Goal: Information Seeking & Learning: Learn about a topic

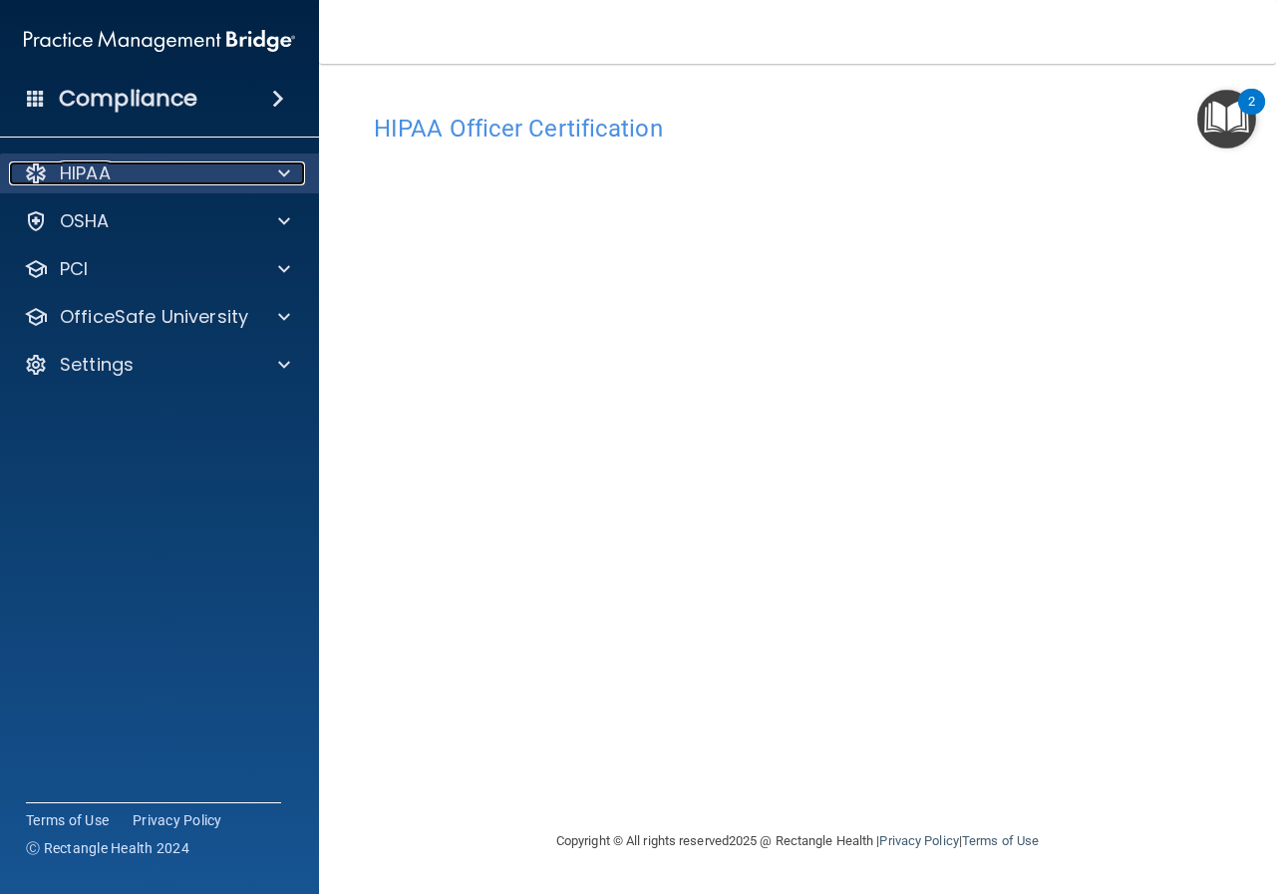
click at [135, 177] on div "HIPAA" at bounding box center [132, 173] width 247 height 24
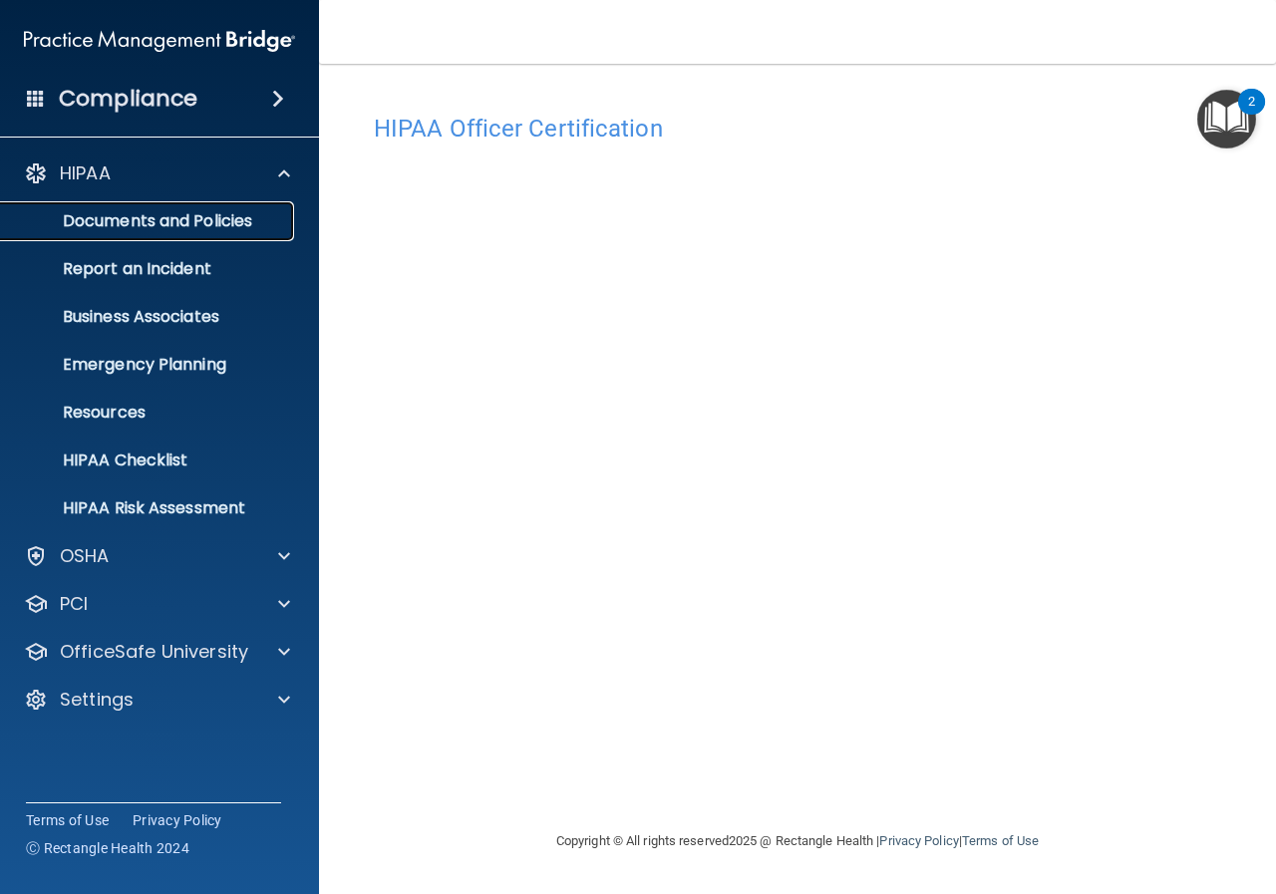
click at [138, 215] on p "Documents and Policies" at bounding box center [149, 221] width 272 height 20
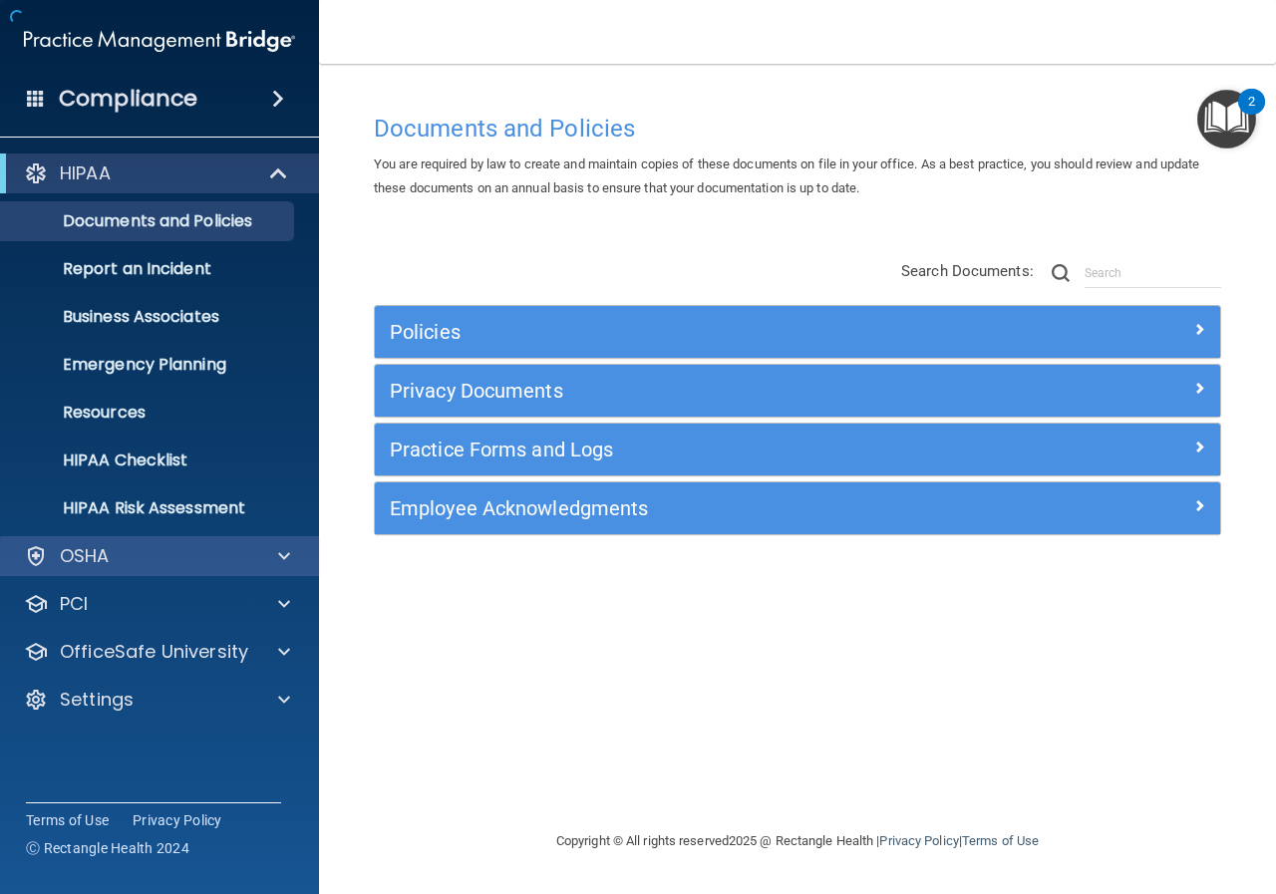
click at [136, 542] on div "OSHA" at bounding box center [160, 556] width 320 height 40
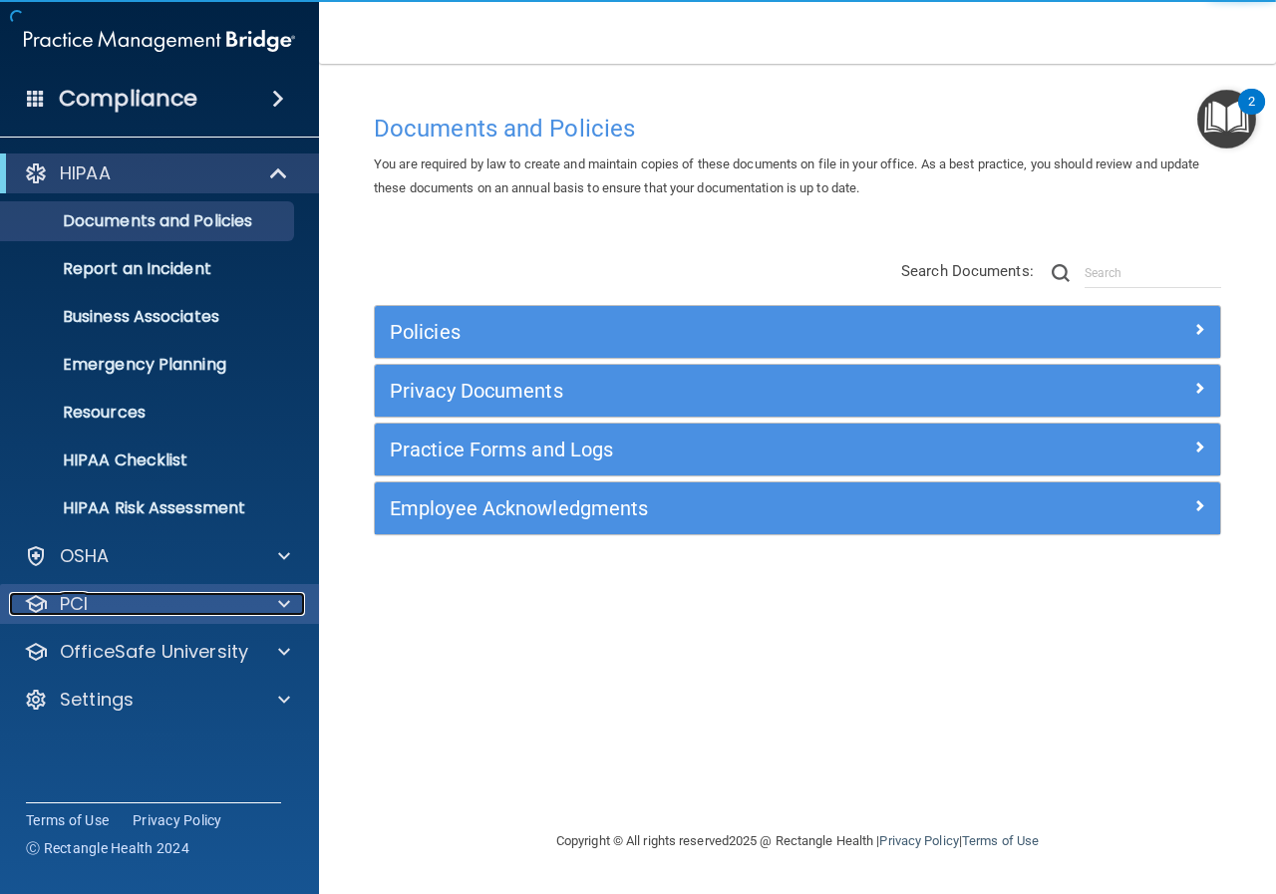
click at [151, 597] on div "PCI" at bounding box center [132, 604] width 247 height 24
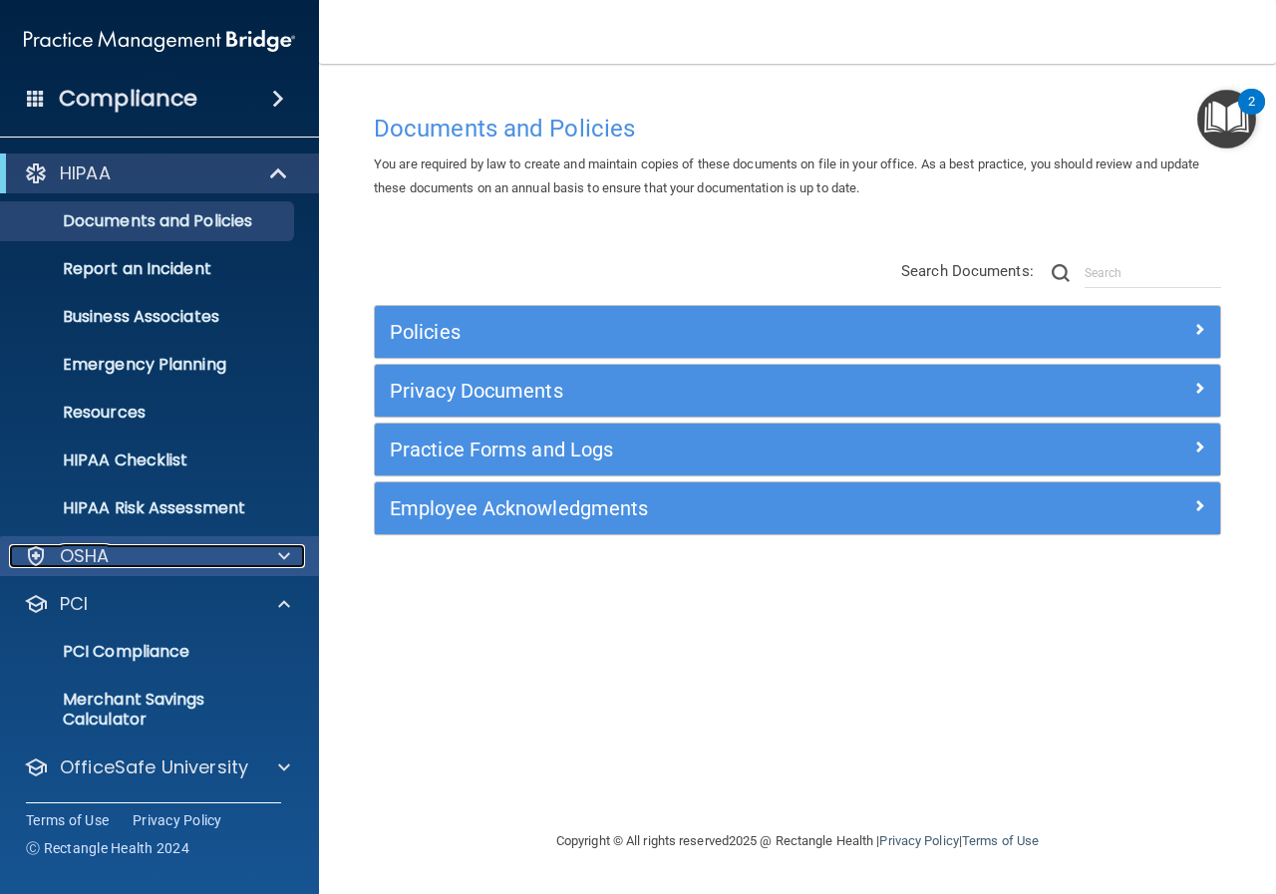
click at [169, 566] on div "OSHA" at bounding box center [132, 556] width 247 height 24
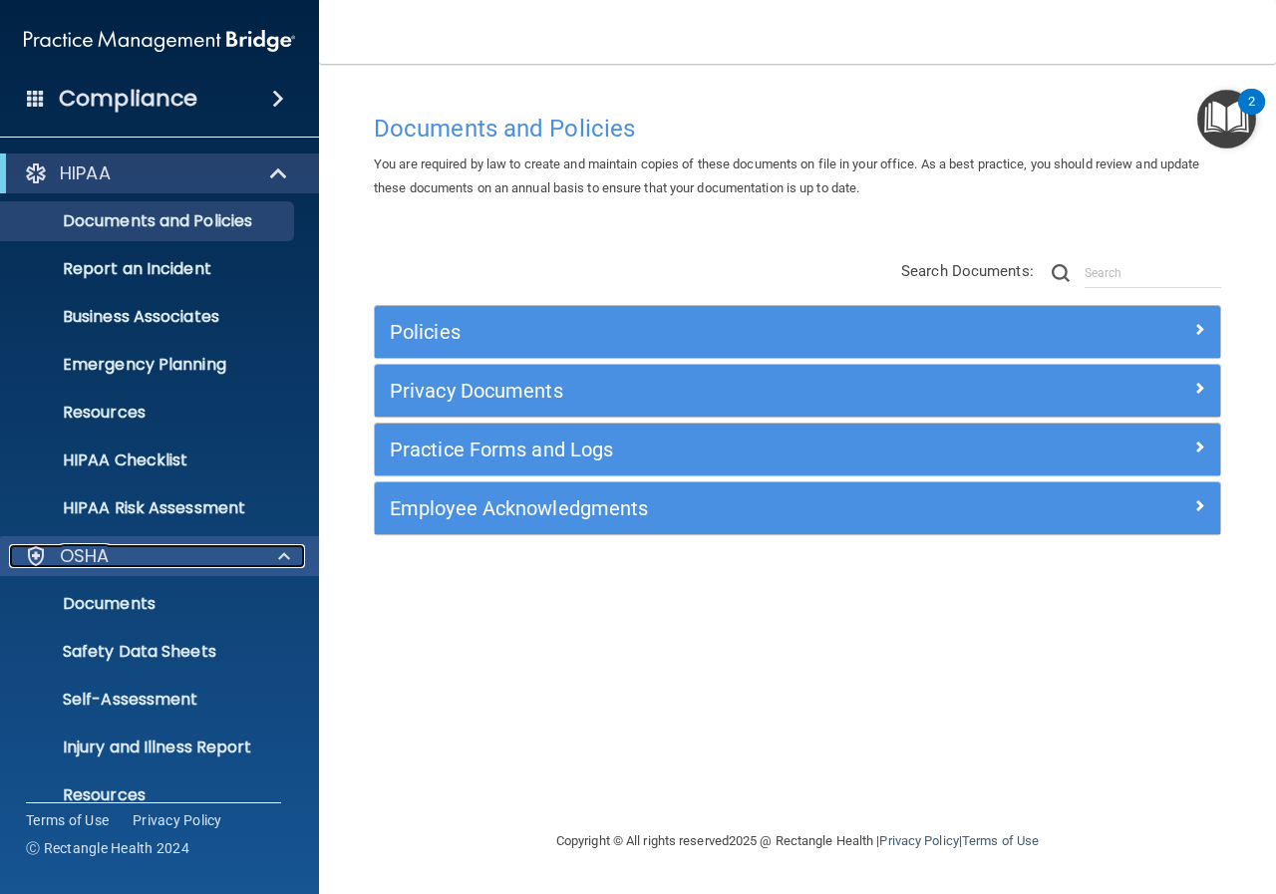
click at [169, 566] on div "OSHA" at bounding box center [132, 556] width 247 height 24
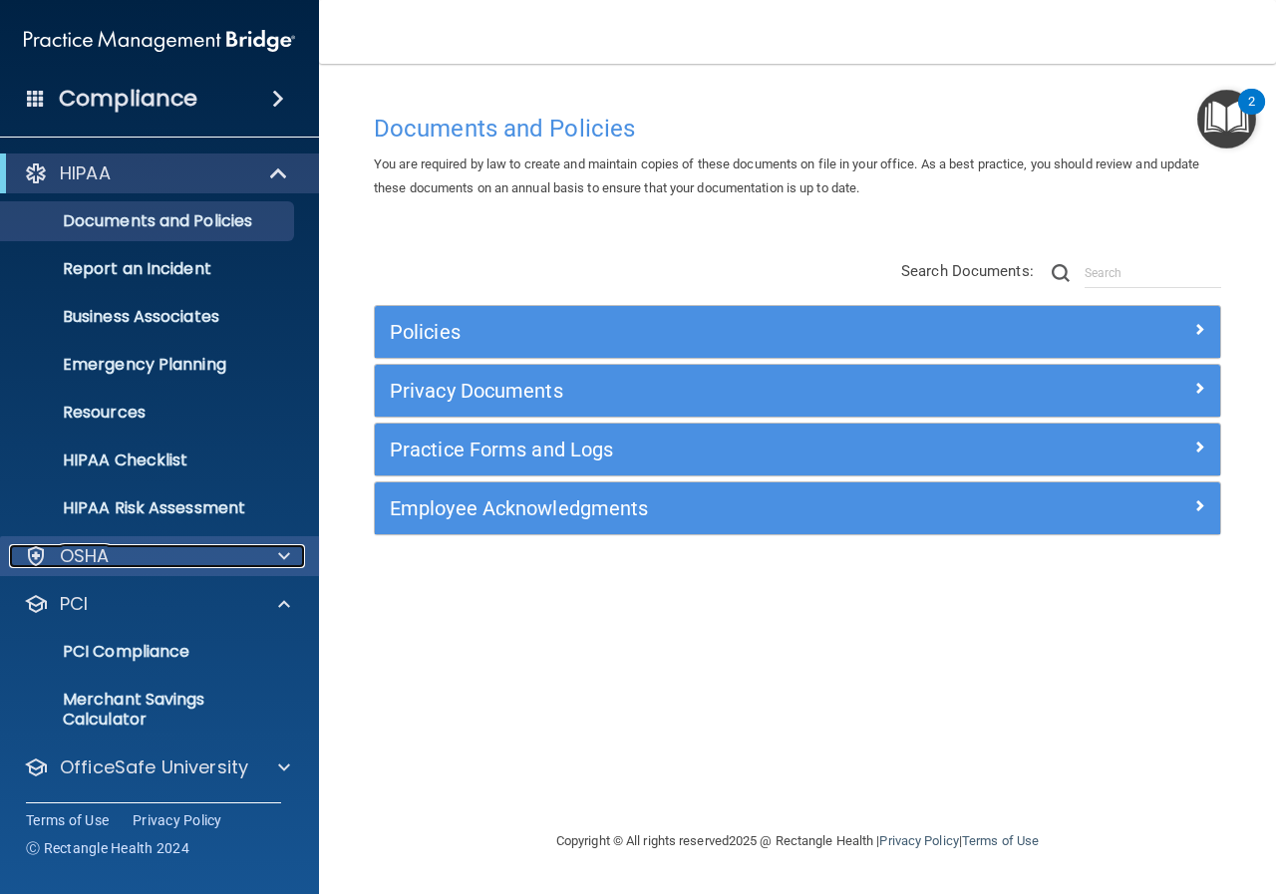
click at [169, 566] on div "OSHA" at bounding box center [132, 556] width 247 height 24
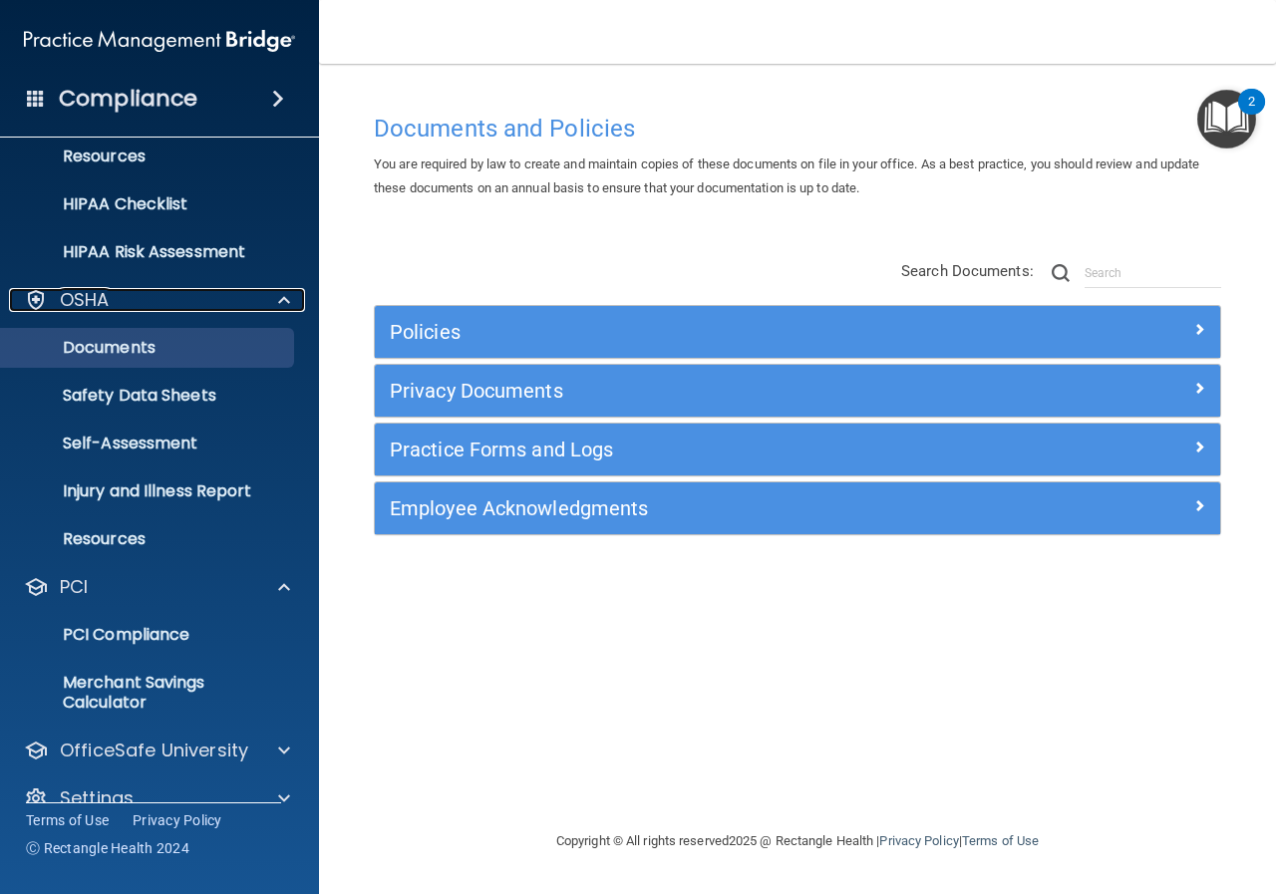
scroll to position [288, 0]
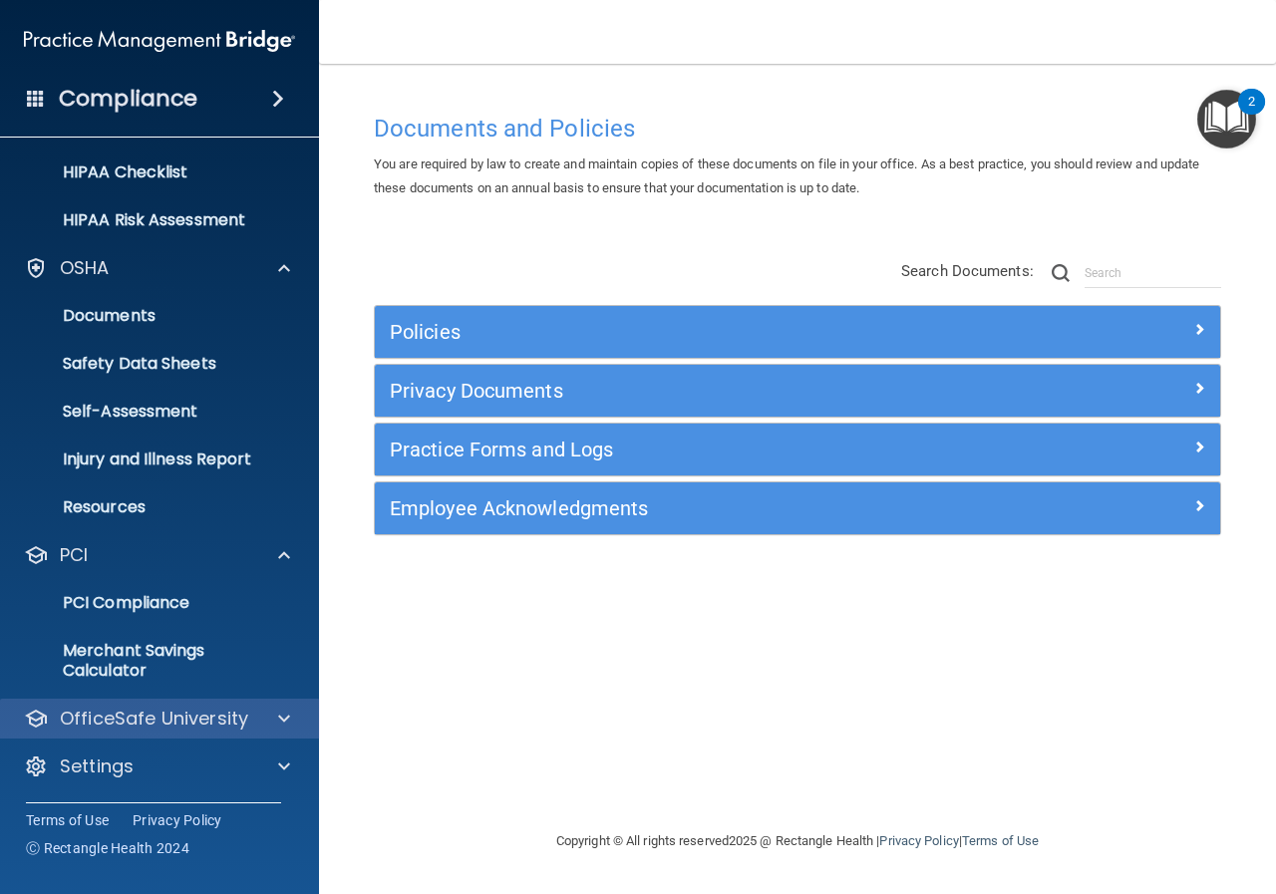
click at [185, 705] on div "OfficeSafe University" at bounding box center [160, 719] width 320 height 40
click at [237, 722] on p "OfficeSafe University" at bounding box center [154, 719] width 188 height 24
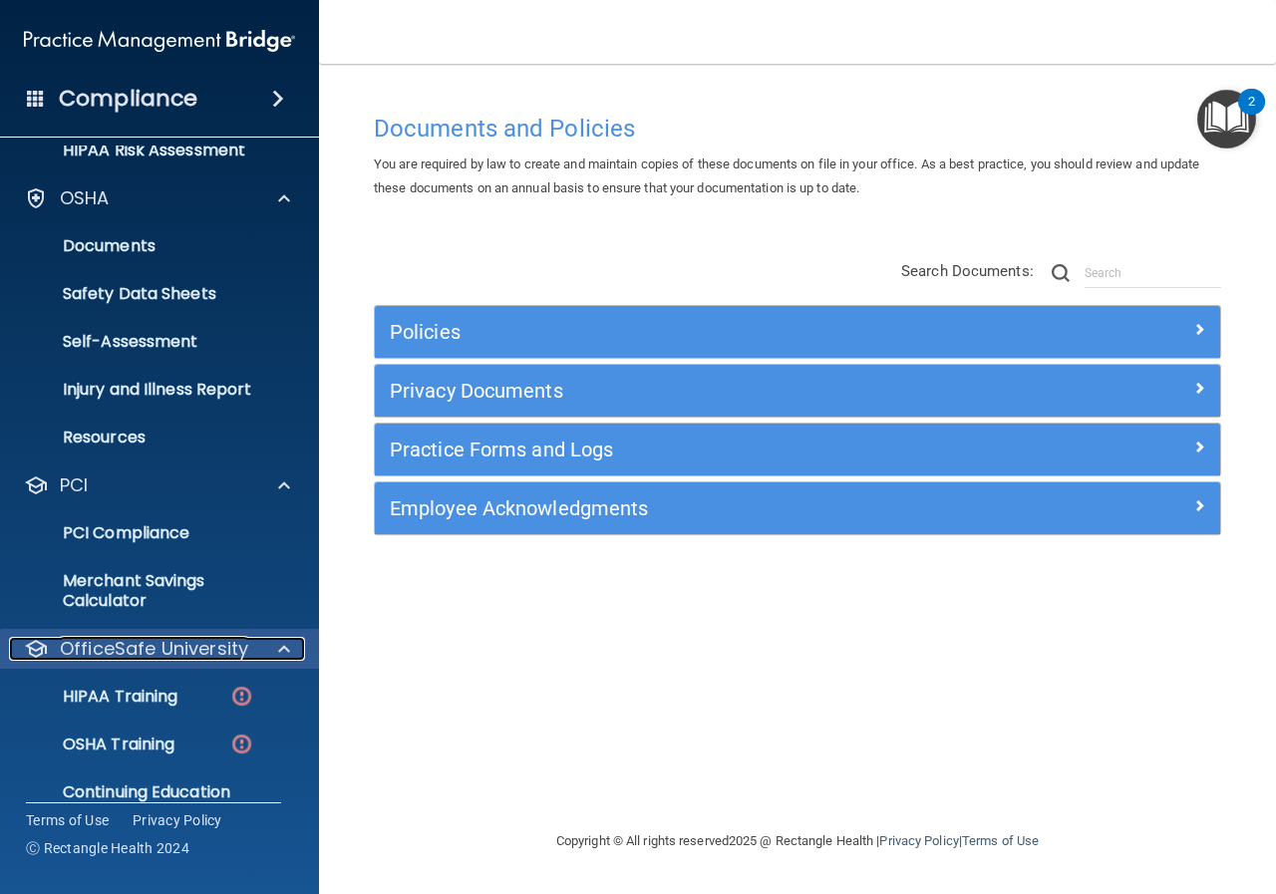
scroll to position [432, 0]
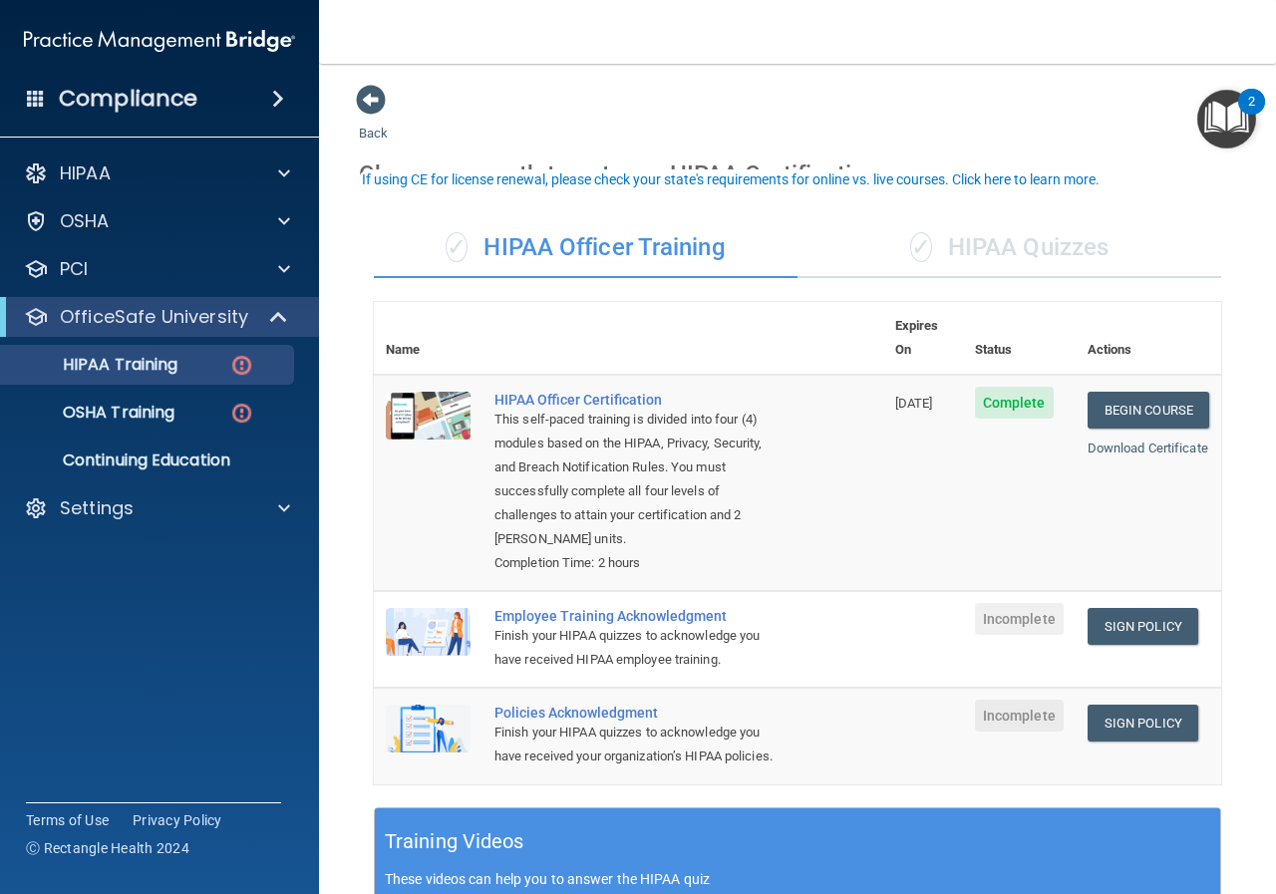
scroll to position [199, 0]
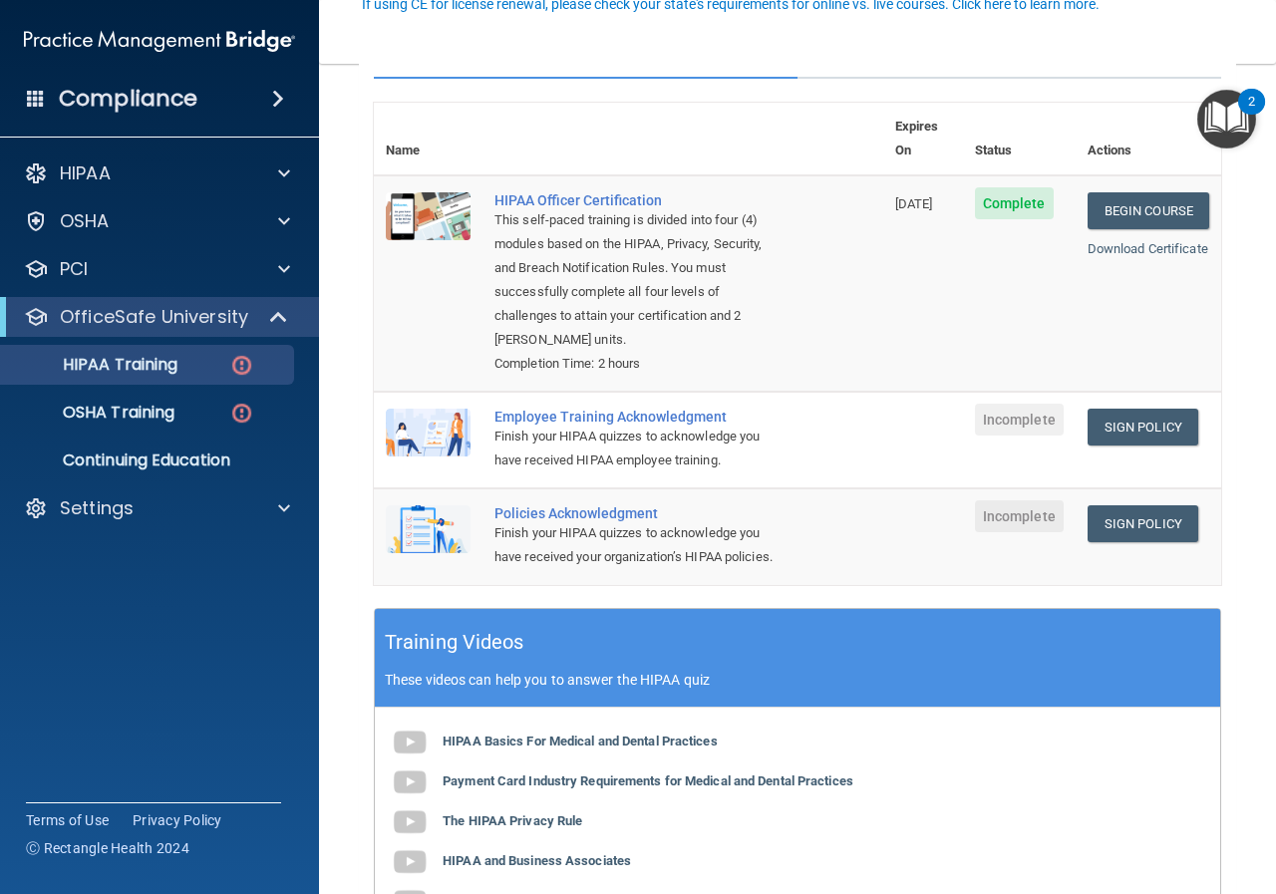
click at [676, 409] on div "Employee Training Acknowledgment" at bounding box center [638, 417] width 289 height 16
click at [1116, 409] on link "Sign Policy" at bounding box center [1143, 427] width 111 height 37
click at [1123, 505] on link "Sign Policy" at bounding box center [1143, 523] width 111 height 37
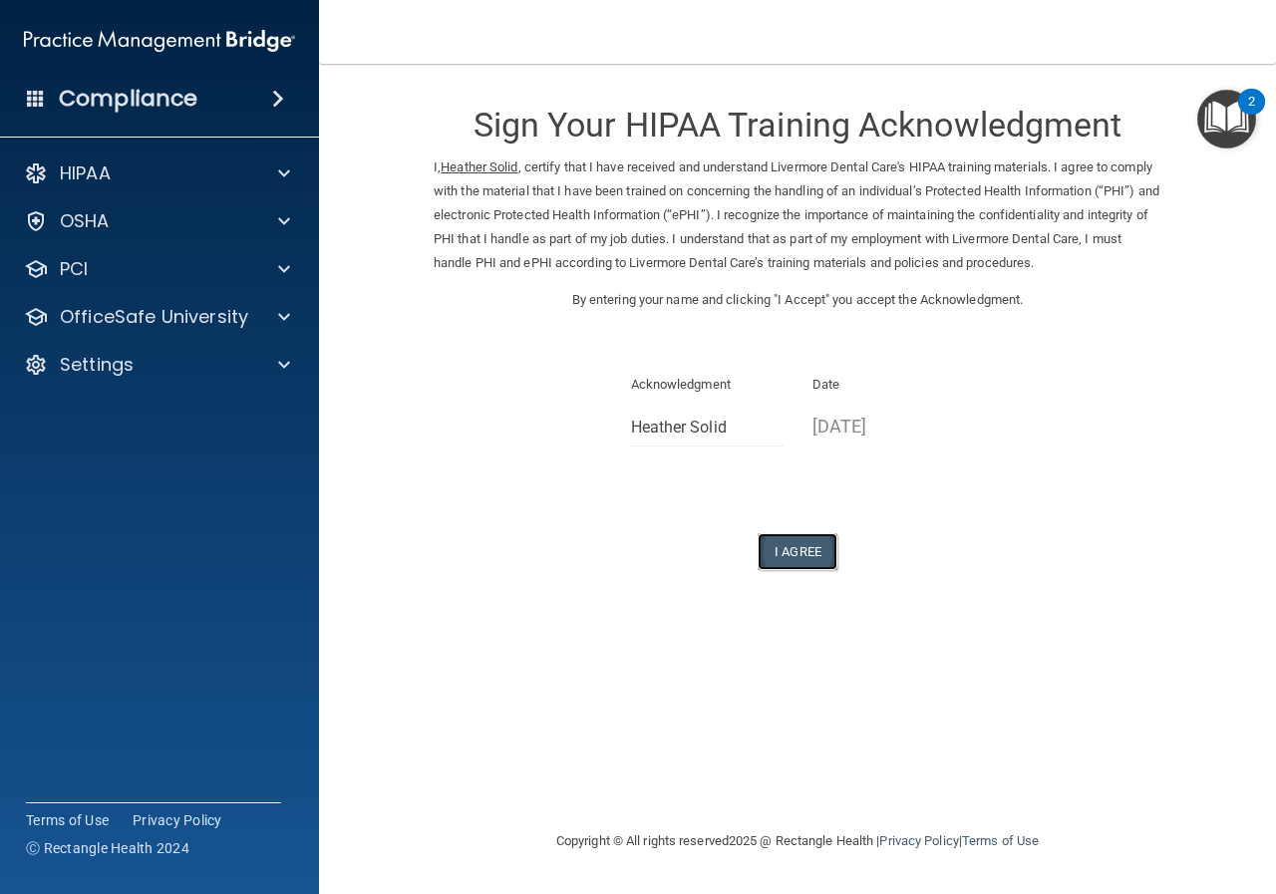
click at [814, 550] on button "I Agree" at bounding box center [798, 551] width 80 height 37
click at [801, 543] on button "I Agree" at bounding box center [798, 551] width 80 height 37
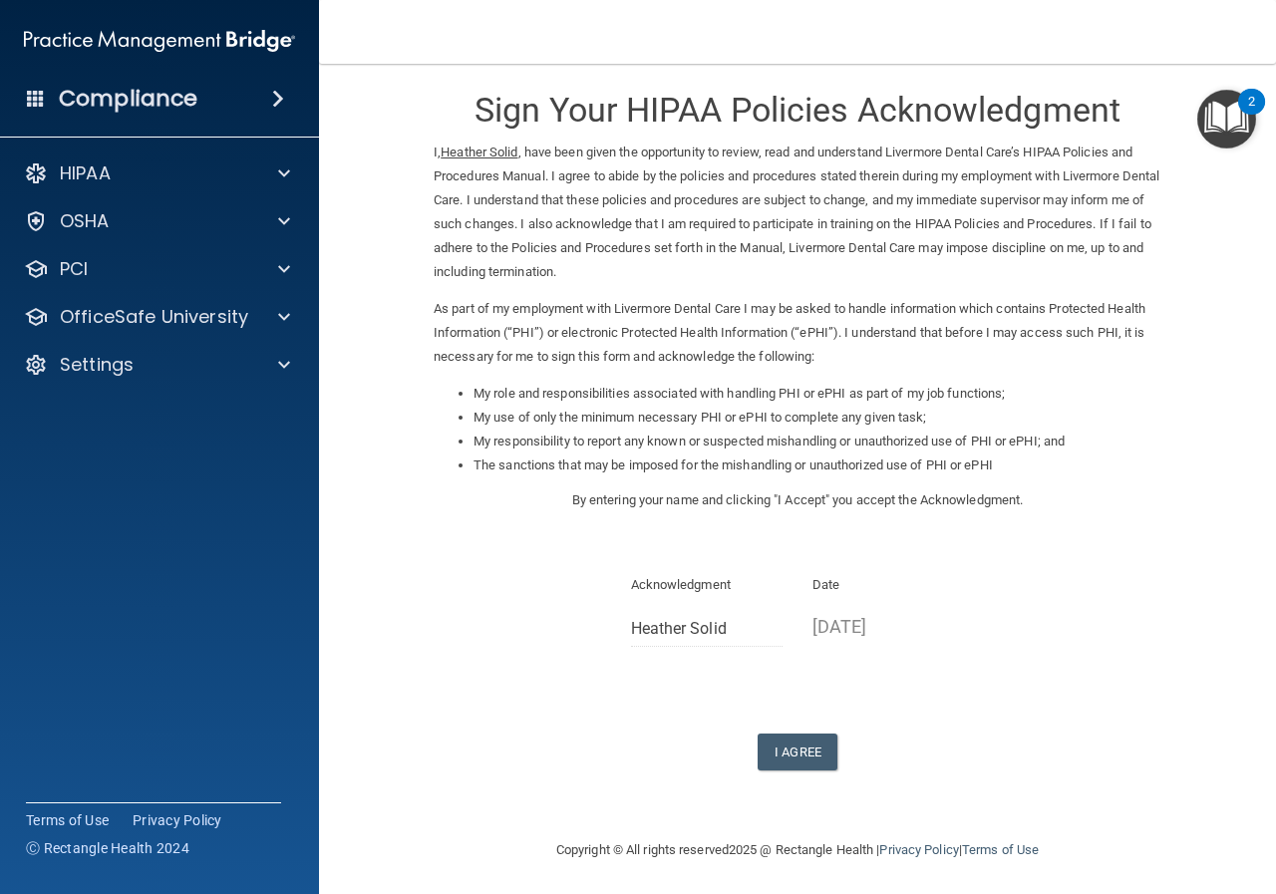
scroll to position [19, 0]
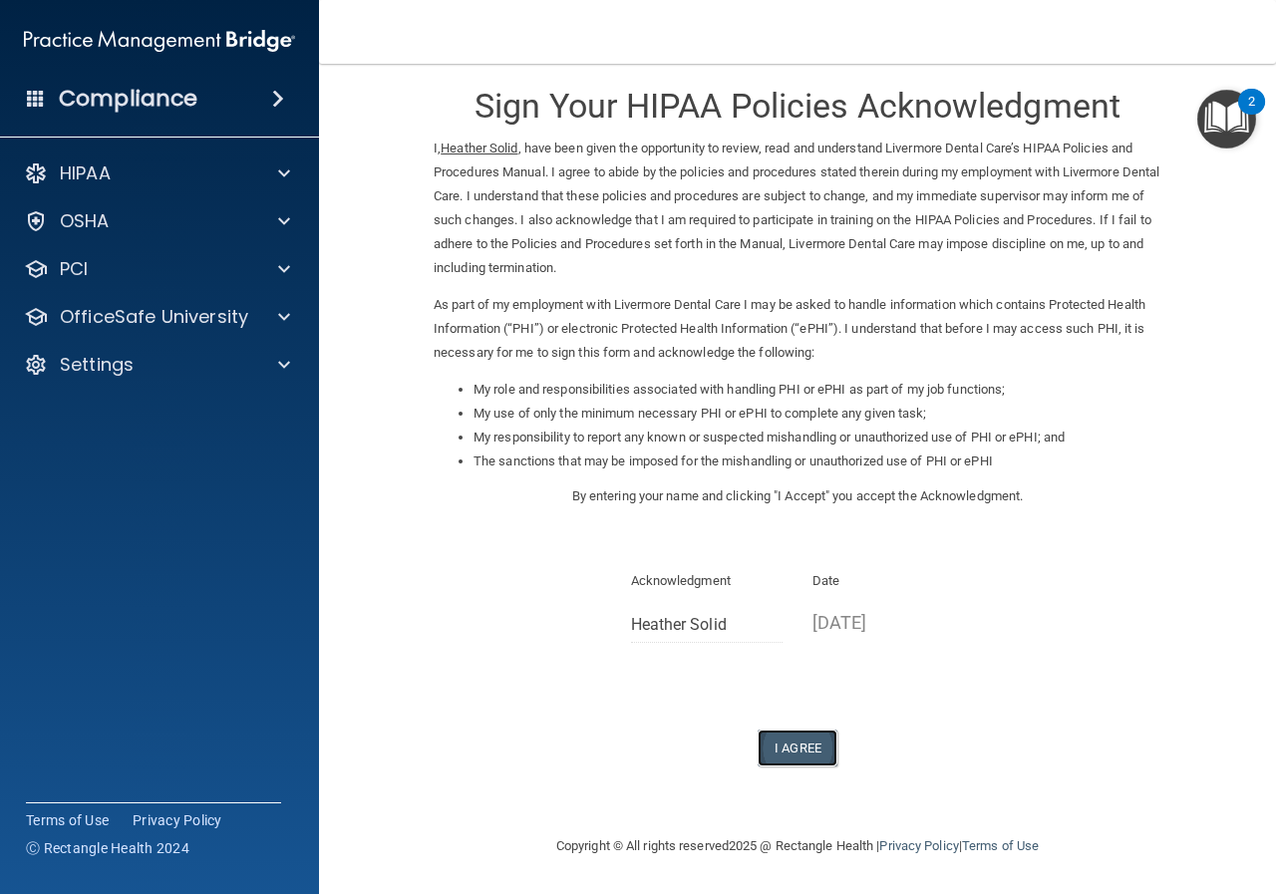
click at [801, 745] on button "I Agree" at bounding box center [798, 748] width 80 height 37
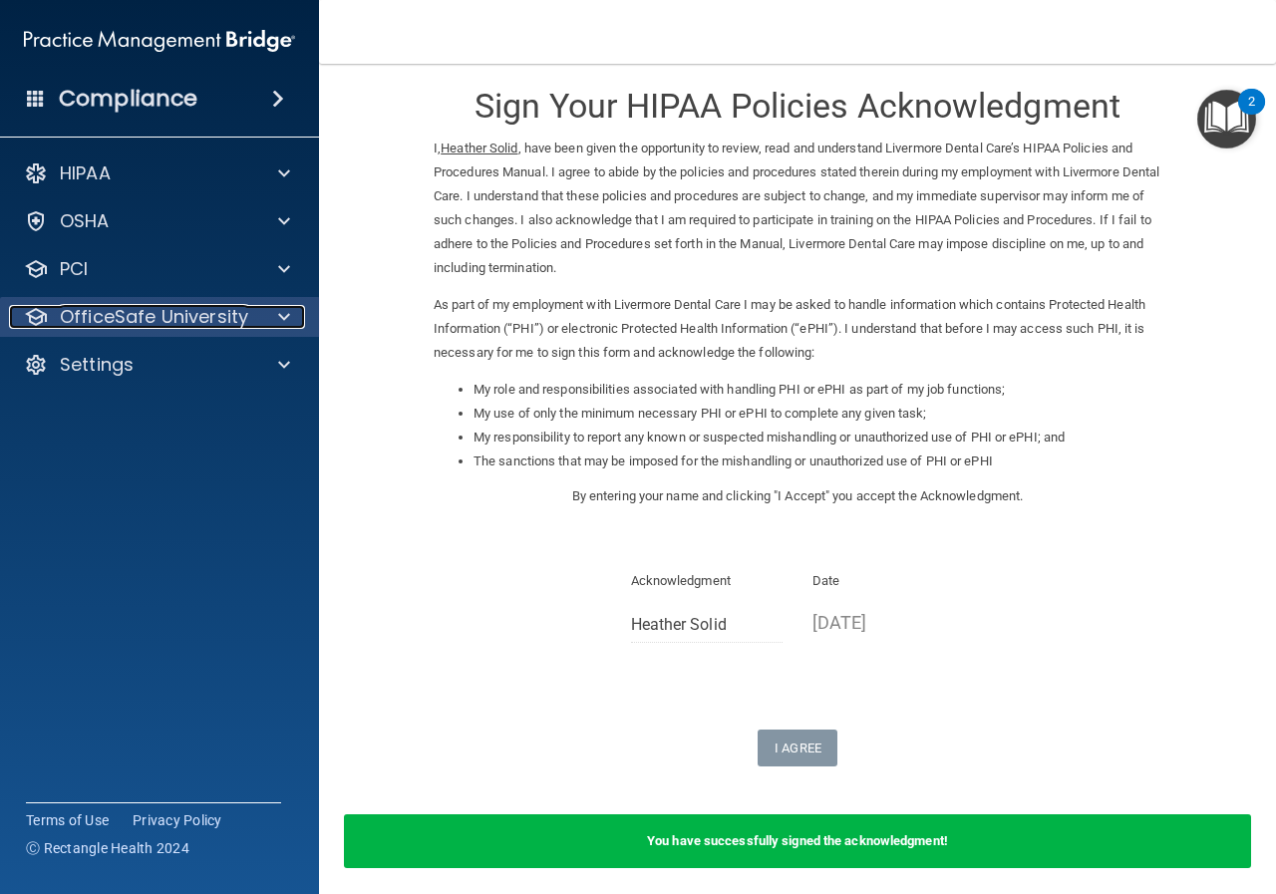
click at [140, 322] on p "OfficeSafe University" at bounding box center [154, 317] width 188 height 24
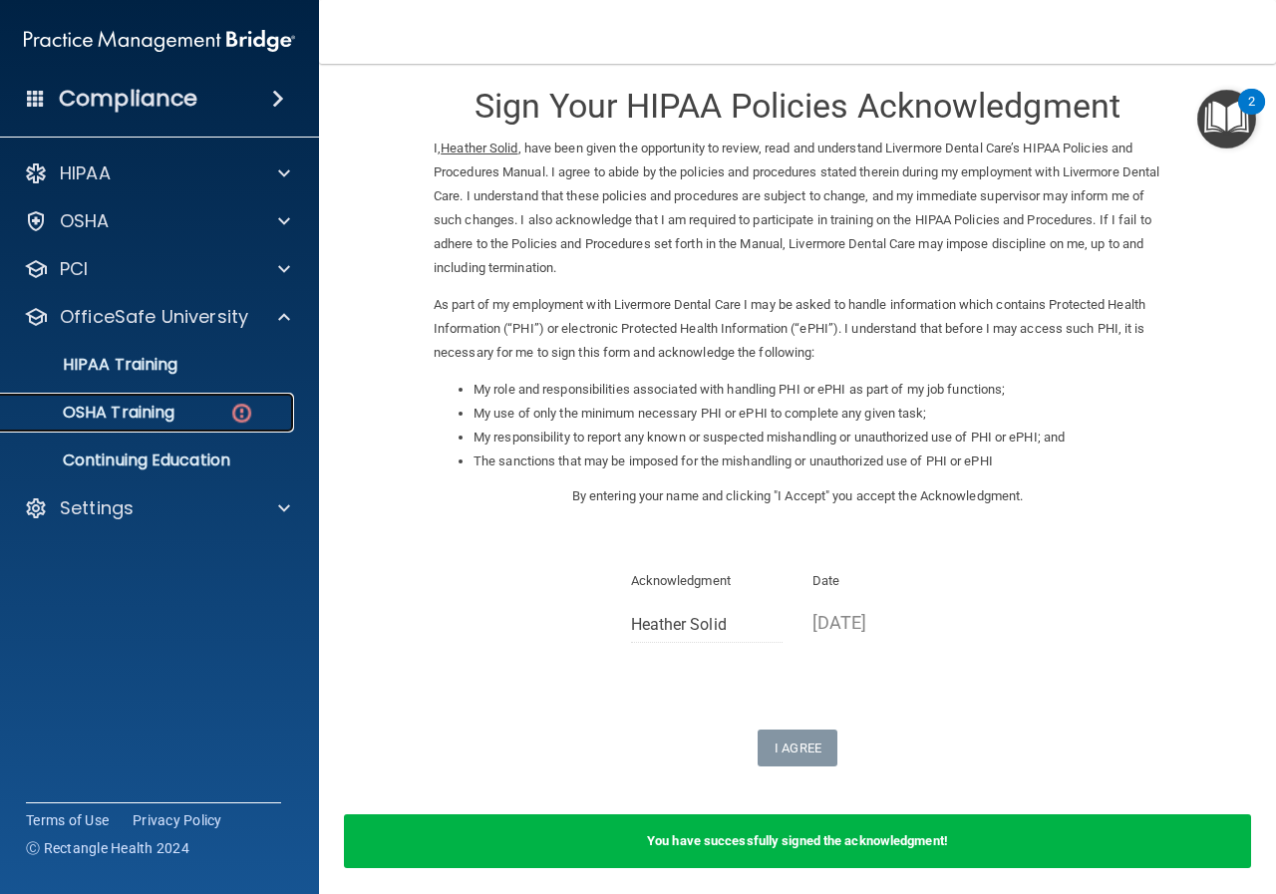
click at [151, 404] on p "OSHA Training" at bounding box center [93, 413] width 161 height 20
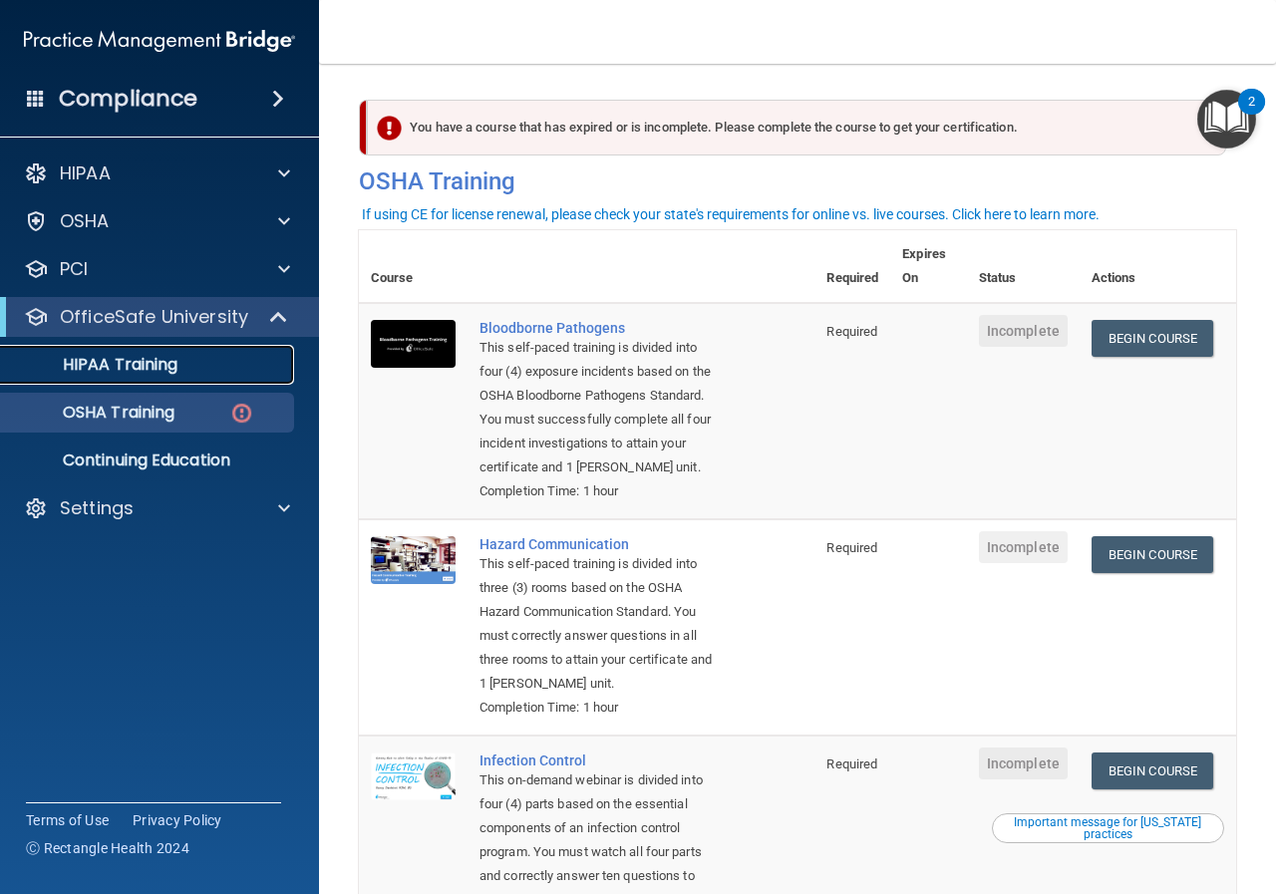
click at [186, 362] on div "HIPAA Training" at bounding box center [149, 365] width 272 height 20
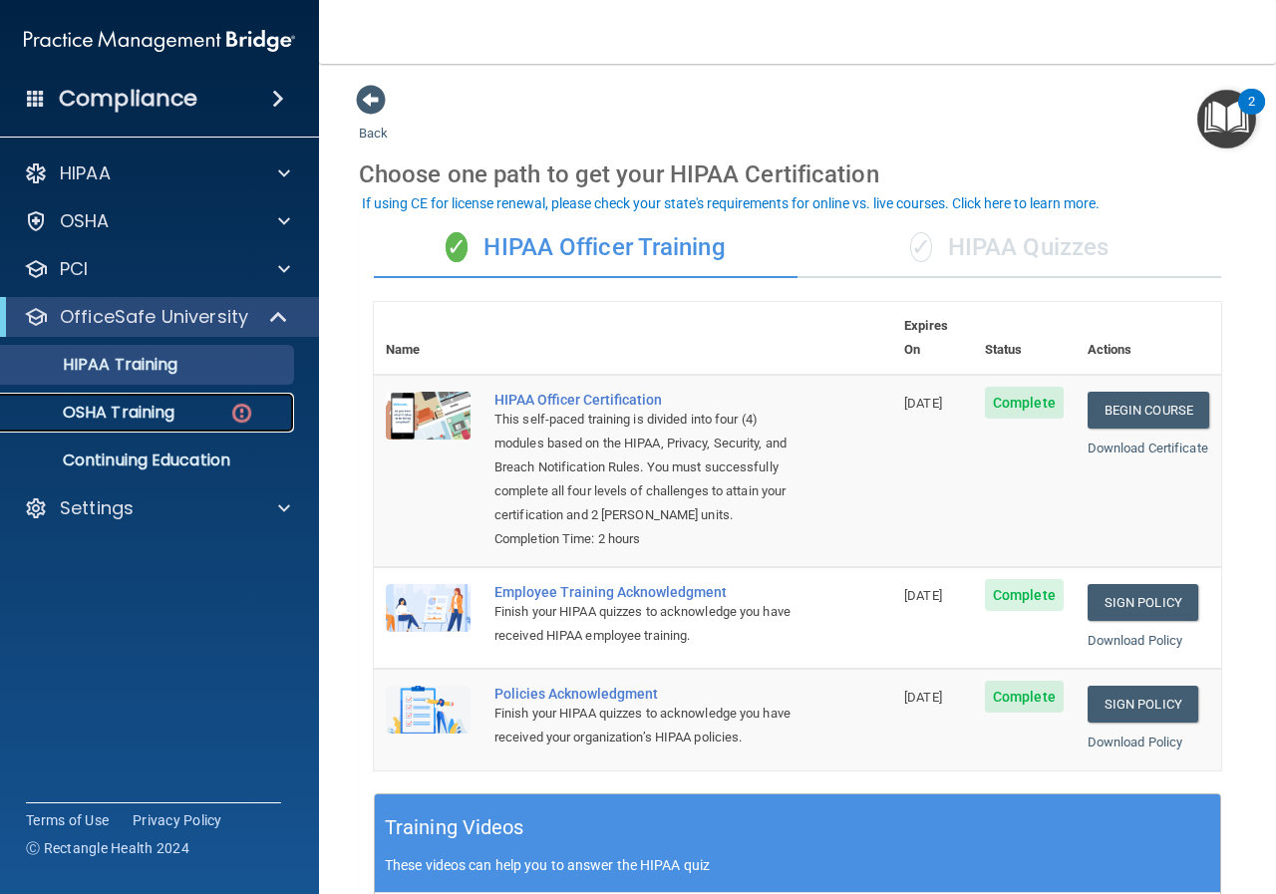
click at [160, 417] on p "OSHA Training" at bounding box center [93, 413] width 161 height 20
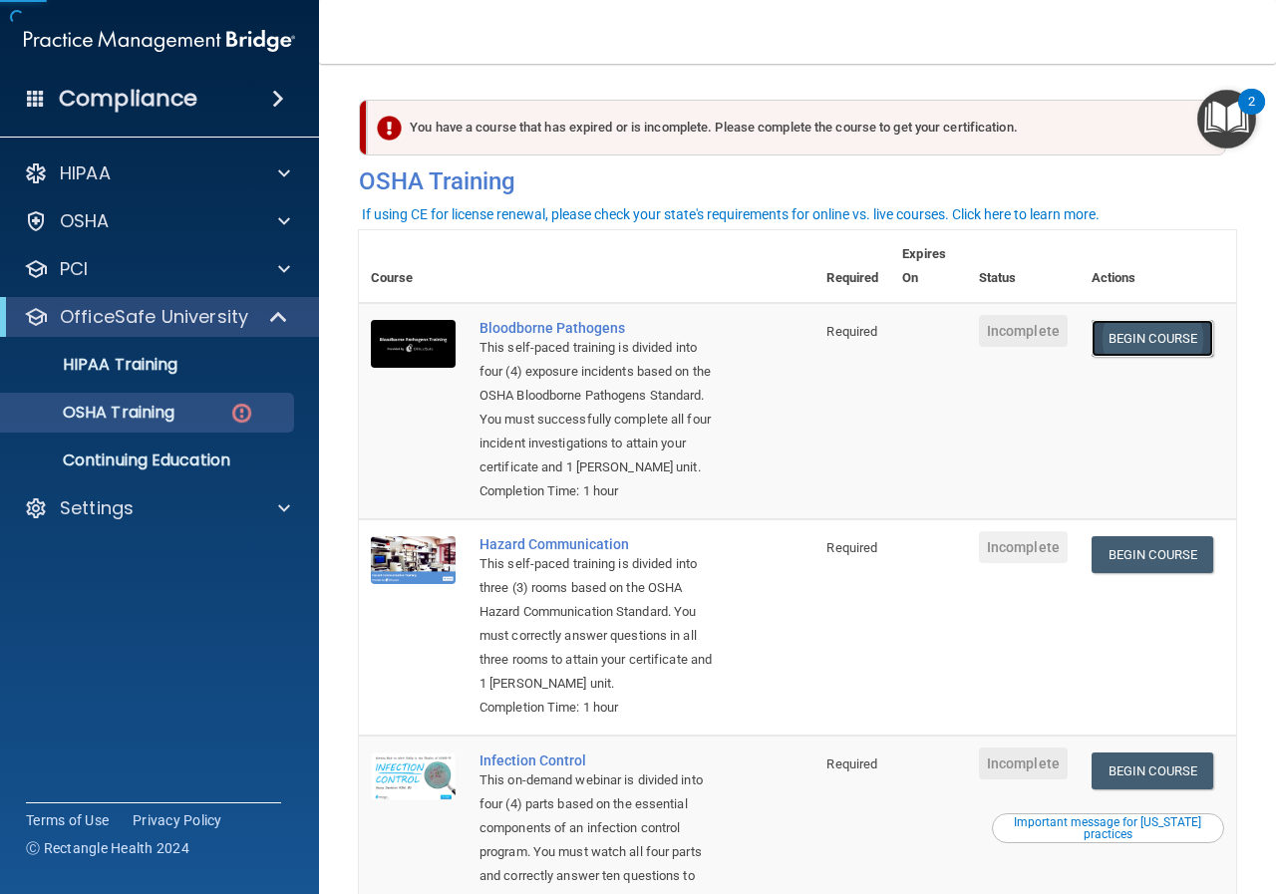
click at [1142, 338] on link "Begin Course" at bounding box center [1153, 338] width 122 height 37
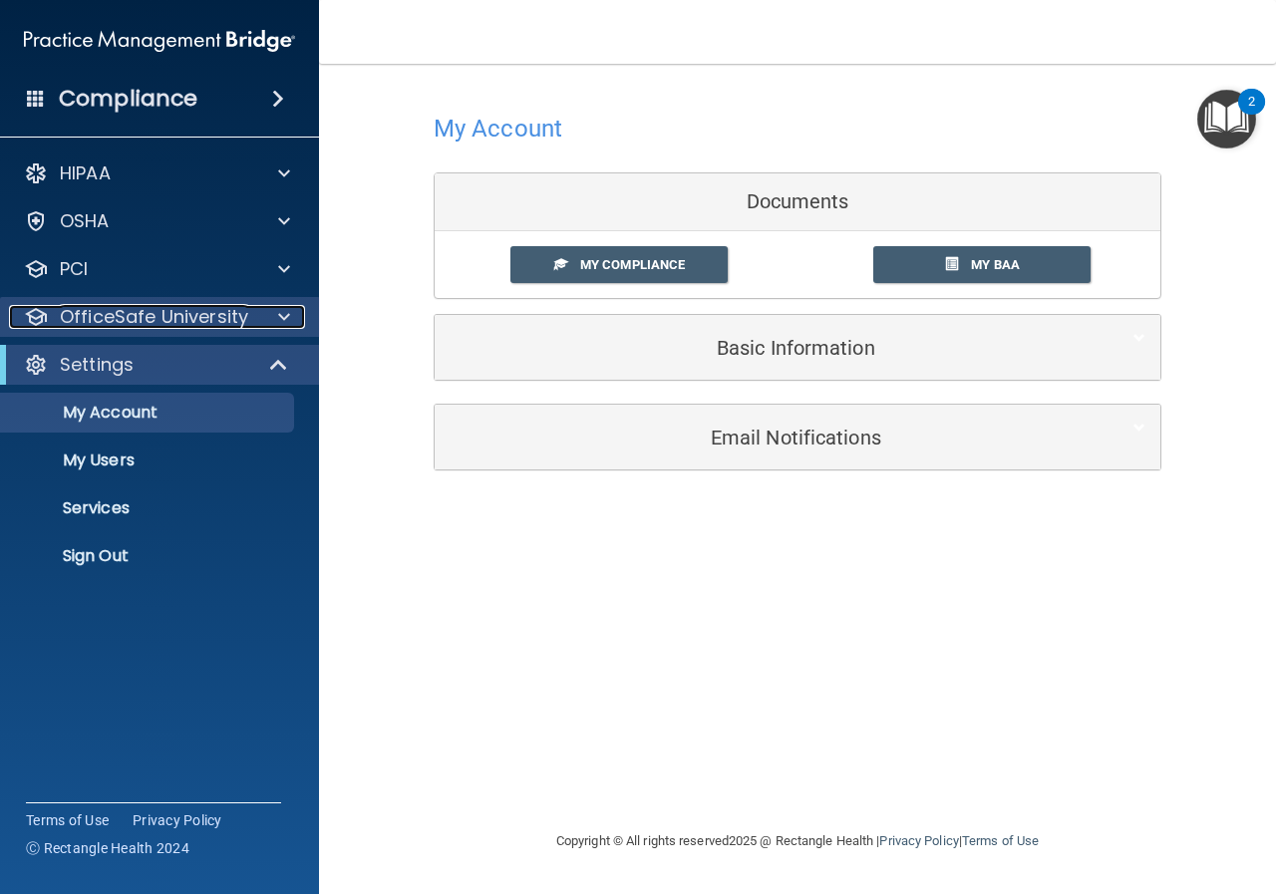
click at [129, 326] on p "OfficeSafe University" at bounding box center [154, 317] width 188 height 24
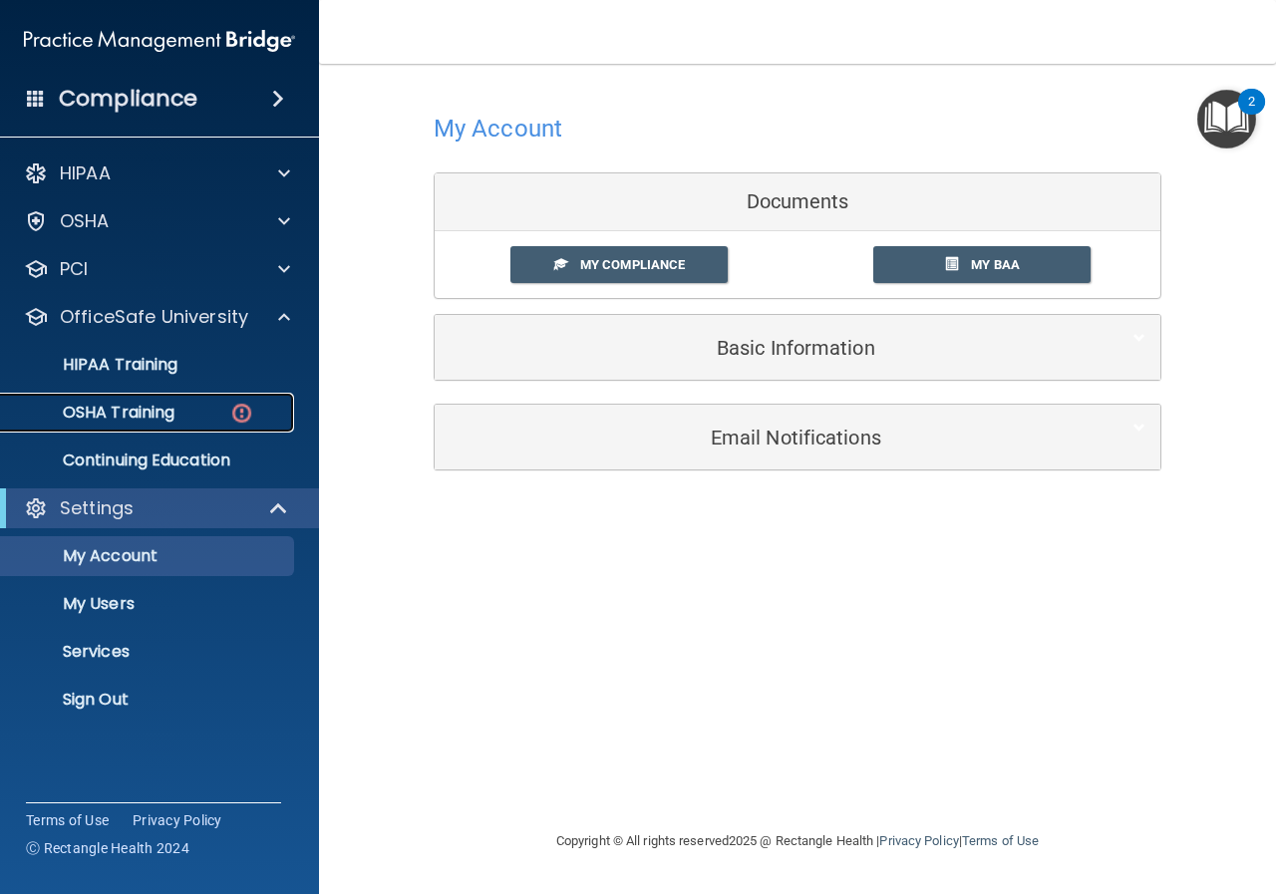
click at [150, 406] on p "OSHA Training" at bounding box center [93, 413] width 161 height 20
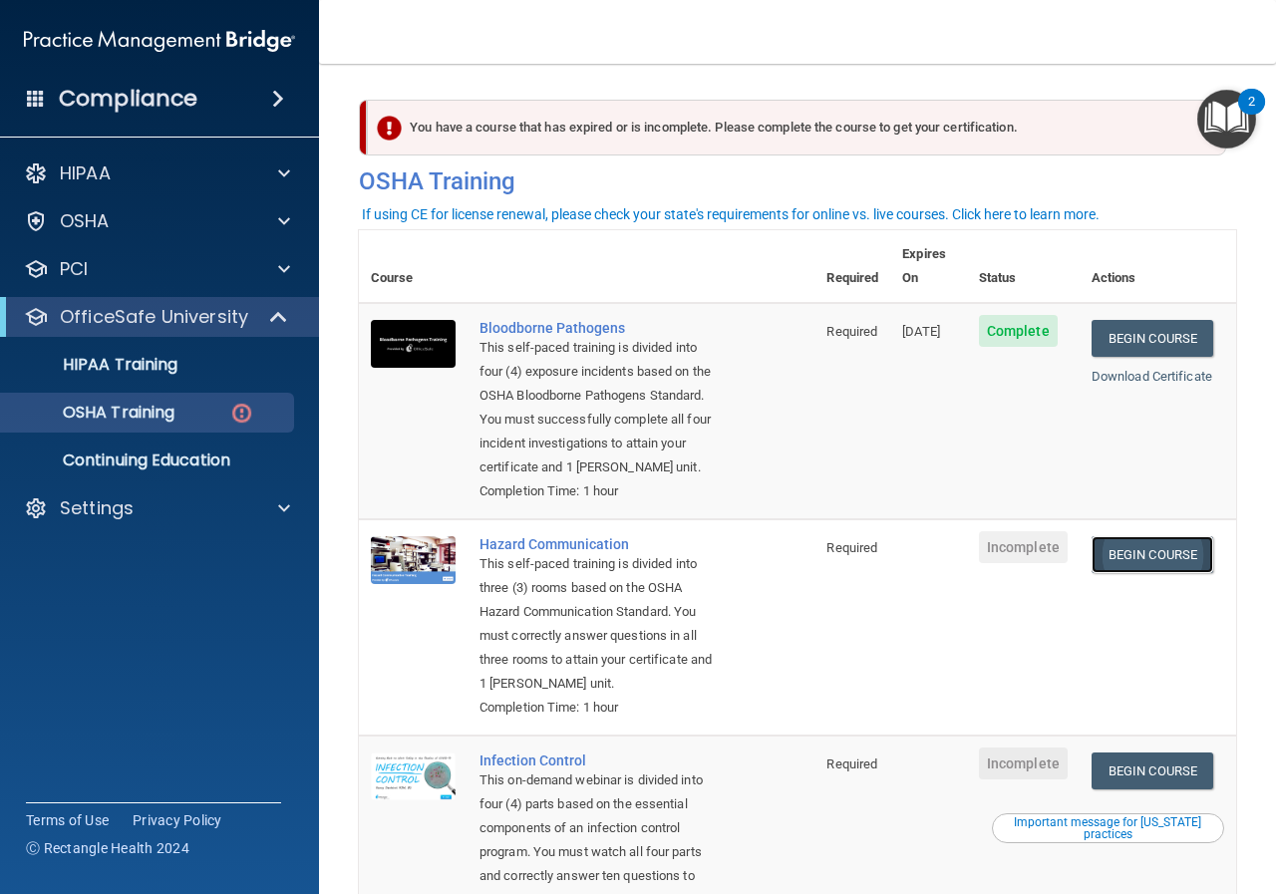
click at [1158, 554] on link "Begin Course" at bounding box center [1153, 554] width 122 height 37
click at [152, 374] on p "HIPAA Training" at bounding box center [95, 365] width 164 height 20
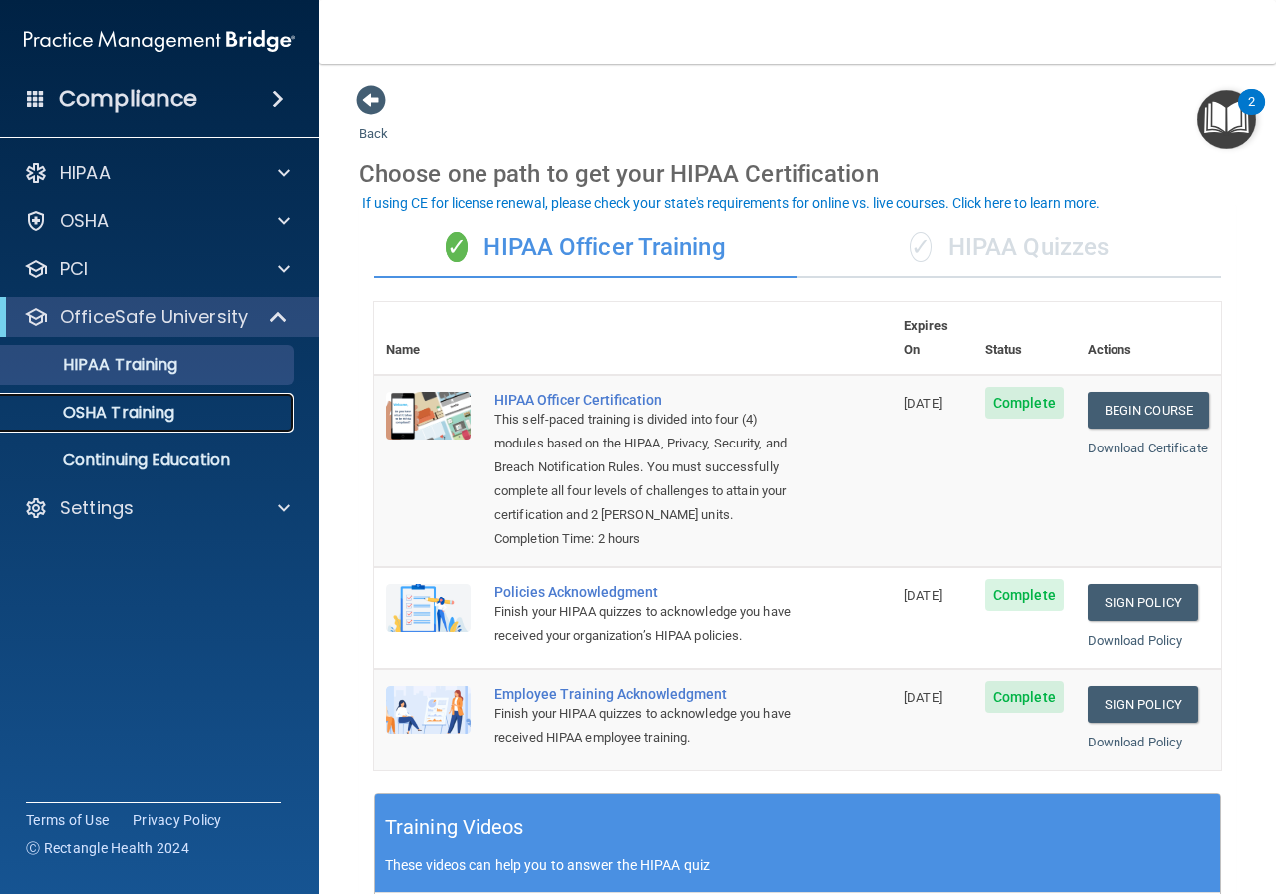
click at [136, 410] on p "OSHA Training" at bounding box center [93, 413] width 161 height 20
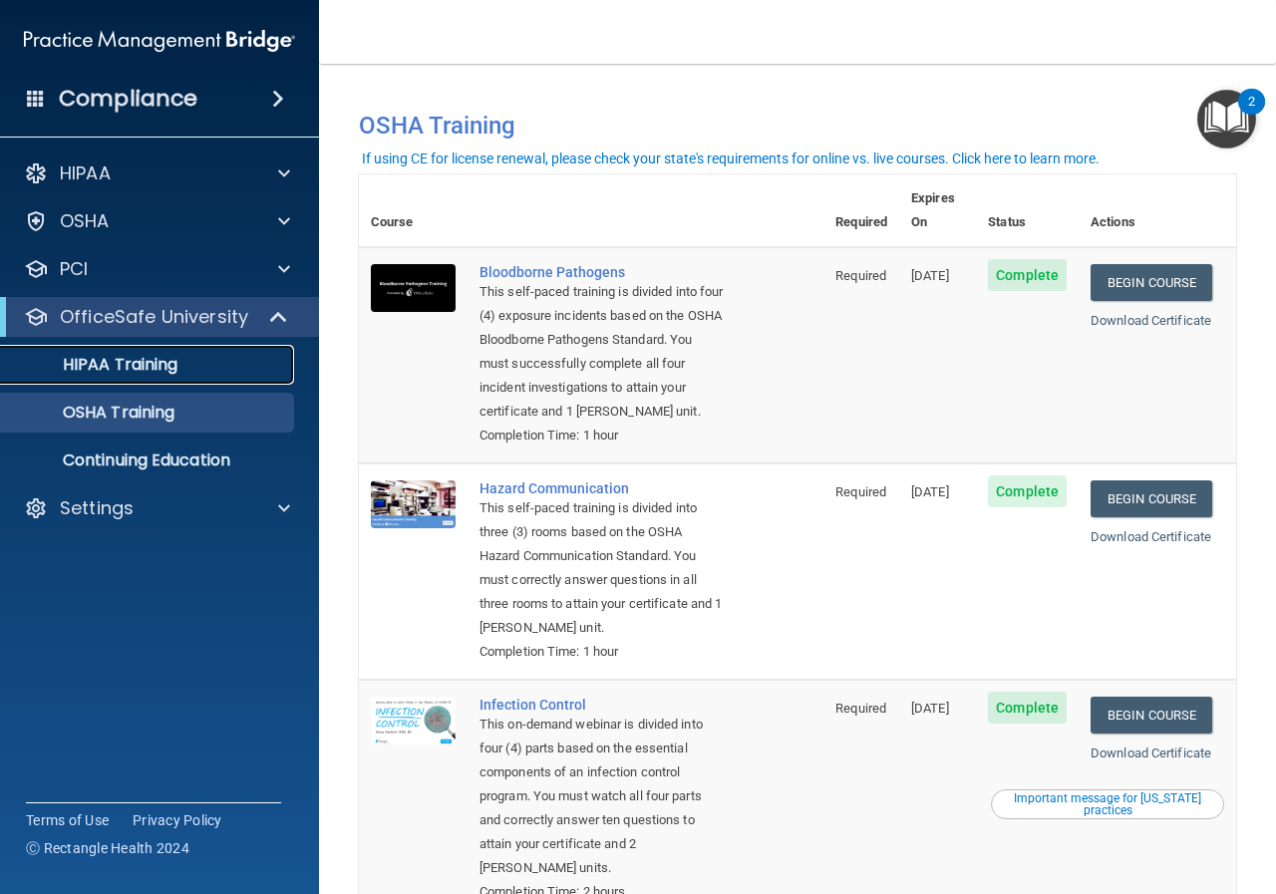
click at [200, 360] on div "HIPAA Training" at bounding box center [149, 365] width 272 height 20
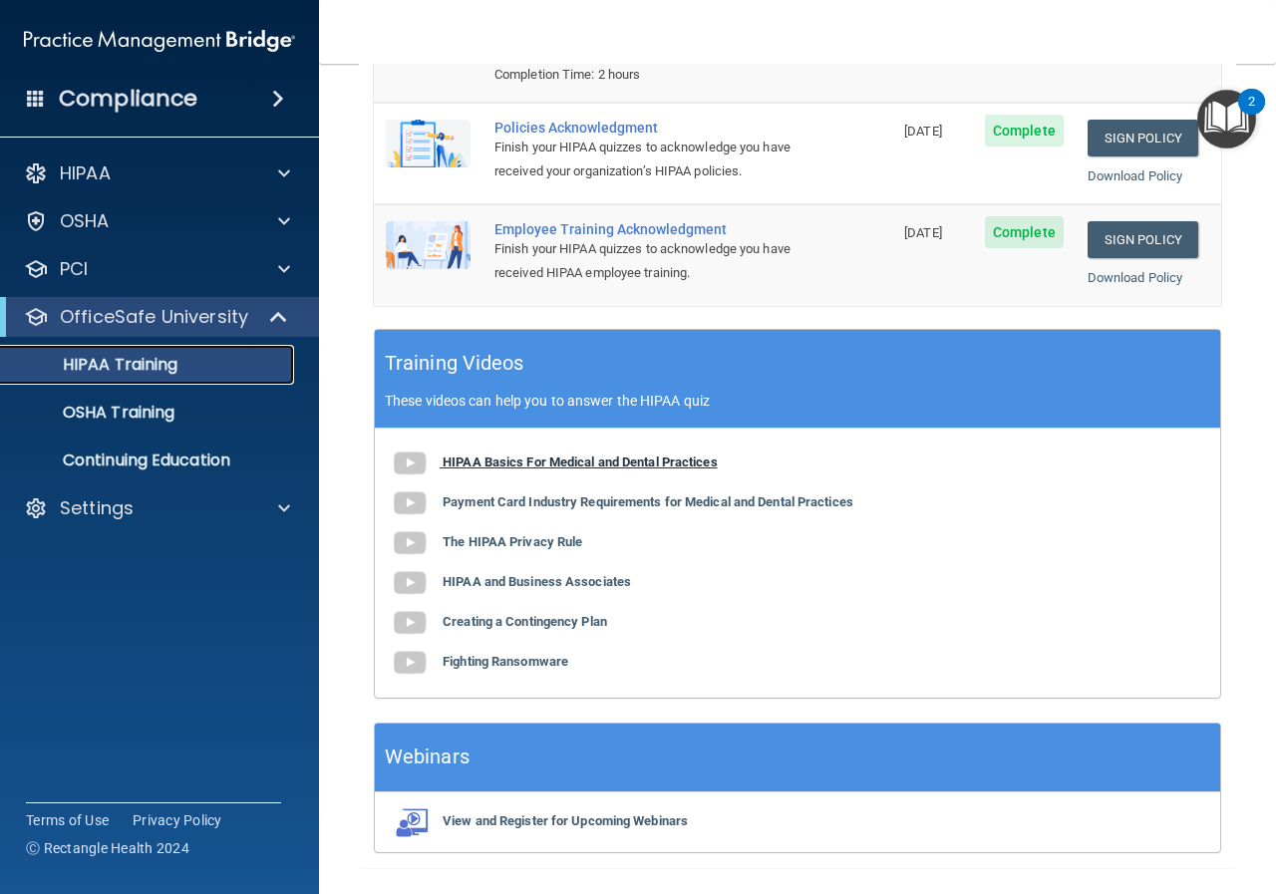
scroll to position [539, 0]
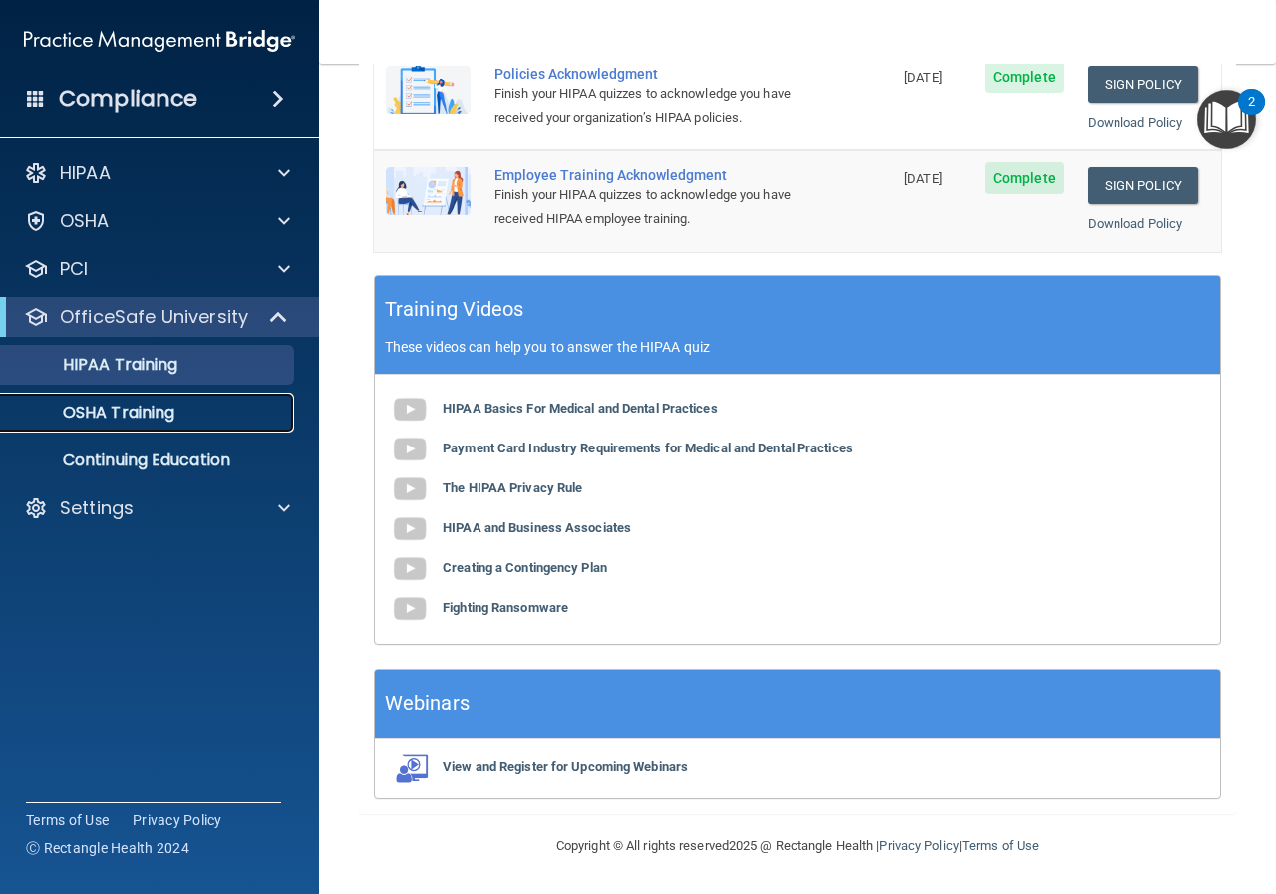
click at [178, 407] on div "OSHA Training" at bounding box center [149, 413] width 272 height 20
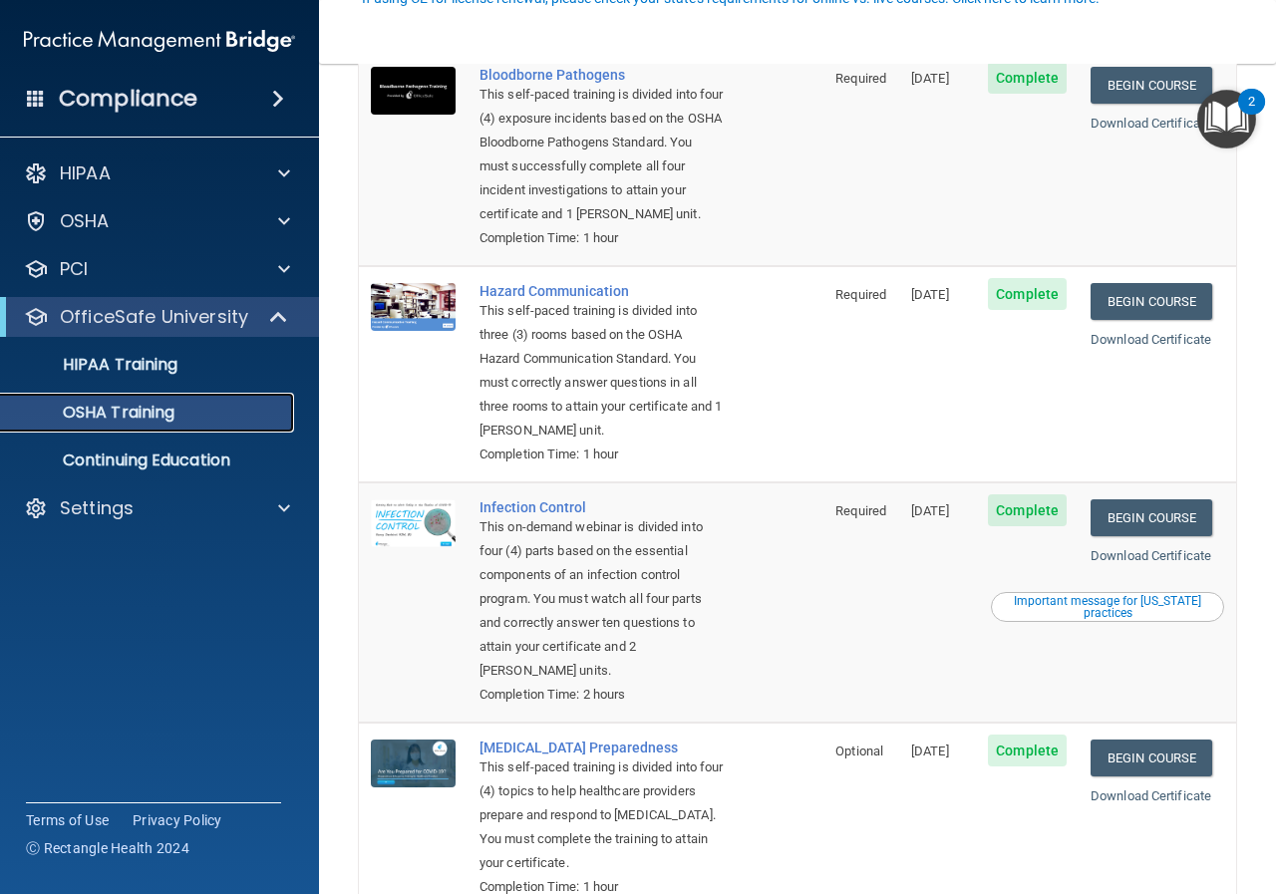
scroll to position [199, 0]
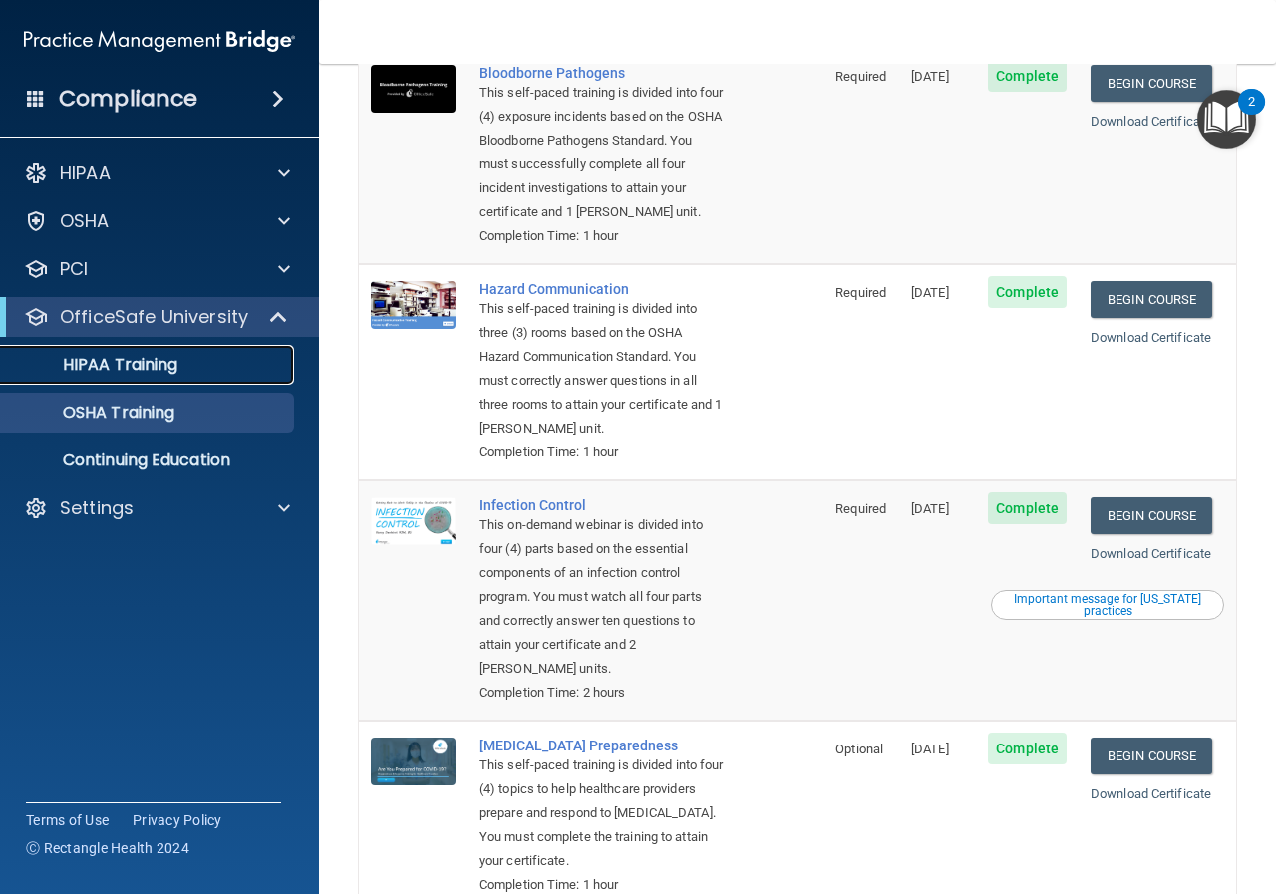
click at [146, 371] on p "HIPAA Training" at bounding box center [95, 365] width 164 height 20
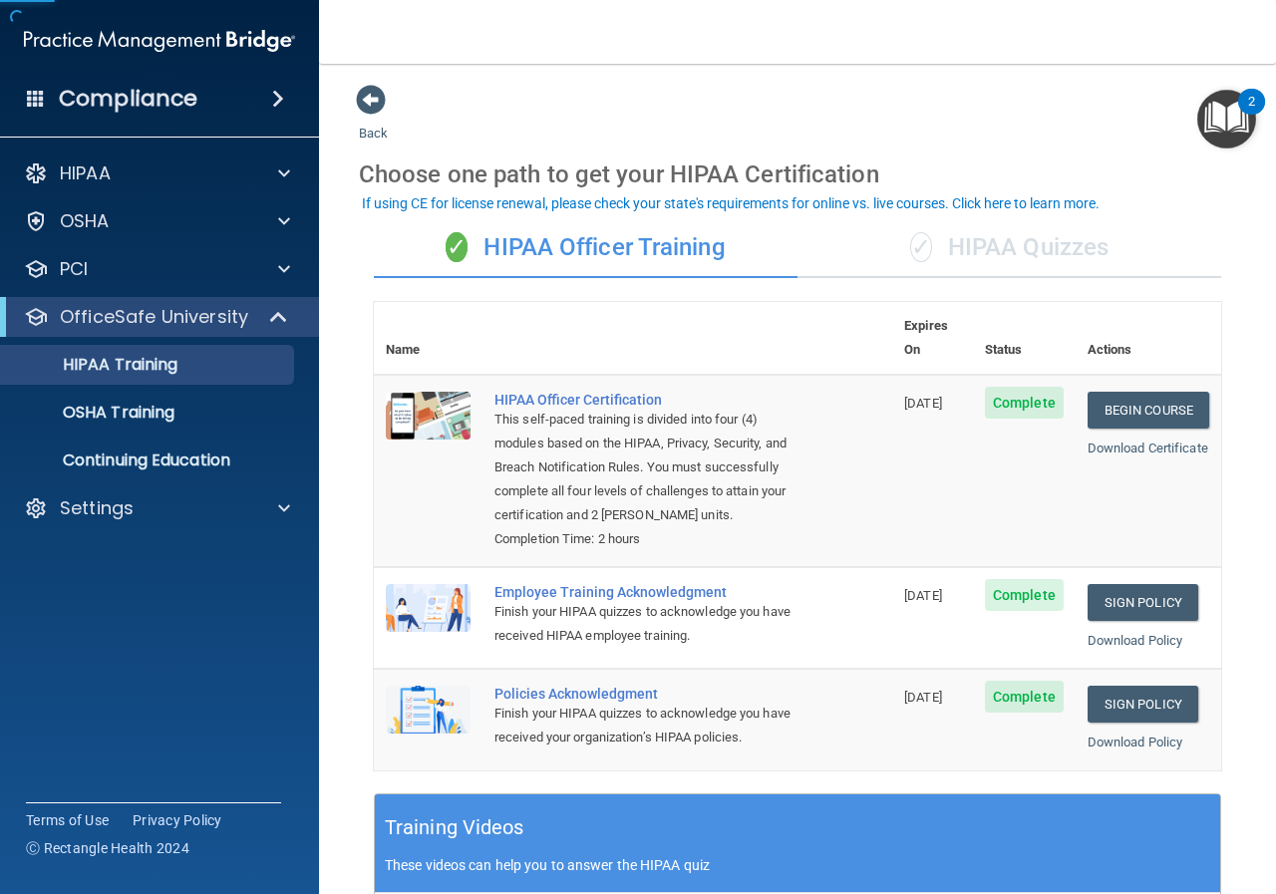
click at [974, 257] on div "✓ HIPAA Quizzes" at bounding box center [1010, 248] width 424 height 60
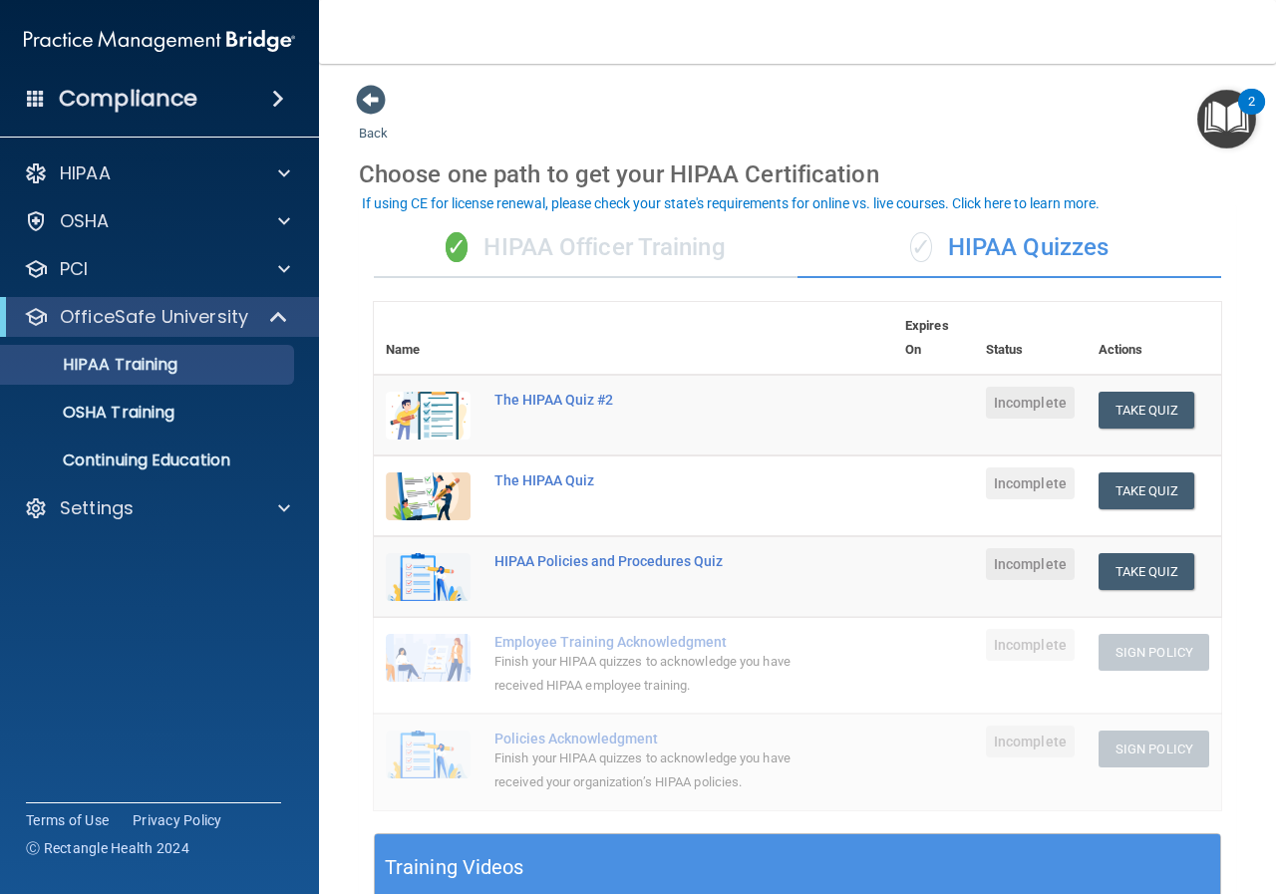
click at [569, 257] on div "✓ HIPAA Officer Training" at bounding box center [586, 248] width 424 height 60
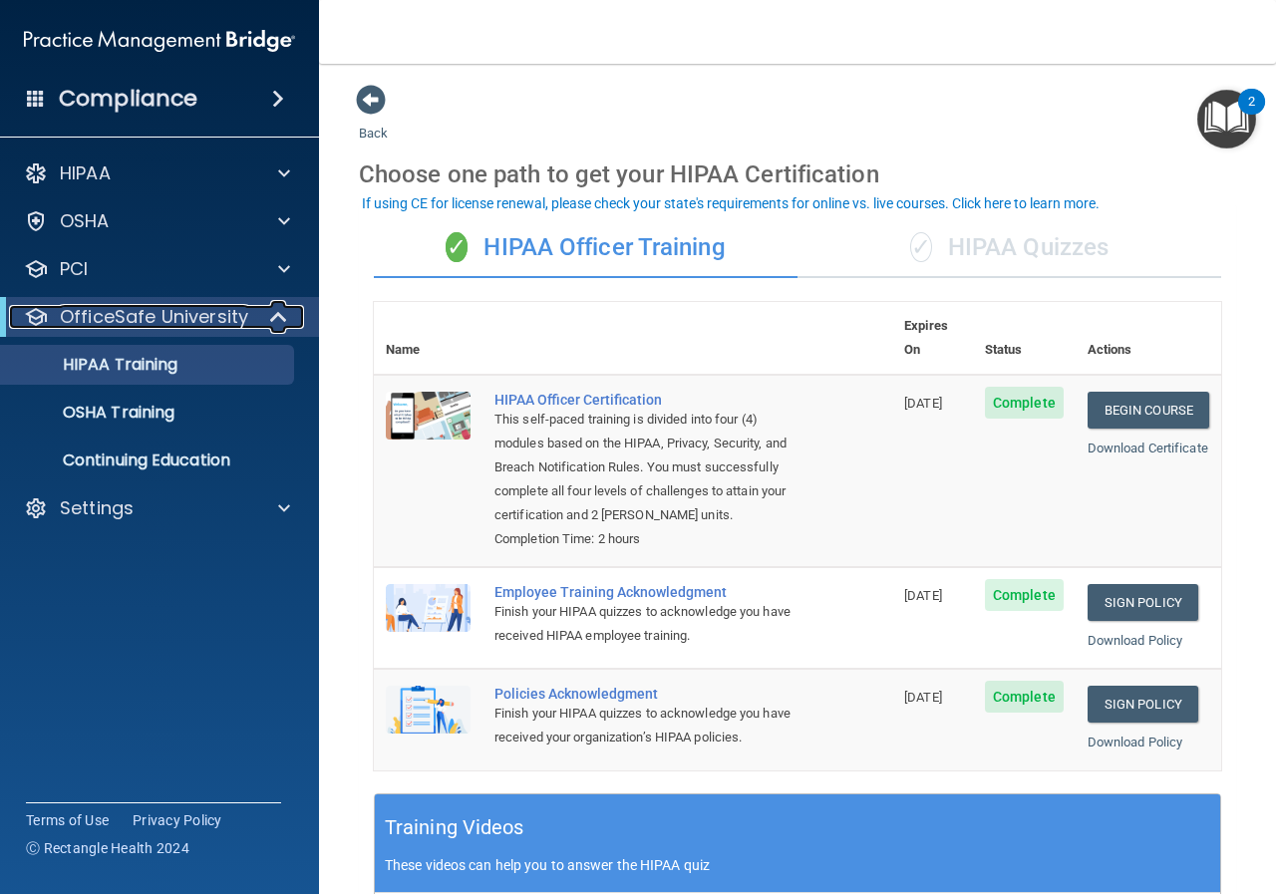
click at [158, 313] on p "OfficeSafe University" at bounding box center [154, 317] width 188 height 24
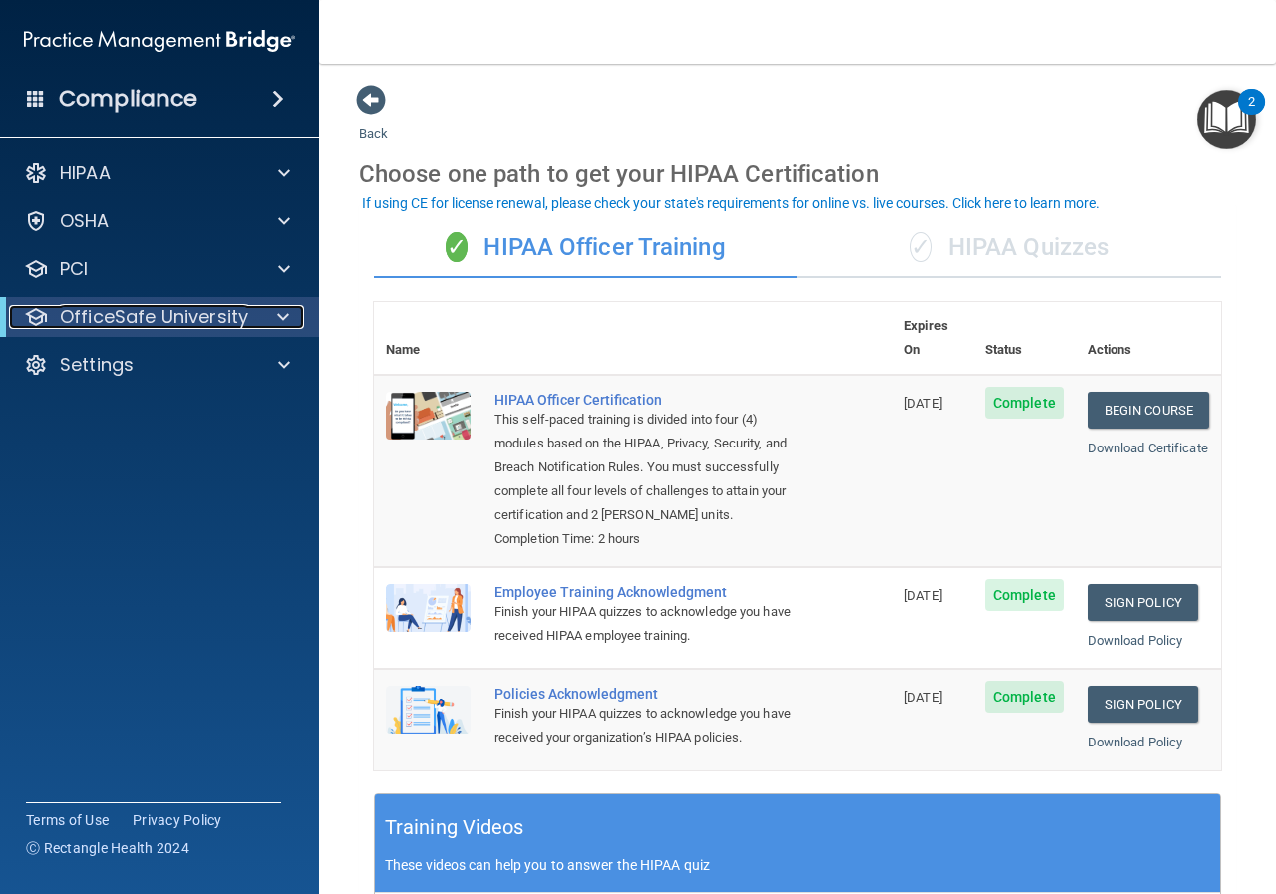
click at [160, 310] on p "OfficeSafe University" at bounding box center [154, 317] width 188 height 24
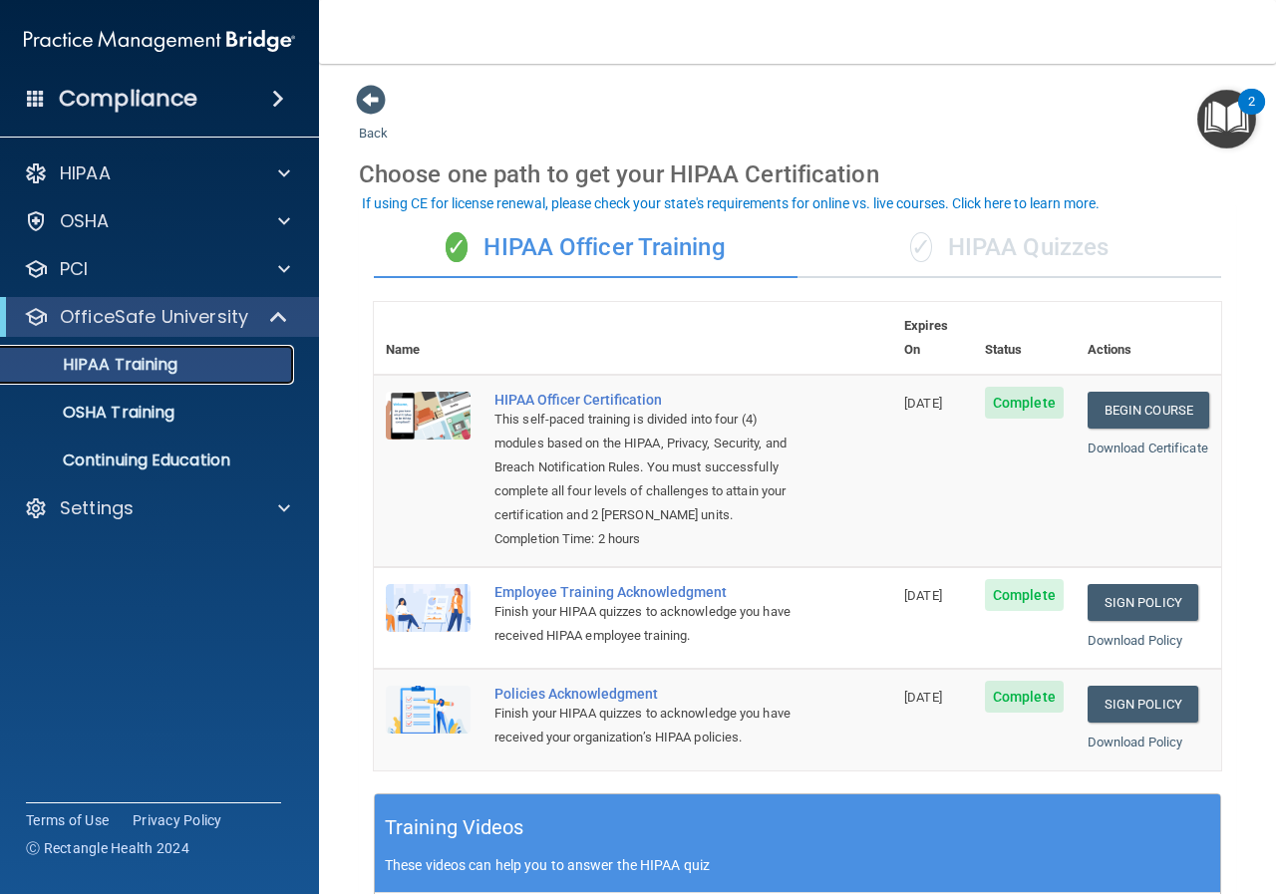
click at [140, 363] on p "HIPAA Training" at bounding box center [95, 365] width 164 height 20
click at [188, 368] on div "HIPAA Training" at bounding box center [149, 365] width 272 height 20
click at [162, 428] on link "OSHA Training" at bounding box center [137, 413] width 314 height 40
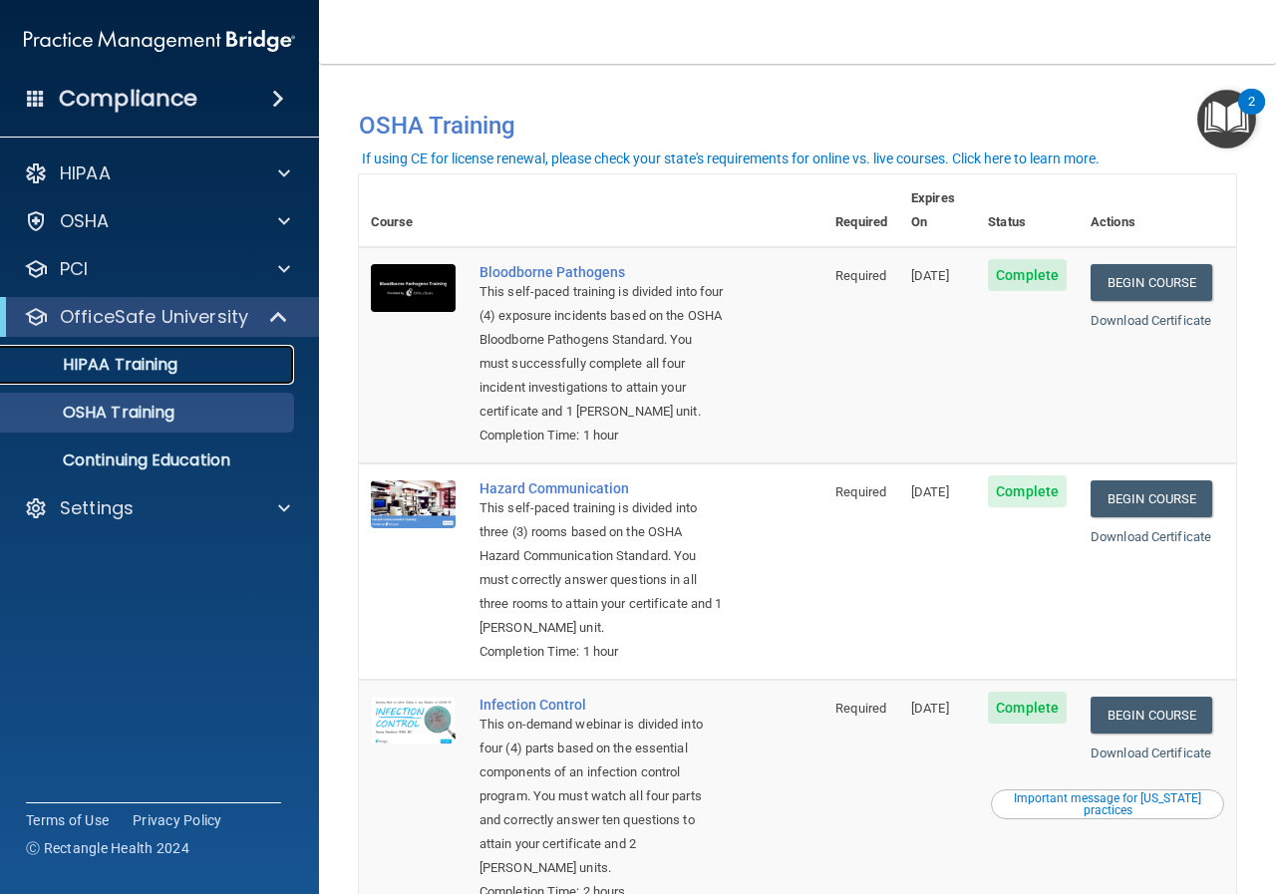
click at [160, 361] on p "HIPAA Training" at bounding box center [95, 365] width 164 height 20
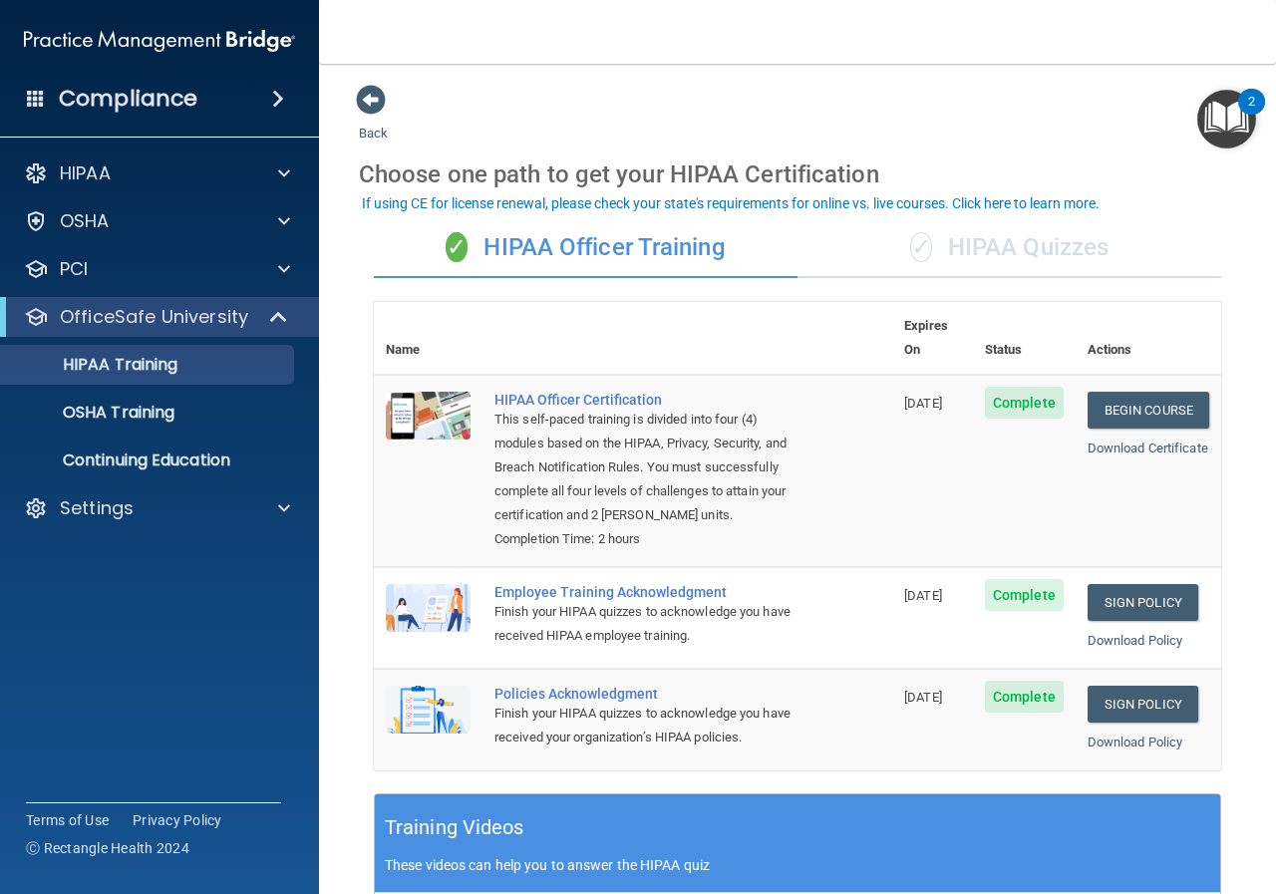
click at [1010, 247] on div "✓ HIPAA Quizzes" at bounding box center [1010, 248] width 424 height 60
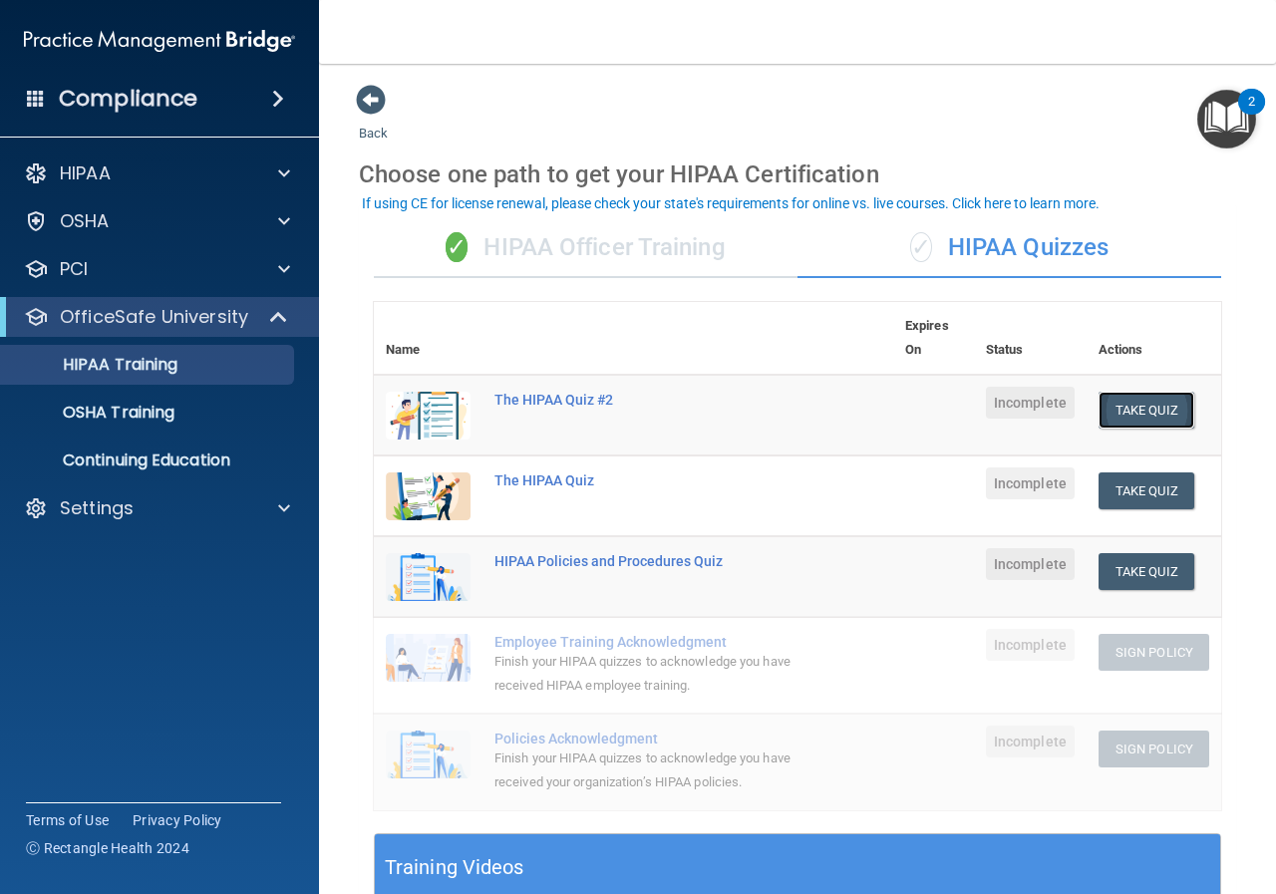
click at [1147, 403] on button "Take Quiz" at bounding box center [1147, 410] width 96 height 37
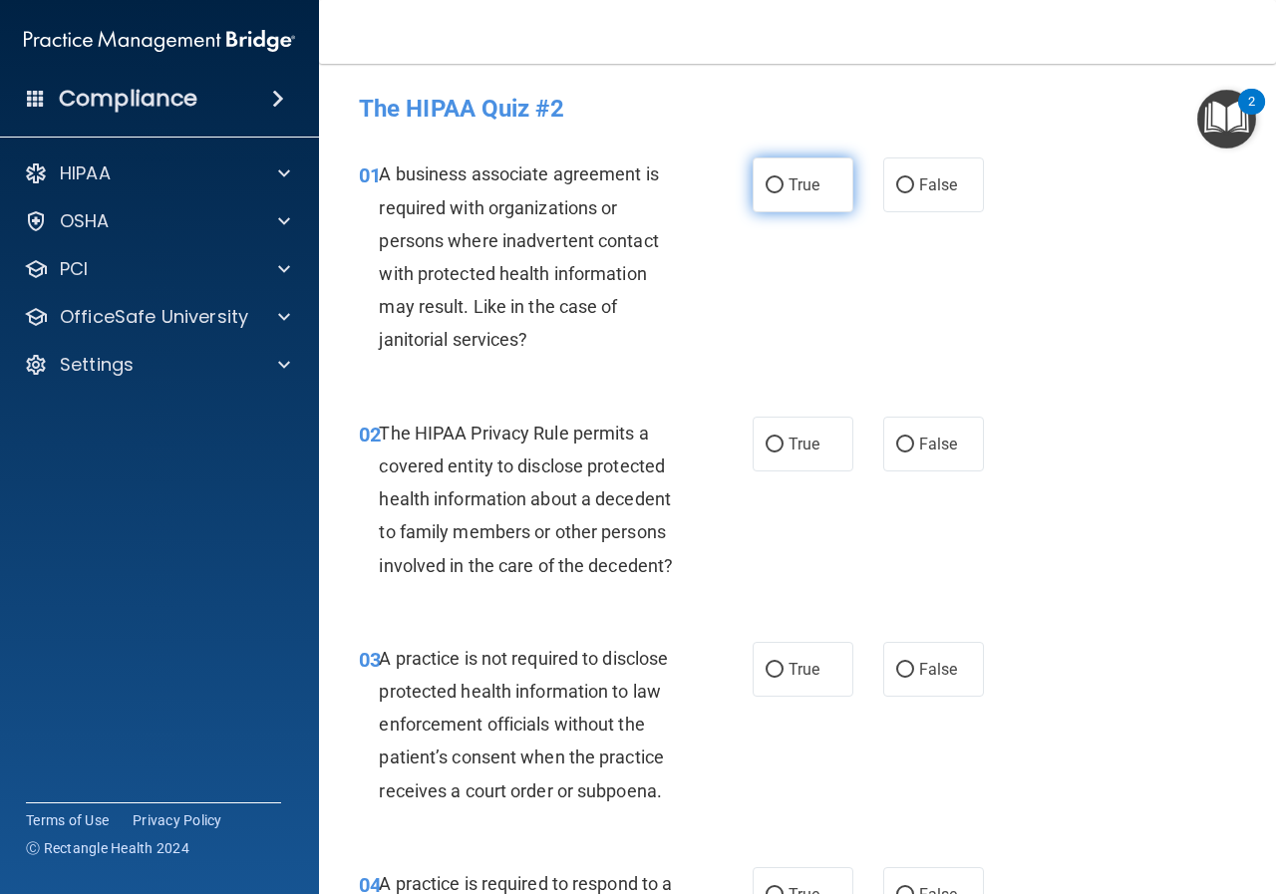
click at [775, 185] on input "True" at bounding box center [775, 185] width 18 height 15
radio input "true"
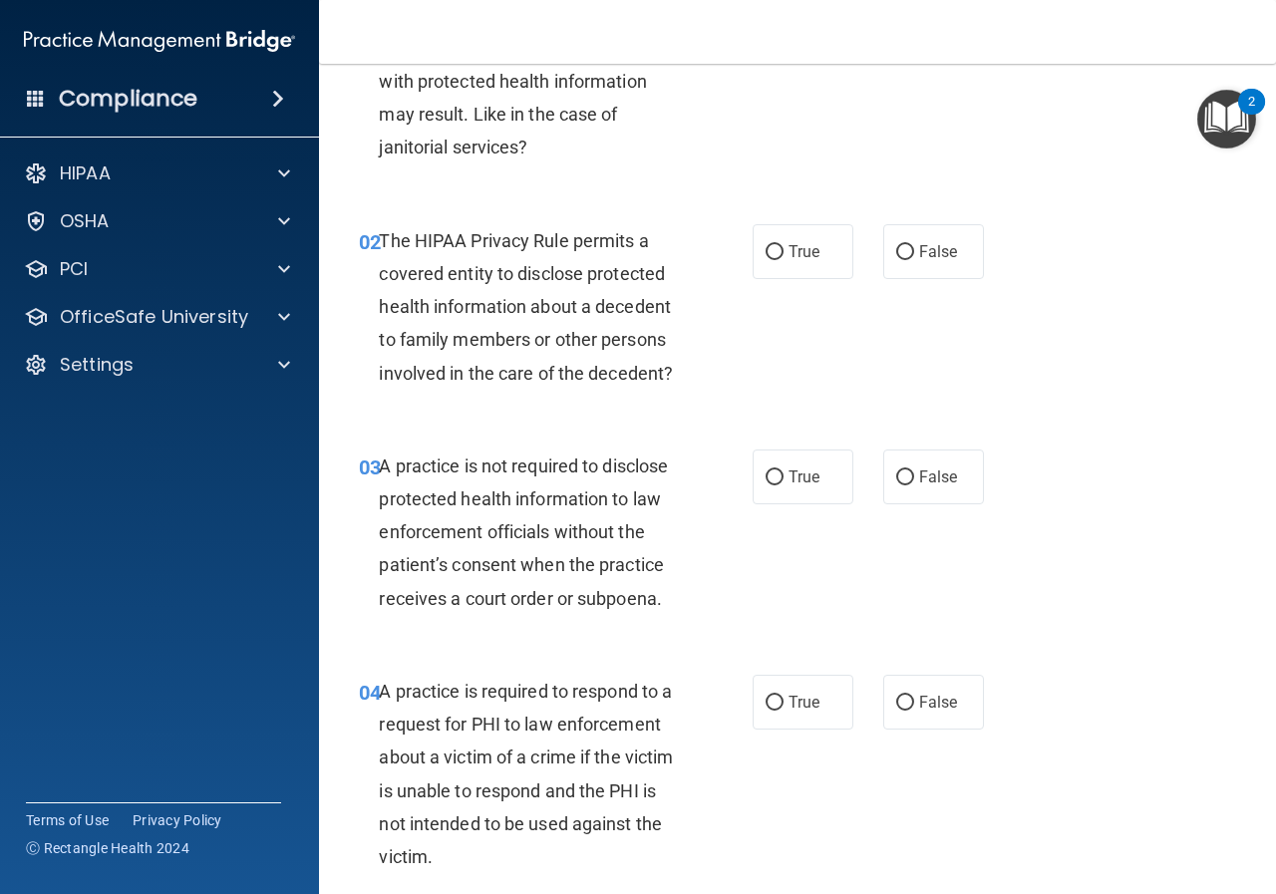
scroll to position [299, 0]
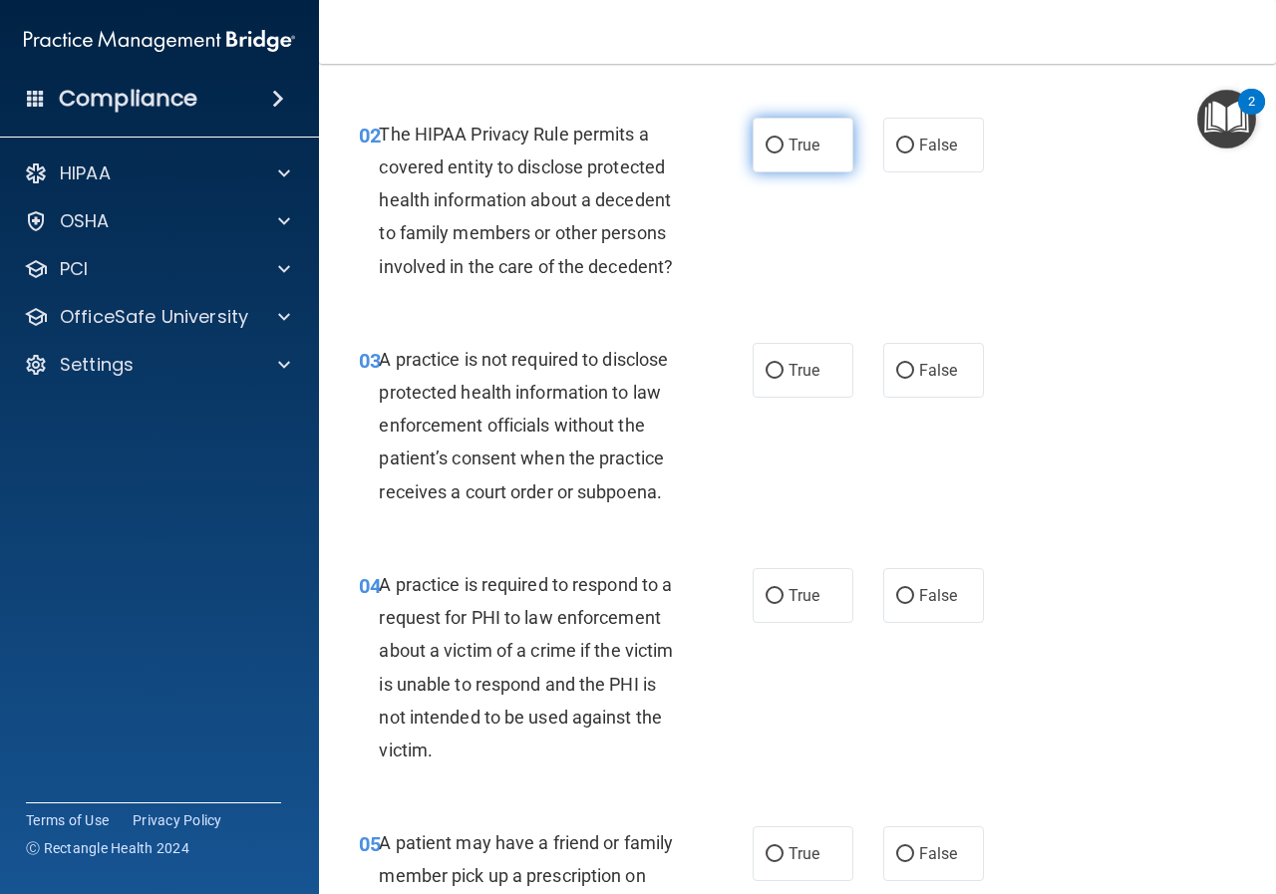
click at [776, 143] on input "True" at bounding box center [775, 146] width 18 height 15
radio input "true"
click at [896, 369] on input "False" at bounding box center [905, 371] width 18 height 15
radio input "true"
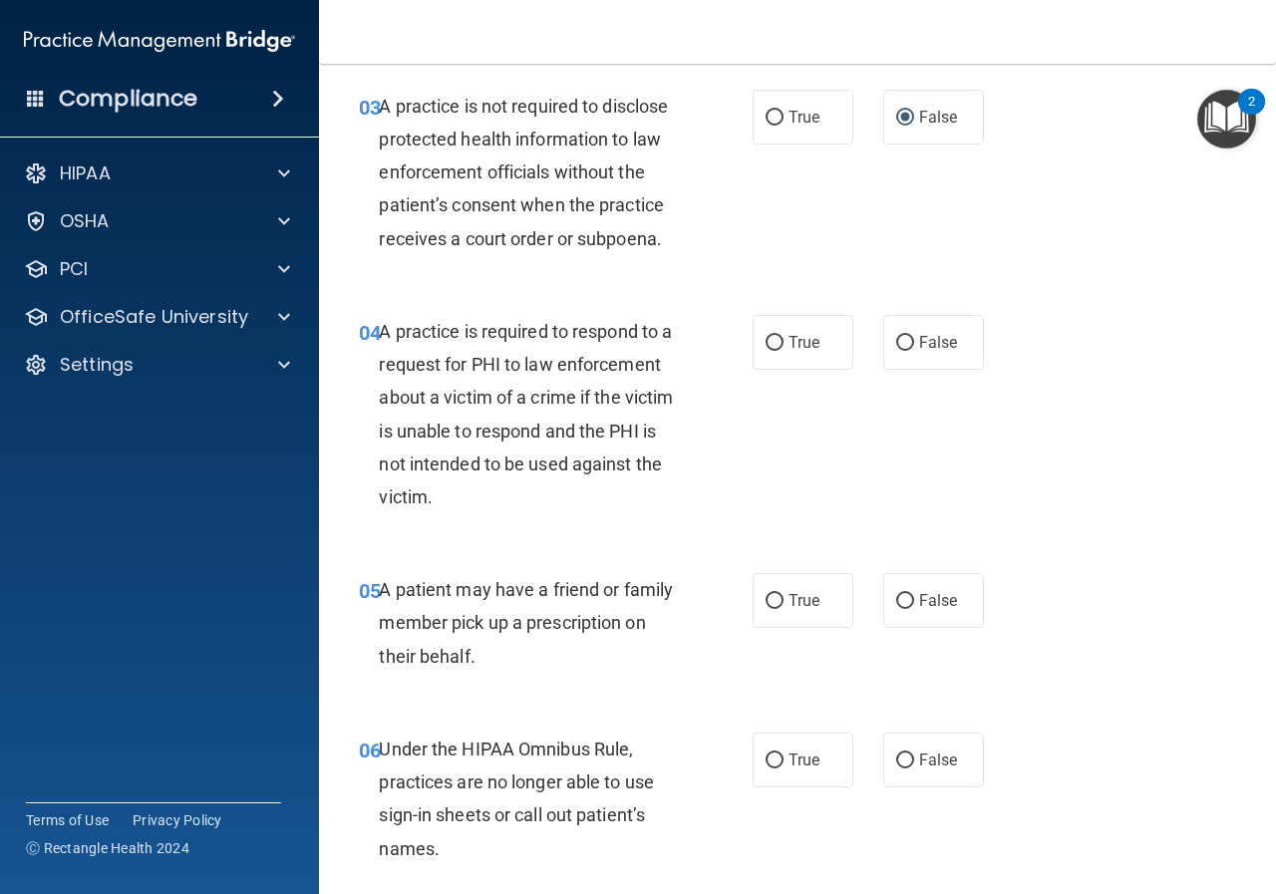
scroll to position [598, 0]
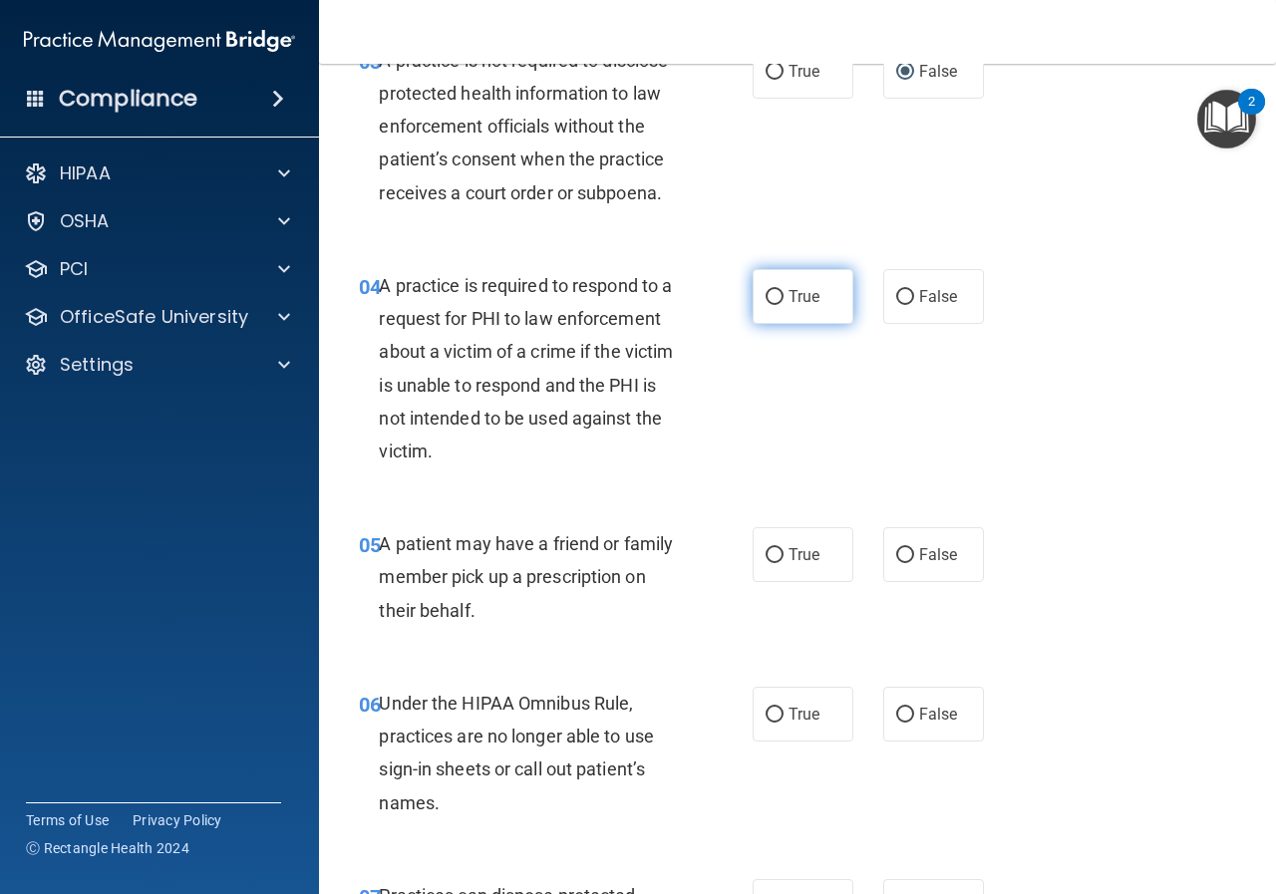
click at [768, 297] on input "True" at bounding box center [775, 297] width 18 height 15
radio input "true"
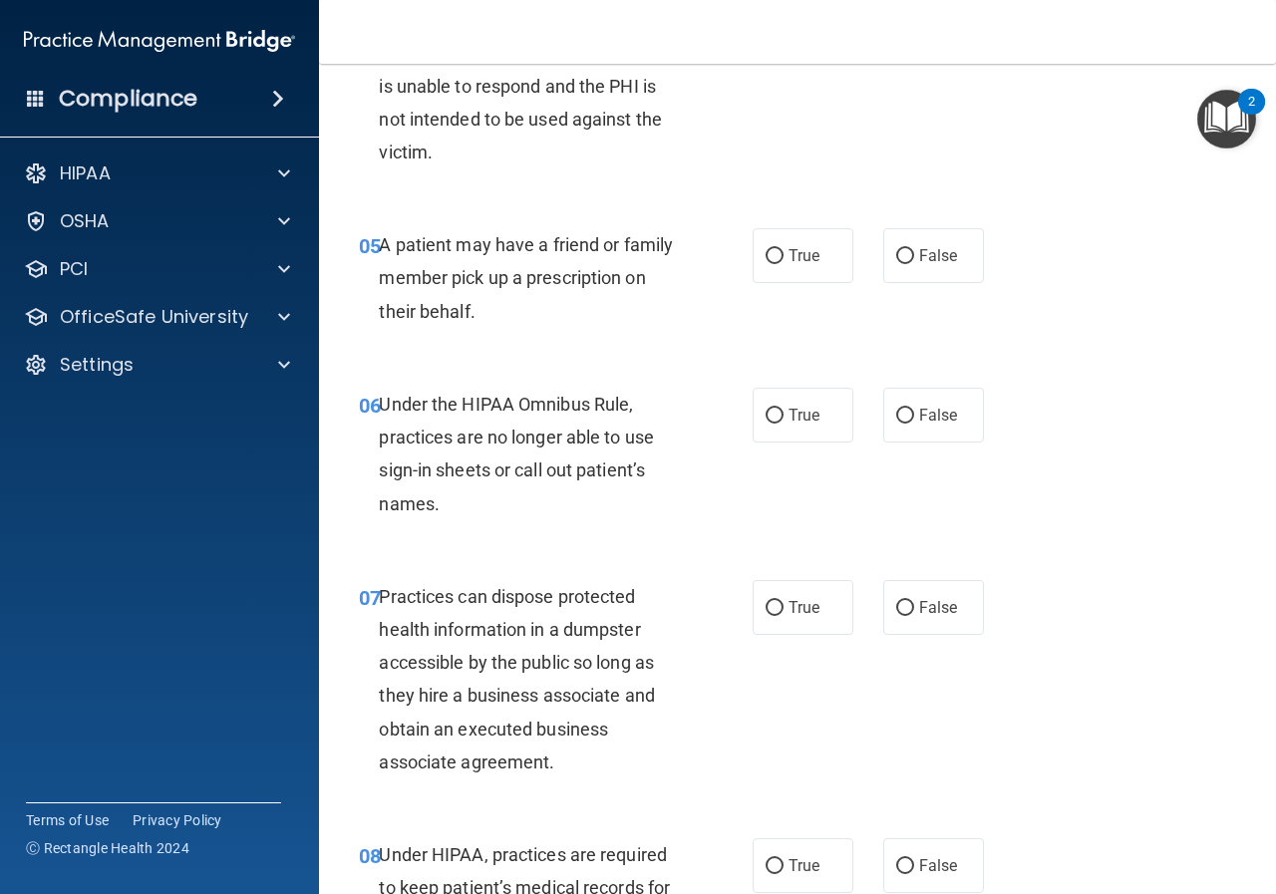
scroll to position [997, 0]
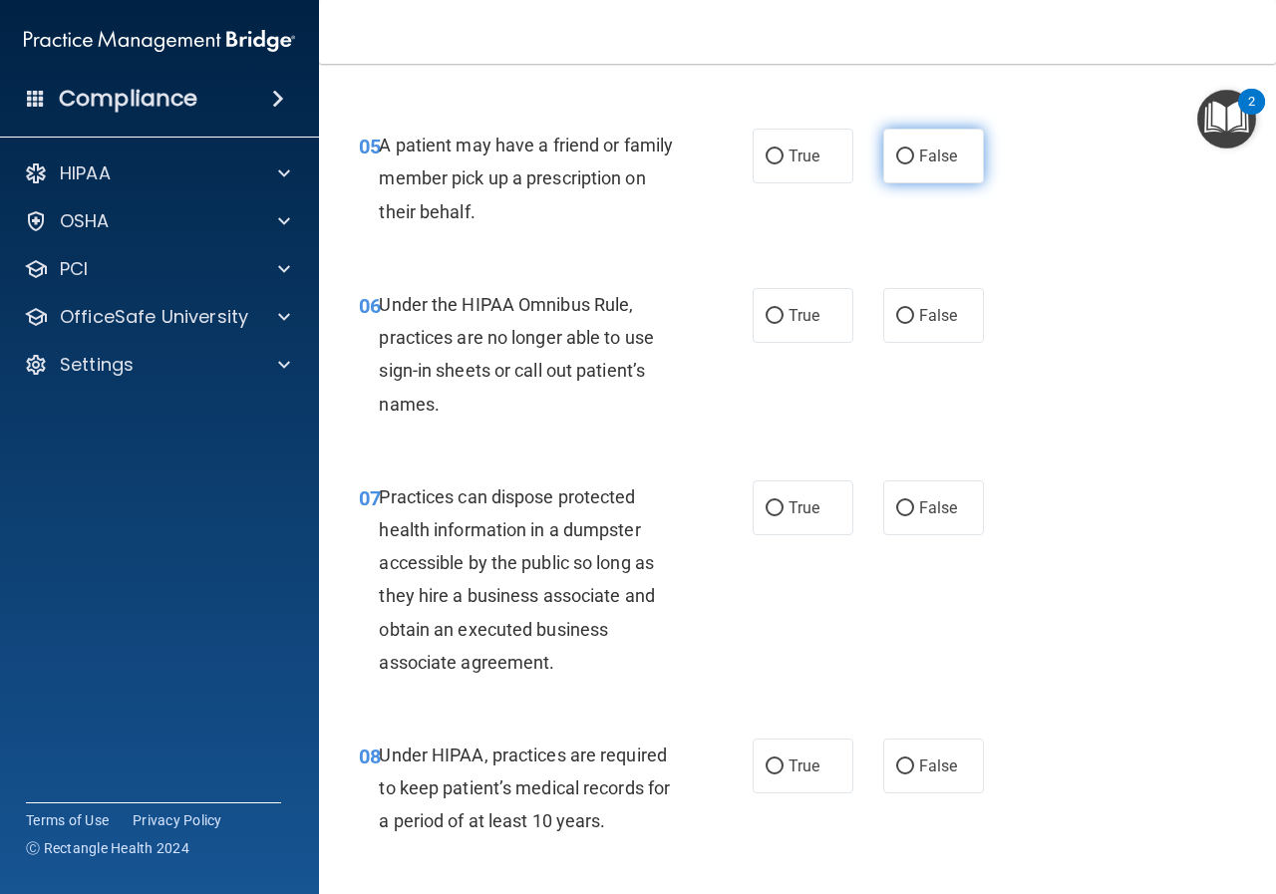
click at [896, 153] on input "False" at bounding box center [905, 157] width 18 height 15
radio input "true"
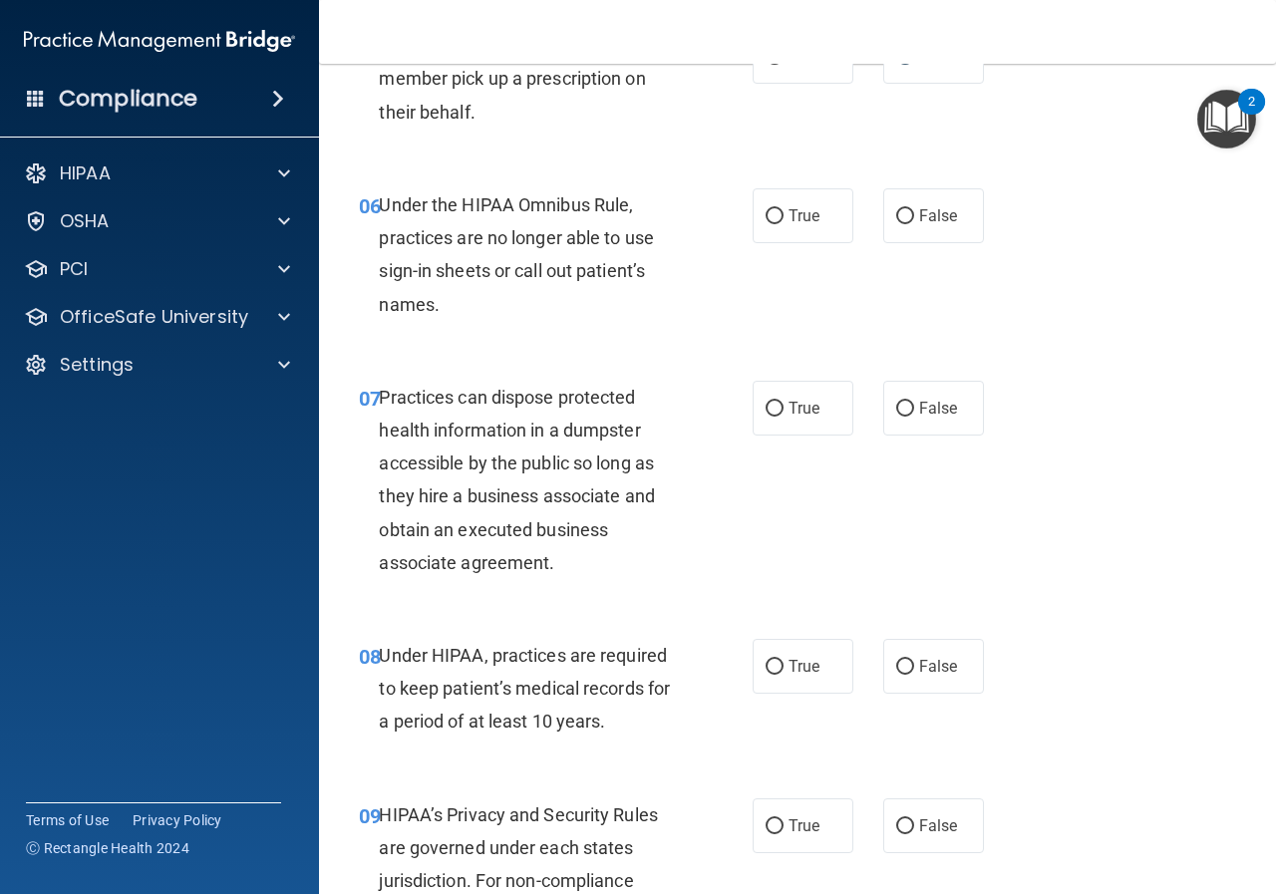
scroll to position [1196, 0]
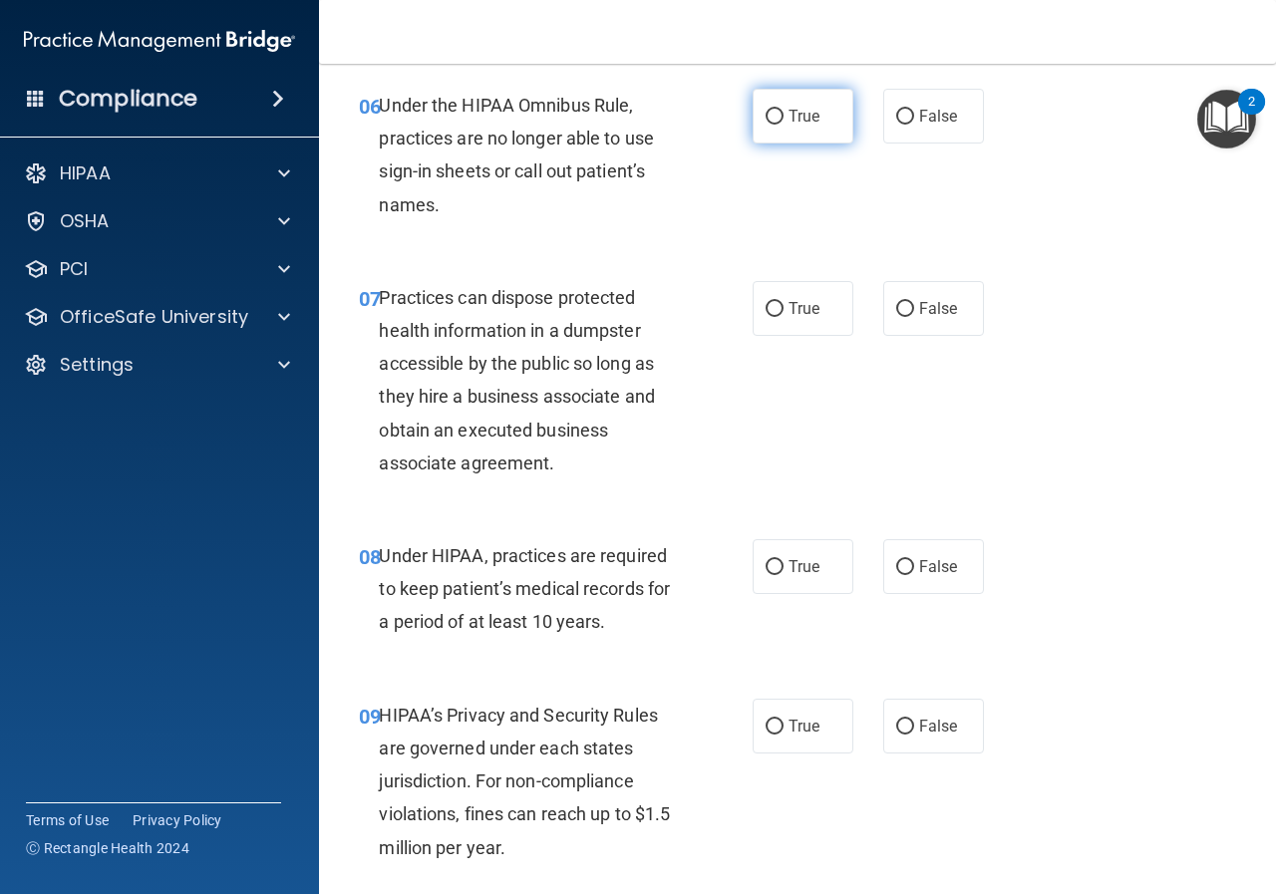
click at [766, 111] on input "True" at bounding box center [775, 117] width 18 height 15
radio input "true"
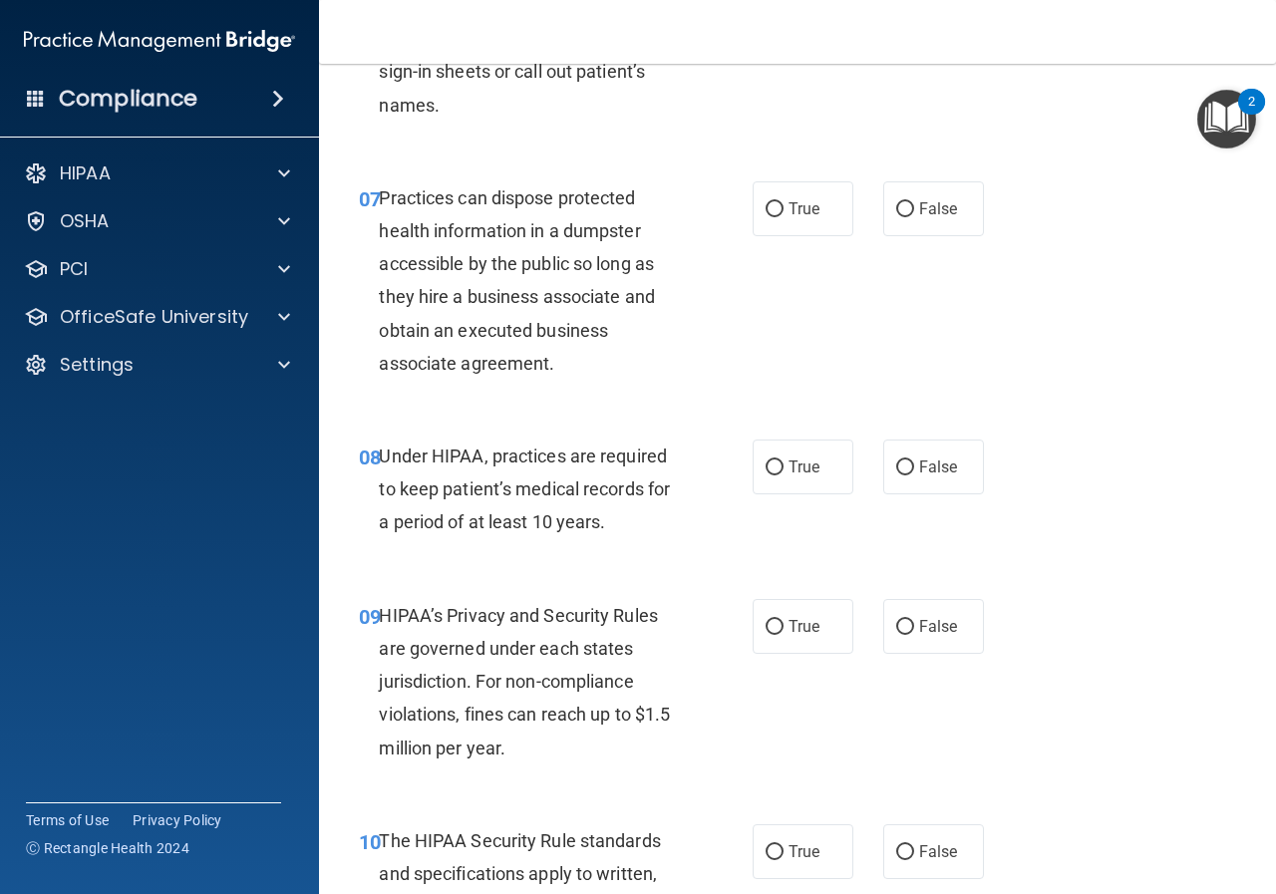
scroll to position [1396, 0]
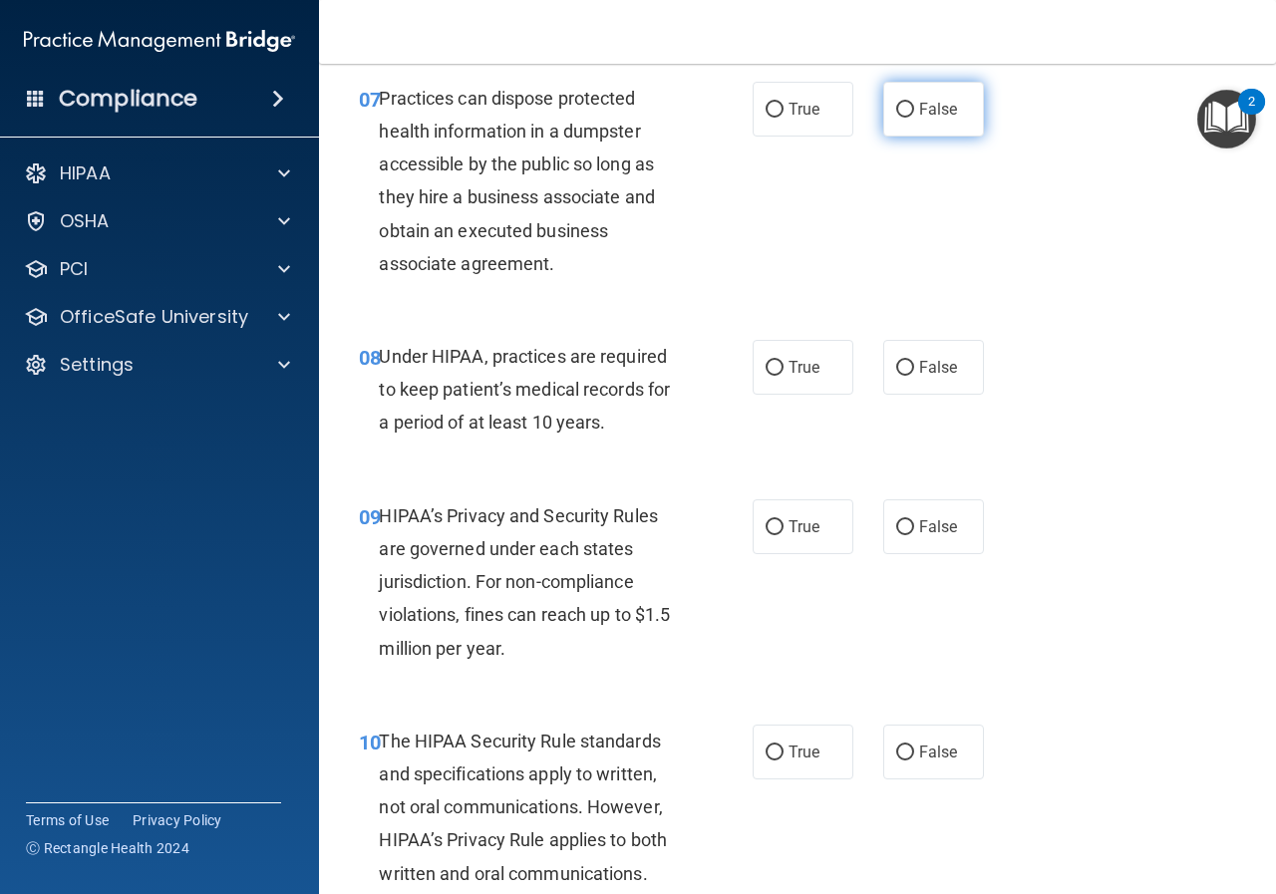
click at [906, 106] on label "False" at bounding box center [933, 109] width 101 height 55
click at [906, 106] on input "False" at bounding box center [905, 110] width 18 height 15
radio input "true"
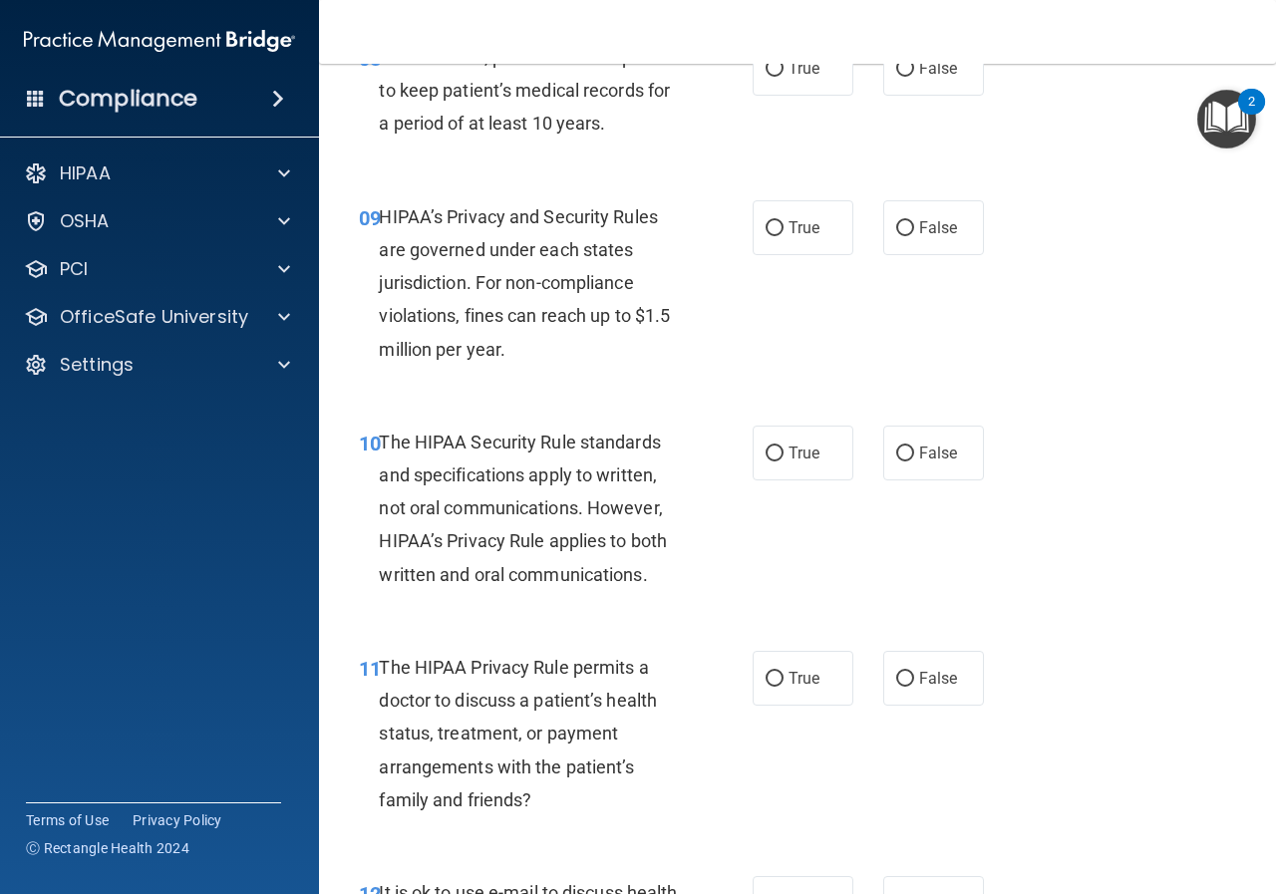
scroll to position [1595, 0]
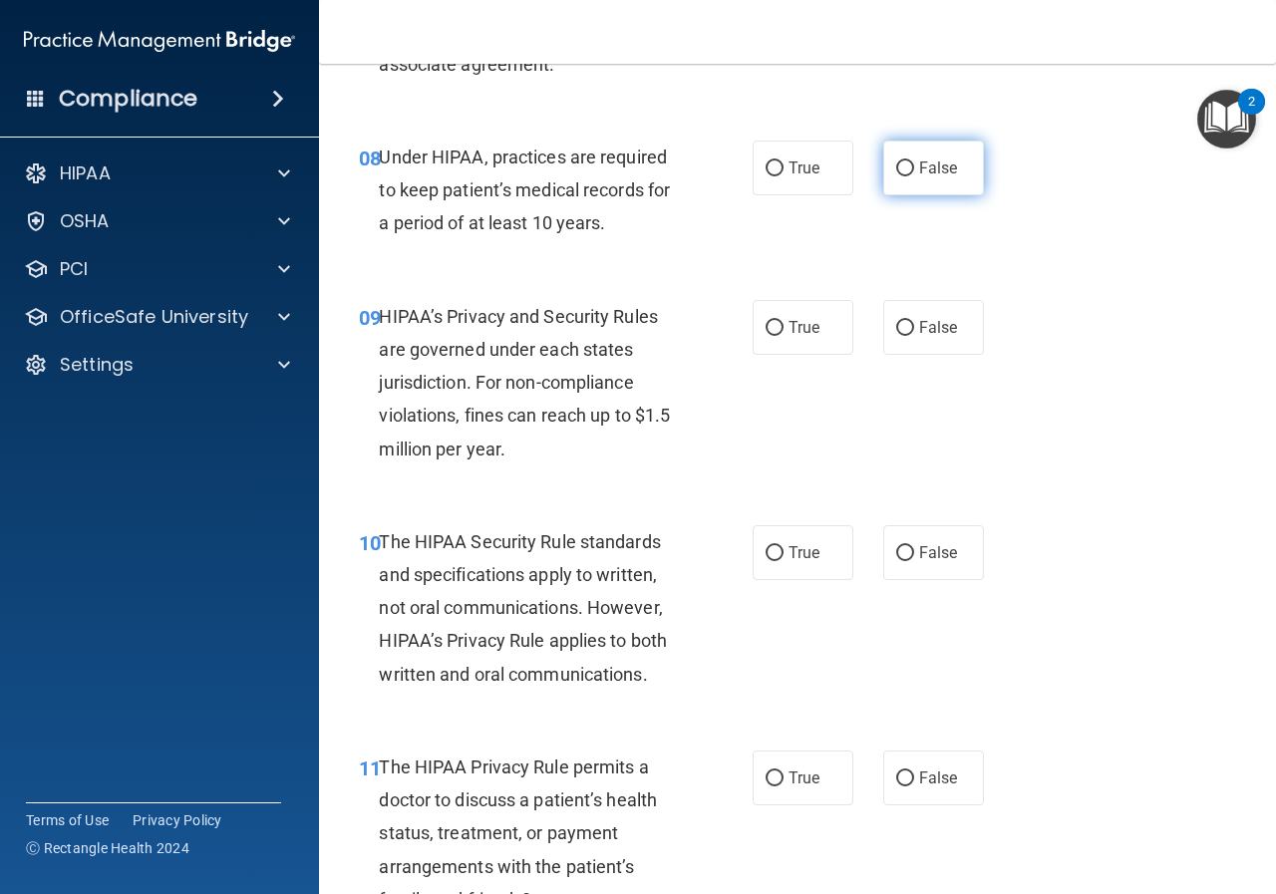
click at [897, 163] on input "False" at bounding box center [905, 168] width 18 height 15
radio input "true"
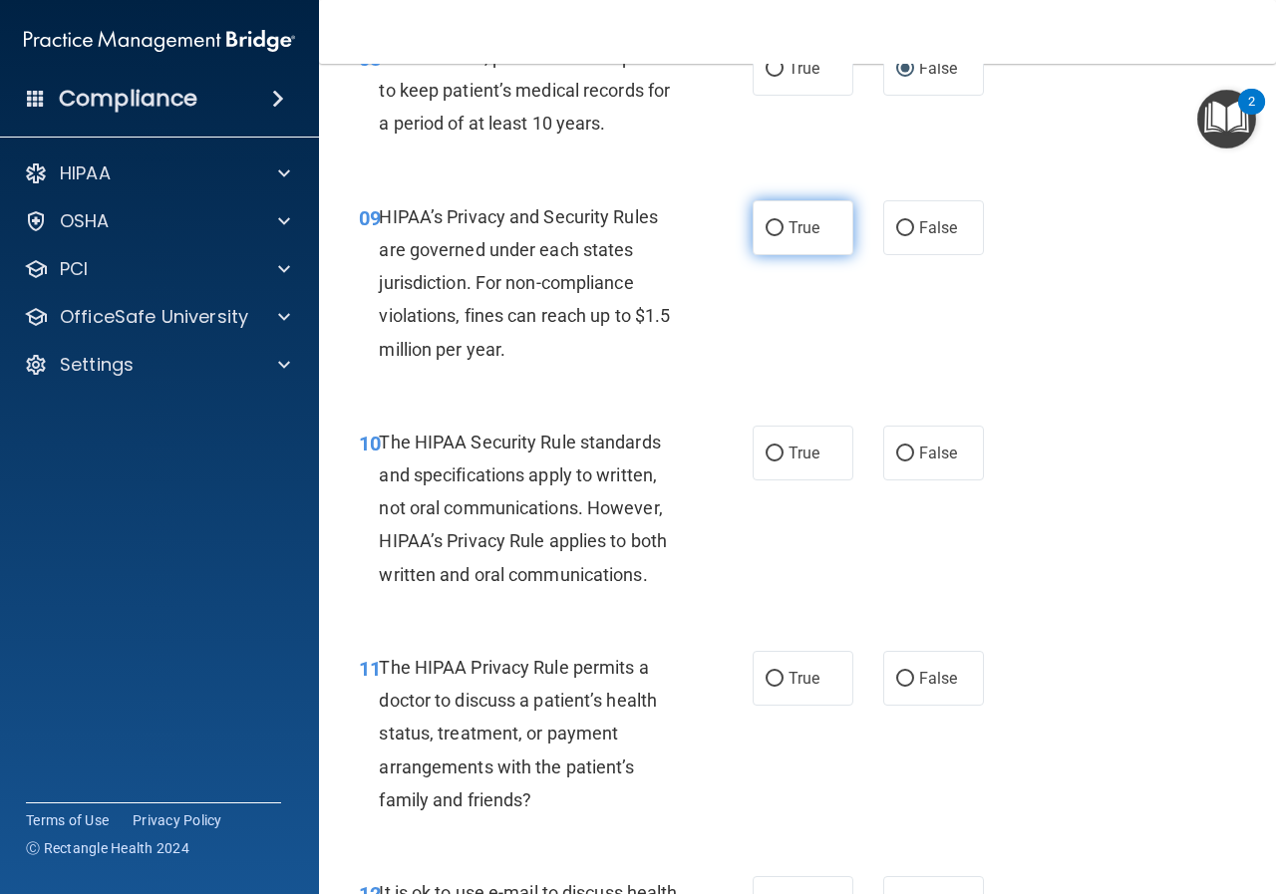
click at [789, 224] on span "True" at bounding box center [804, 227] width 31 height 19
click at [784, 224] on input "True" at bounding box center [775, 228] width 18 height 15
radio input "true"
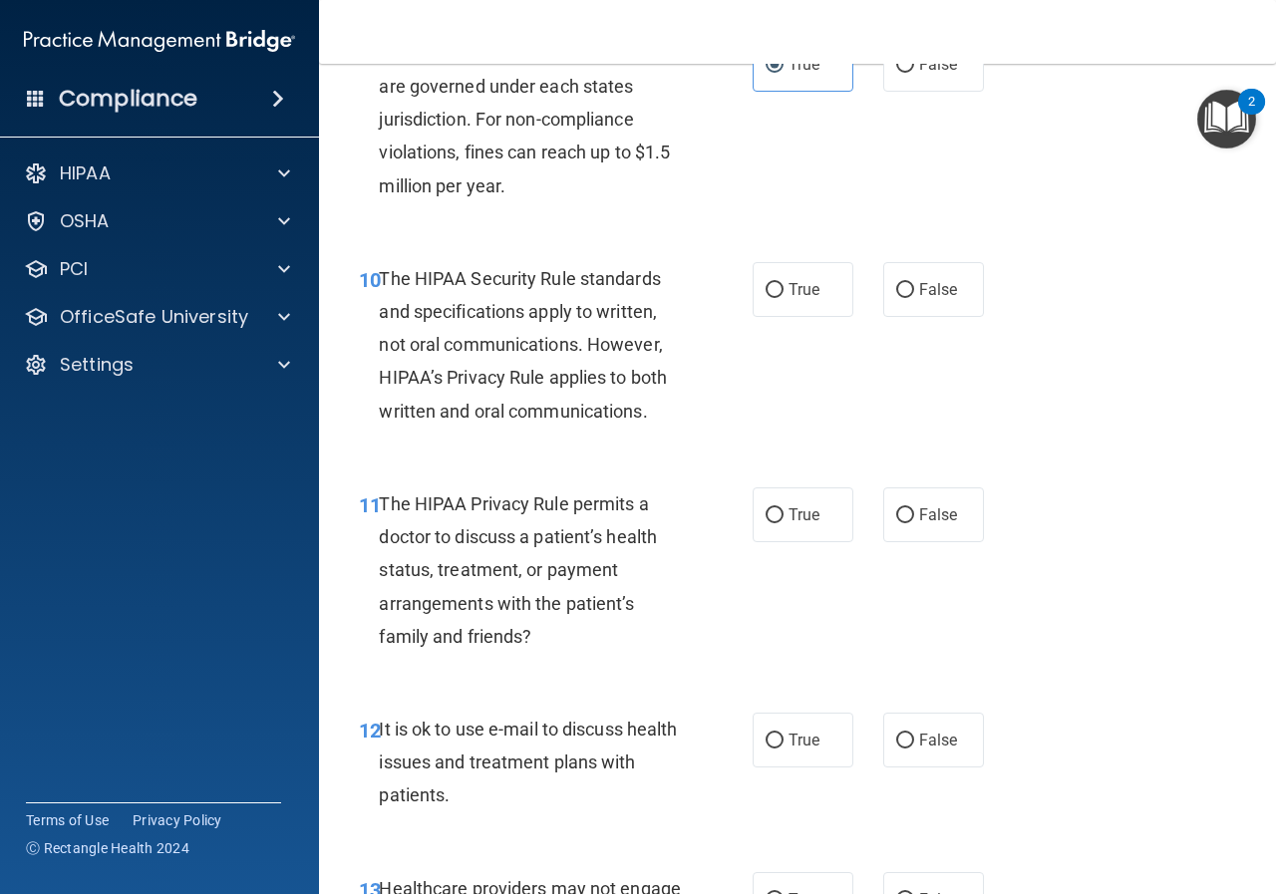
scroll to position [1894, 0]
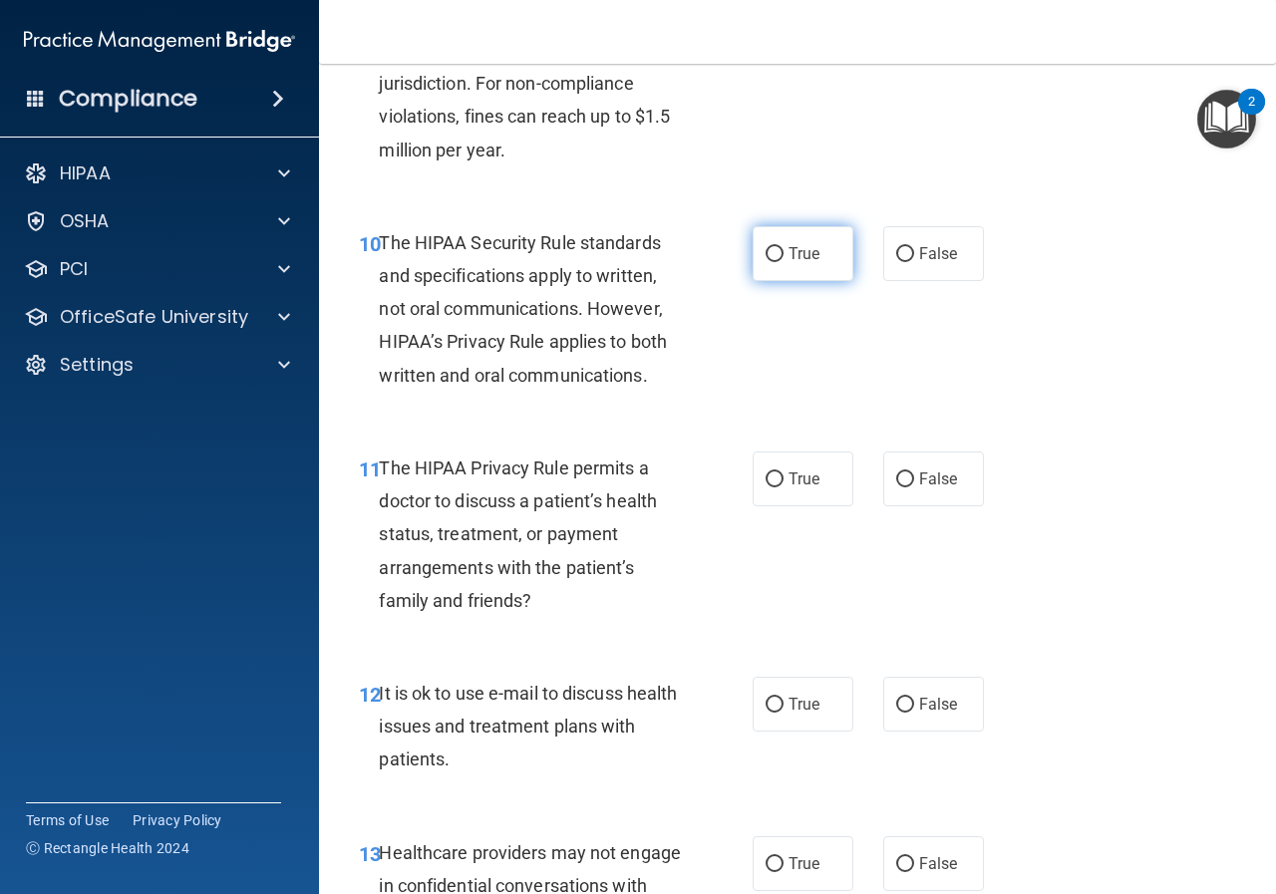
click at [772, 250] on input "True" at bounding box center [775, 254] width 18 height 15
radio input "true"
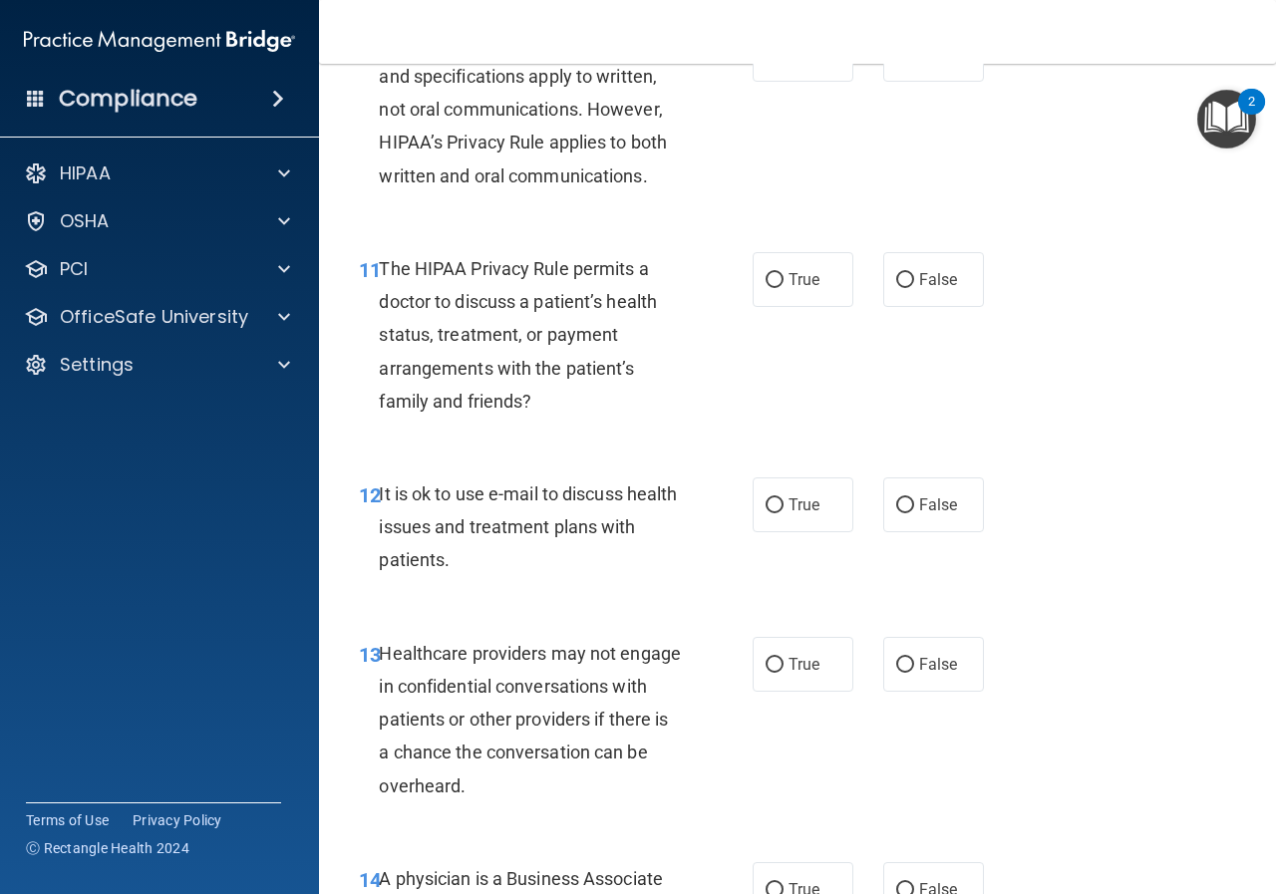
scroll to position [2193, 0]
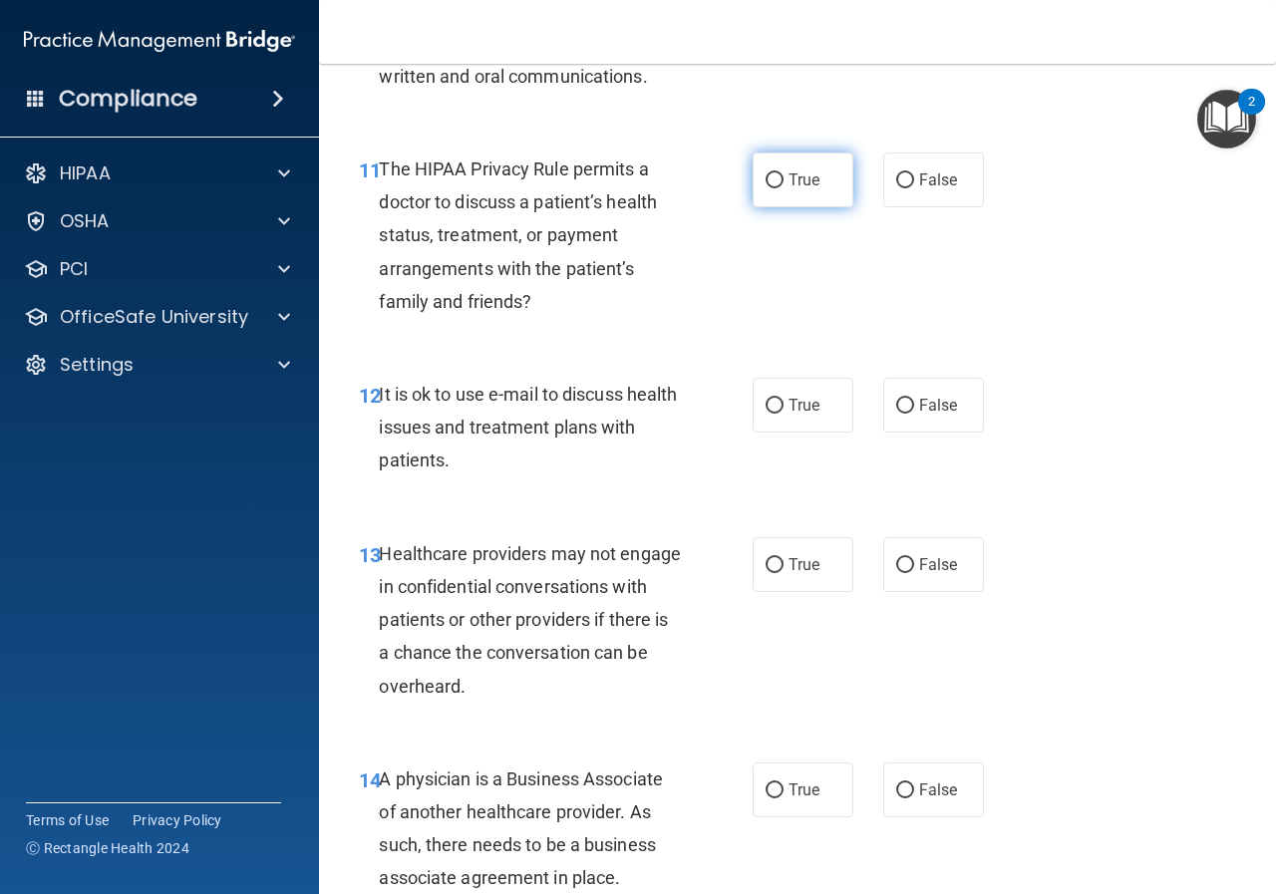
click at [766, 177] on input "True" at bounding box center [775, 180] width 18 height 15
radio input "true"
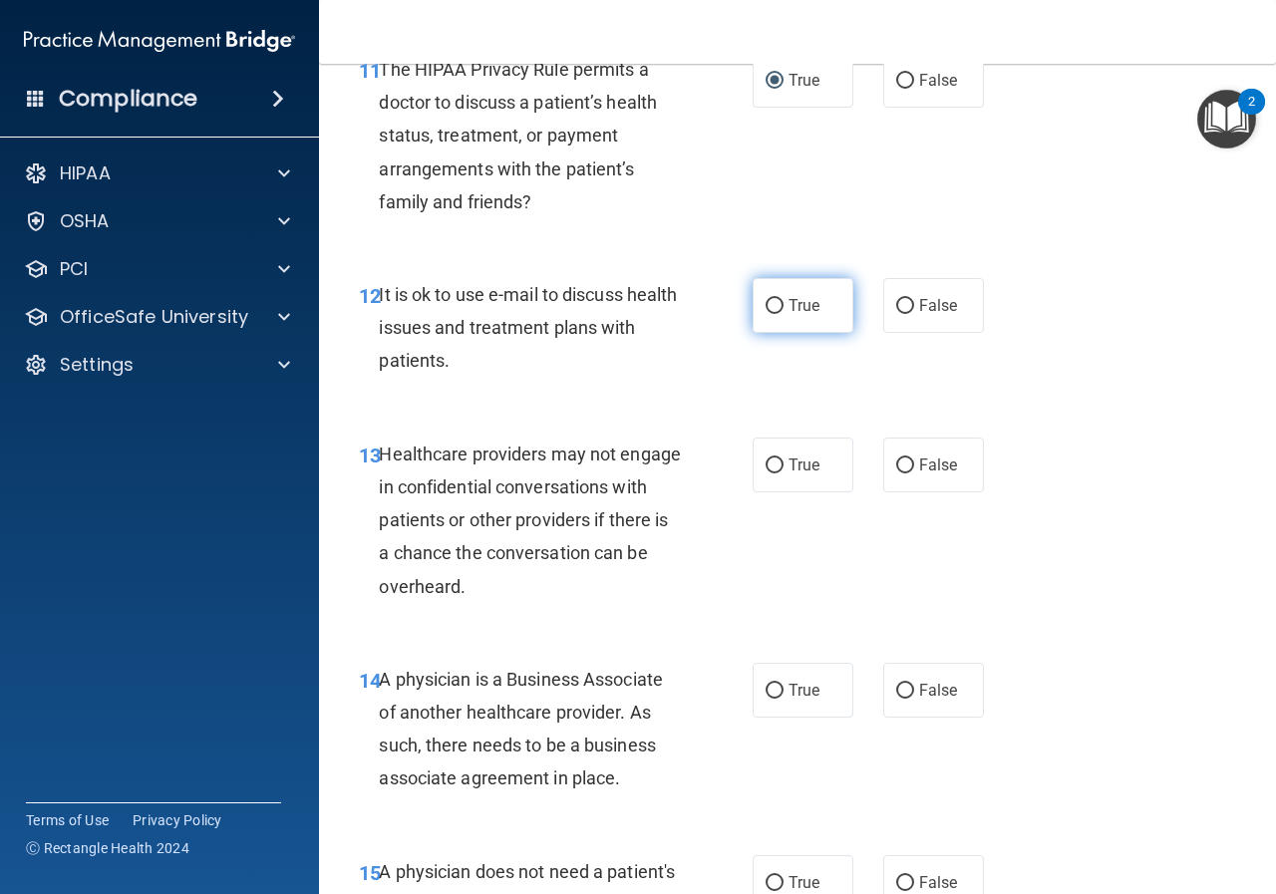
click at [778, 299] on label "True" at bounding box center [803, 305] width 101 height 55
click at [778, 299] on input "True" at bounding box center [775, 306] width 18 height 15
radio input "true"
click at [777, 466] on label "True" at bounding box center [803, 465] width 101 height 55
click at [777, 466] on input "True" at bounding box center [775, 466] width 18 height 15
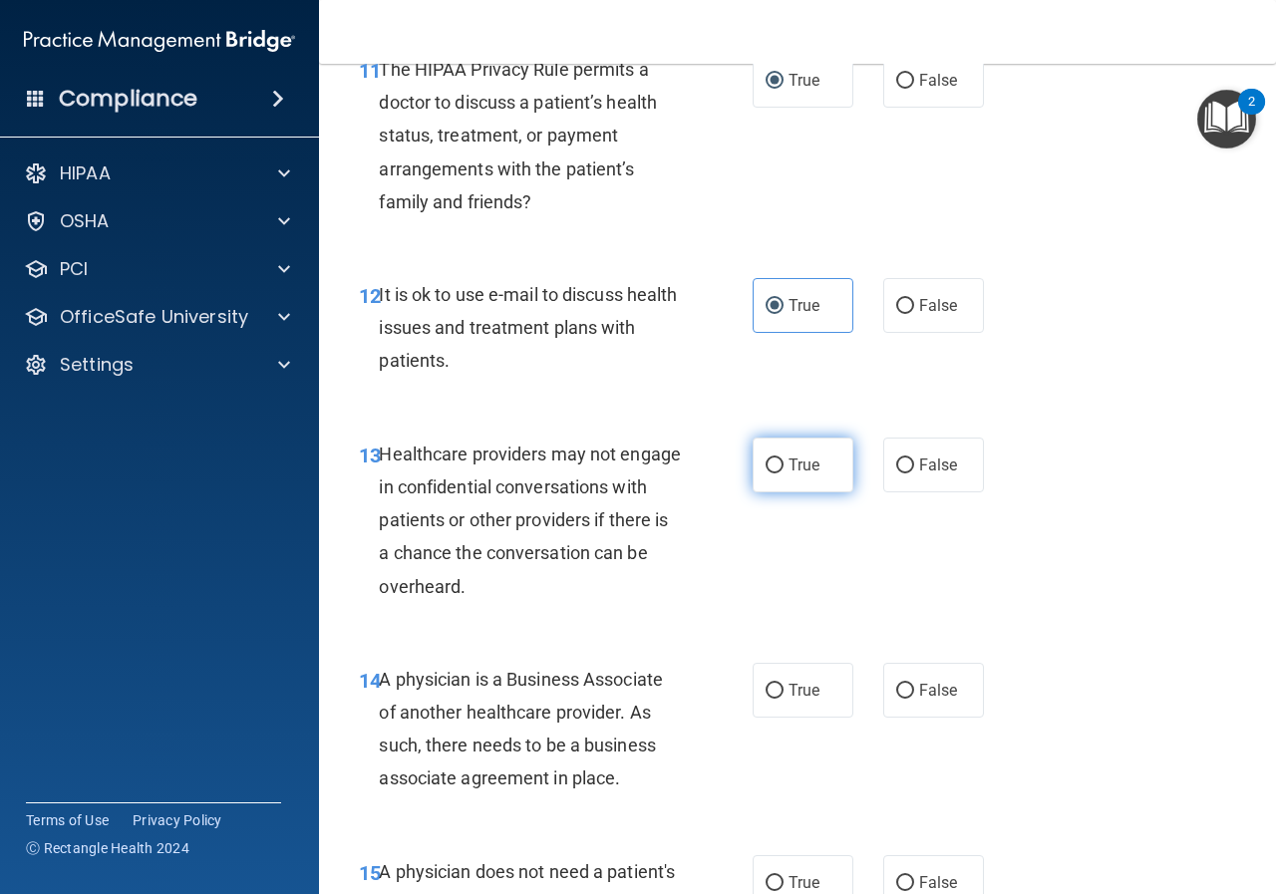
radio input "true"
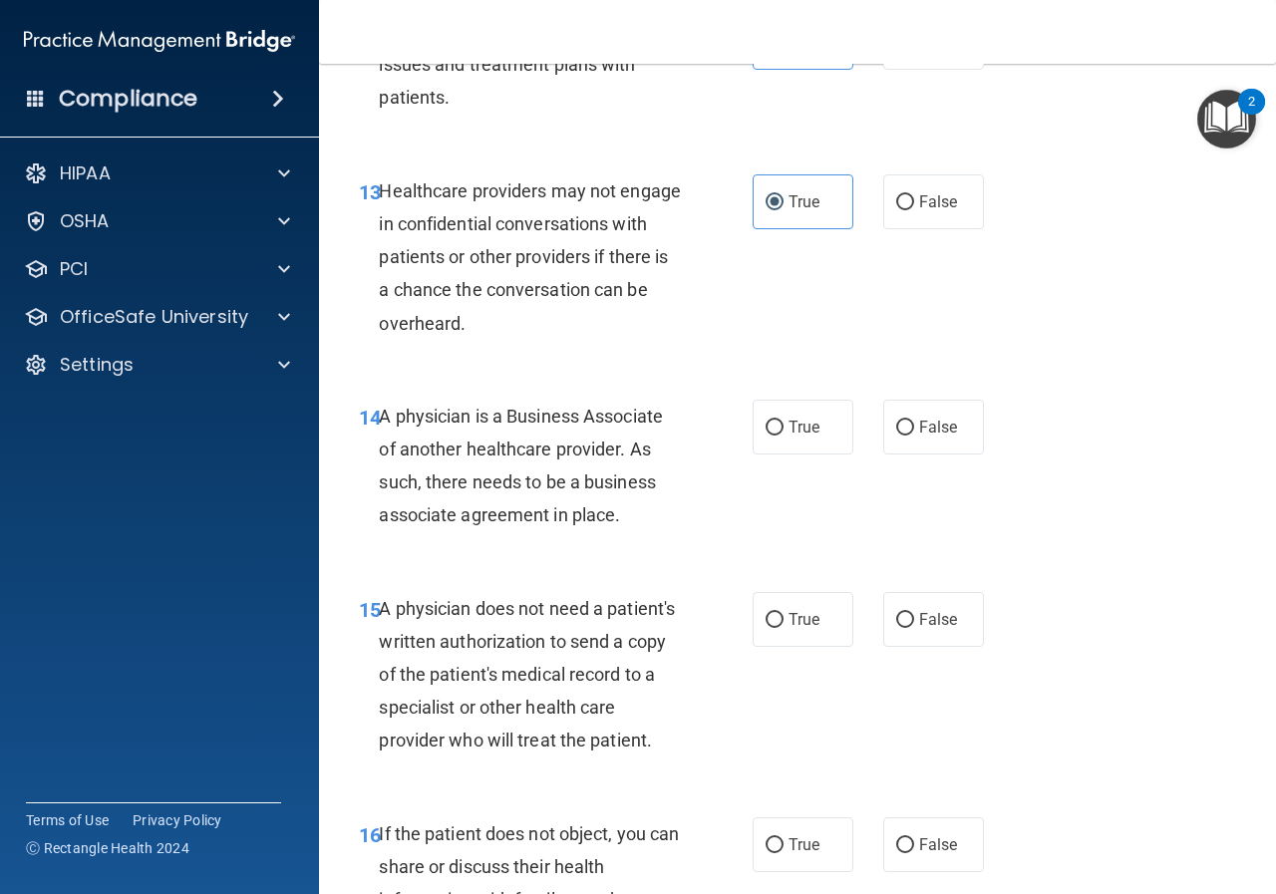
scroll to position [2592, 0]
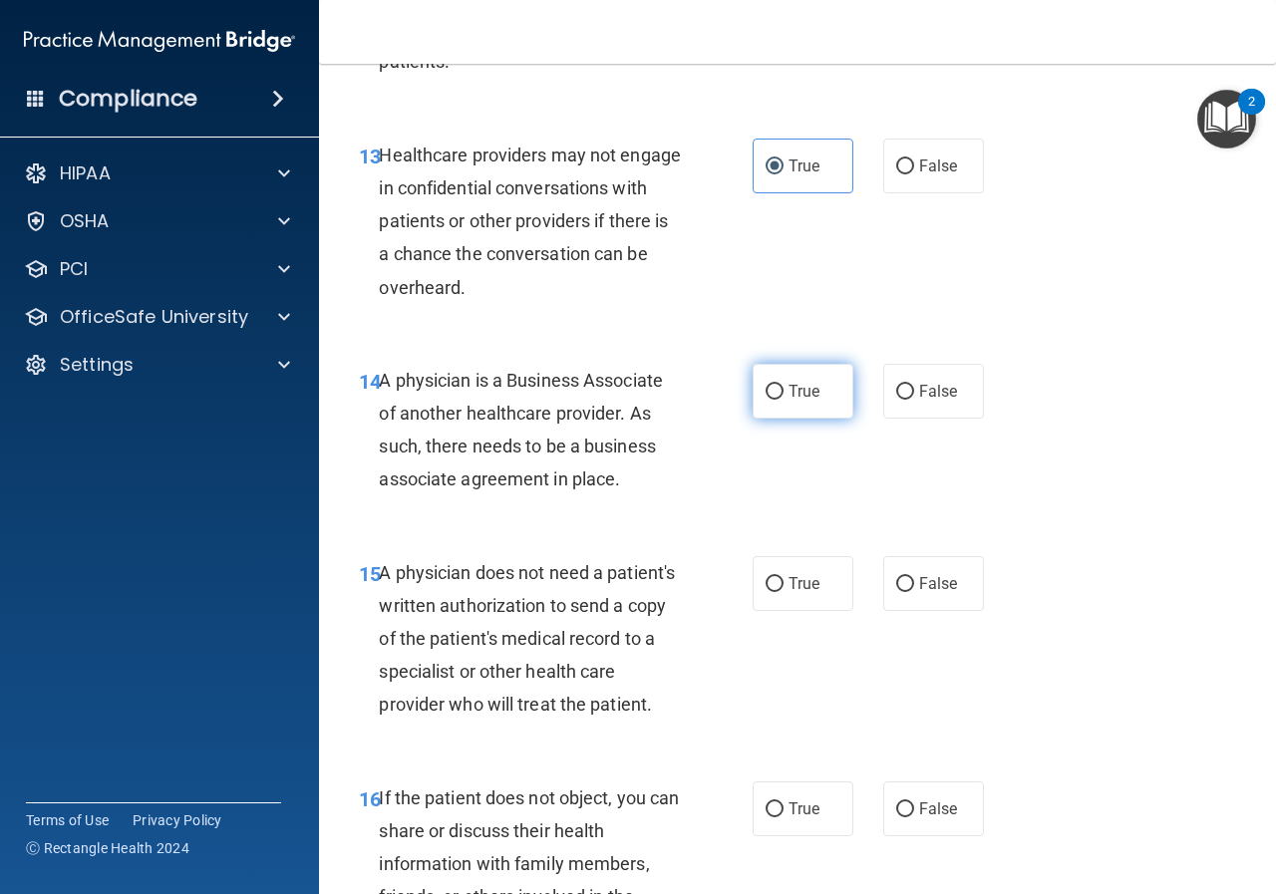
click at [789, 393] on span "True" at bounding box center [804, 391] width 31 height 19
click at [767, 392] on input "True" at bounding box center [775, 392] width 18 height 15
radio input "true"
click at [790, 579] on span "True" at bounding box center [804, 583] width 31 height 19
click at [784, 579] on input "True" at bounding box center [775, 584] width 18 height 15
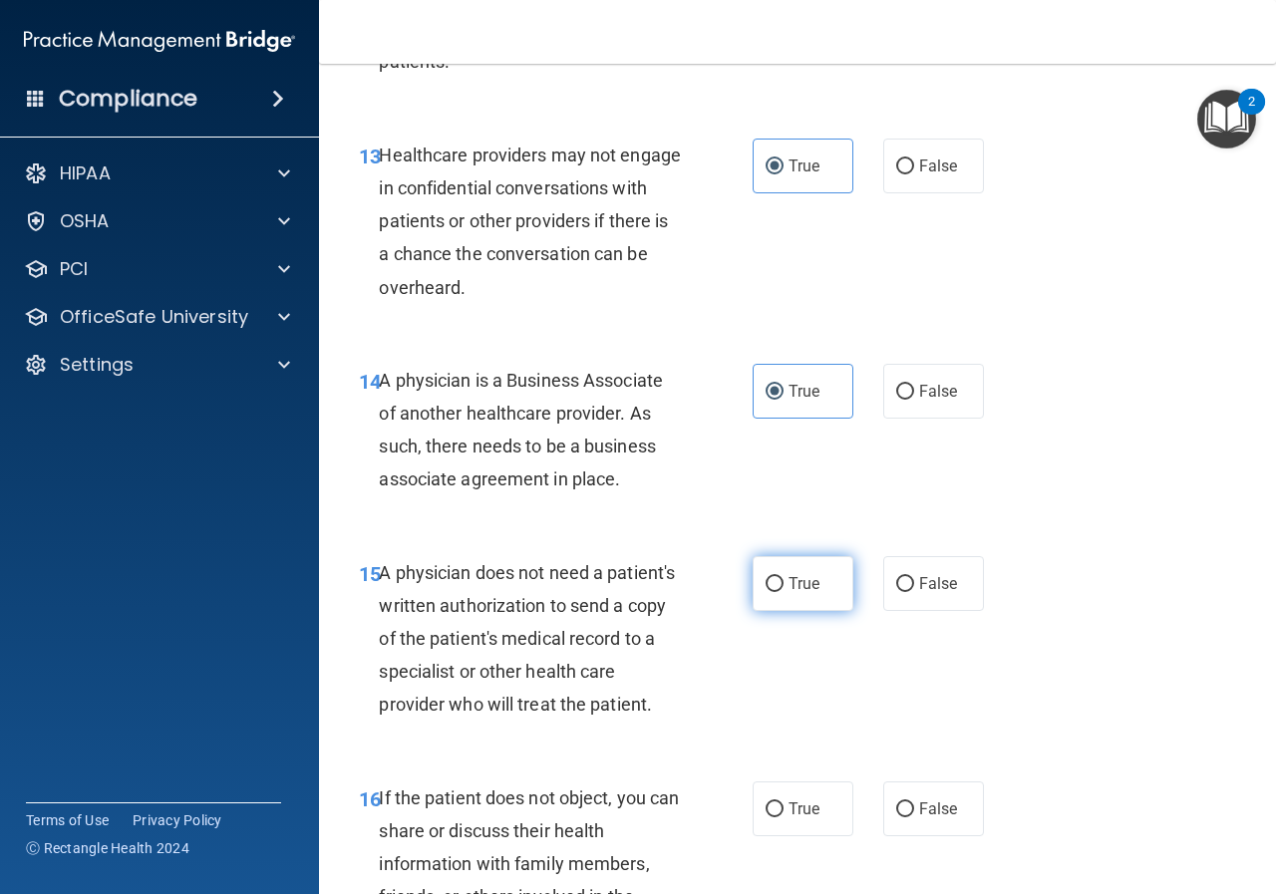
radio input "true"
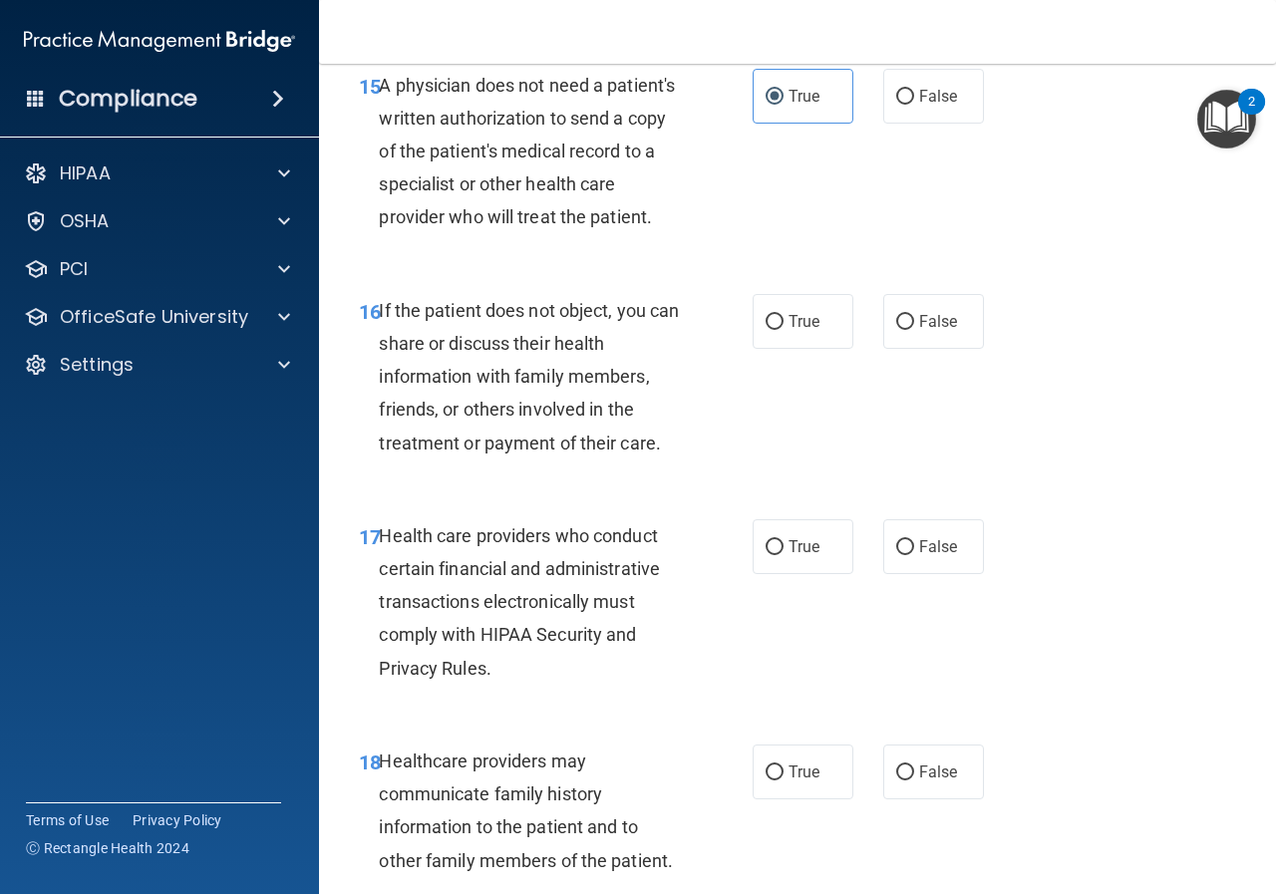
scroll to position [3090, 0]
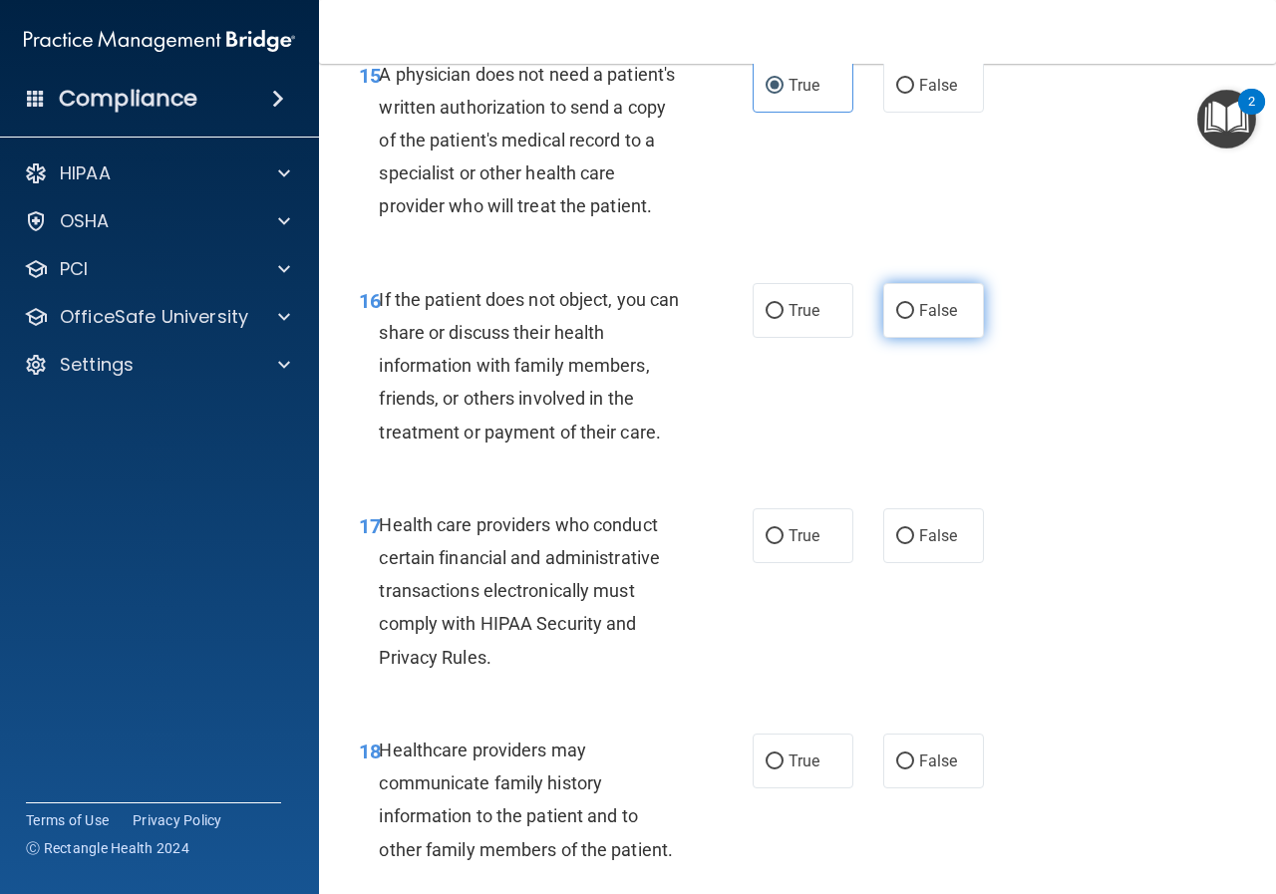
click at [899, 319] on input "False" at bounding box center [905, 311] width 18 height 15
radio input "true"
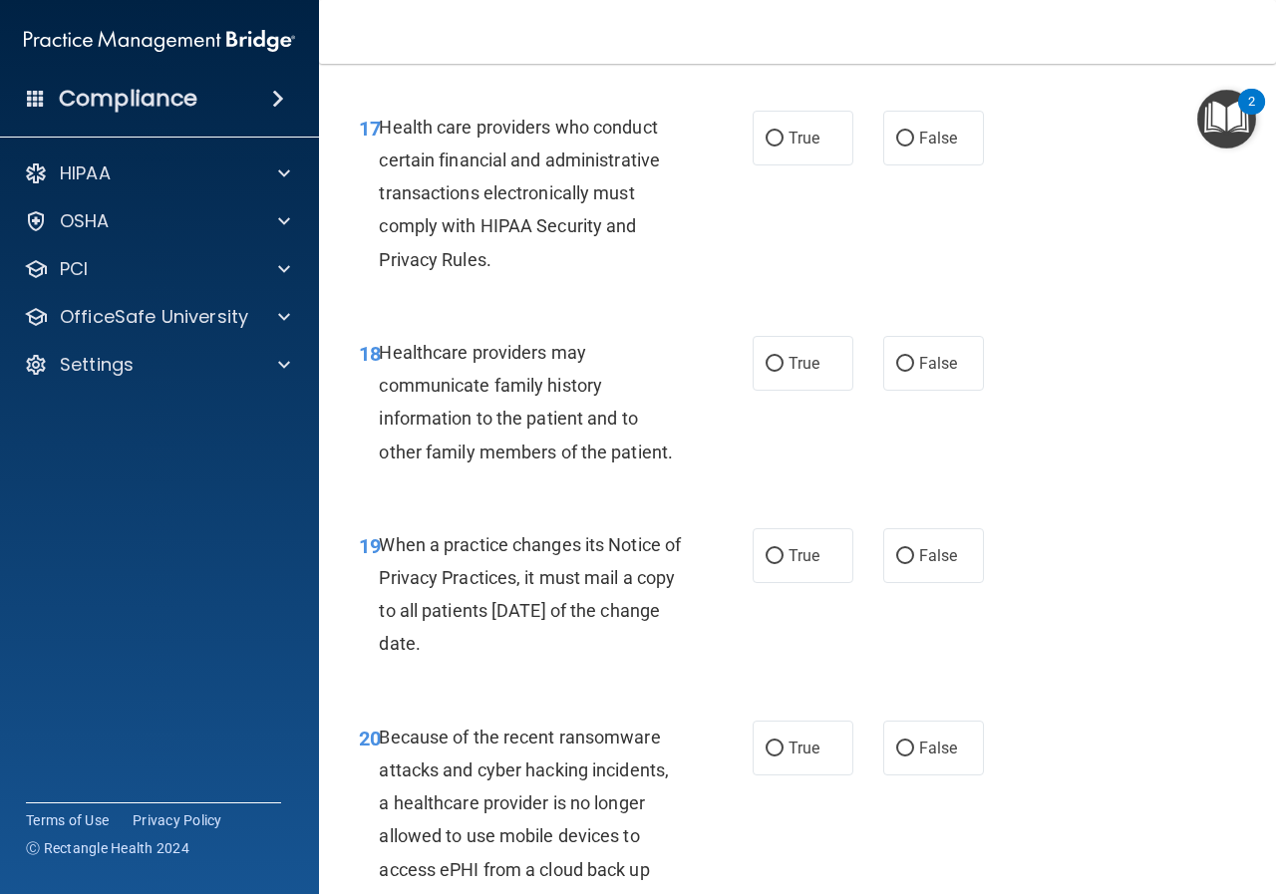
scroll to position [3489, 0]
click at [766, 146] on input "True" at bounding box center [775, 138] width 18 height 15
radio input "true"
click at [896, 371] on input "False" at bounding box center [905, 363] width 18 height 15
radio input "true"
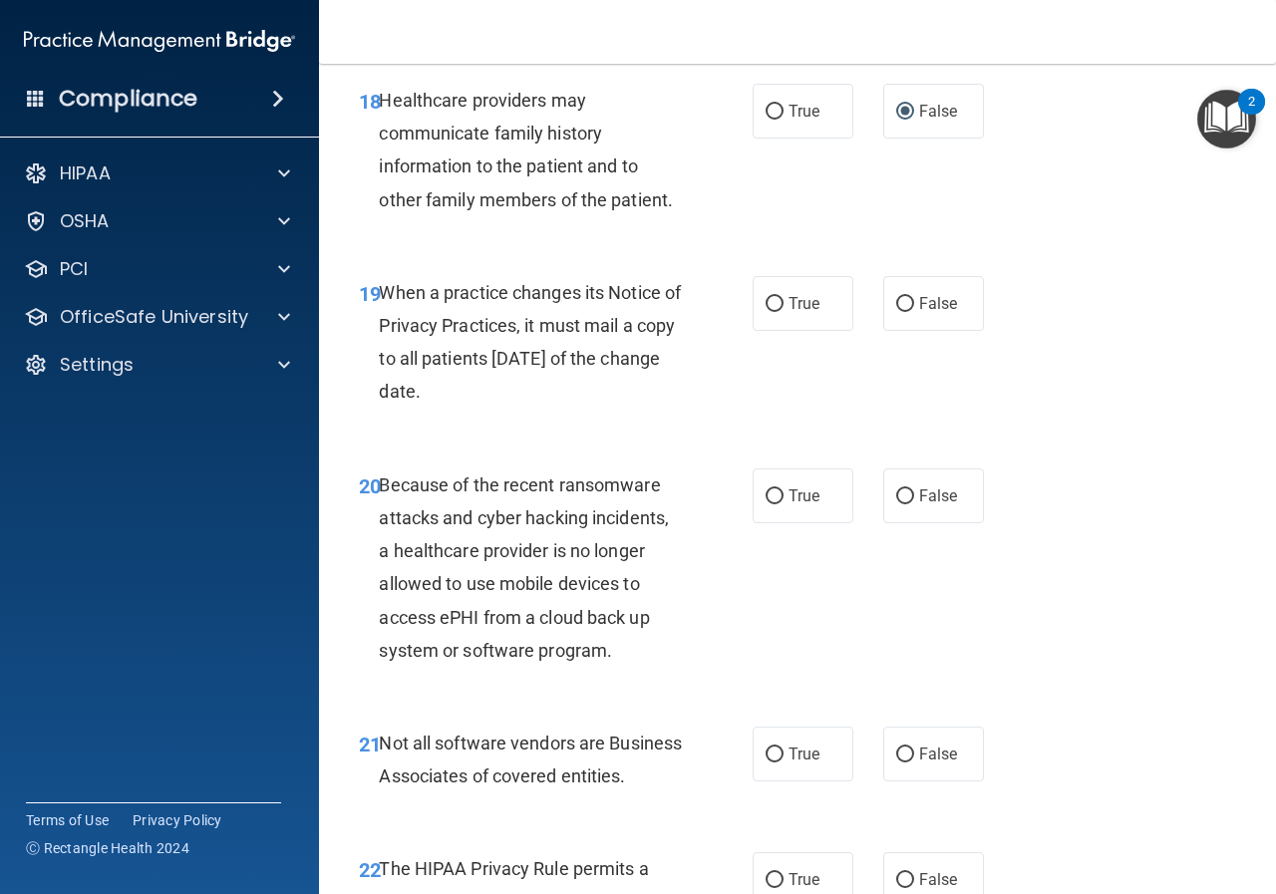
scroll to position [3788, 0]
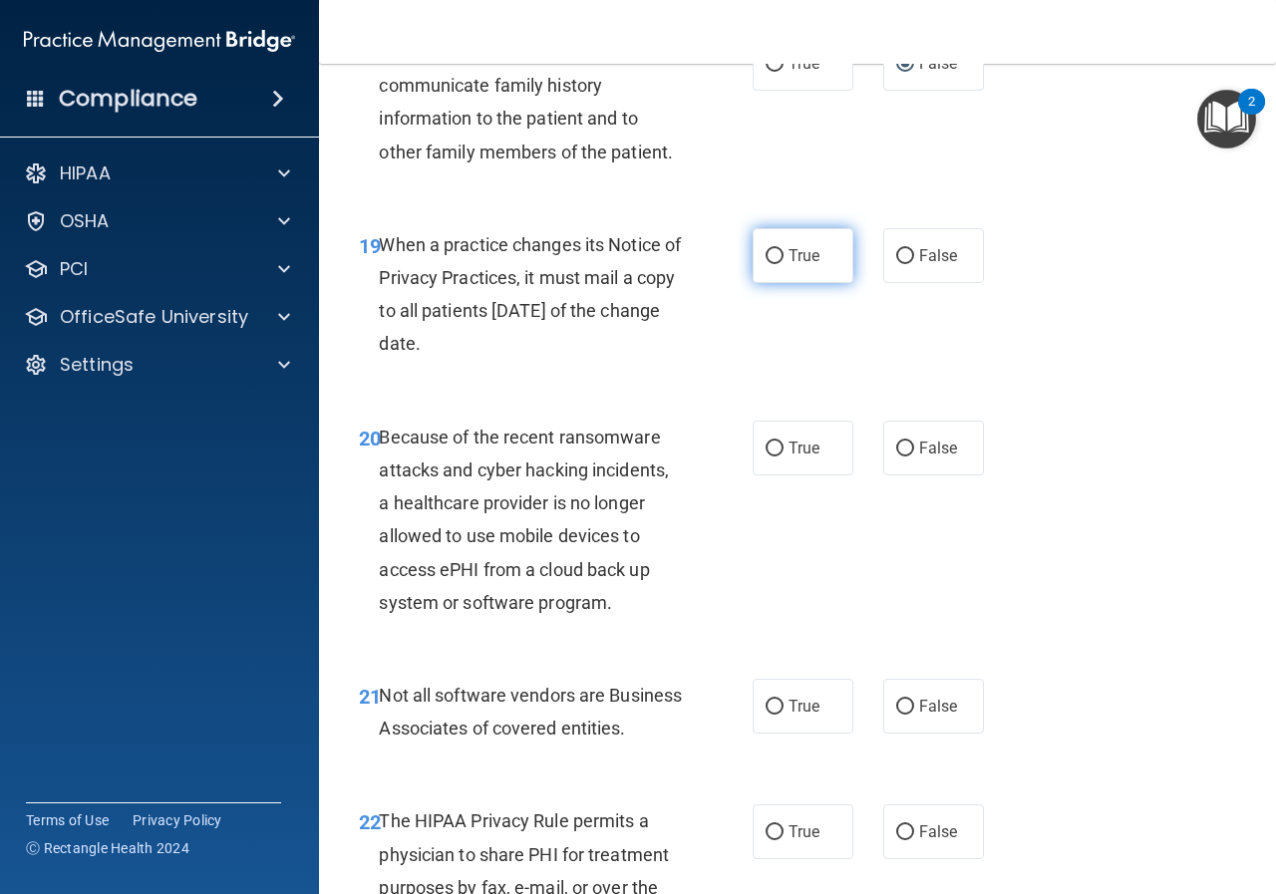
click at [775, 264] on input "True" at bounding box center [775, 256] width 18 height 15
radio input "true"
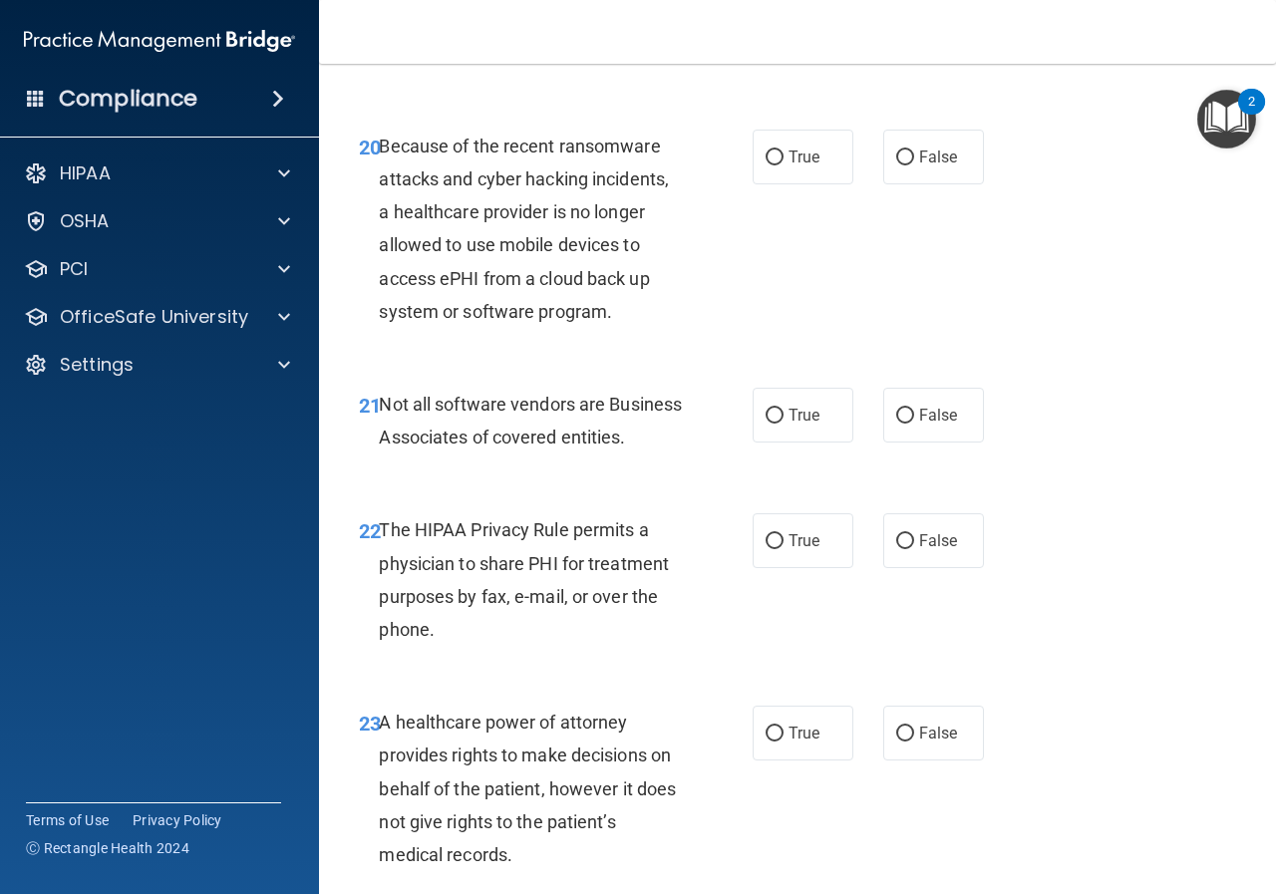
scroll to position [4087, 0]
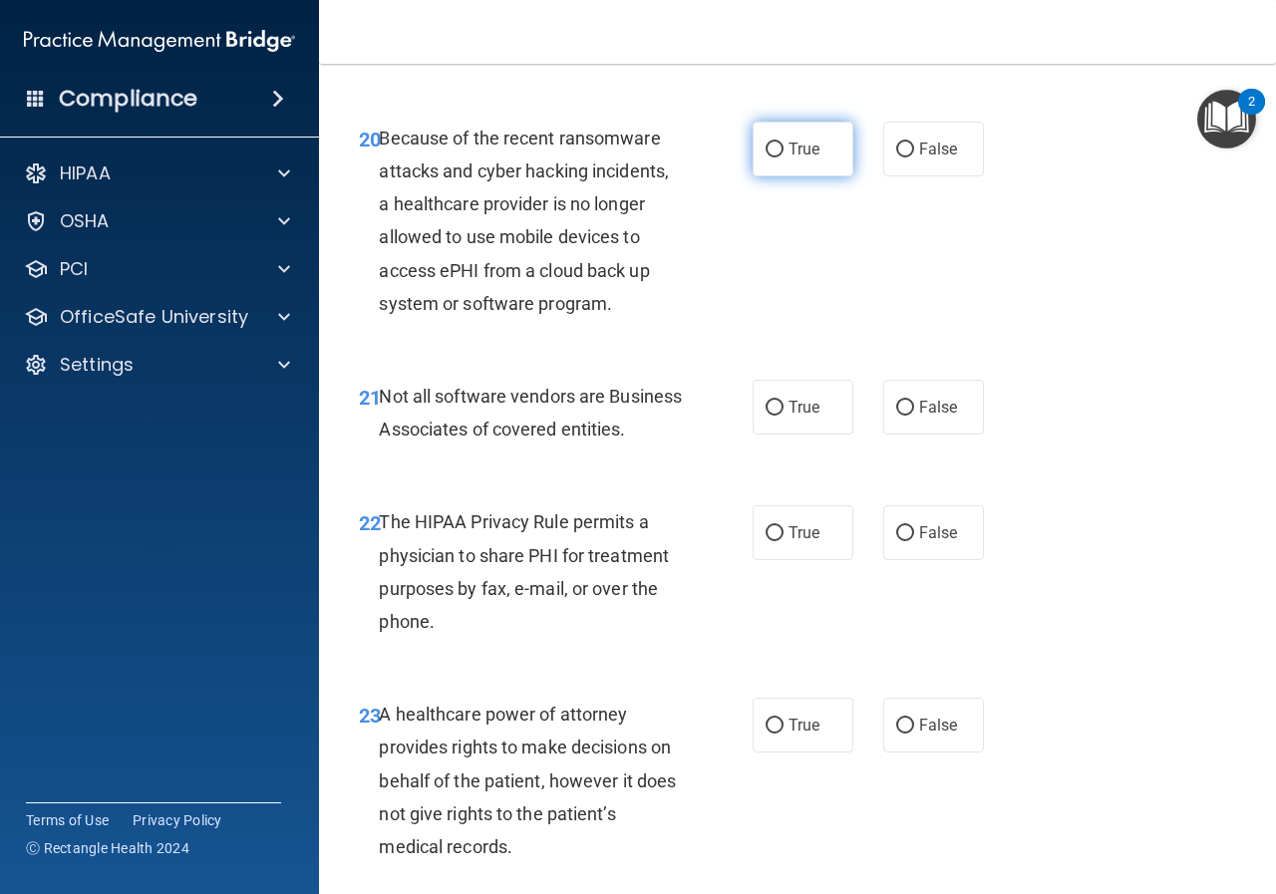
click at [758, 169] on label "True" at bounding box center [803, 149] width 101 height 55
click at [766, 158] on input "True" at bounding box center [775, 150] width 18 height 15
radio input "true"
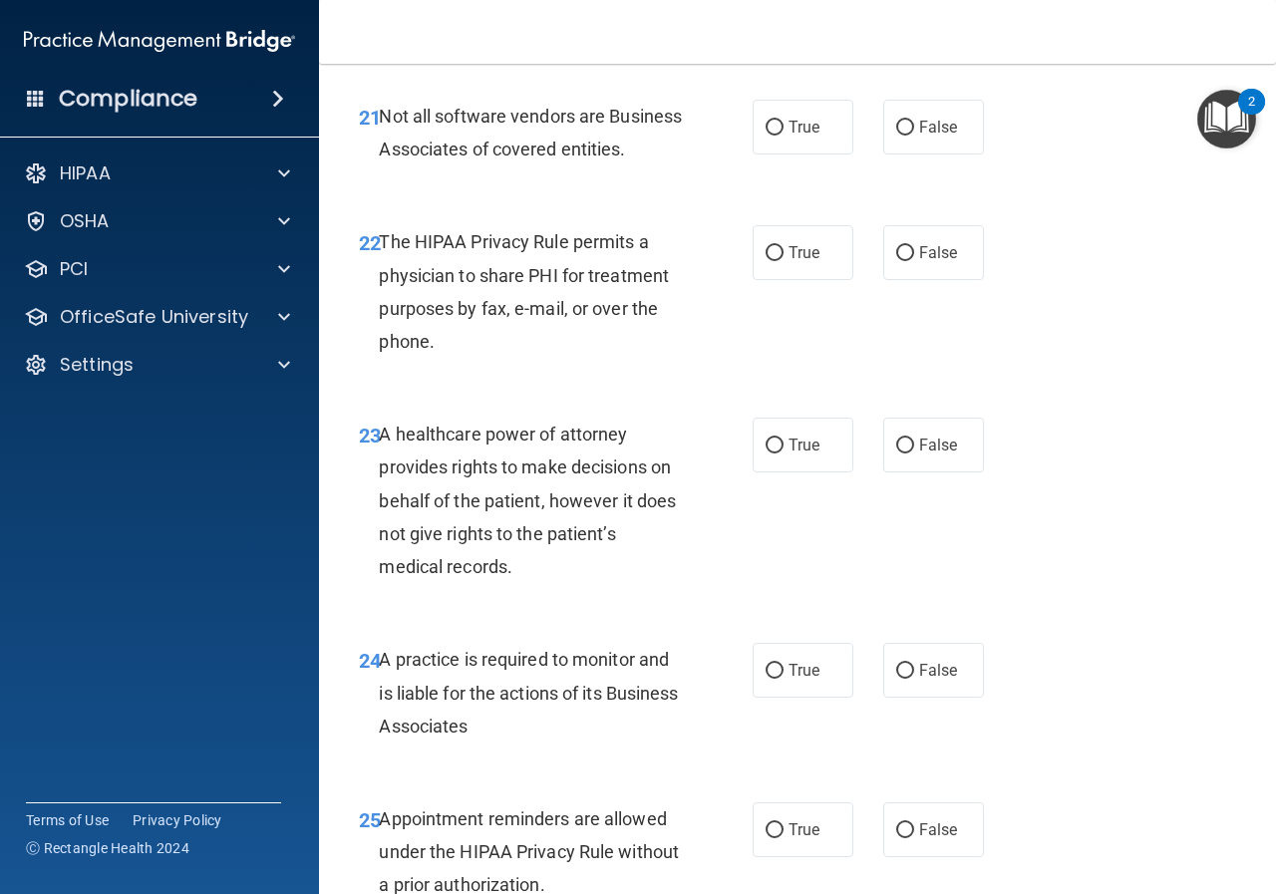
scroll to position [4386, 0]
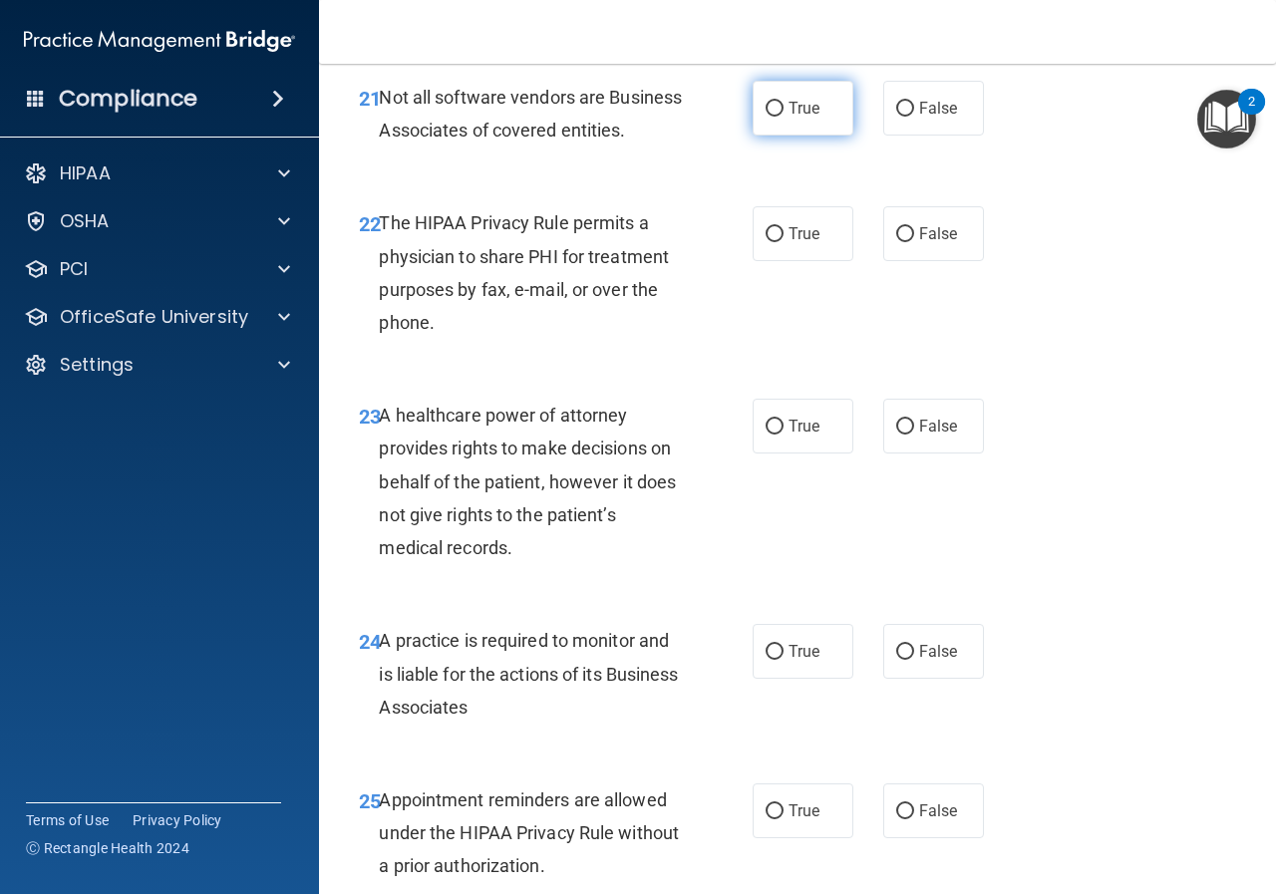
click at [766, 117] on input "True" at bounding box center [775, 109] width 18 height 15
radio input "true"
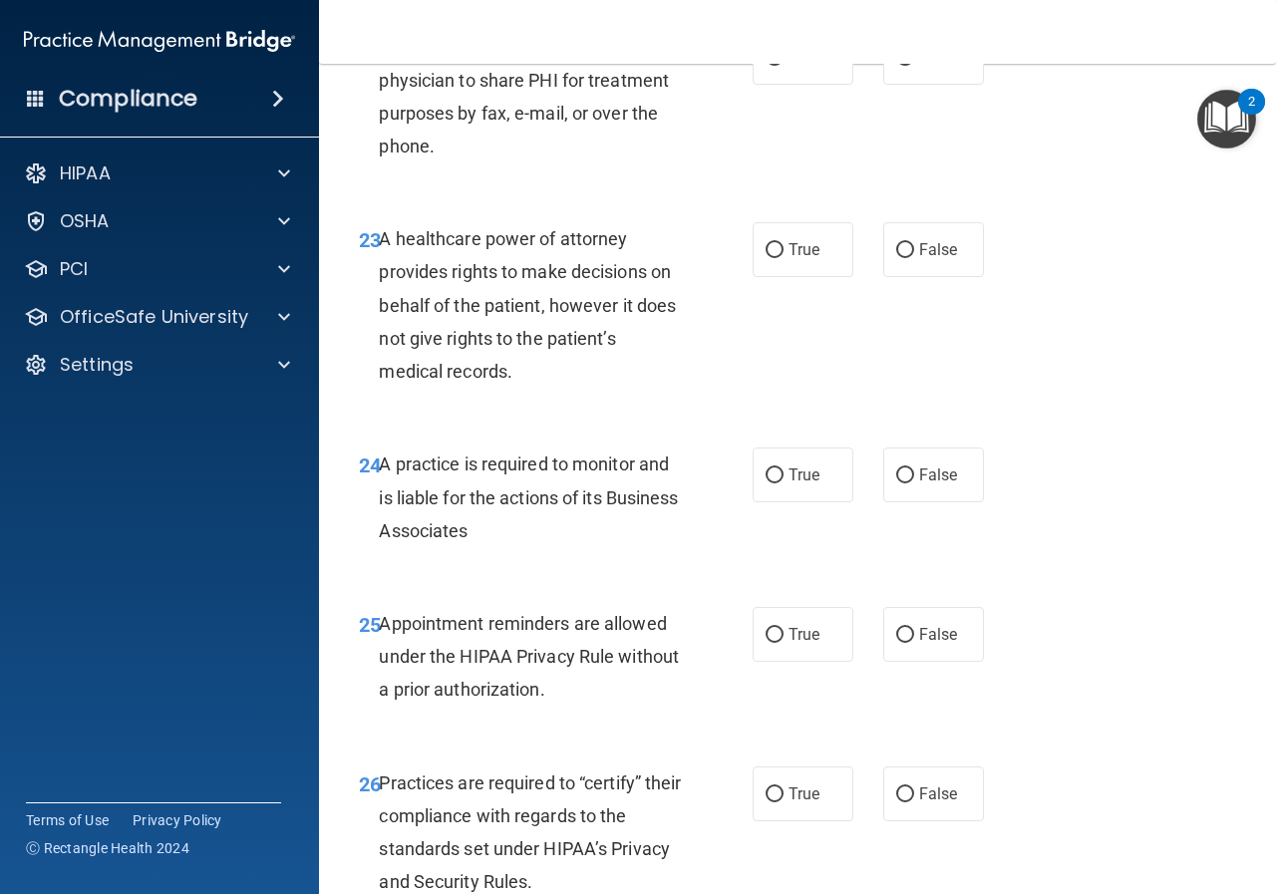
scroll to position [4586, 0]
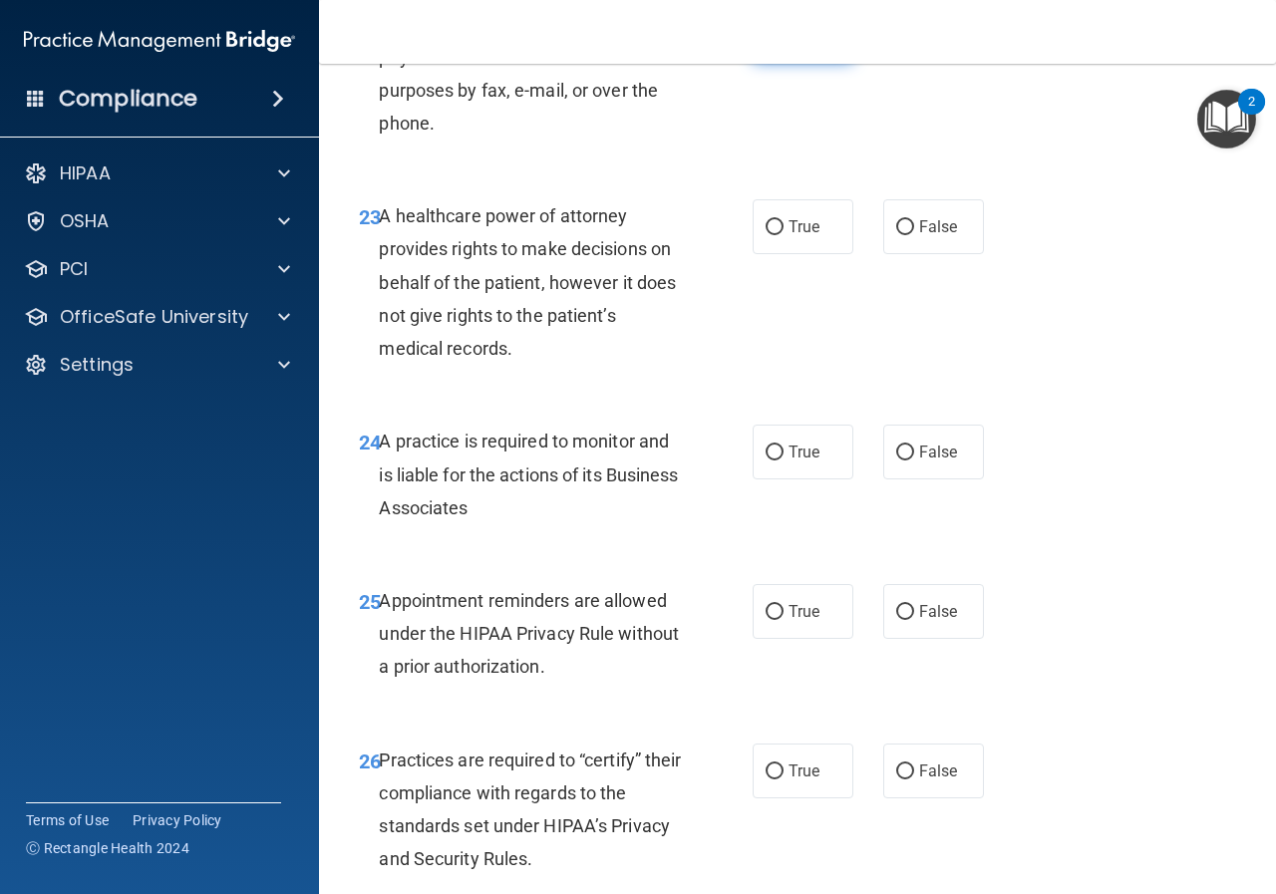
click at [767, 43] on input "True" at bounding box center [775, 35] width 18 height 15
radio input "true"
click at [771, 235] on input "True" at bounding box center [775, 227] width 18 height 15
radio input "true"
click at [896, 235] on input "False" at bounding box center [905, 227] width 18 height 15
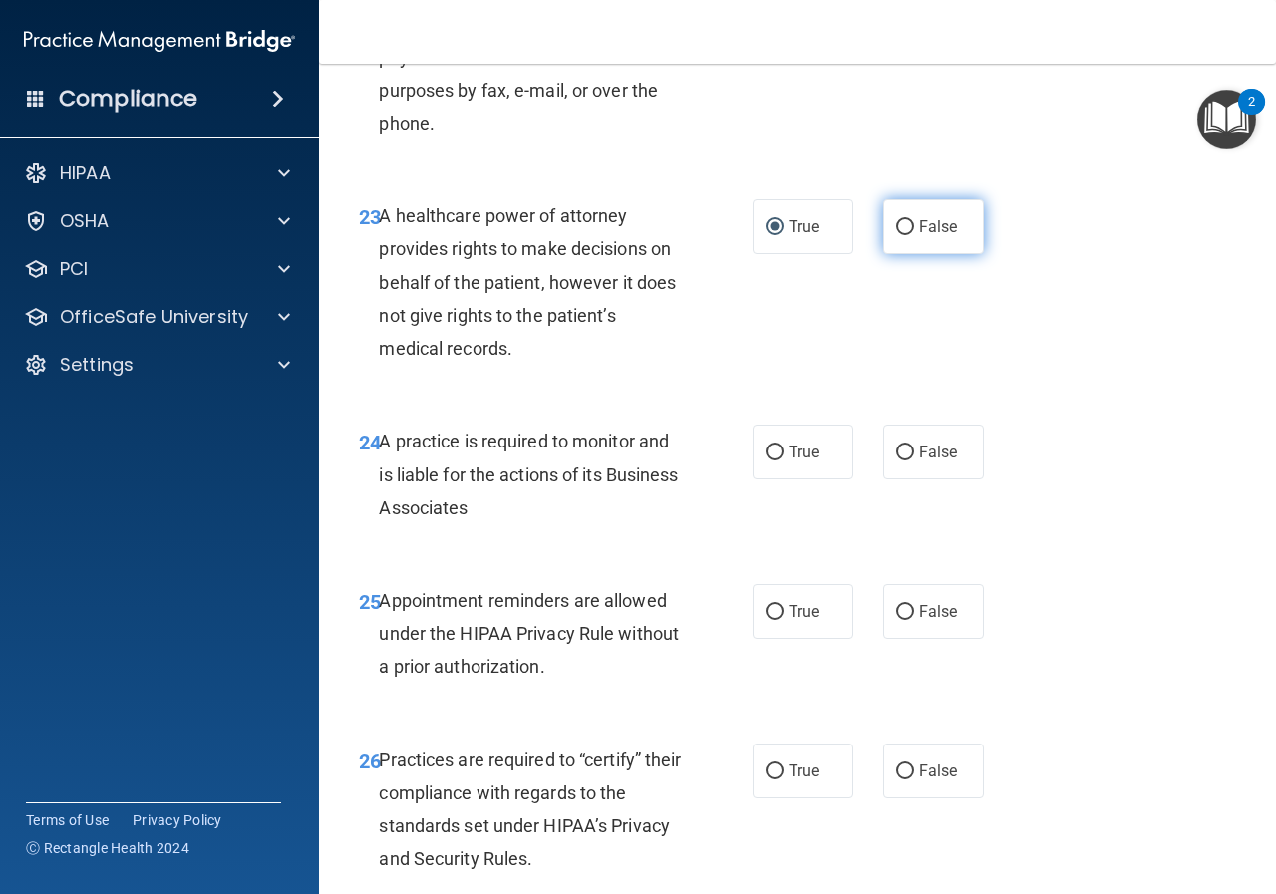
radio input "true"
radio input "false"
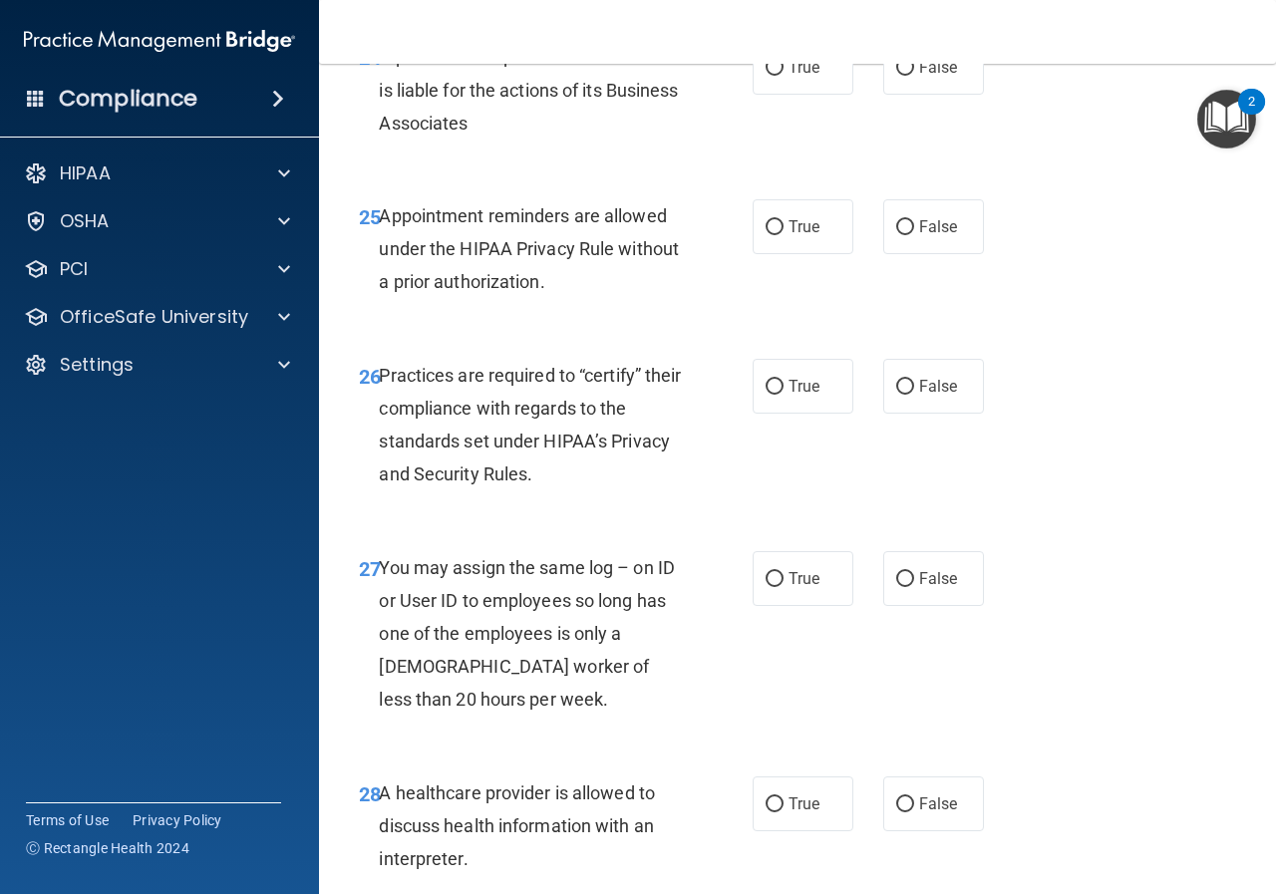
scroll to position [4984, 0]
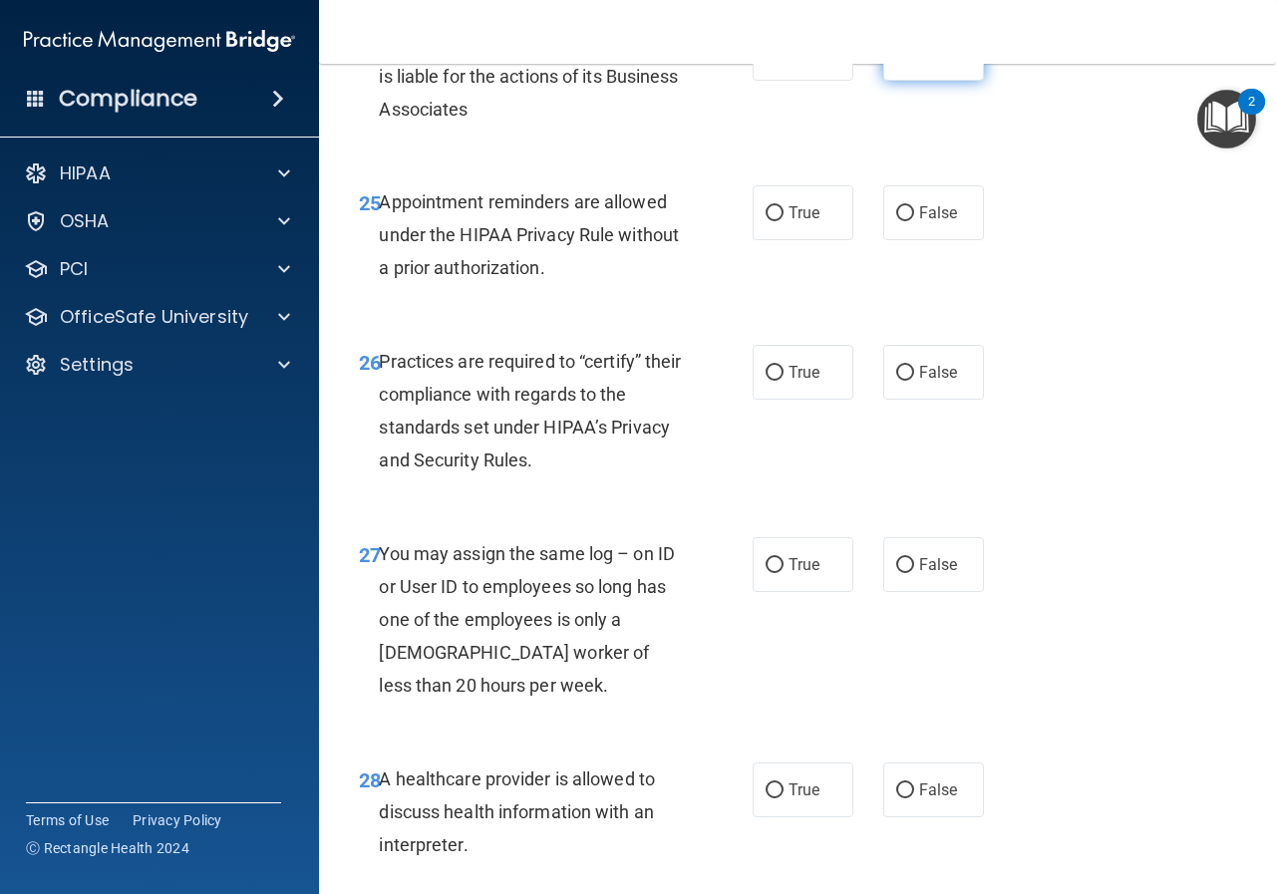
click at [919, 63] on span "False" at bounding box center [938, 53] width 39 height 19
click at [914, 62] on input "False" at bounding box center [905, 54] width 18 height 15
radio input "true"
click at [768, 221] on input "True" at bounding box center [775, 213] width 18 height 15
radio input "true"
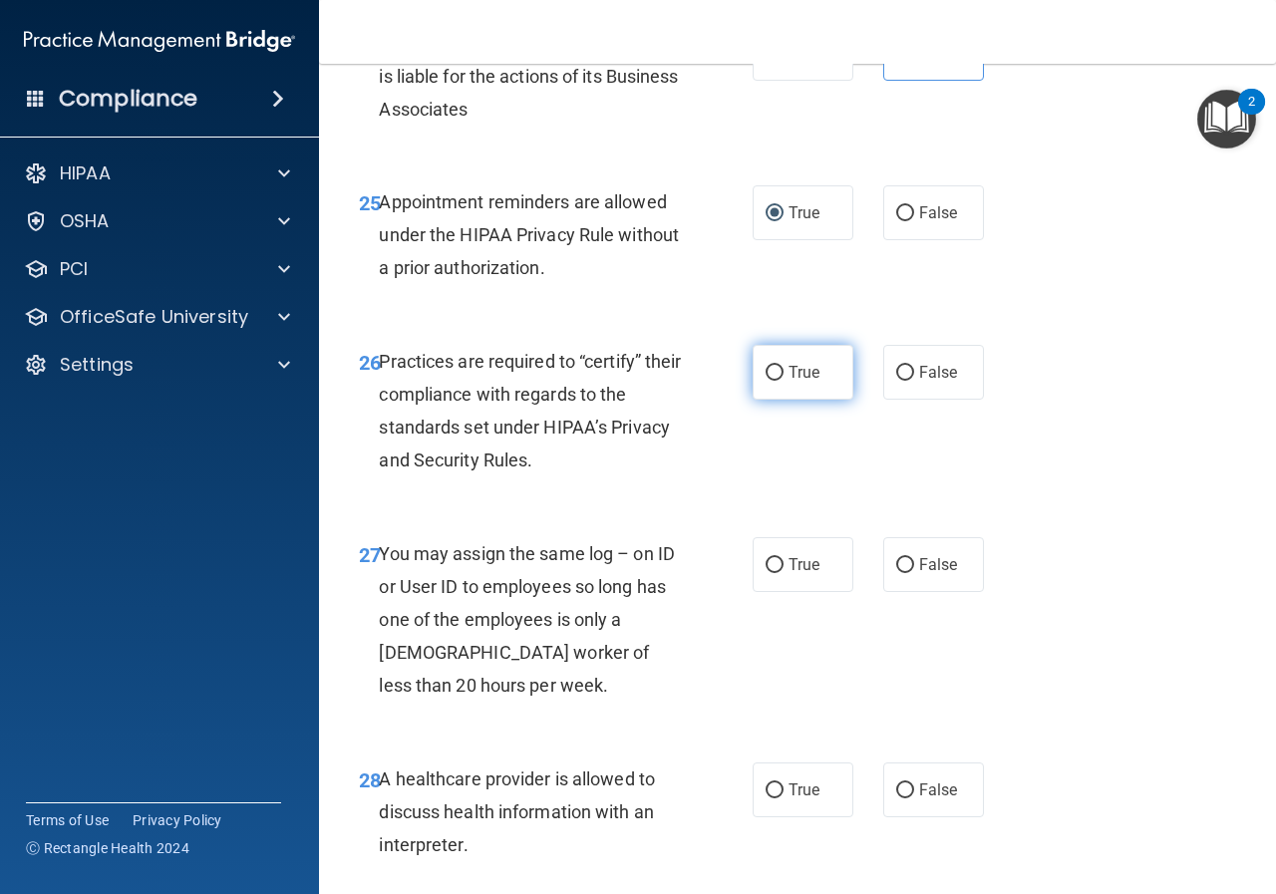
click at [771, 400] on label "True" at bounding box center [803, 372] width 101 height 55
click at [771, 381] on input "True" at bounding box center [775, 373] width 18 height 15
radio input "true"
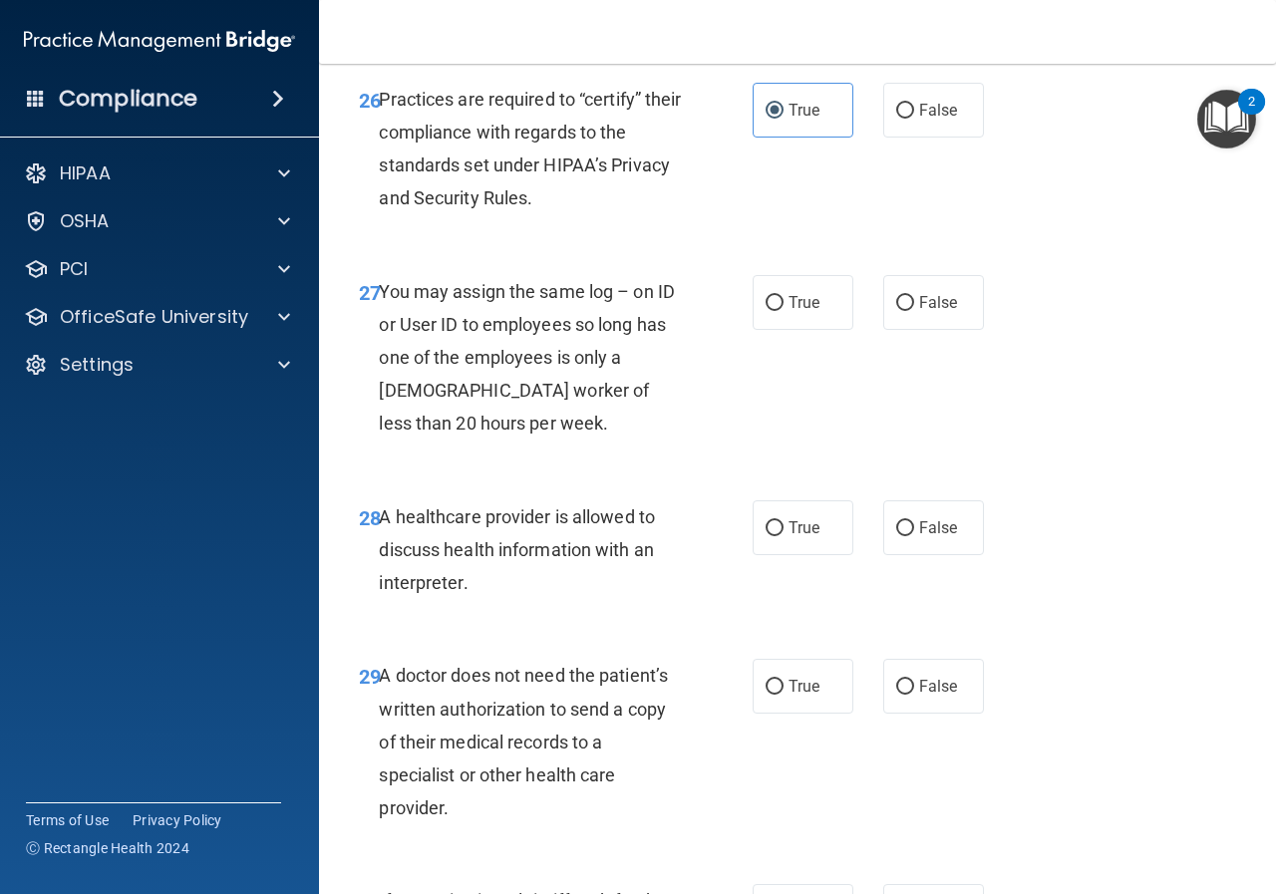
scroll to position [5383, 0]
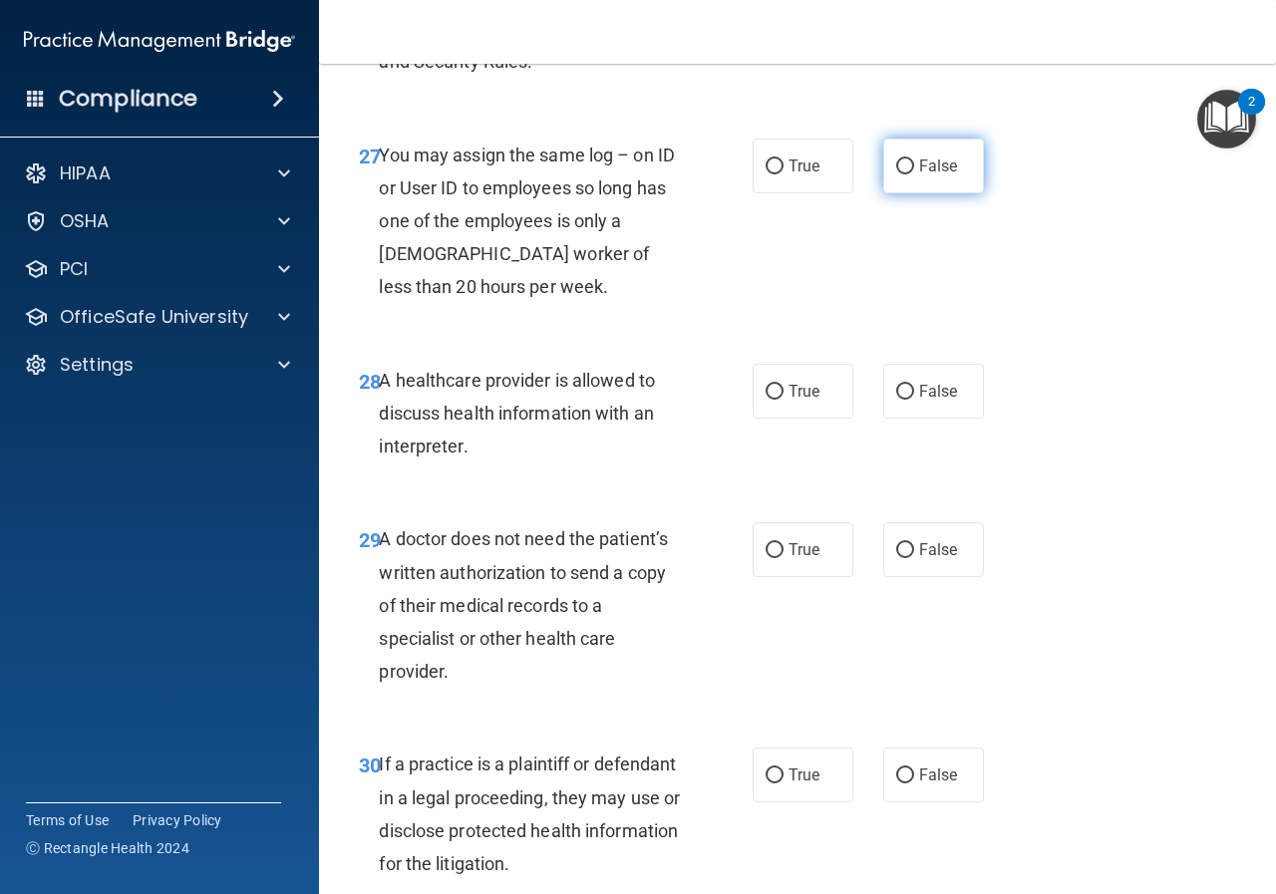
click at [896, 174] on input "False" at bounding box center [905, 167] width 18 height 15
radio input "true"
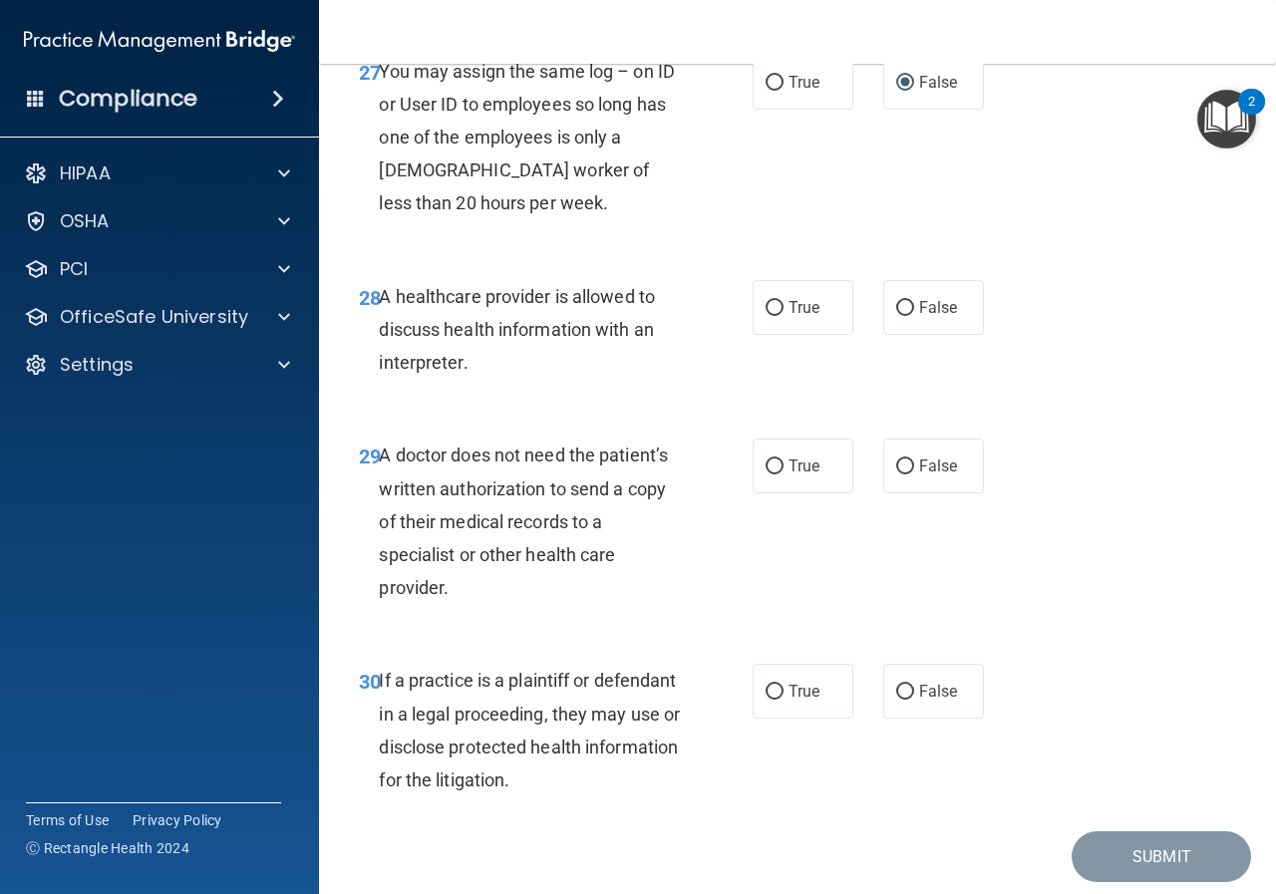
scroll to position [5583, 0]
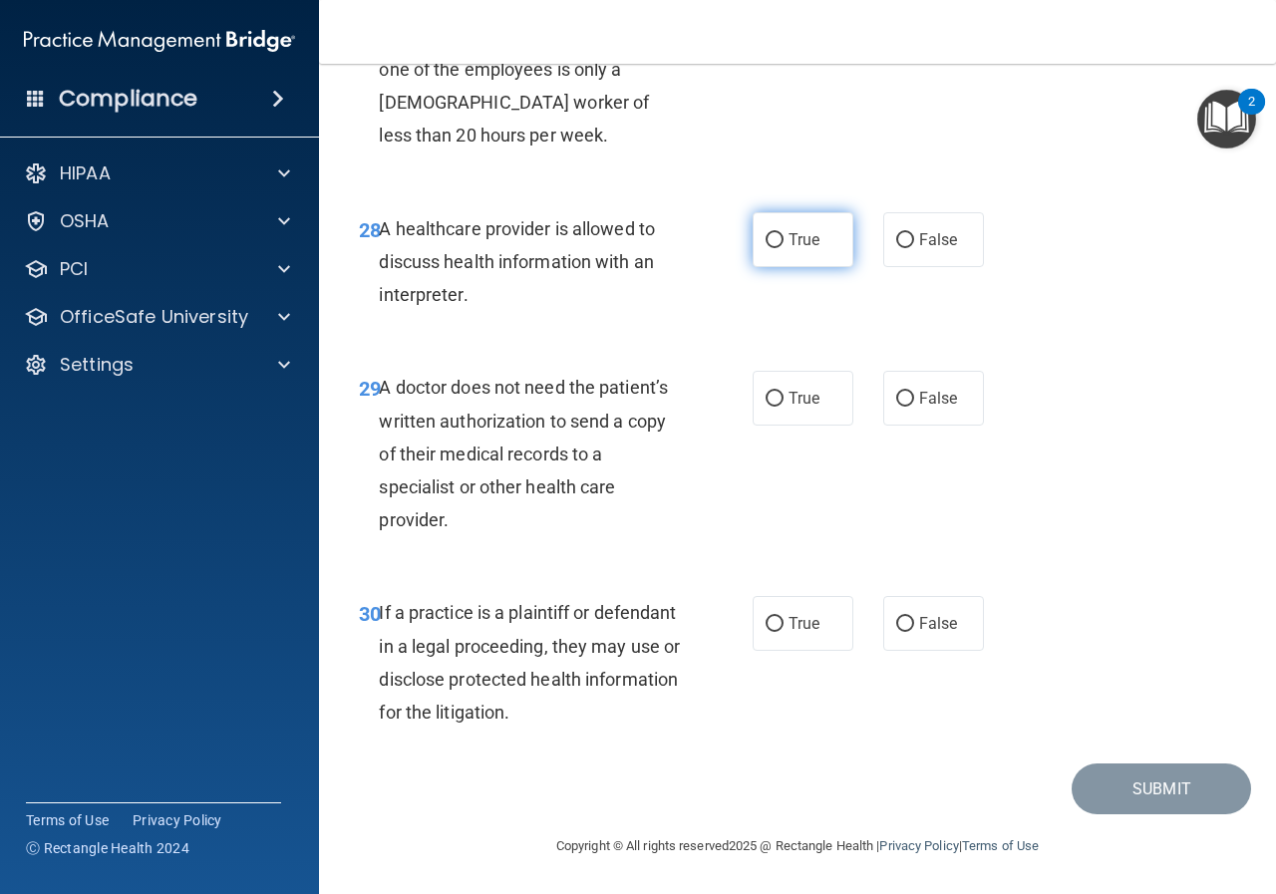
click at [767, 248] on input "True" at bounding box center [775, 240] width 18 height 15
radio input "true"
click at [766, 407] on input "True" at bounding box center [775, 399] width 18 height 15
radio input "true"
click at [789, 633] on span "True" at bounding box center [804, 623] width 31 height 19
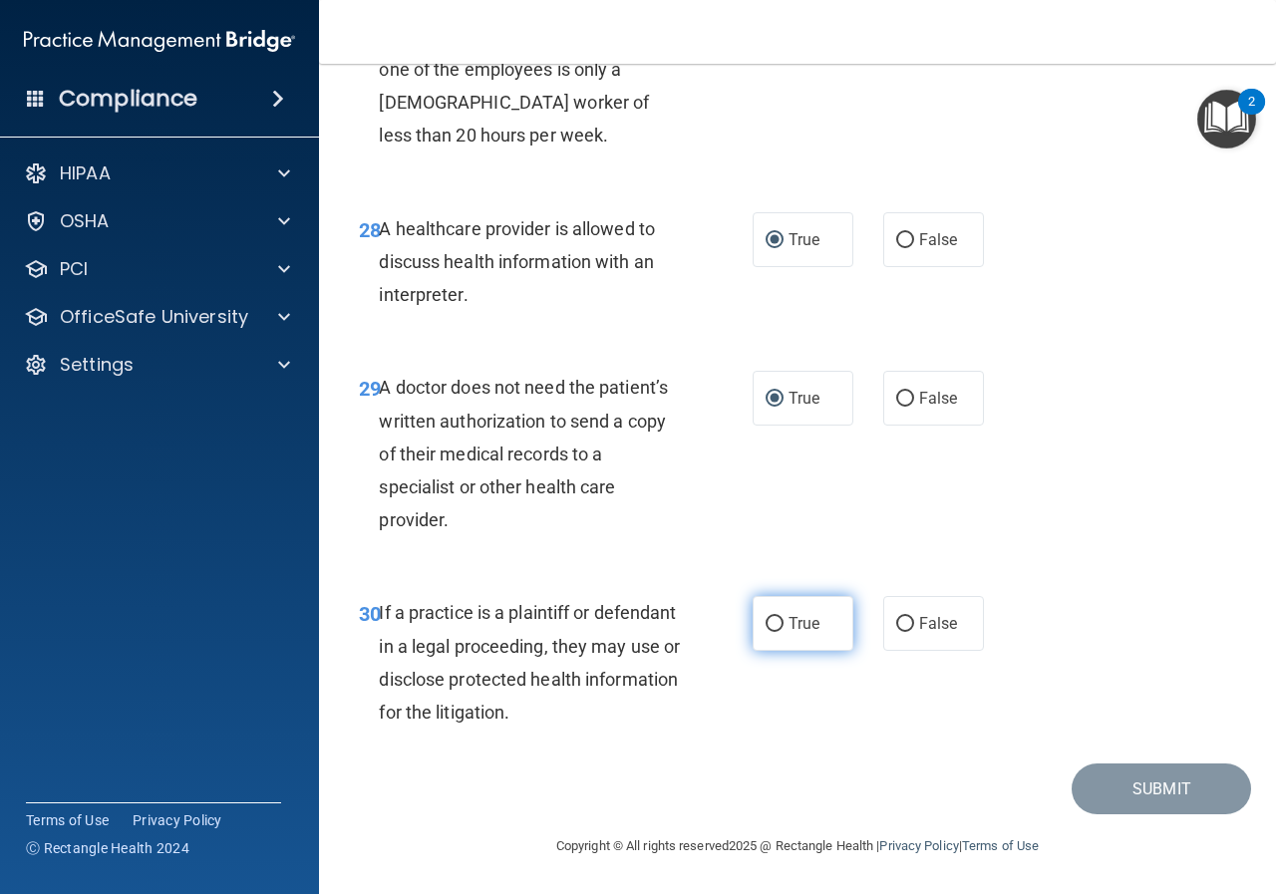
click at [784, 632] on input "True" at bounding box center [775, 624] width 18 height 15
radio input "true"
click at [1118, 803] on button "Submit" at bounding box center [1161, 789] width 179 height 51
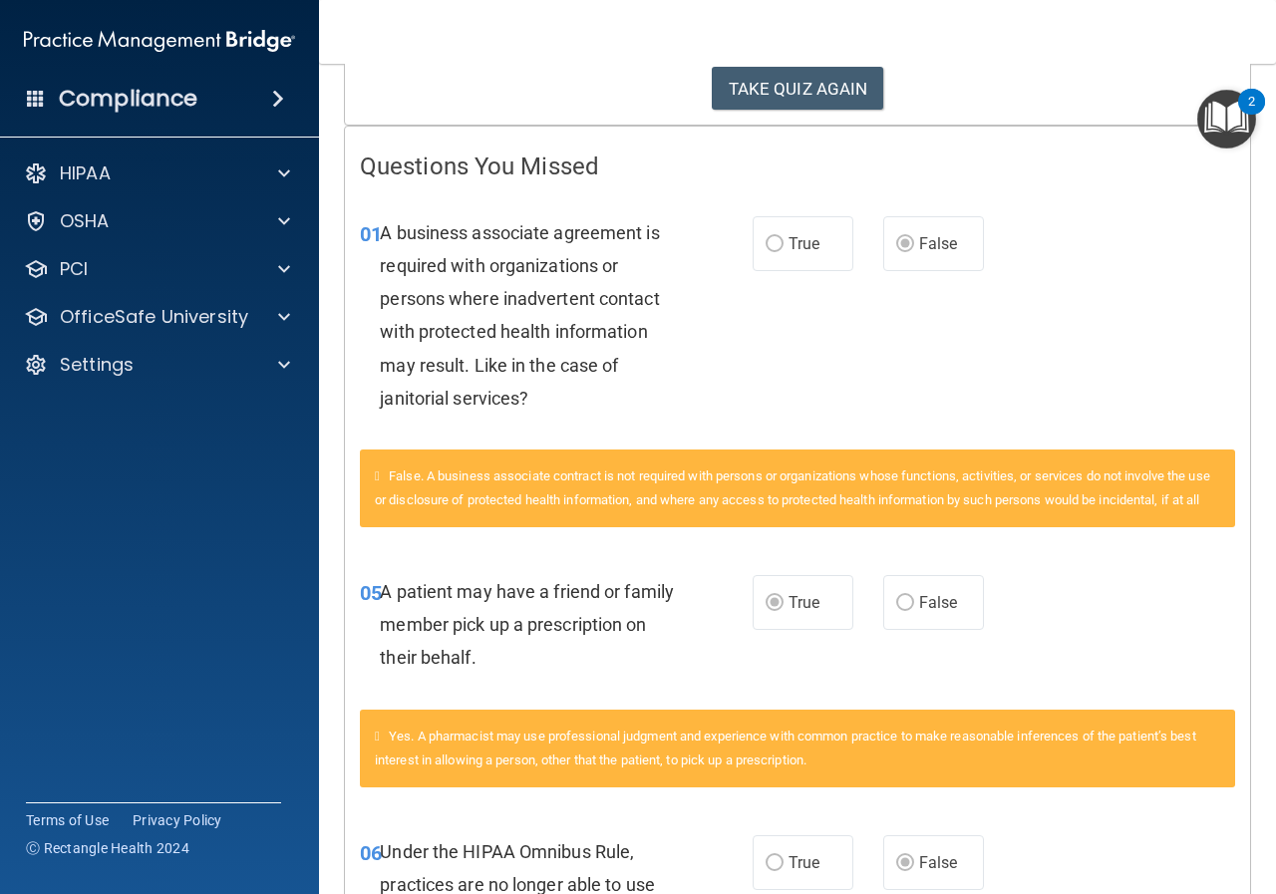
scroll to position [299, 0]
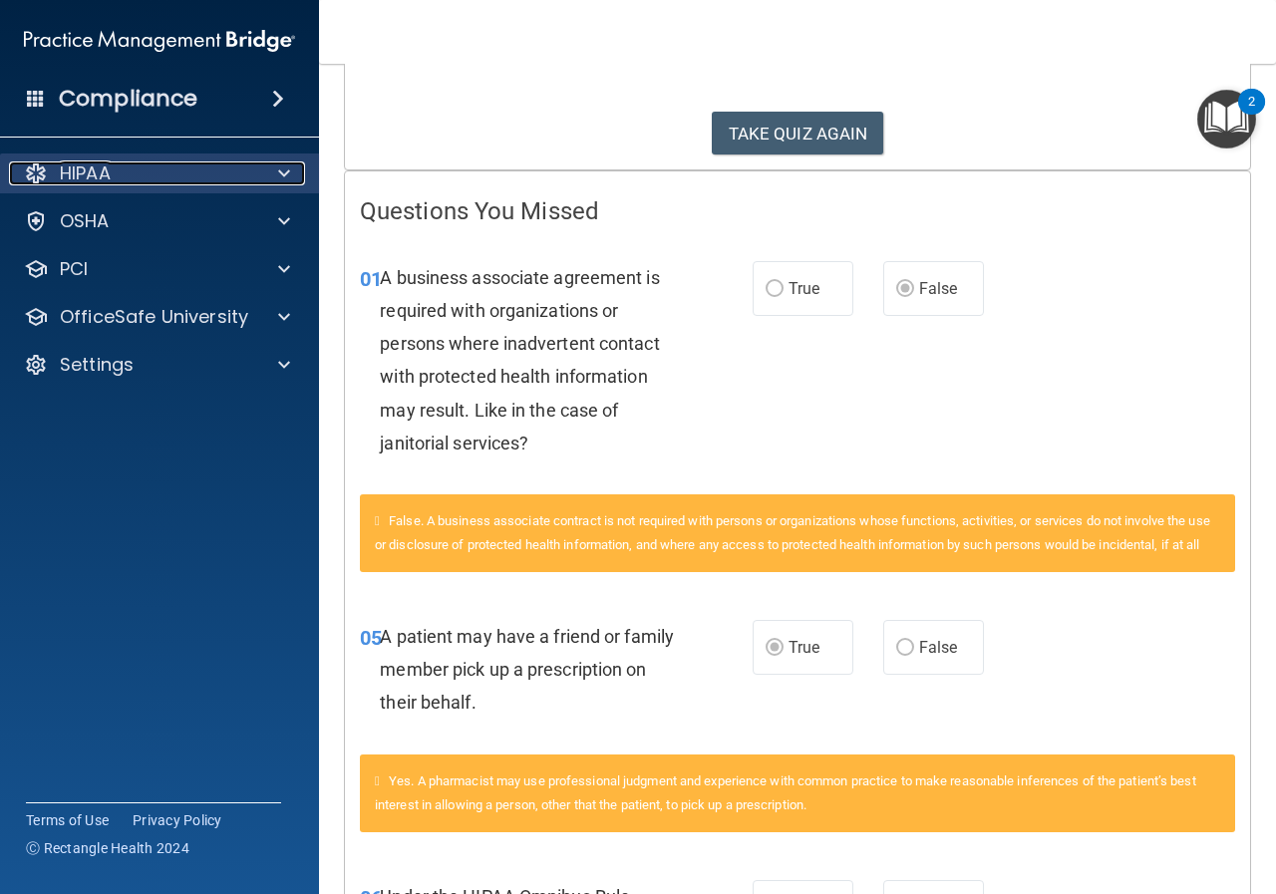
click at [147, 174] on div "HIPAA" at bounding box center [132, 173] width 247 height 24
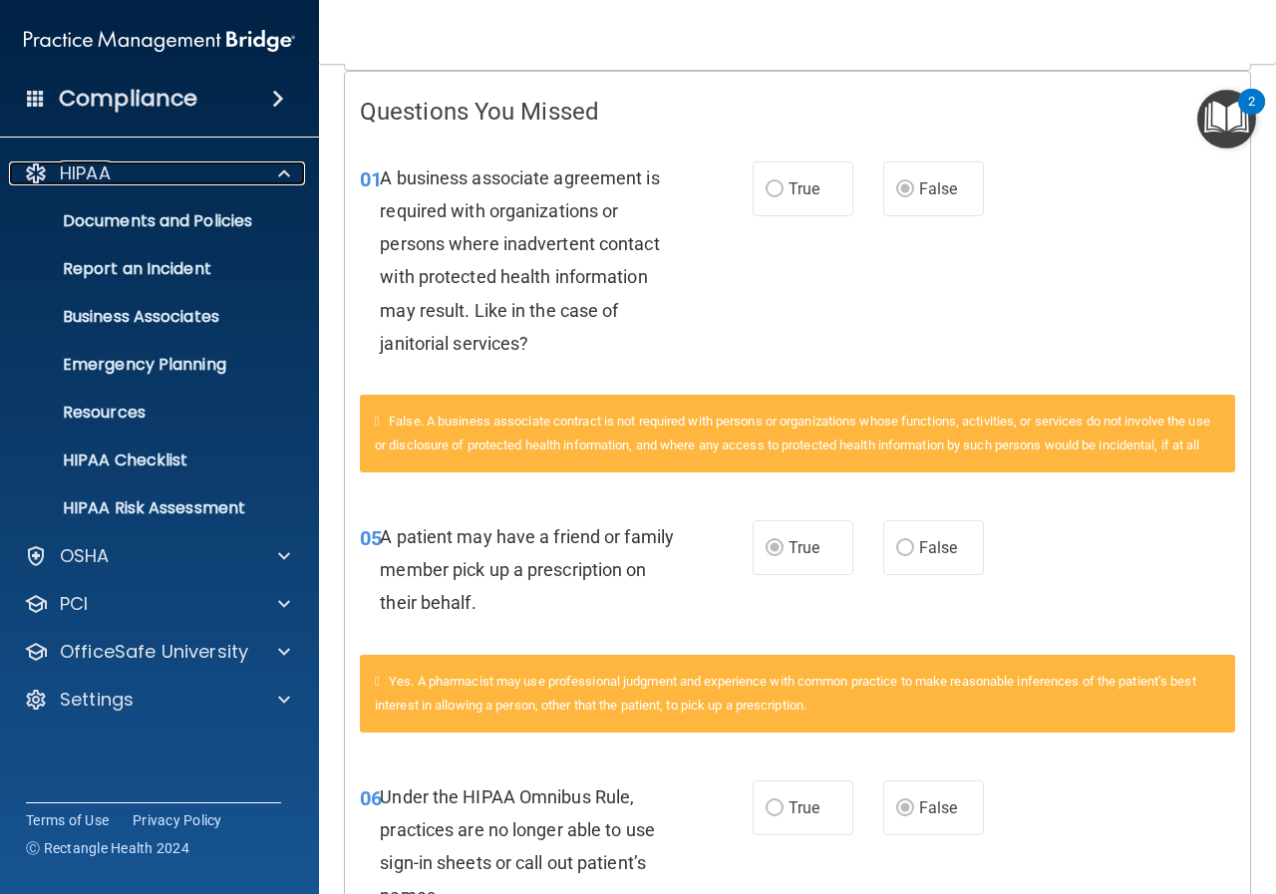
scroll to position [0, 0]
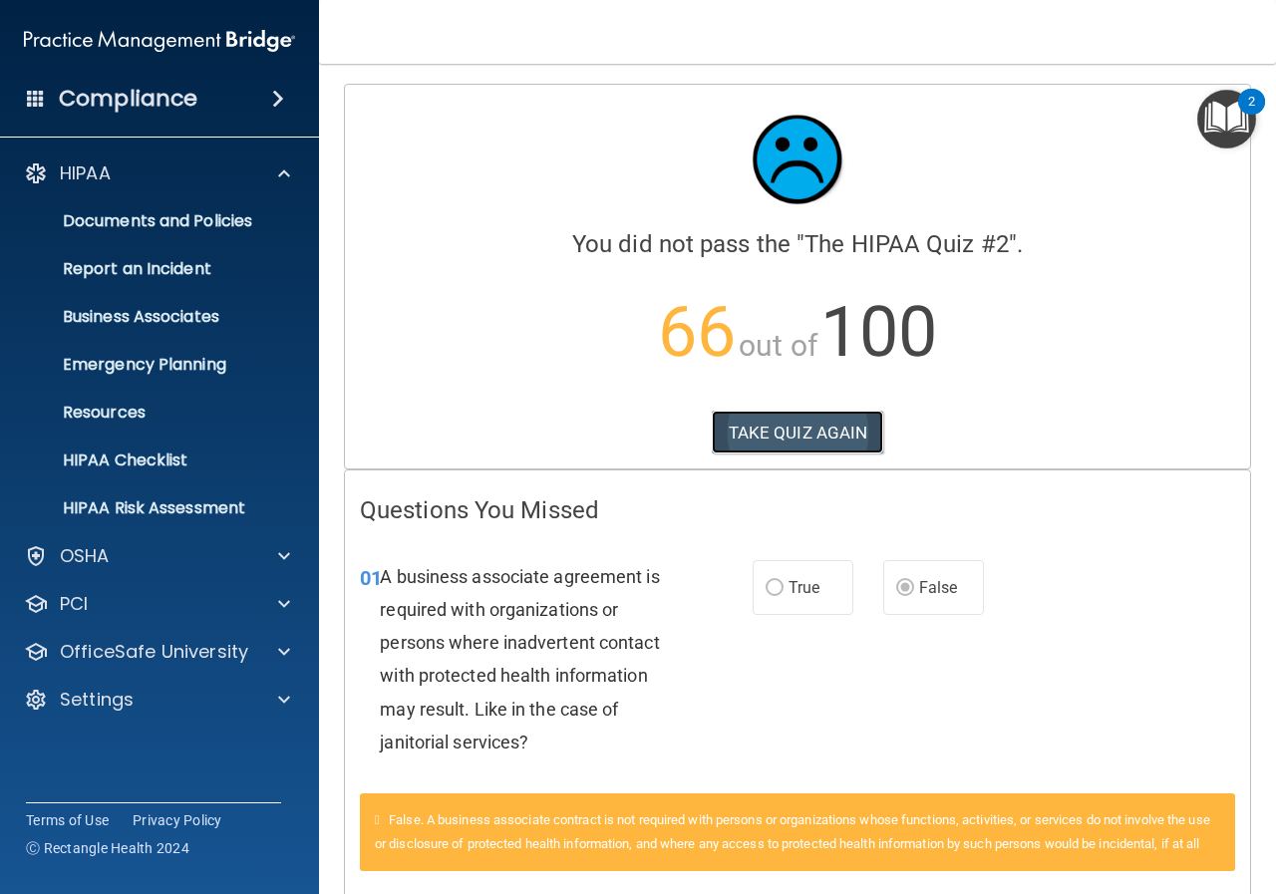
click at [814, 430] on button "TAKE QUIZ AGAIN" at bounding box center [798, 433] width 172 height 44
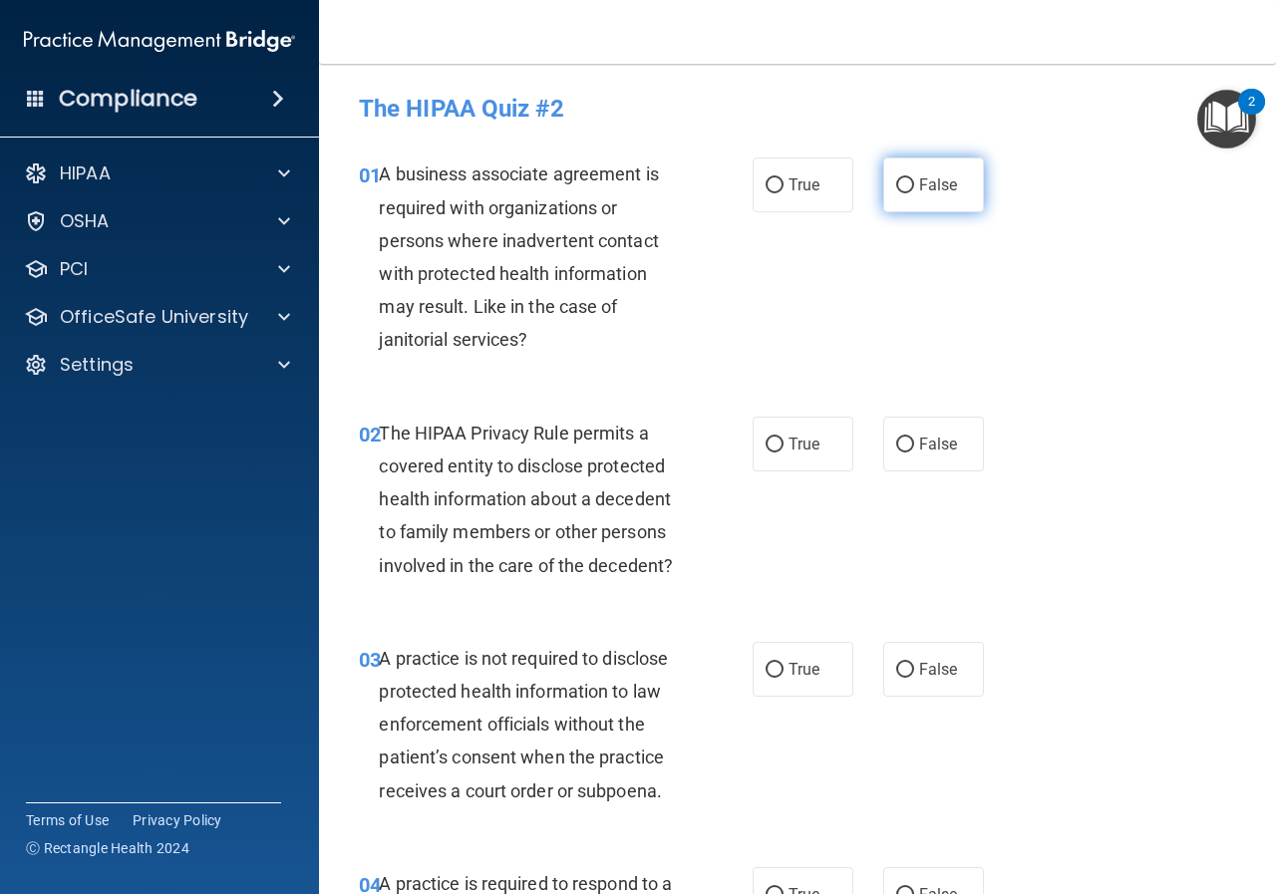
click at [901, 178] on input "False" at bounding box center [905, 185] width 18 height 15
radio input "true"
click at [789, 439] on span "True" at bounding box center [804, 444] width 31 height 19
click at [783, 439] on input "True" at bounding box center [775, 445] width 18 height 15
radio input "true"
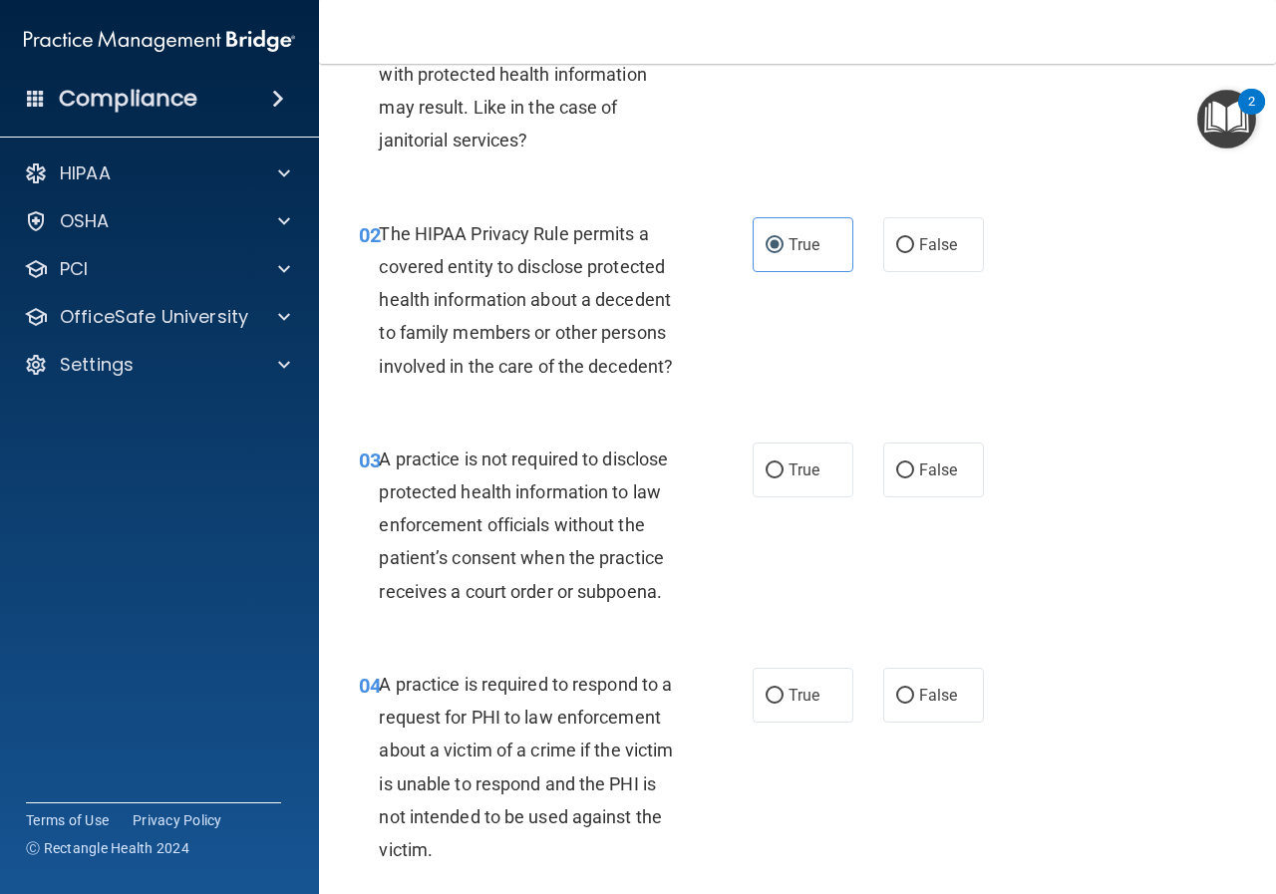
scroll to position [299, 0]
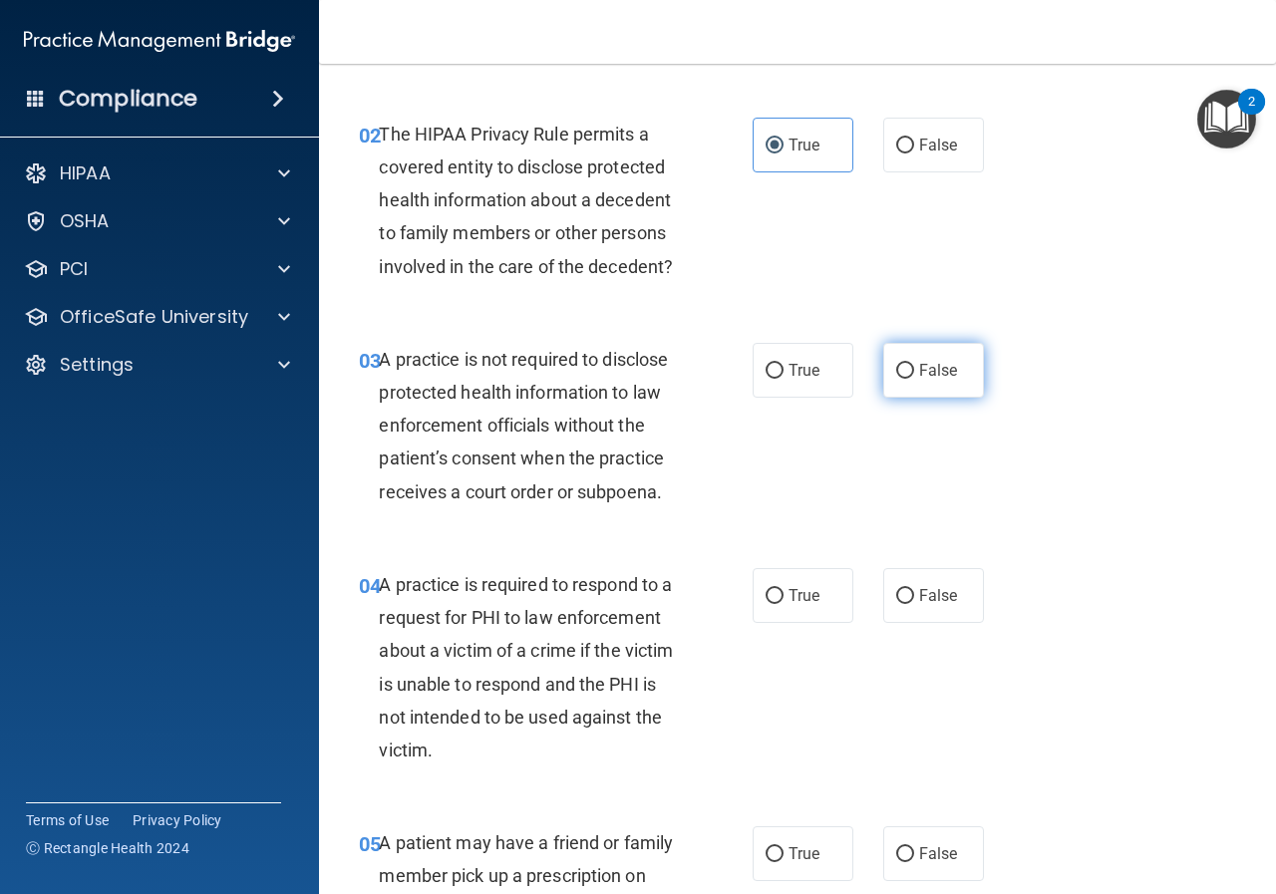
click at [896, 365] on input "False" at bounding box center [905, 371] width 18 height 15
radio input "true"
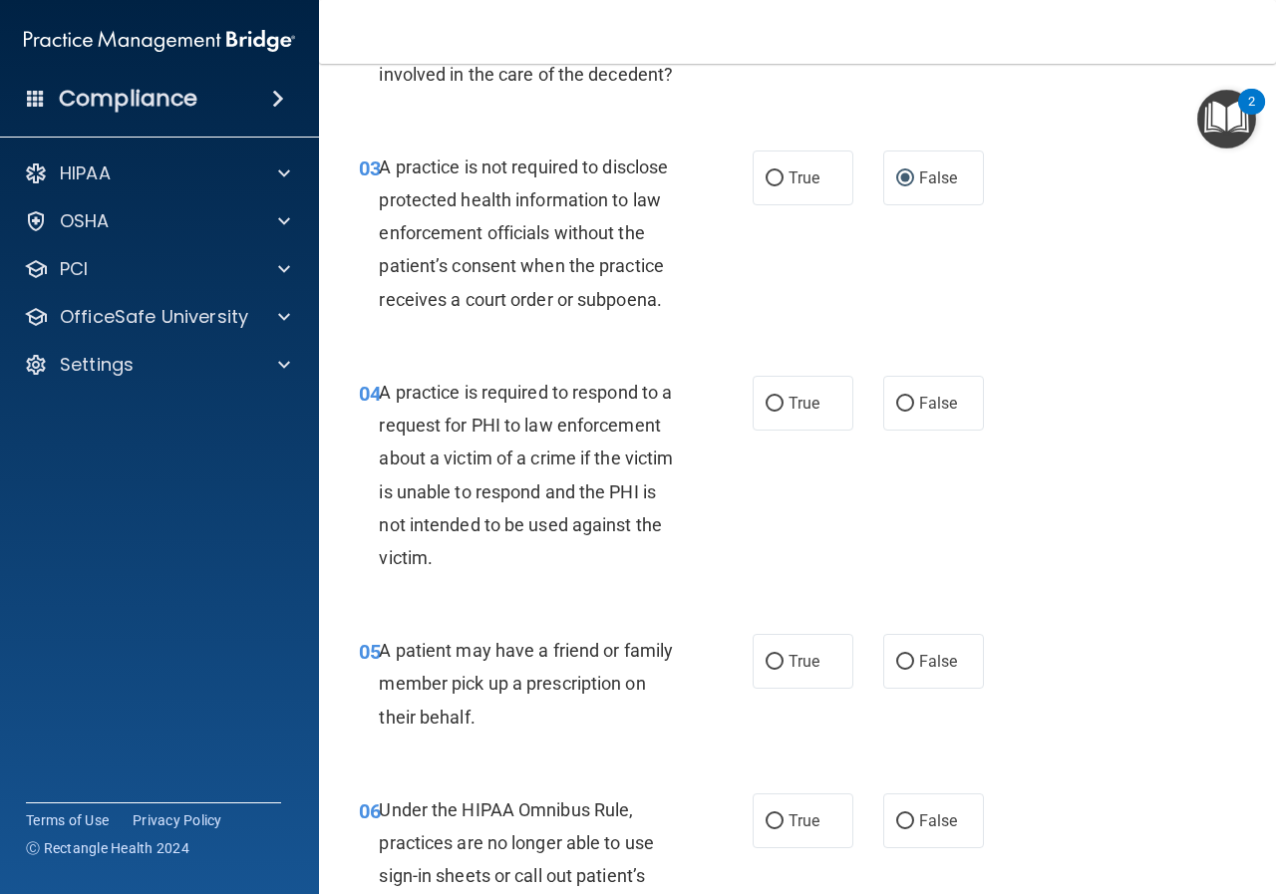
scroll to position [498, 0]
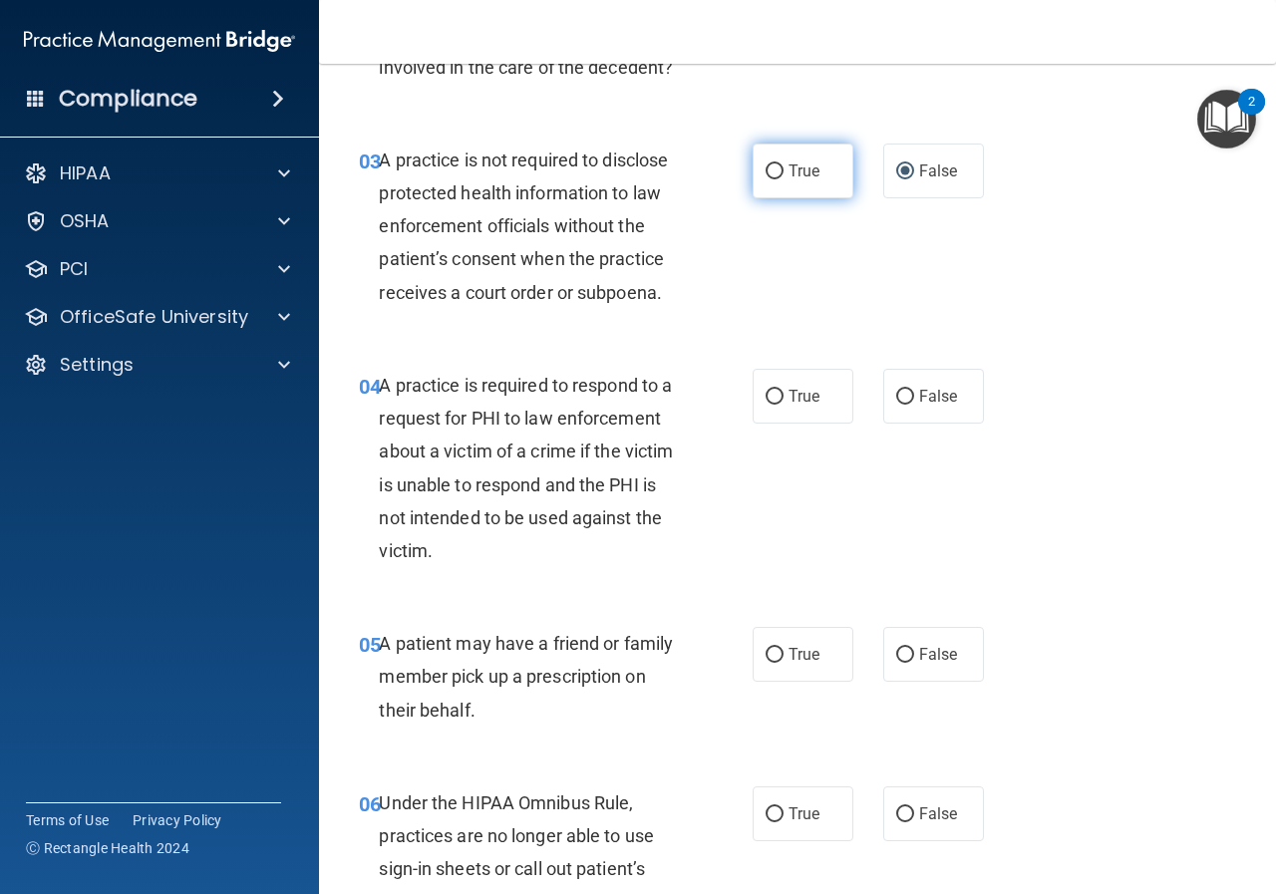
click at [766, 166] on input "True" at bounding box center [775, 171] width 18 height 15
radio input "true"
radio input "false"
click at [766, 397] on input "True" at bounding box center [775, 397] width 18 height 15
radio input "true"
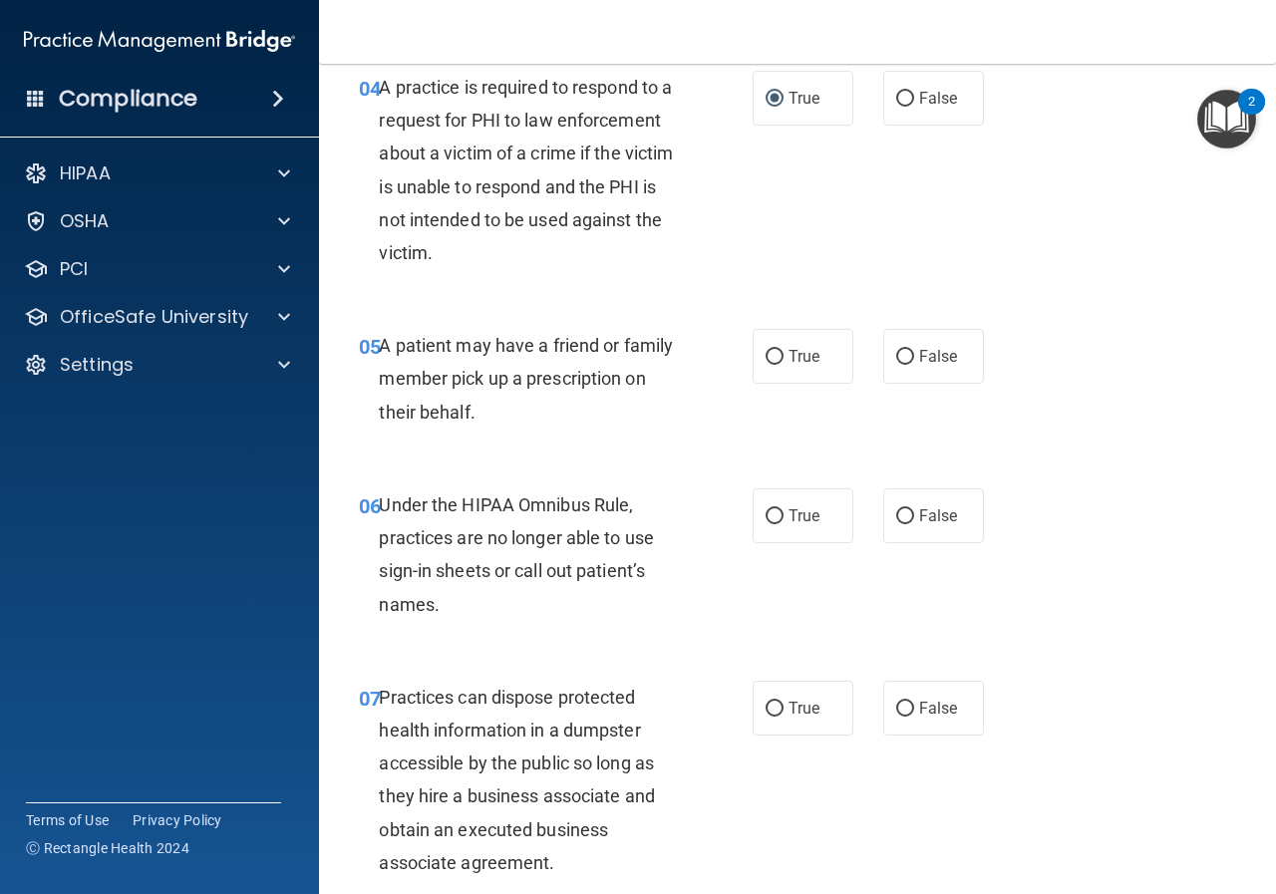
scroll to position [798, 0]
click at [772, 353] on input "True" at bounding box center [775, 356] width 18 height 15
radio input "true"
click at [949, 521] on label "False" at bounding box center [933, 514] width 101 height 55
click at [914, 521] on input "False" at bounding box center [905, 515] width 18 height 15
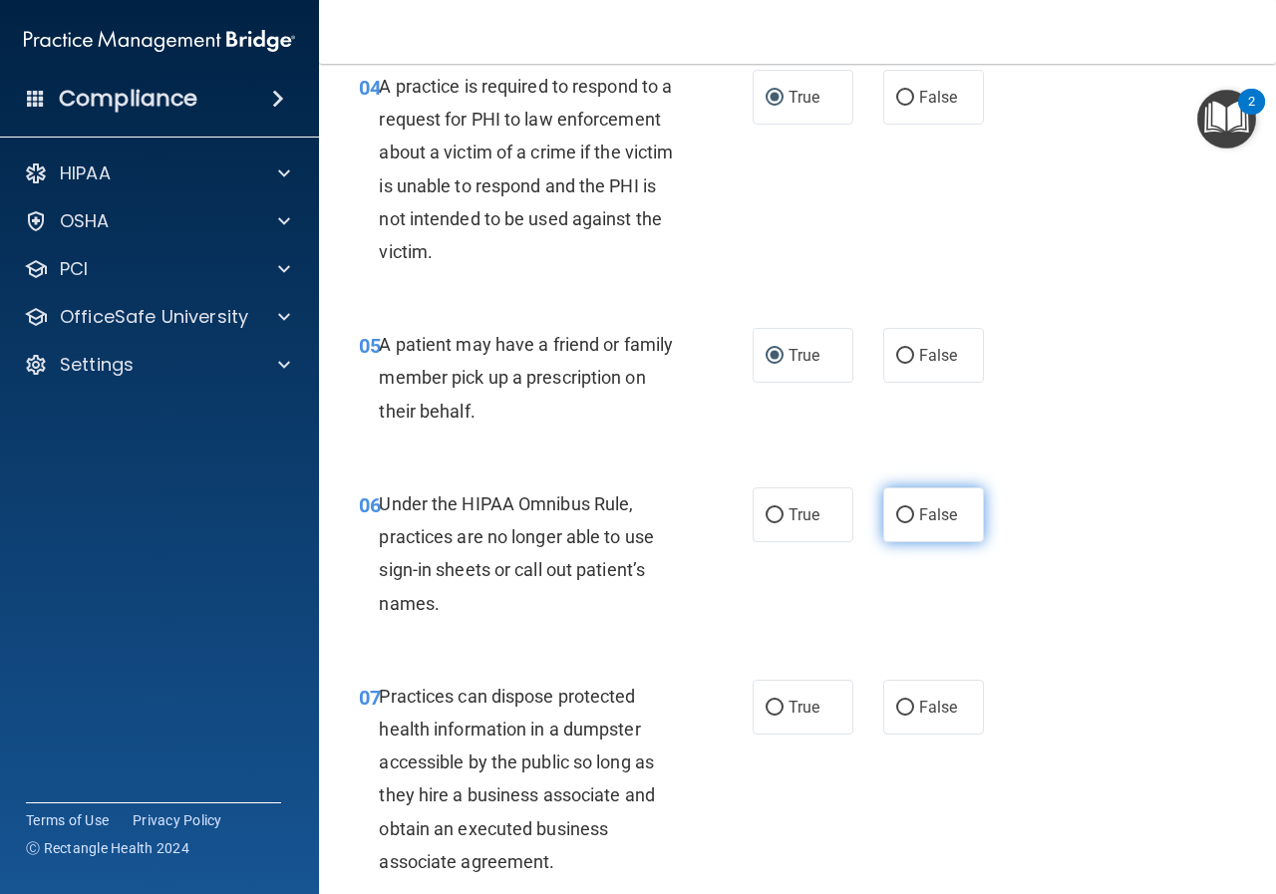
radio input "true"
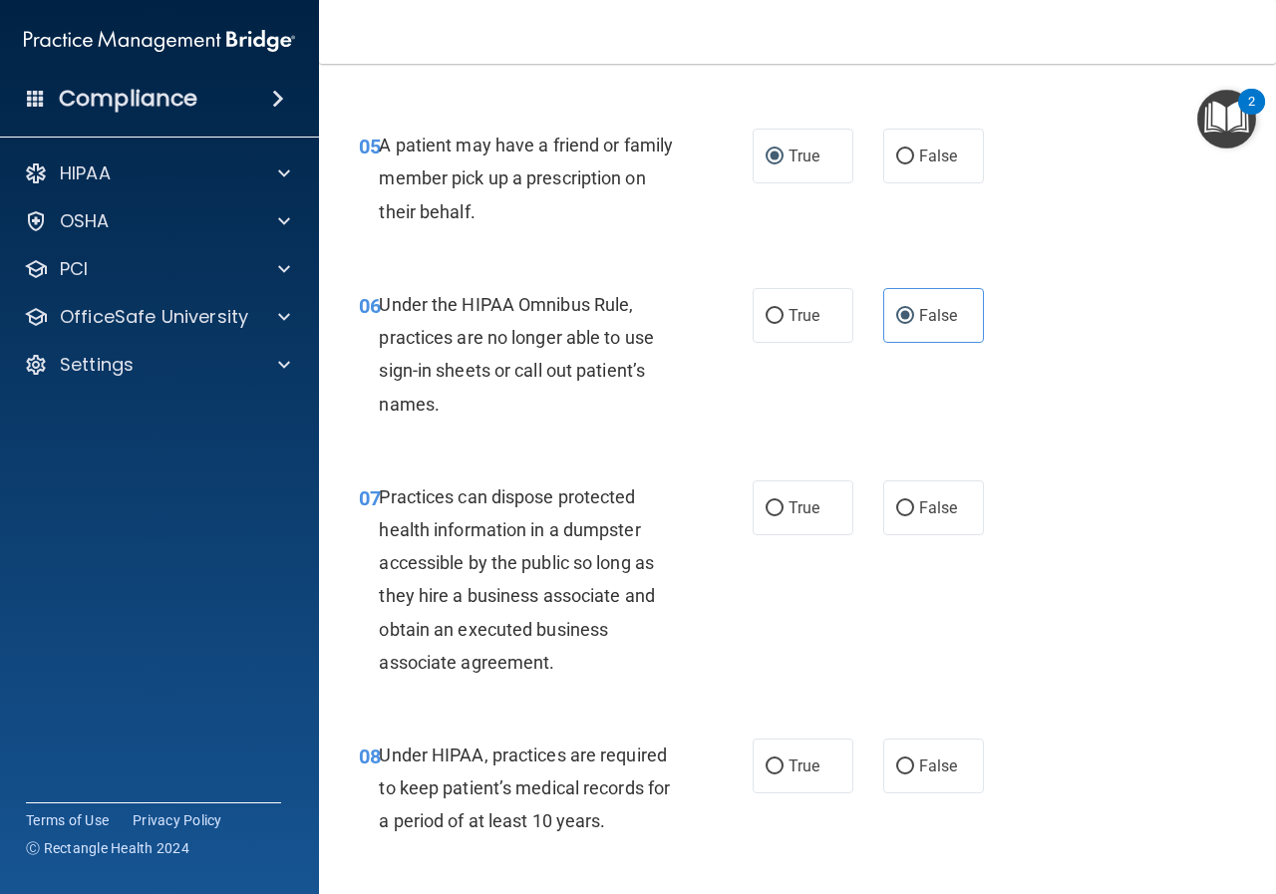
scroll to position [1097, 0]
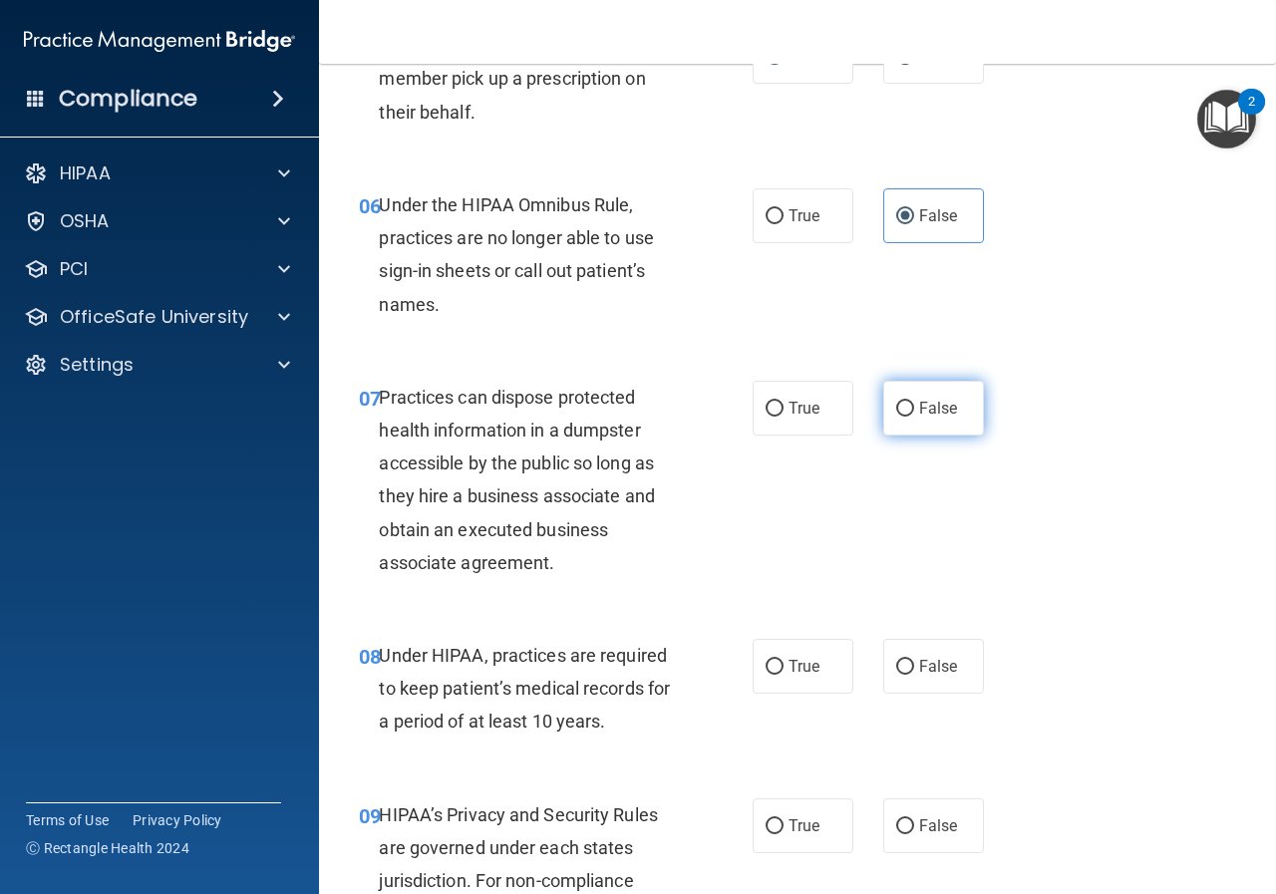
click at [907, 408] on label "False" at bounding box center [933, 408] width 101 height 55
click at [907, 408] on input "False" at bounding box center [905, 409] width 18 height 15
radio input "true"
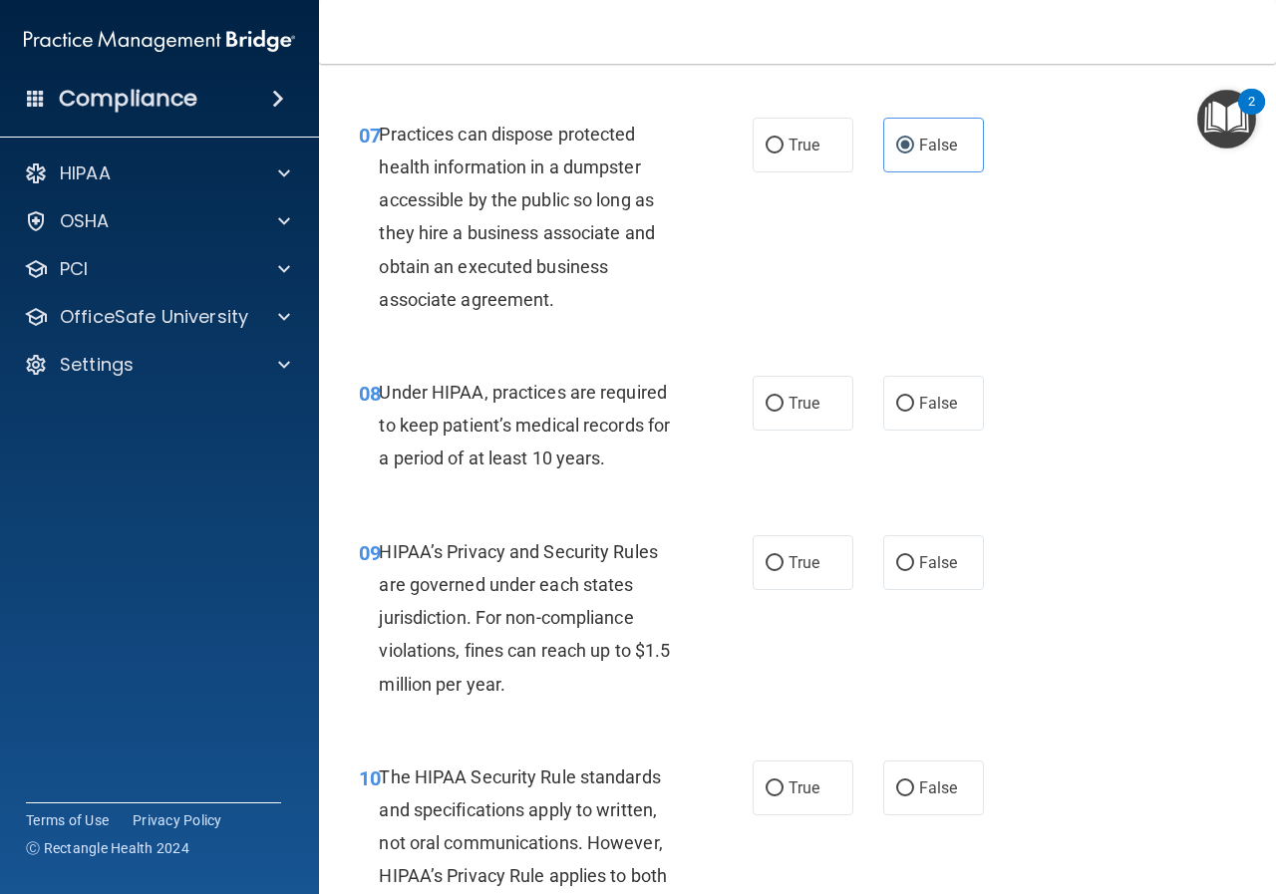
scroll to position [1396, 0]
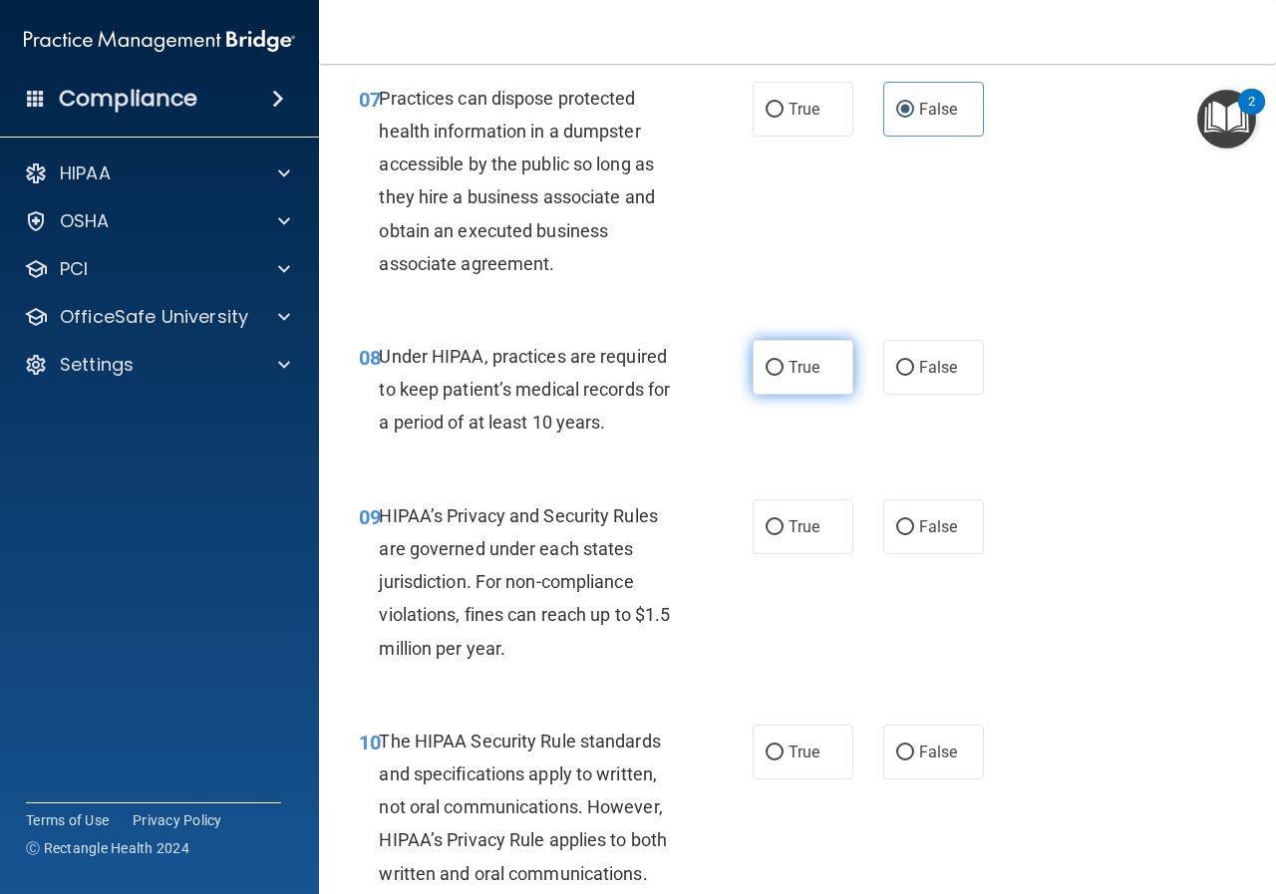
click at [766, 361] on input "True" at bounding box center [775, 368] width 18 height 15
radio input "true"
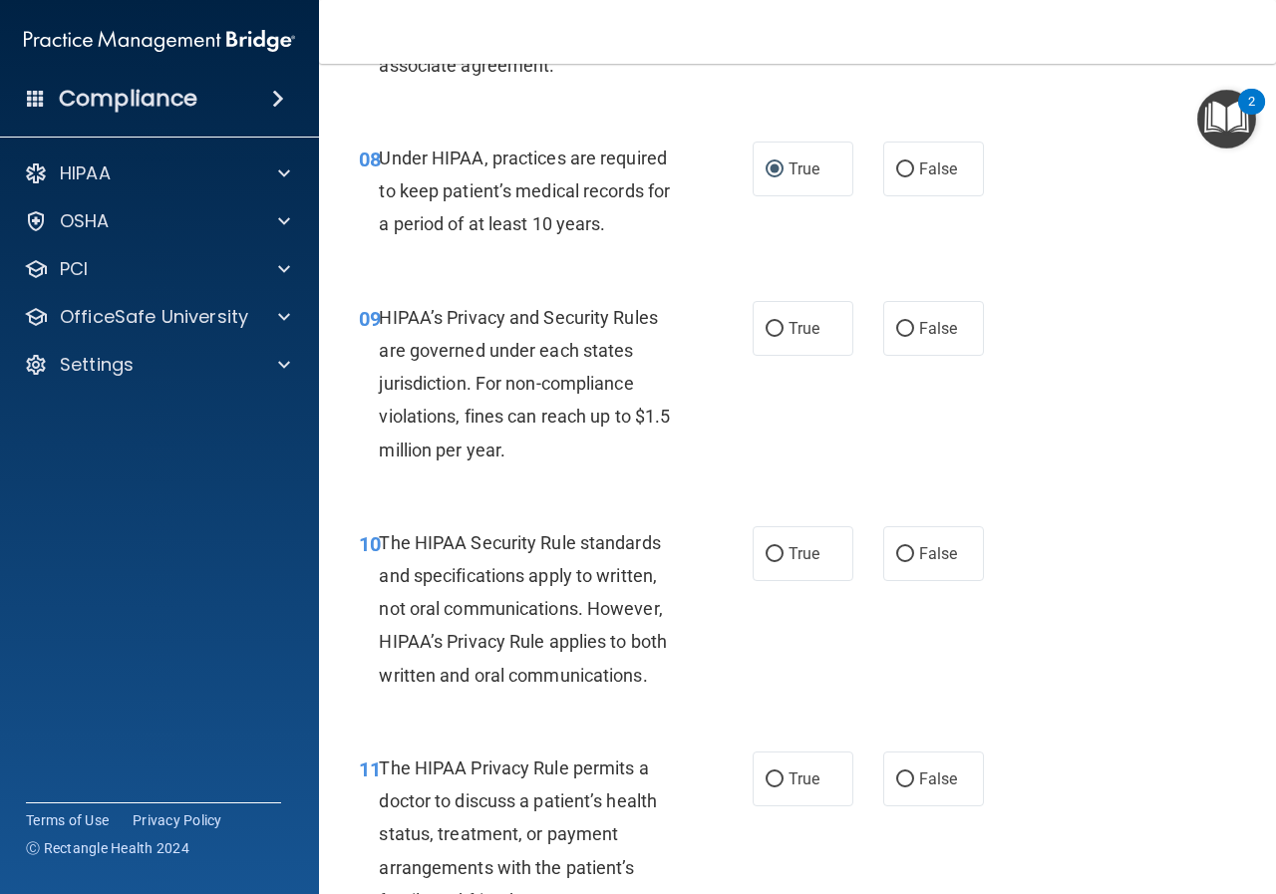
scroll to position [1595, 0]
click at [780, 317] on label "True" at bounding box center [803, 327] width 101 height 55
click at [780, 321] on input "True" at bounding box center [775, 328] width 18 height 15
radio input "true"
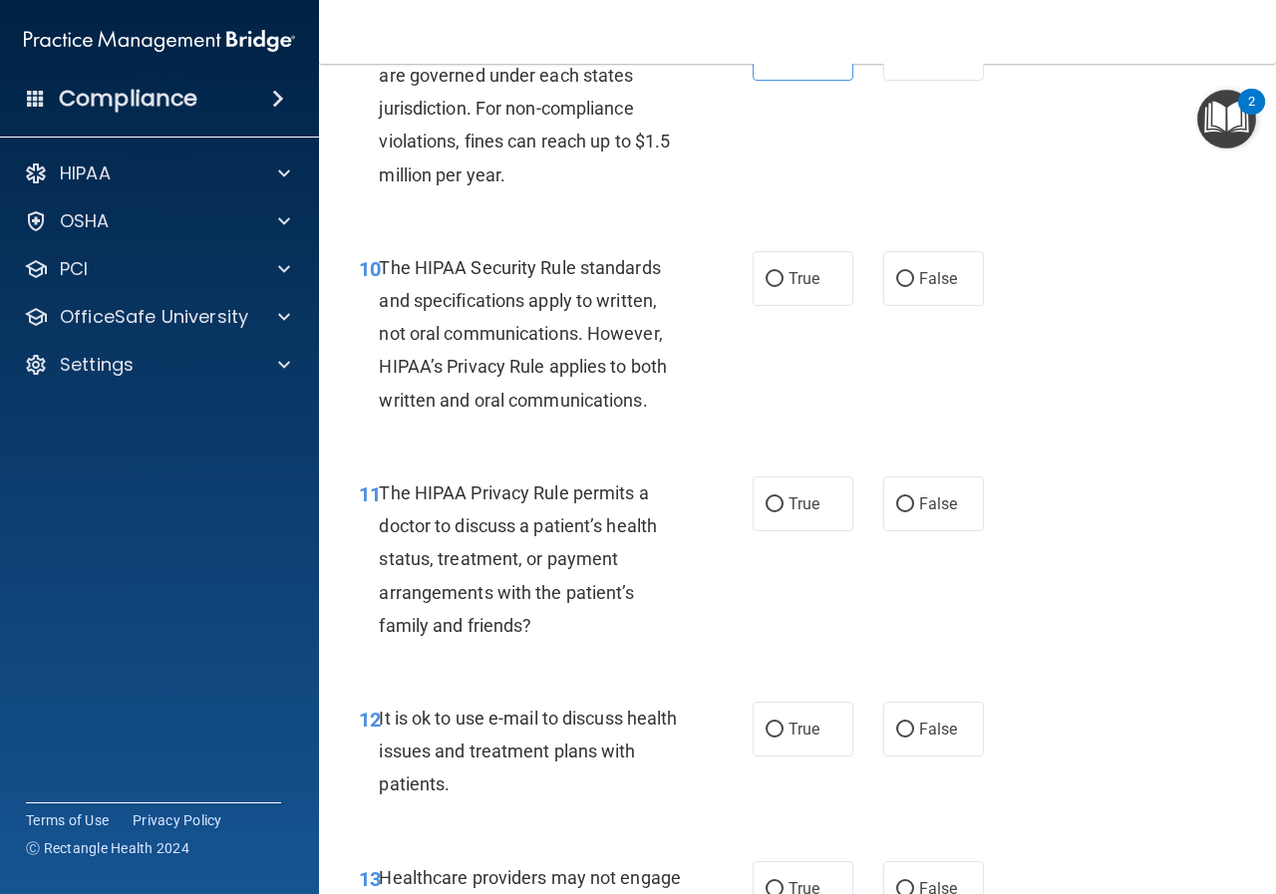
scroll to position [1894, 0]
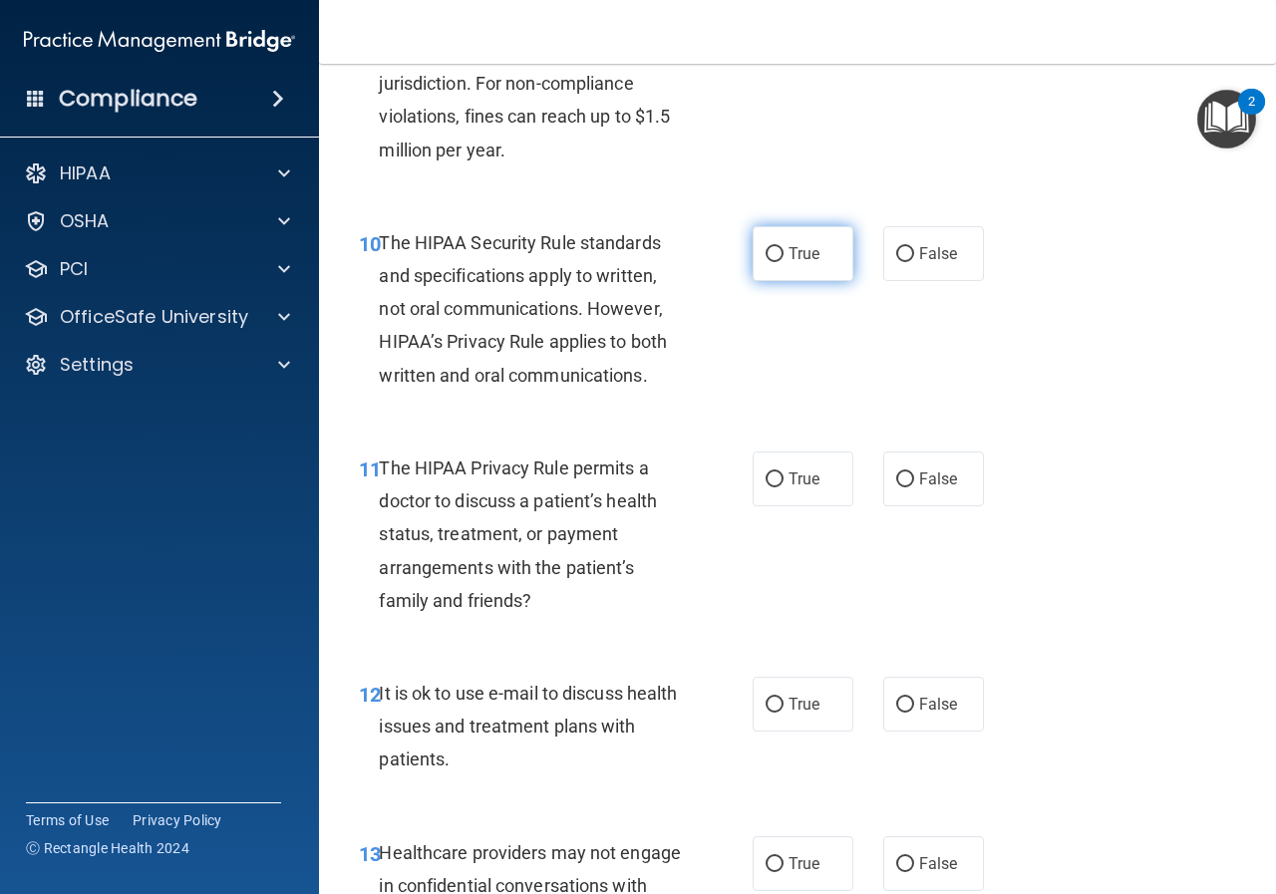
click at [766, 249] on input "True" at bounding box center [775, 254] width 18 height 15
radio input "true"
click at [768, 476] on input "True" at bounding box center [775, 480] width 18 height 15
radio input "true"
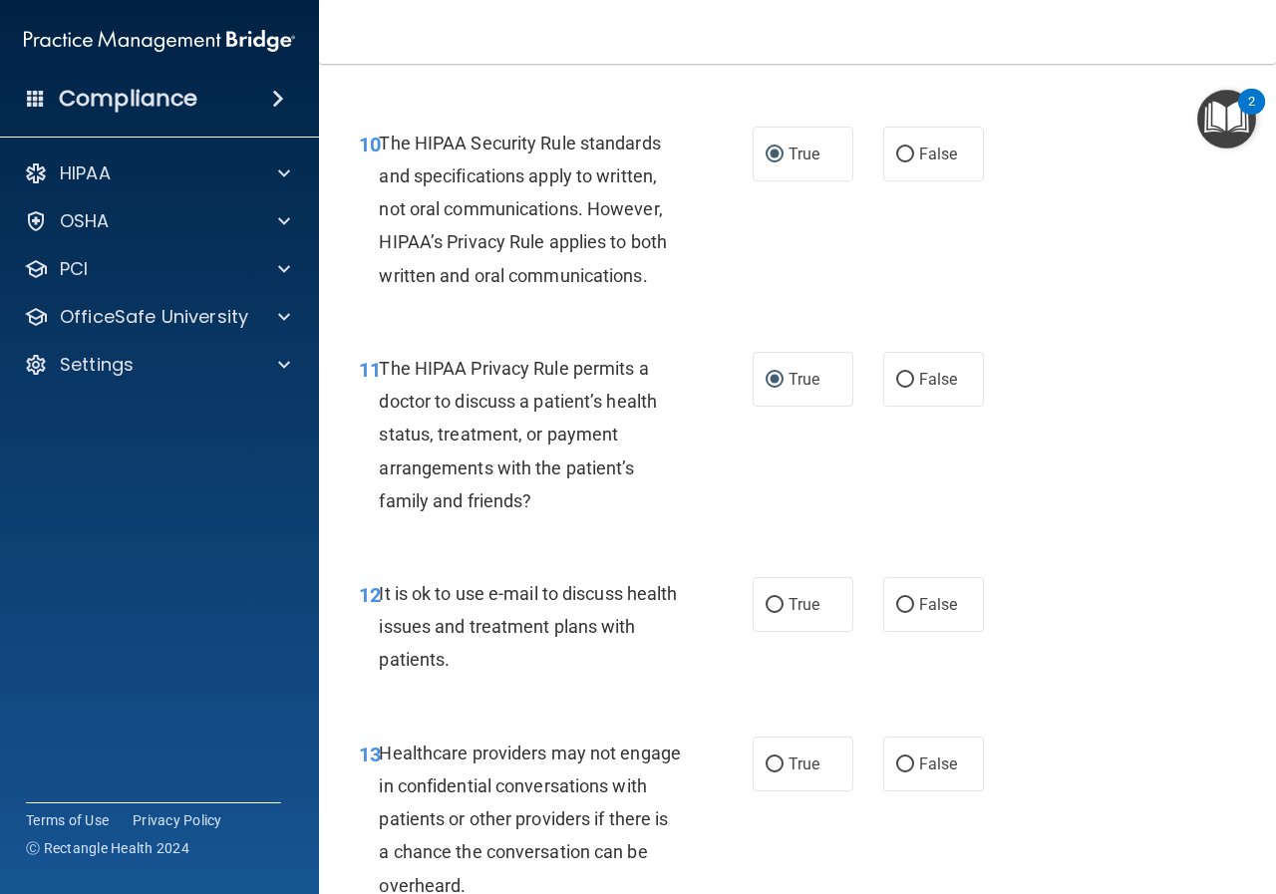
scroll to position [2093, 0]
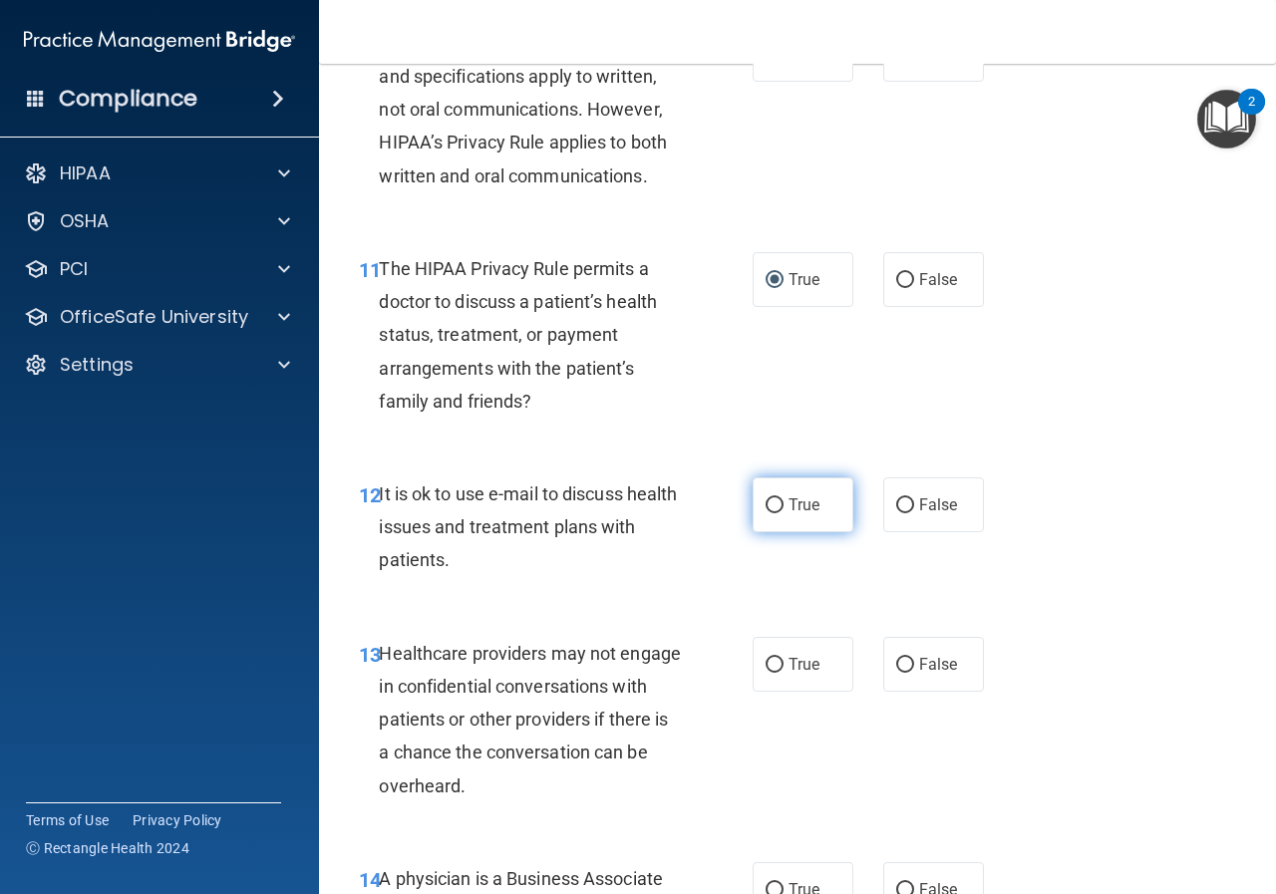
click at [771, 506] on input "True" at bounding box center [775, 505] width 18 height 15
radio input "true"
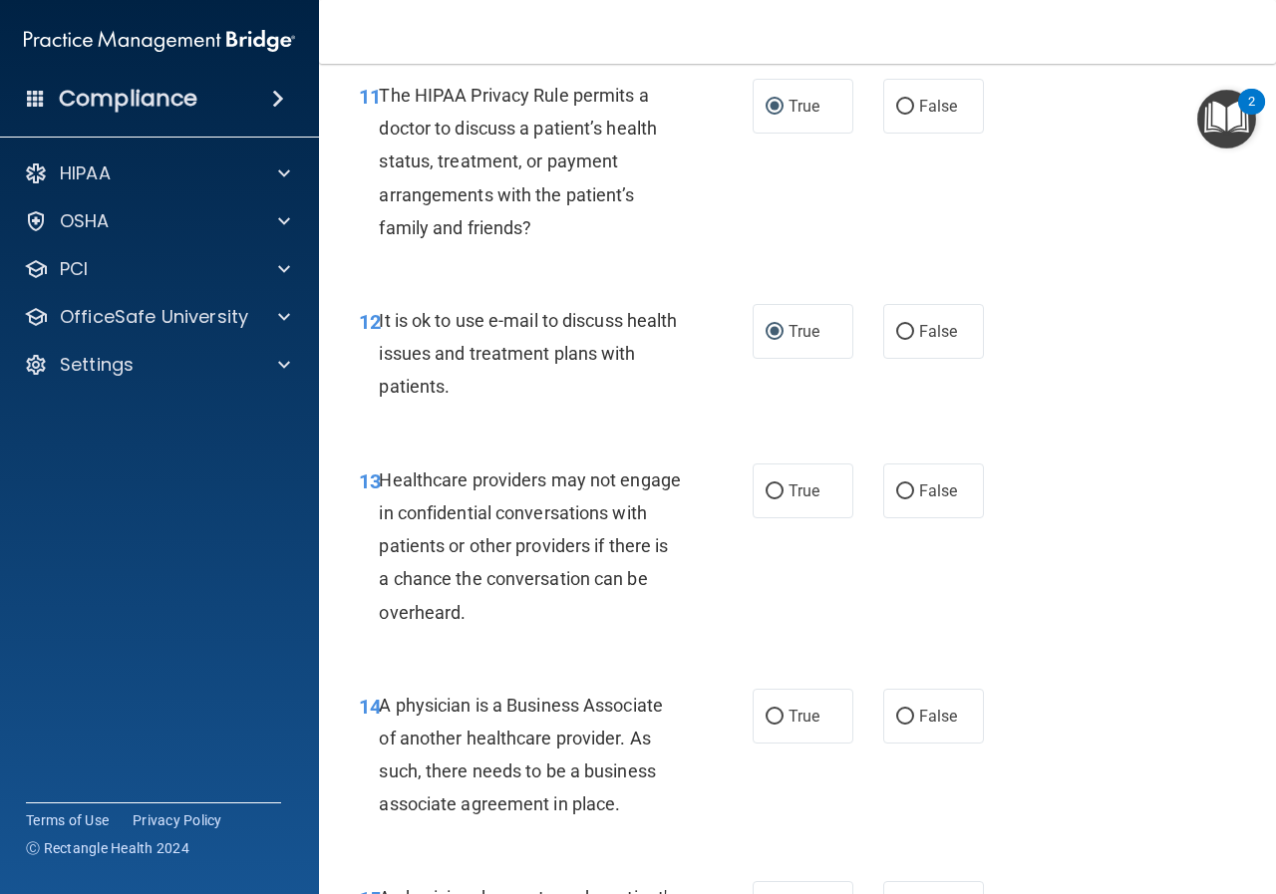
scroll to position [2293, 0]
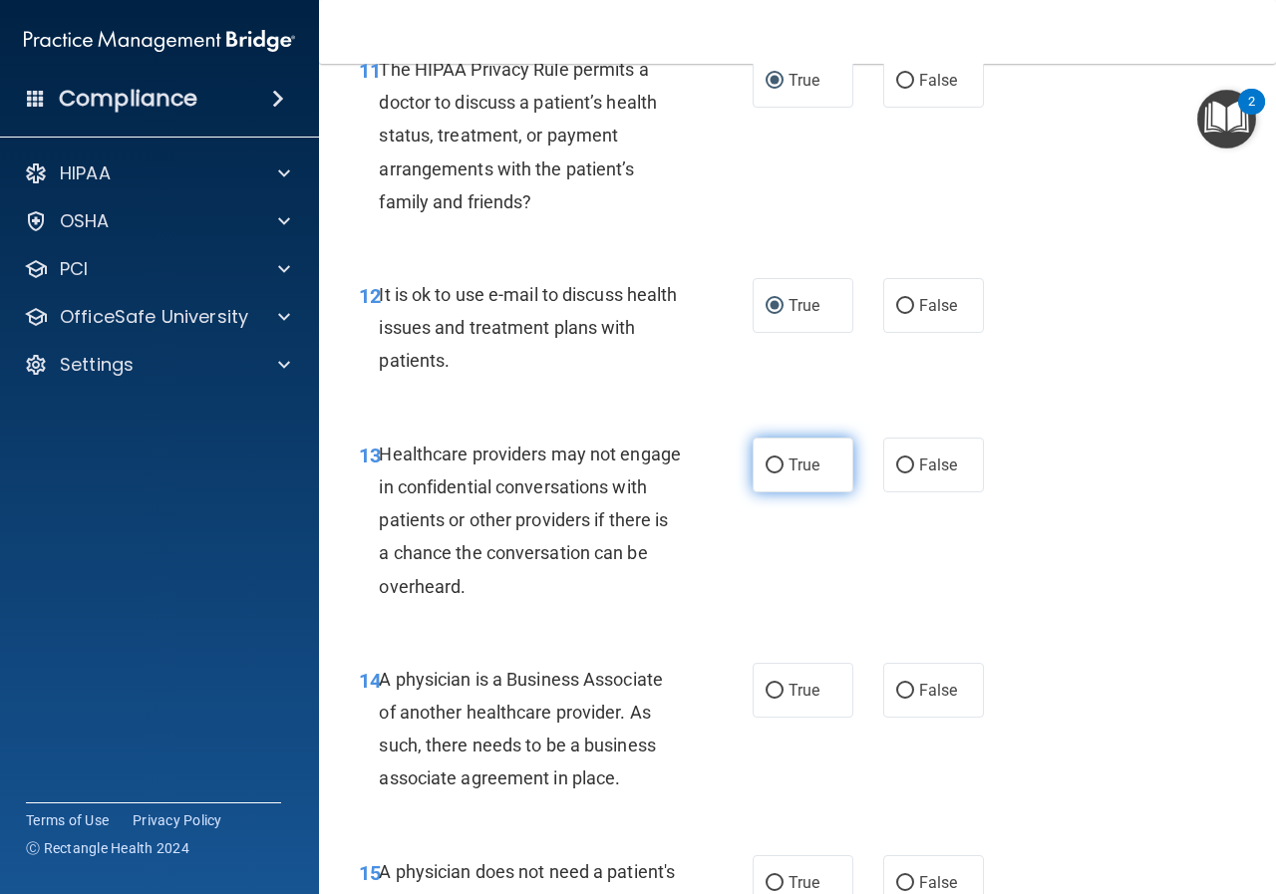
click at [770, 462] on input "True" at bounding box center [775, 466] width 18 height 15
radio input "true"
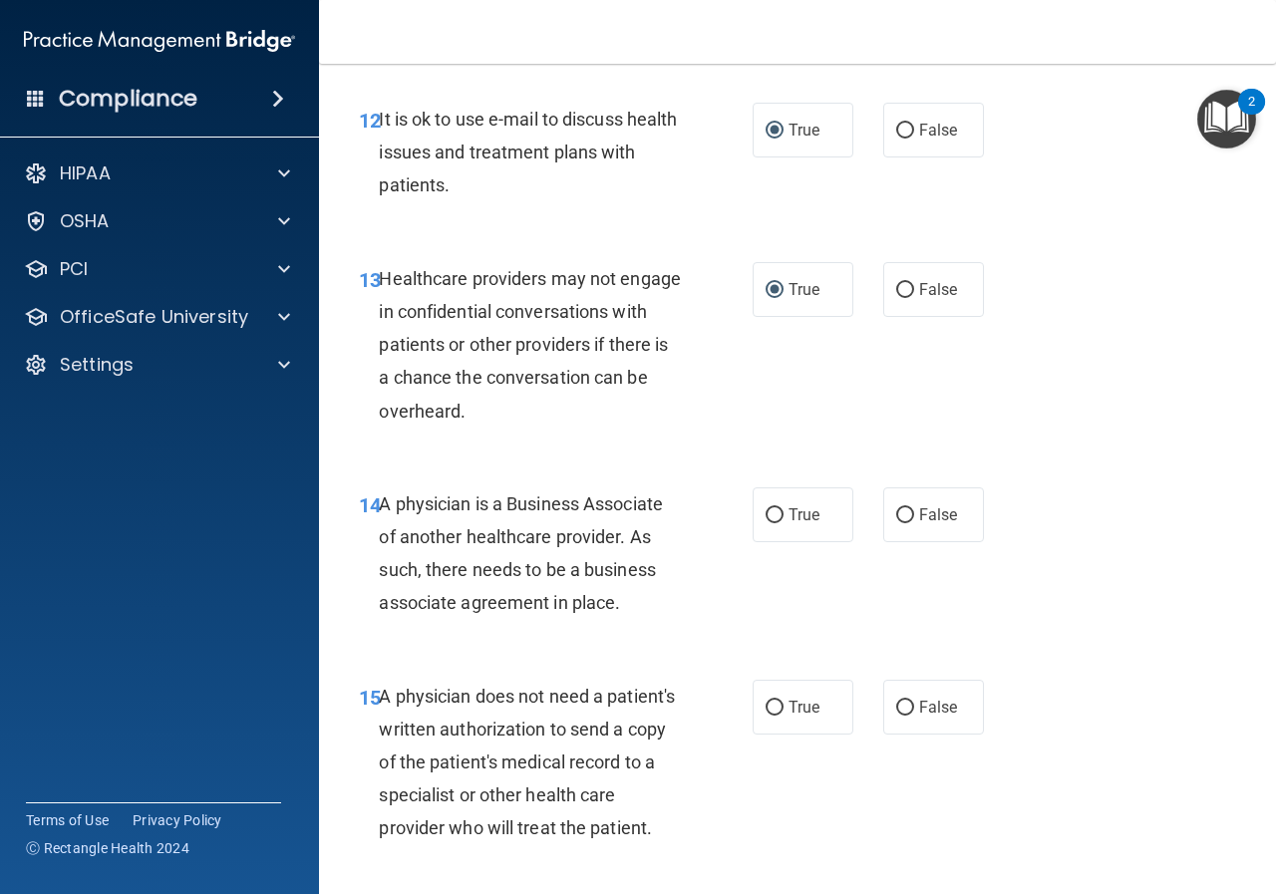
scroll to position [2492, 0]
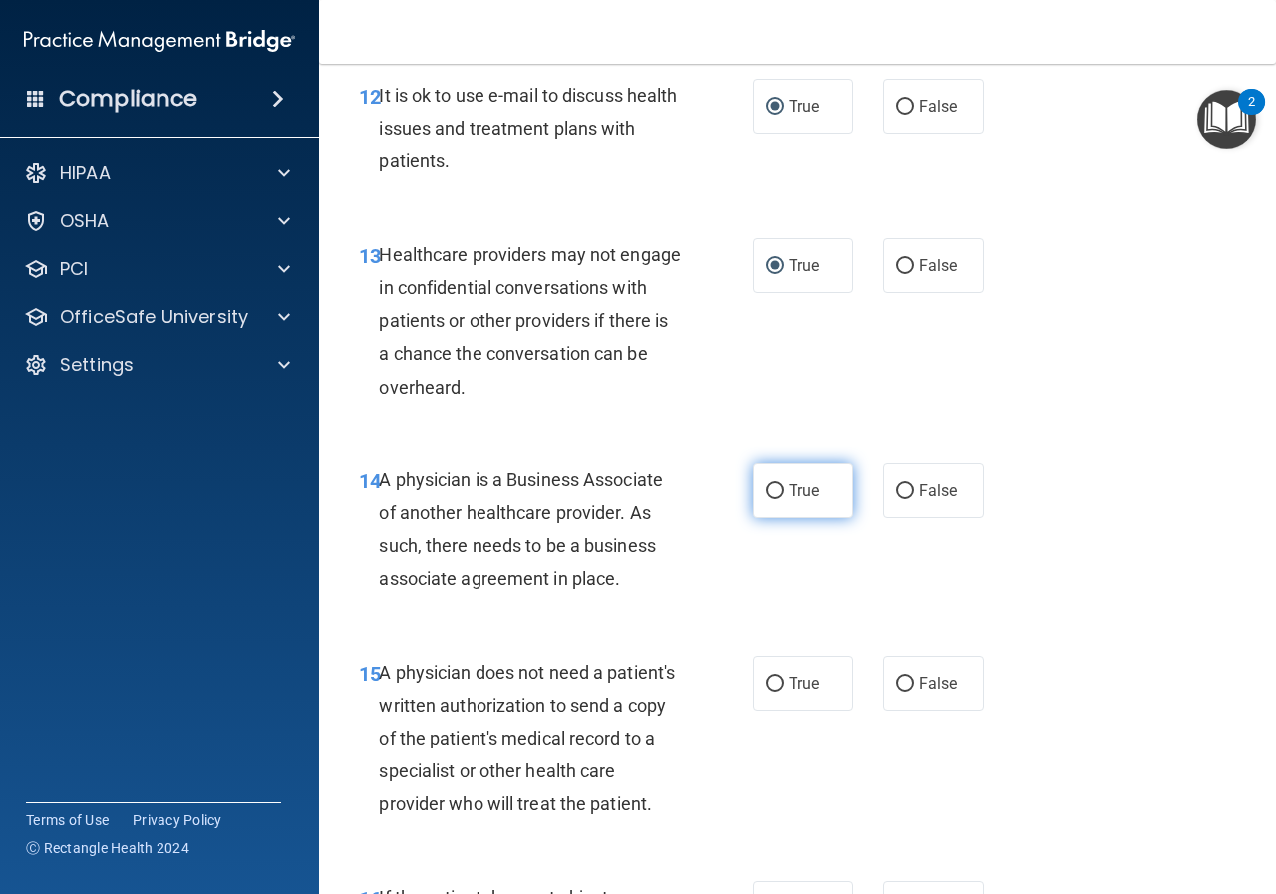
click at [766, 476] on label "True" at bounding box center [803, 491] width 101 height 55
click at [766, 484] on input "True" at bounding box center [775, 491] width 18 height 15
radio input "true"
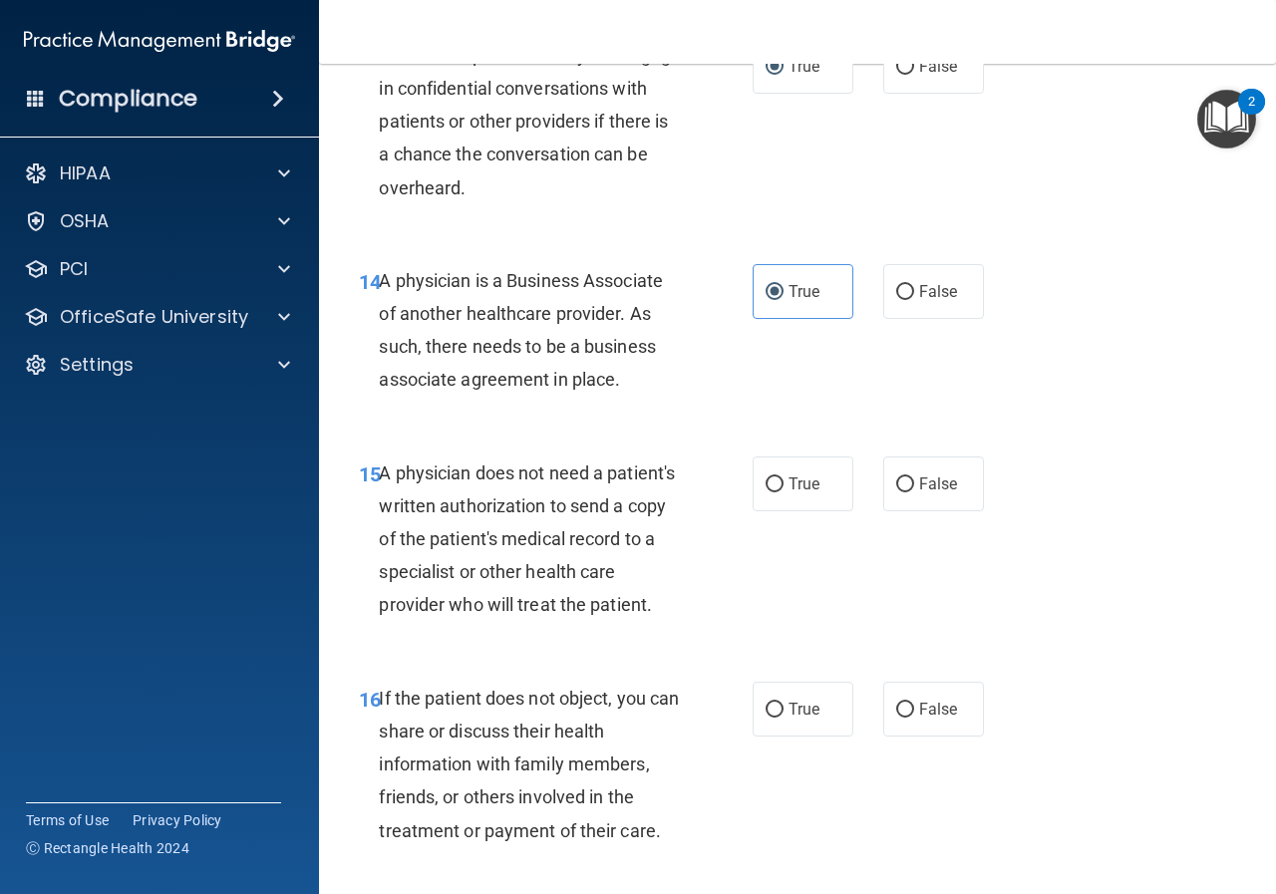
scroll to position [2791, 0]
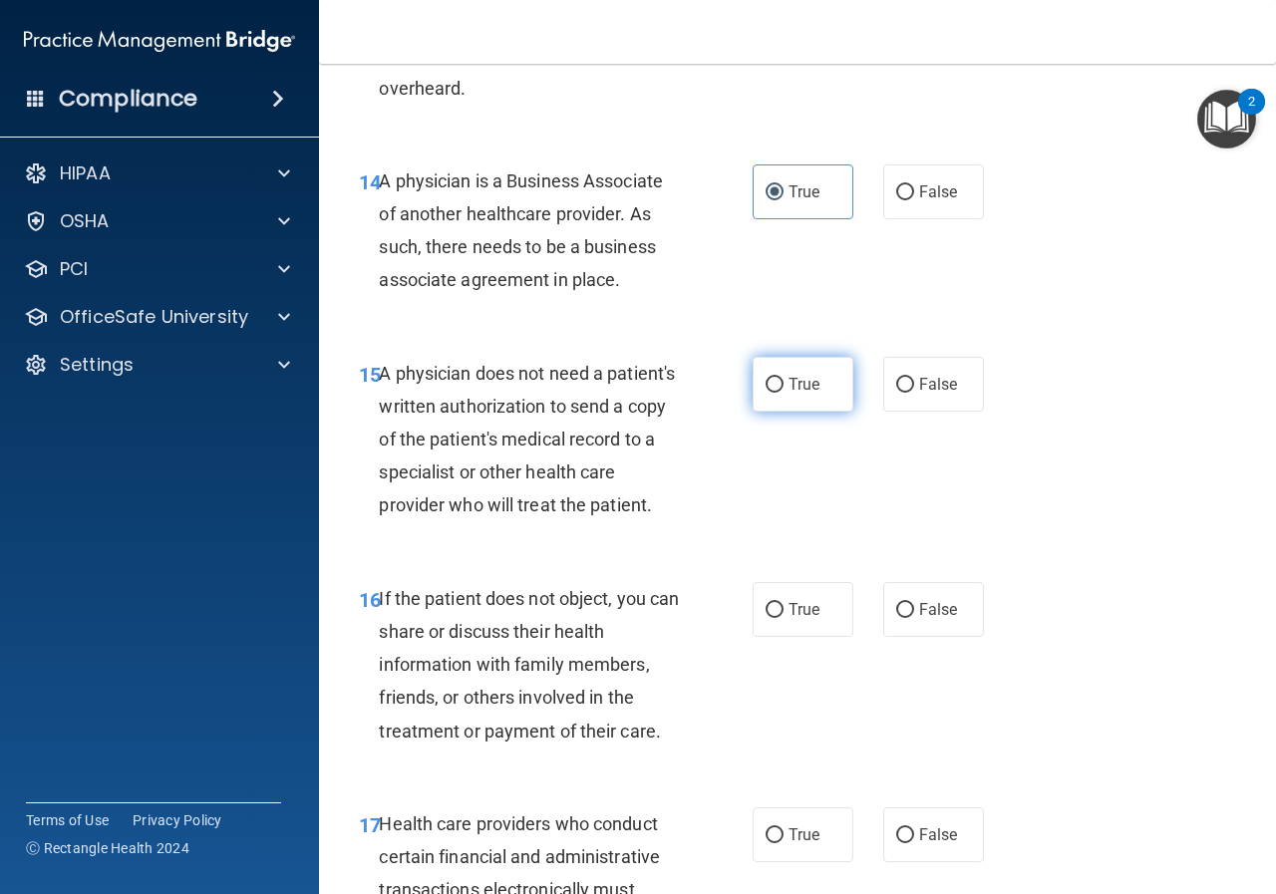
click at [766, 378] on input "True" at bounding box center [775, 385] width 18 height 15
radio input "true"
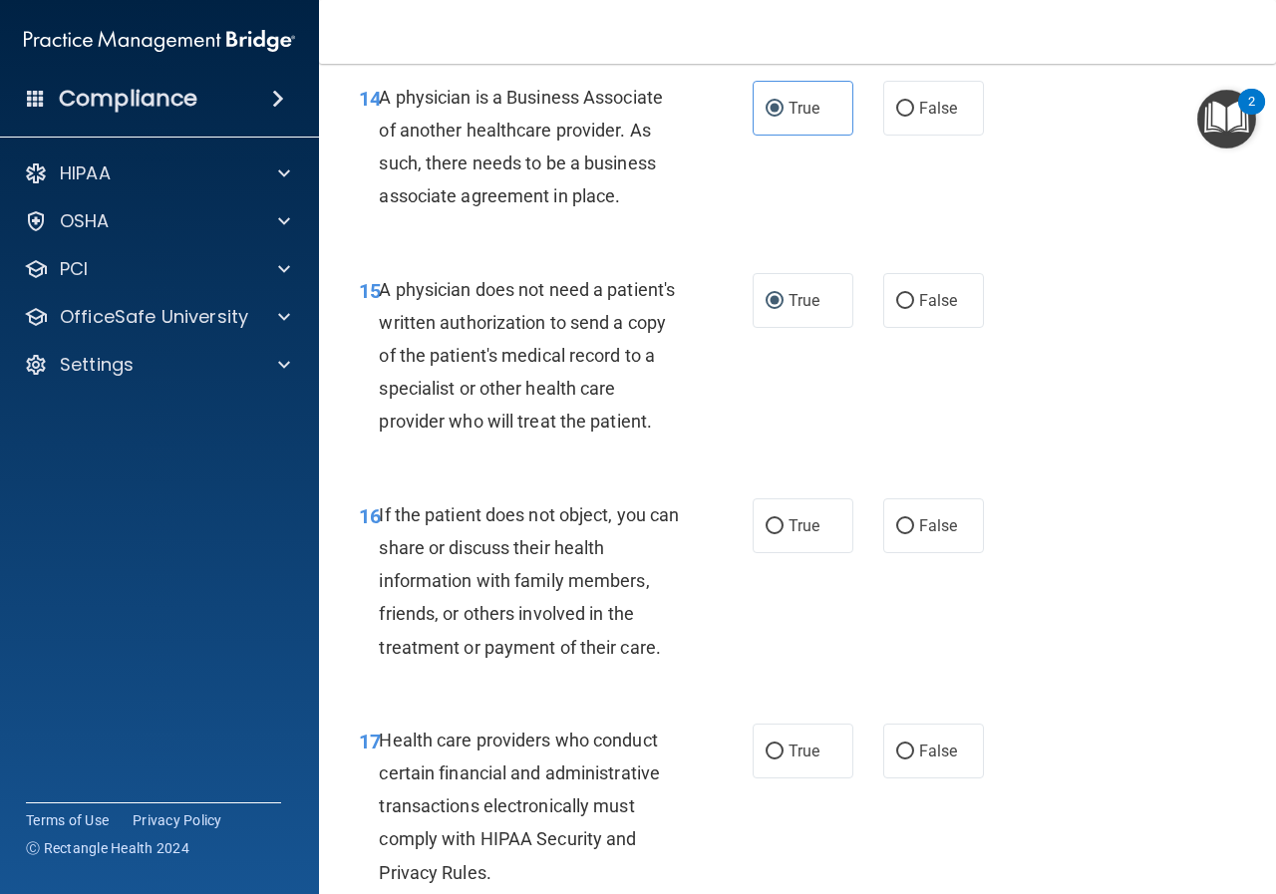
scroll to position [2991, 0]
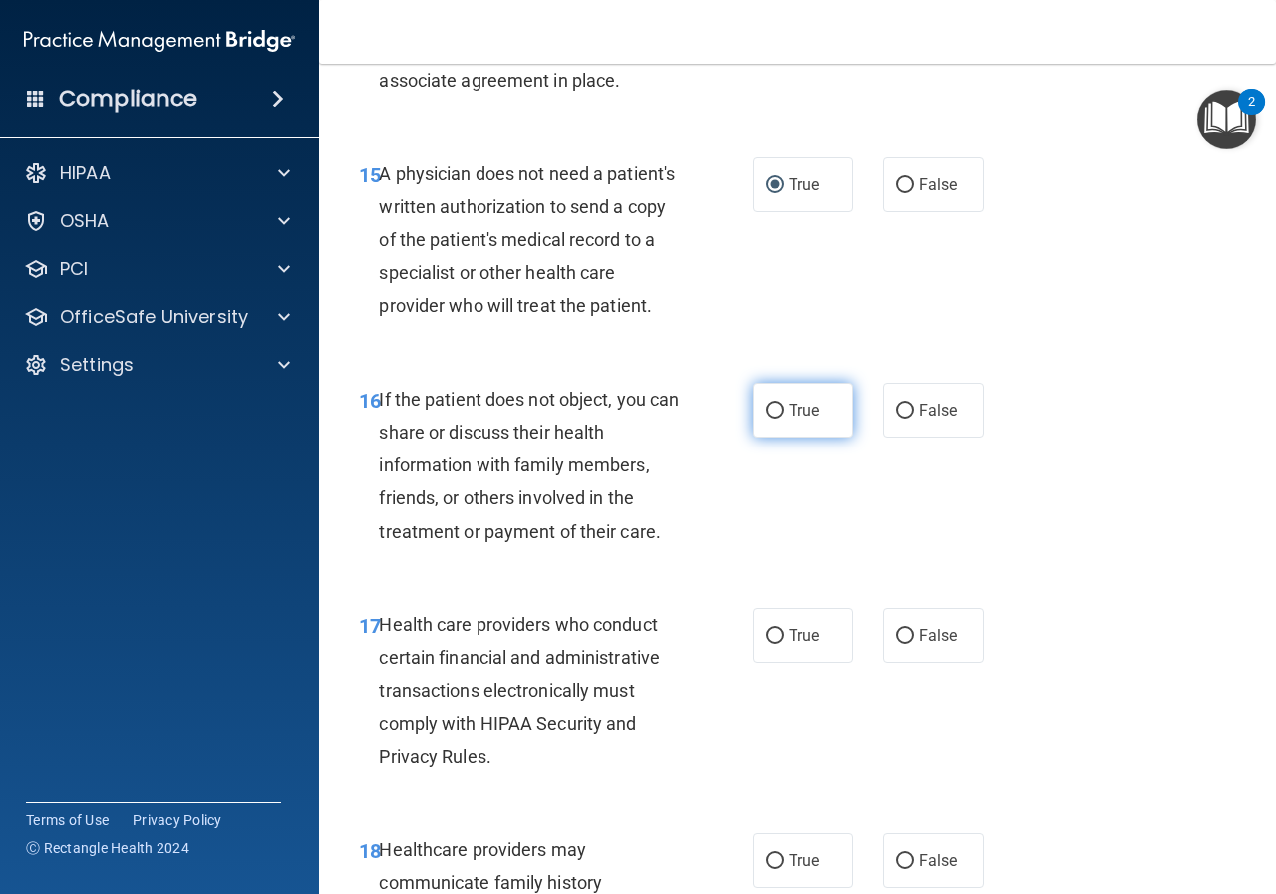
click at [768, 419] on input "True" at bounding box center [775, 411] width 18 height 15
radio input "true"
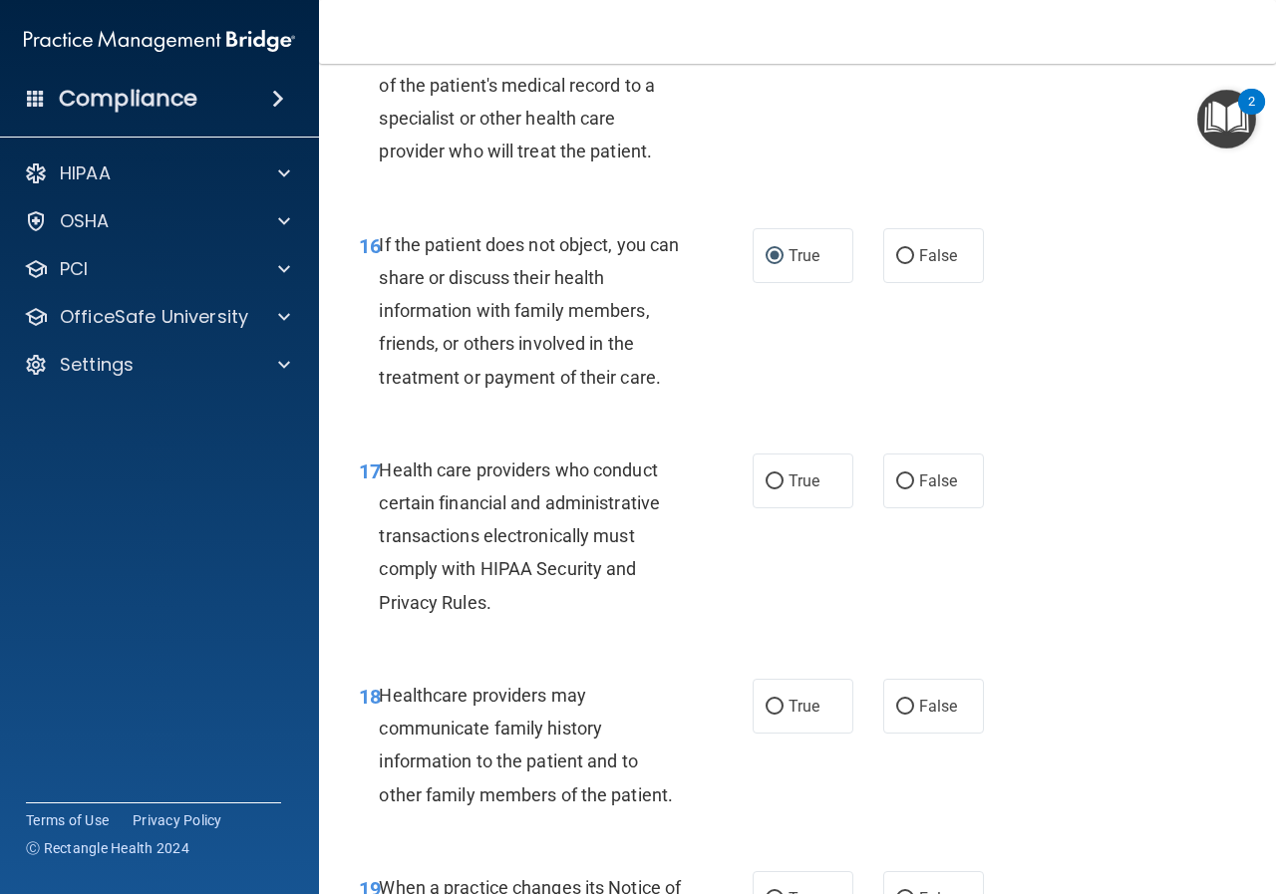
scroll to position [3190, 0]
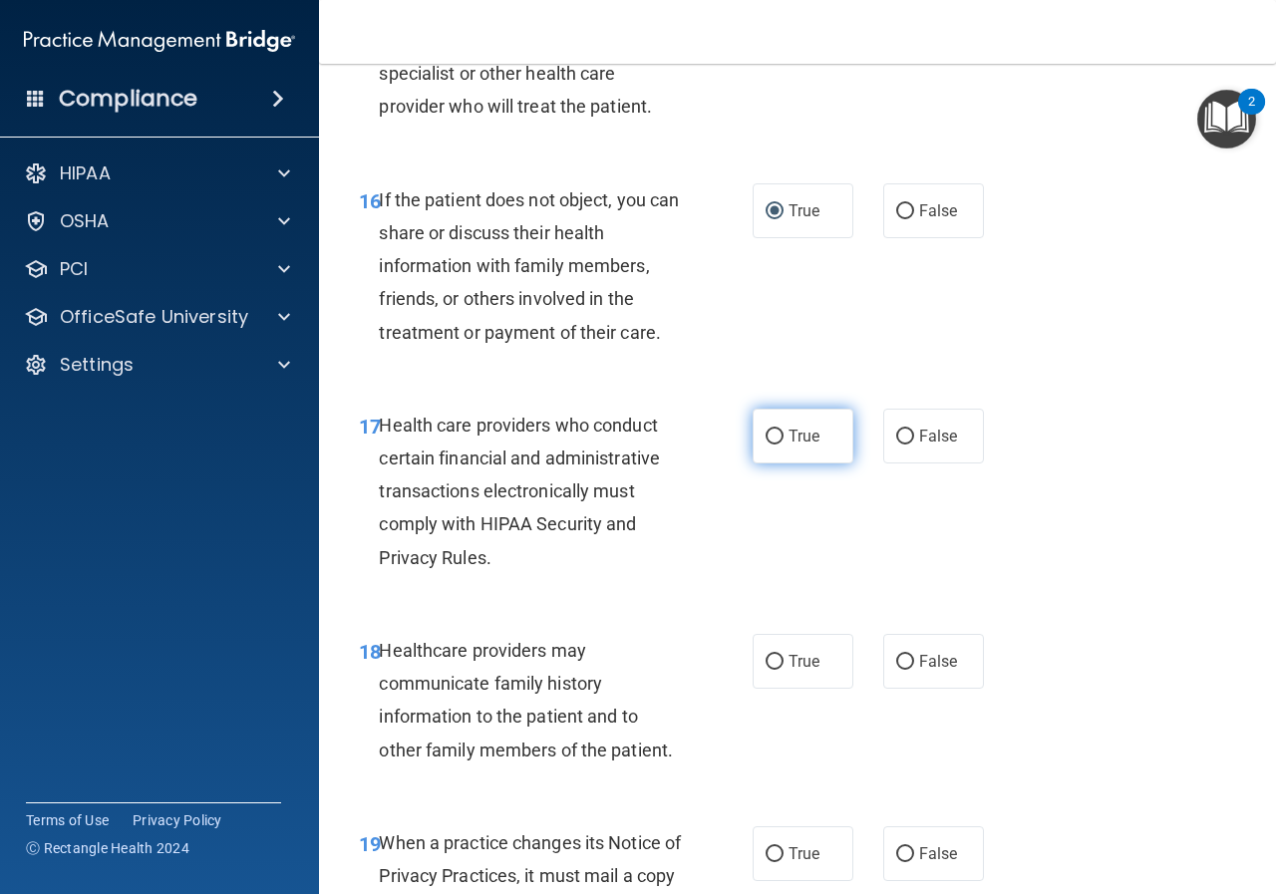
click at [766, 445] on input "True" at bounding box center [775, 437] width 18 height 15
radio input "true"
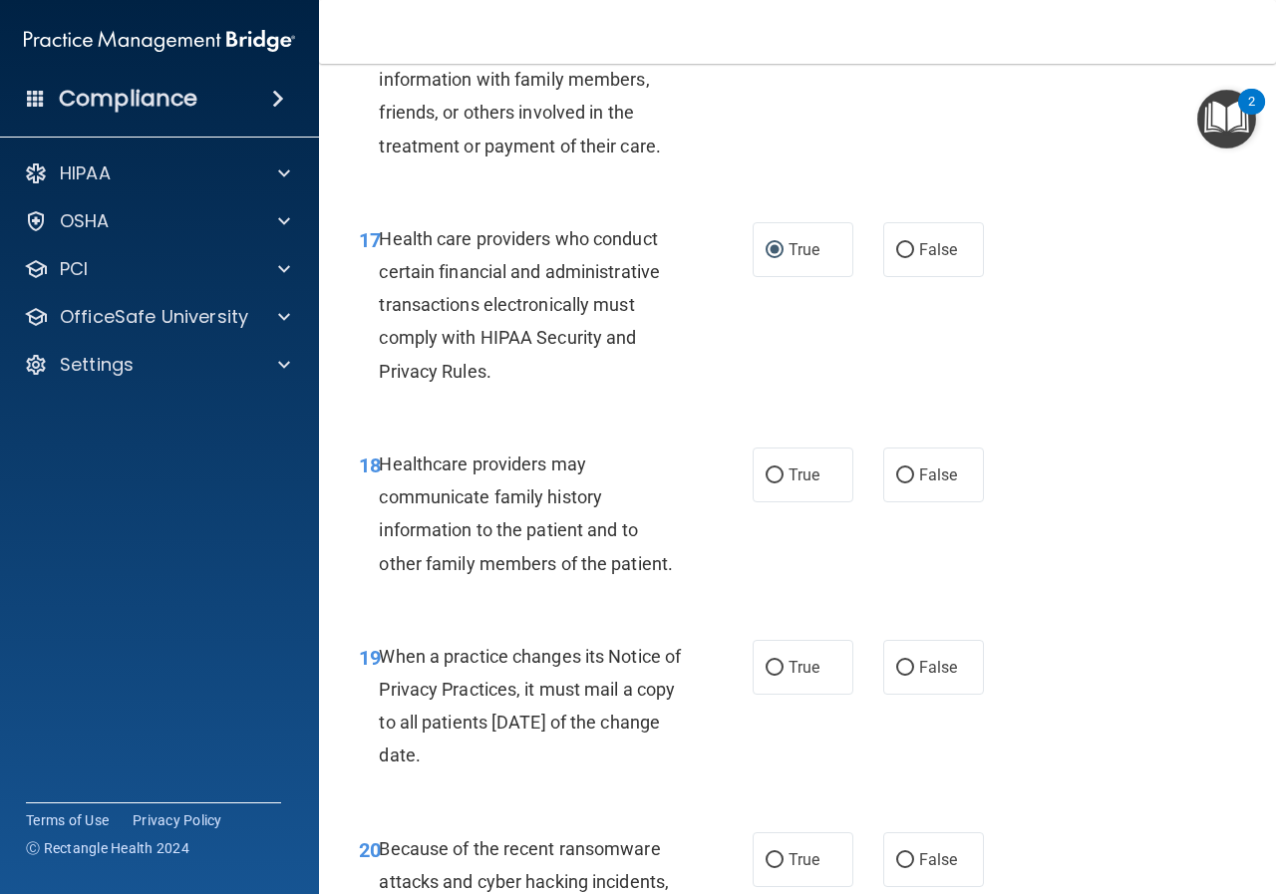
scroll to position [3389, 0]
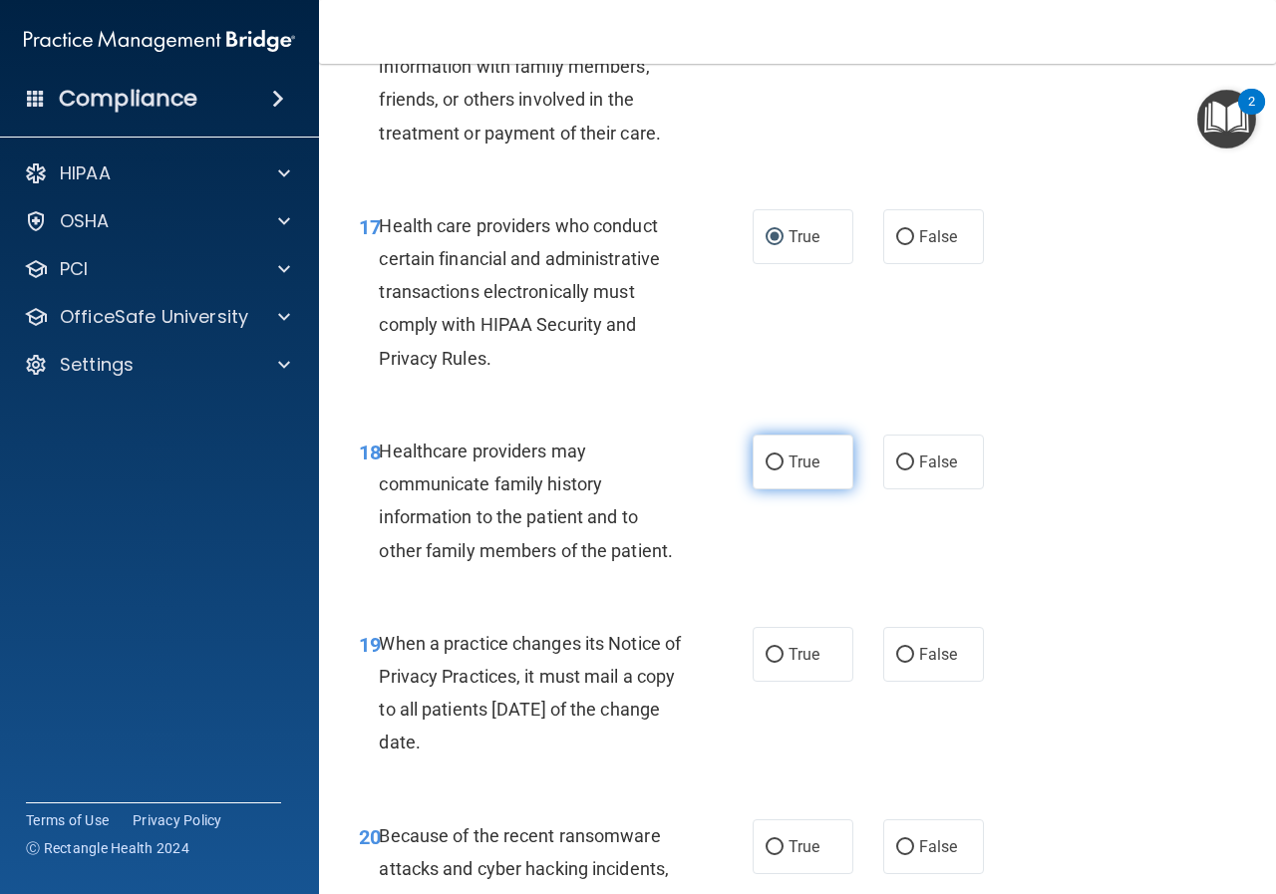
click at [772, 471] on input "True" at bounding box center [775, 463] width 18 height 15
radio input "true"
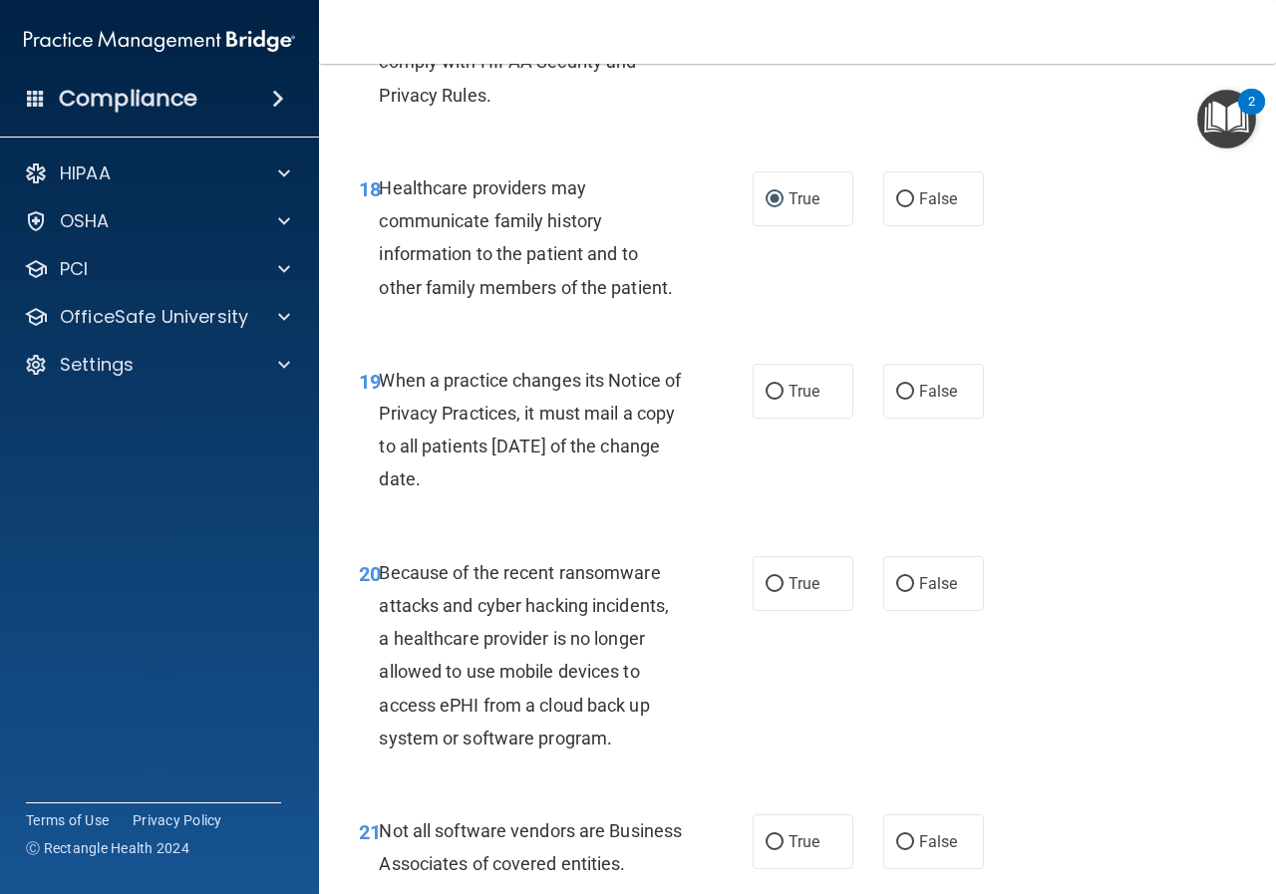
scroll to position [3688, 0]
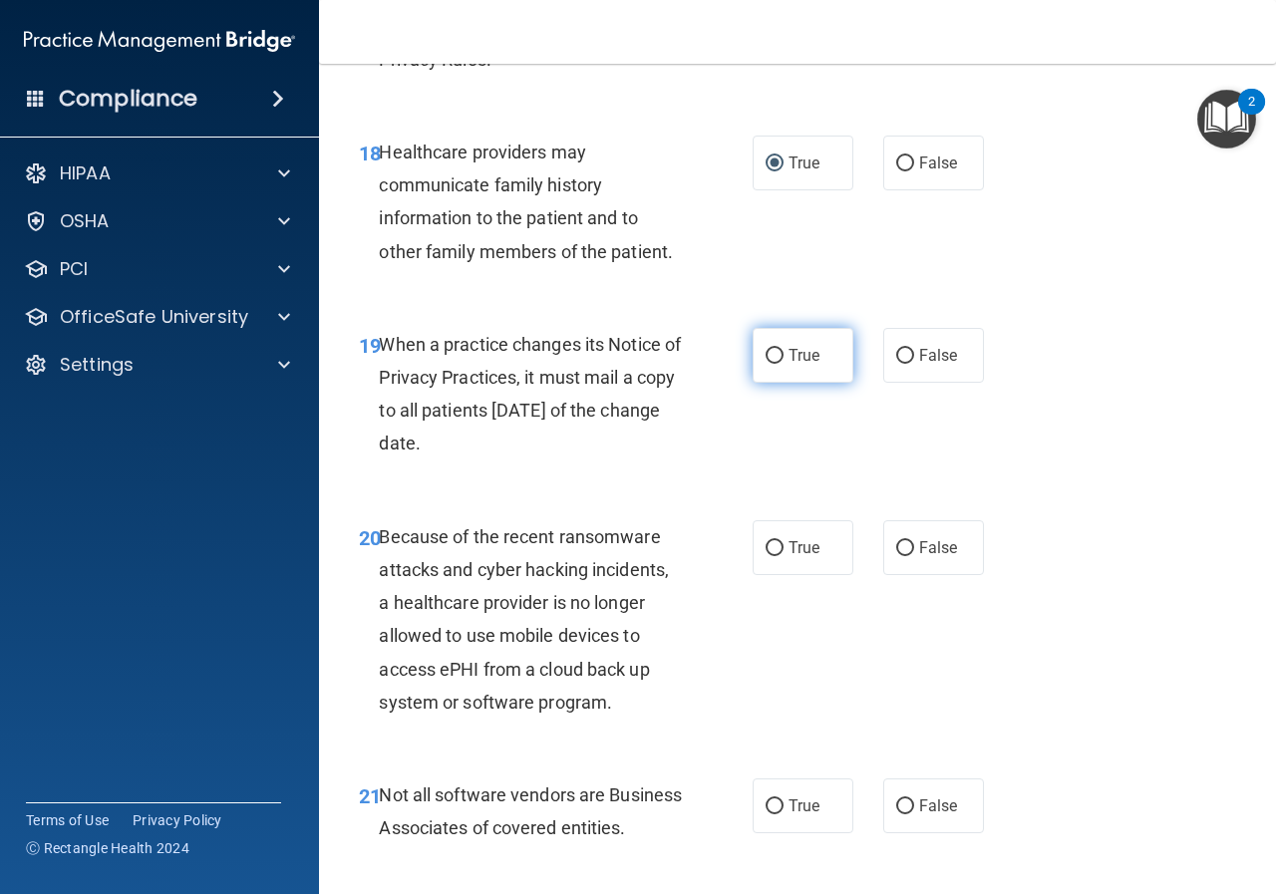
click at [773, 364] on input "True" at bounding box center [775, 356] width 18 height 15
radio input "true"
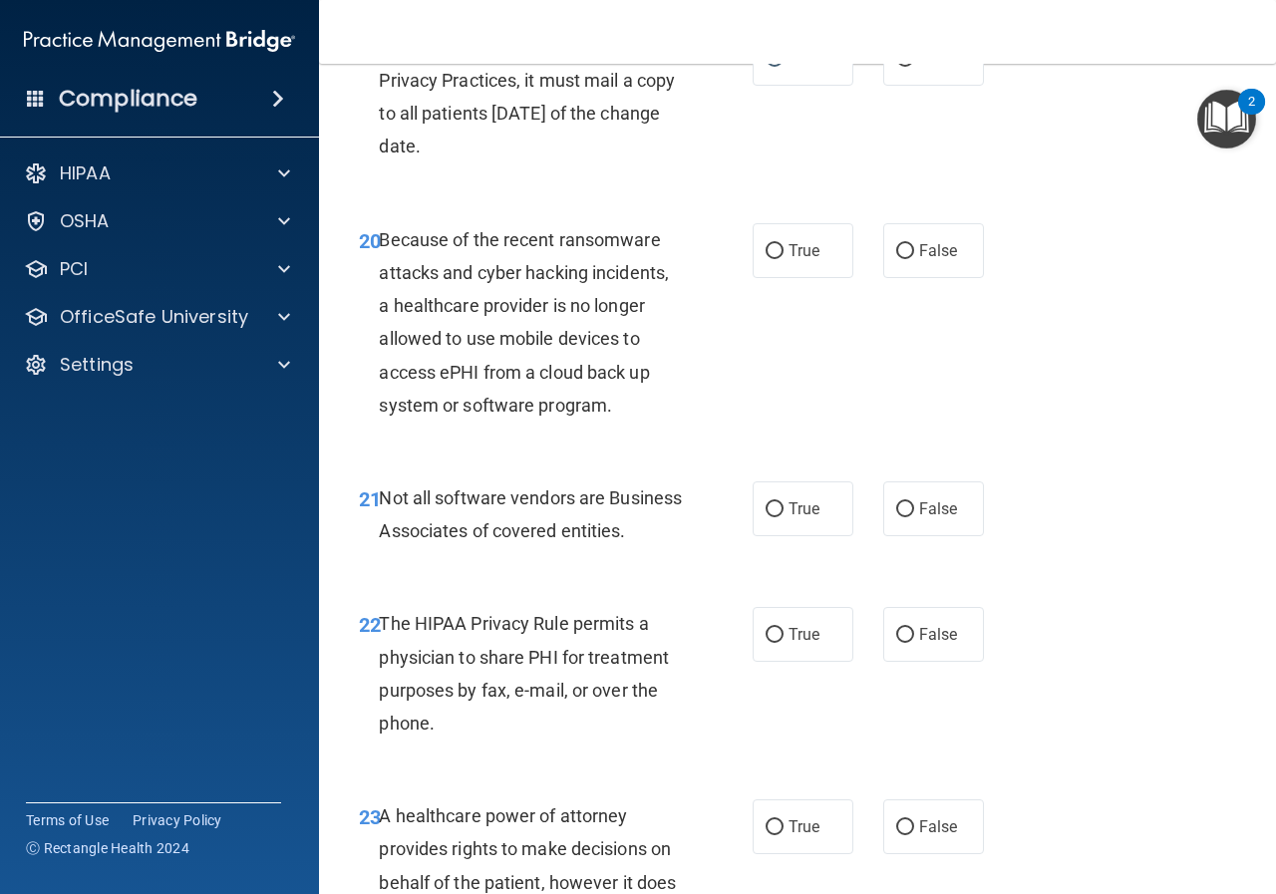
scroll to position [3988, 0]
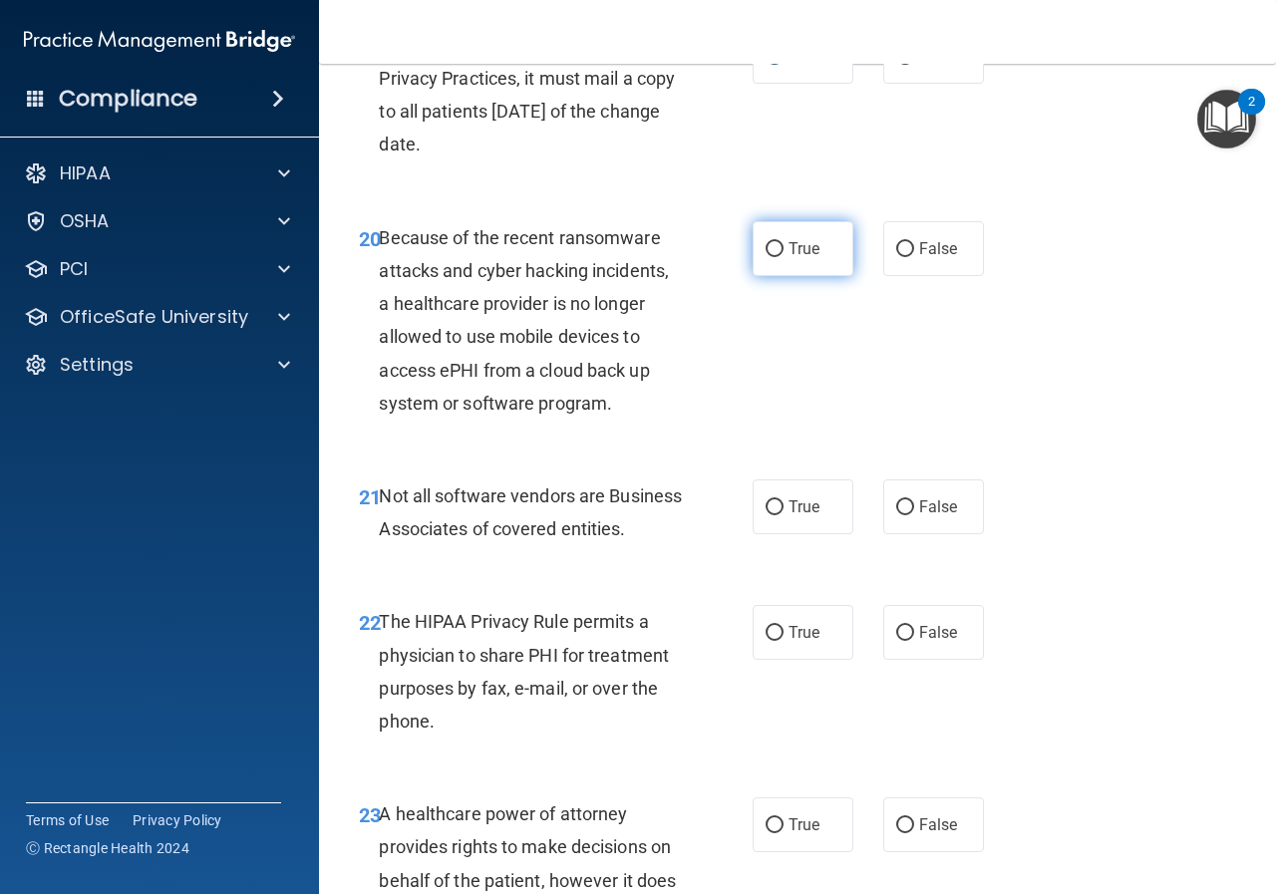
click at [766, 257] on input "True" at bounding box center [775, 249] width 18 height 15
radio input "true"
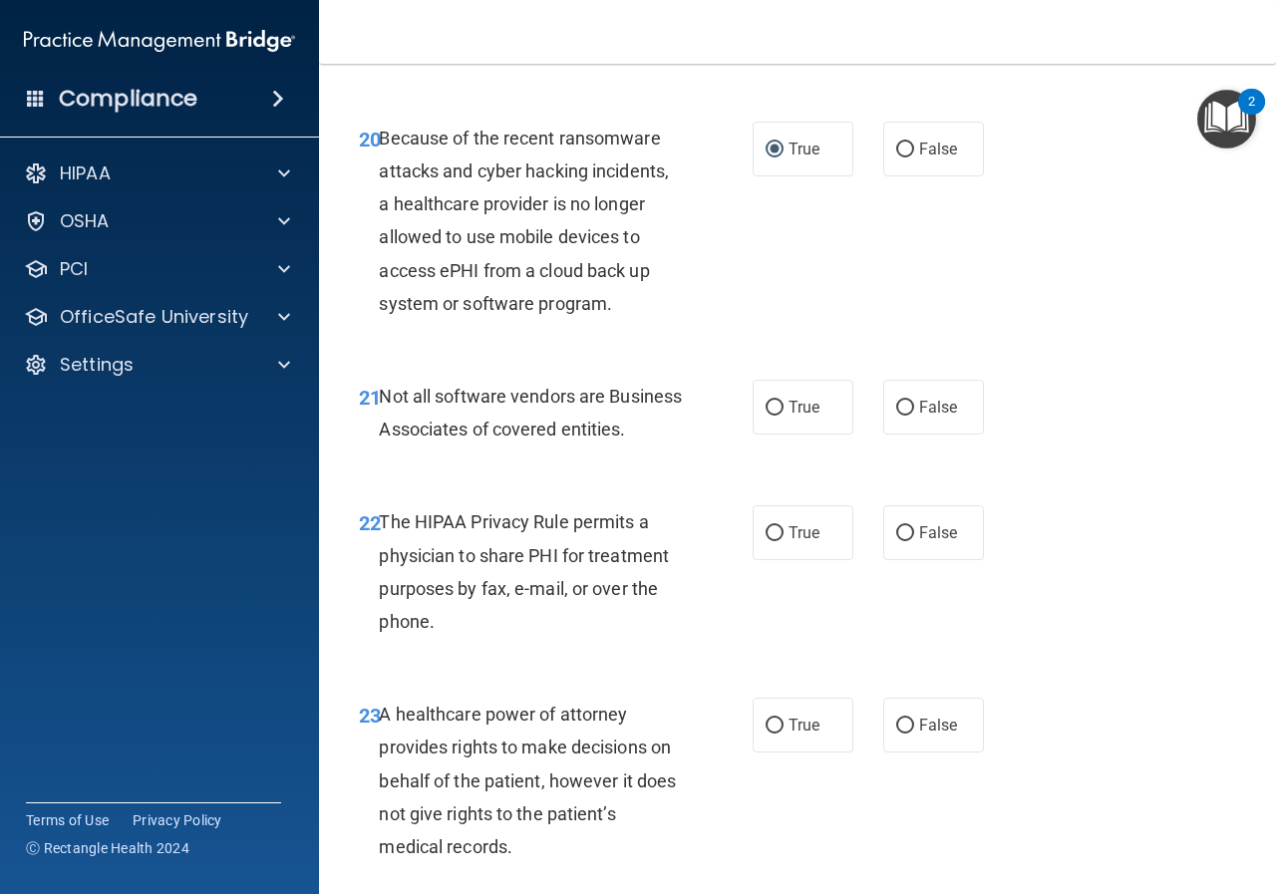
scroll to position [4187, 0]
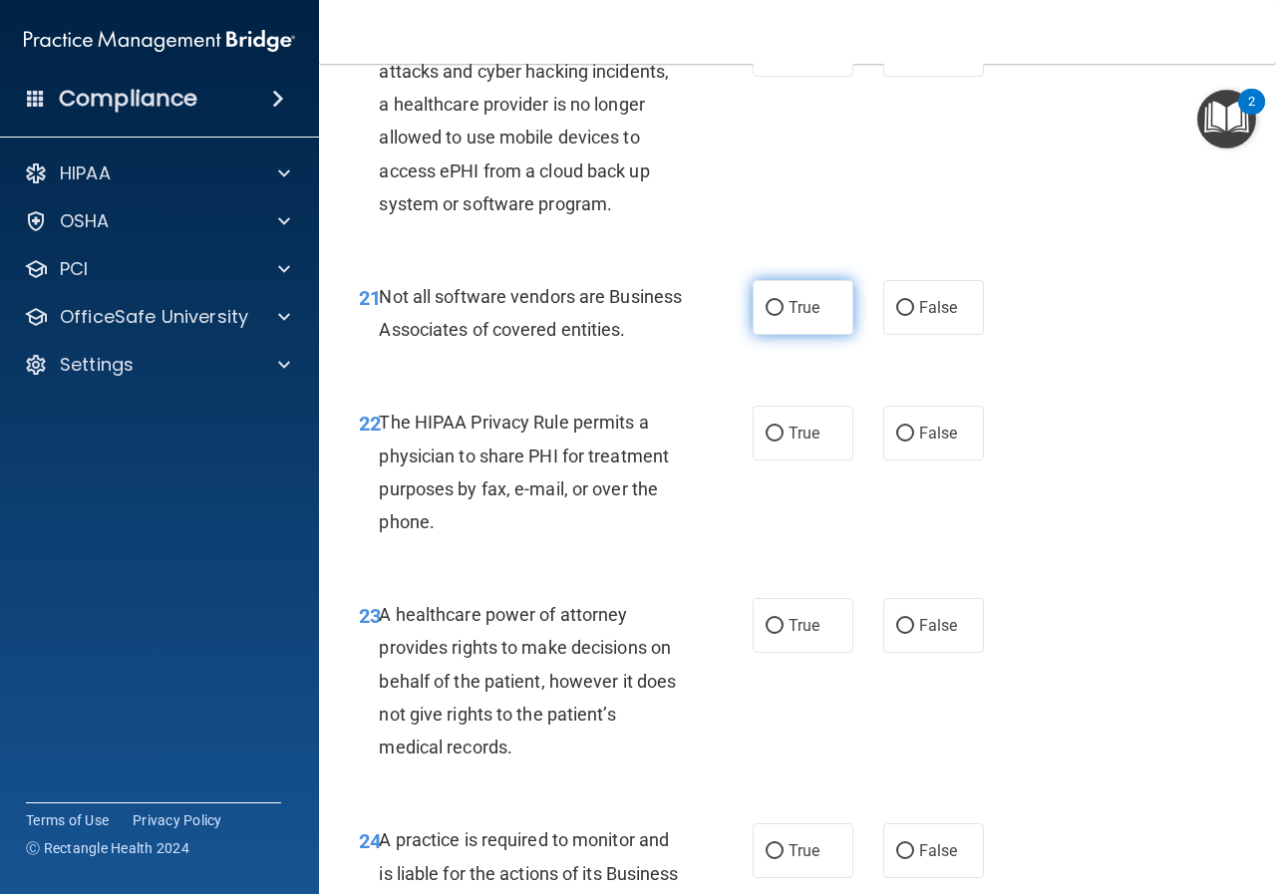
click at [772, 316] on input "True" at bounding box center [775, 308] width 18 height 15
radio input "true"
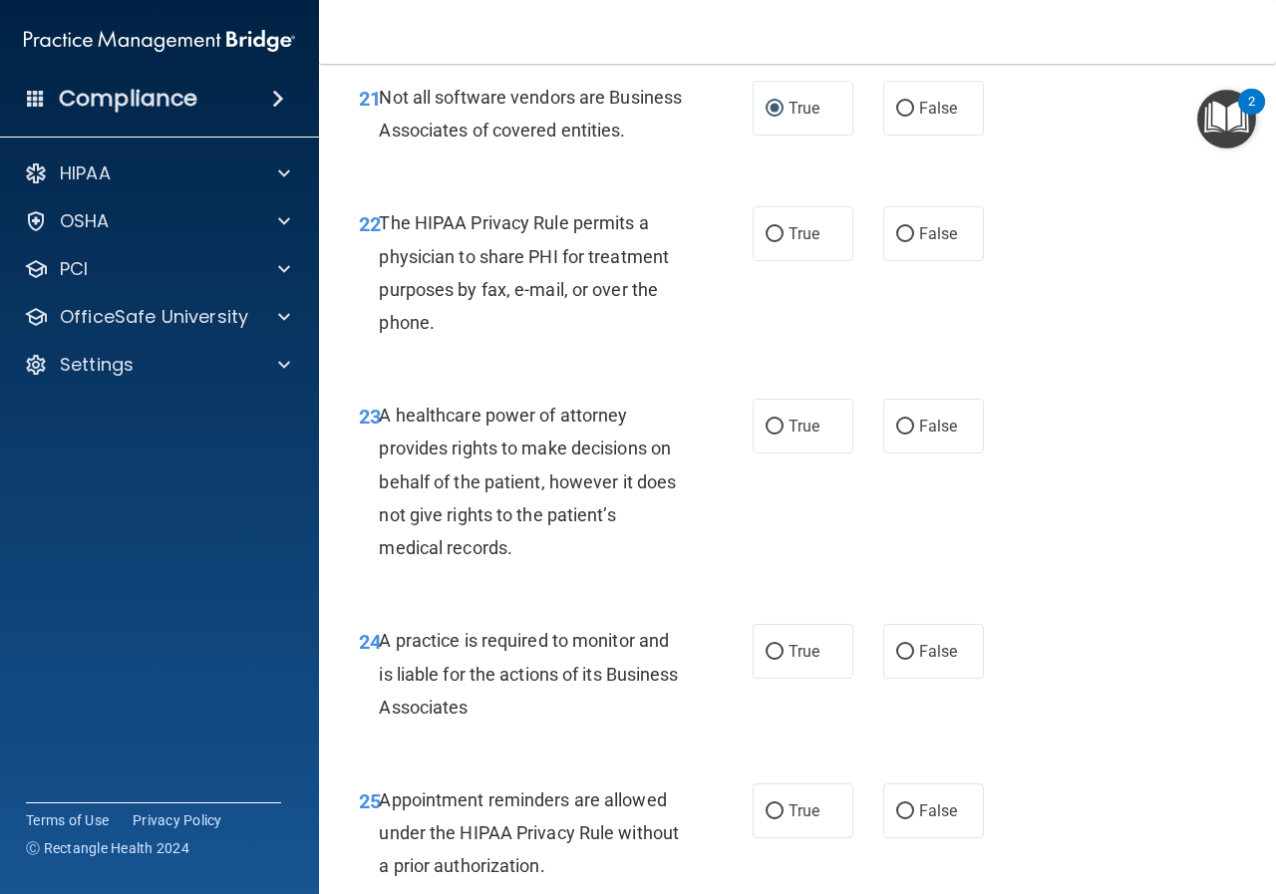
scroll to position [4486, 0]
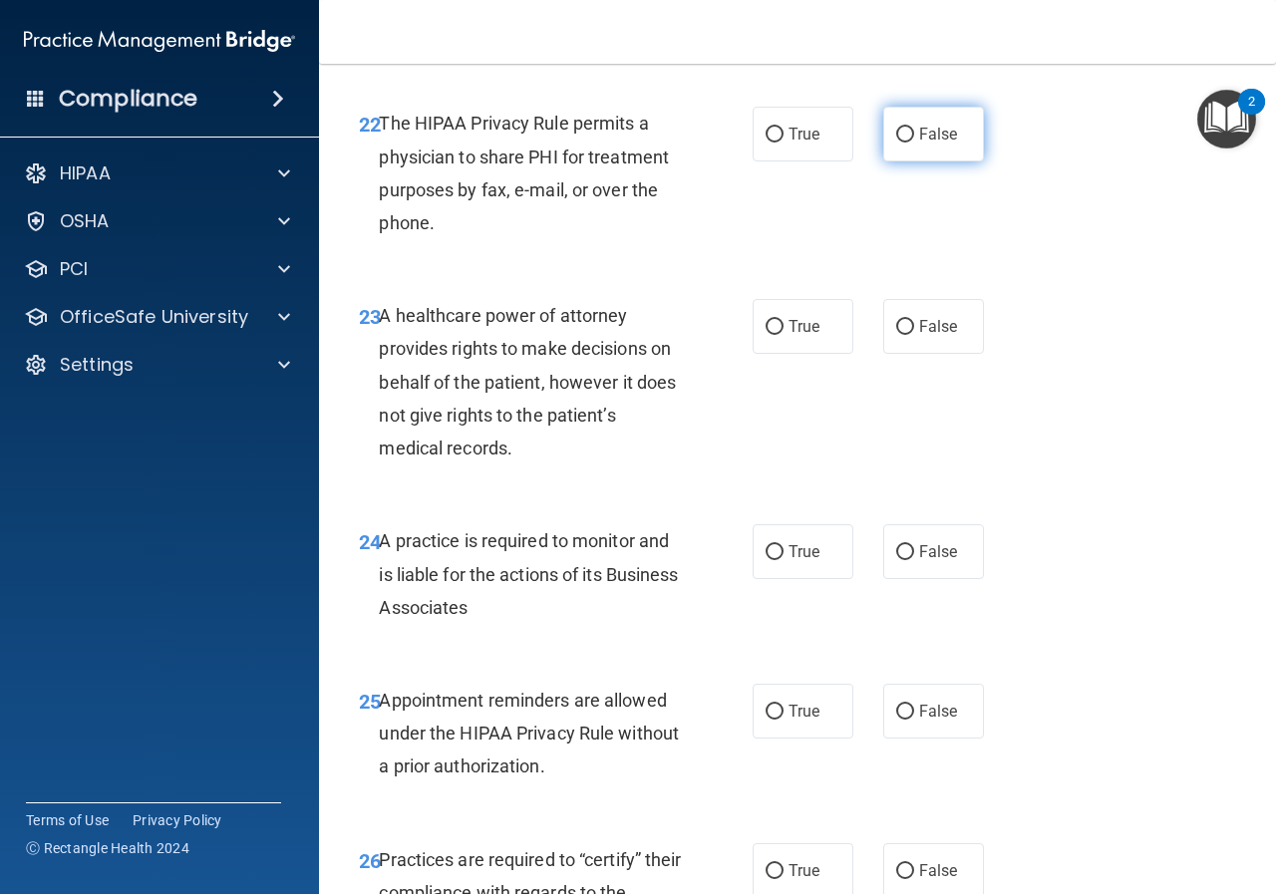
click at [896, 143] on input "False" at bounding box center [905, 135] width 18 height 15
radio input "true"
click at [896, 335] on input "False" at bounding box center [905, 327] width 18 height 15
radio input "true"
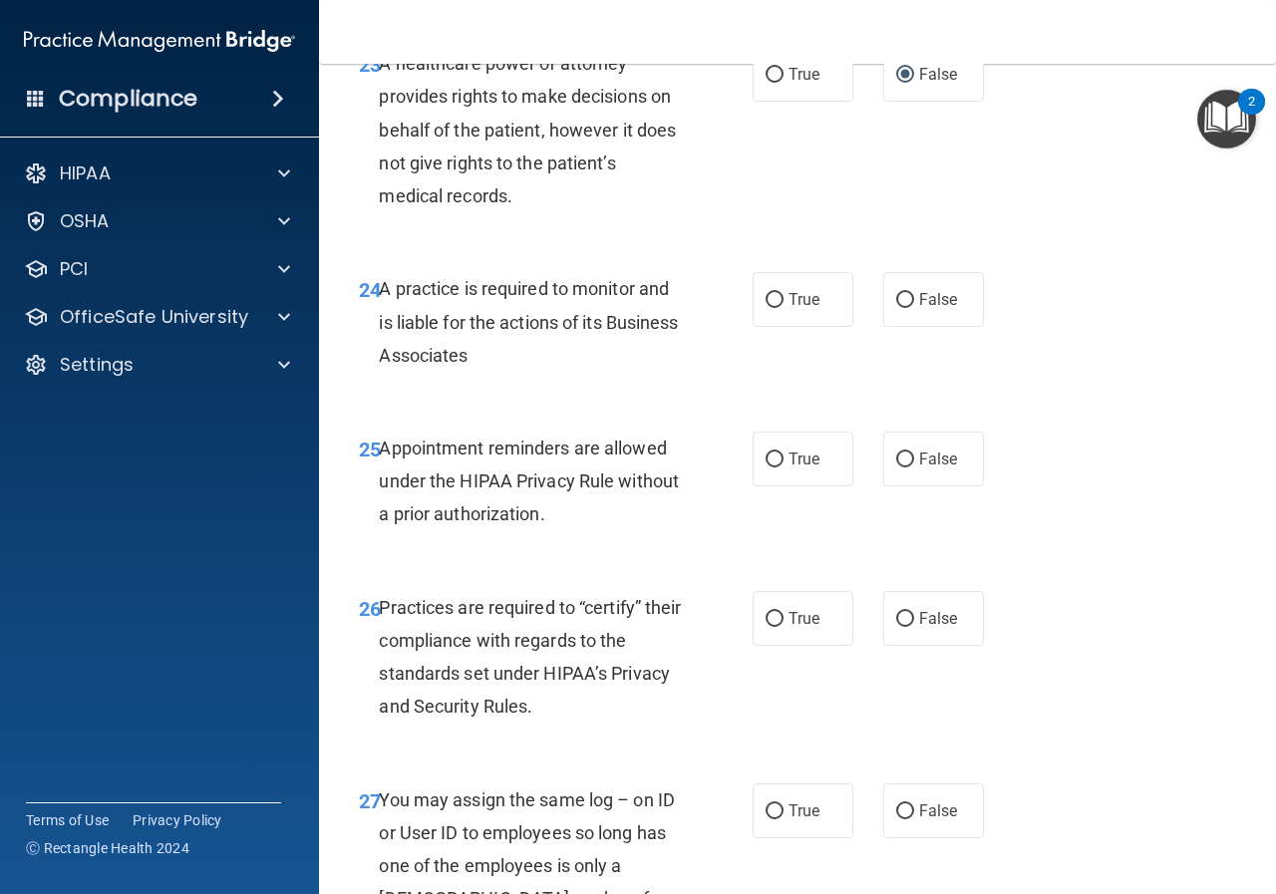
scroll to position [4785, 0]
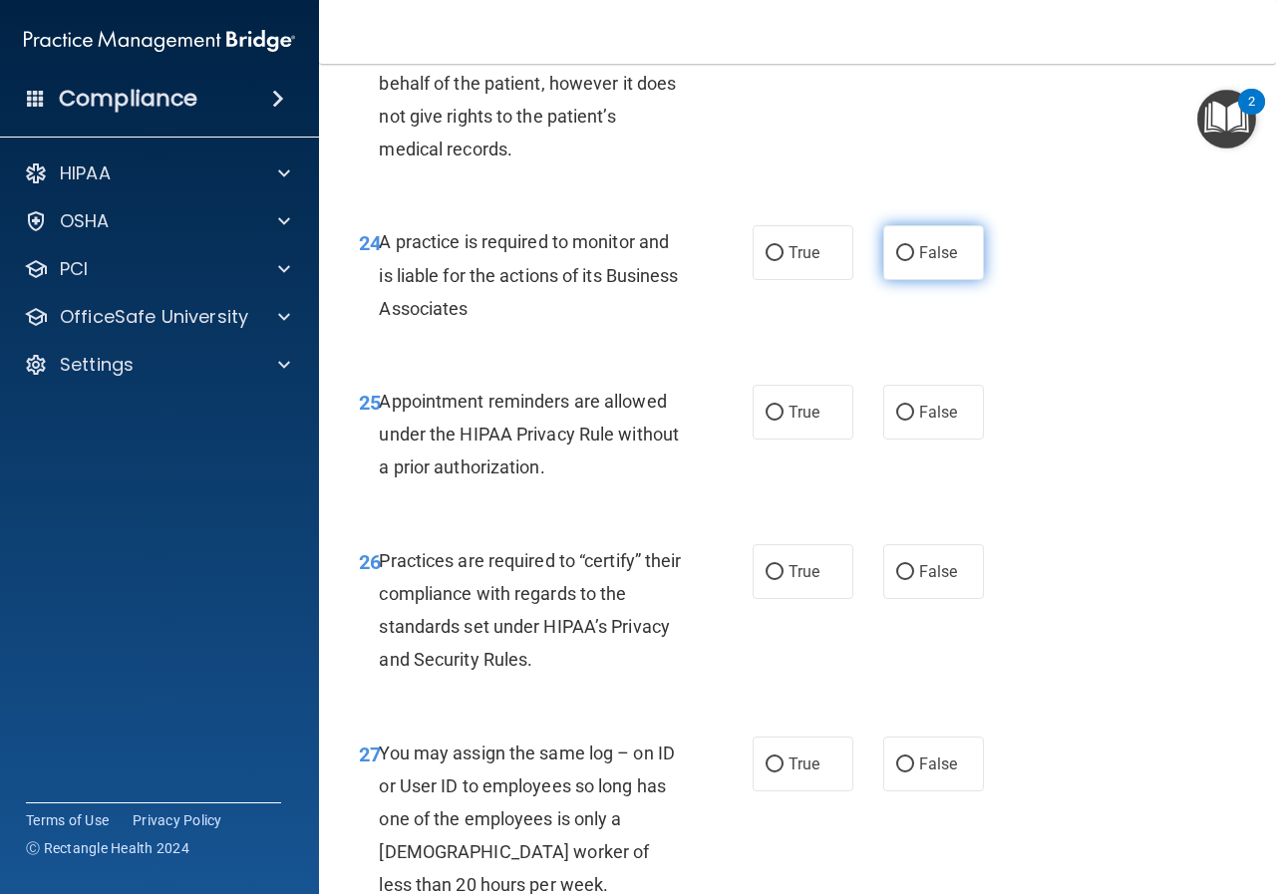
click at [899, 261] on input "False" at bounding box center [905, 253] width 18 height 15
radio input "true"
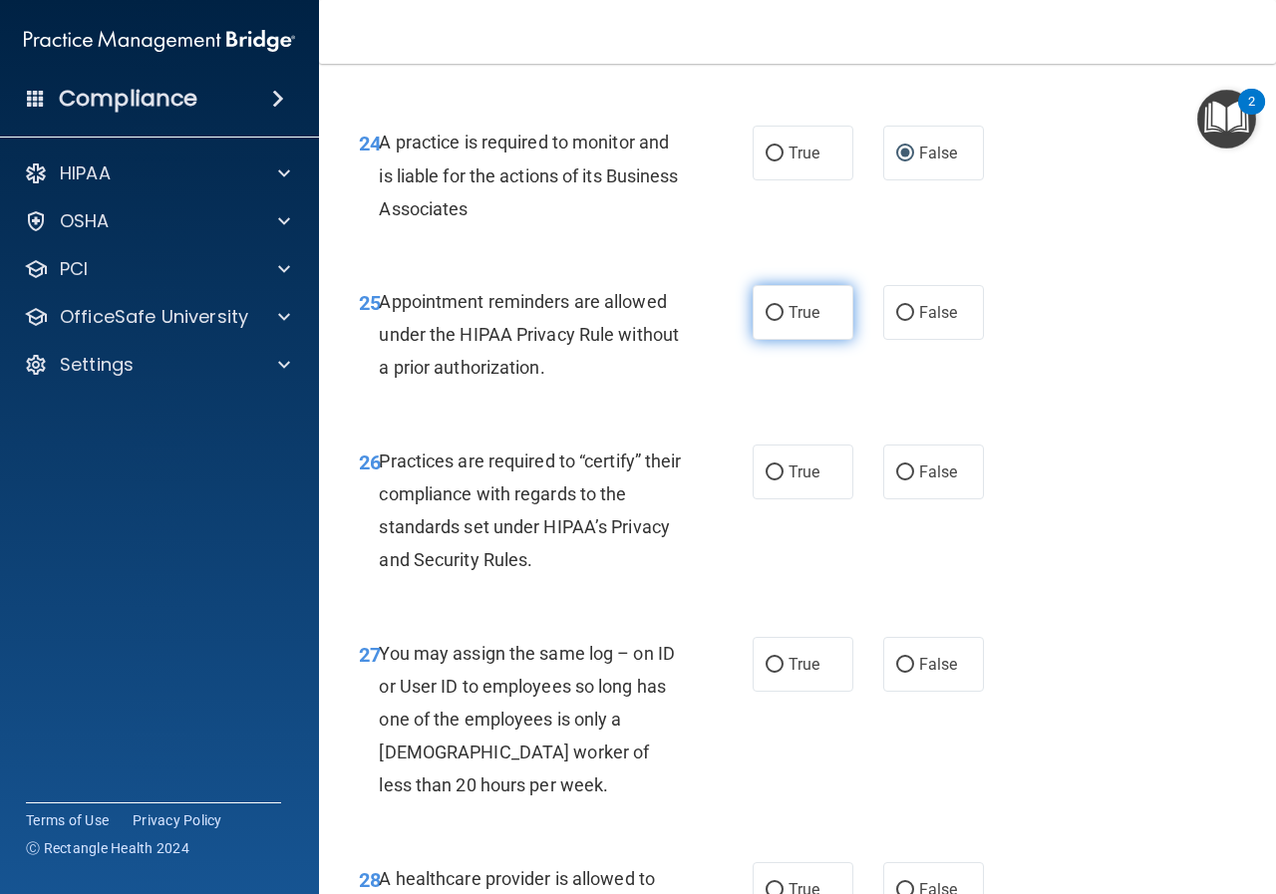
click at [771, 321] on input "True" at bounding box center [775, 313] width 18 height 15
radio input "true"
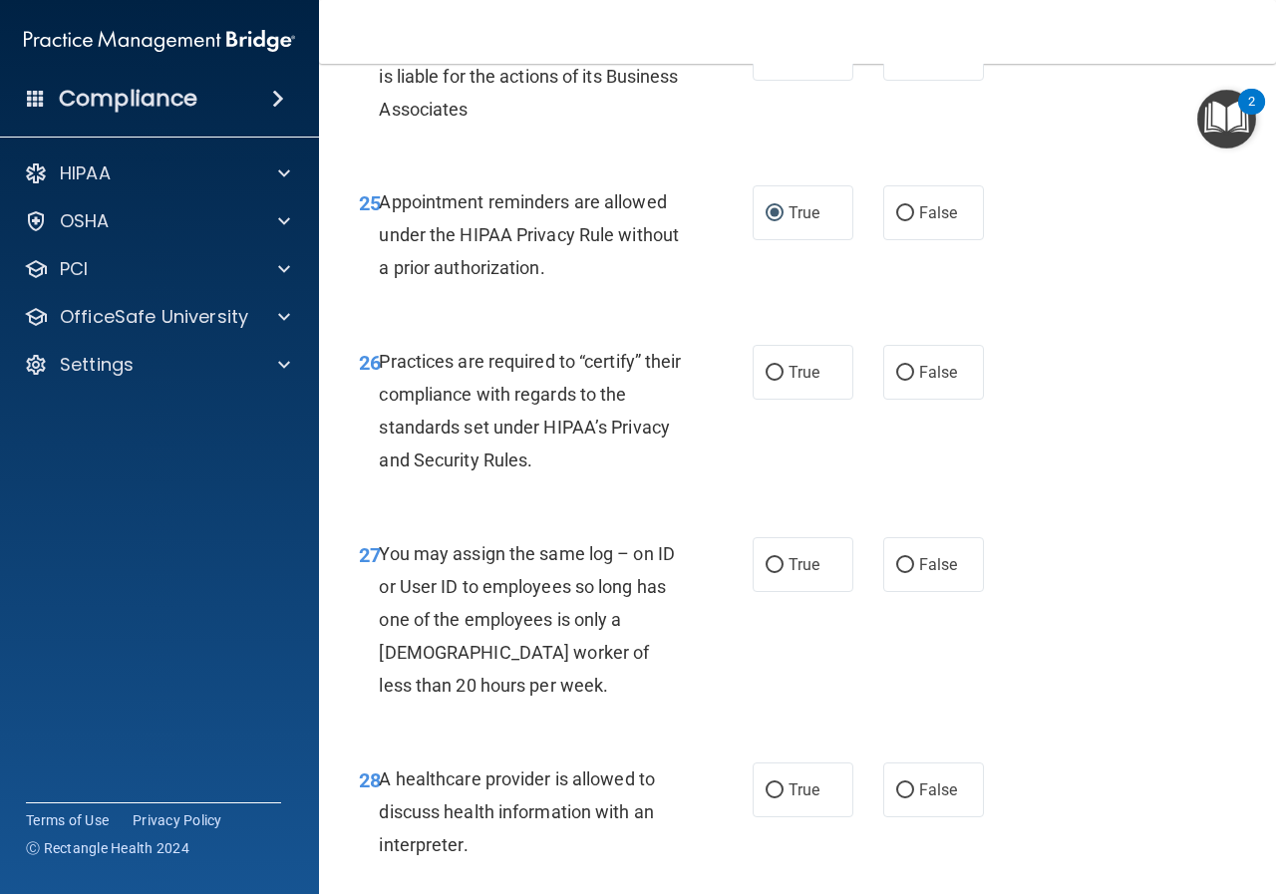
scroll to position [5084, 0]
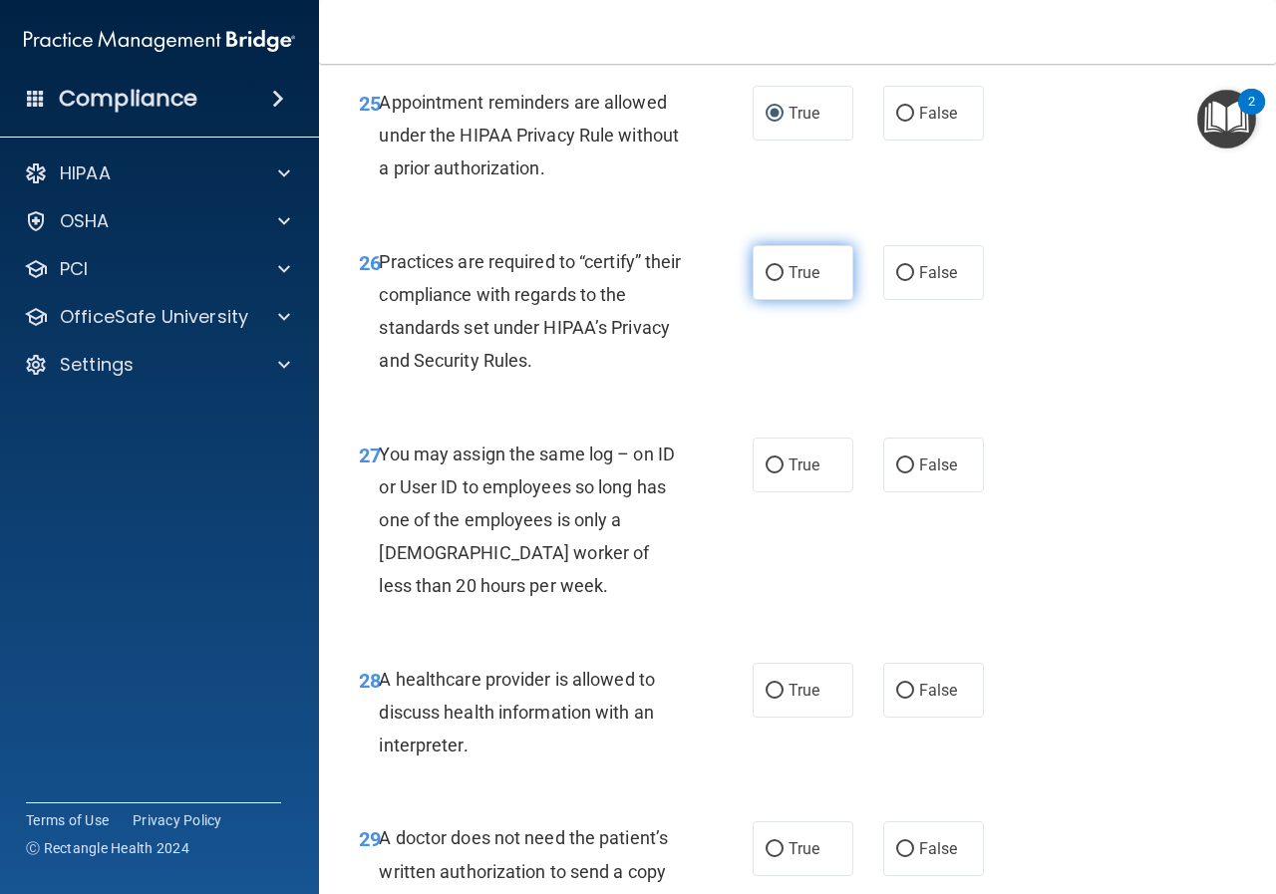
click at [766, 281] on input "True" at bounding box center [775, 273] width 18 height 15
radio input "true"
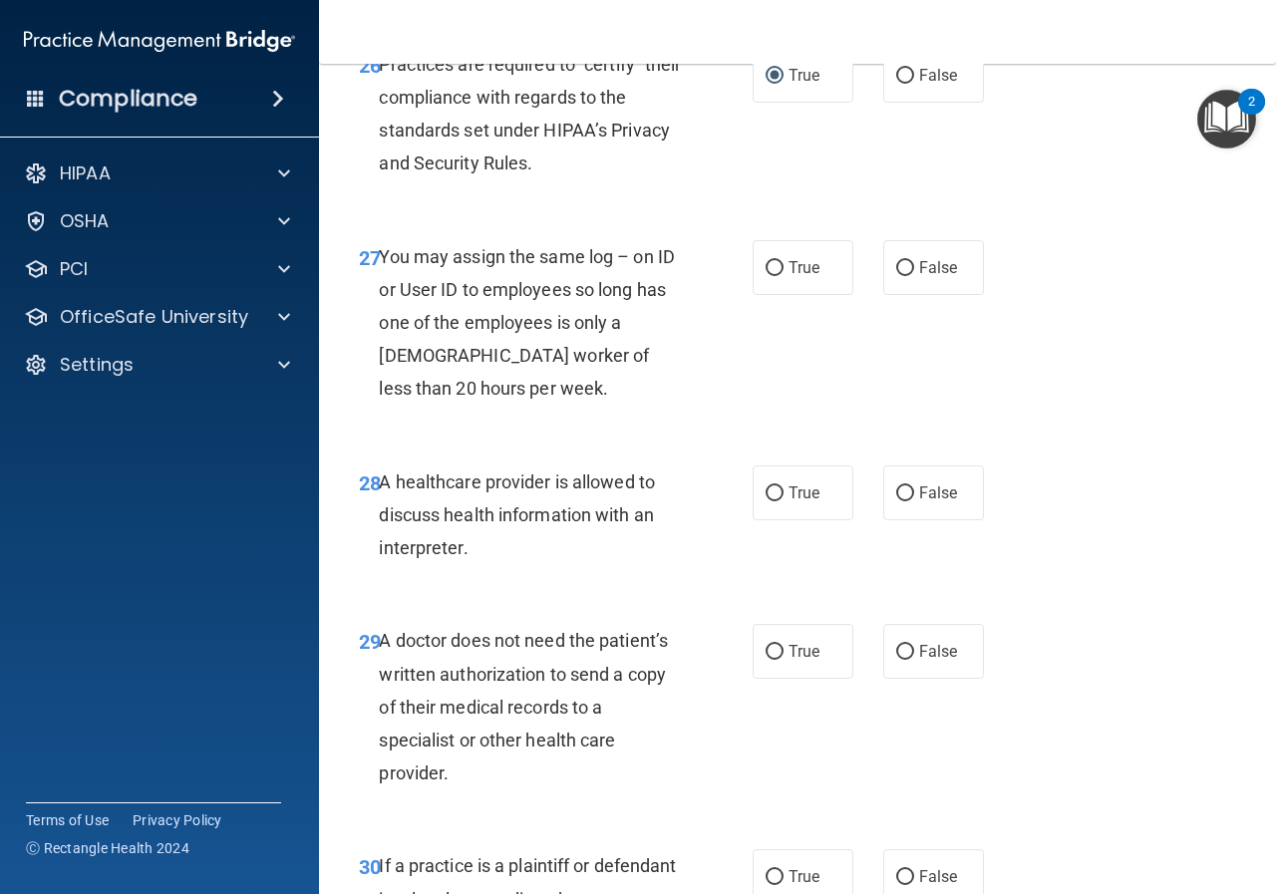
scroll to position [5283, 0]
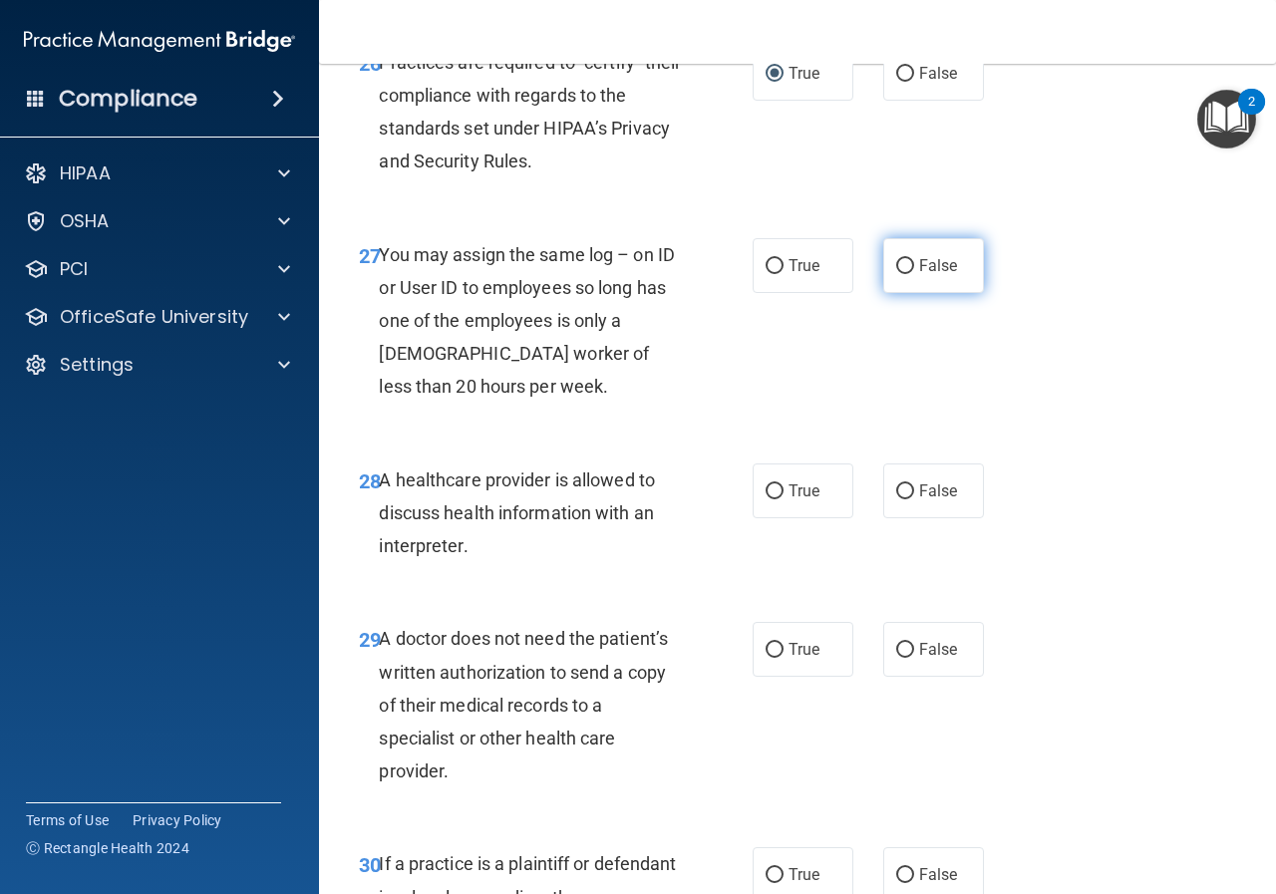
click at [898, 274] on input "False" at bounding box center [905, 266] width 18 height 15
radio input "true"
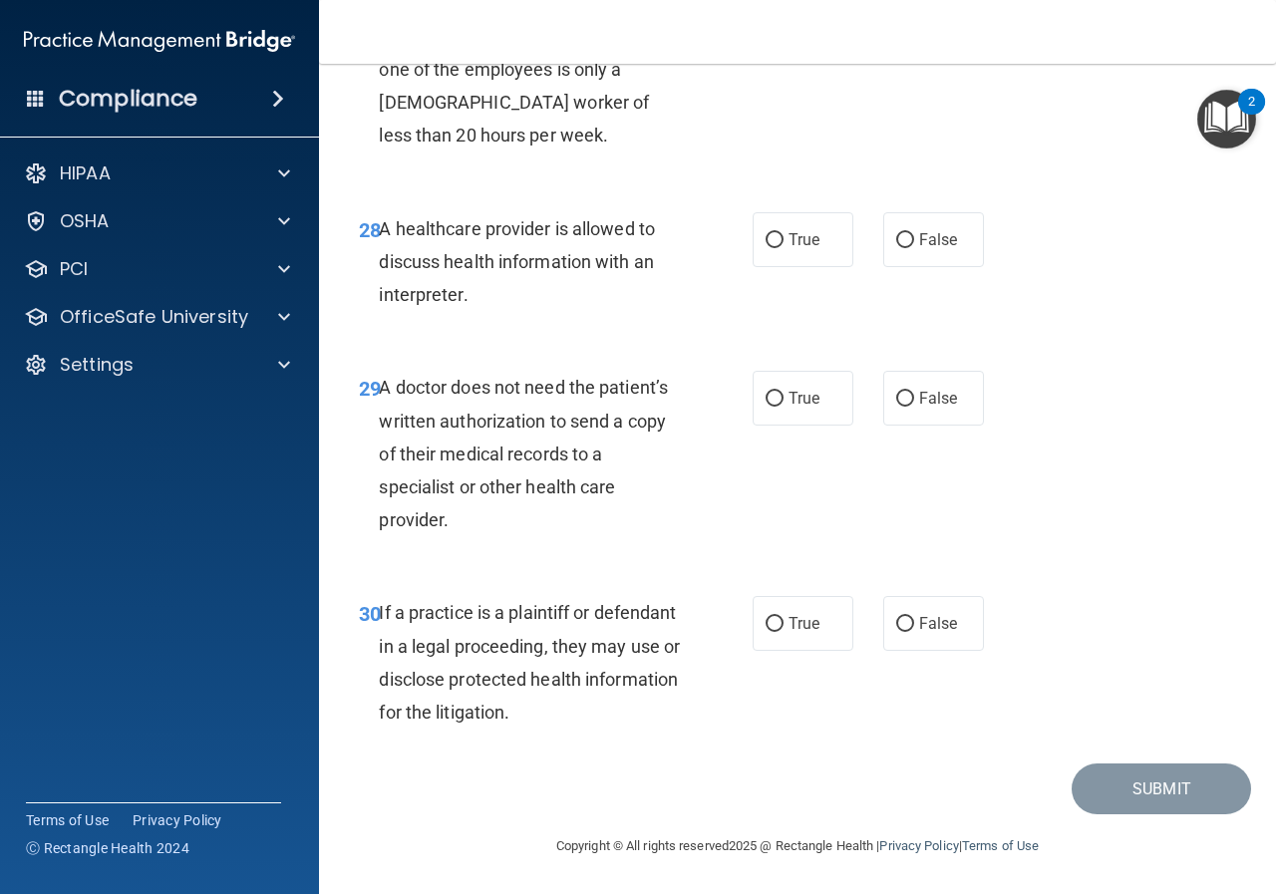
scroll to position [5583, 0]
click at [772, 248] on input "True" at bounding box center [775, 240] width 18 height 15
radio input "true"
click at [771, 407] on input "True" at bounding box center [775, 399] width 18 height 15
radio input "true"
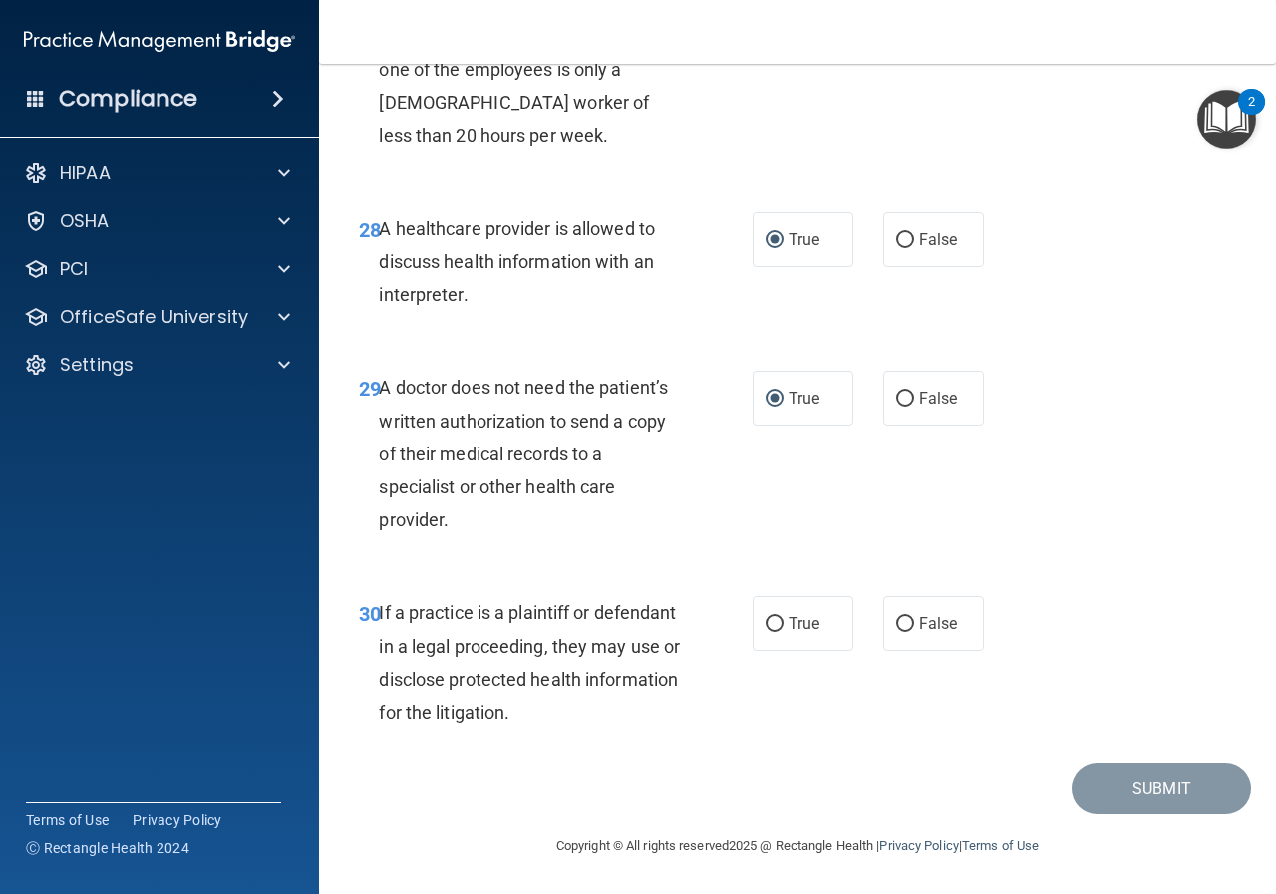
scroll to position [5601, 0]
click at [756, 621] on label "True" at bounding box center [803, 623] width 101 height 55
click at [766, 621] on input "True" at bounding box center [775, 624] width 18 height 15
radio input "true"
click at [1147, 796] on button "Submit" at bounding box center [1161, 789] width 179 height 51
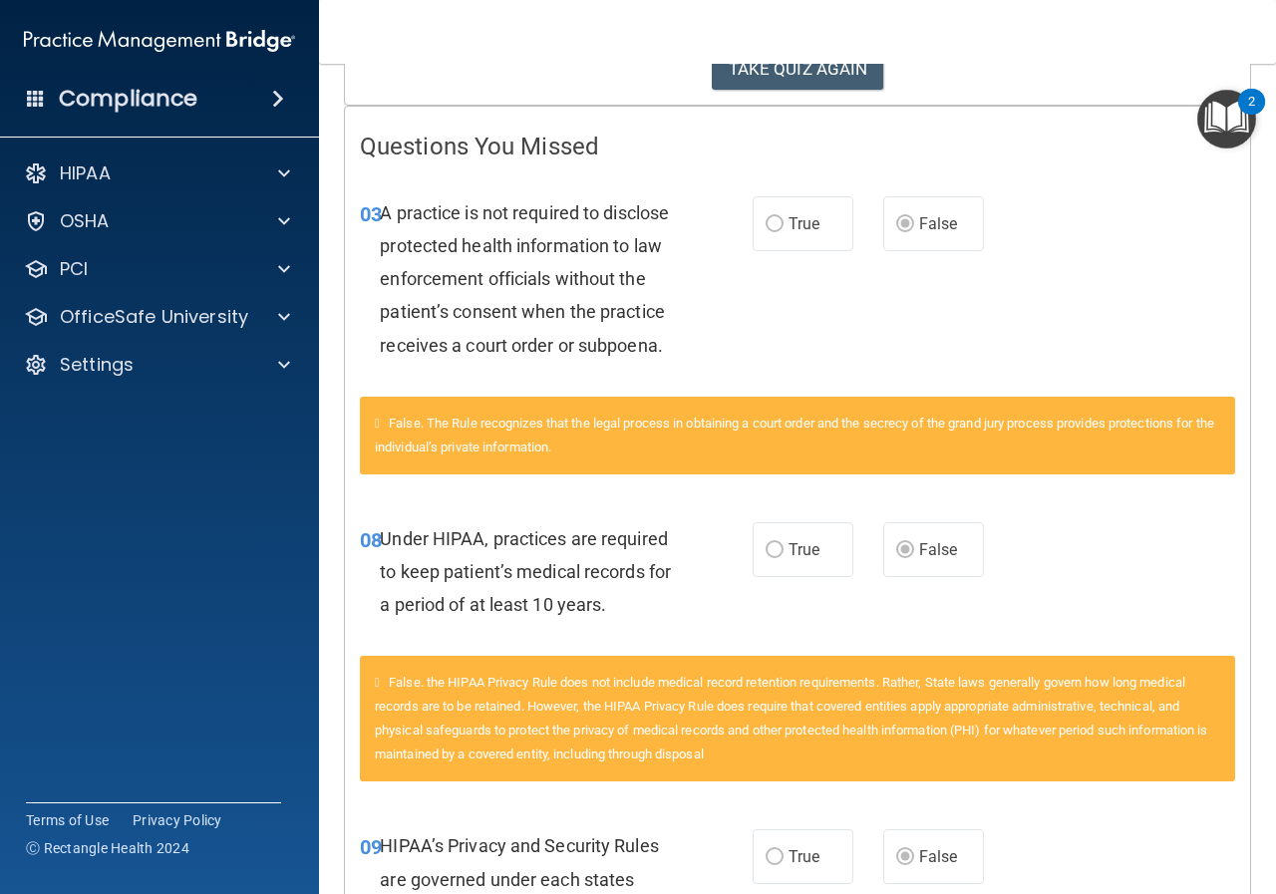
scroll to position [399, 0]
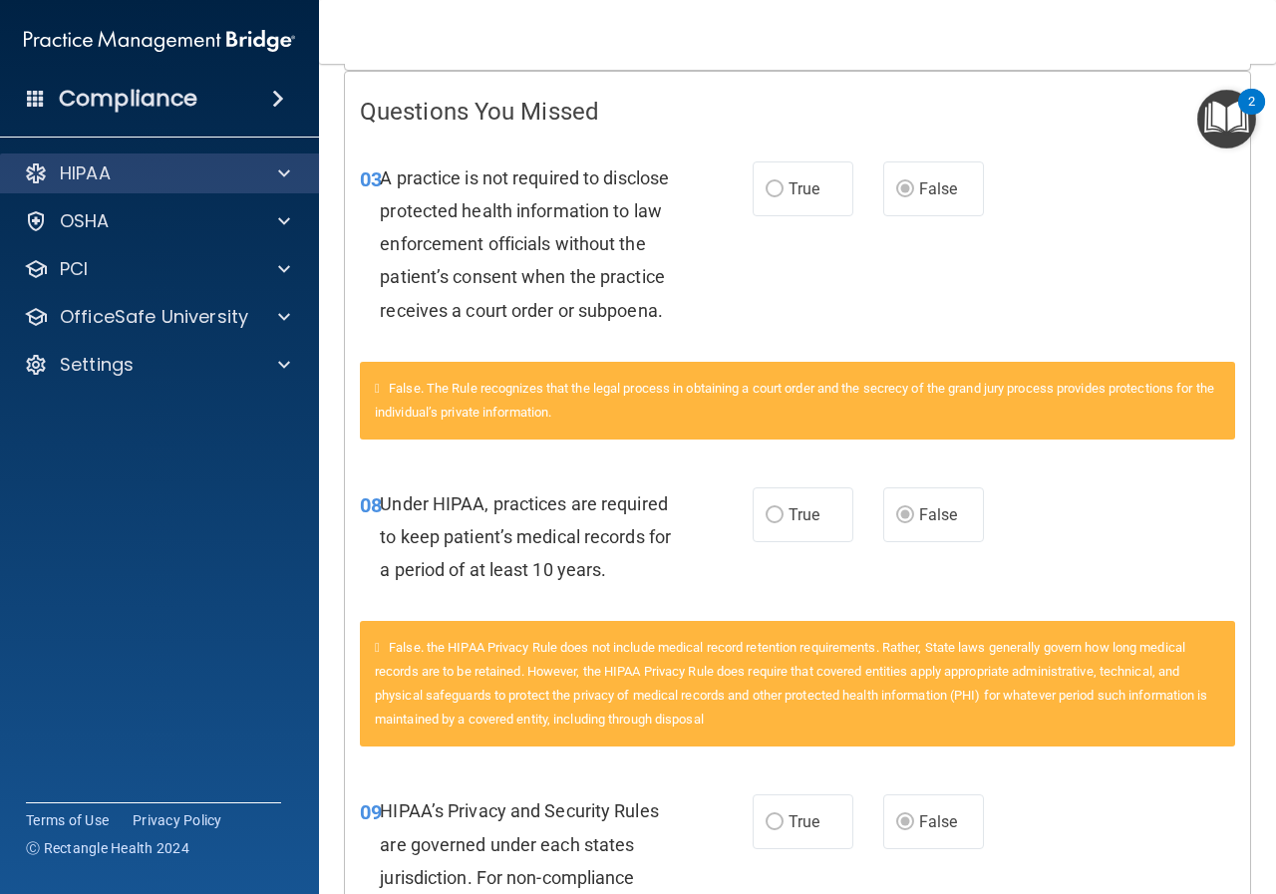
click at [103, 189] on div "HIPAA" at bounding box center [160, 174] width 320 height 40
click at [163, 168] on div "HIPAA" at bounding box center [132, 173] width 247 height 24
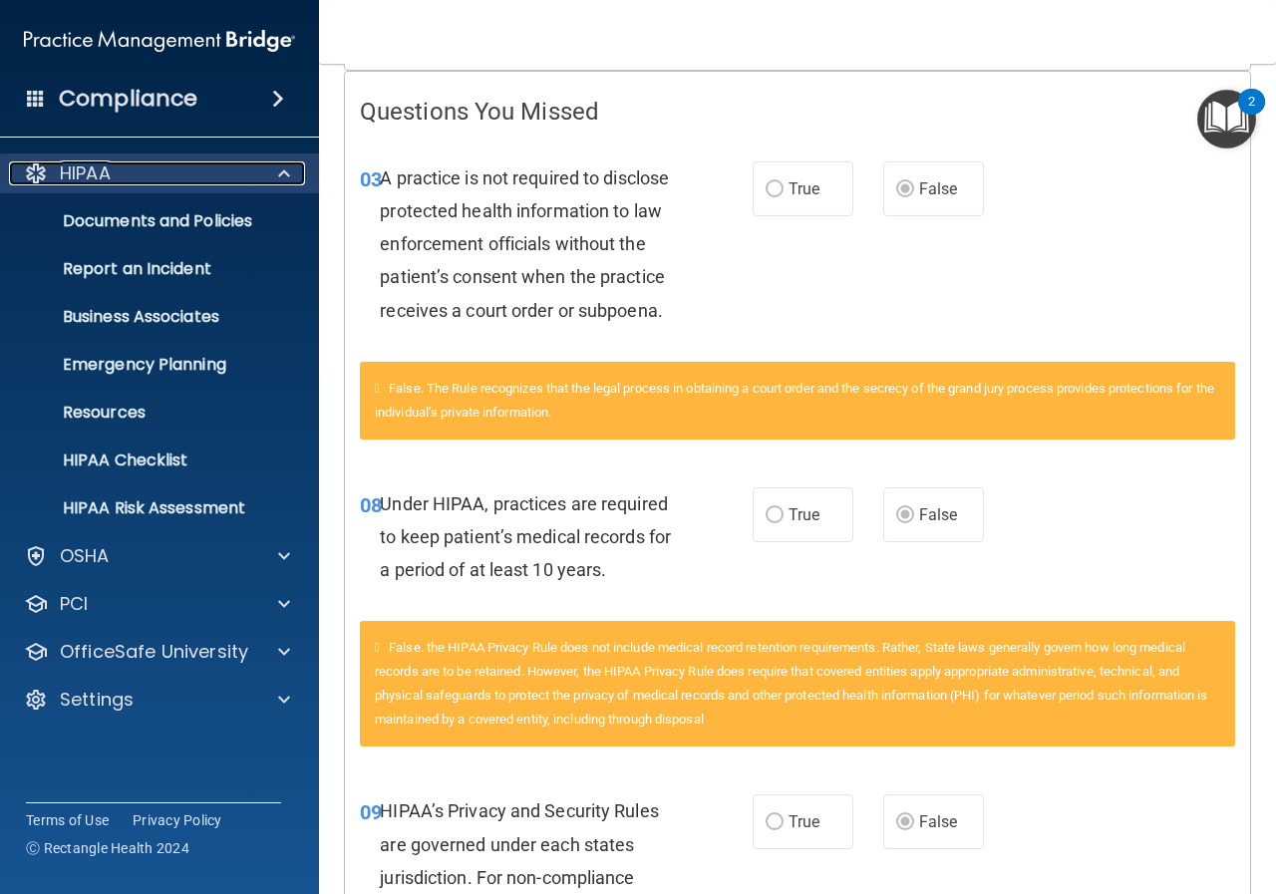
click at [161, 172] on div "HIPAA" at bounding box center [132, 173] width 247 height 24
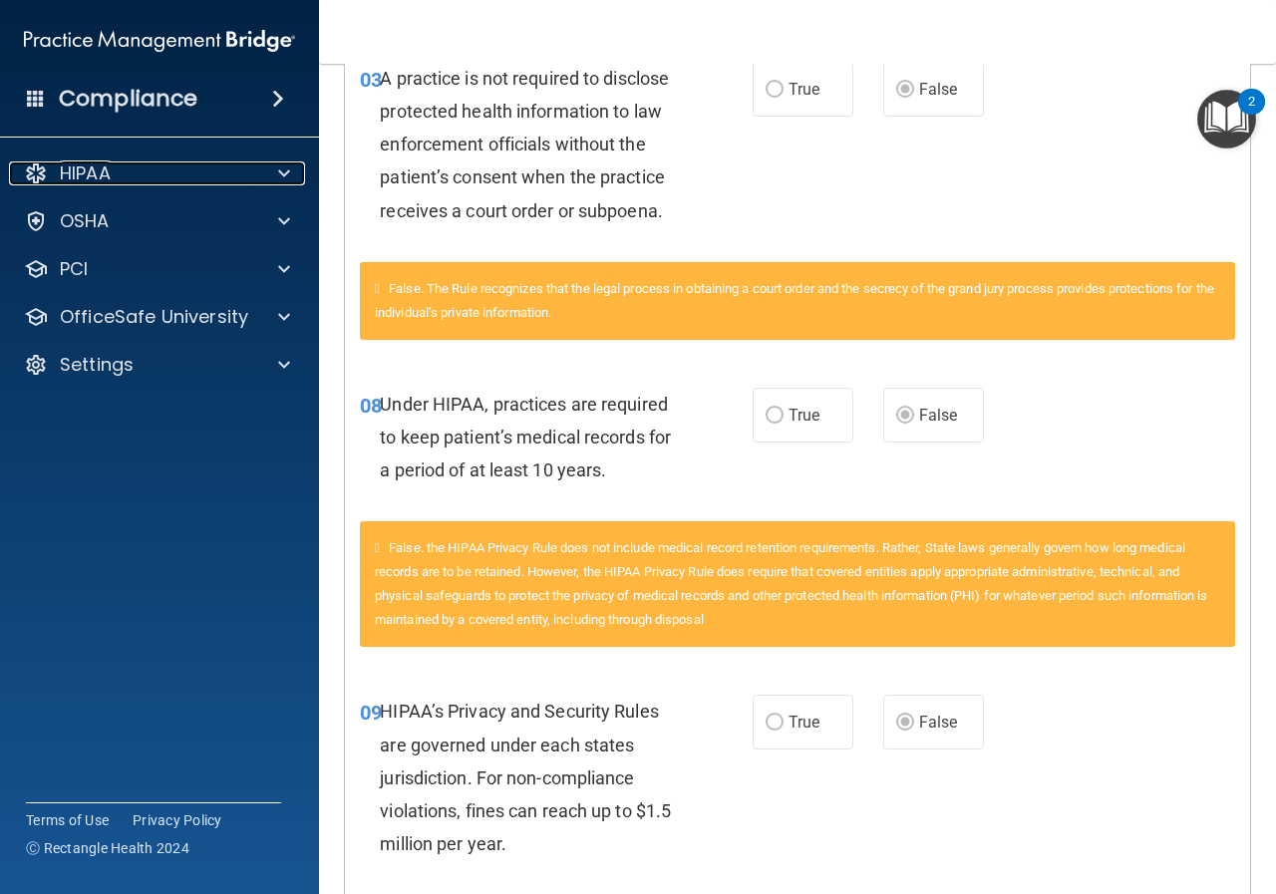
scroll to position [0, 0]
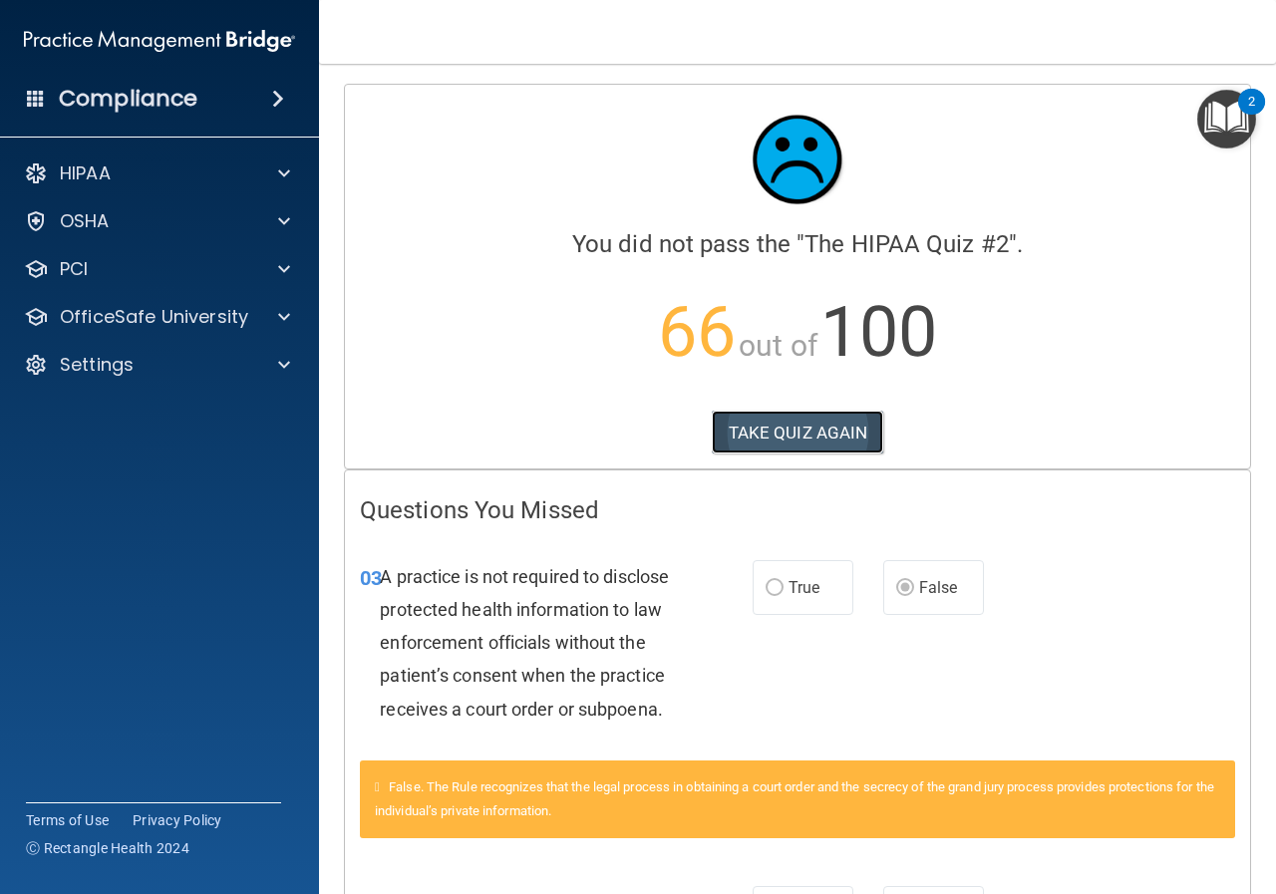
click at [806, 424] on button "TAKE QUIZ AGAIN" at bounding box center [798, 433] width 172 height 44
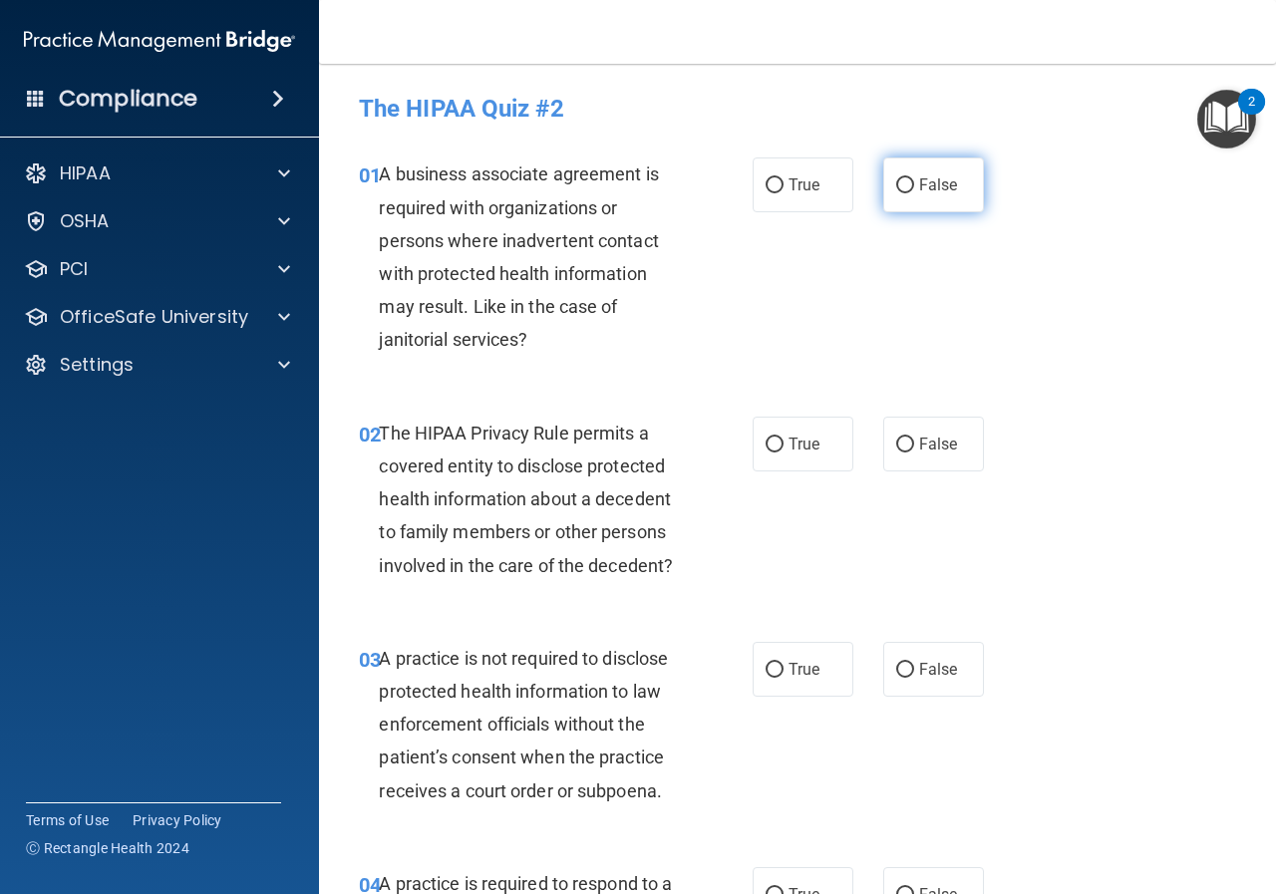
click at [896, 180] on input "False" at bounding box center [905, 185] width 18 height 15
radio input "true"
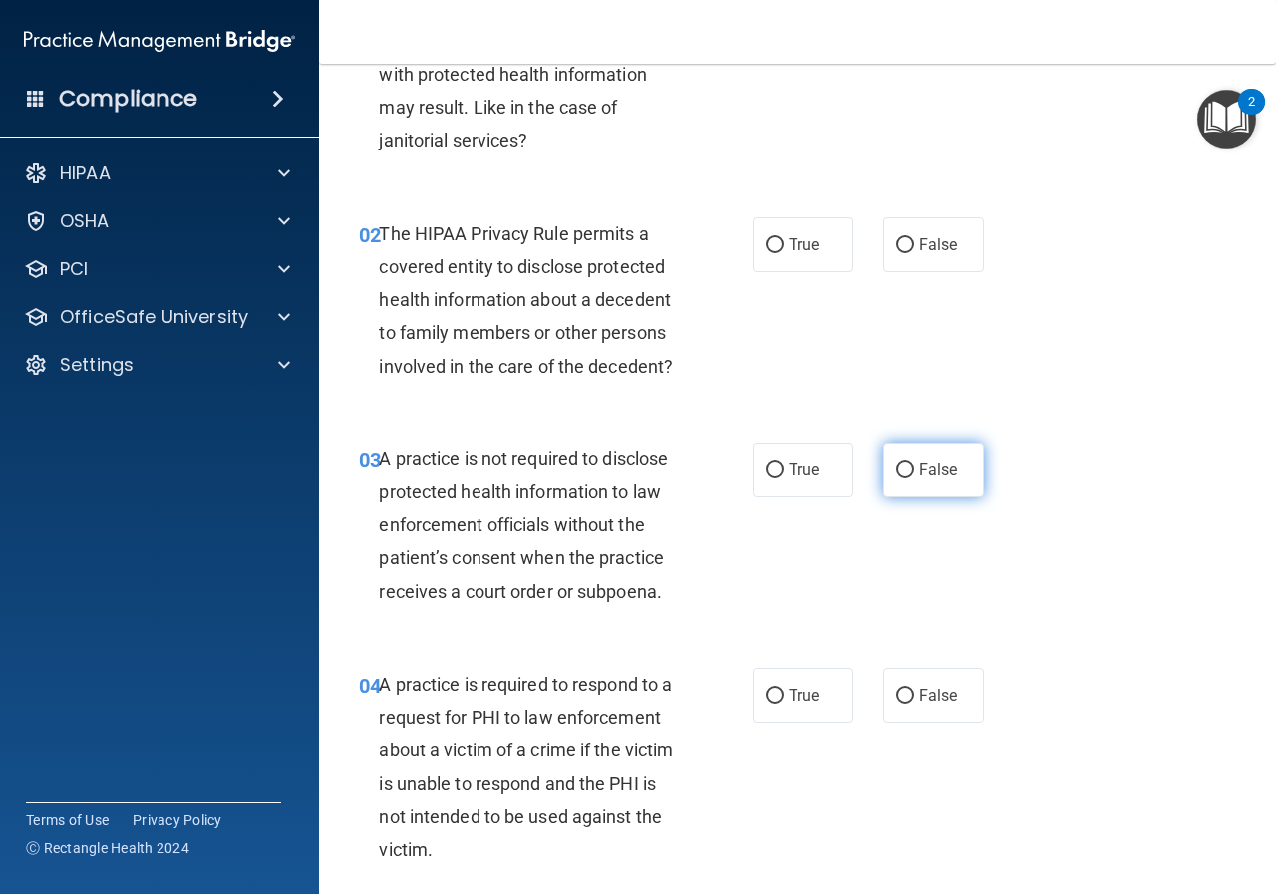
scroll to position [299, 0]
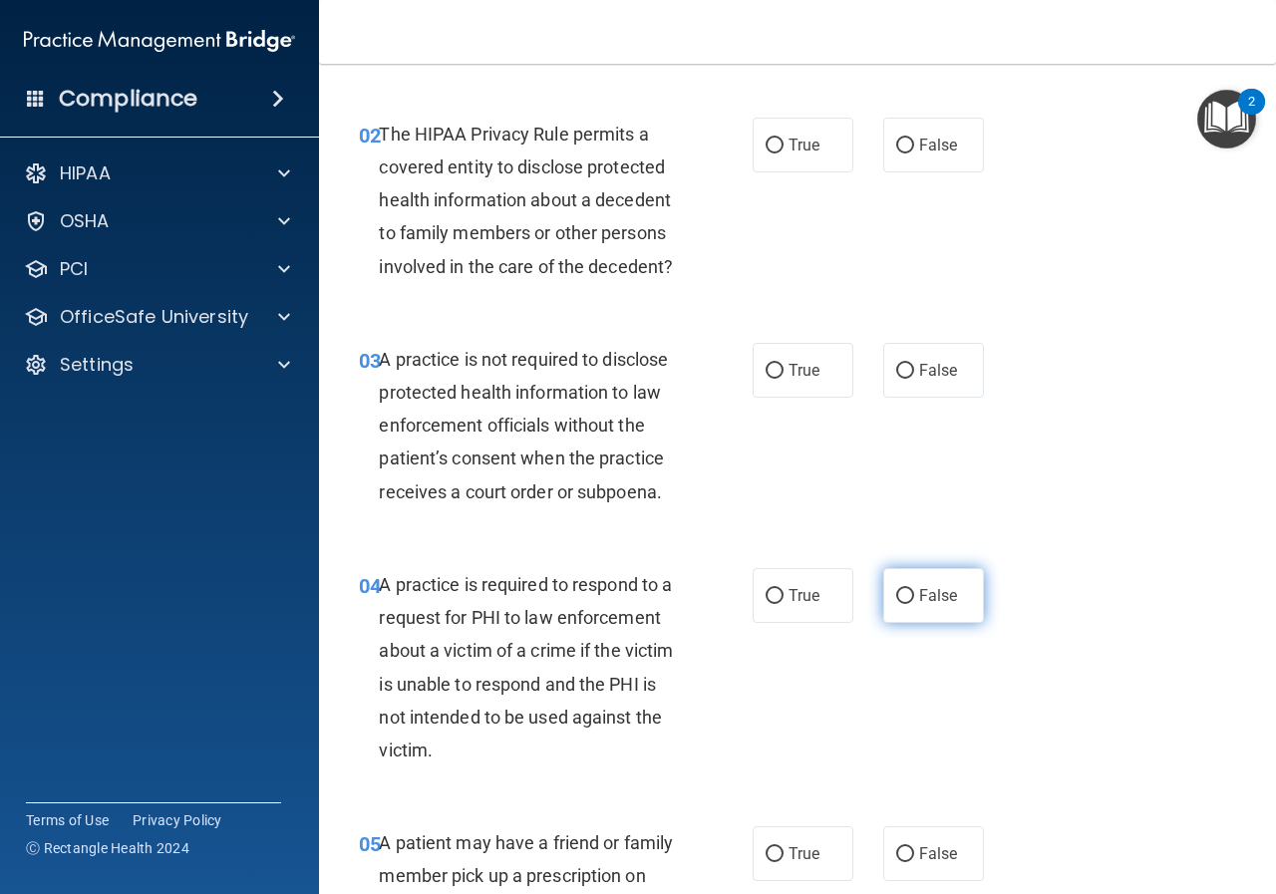
click at [899, 592] on input "False" at bounding box center [905, 596] width 18 height 15
radio input "true"
click at [897, 371] on input "False" at bounding box center [905, 371] width 18 height 15
radio input "true"
click at [767, 596] on input "True" at bounding box center [775, 596] width 18 height 15
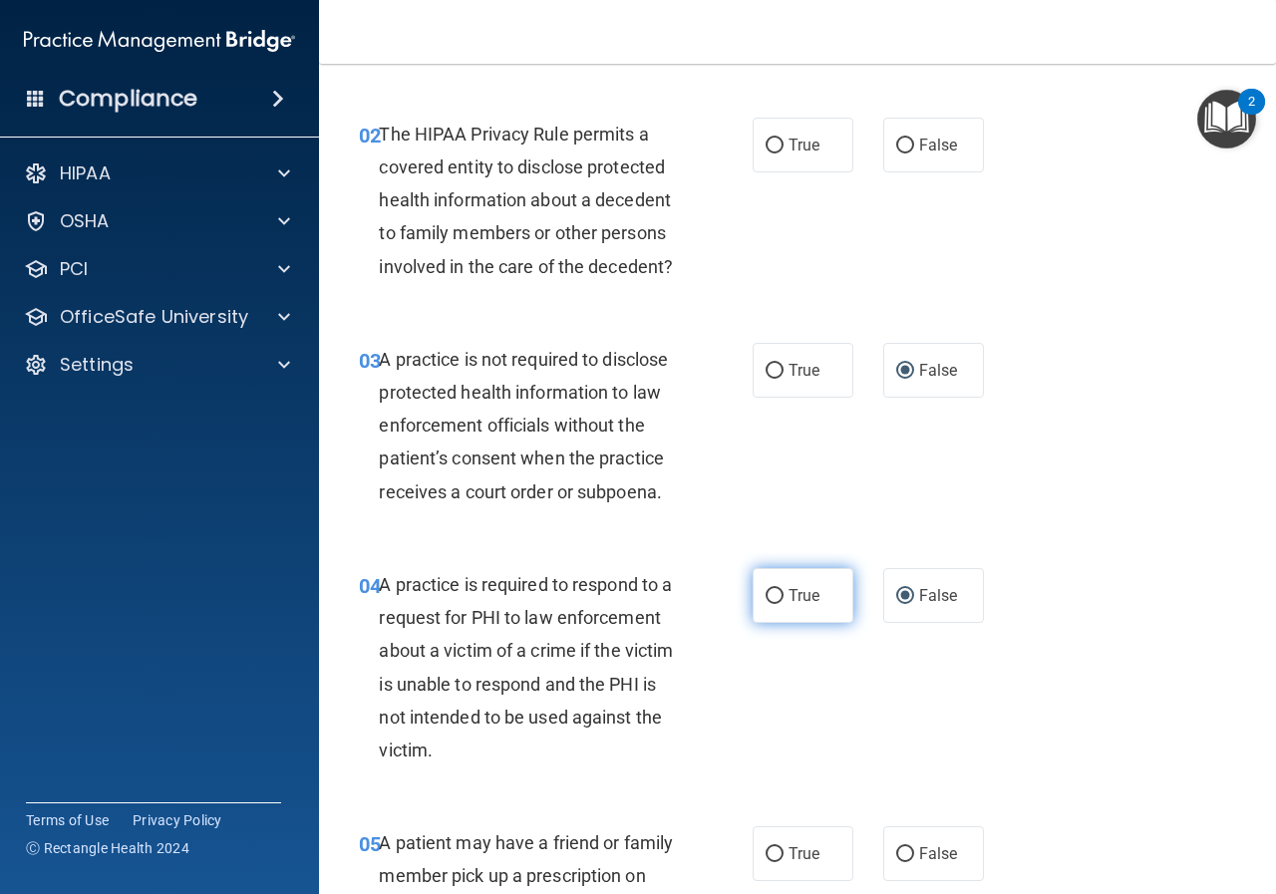
radio input "true"
radio input "false"
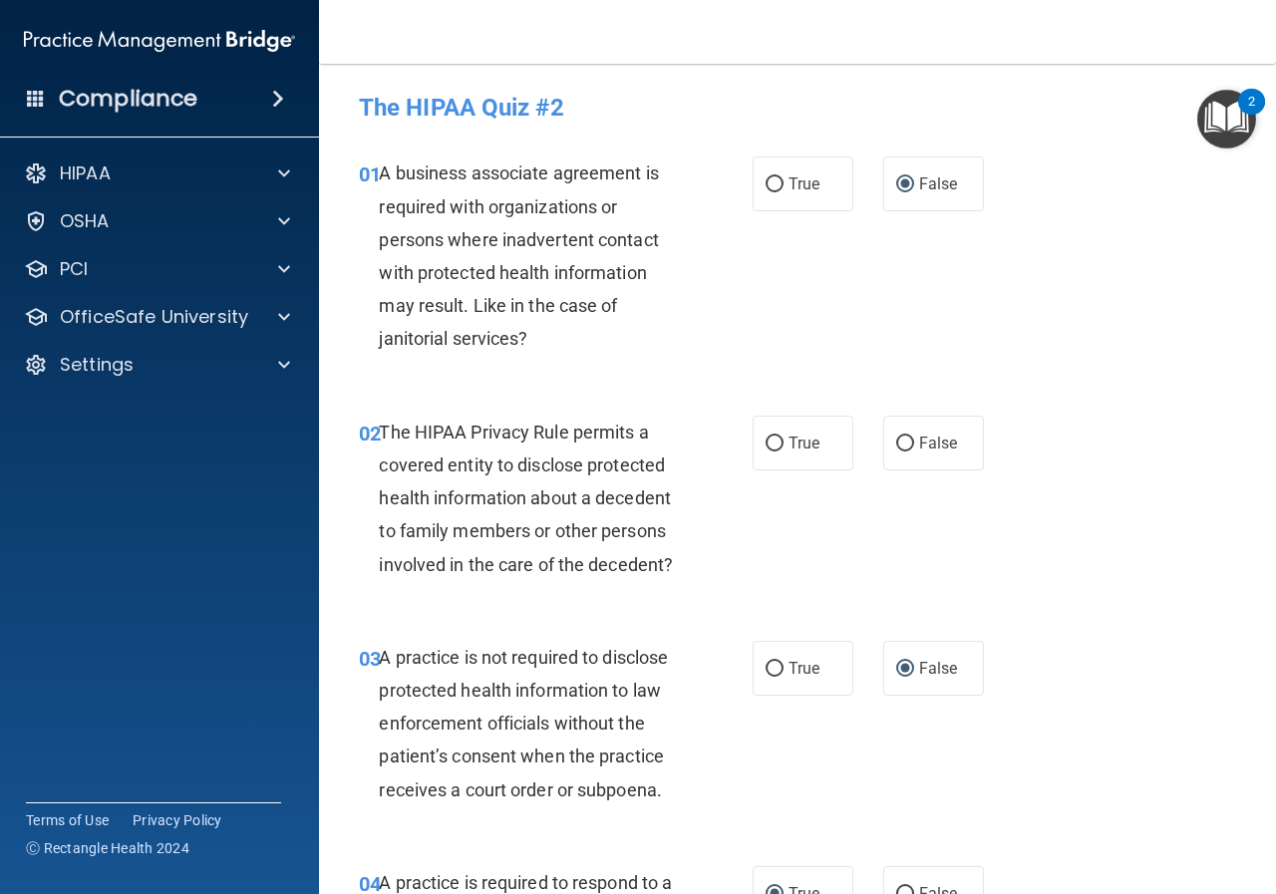
scroll to position [0, 0]
click at [766, 439] on input "True" at bounding box center [775, 445] width 18 height 15
radio input "true"
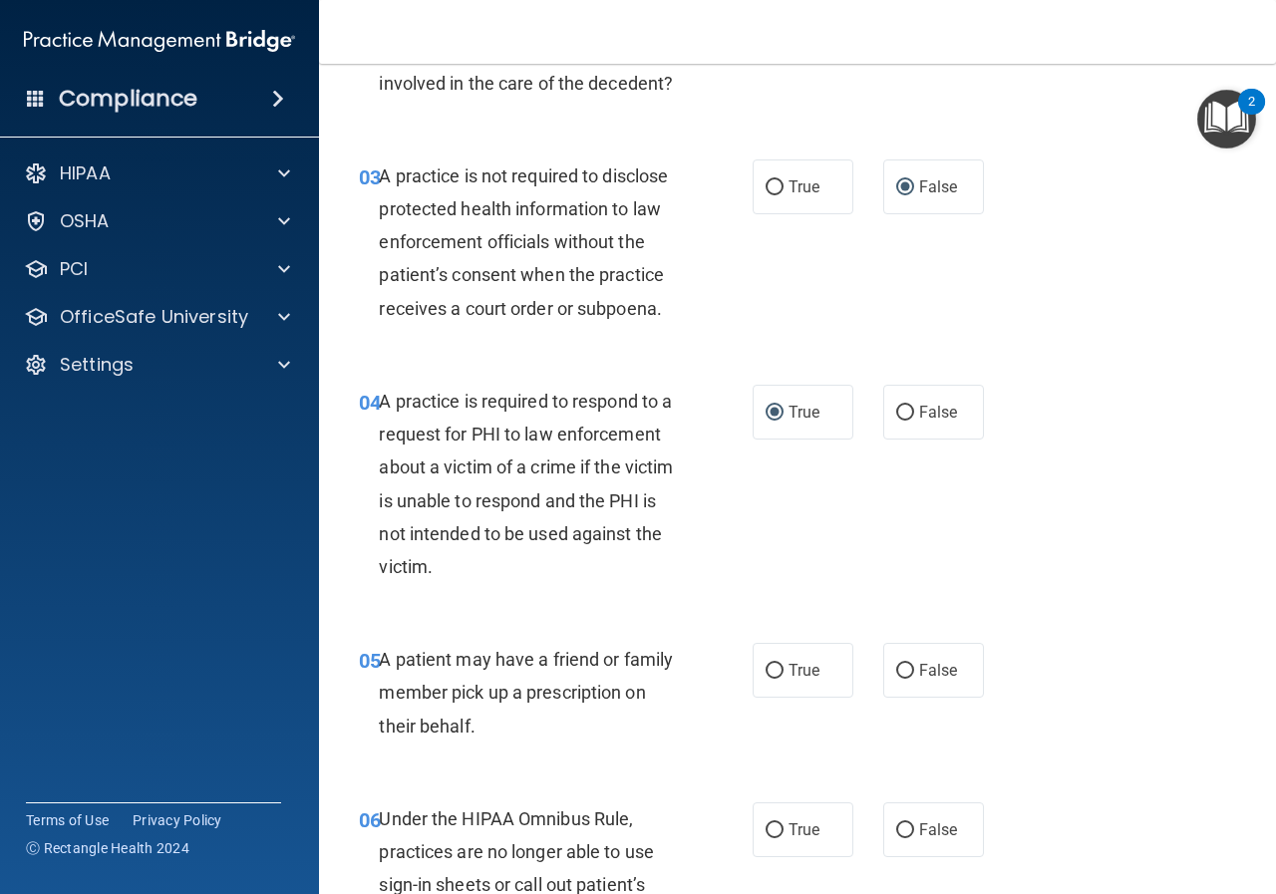
scroll to position [598, 0]
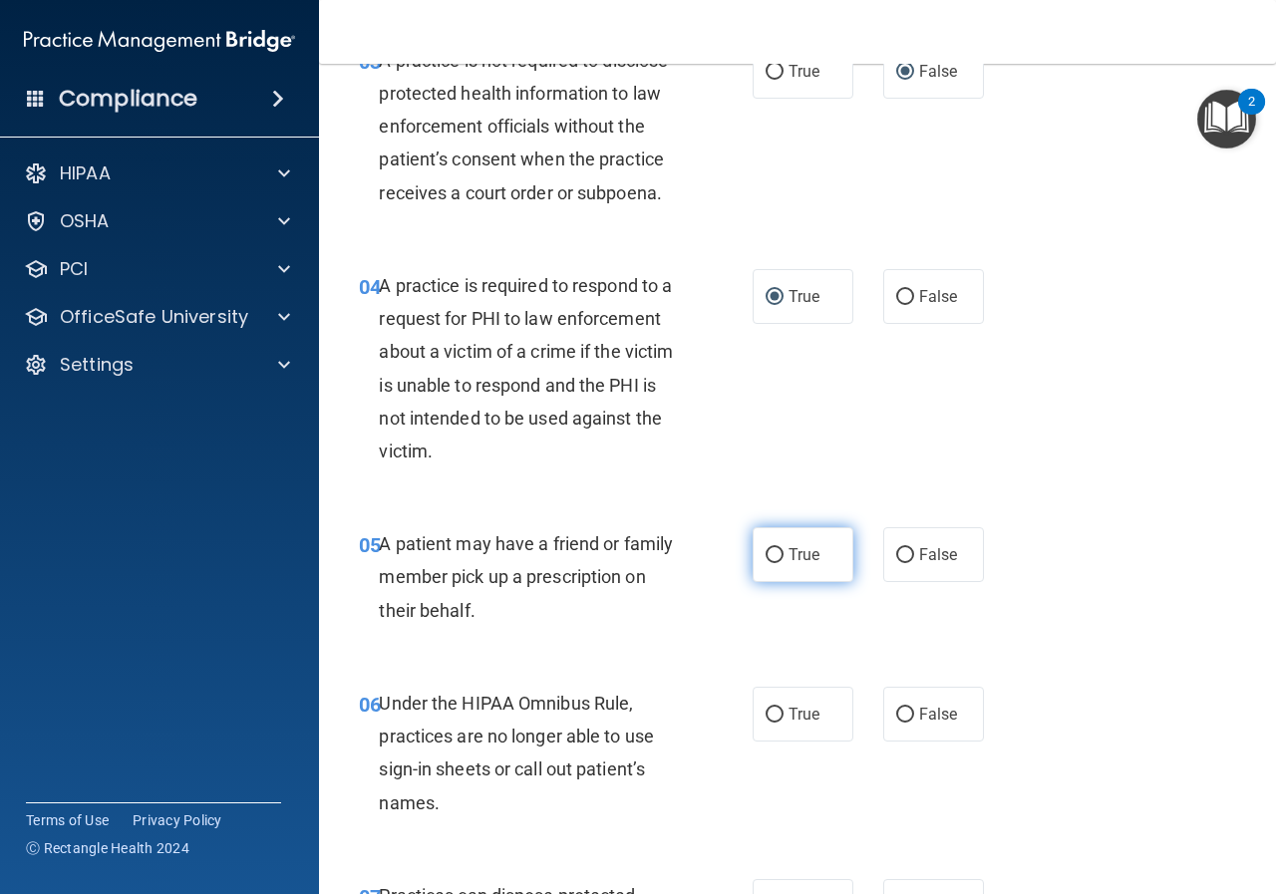
click at [766, 553] on input "True" at bounding box center [775, 555] width 18 height 15
radio input "true"
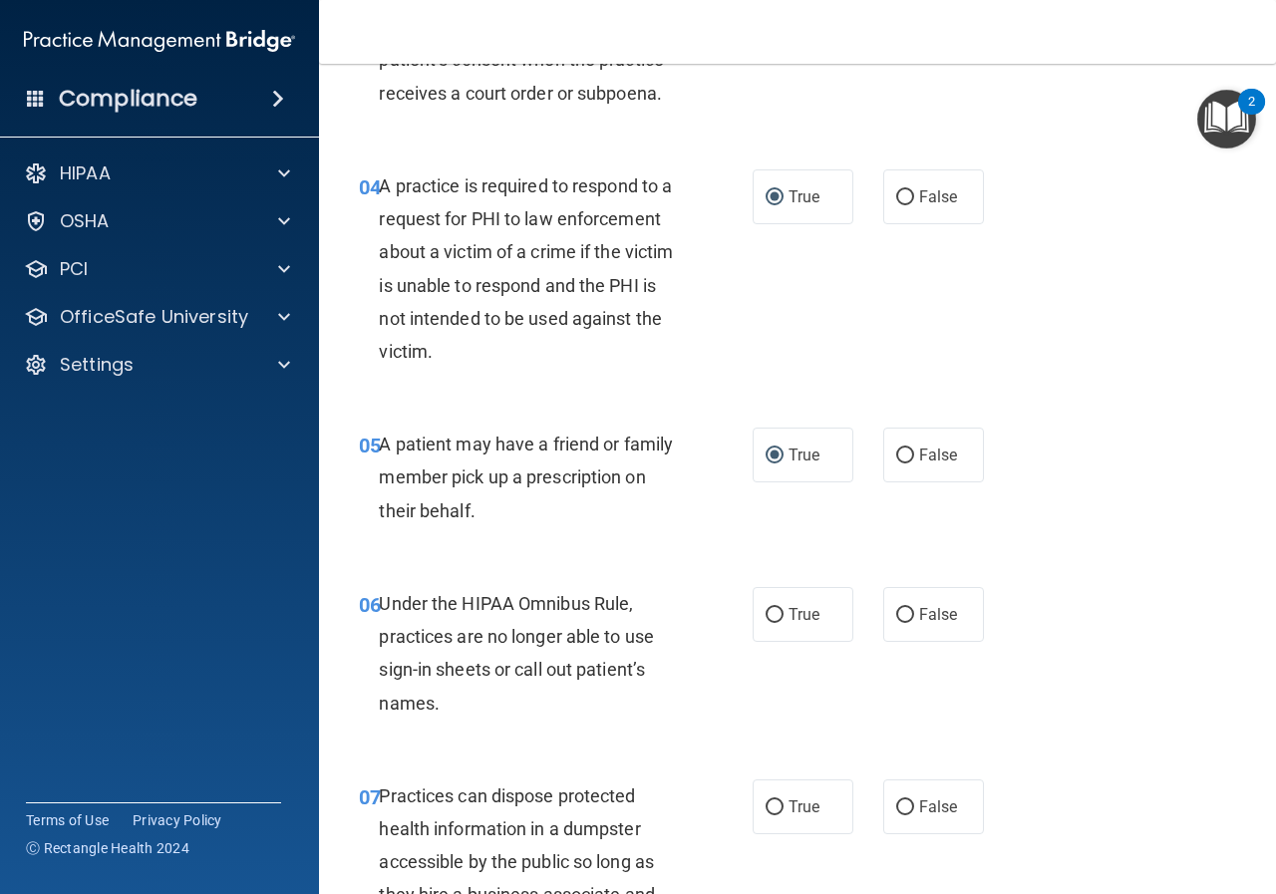
scroll to position [798, 0]
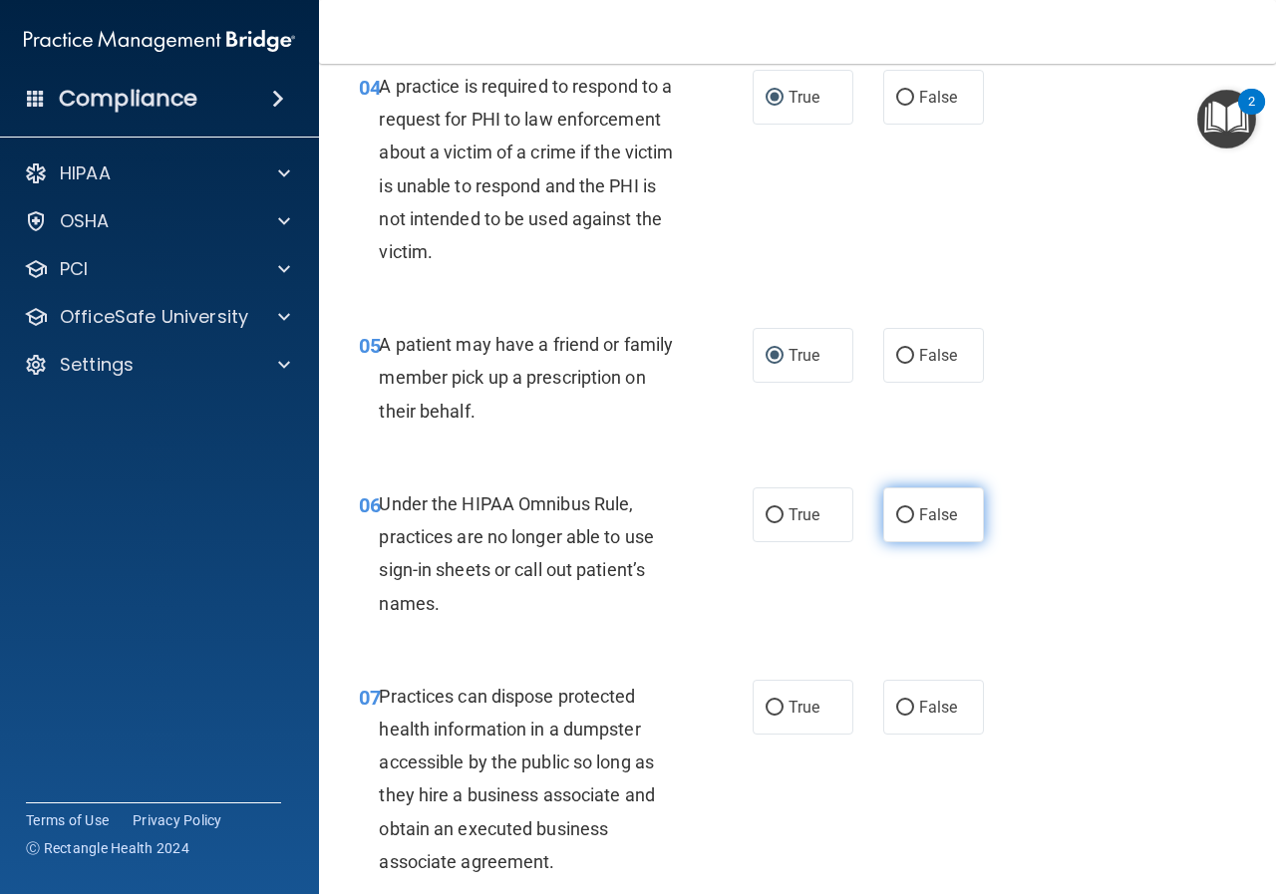
click at [896, 512] on input "False" at bounding box center [905, 515] width 18 height 15
radio input "true"
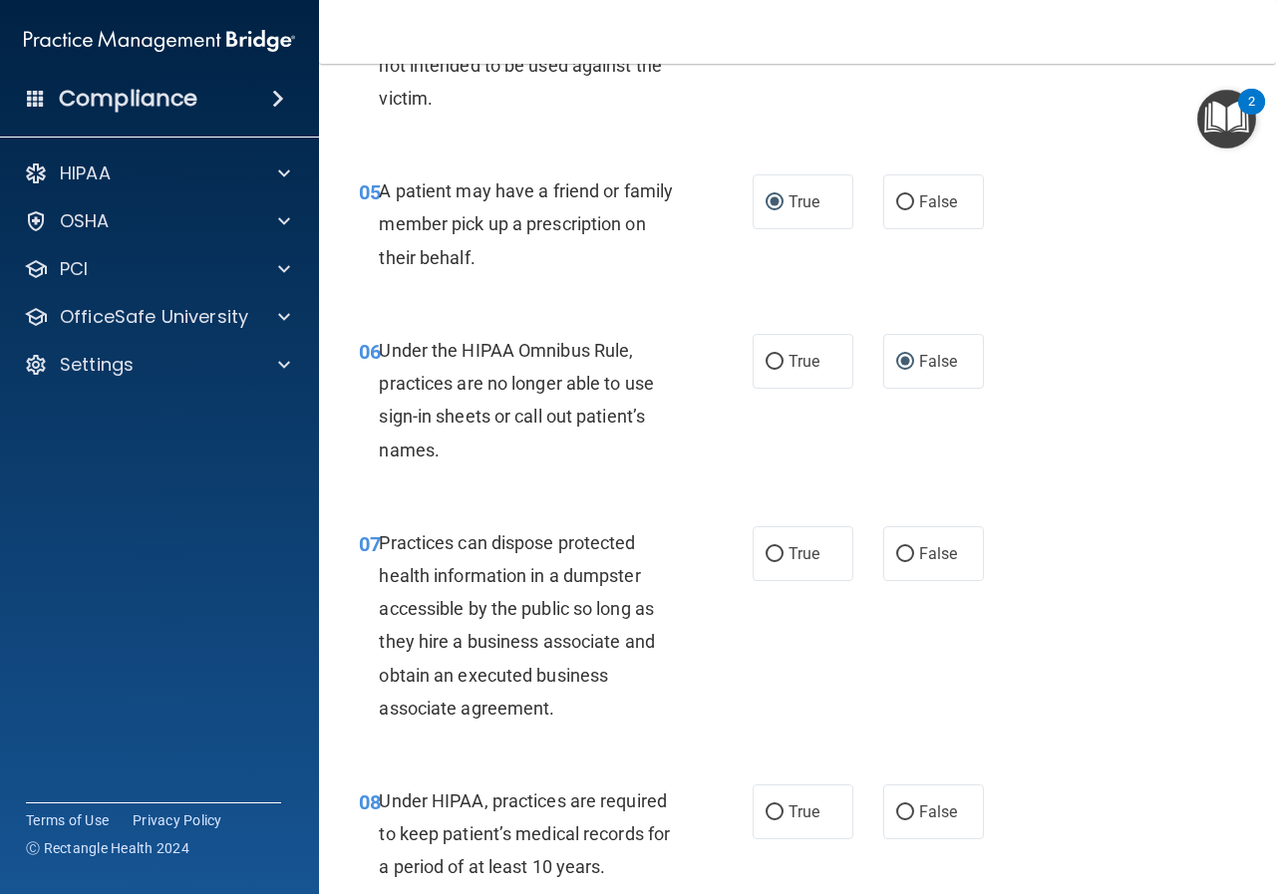
scroll to position [997, 0]
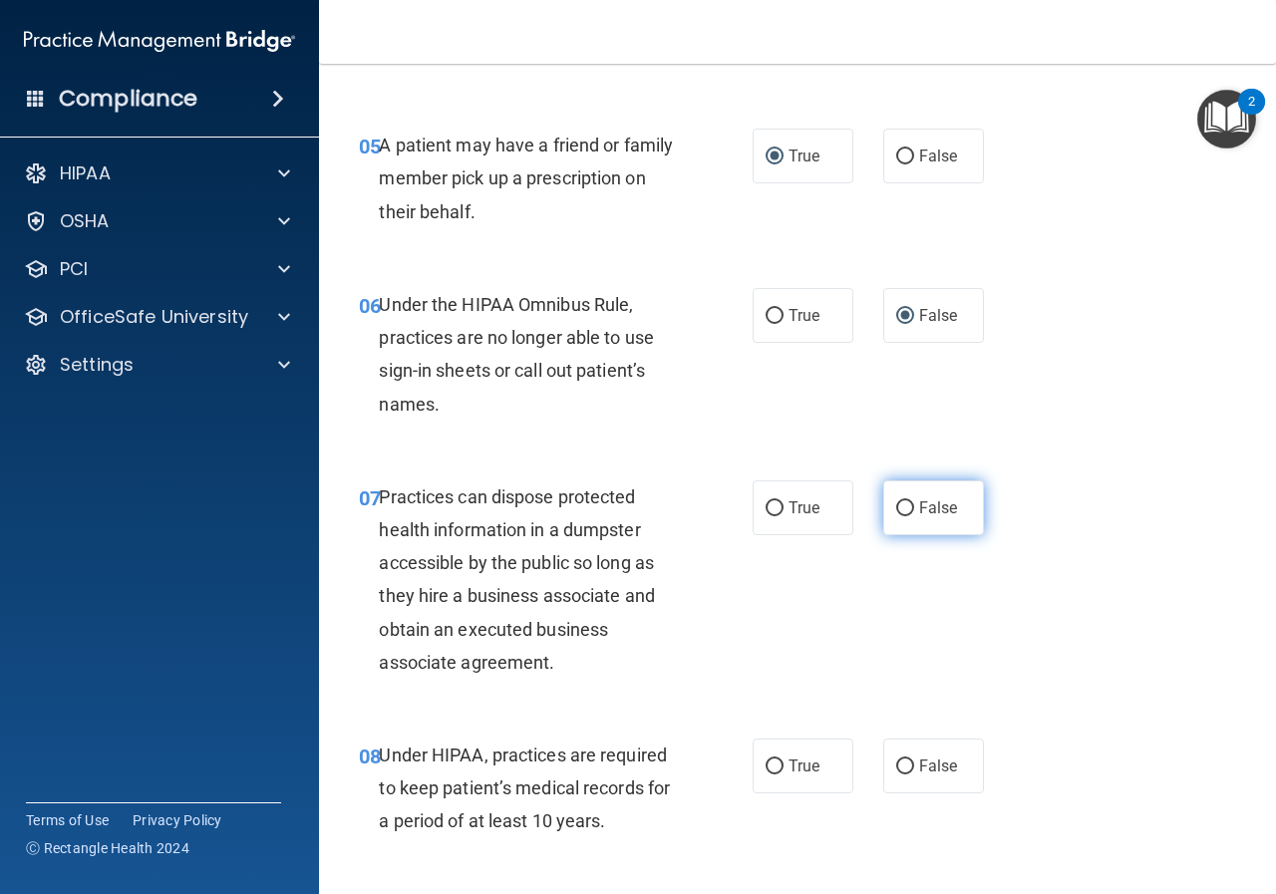
click at [896, 508] on input "False" at bounding box center [905, 508] width 18 height 15
radio input "true"
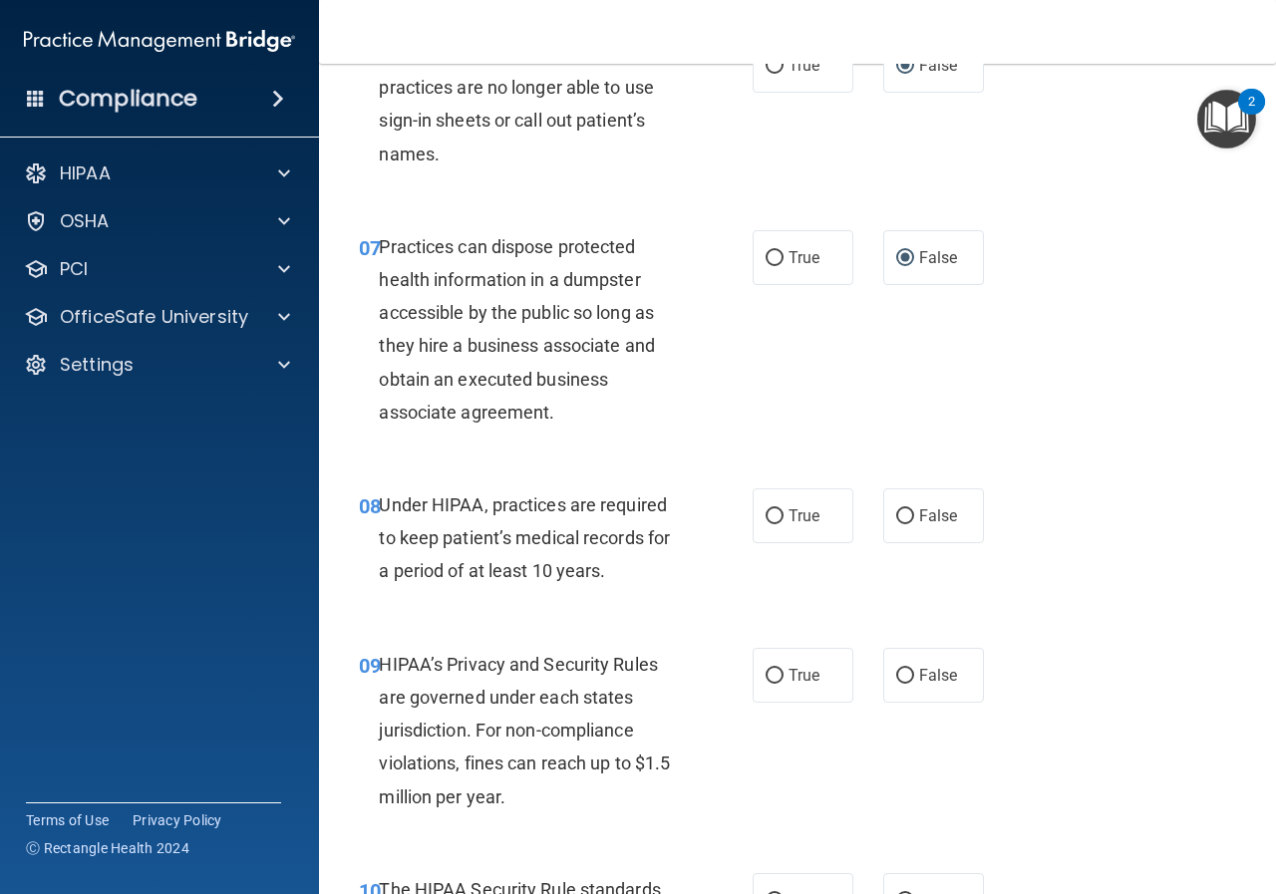
scroll to position [1296, 0]
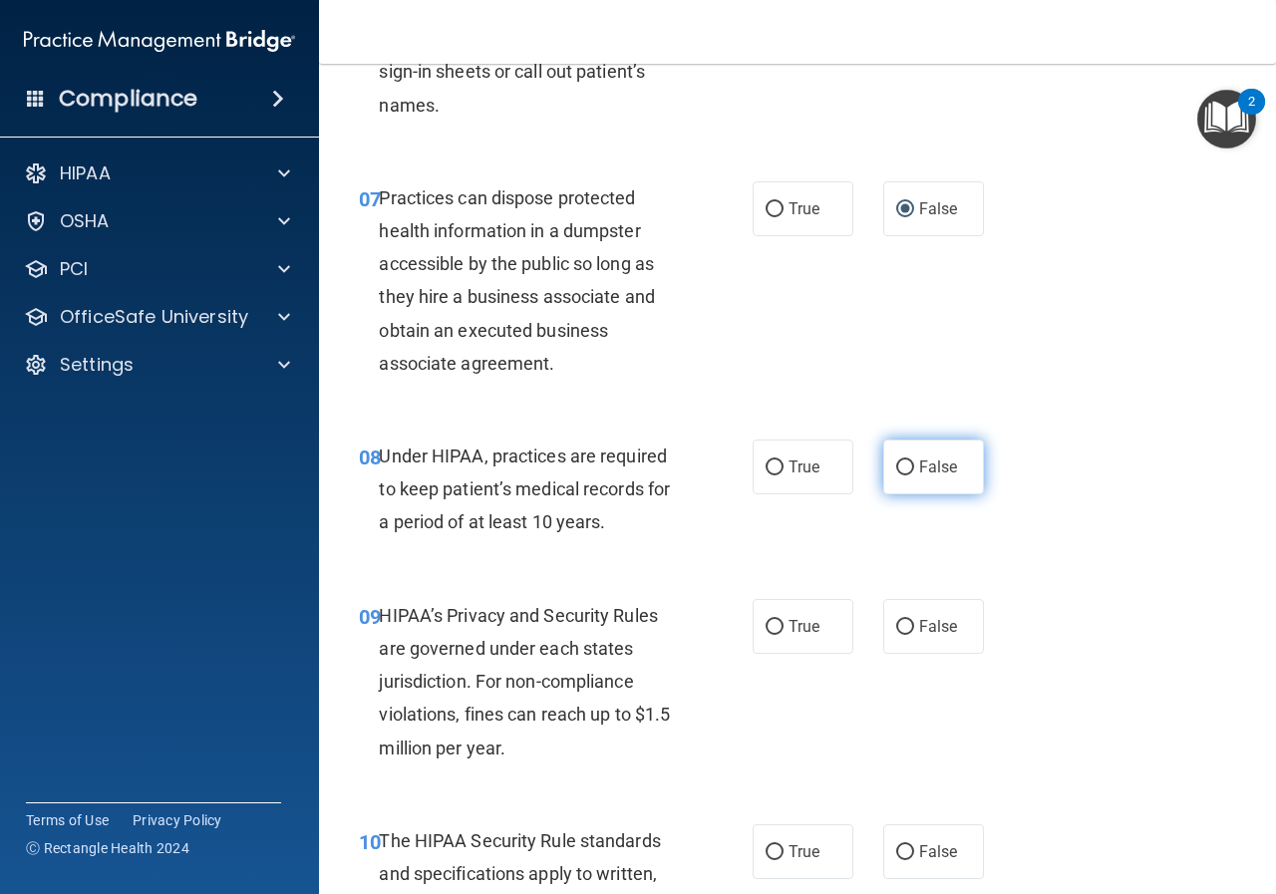
click at [896, 465] on input "False" at bounding box center [905, 468] width 18 height 15
radio input "true"
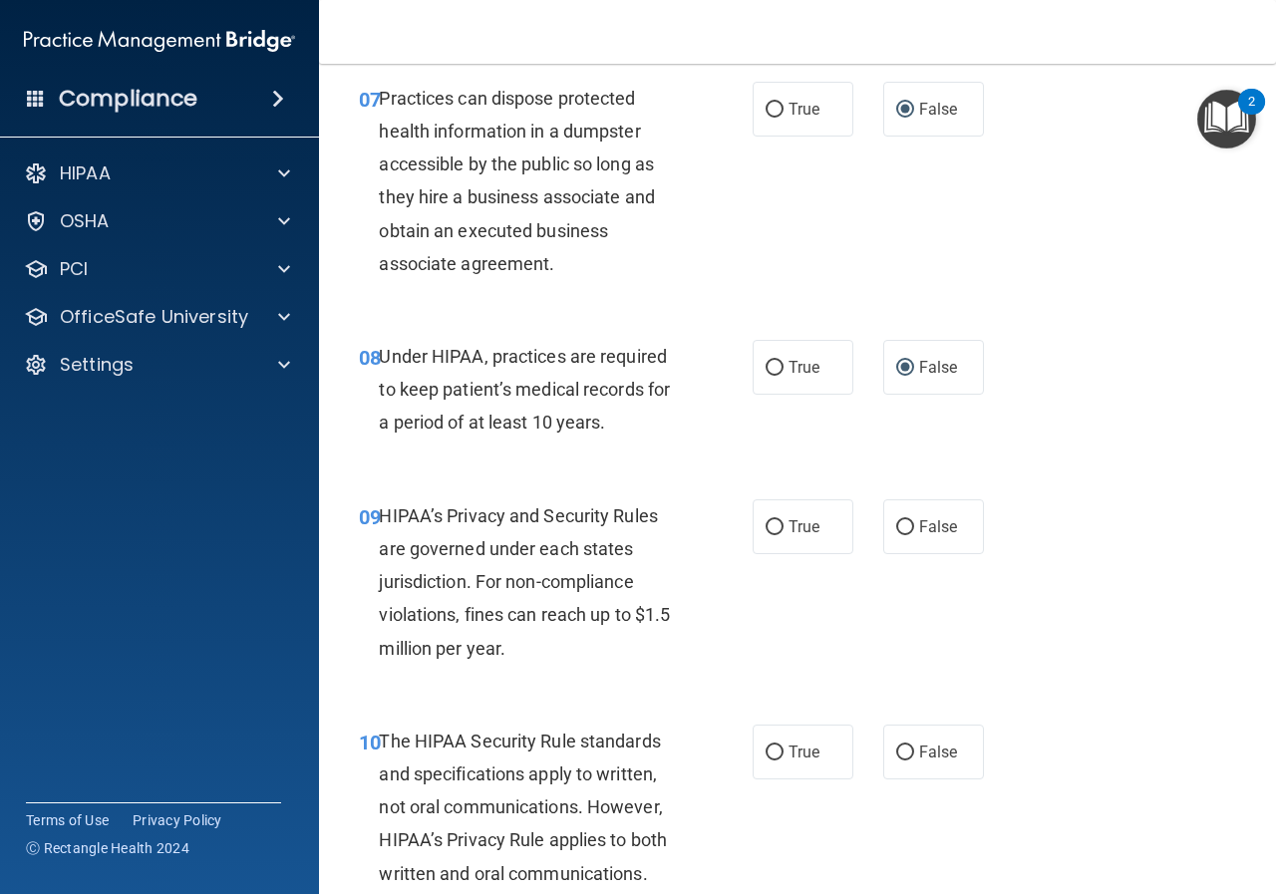
scroll to position [1495, 0]
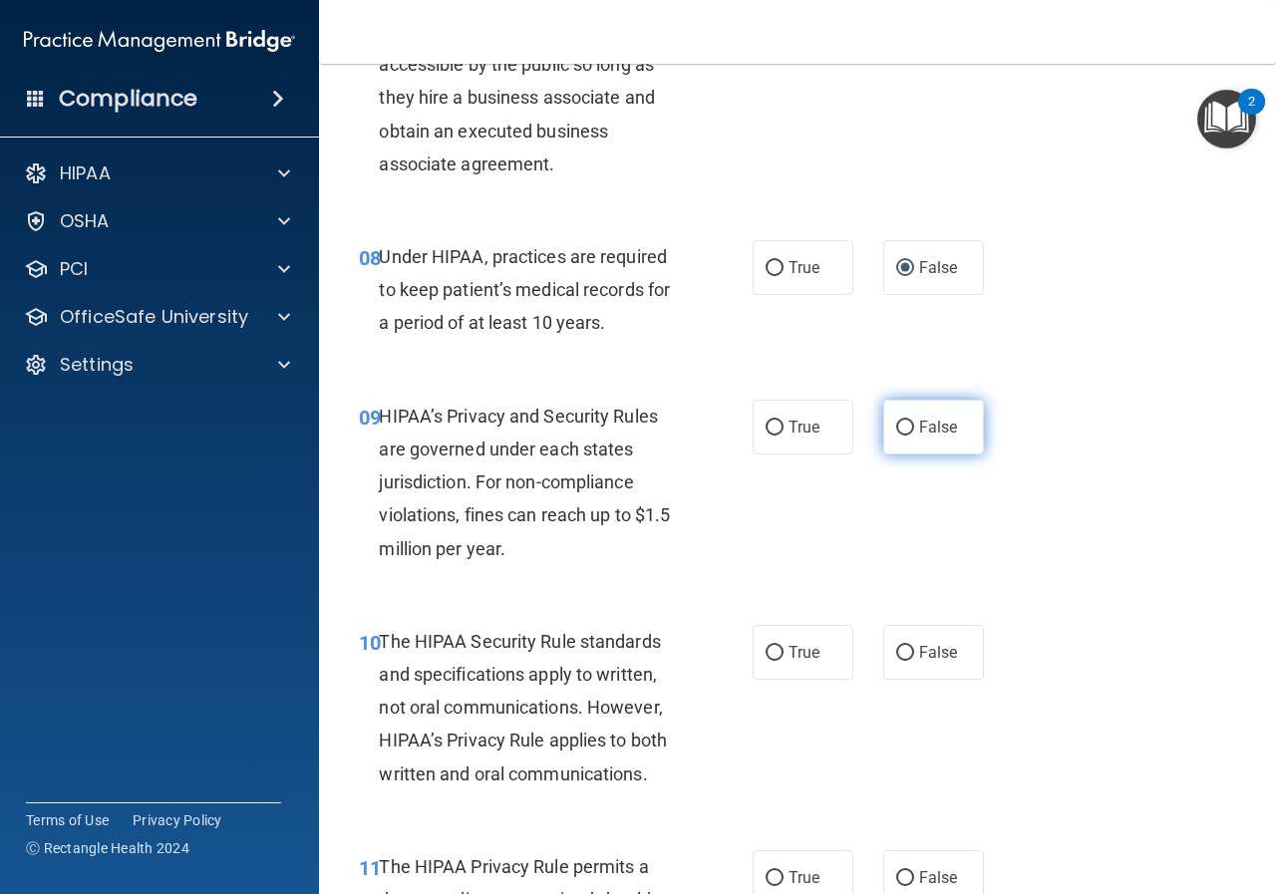
click at [896, 425] on input "False" at bounding box center [905, 428] width 18 height 15
radio input "true"
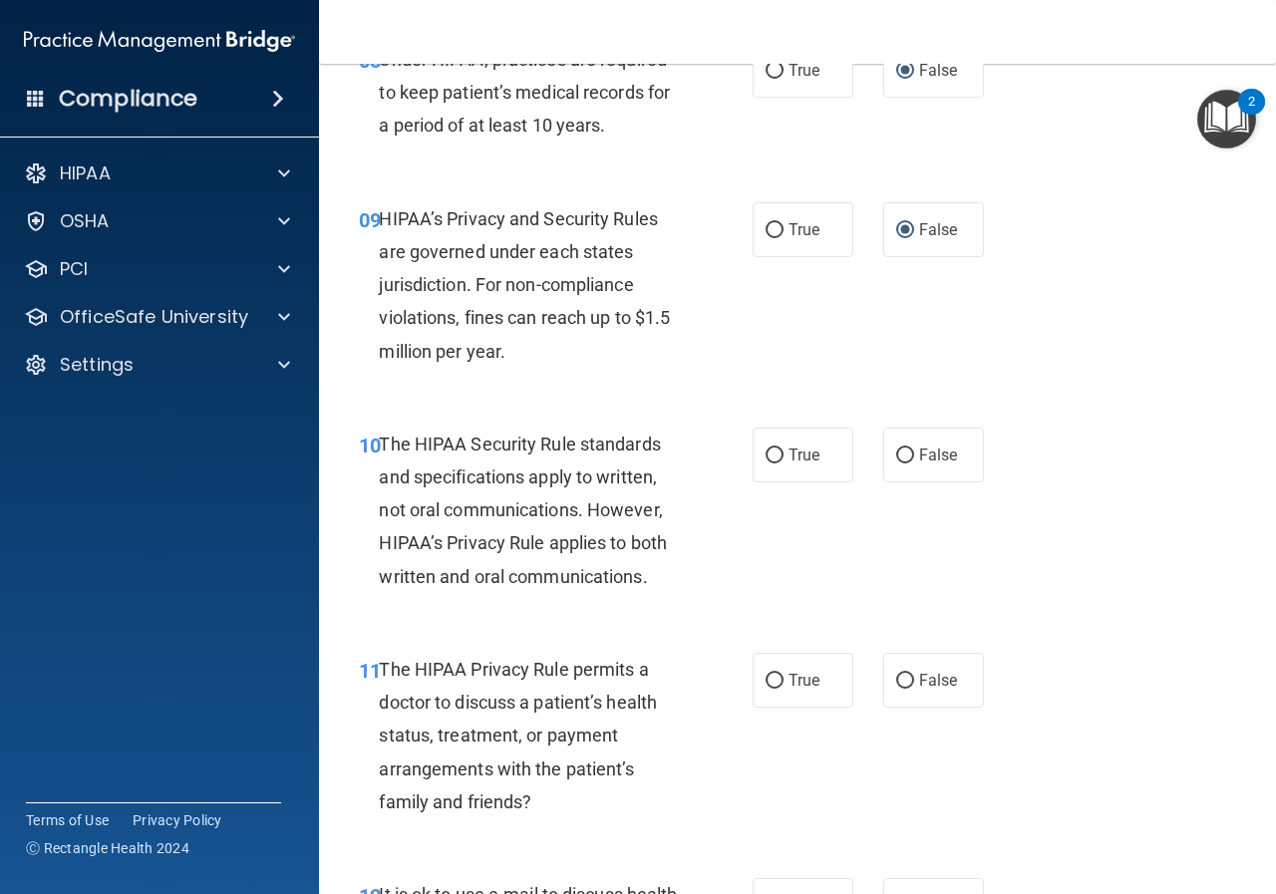
scroll to position [1695, 0]
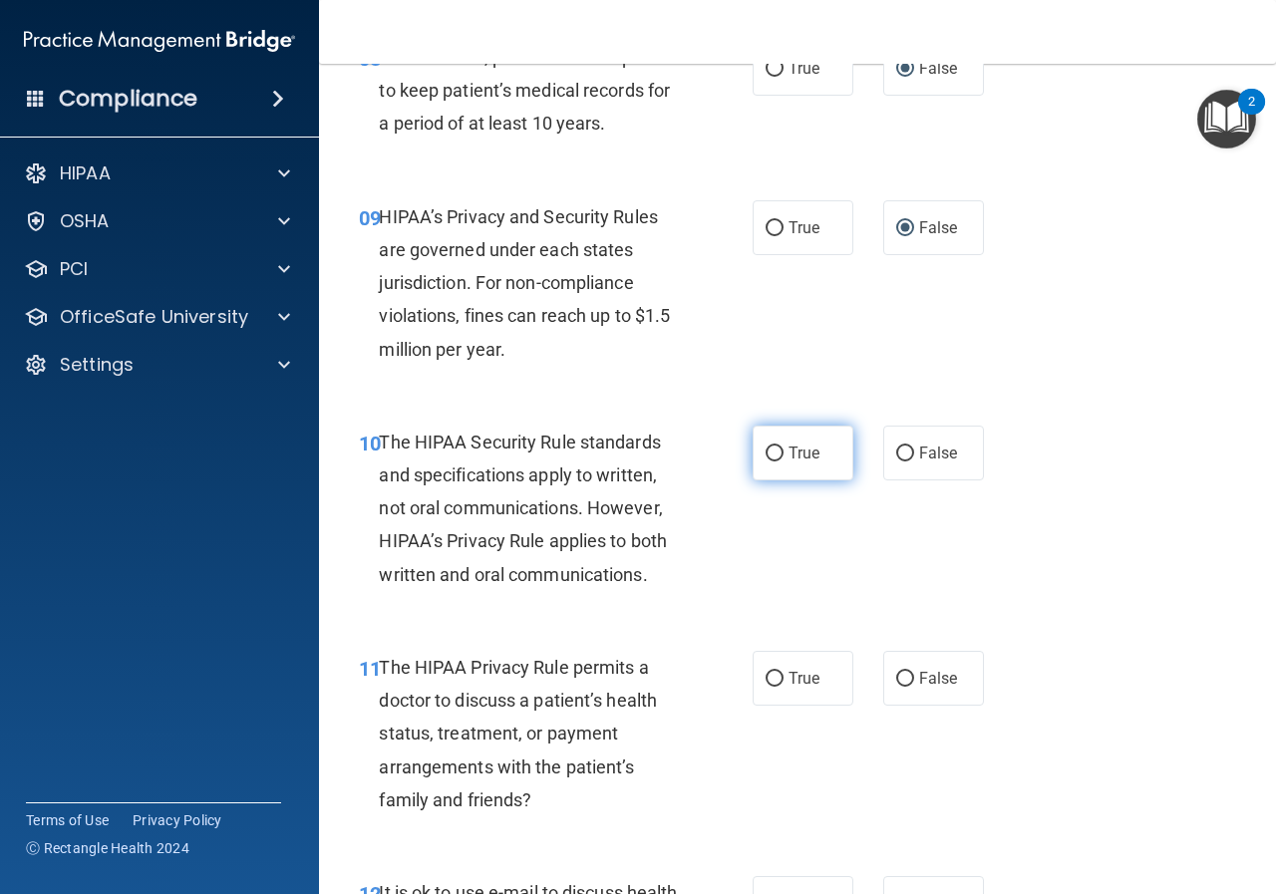
click at [777, 454] on label "True" at bounding box center [803, 453] width 101 height 55
click at [777, 454] on input "True" at bounding box center [775, 454] width 18 height 15
radio input "true"
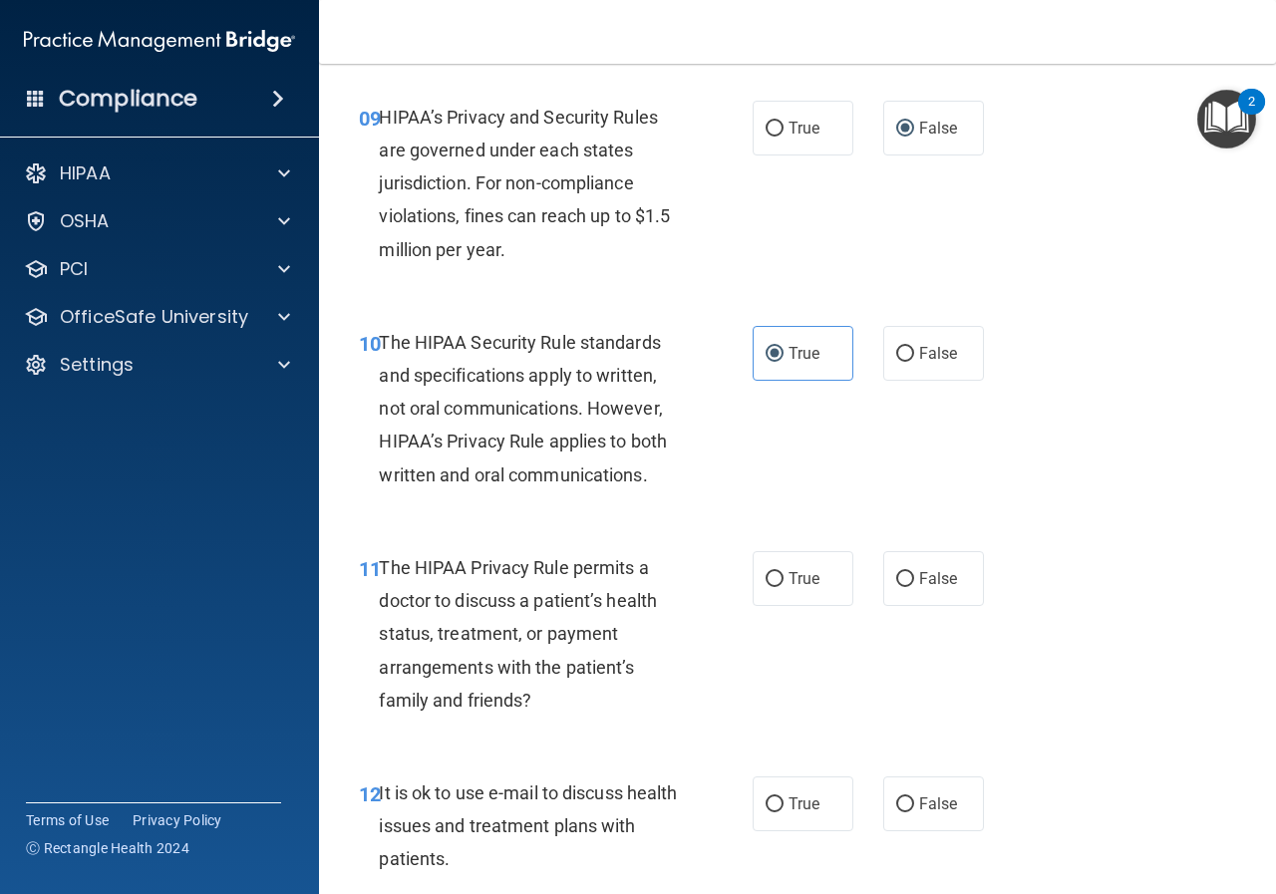
scroll to position [1894, 0]
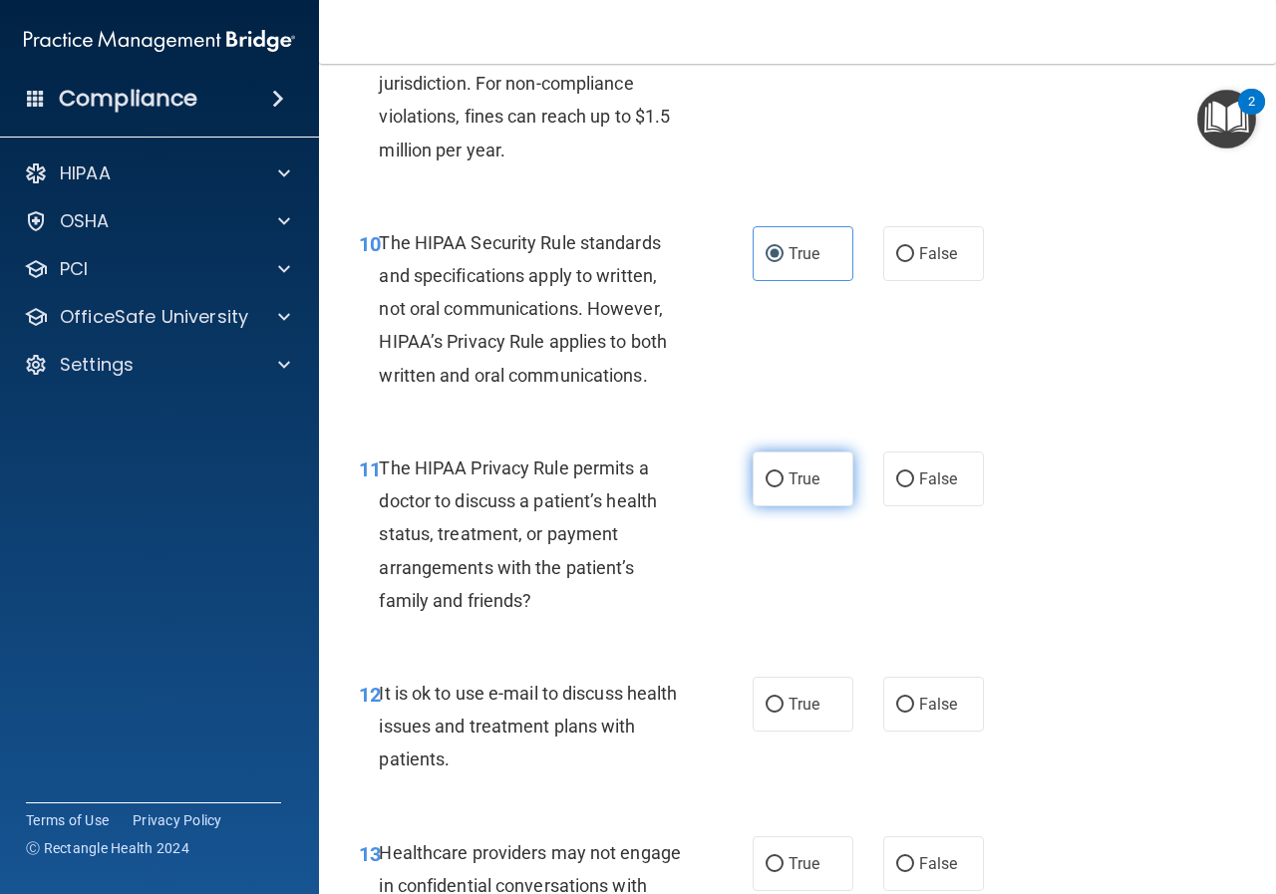
click at [769, 478] on input "True" at bounding box center [775, 480] width 18 height 15
radio input "true"
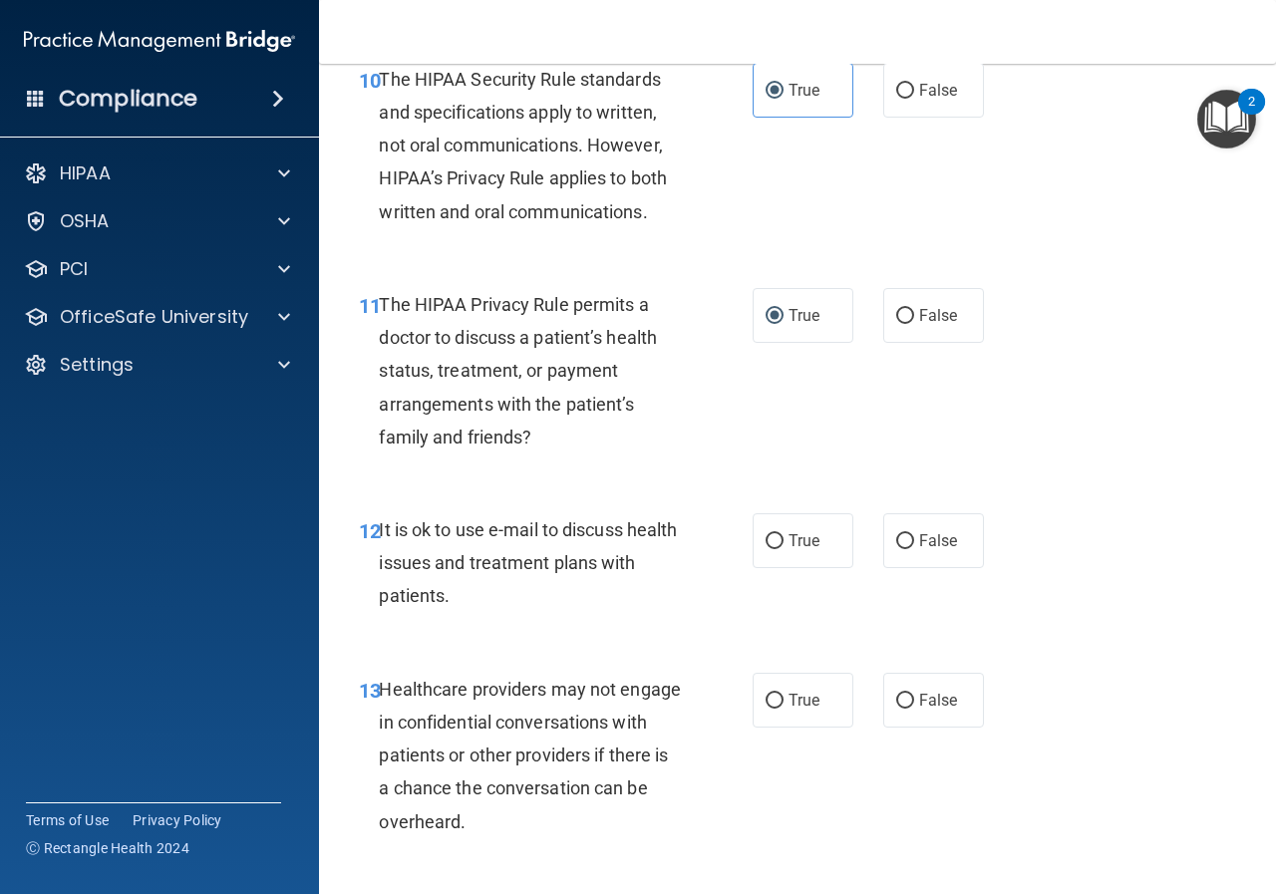
scroll to position [2093, 0]
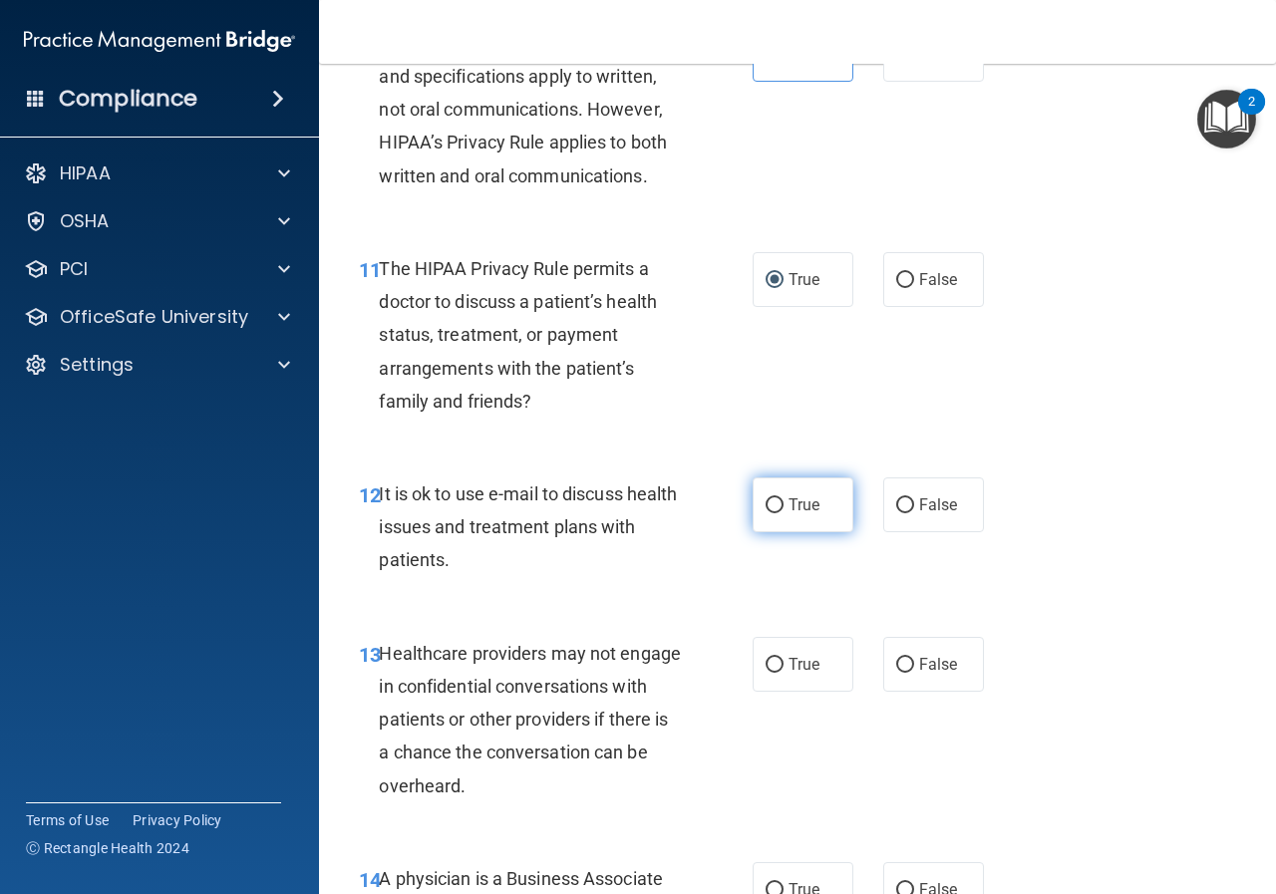
click at [766, 498] on input "True" at bounding box center [775, 505] width 18 height 15
radio input "true"
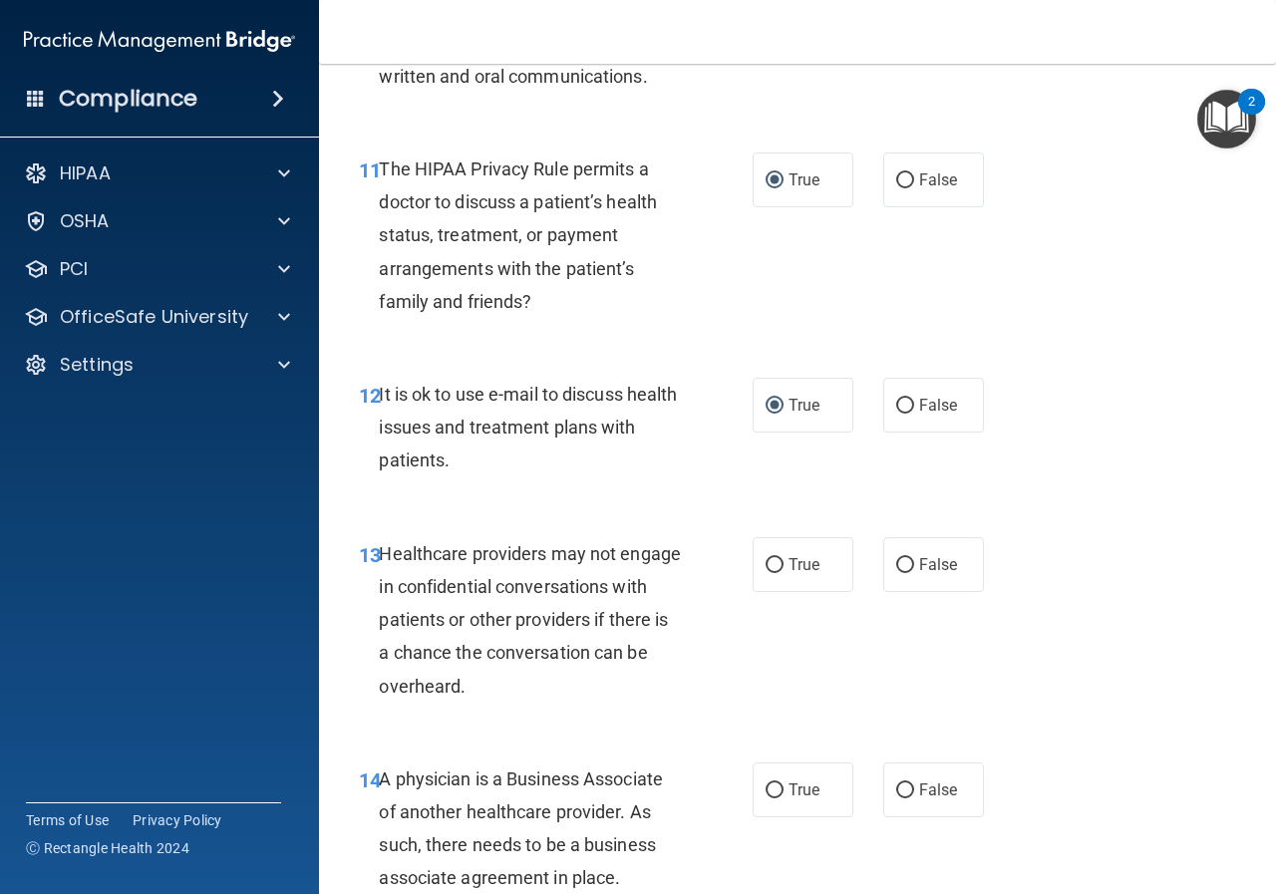
scroll to position [2293, 0]
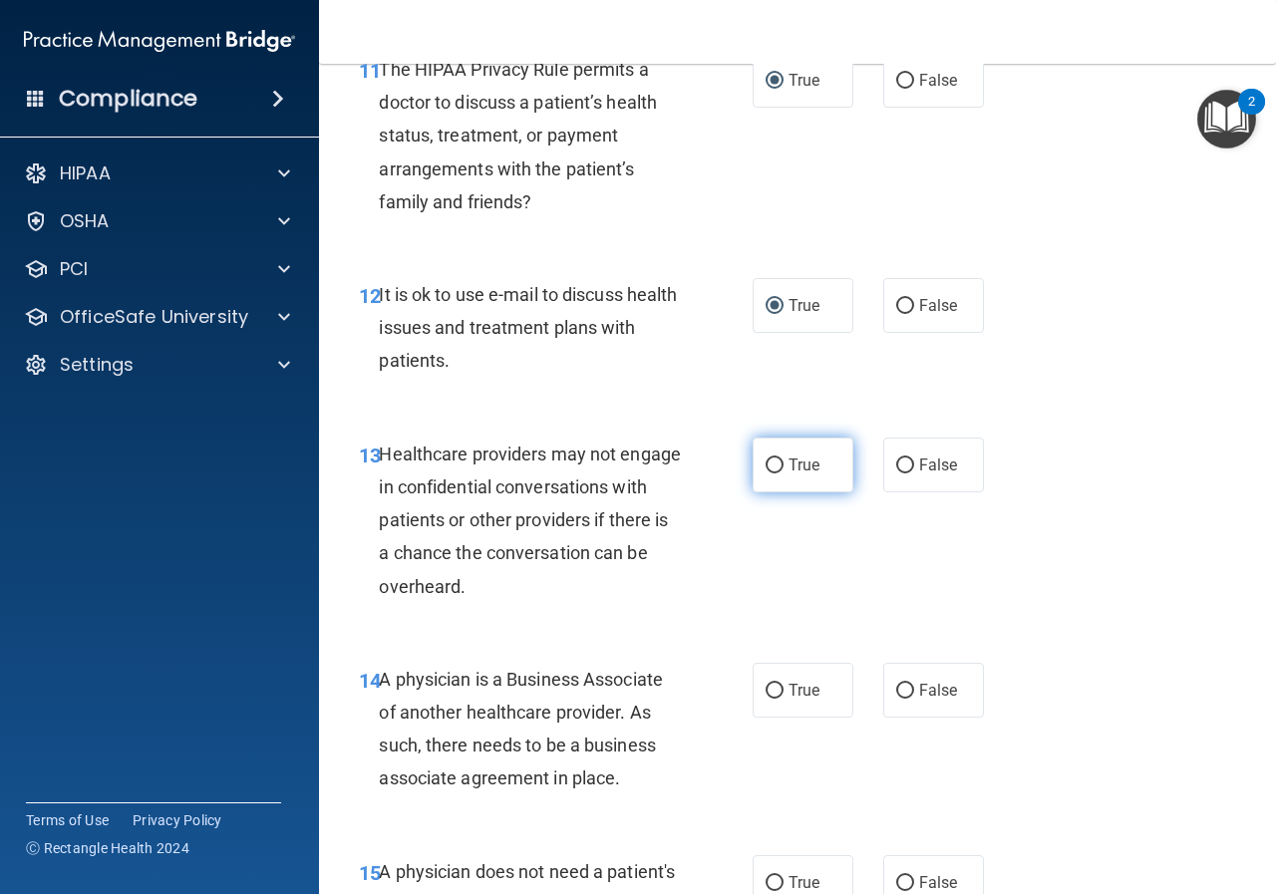
click at [769, 459] on input "True" at bounding box center [775, 466] width 18 height 15
radio input "true"
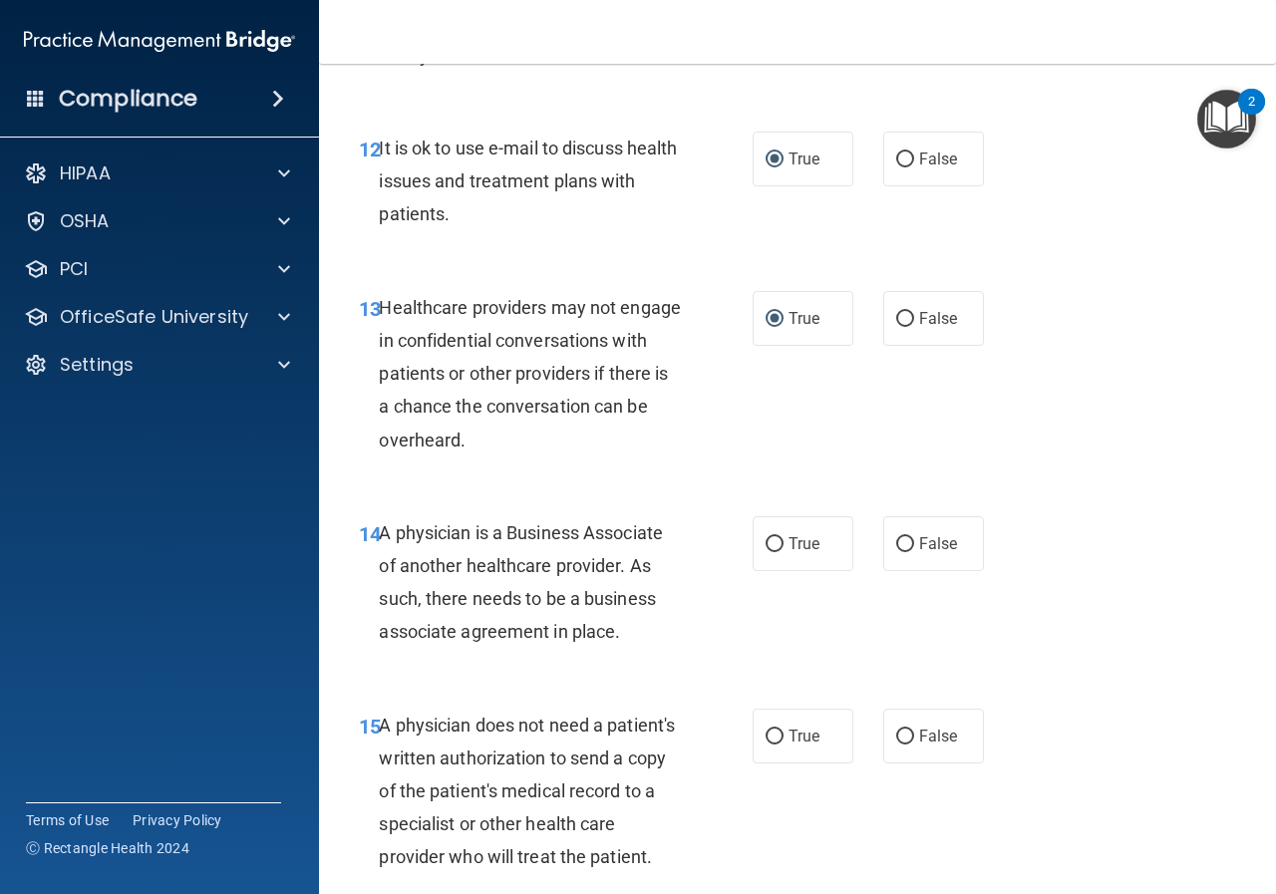
scroll to position [2492, 0]
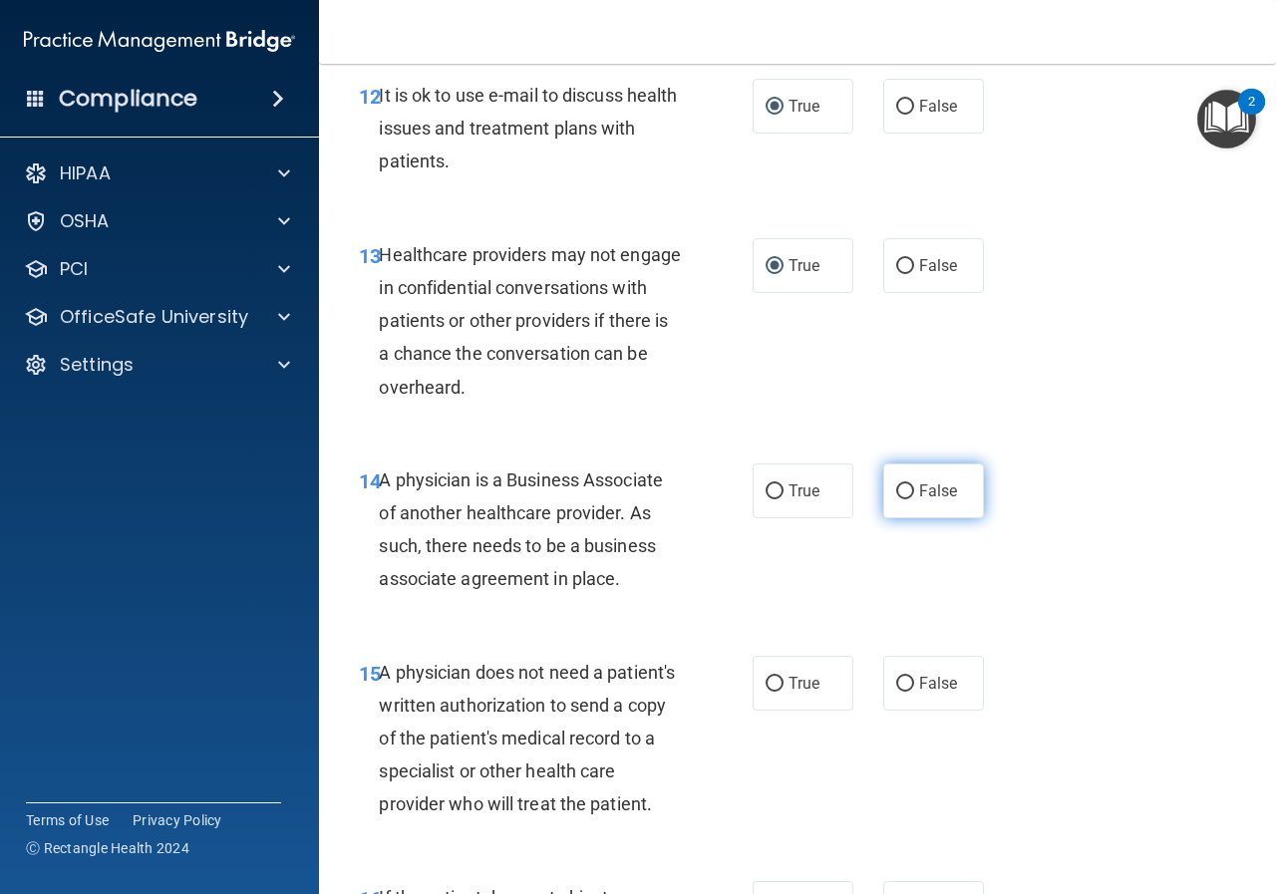
click at [896, 484] on input "False" at bounding box center [905, 491] width 18 height 15
radio input "true"
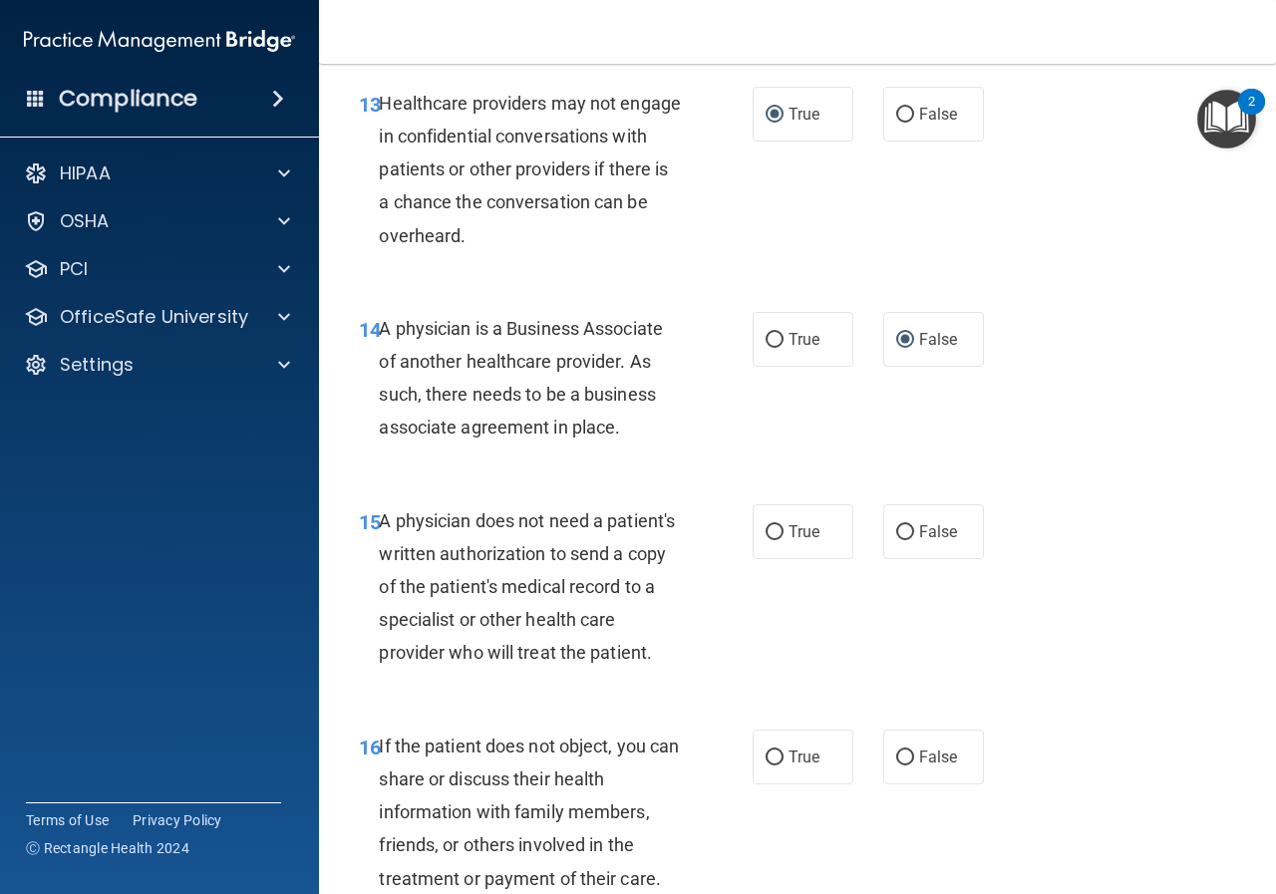
scroll to position [2692, 0]
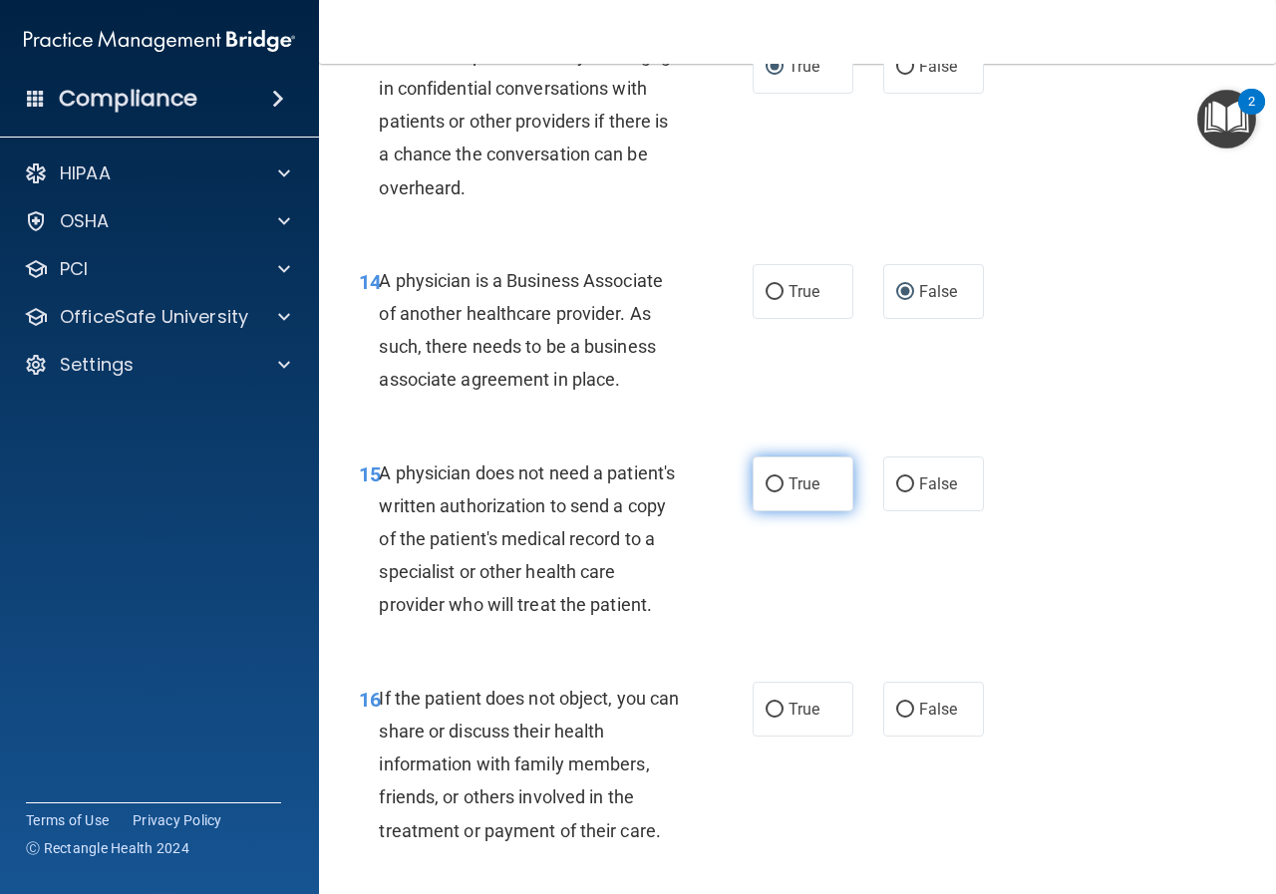
click at [771, 478] on input "True" at bounding box center [775, 485] width 18 height 15
radio input "true"
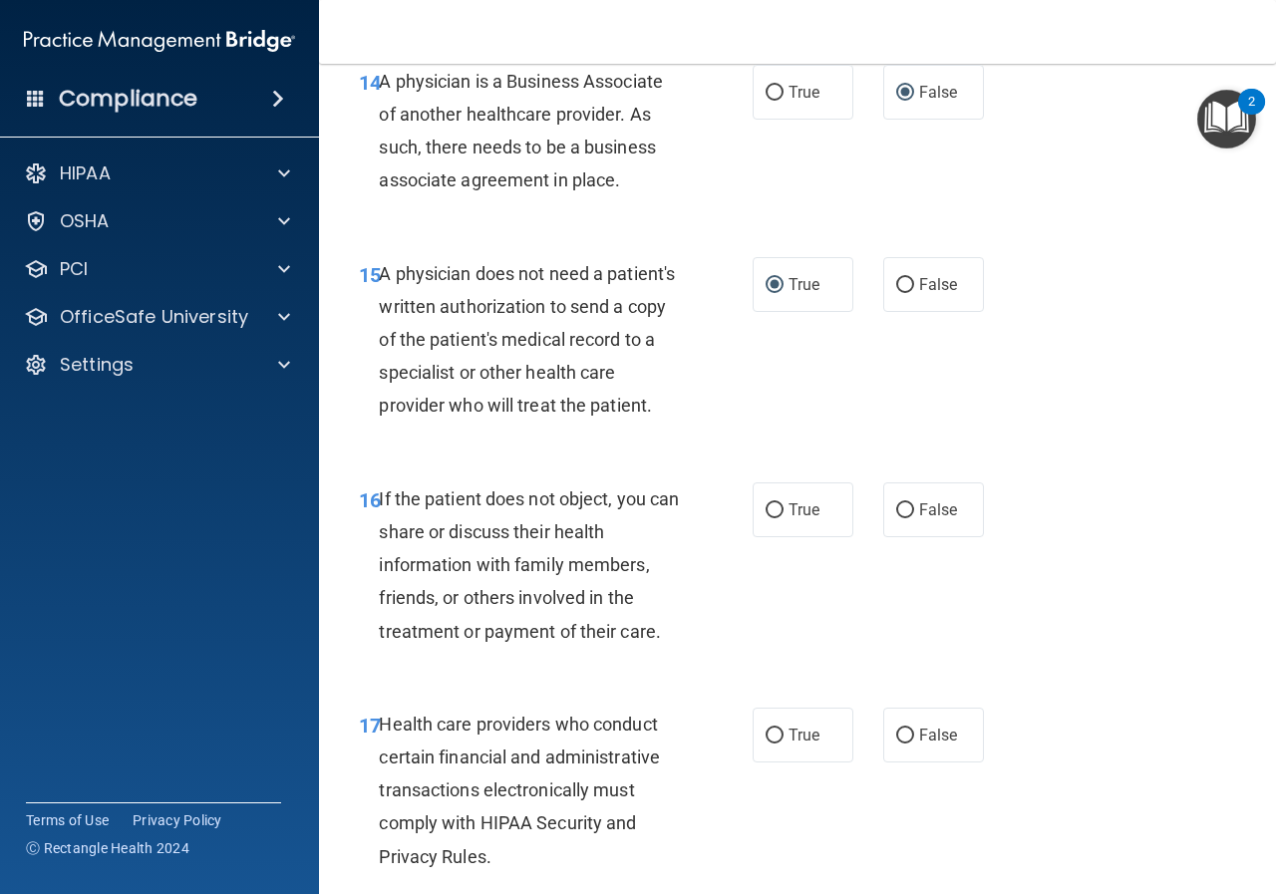
scroll to position [2991, 0]
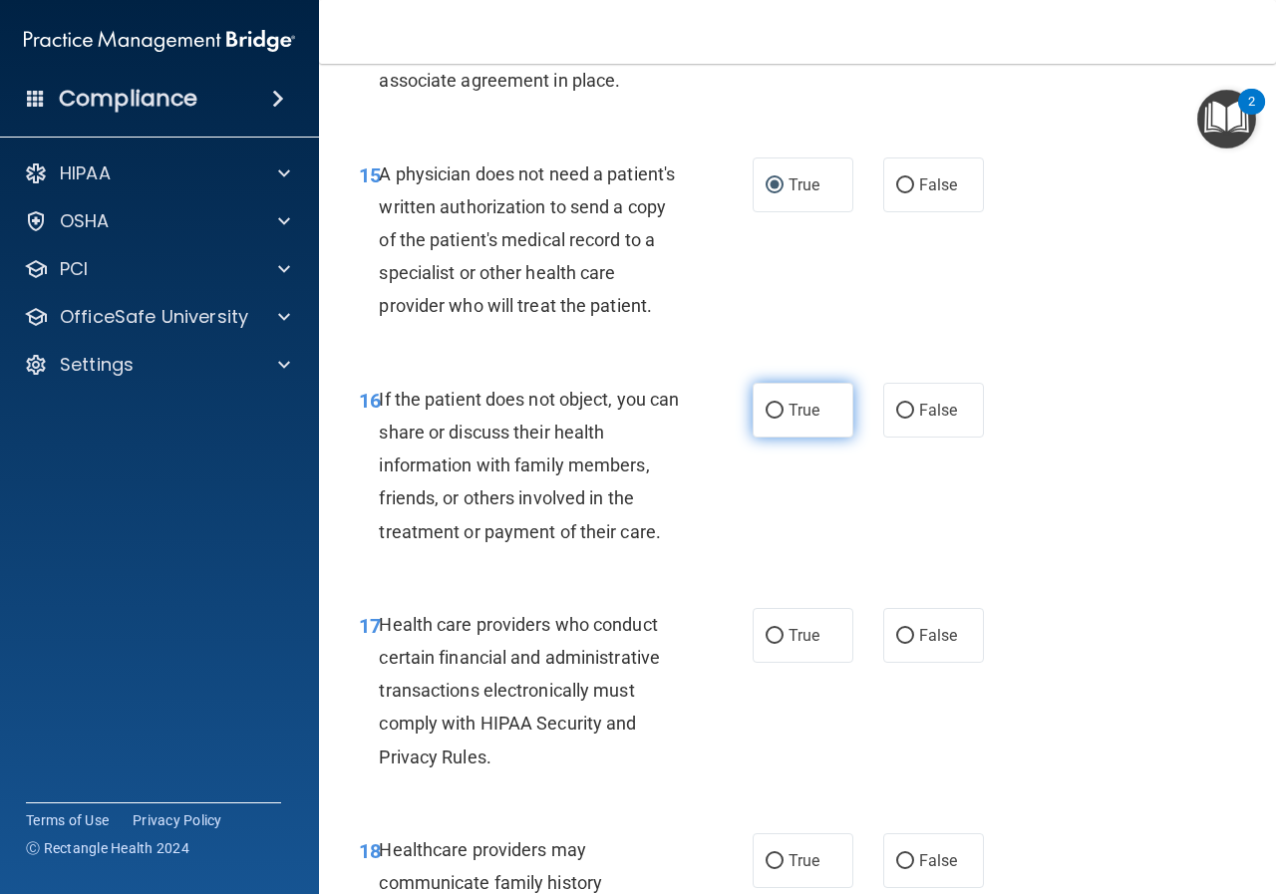
click at [772, 419] on input "True" at bounding box center [775, 411] width 18 height 15
radio input "true"
click at [772, 419] on input "True" at bounding box center [775, 411] width 18 height 15
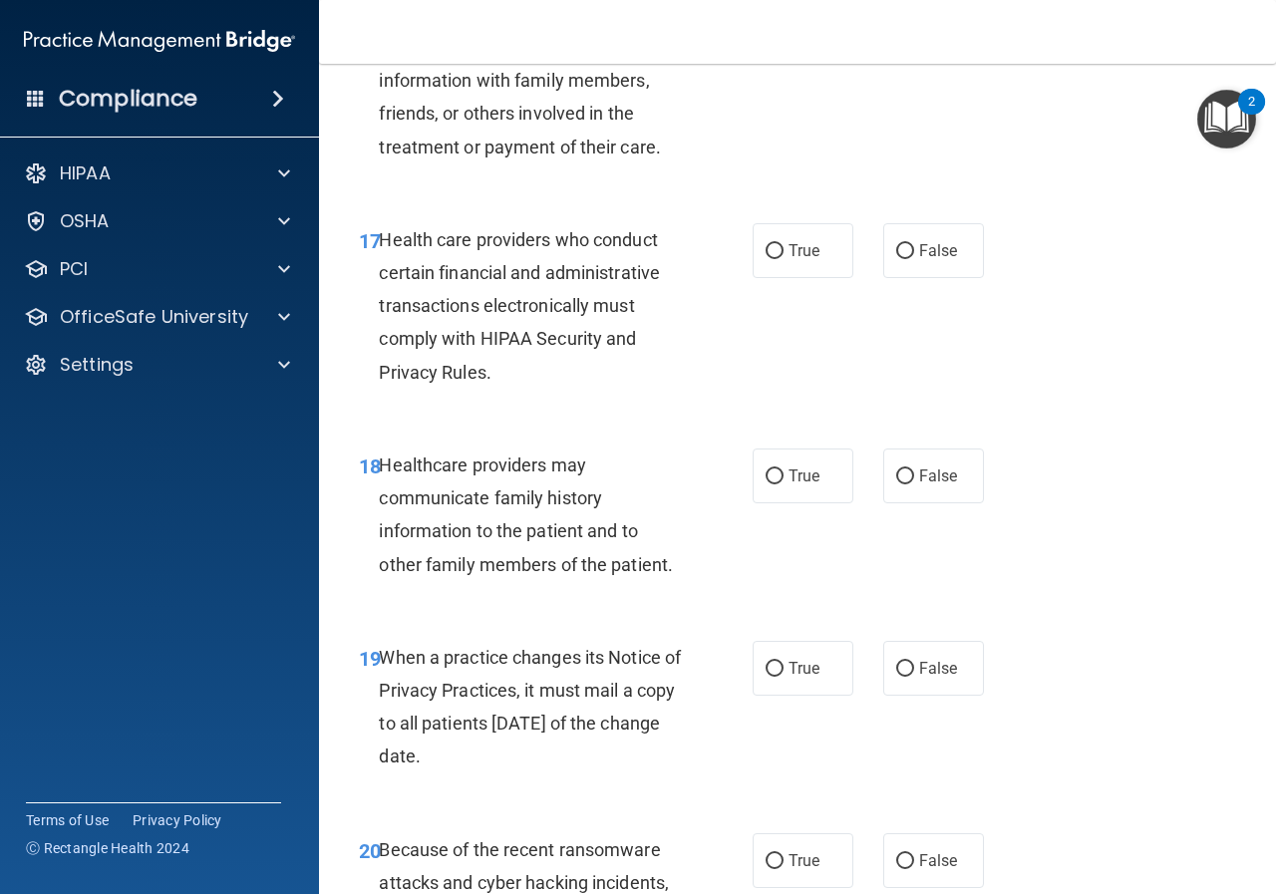
scroll to position [3389, 0]
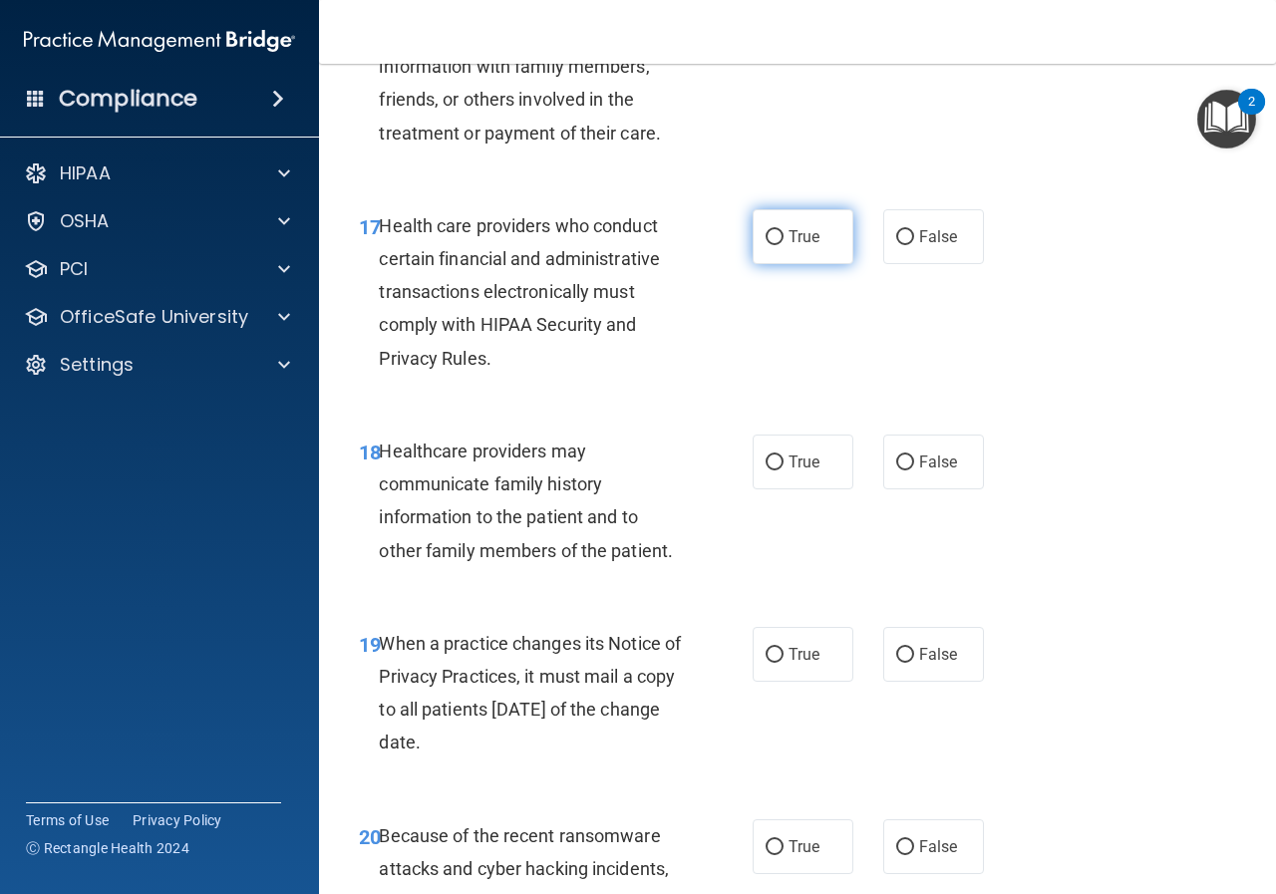
click at [789, 246] on span "True" at bounding box center [804, 236] width 31 height 19
click at [782, 245] on input "True" at bounding box center [775, 237] width 18 height 15
radio input "true"
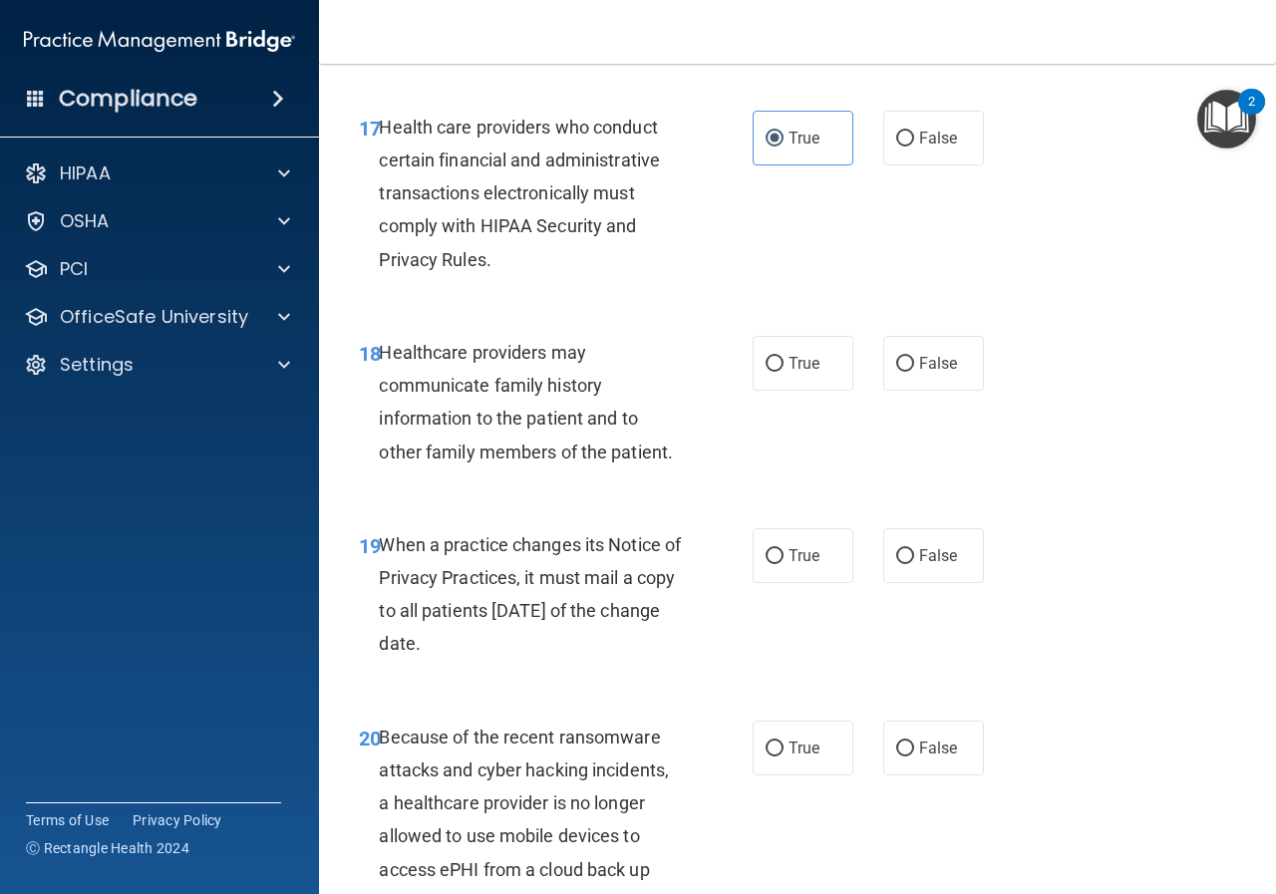
scroll to position [3489, 0]
click at [766, 371] on input "True" at bounding box center [775, 363] width 18 height 15
radio input "true"
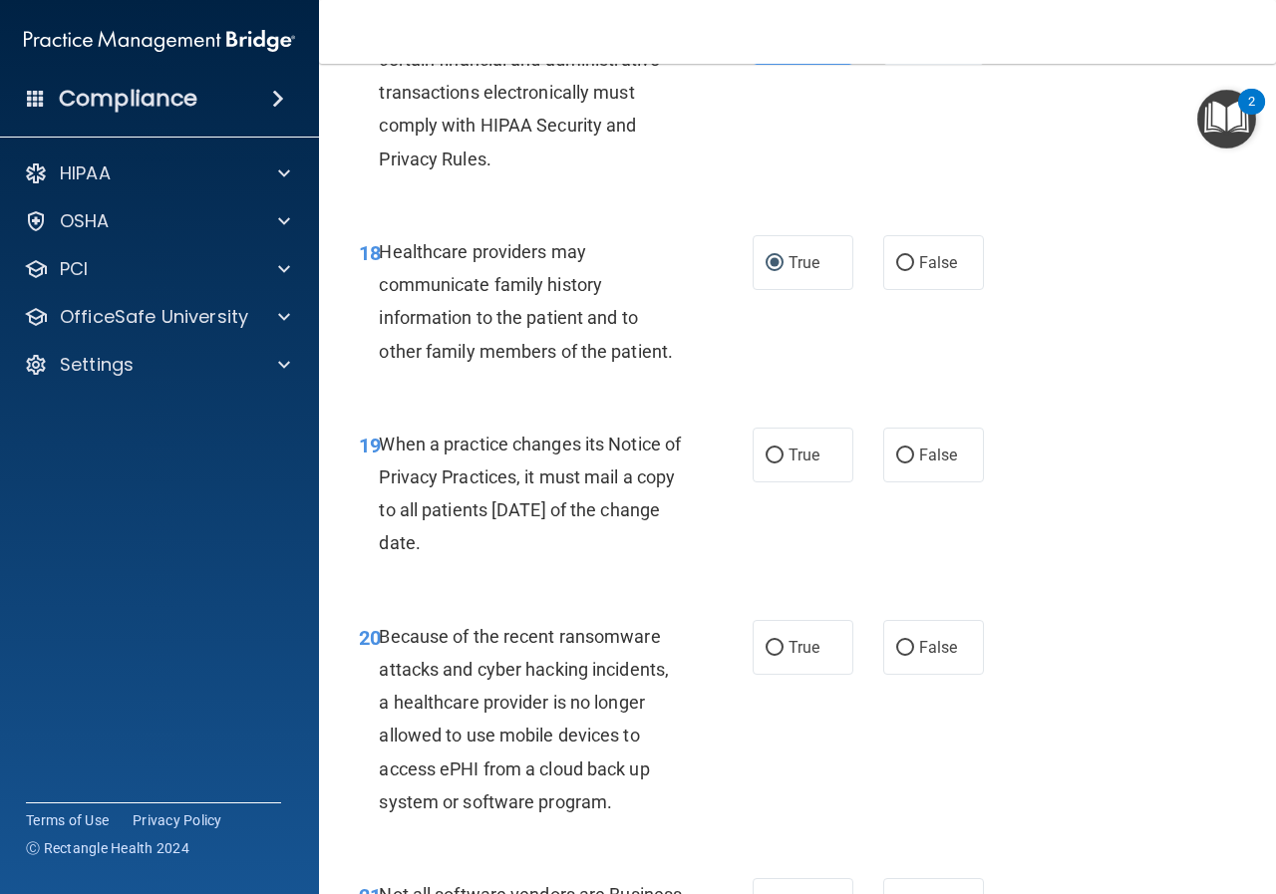
scroll to position [3688, 0]
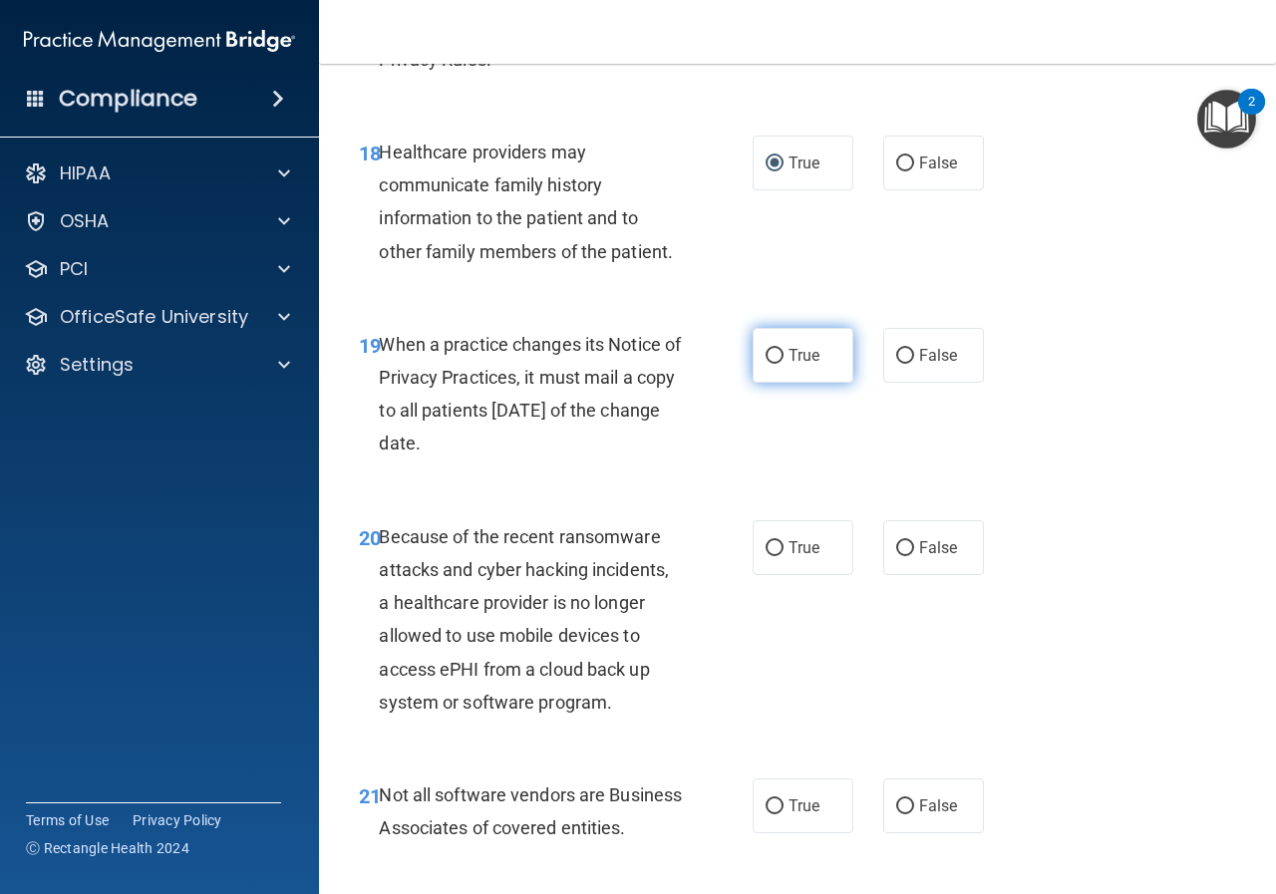
click at [789, 365] on span "True" at bounding box center [804, 355] width 31 height 19
click at [784, 364] on input "True" at bounding box center [775, 356] width 18 height 15
radio input "true"
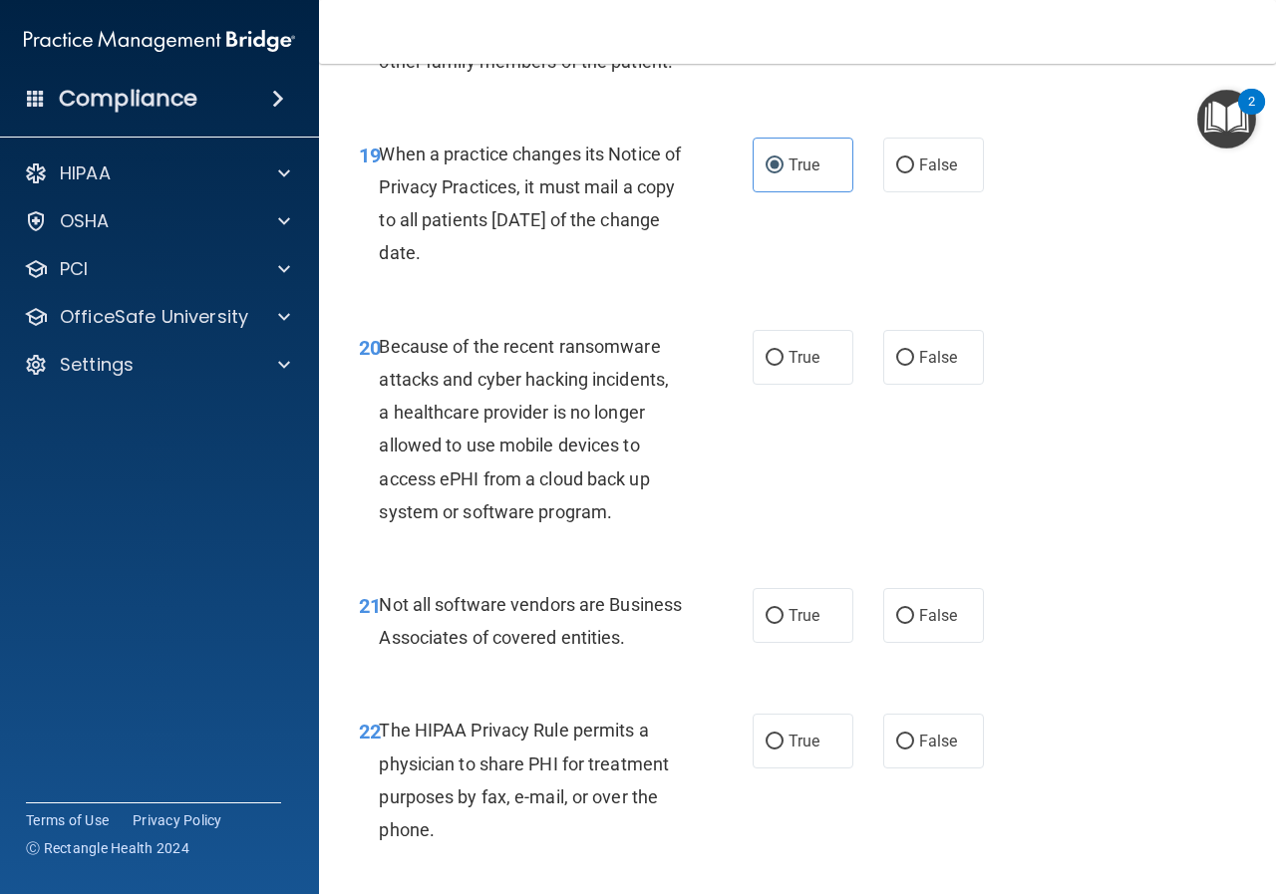
scroll to position [3888, 0]
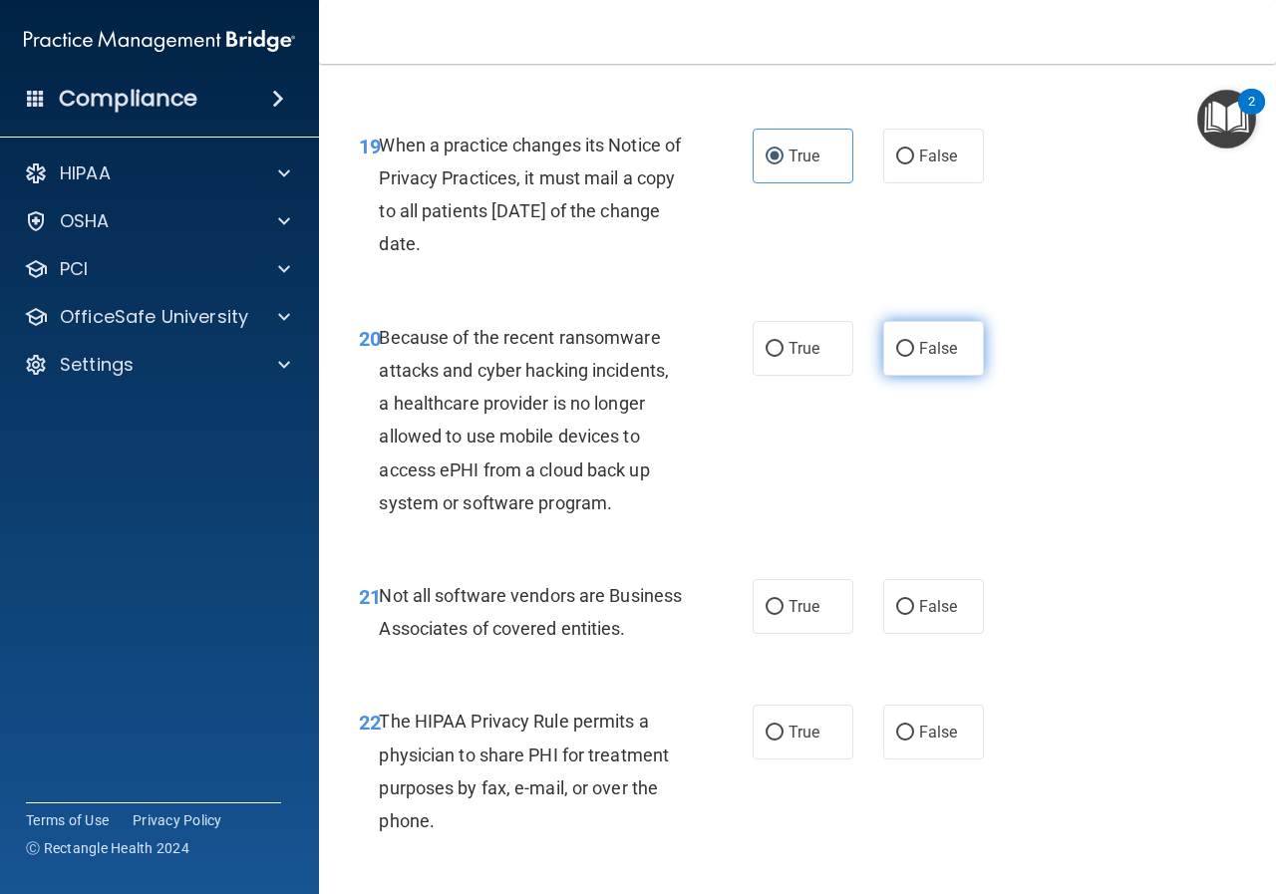
drag, startPoint x: 903, startPoint y: 378, endPoint x: 893, endPoint y: 374, distance: 10.7
click at [902, 357] on input "False" at bounding box center [905, 349] width 18 height 15
radio input "true"
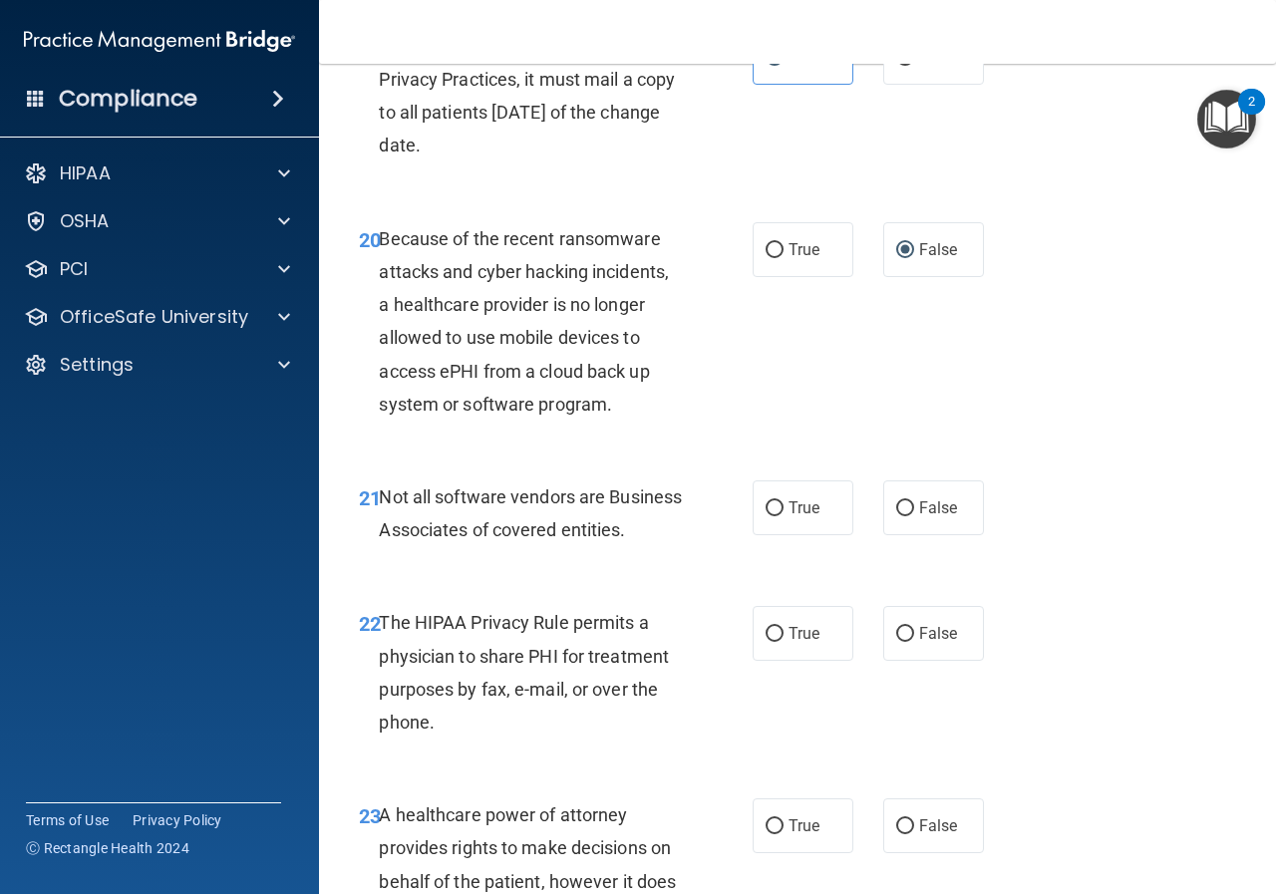
scroll to position [3988, 0]
drag, startPoint x: 779, startPoint y: 537, endPoint x: 768, endPoint y: 536, distance: 11.0
click at [779, 534] on label "True" at bounding box center [803, 507] width 101 height 55
click at [779, 515] on input "True" at bounding box center [775, 507] width 18 height 15
radio input "true"
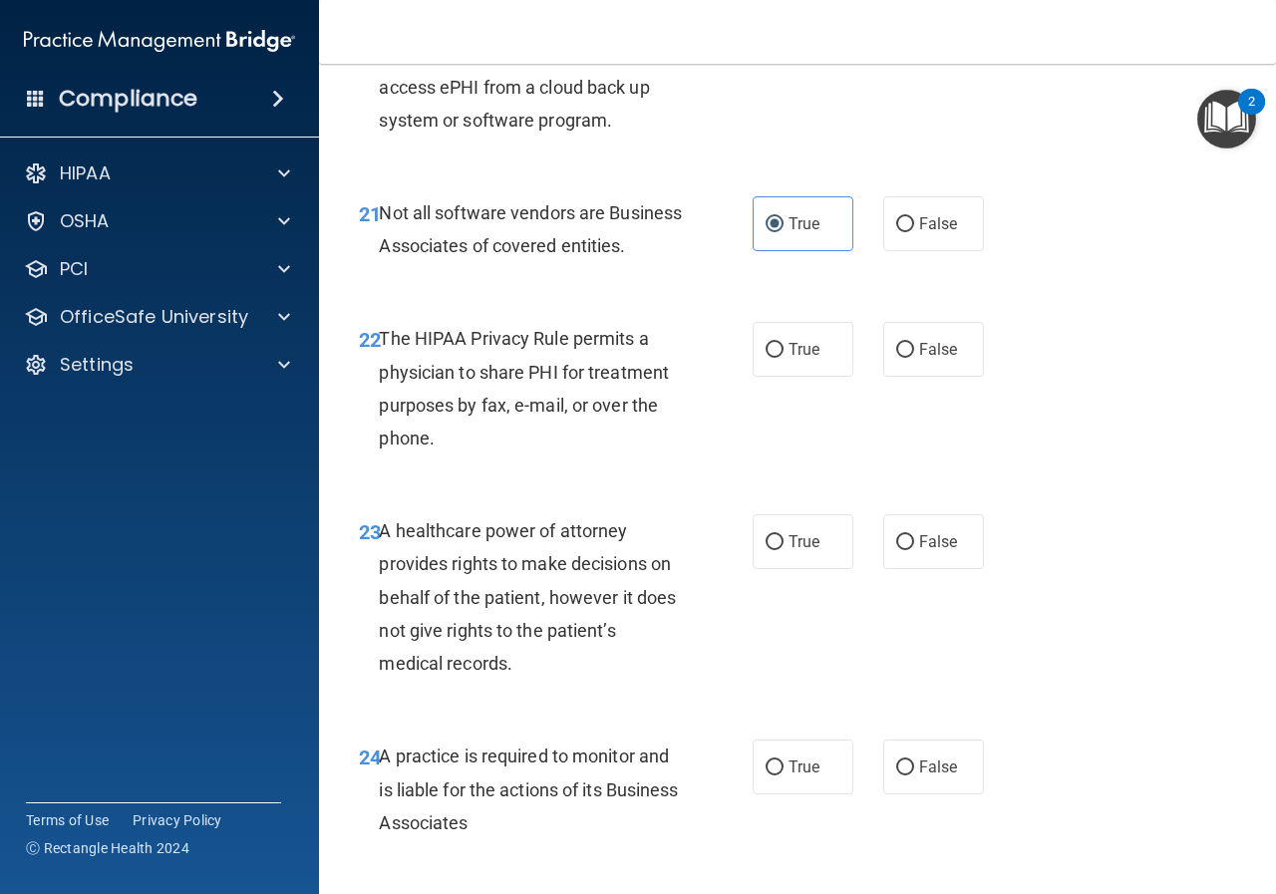
scroll to position [4287, 0]
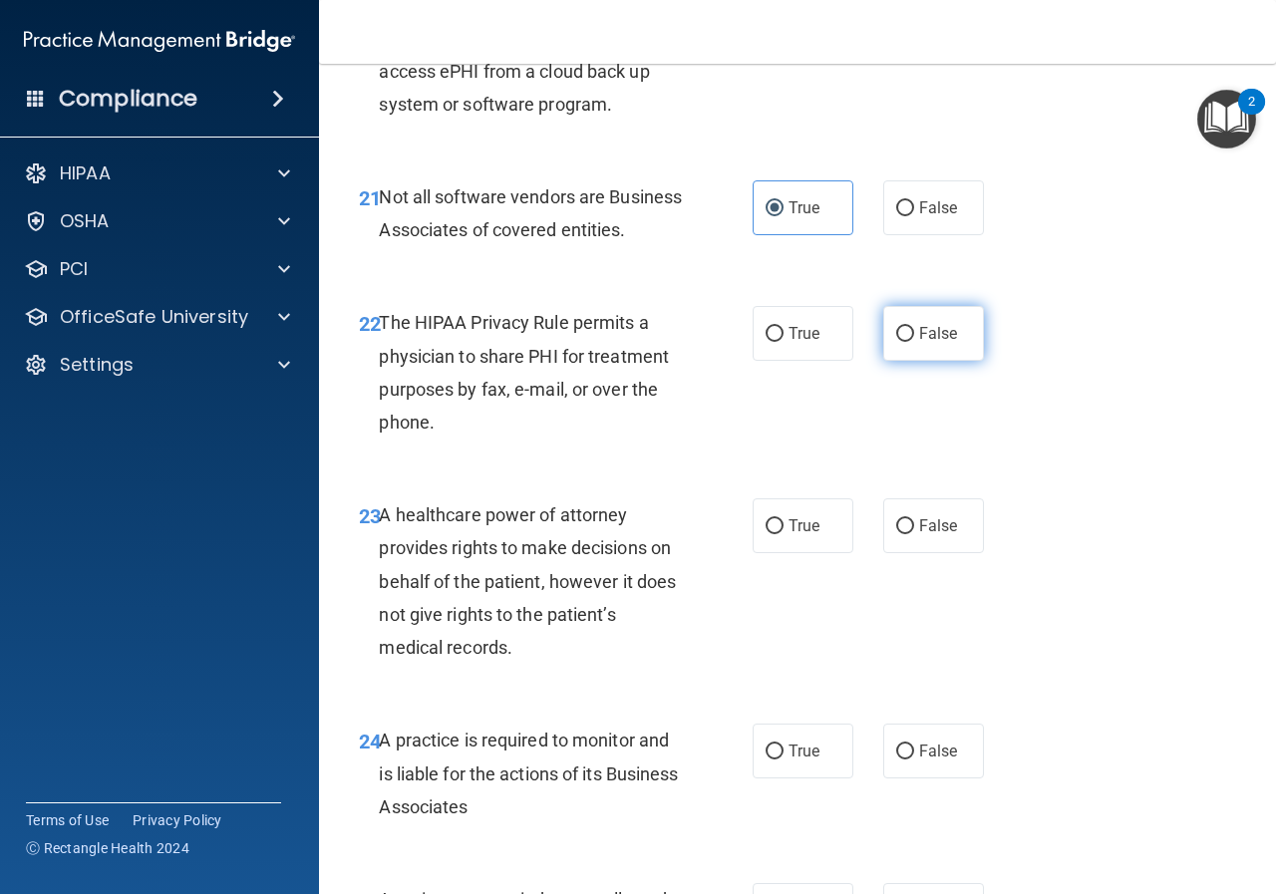
click at [899, 342] on input "False" at bounding box center [905, 334] width 18 height 15
radio input "true"
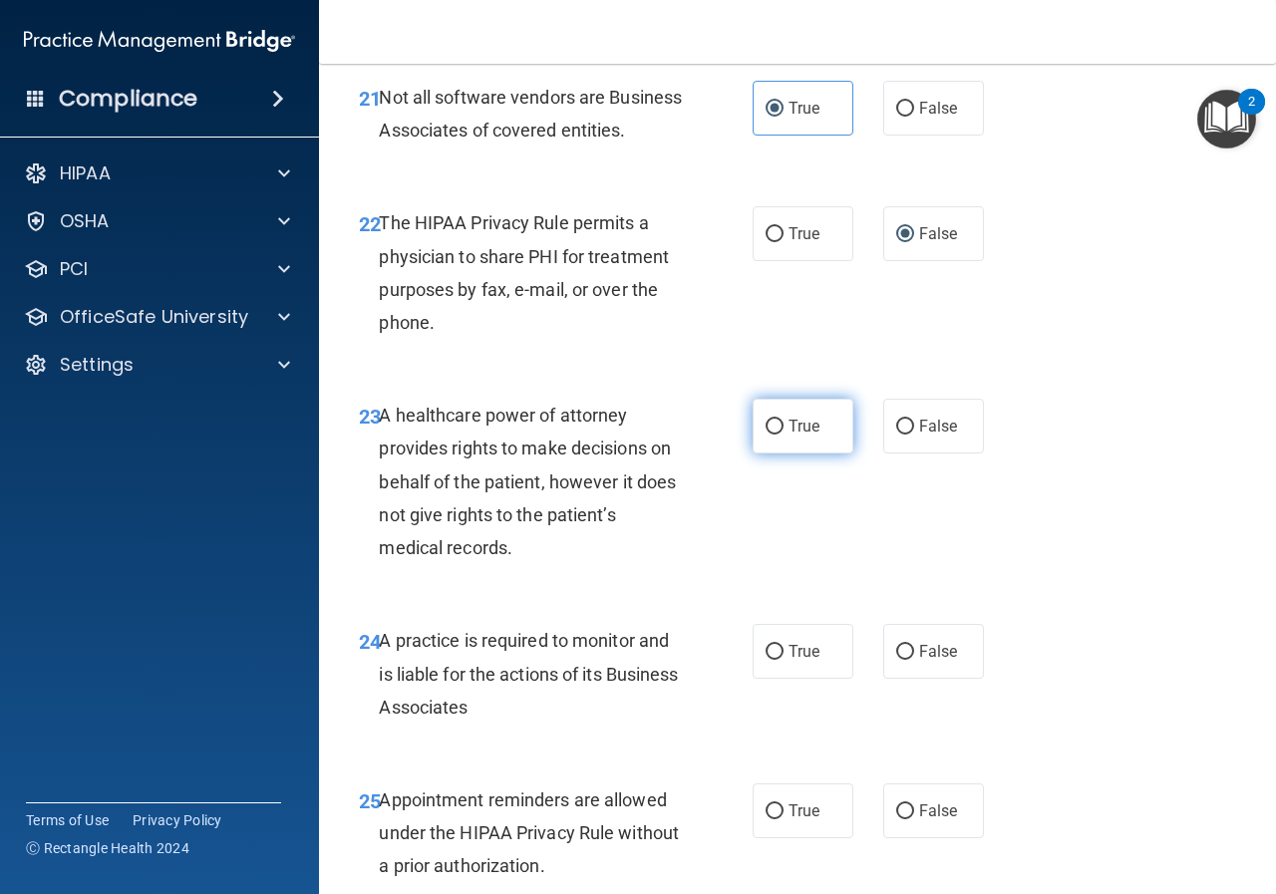
click at [766, 435] on input "True" at bounding box center [775, 427] width 18 height 15
radio input "true"
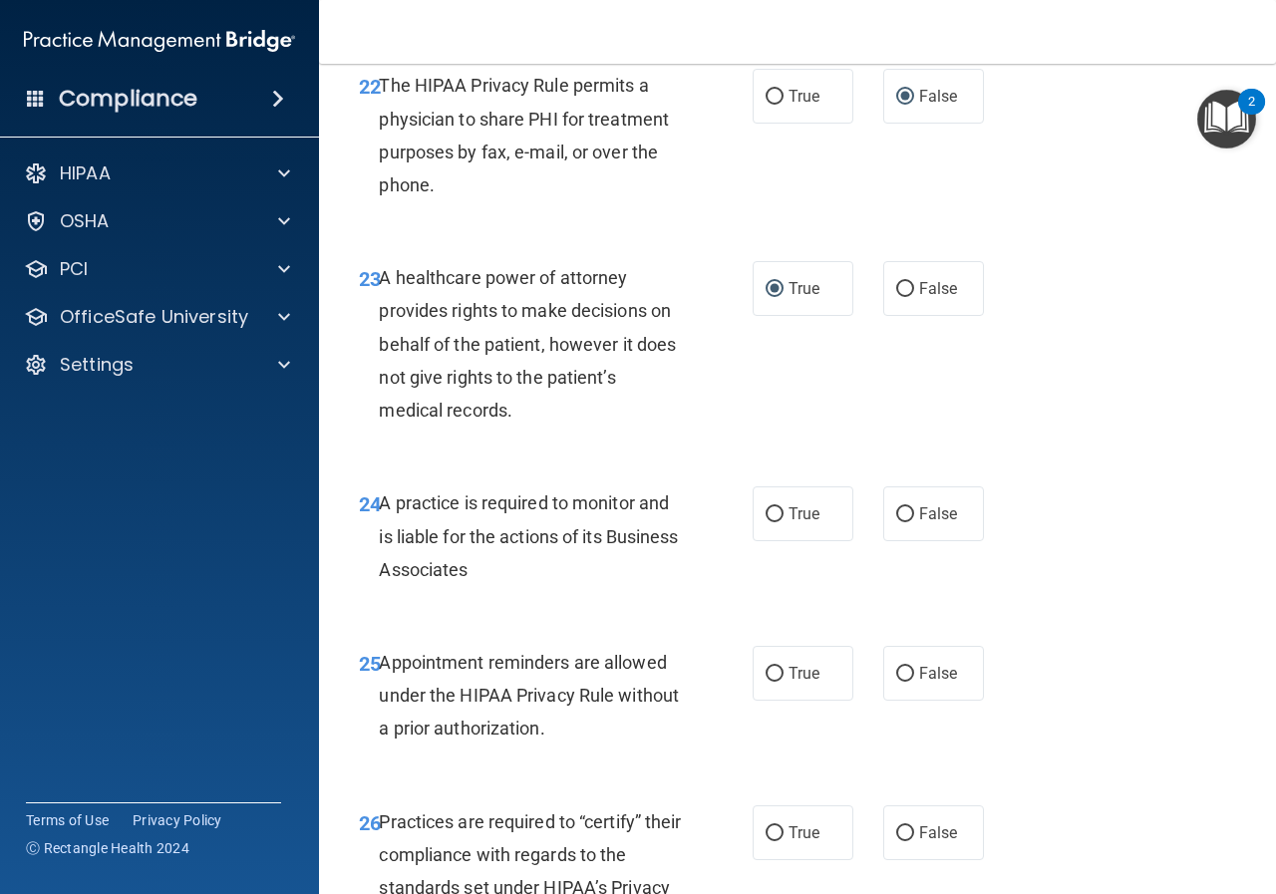
scroll to position [4586, 0]
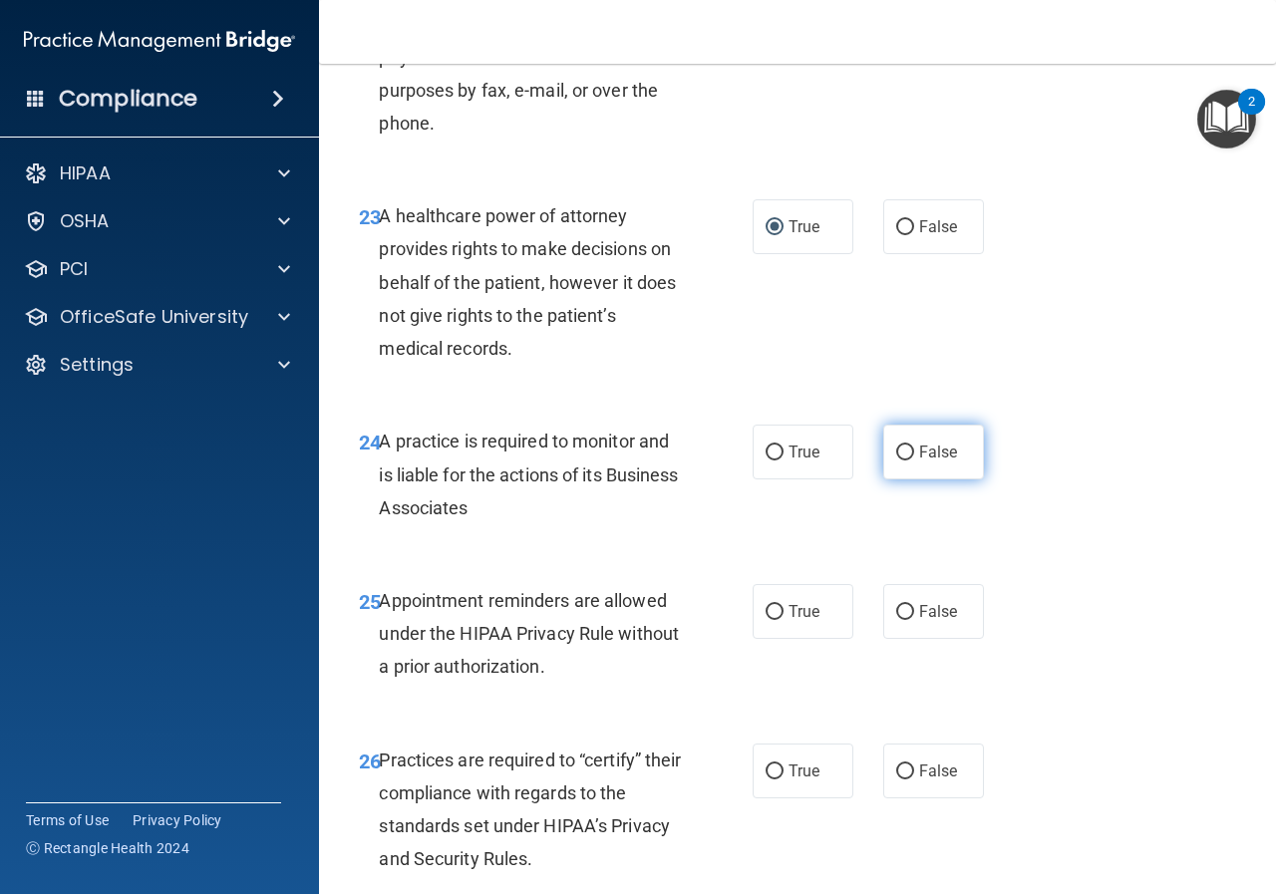
click at [908, 480] on label "False" at bounding box center [933, 452] width 101 height 55
click at [908, 461] on input "False" at bounding box center [905, 453] width 18 height 15
radio input "true"
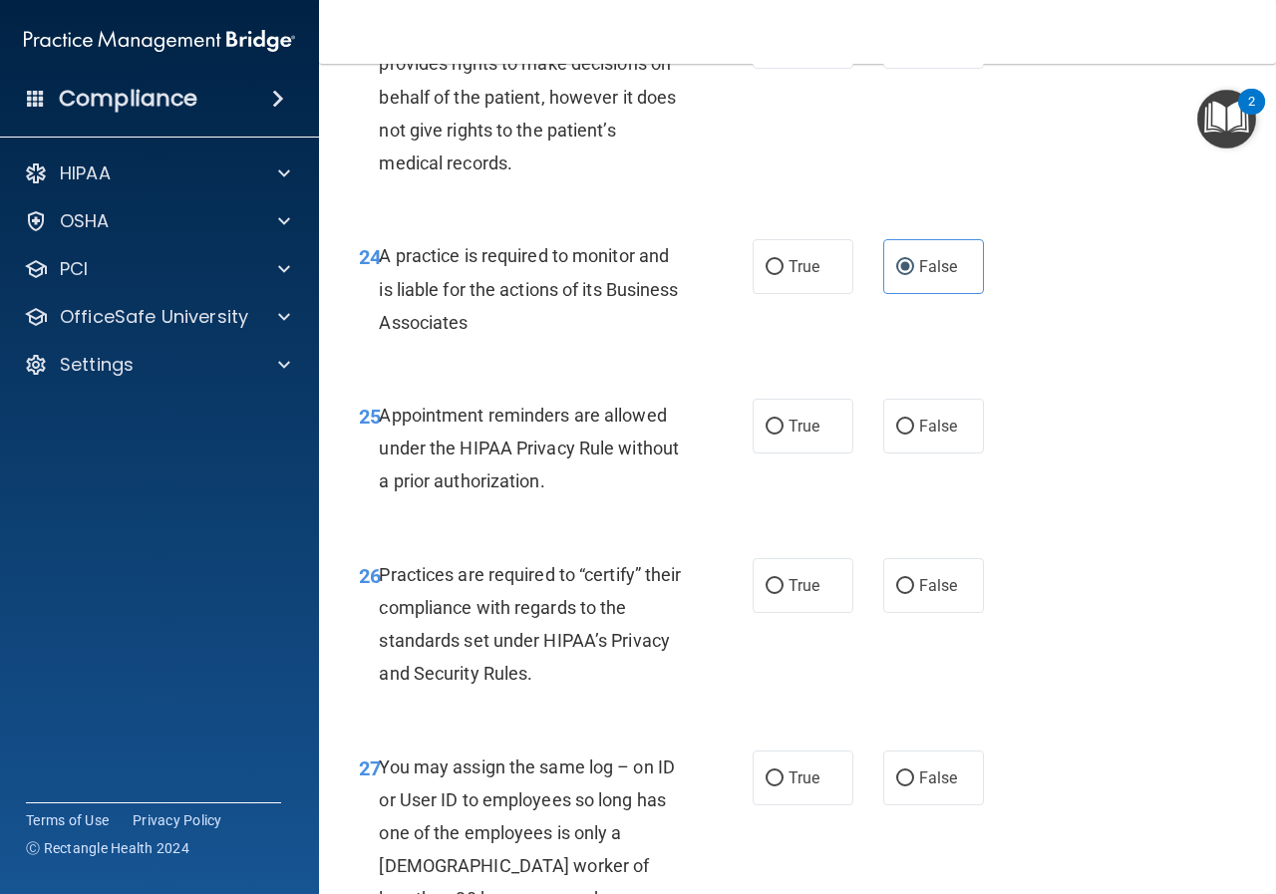
scroll to position [4785, 0]
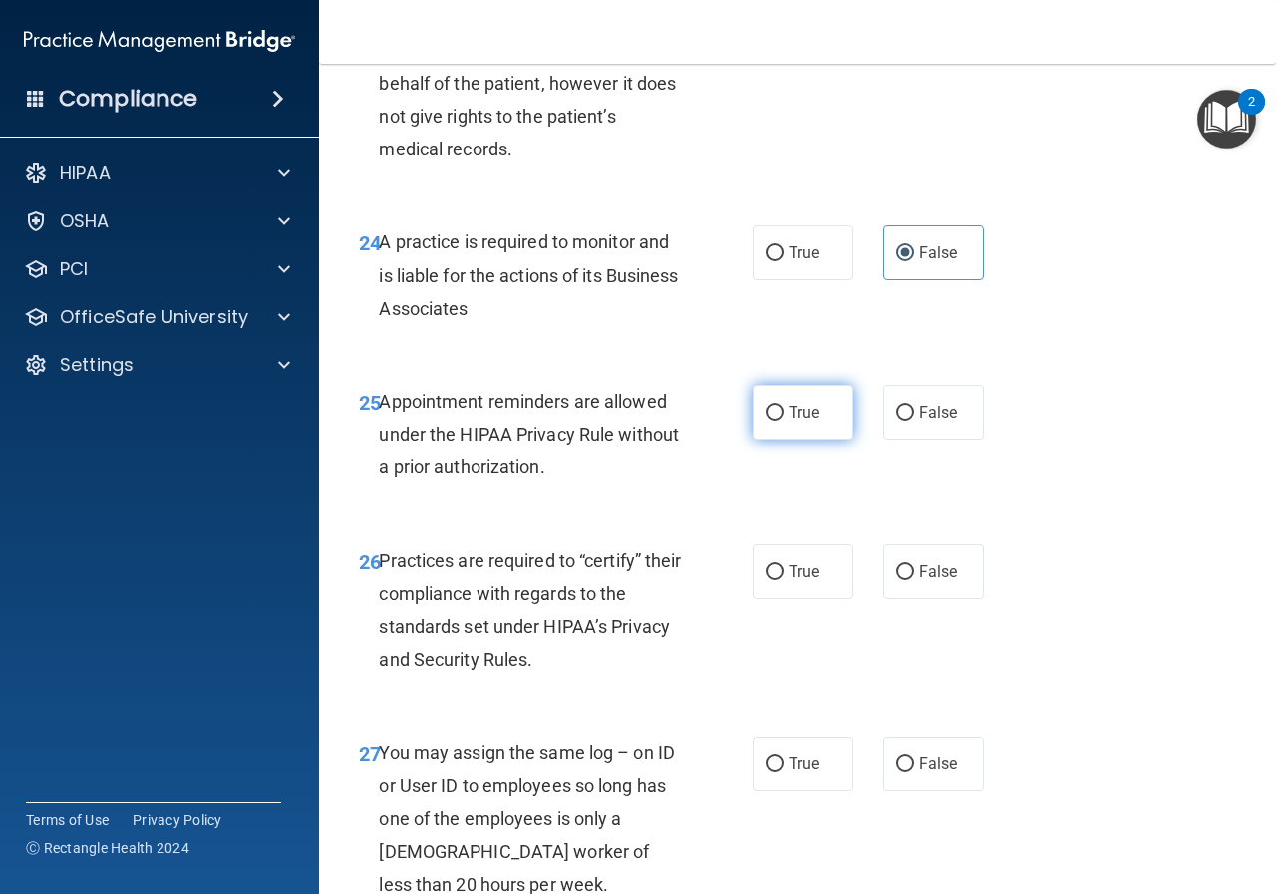
click at [789, 422] on span "True" at bounding box center [804, 412] width 31 height 19
click at [782, 421] on input "True" at bounding box center [775, 413] width 18 height 15
radio input "true"
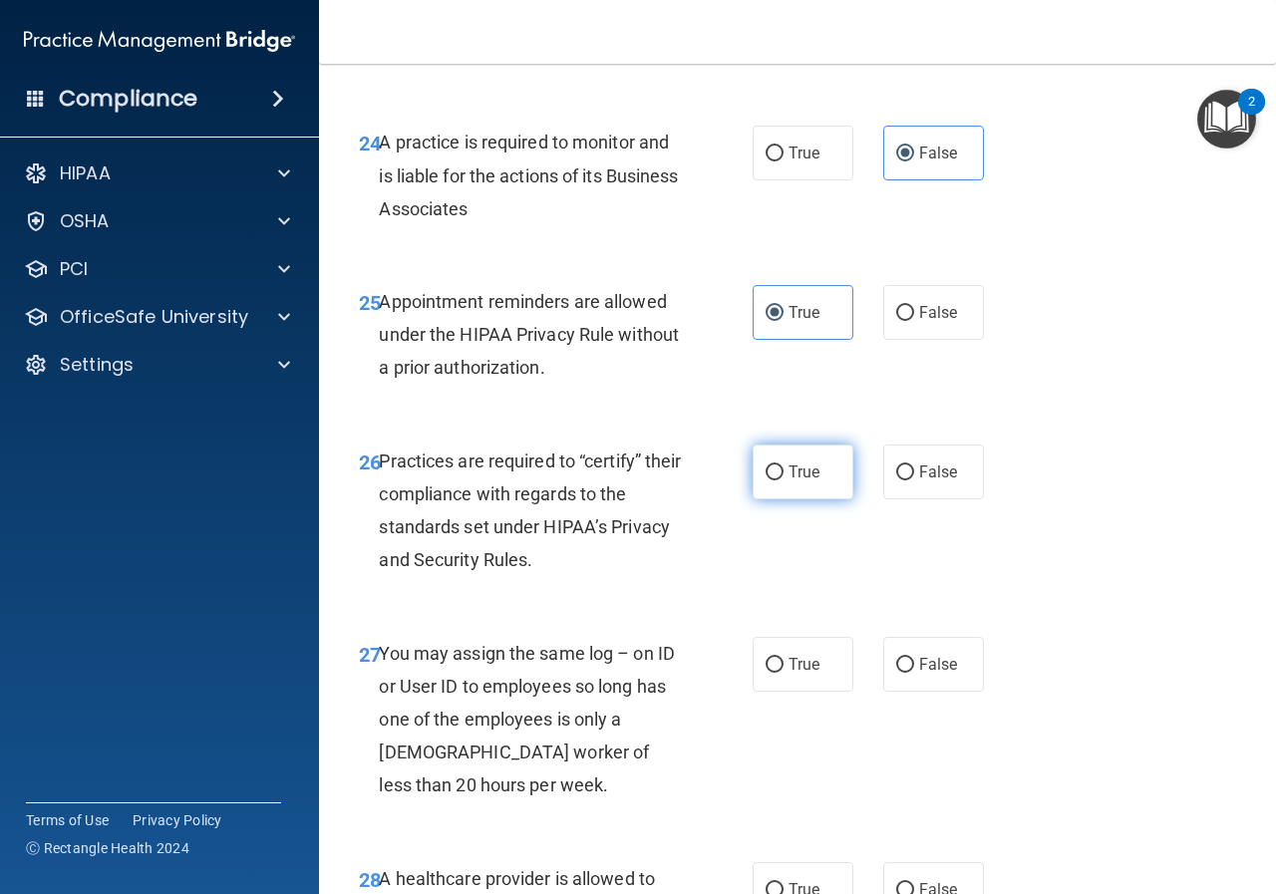
drag, startPoint x: 770, startPoint y: 535, endPoint x: 801, endPoint y: 531, distance: 32.1
click at [770, 480] on input "True" at bounding box center [775, 473] width 18 height 15
radio input "true"
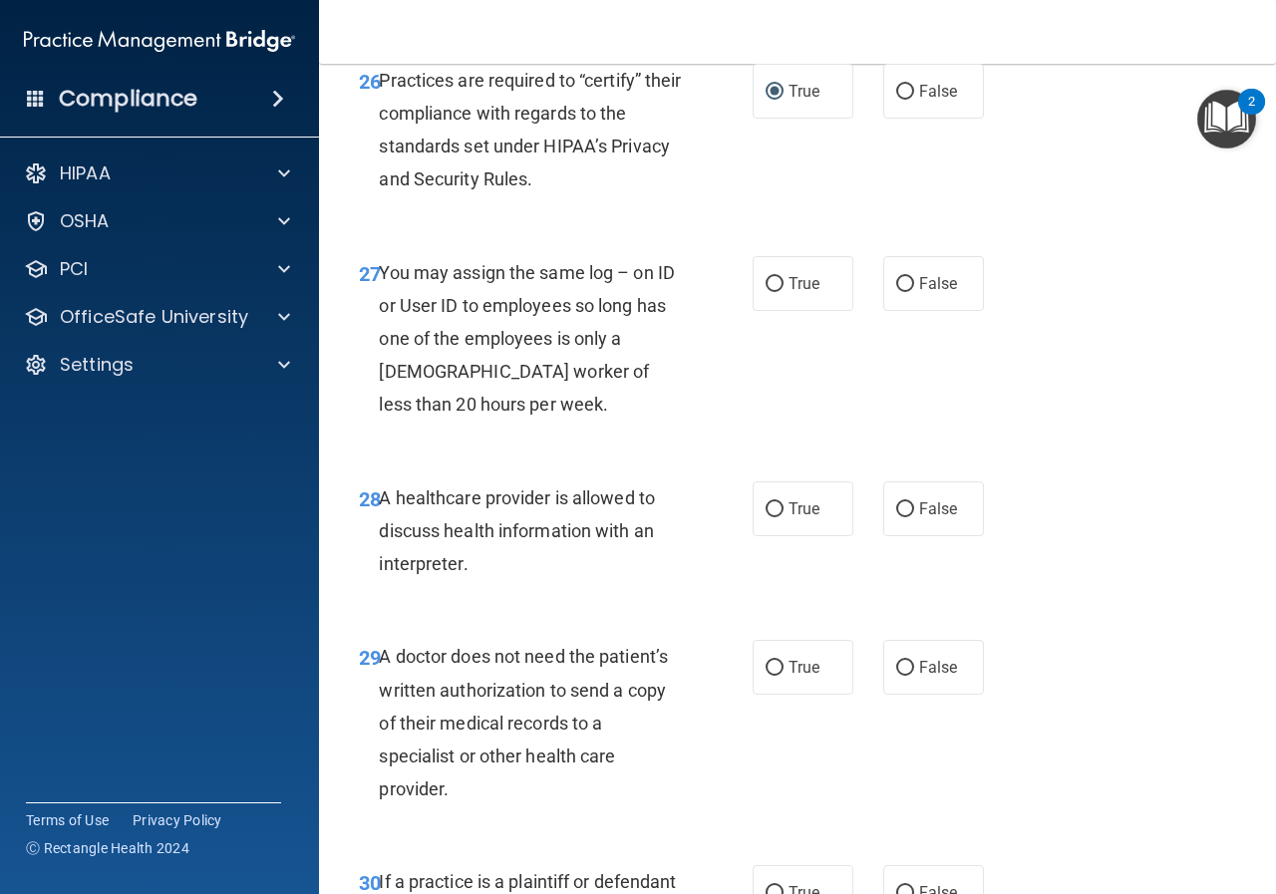
scroll to position [5283, 0]
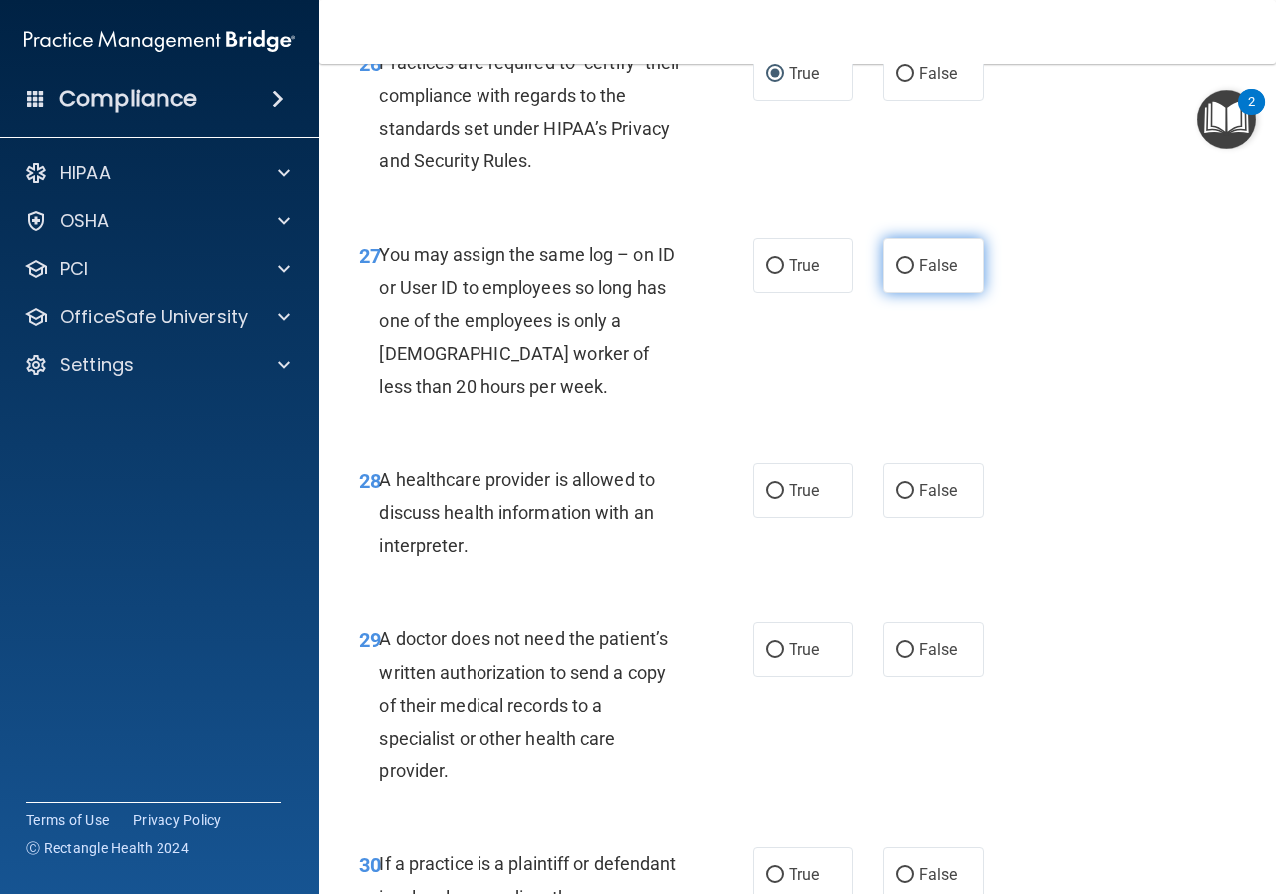
click at [897, 274] on input "False" at bounding box center [905, 266] width 18 height 15
radio input "true"
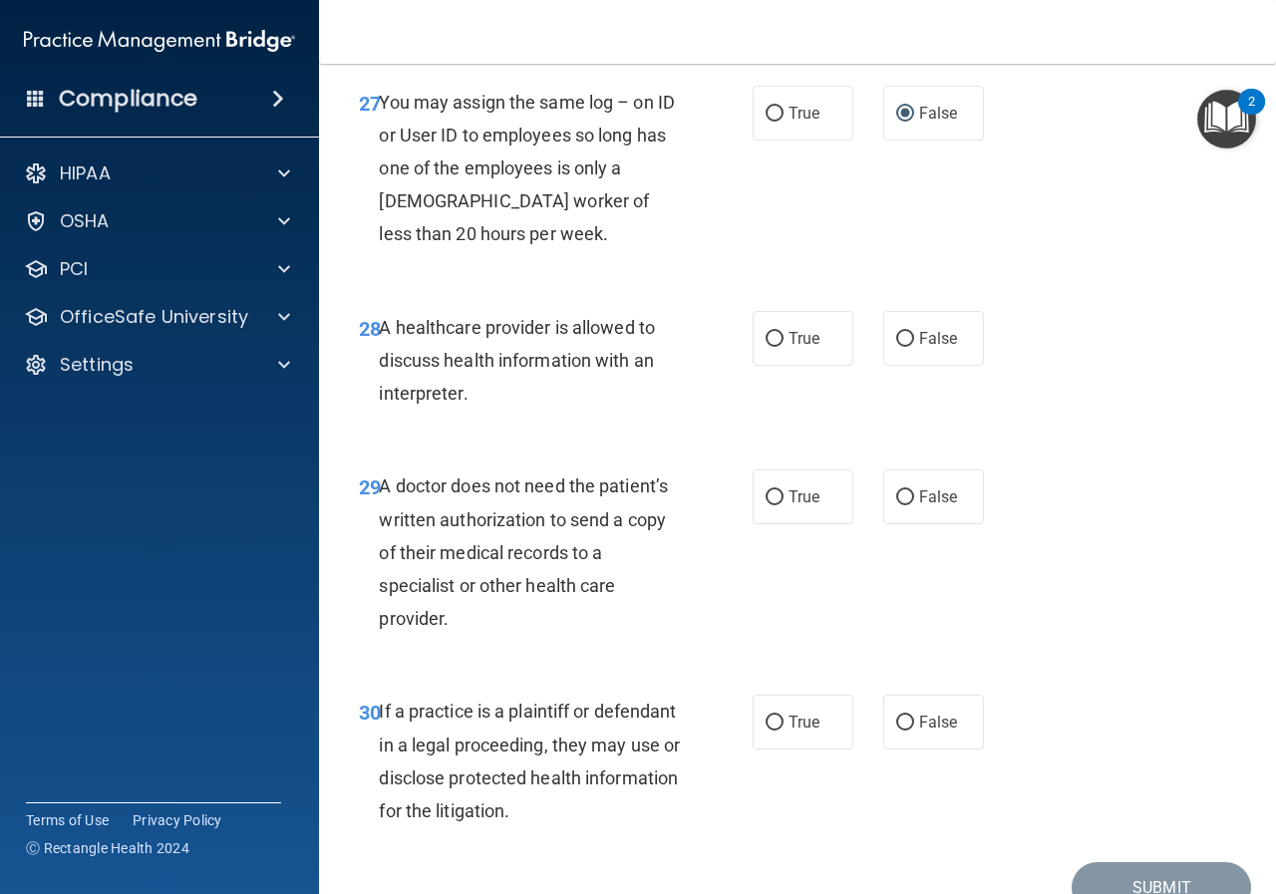
scroll to position [5483, 0]
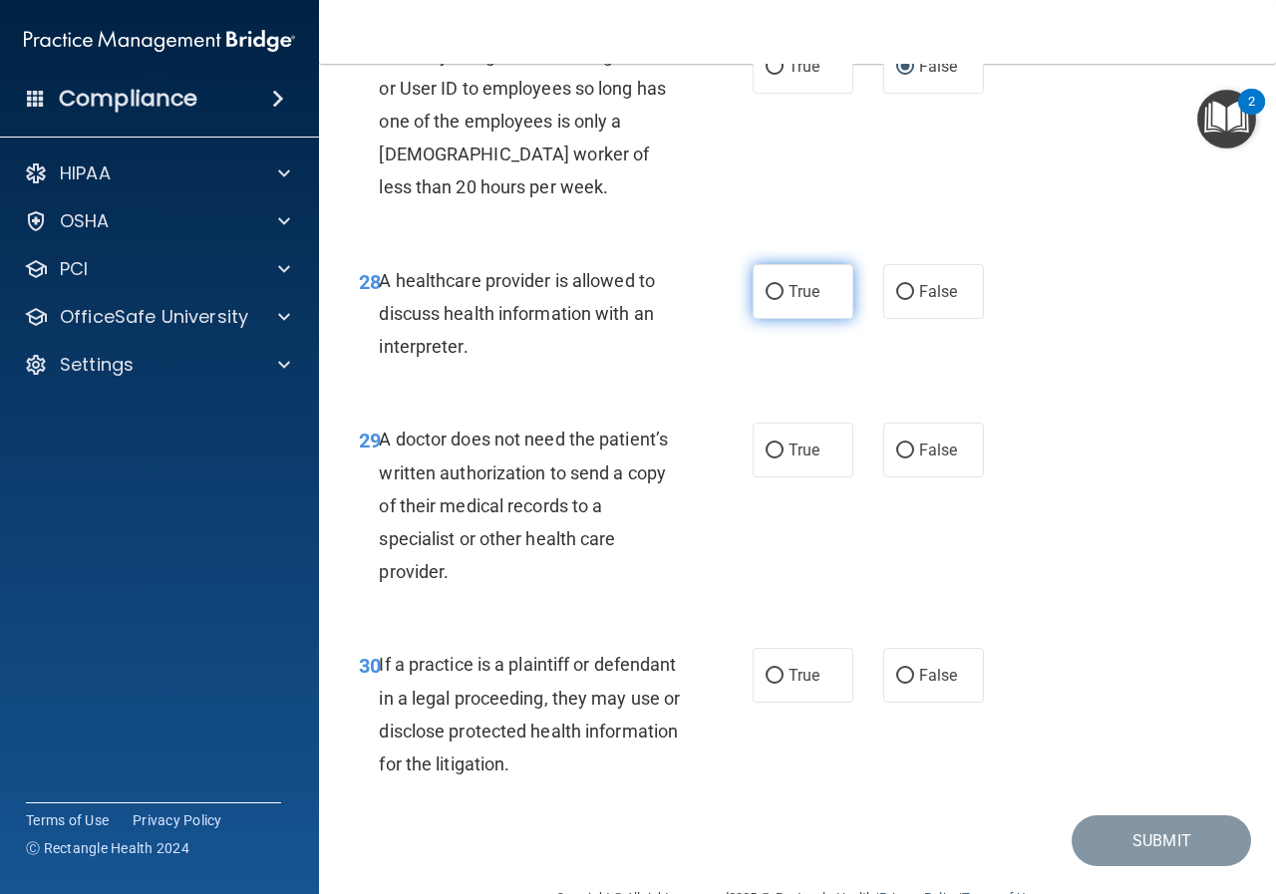
click at [768, 300] on input "True" at bounding box center [775, 292] width 18 height 15
radio input "true"
click at [770, 459] on input "True" at bounding box center [775, 451] width 18 height 15
radio input "true"
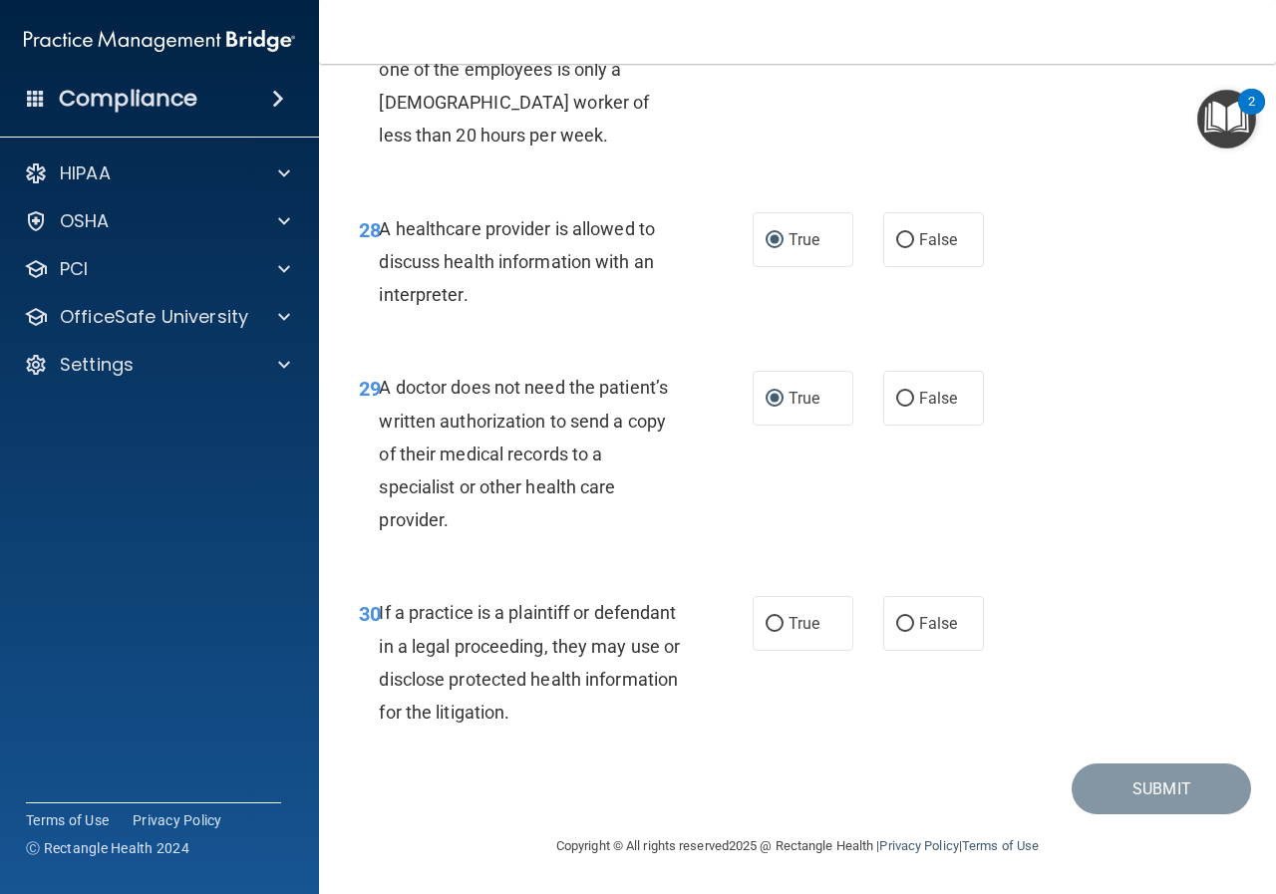
scroll to position [5601, 0]
click at [768, 625] on input "True" at bounding box center [775, 624] width 18 height 15
radio input "true"
click at [1126, 777] on button "Submit" at bounding box center [1161, 789] width 179 height 51
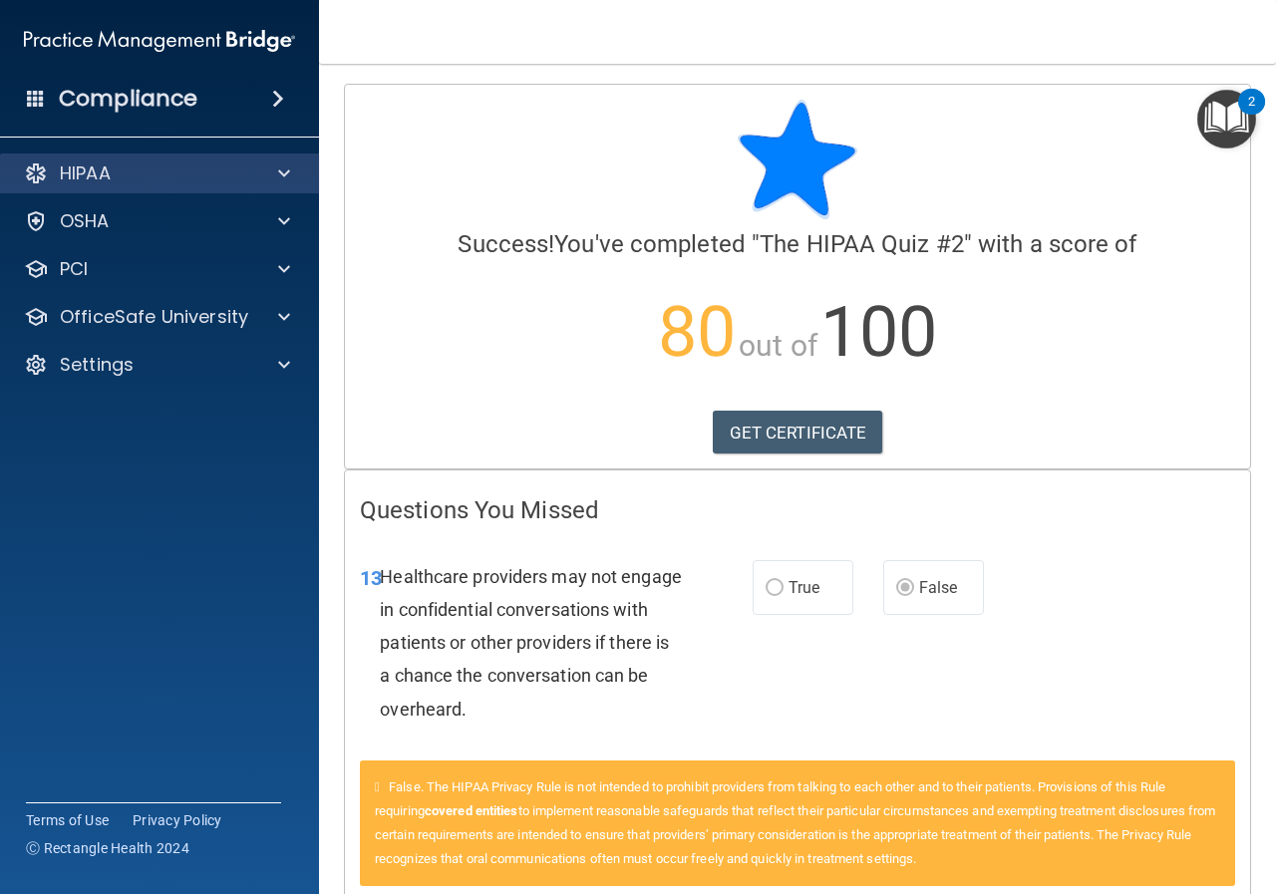
click at [117, 186] on div "HIPAA" at bounding box center [160, 174] width 320 height 40
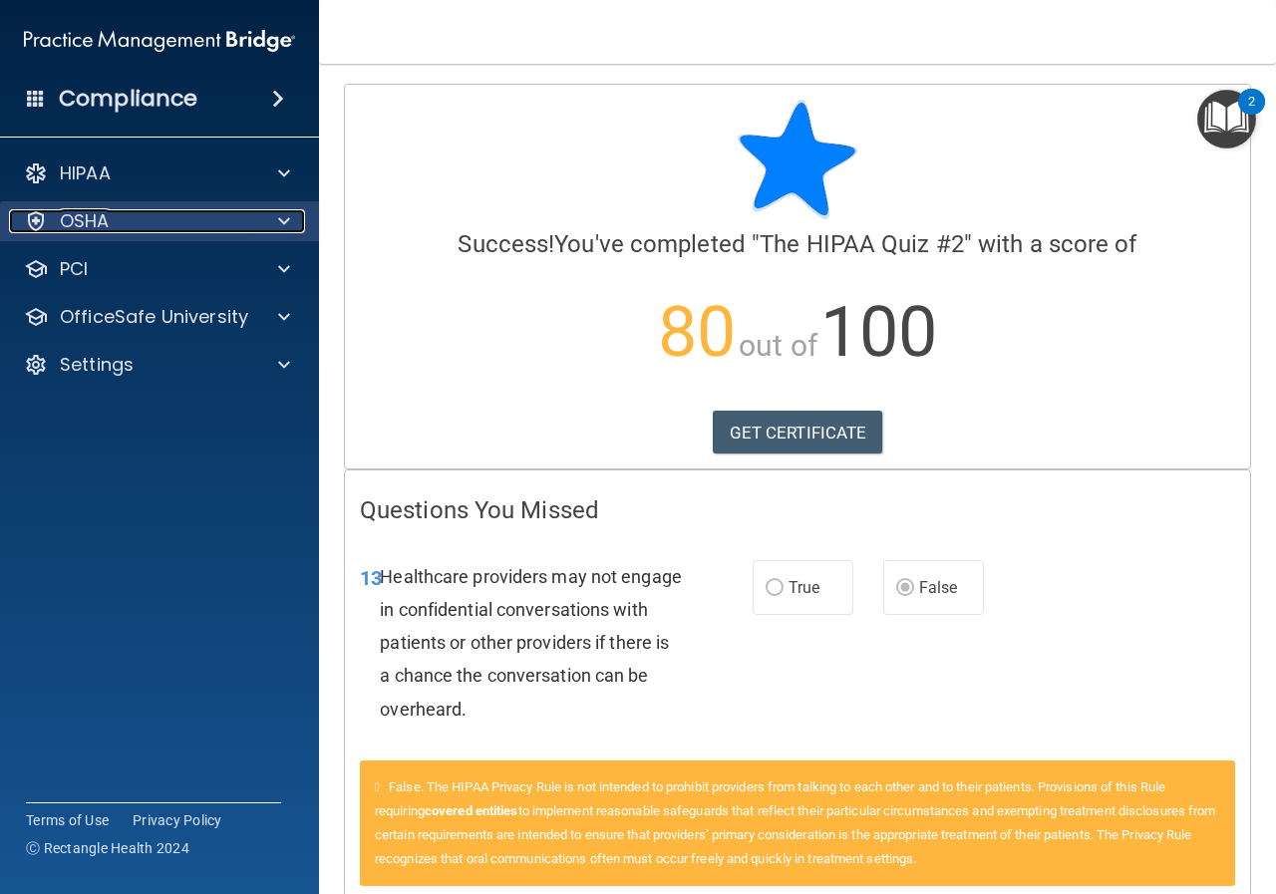
click at [127, 224] on div "OSHA" at bounding box center [132, 221] width 247 height 24
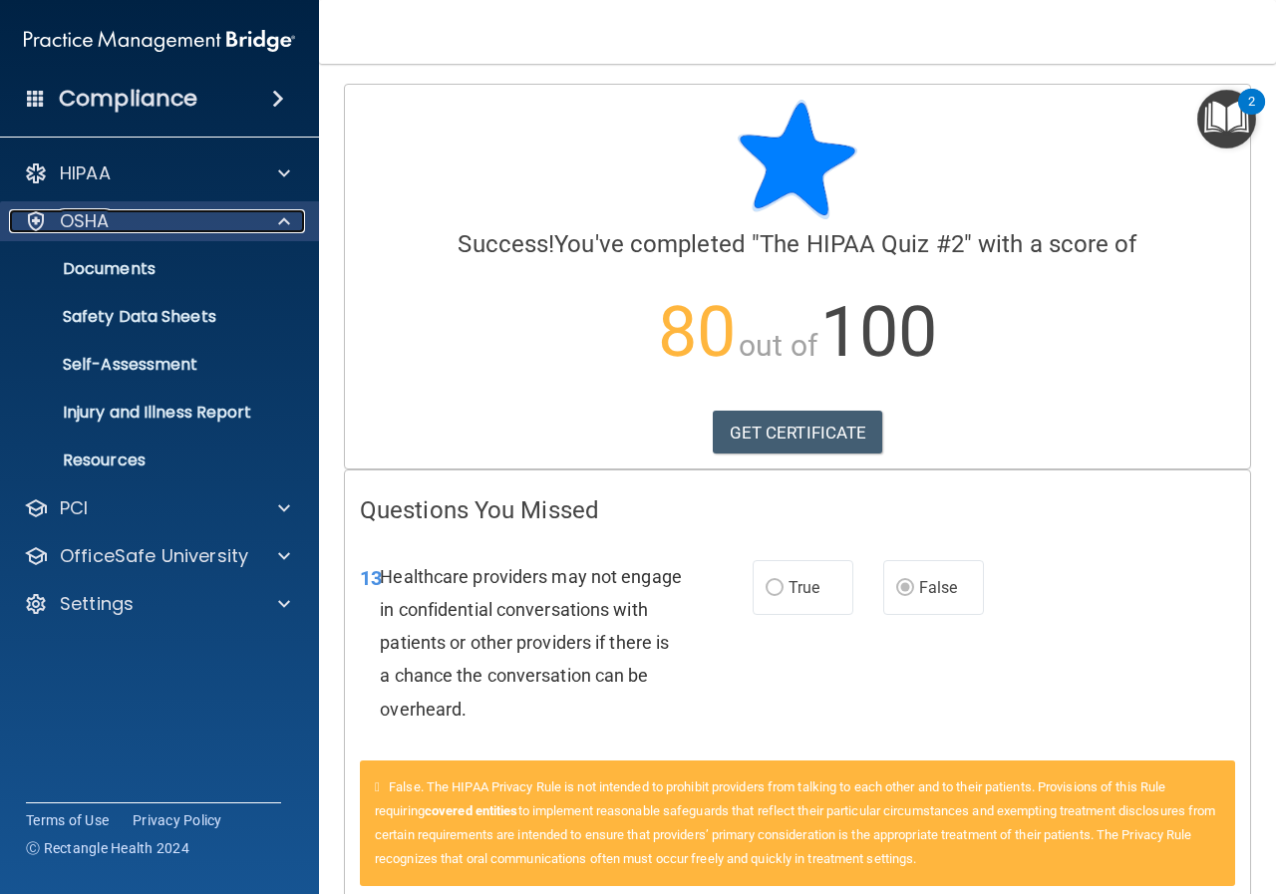
click at [146, 221] on div "OSHA" at bounding box center [132, 221] width 247 height 24
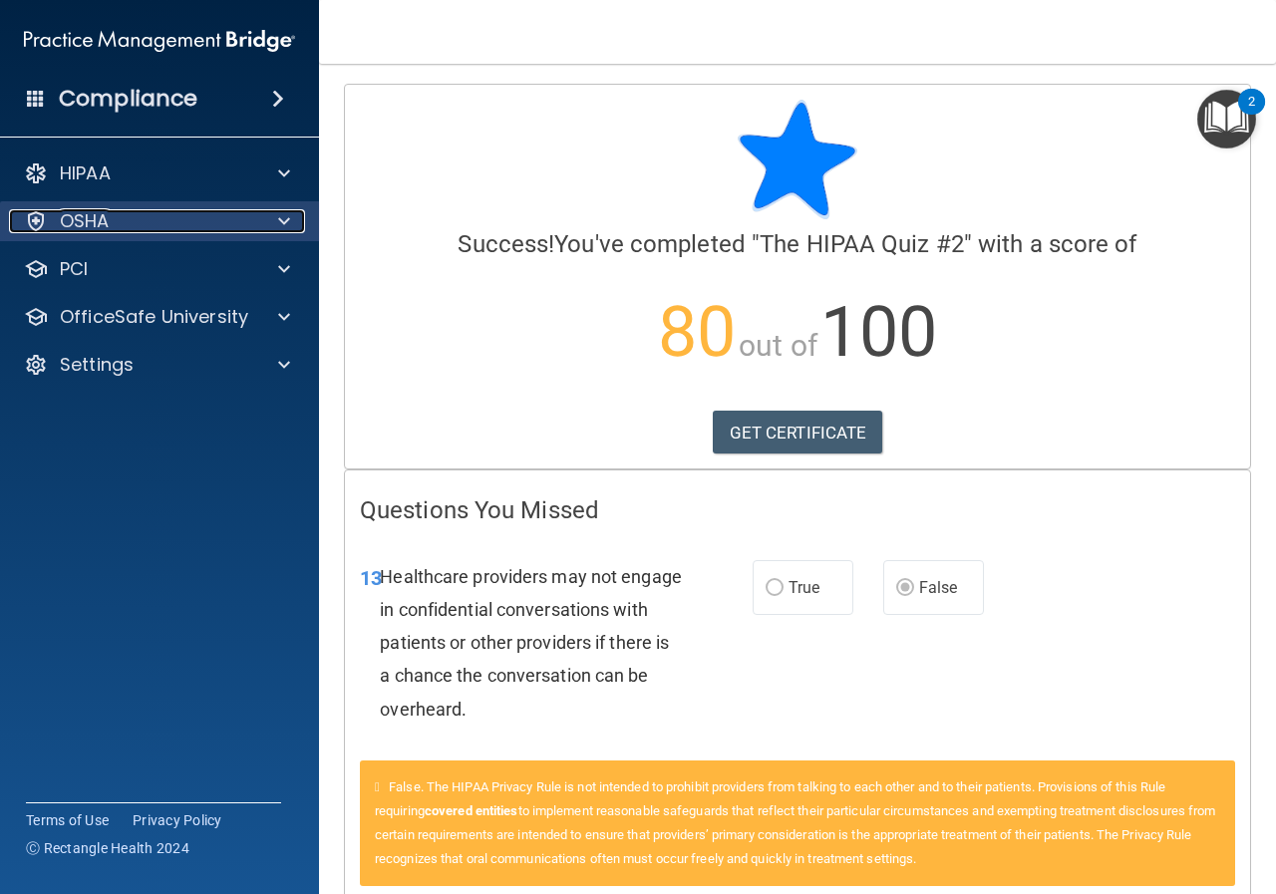
click at [146, 221] on div "OSHA" at bounding box center [132, 221] width 247 height 24
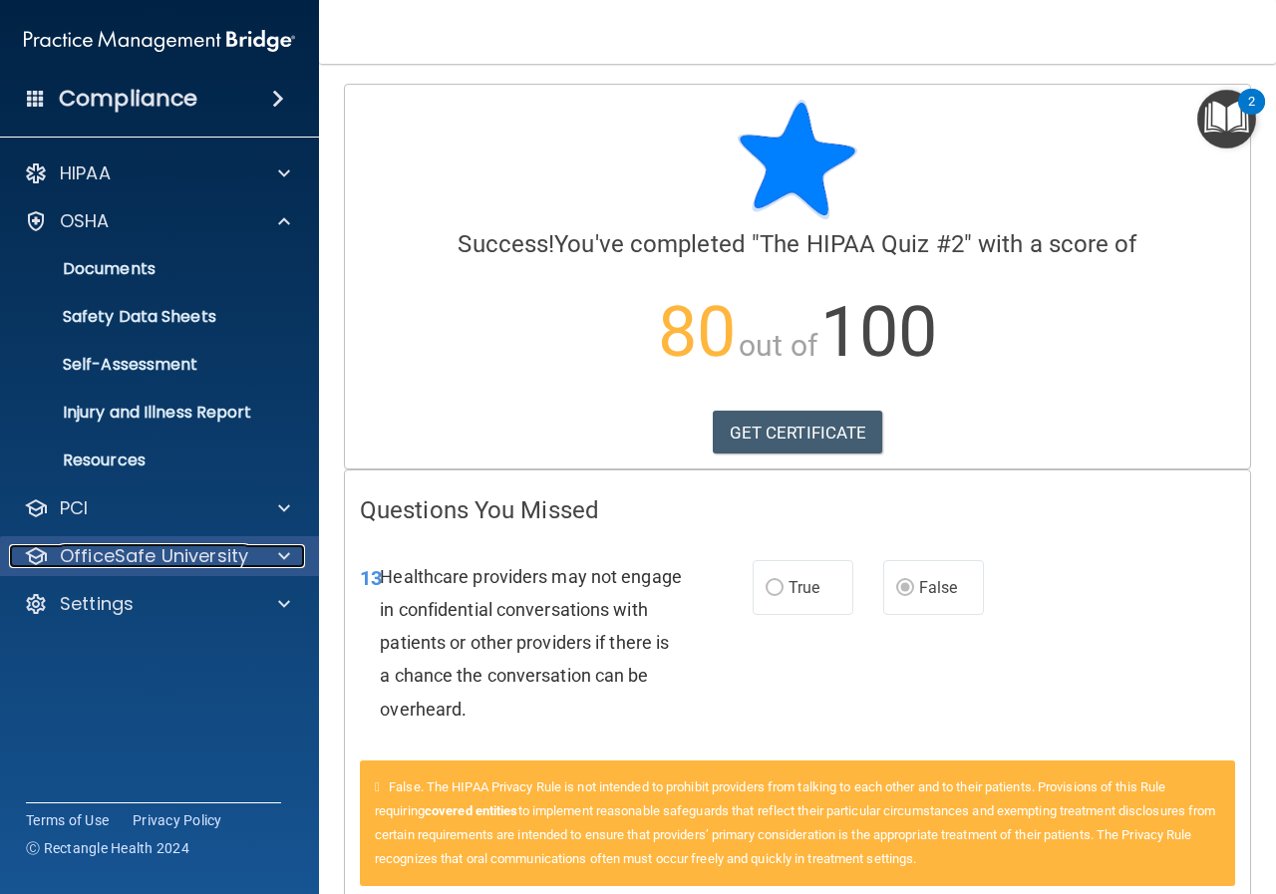
click at [134, 551] on p "OfficeSafe University" at bounding box center [154, 556] width 188 height 24
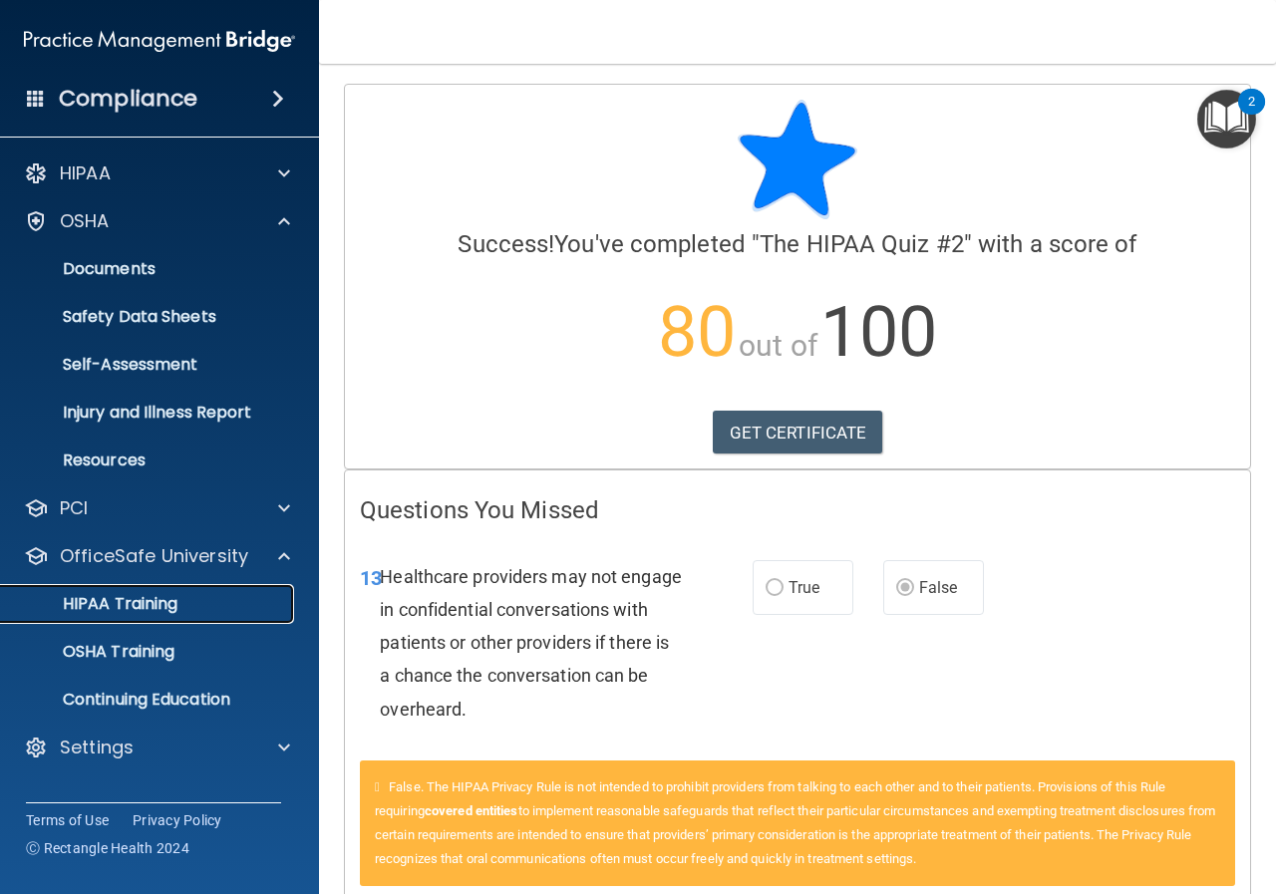
click at [127, 603] on p "HIPAA Training" at bounding box center [95, 604] width 164 height 20
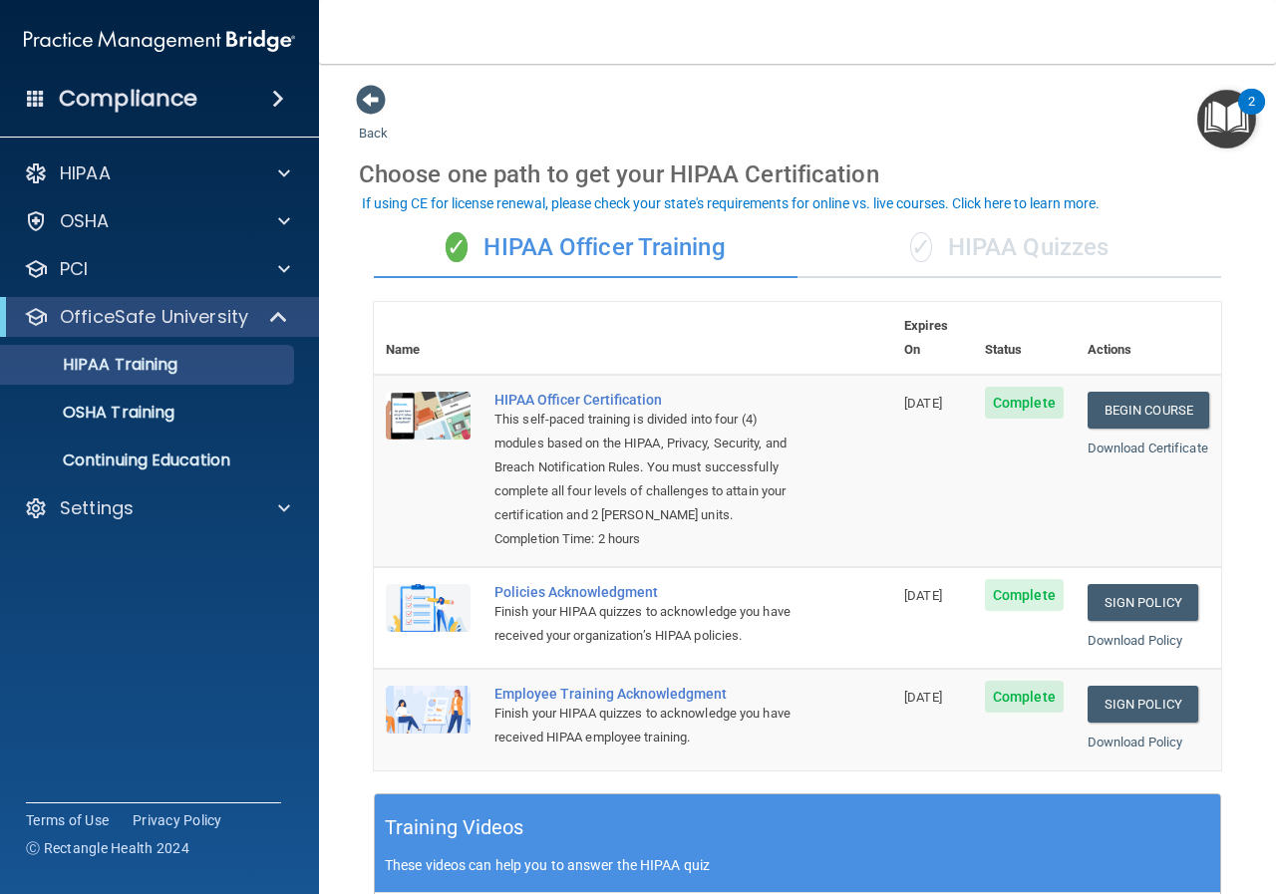
click at [950, 246] on div "✓ HIPAA Quizzes" at bounding box center [1010, 248] width 424 height 60
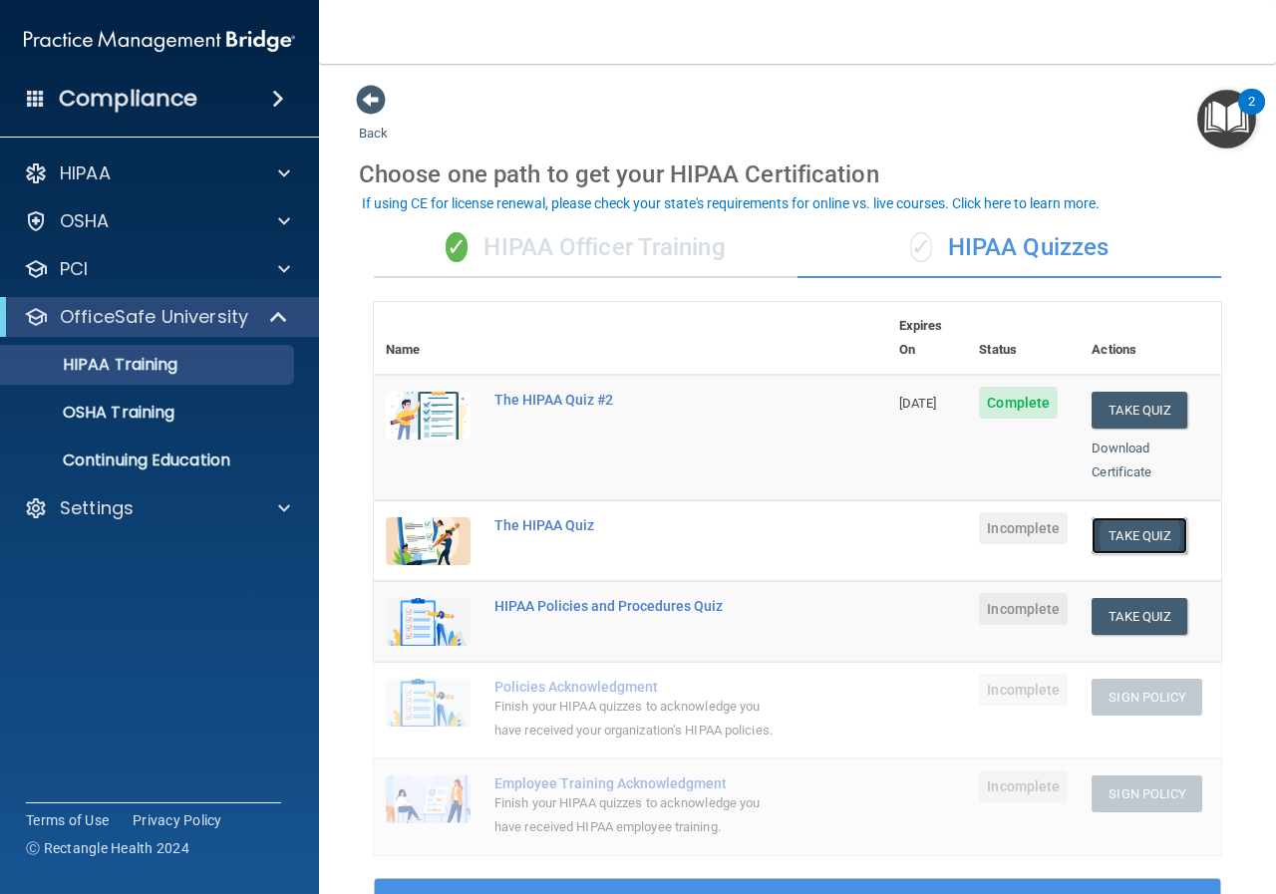
click at [1109, 517] on button "Take Quiz" at bounding box center [1140, 535] width 96 height 37
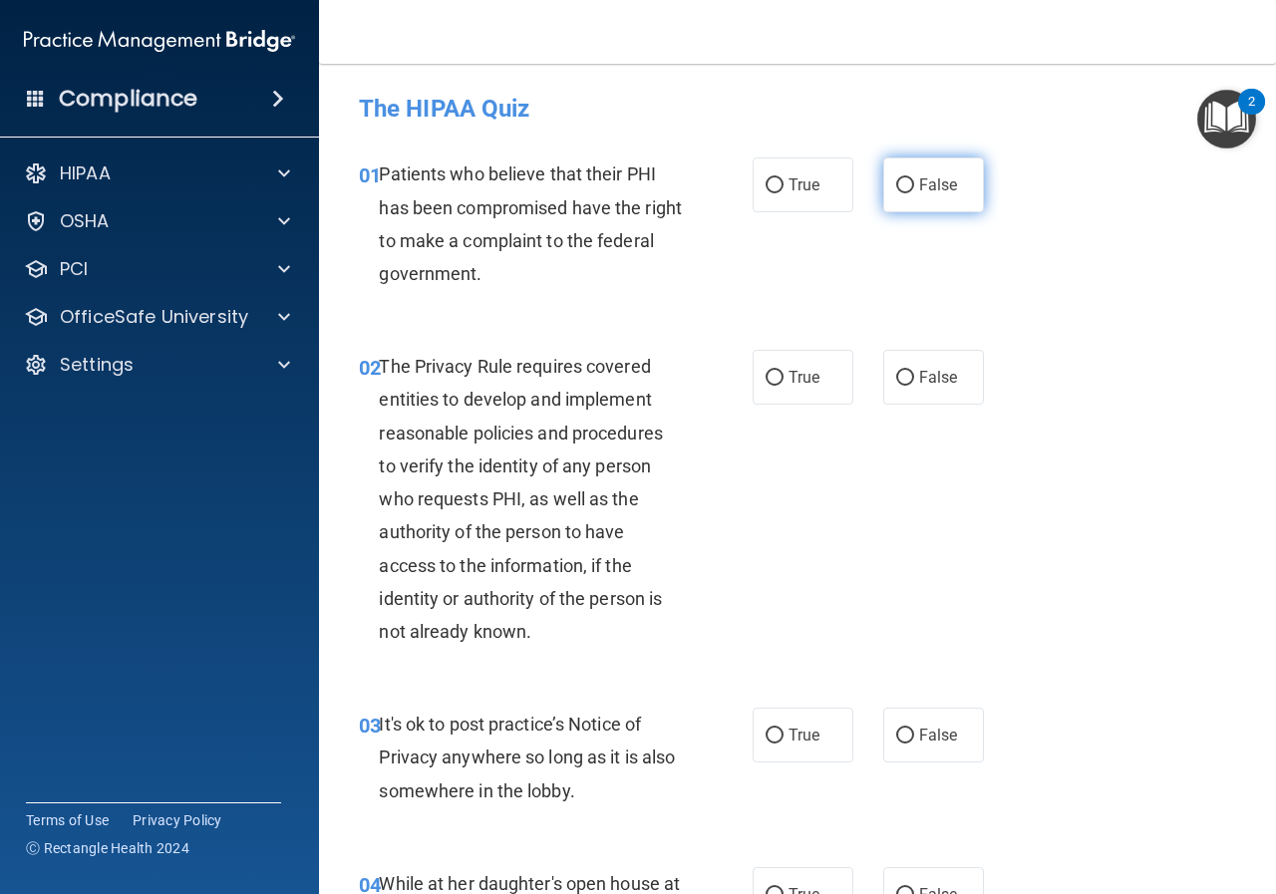
click at [922, 189] on span "False" at bounding box center [938, 184] width 39 height 19
click at [914, 189] on input "False" at bounding box center [905, 185] width 18 height 15
radio input "true"
click at [790, 186] on span "True" at bounding box center [804, 184] width 31 height 19
click at [784, 186] on input "True" at bounding box center [775, 185] width 18 height 15
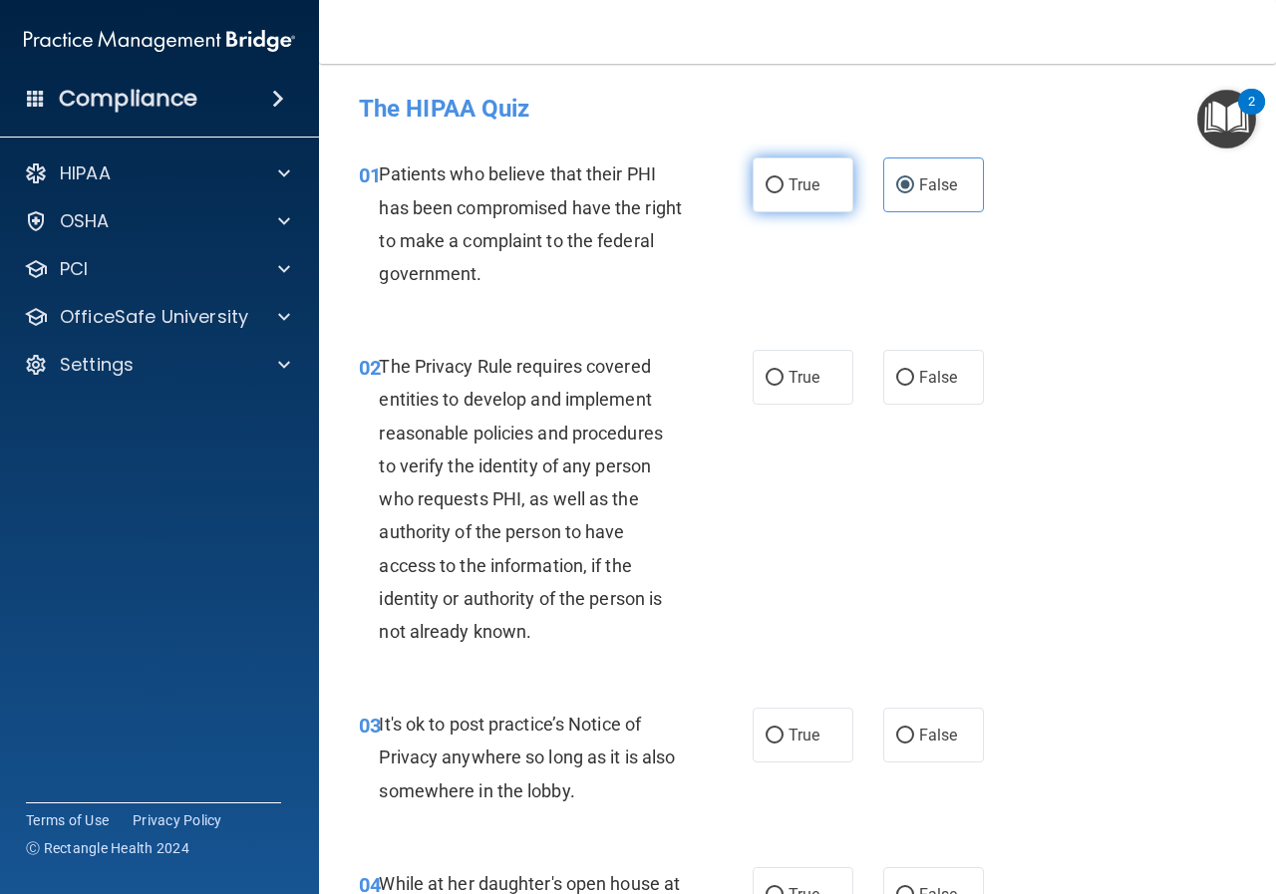
radio input "true"
radio input "false"
click at [766, 371] on input "True" at bounding box center [775, 378] width 18 height 15
radio input "true"
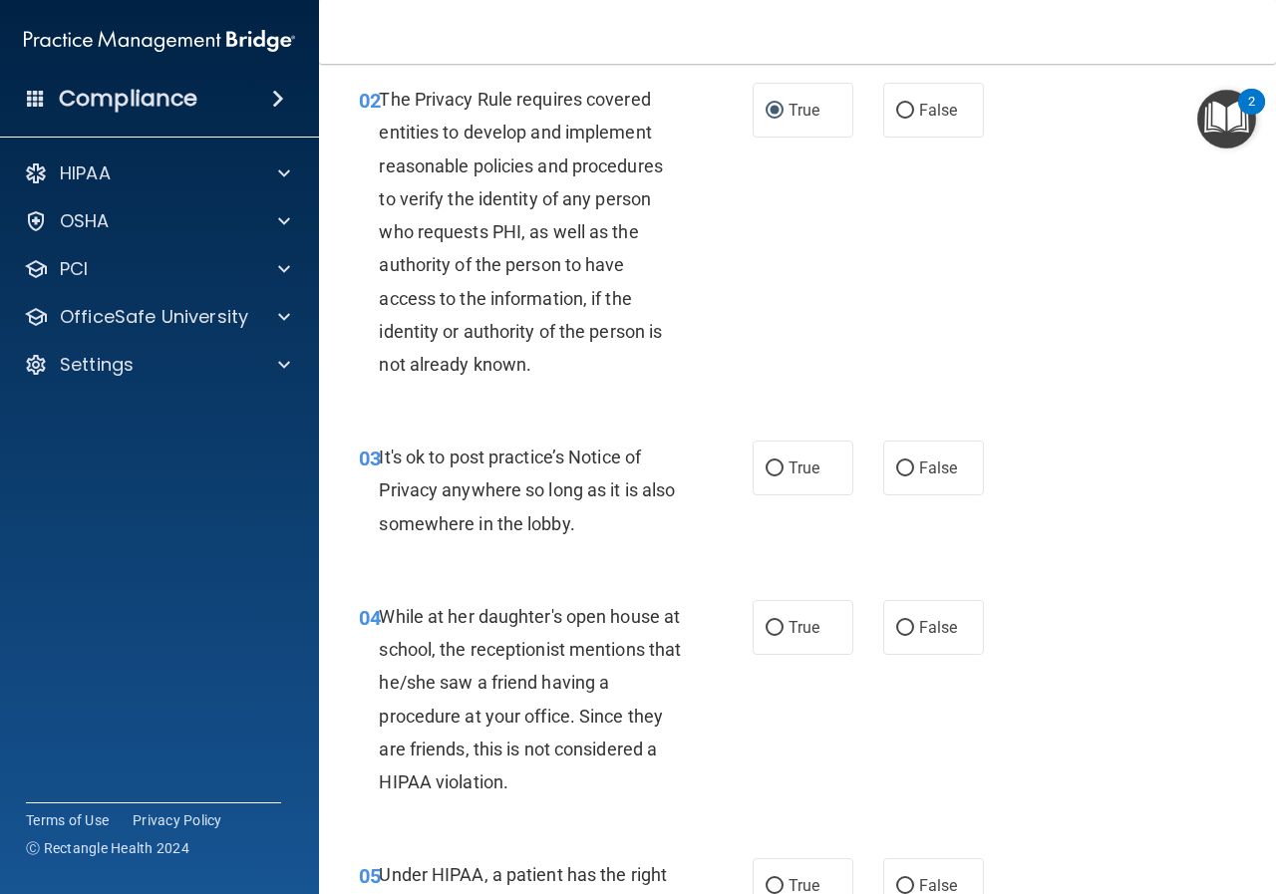
scroll to position [399, 0]
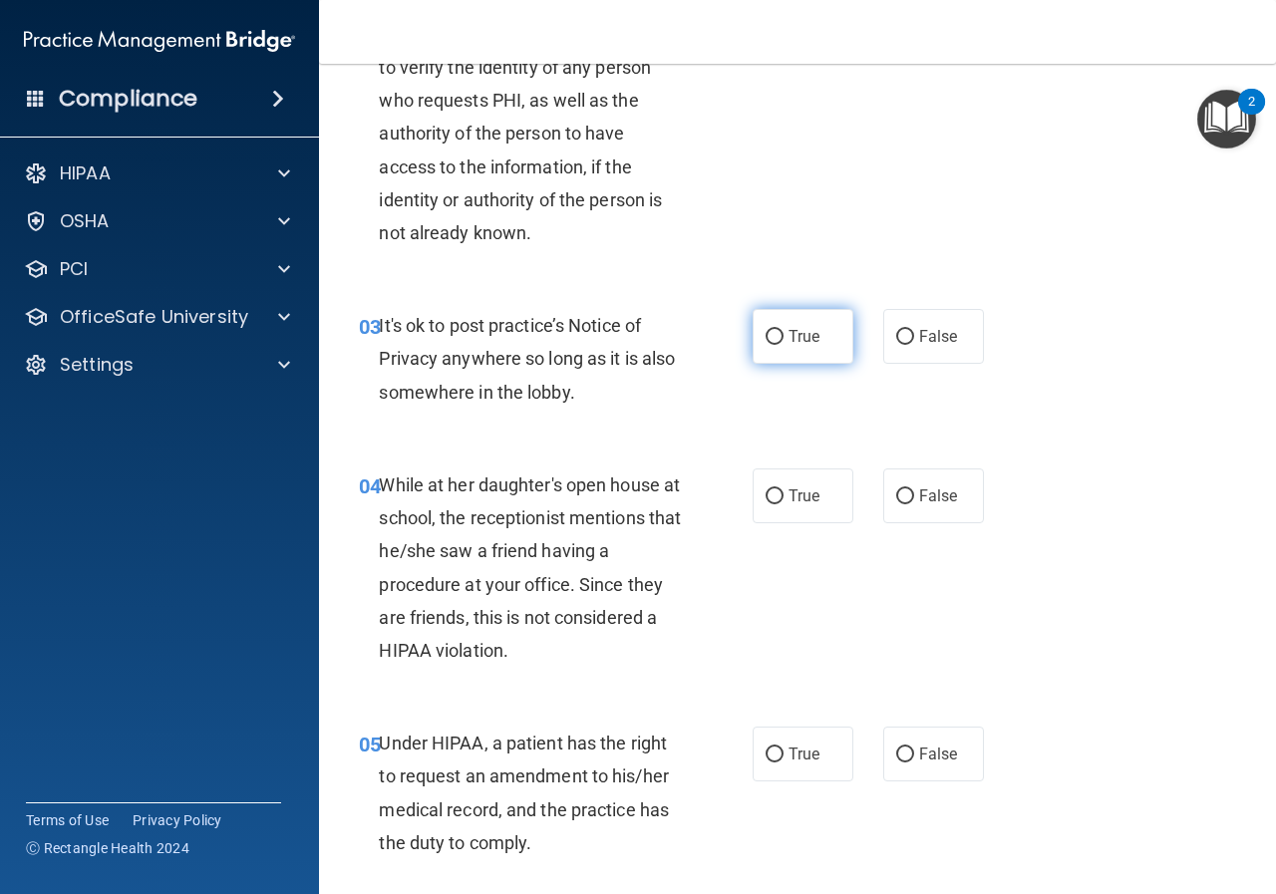
click at [766, 334] on input "True" at bounding box center [775, 337] width 18 height 15
radio input "true"
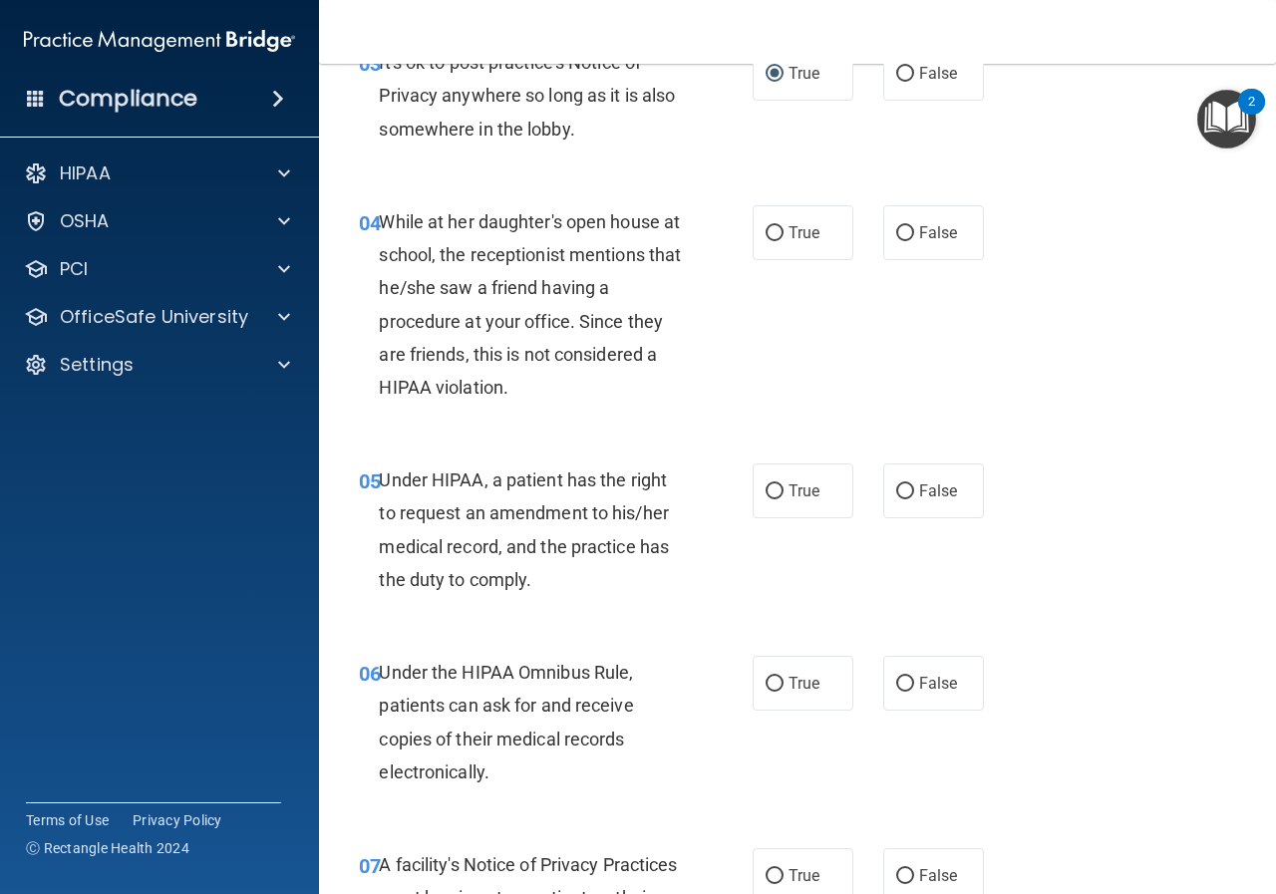
scroll to position [698, 0]
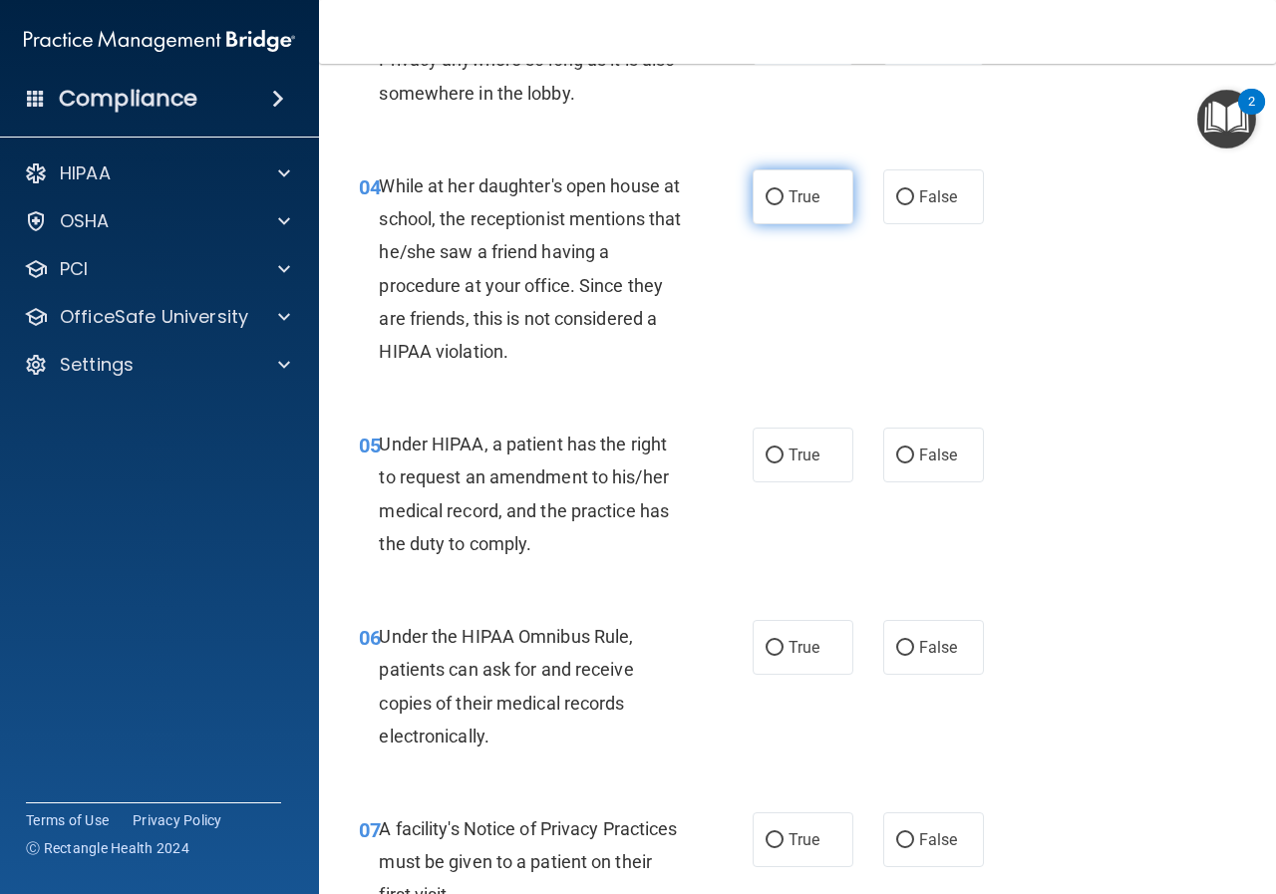
click at [770, 190] on input "True" at bounding box center [775, 197] width 18 height 15
radio input "true"
click at [907, 192] on label "False" at bounding box center [933, 196] width 101 height 55
click at [907, 192] on input "False" at bounding box center [905, 197] width 18 height 15
radio input "true"
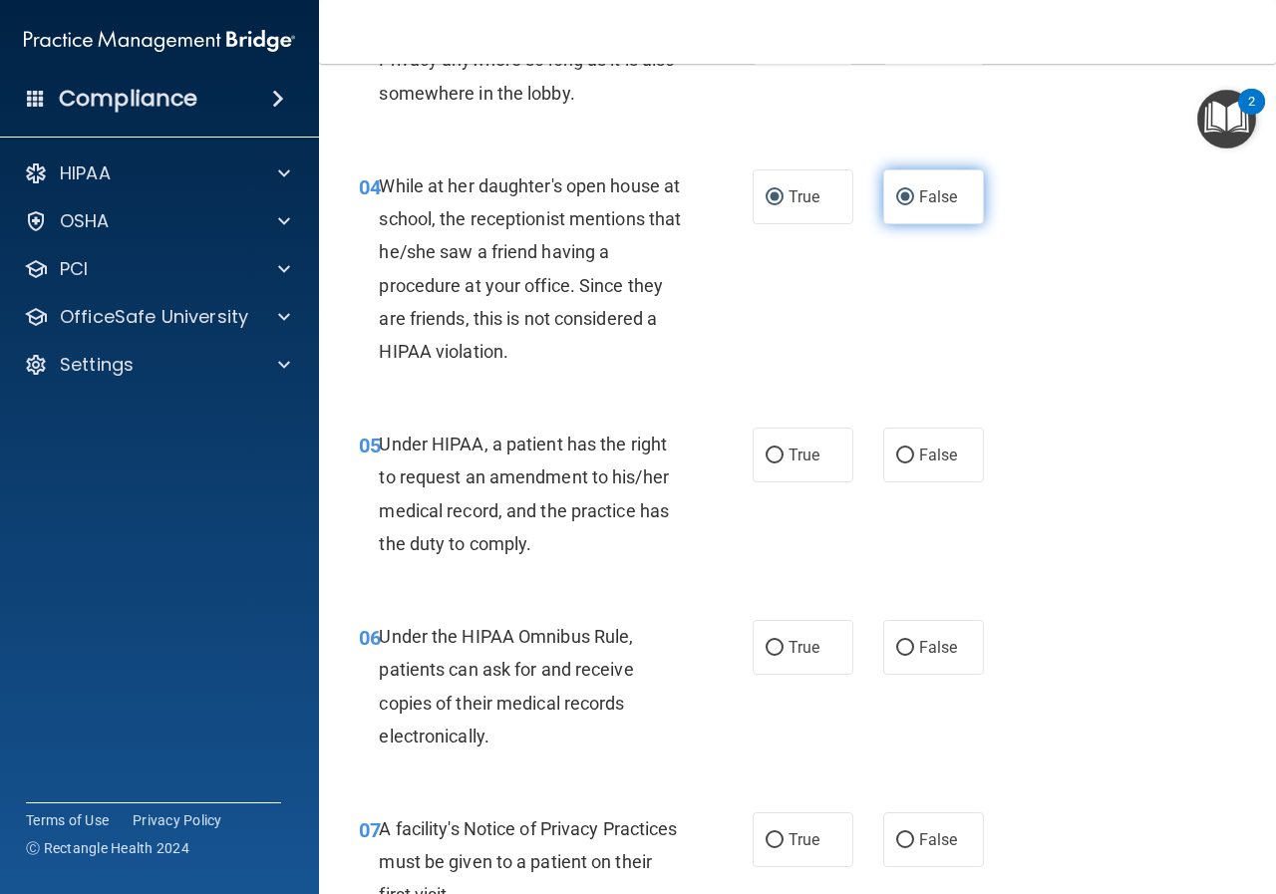
radio input "false"
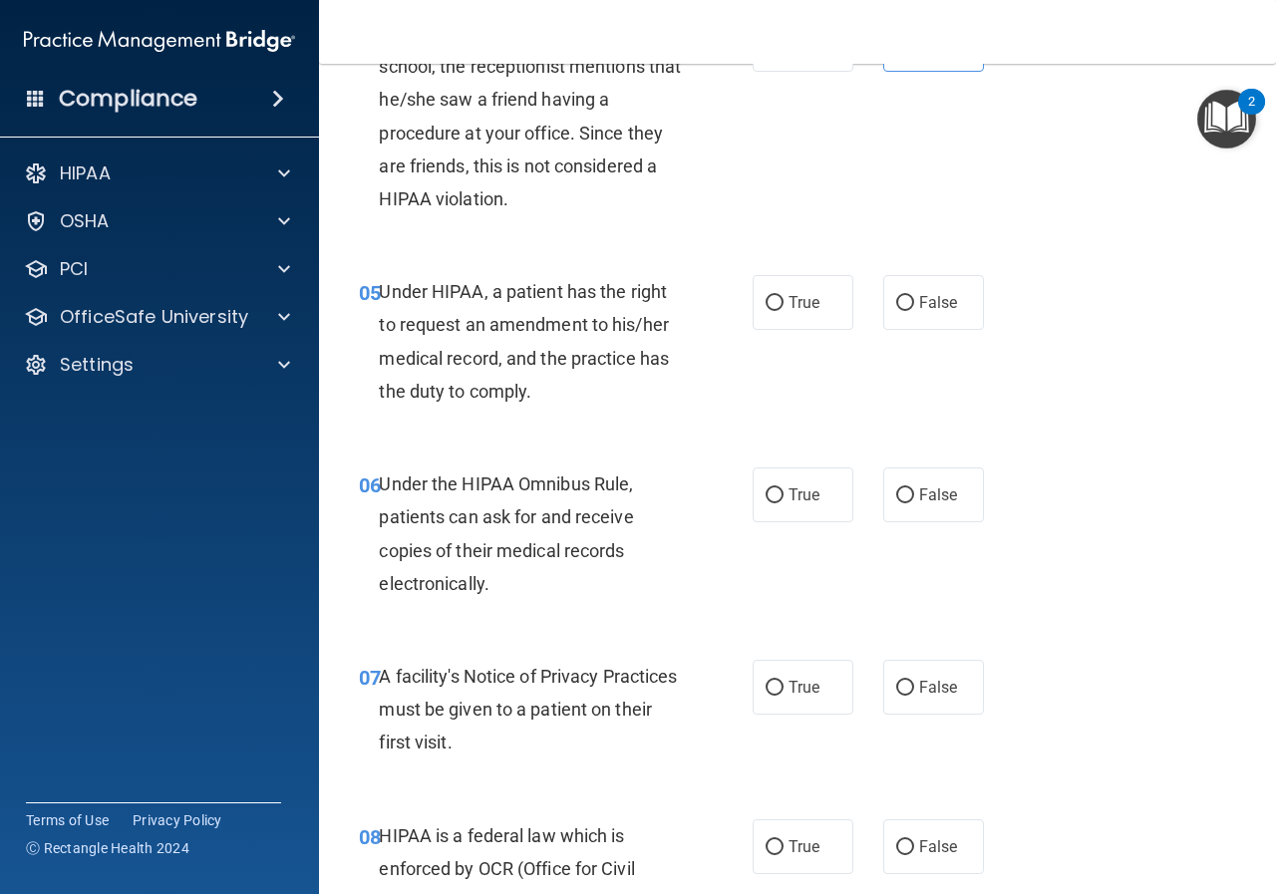
scroll to position [897, 0]
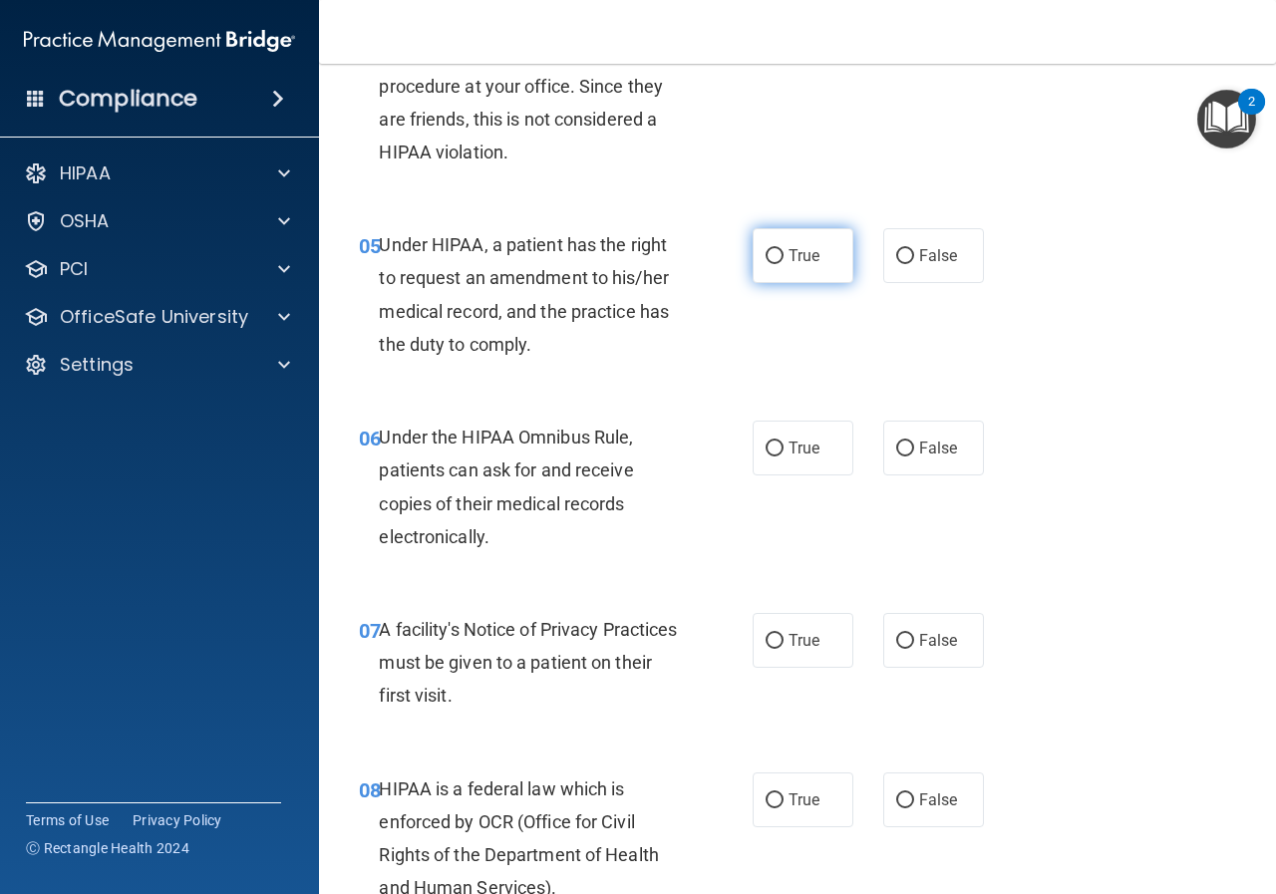
click at [798, 255] on span "True" at bounding box center [804, 255] width 31 height 19
click at [784, 255] on input "True" at bounding box center [775, 256] width 18 height 15
radio input "true"
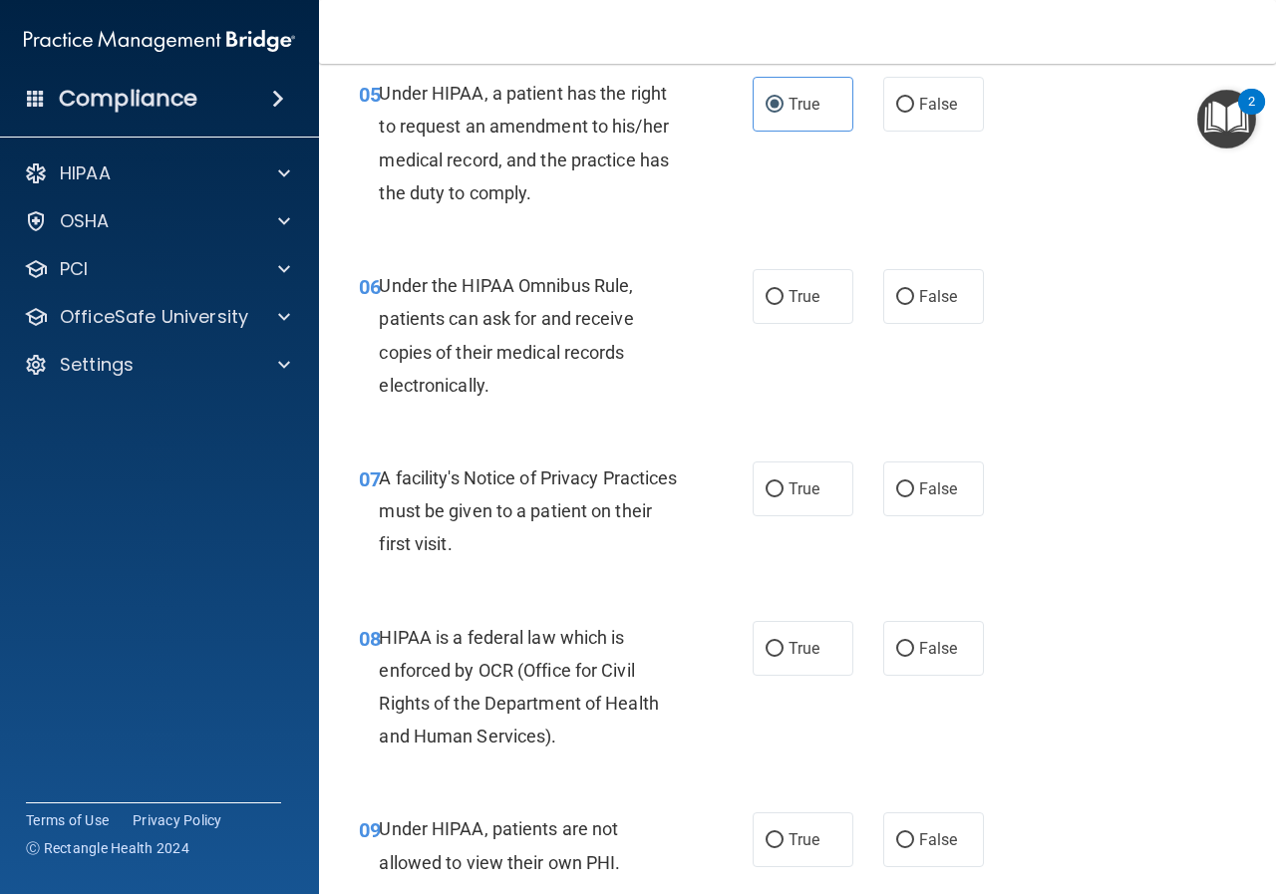
scroll to position [1097, 0]
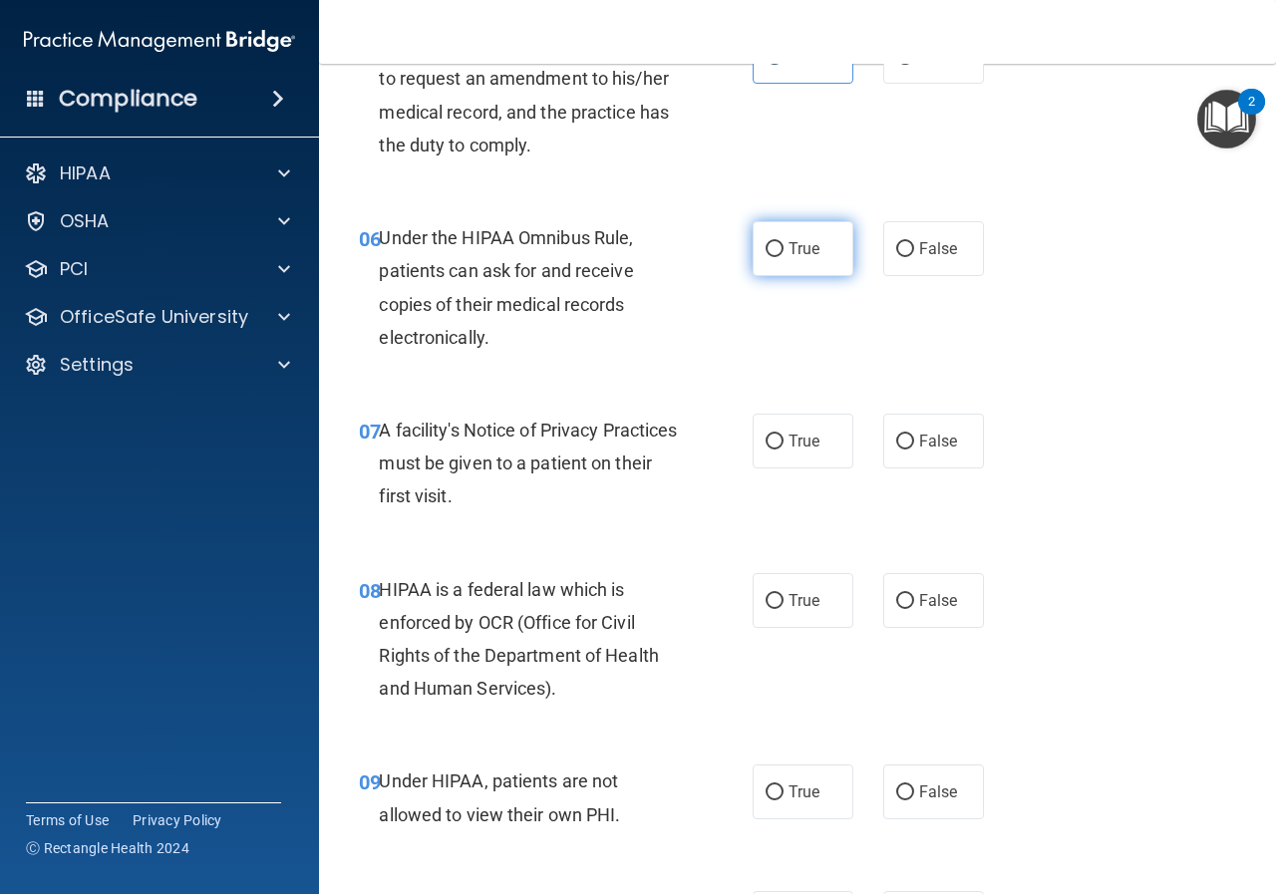
click at [789, 247] on span "True" at bounding box center [804, 248] width 31 height 19
click at [782, 247] on input "True" at bounding box center [775, 249] width 18 height 15
radio input "true"
click at [779, 441] on label "True" at bounding box center [803, 441] width 101 height 55
click at [779, 441] on input "True" at bounding box center [775, 442] width 18 height 15
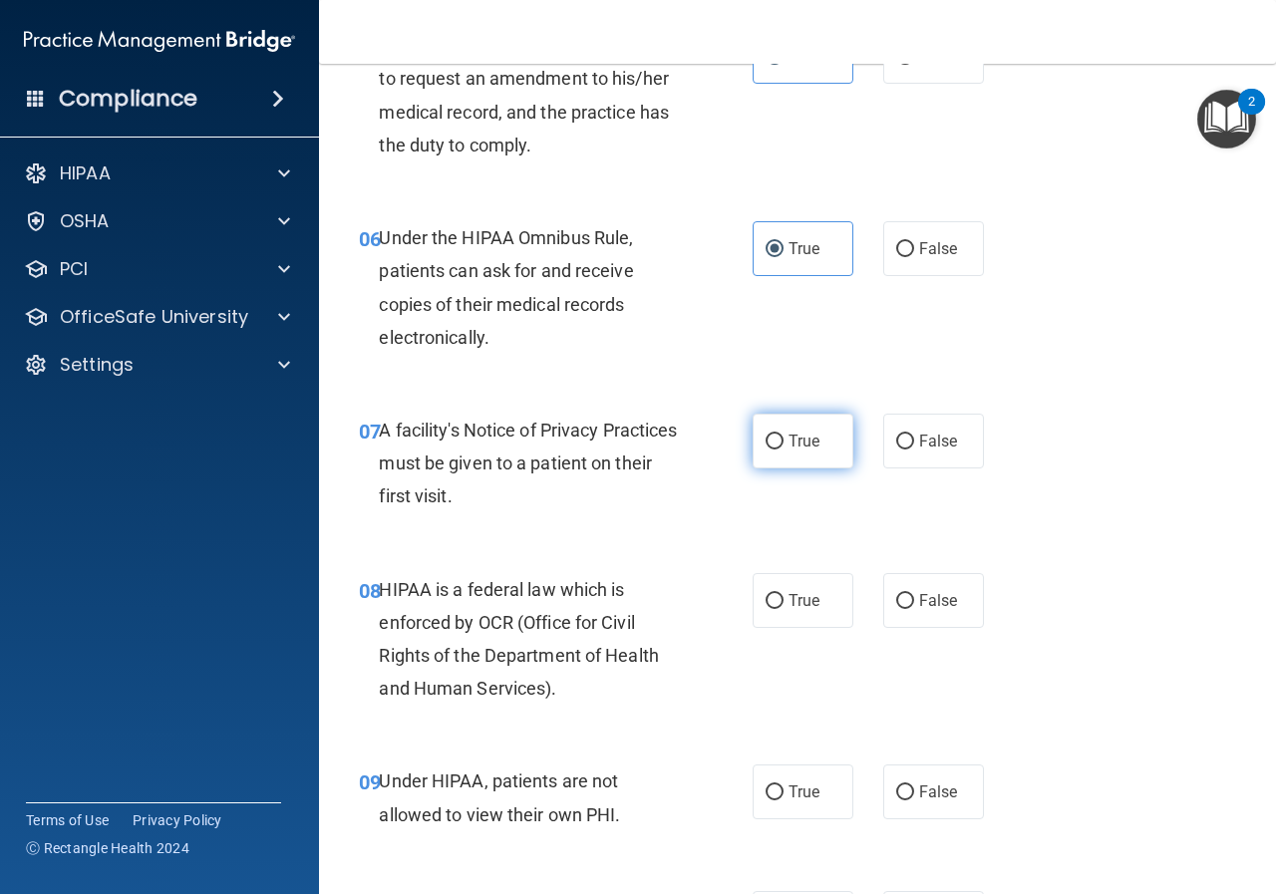
radio input "true"
click at [800, 600] on span "True" at bounding box center [804, 600] width 31 height 19
click at [784, 600] on input "True" at bounding box center [775, 601] width 18 height 15
radio input "true"
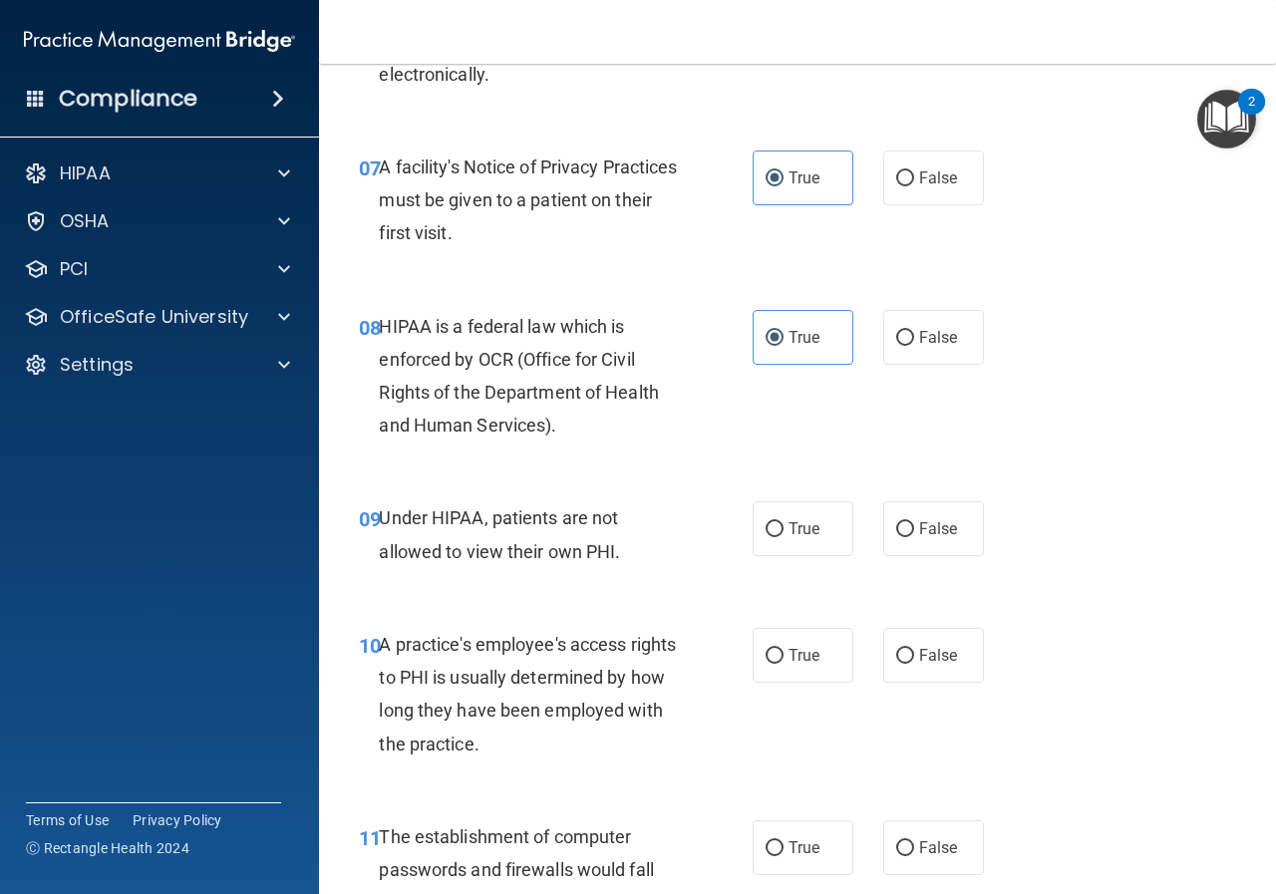
scroll to position [1396, 0]
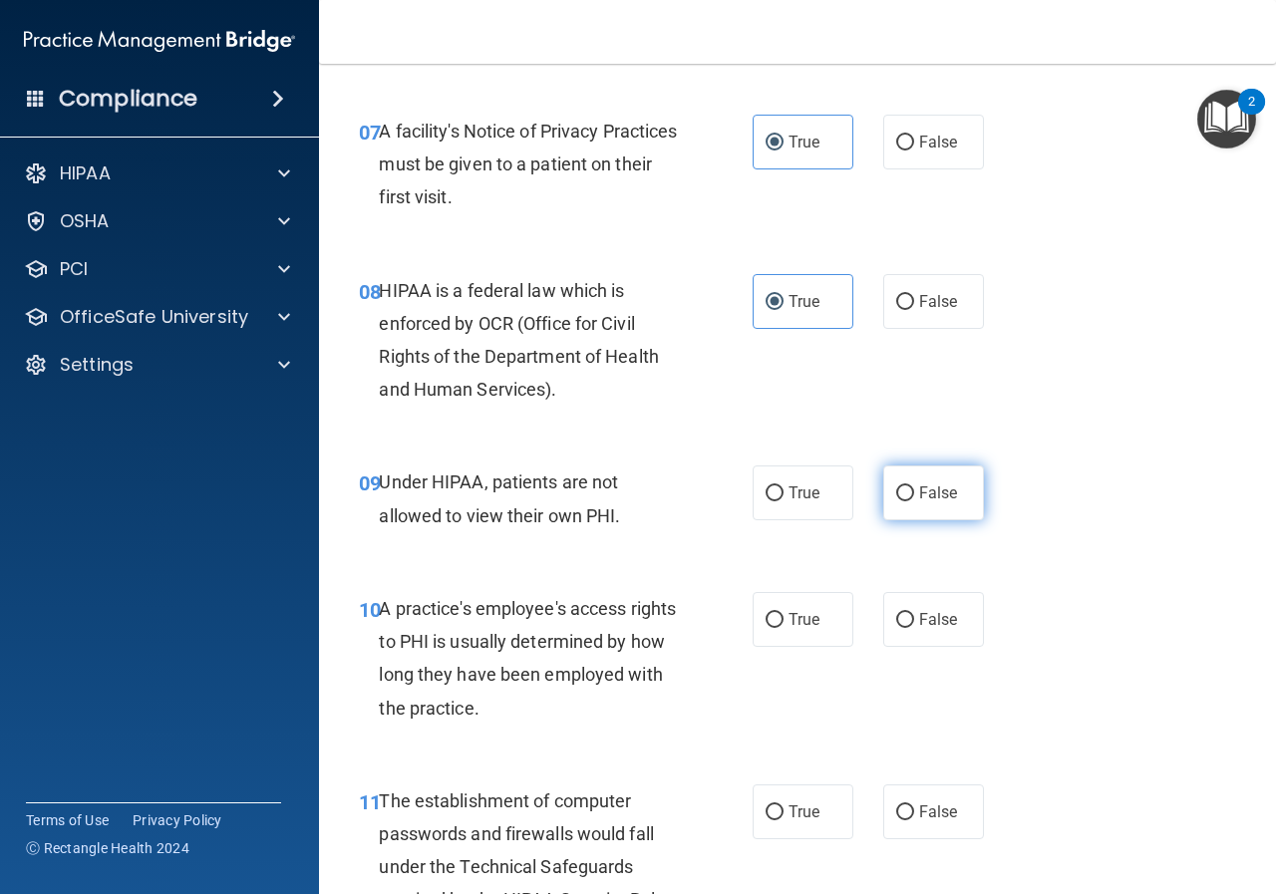
click at [926, 498] on span "False" at bounding box center [938, 492] width 39 height 19
click at [914, 498] on input "False" at bounding box center [905, 493] width 18 height 15
radio input "true"
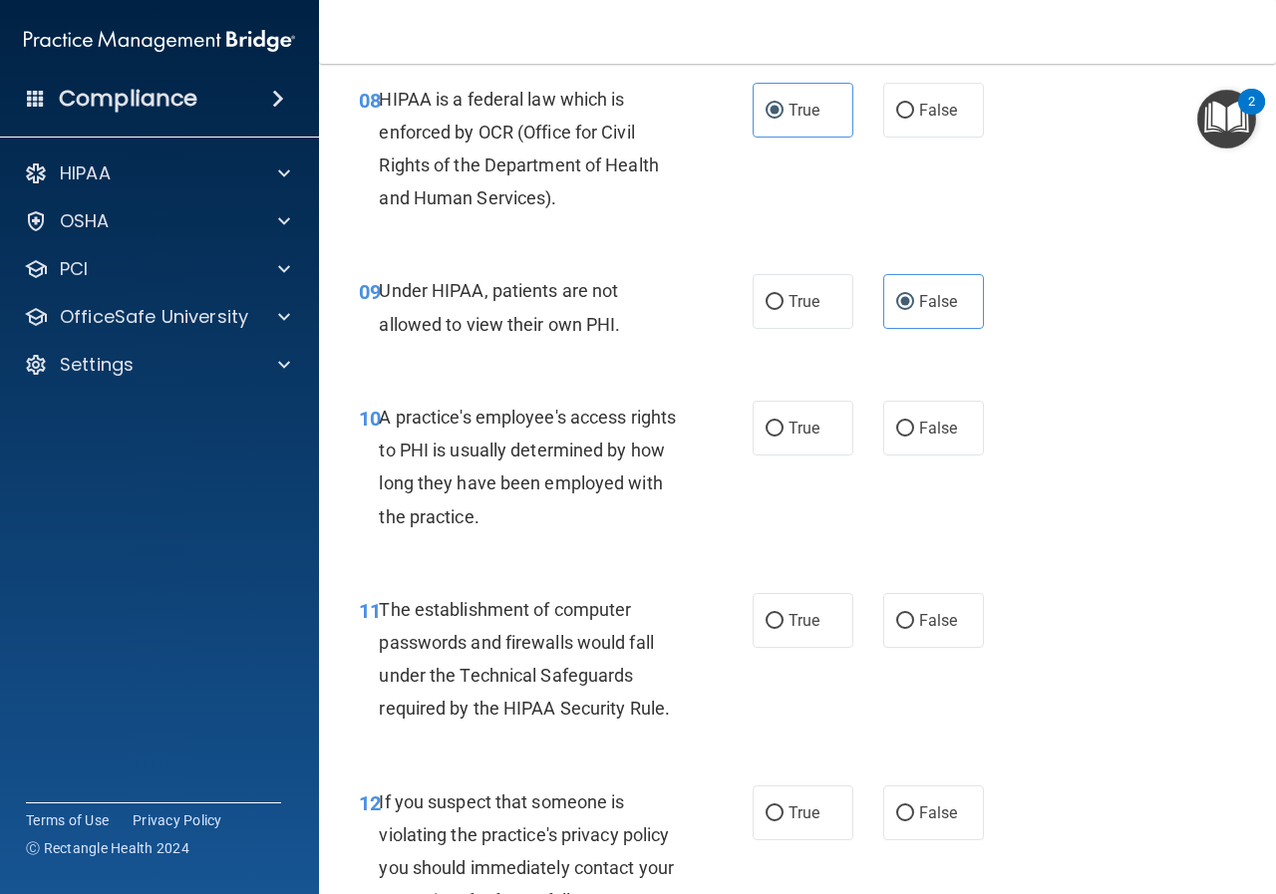
scroll to position [1595, 0]
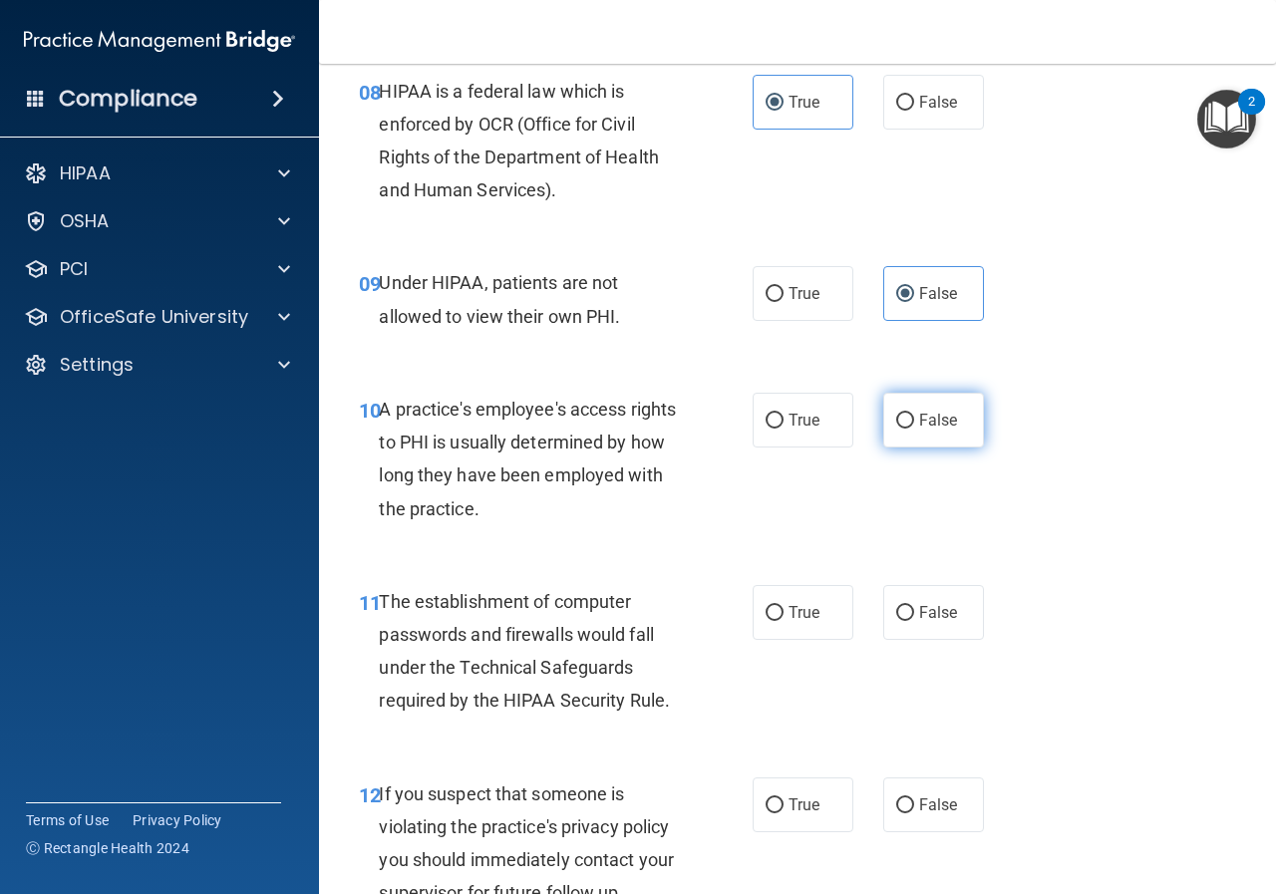
click at [907, 418] on label "False" at bounding box center [933, 420] width 101 height 55
click at [907, 418] on input "False" at bounding box center [905, 421] width 18 height 15
radio input "true"
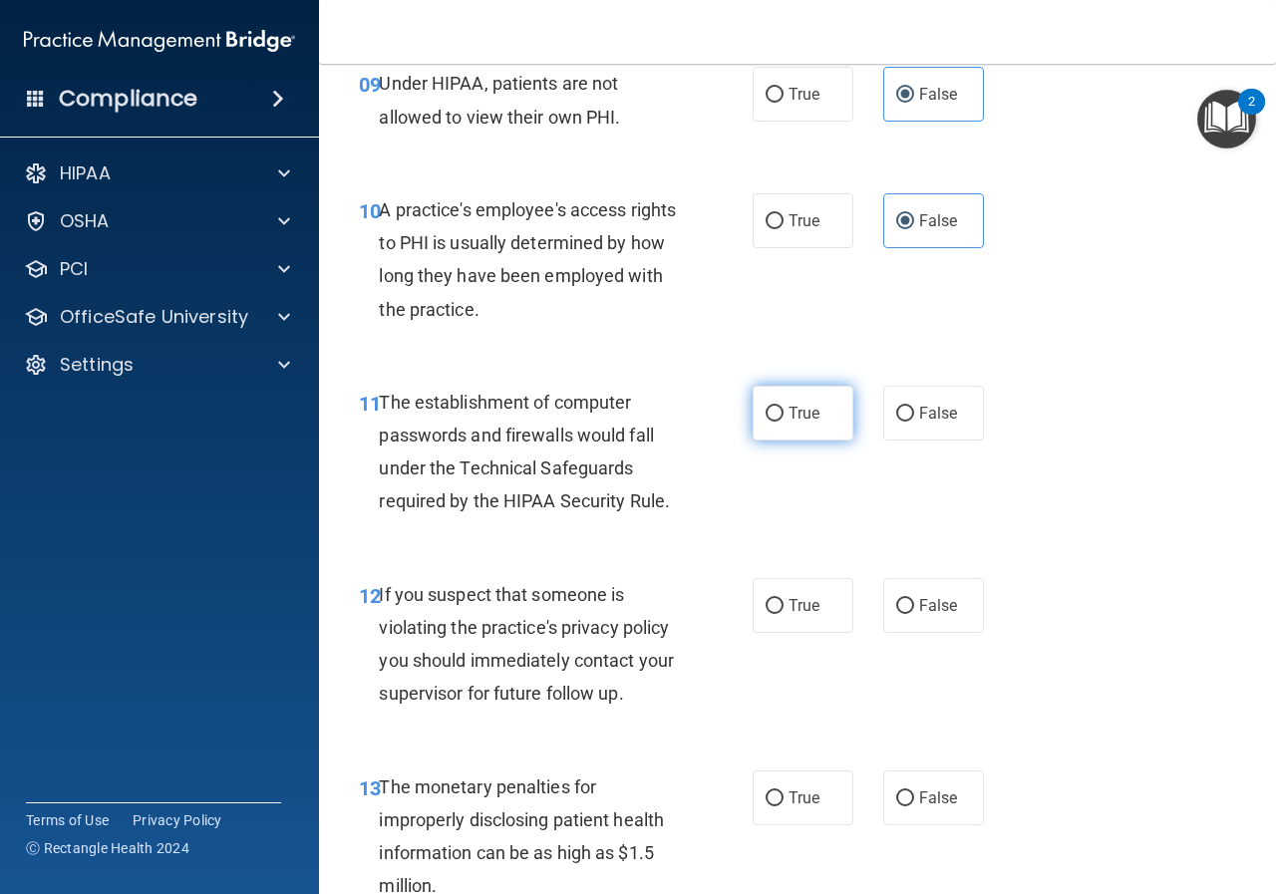
click at [776, 403] on label "True" at bounding box center [803, 413] width 101 height 55
click at [776, 407] on input "True" at bounding box center [775, 414] width 18 height 15
radio input "true"
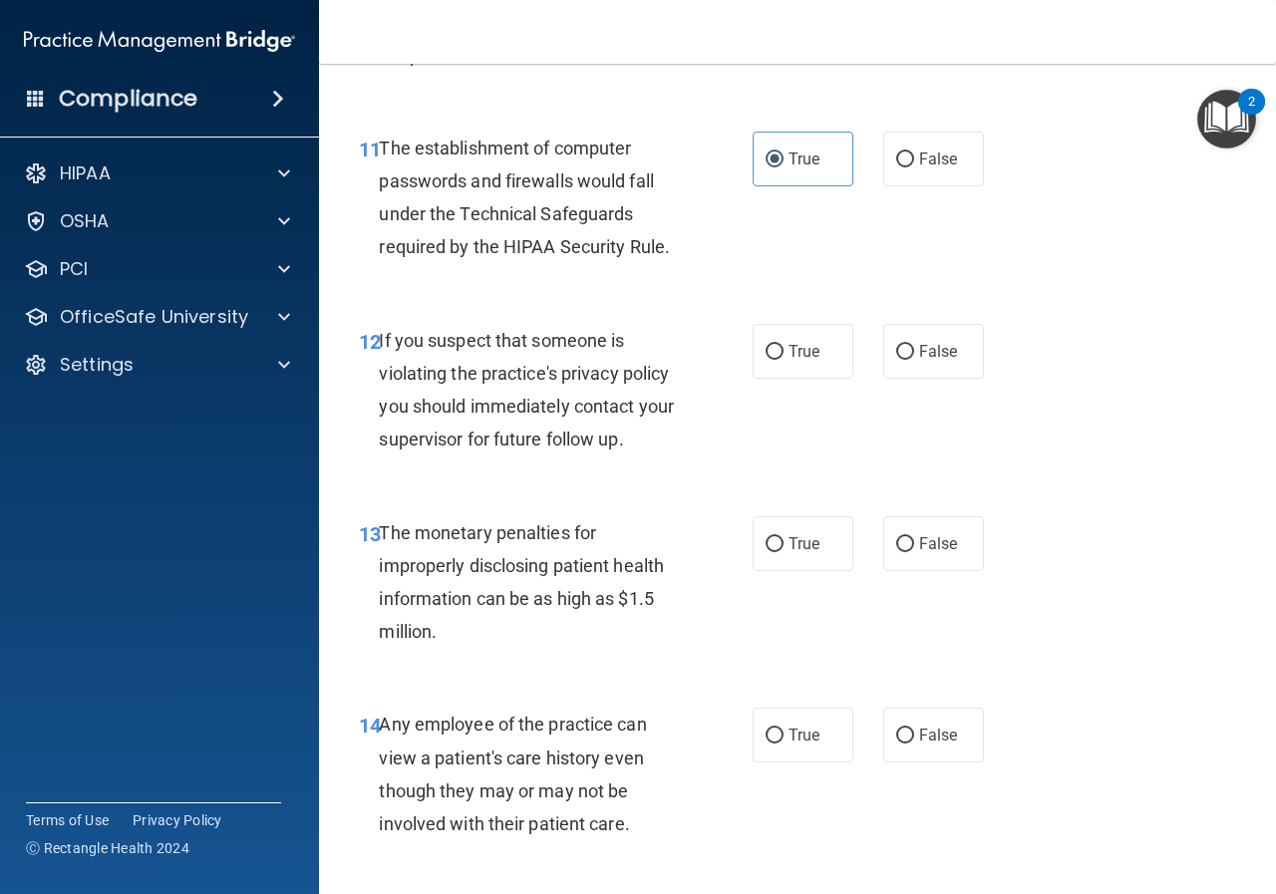
scroll to position [2093, 0]
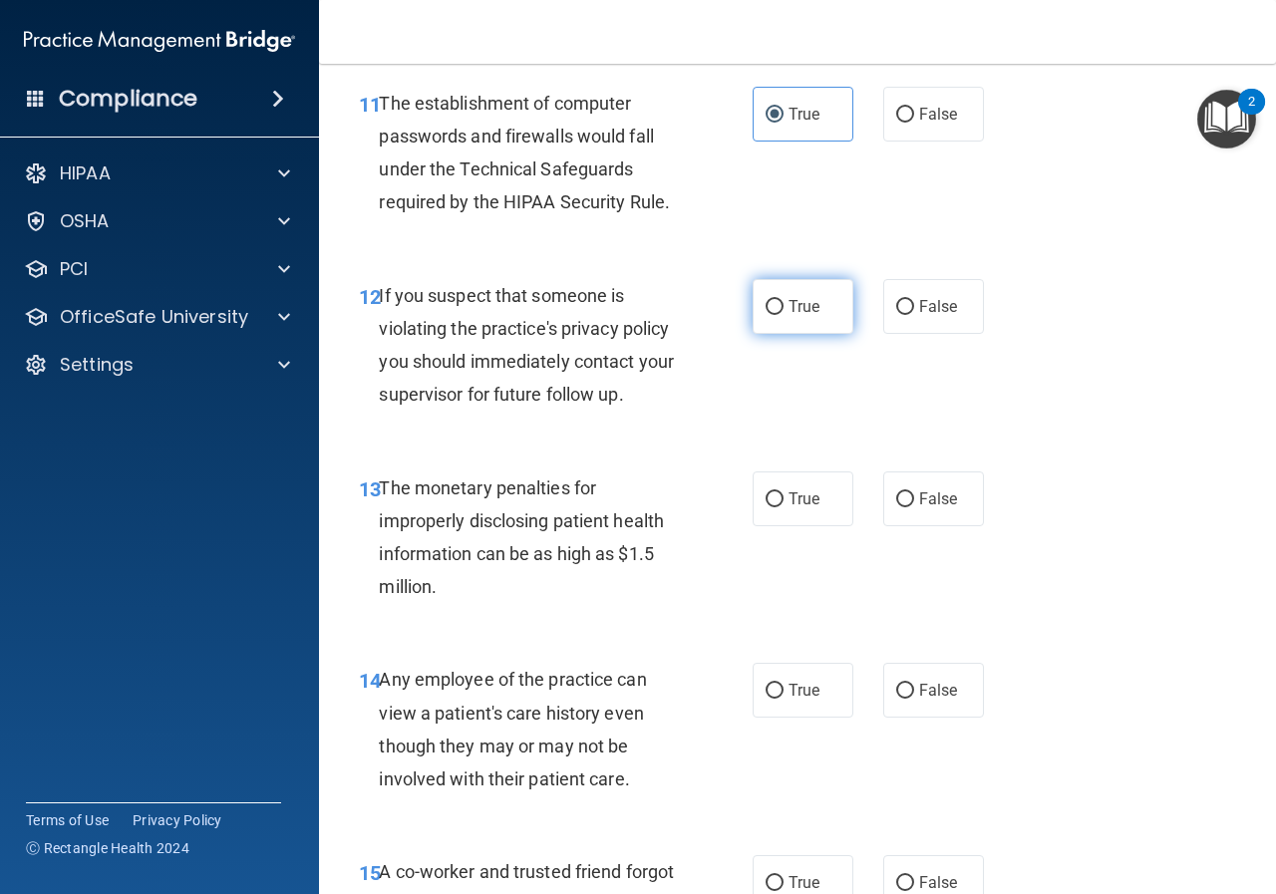
click at [789, 307] on span "True" at bounding box center [804, 306] width 31 height 19
click at [784, 307] on input "True" at bounding box center [775, 307] width 18 height 15
radio input "true"
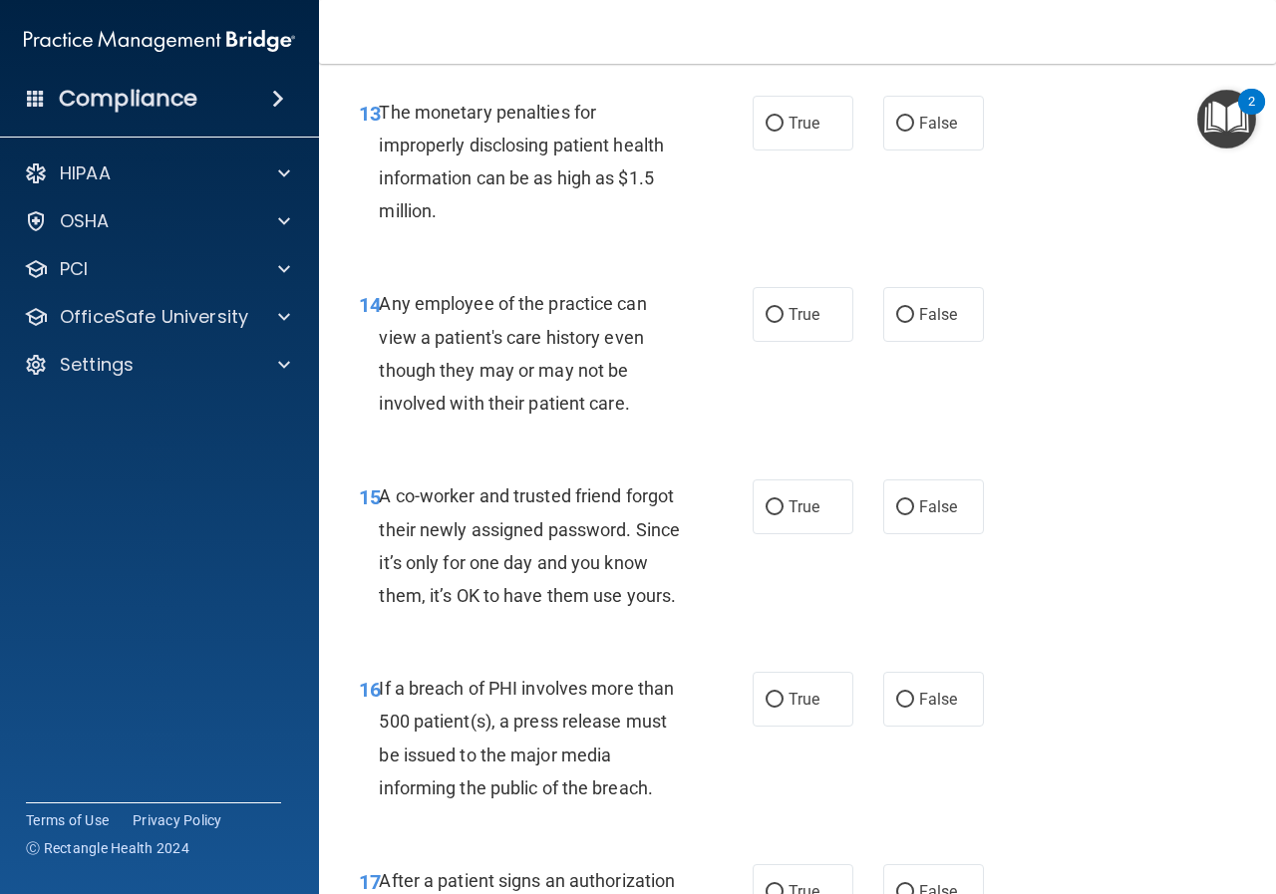
scroll to position [2492, 0]
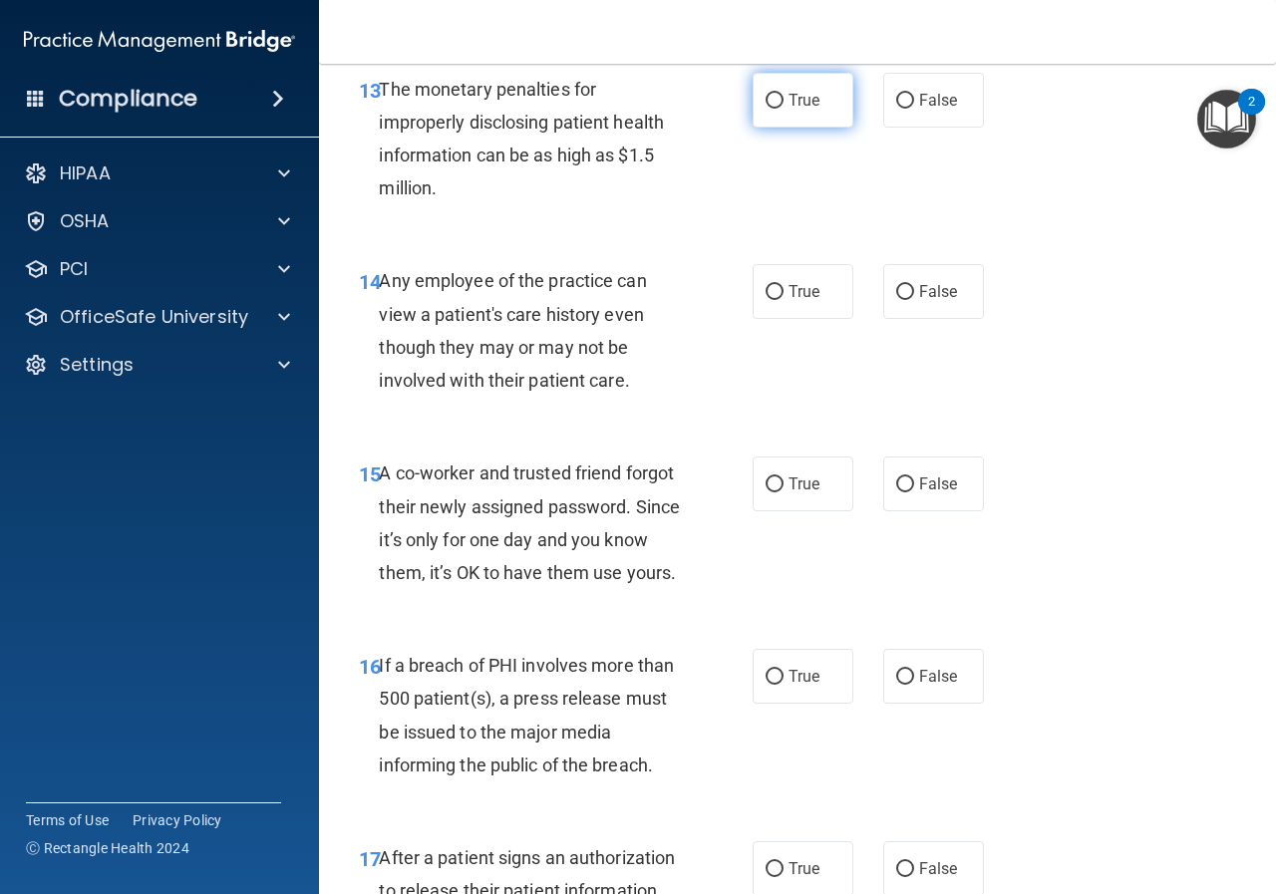
click at [791, 103] on span "True" at bounding box center [804, 100] width 31 height 19
click at [784, 103] on input "True" at bounding box center [775, 101] width 18 height 15
radio input "true"
click at [789, 291] on span "True" at bounding box center [804, 291] width 31 height 19
click at [784, 291] on input "True" at bounding box center [775, 292] width 18 height 15
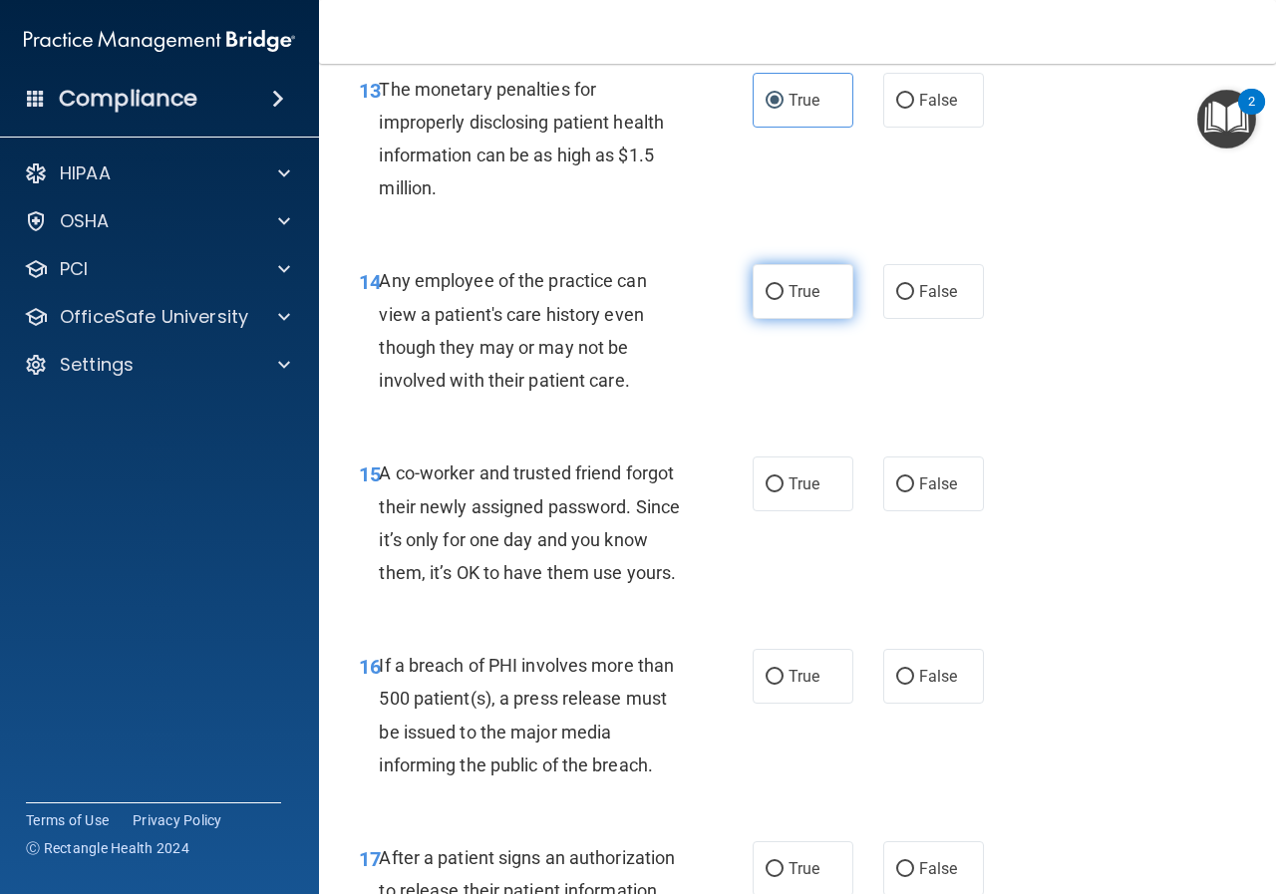
radio input "true"
click at [896, 480] on input "False" at bounding box center [905, 485] width 18 height 15
radio input "true"
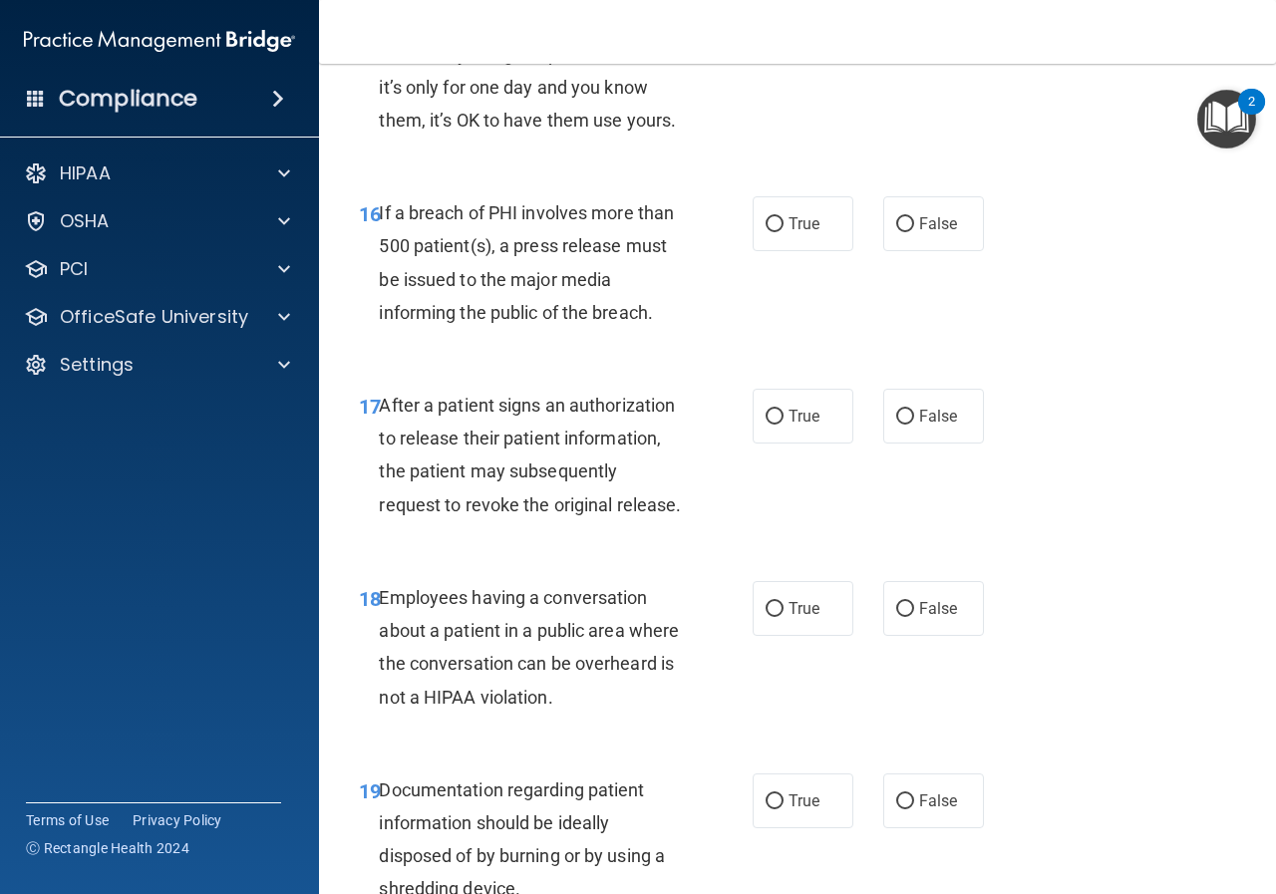
scroll to position [2991, 0]
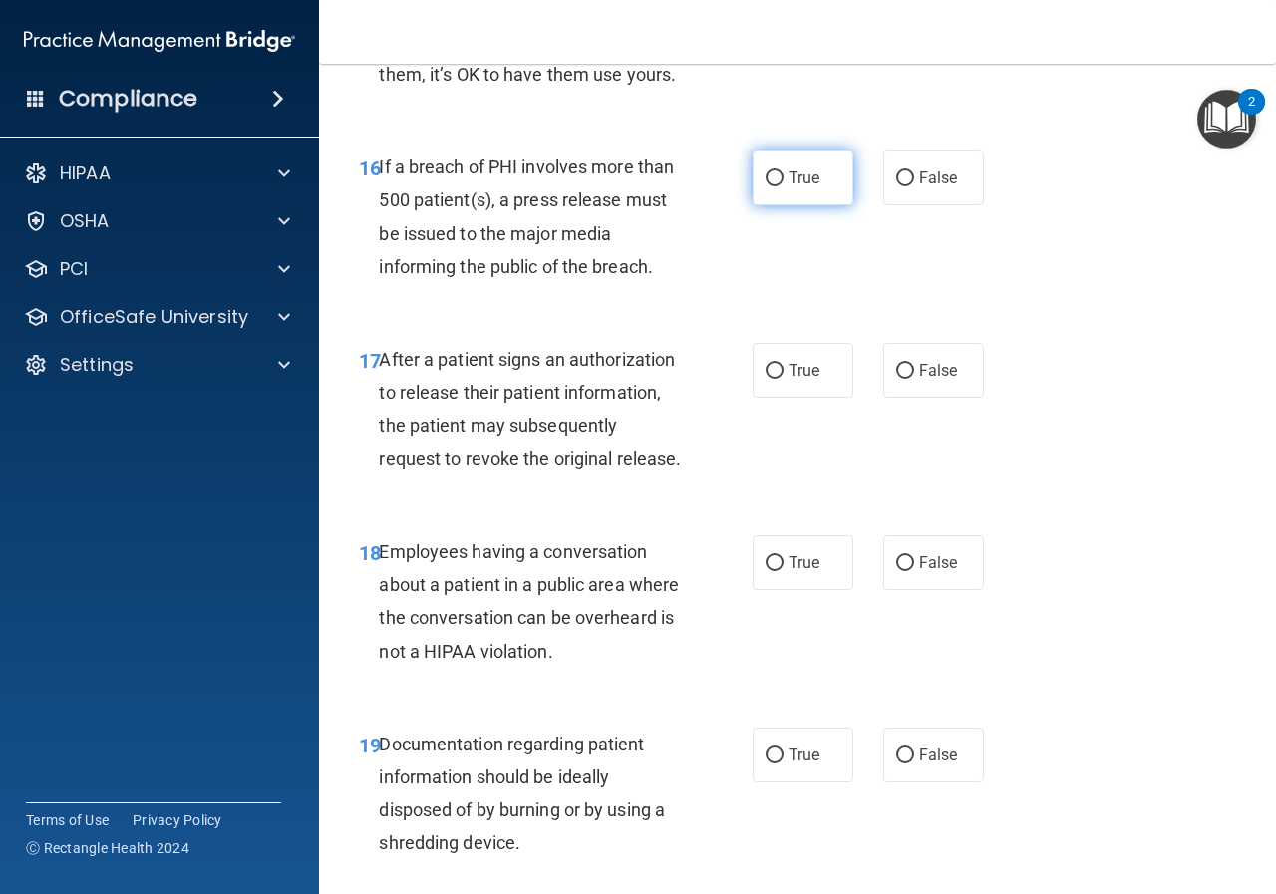
click at [777, 205] on label "True" at bounding box center [803, 178] width 101 height 55
click at [777, 186] on input "True" at bounding box center [775, 178] width 18 height 15
radio input "true"
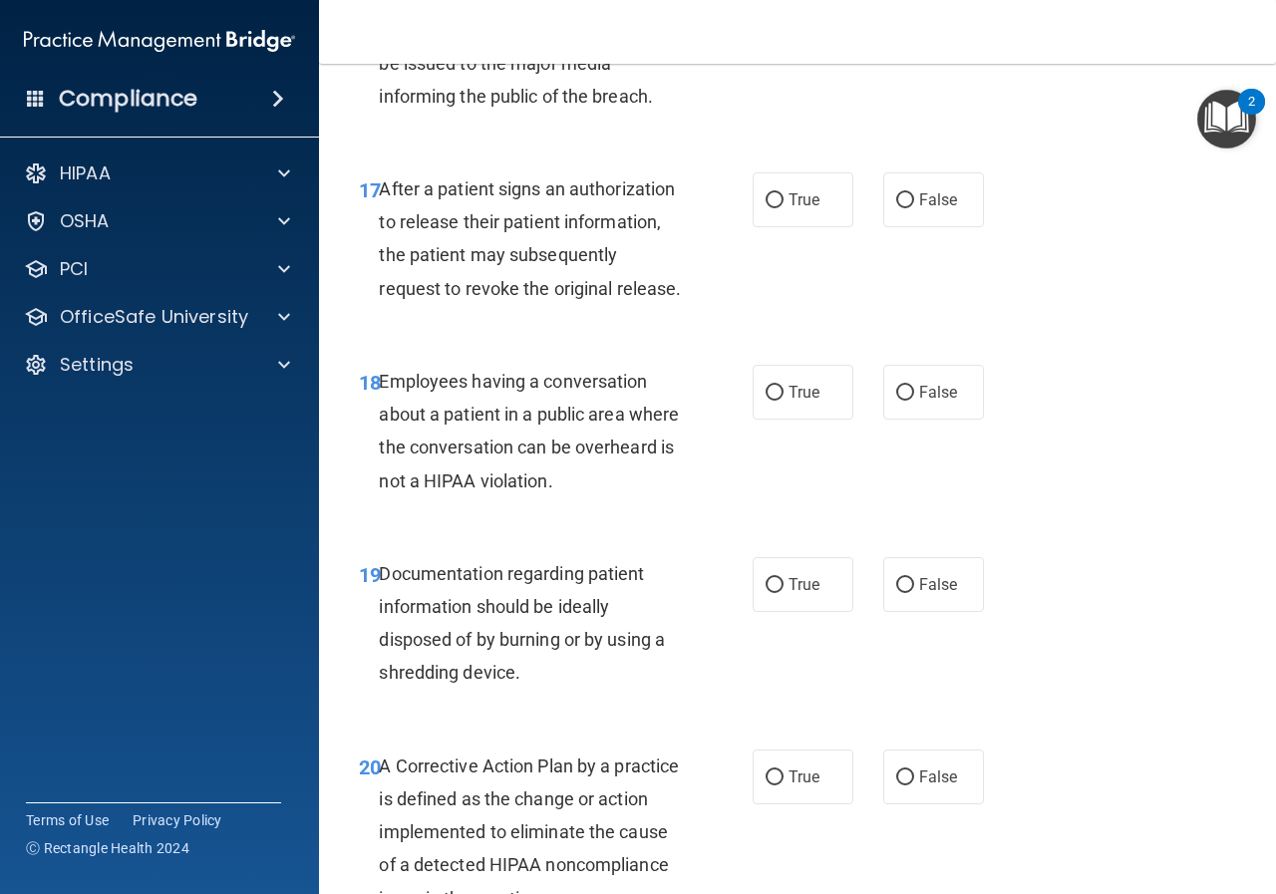
scroll to position [3190, 0]
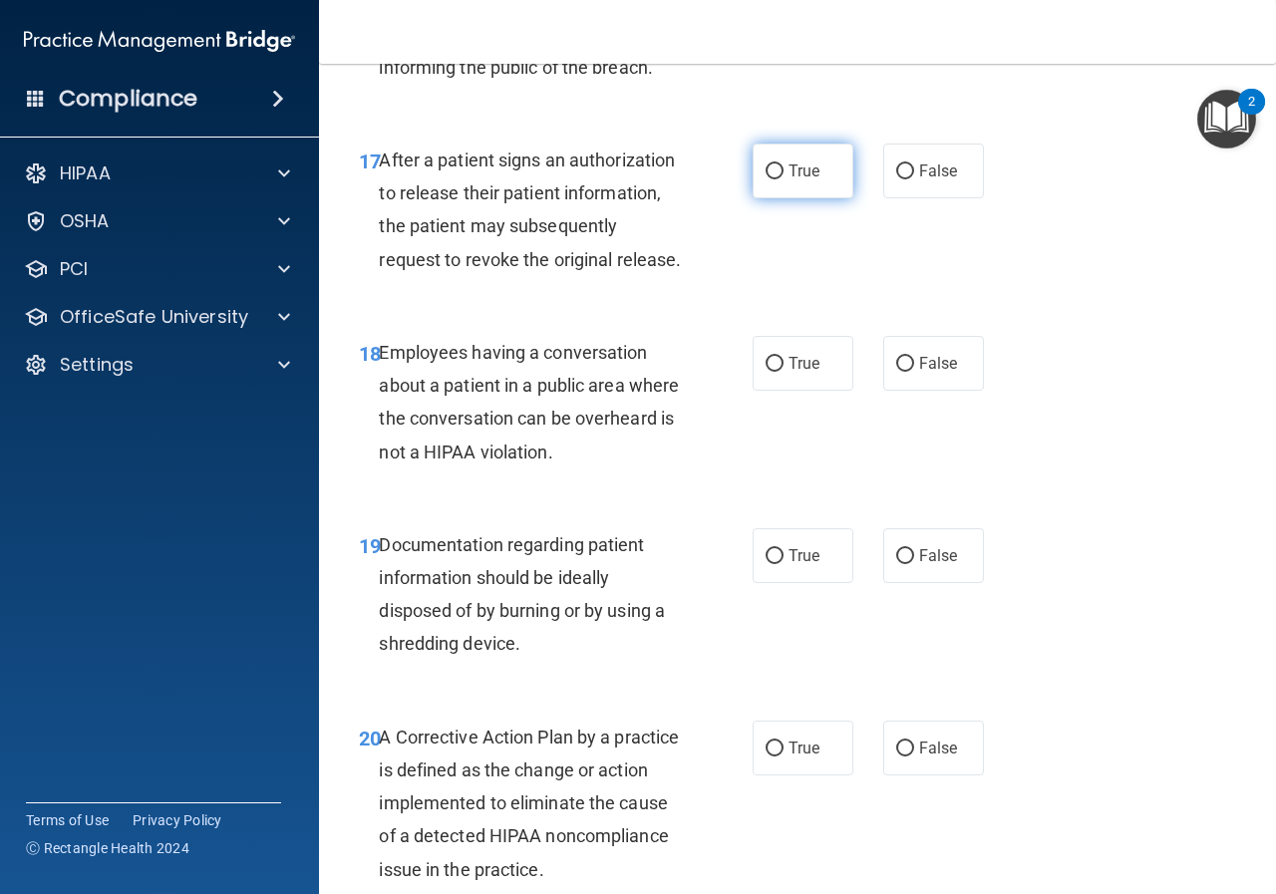
click at [770, 179] on input "True" at bounding box center [775, 171] width 18 height 15
radio input "true"
click at [884, 391] on label "False" at bounding box center [933, 363] width 101 height 55
click at [896, 372] on input "False" at bounding box center [905, 364] width 18 height 15
radio input "true"
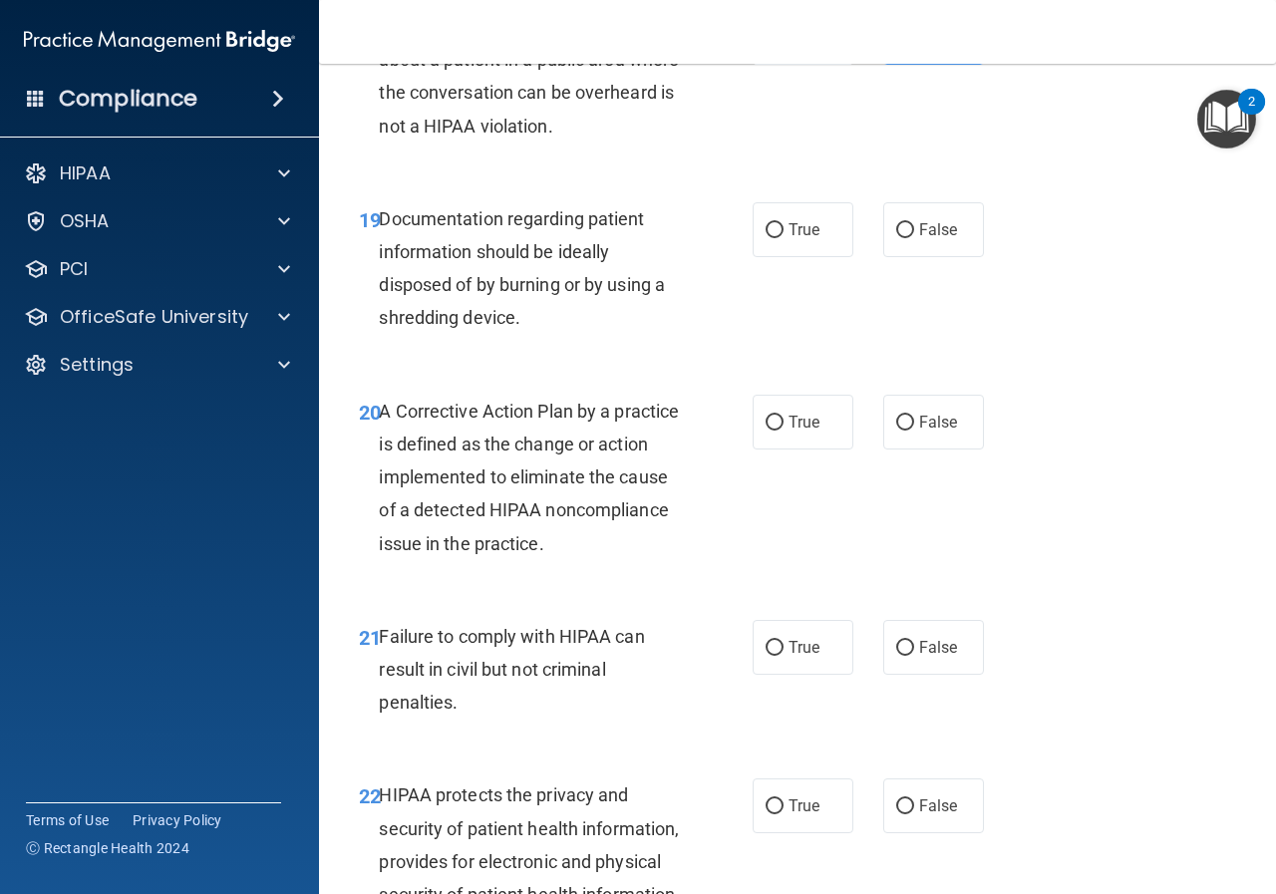
scroll to position [3589, 0]
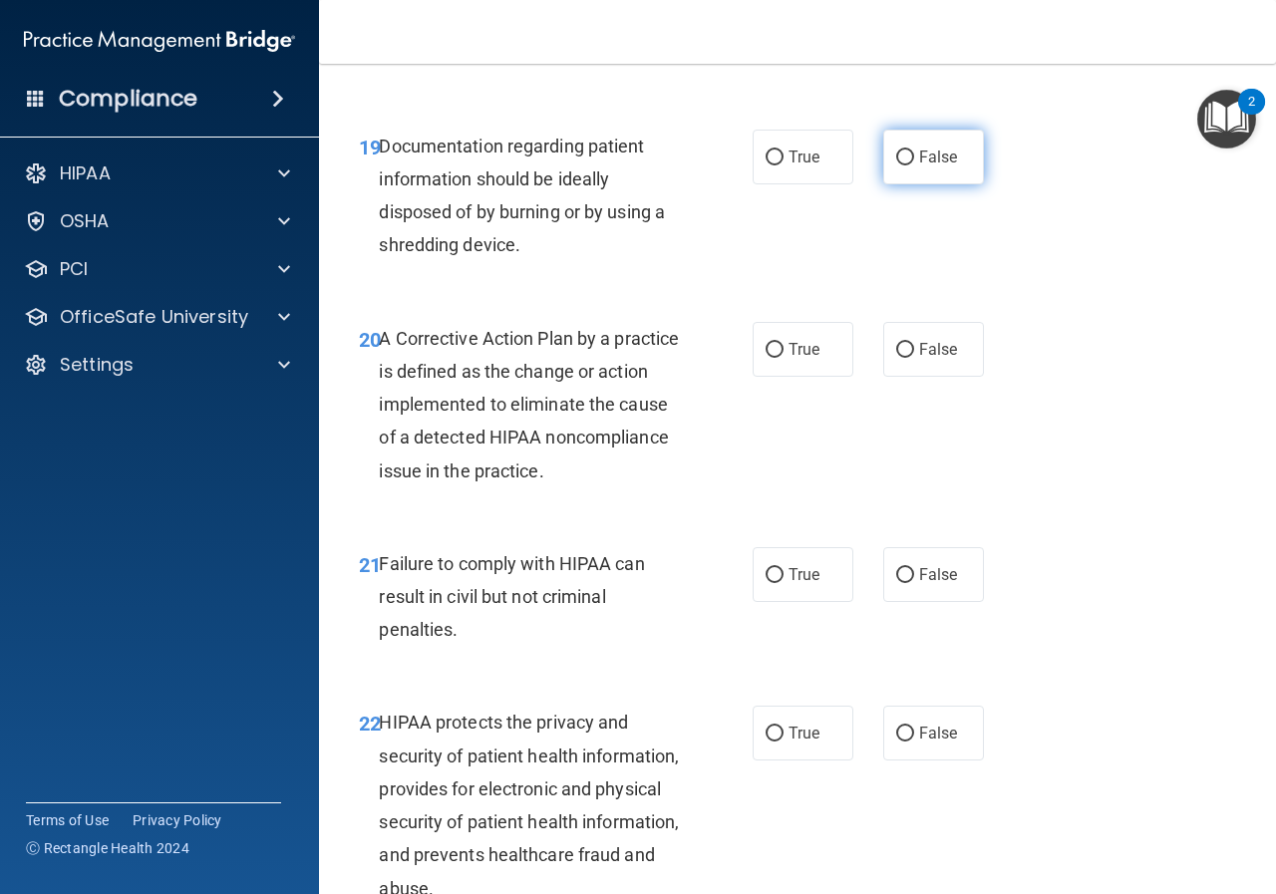
click at [896, 165] on input "False" at bounding box center [905, 158] width 18 height 15
radio input "true"
click at [899, 583] on input "False" at bounding box center [905, 575] width 18 height 15
radio input "true"
click at [776, 377] on label "True" at bounding box center [803, 349] width 101 height 55
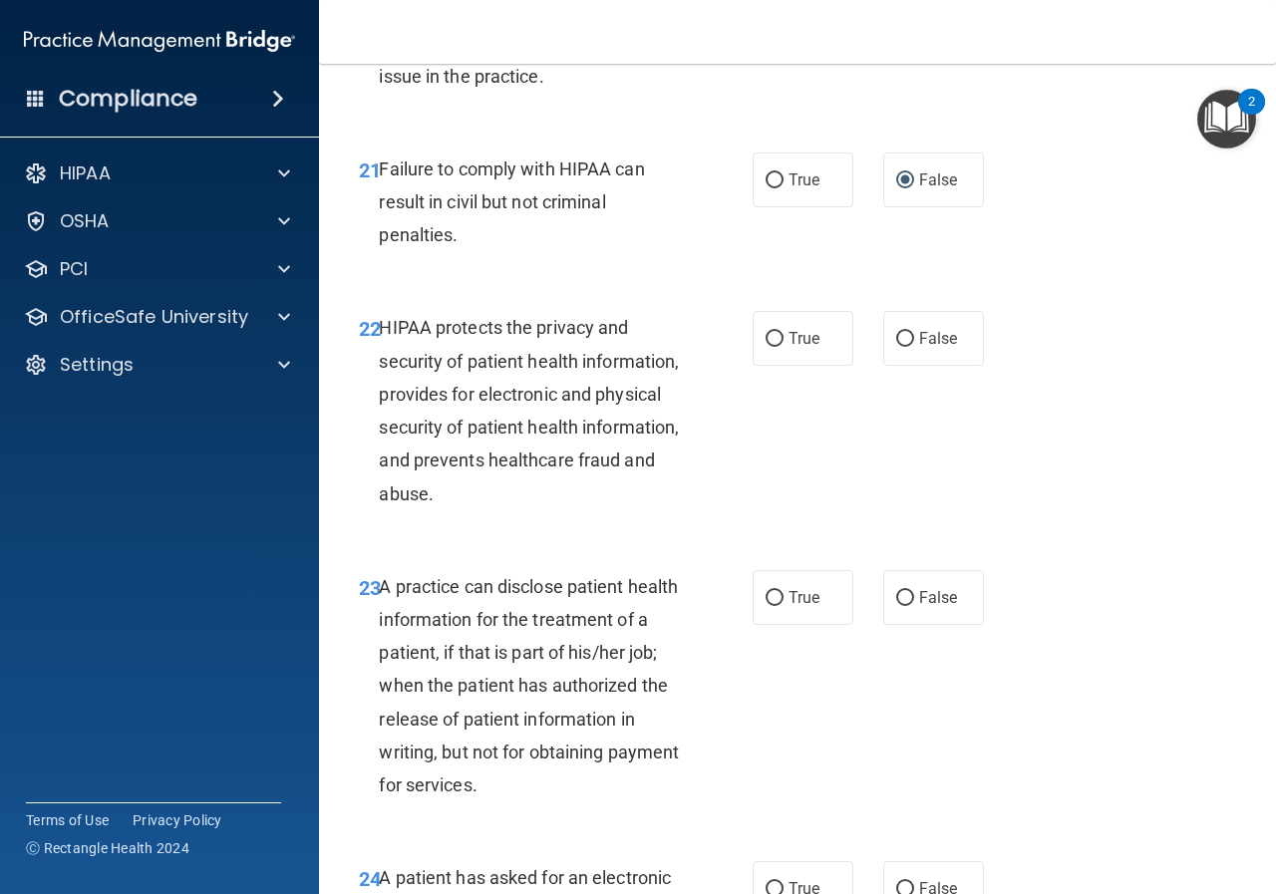
scroll to position [3988, 0]
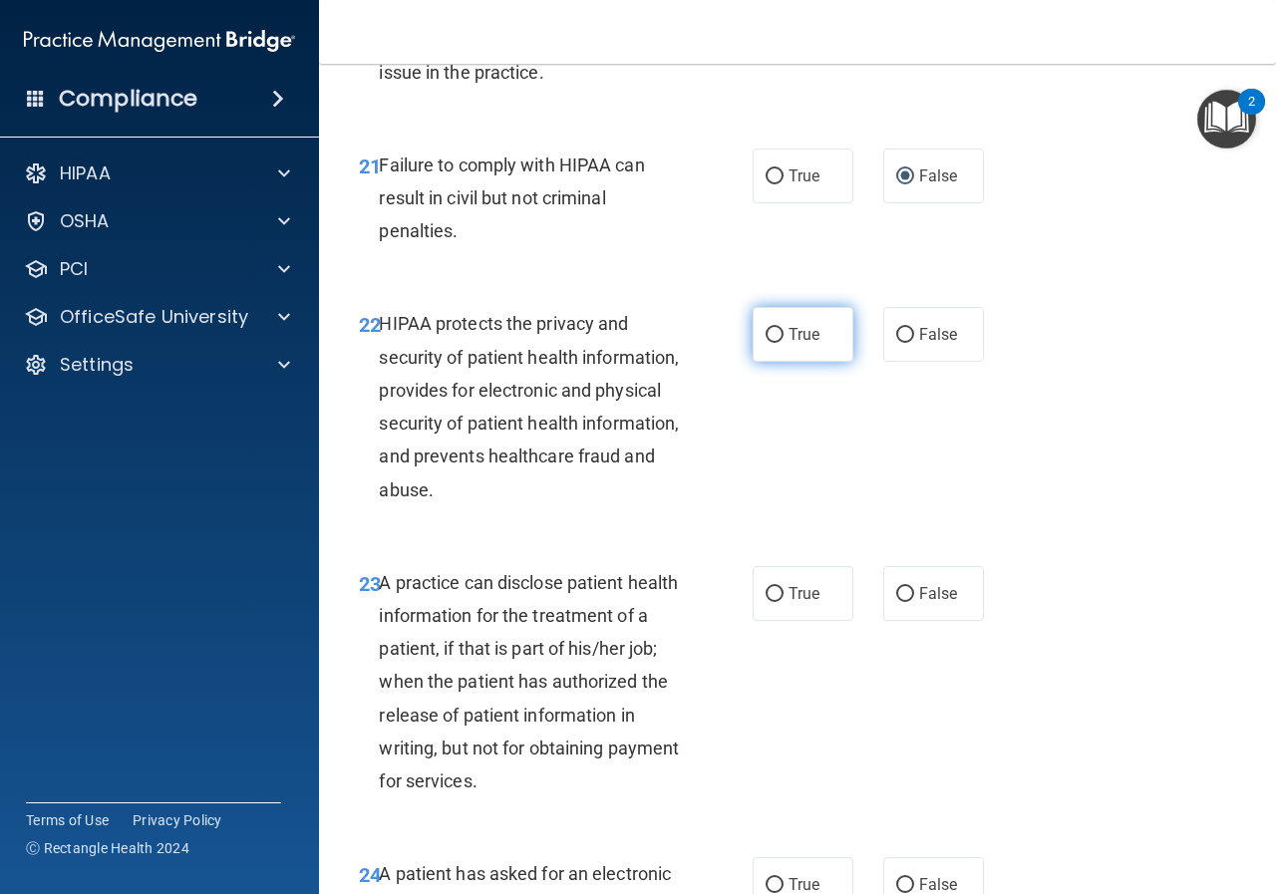
click at [790, 344] on span "True" at bounding box center [804, 334] width 31 height 19
click at [784, 343] on input "True" at bounding box center [775, 335] width 18 height 15
radio input "true"
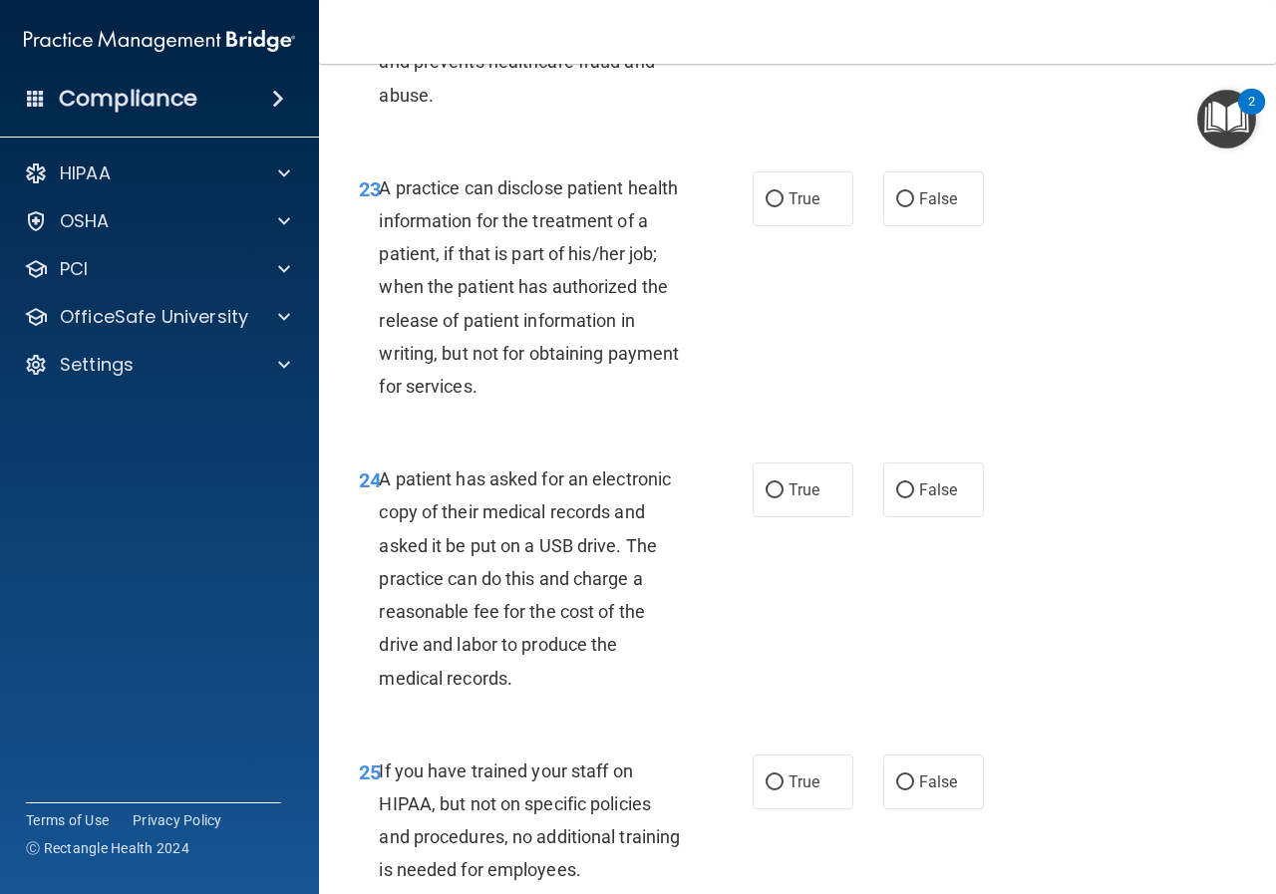
scroll to position [4386, 0]
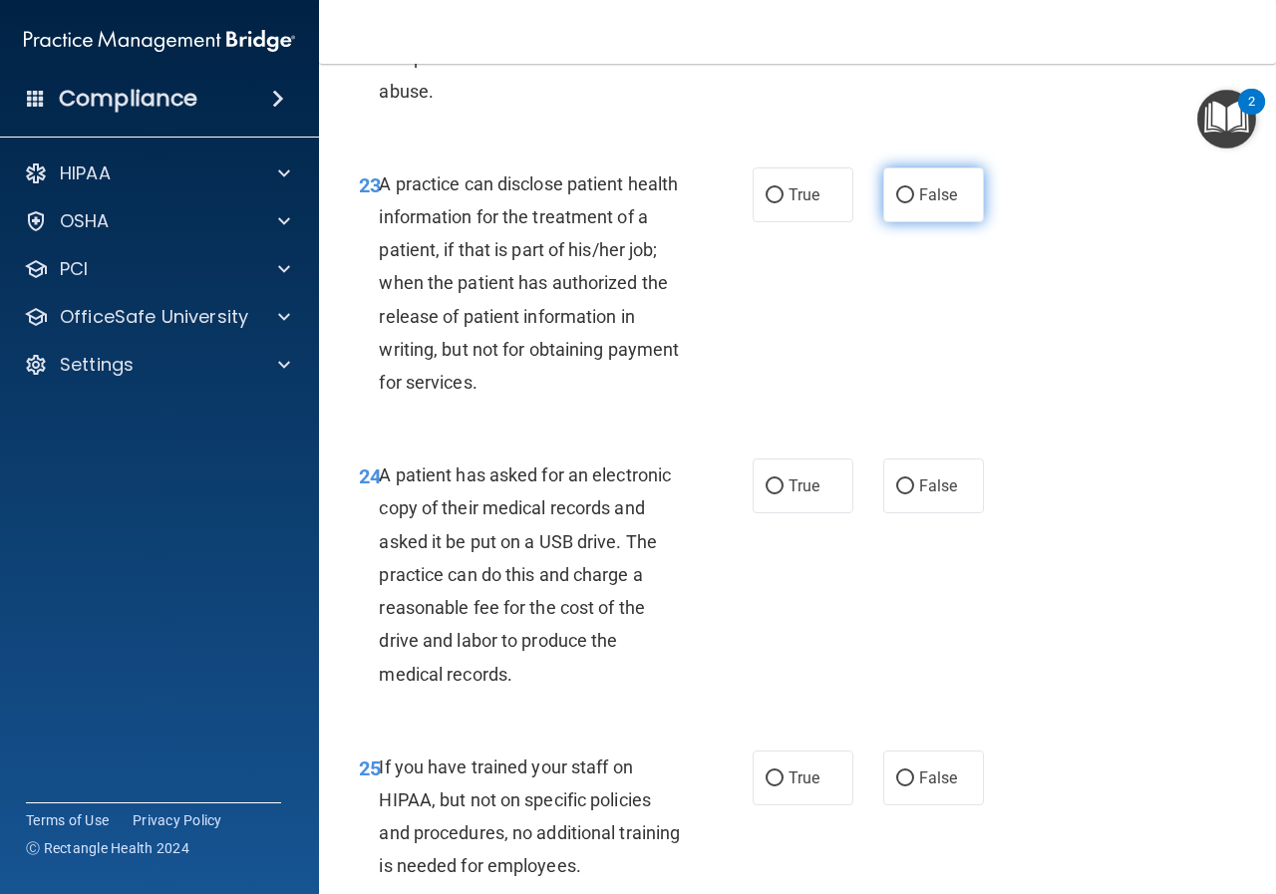
click at [903, 222] on label "False" at bounding box center [933, 194] width 101 height 55
click at [903, 203] on input "False" at bounding box center [905, 195] width 18 height 15
radio input "true"
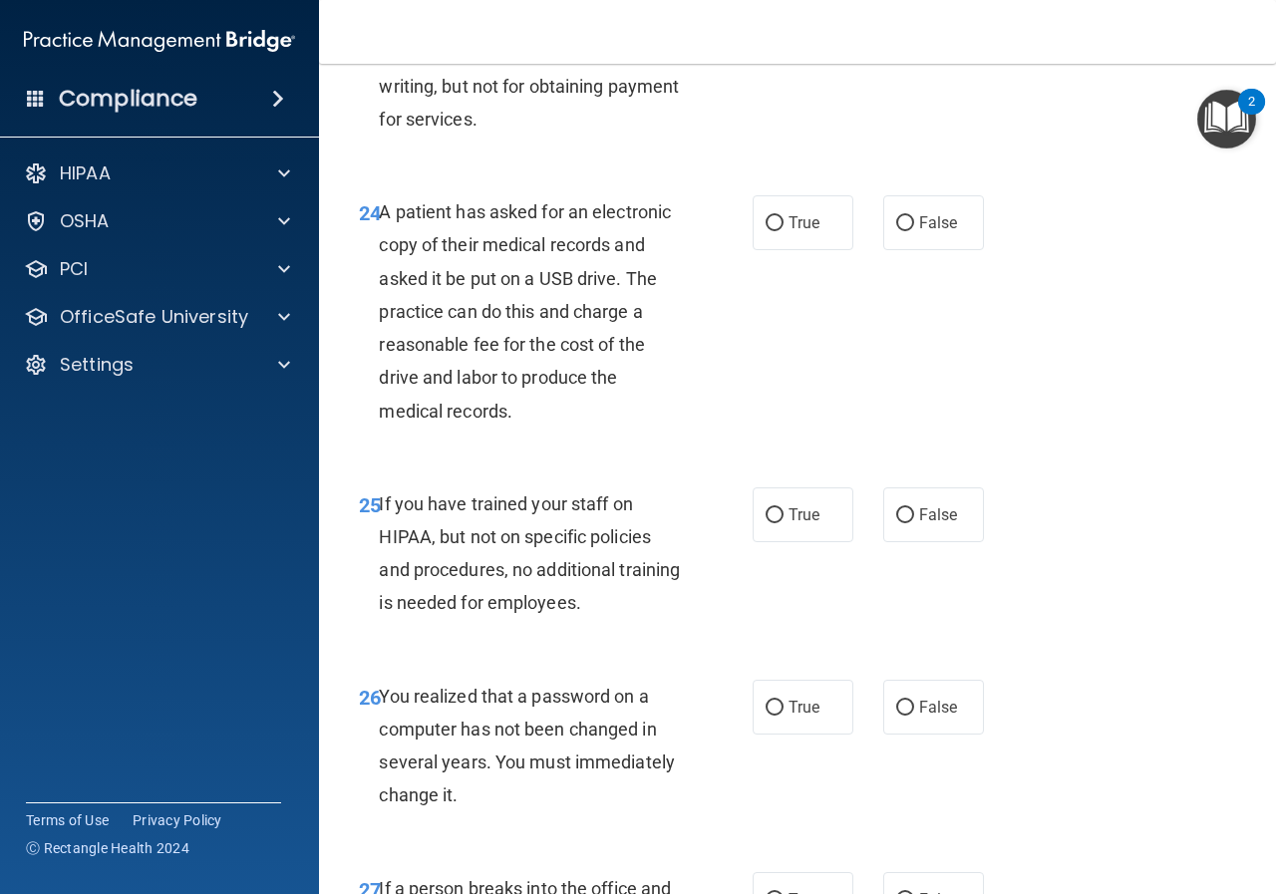
scroll to position [4685, 0]
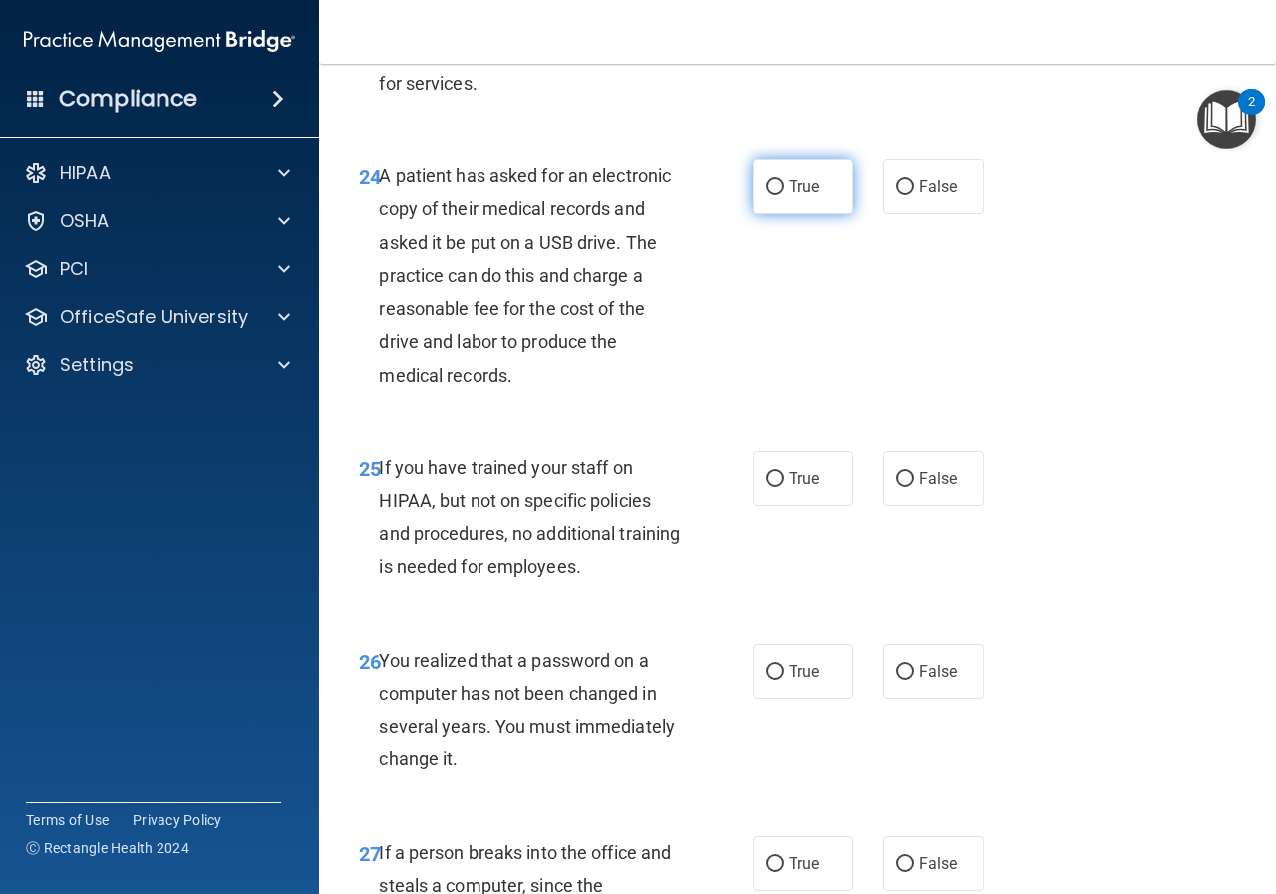
click at [789, 196] on span "True" at bounding box center [804, 186] width 31 height 19
click at [784, 195] on input "True" at bounding box center [775, 187] width 18 height 15
radio input "true"
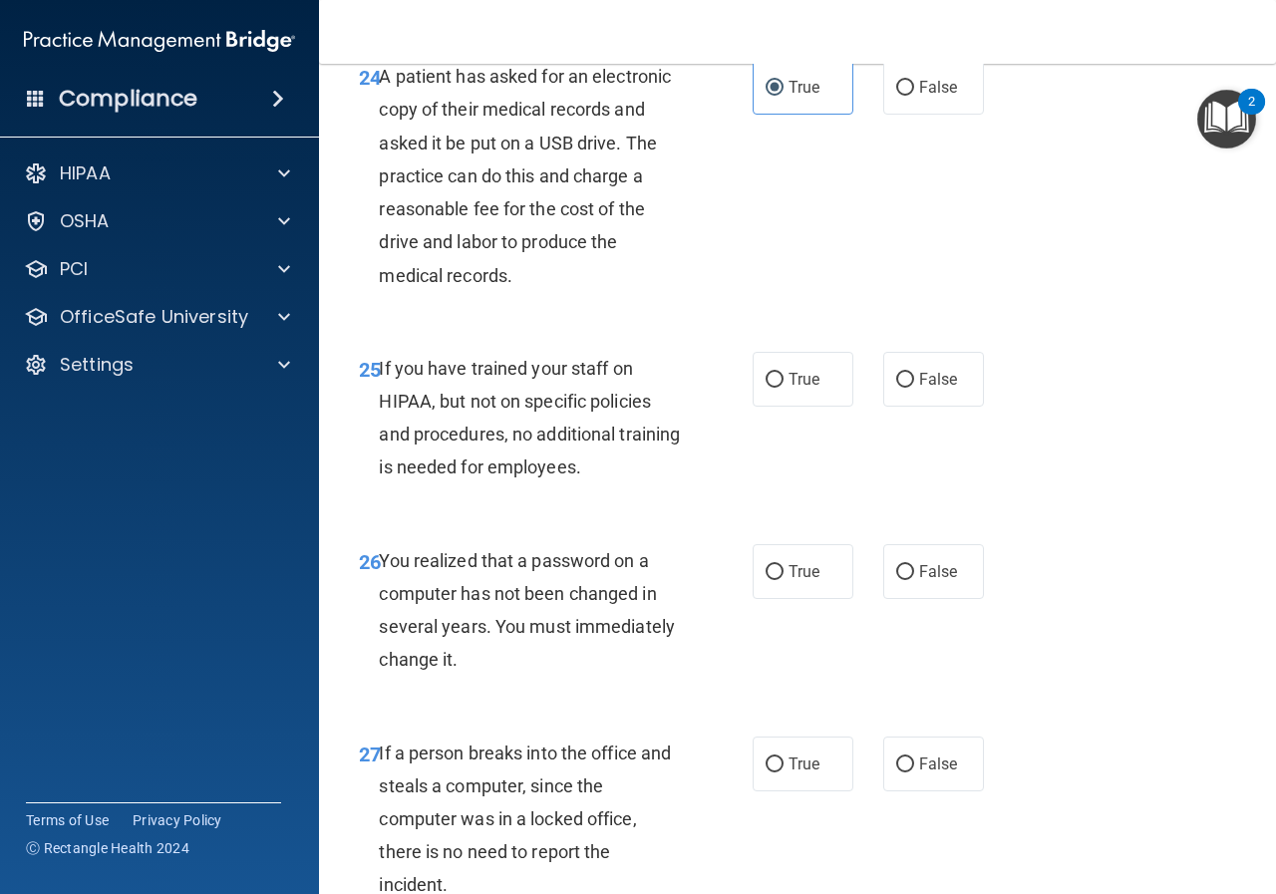
scroll to position [4586, 0]
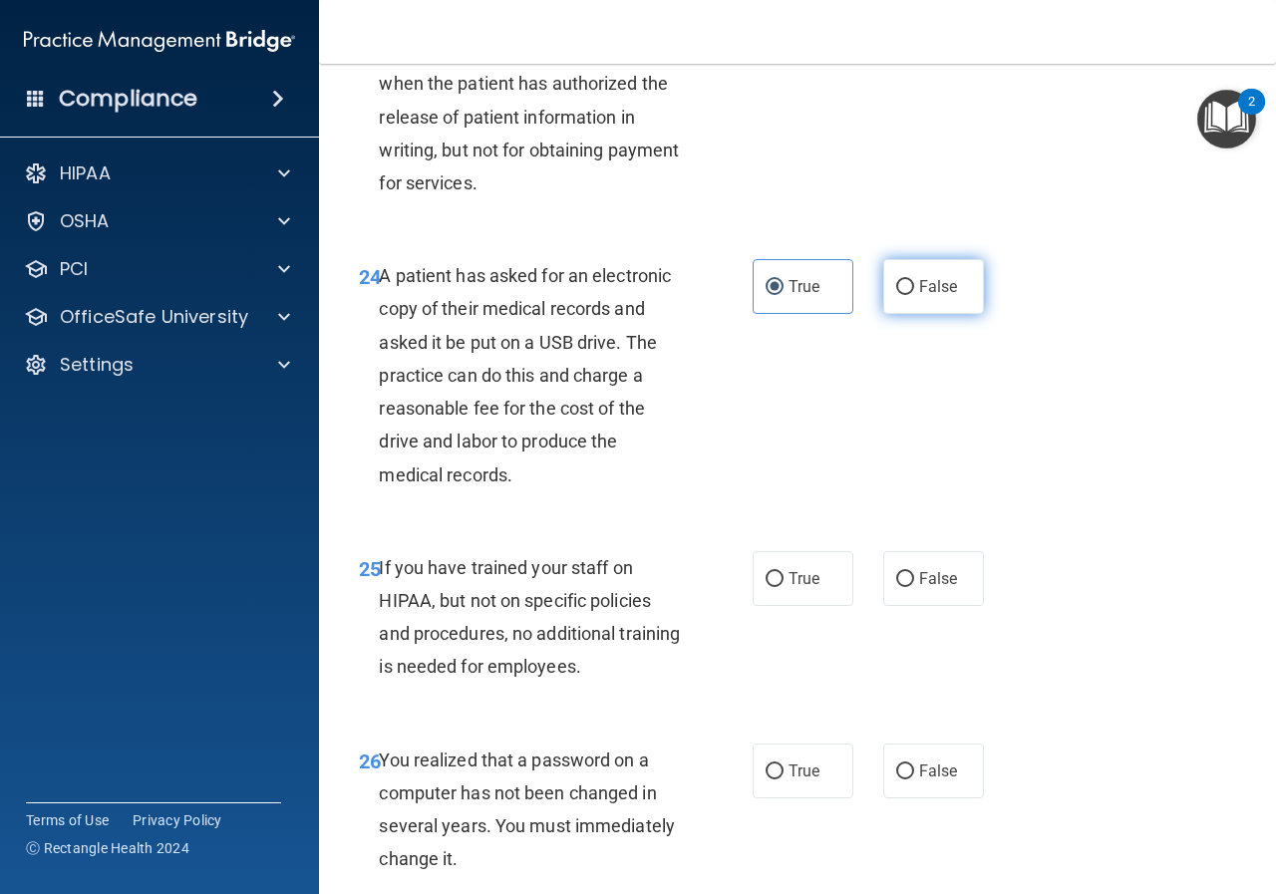
click at [896, 295] on input "False" at bounding box center [905, 287] width 18 height 15
radio input "true"
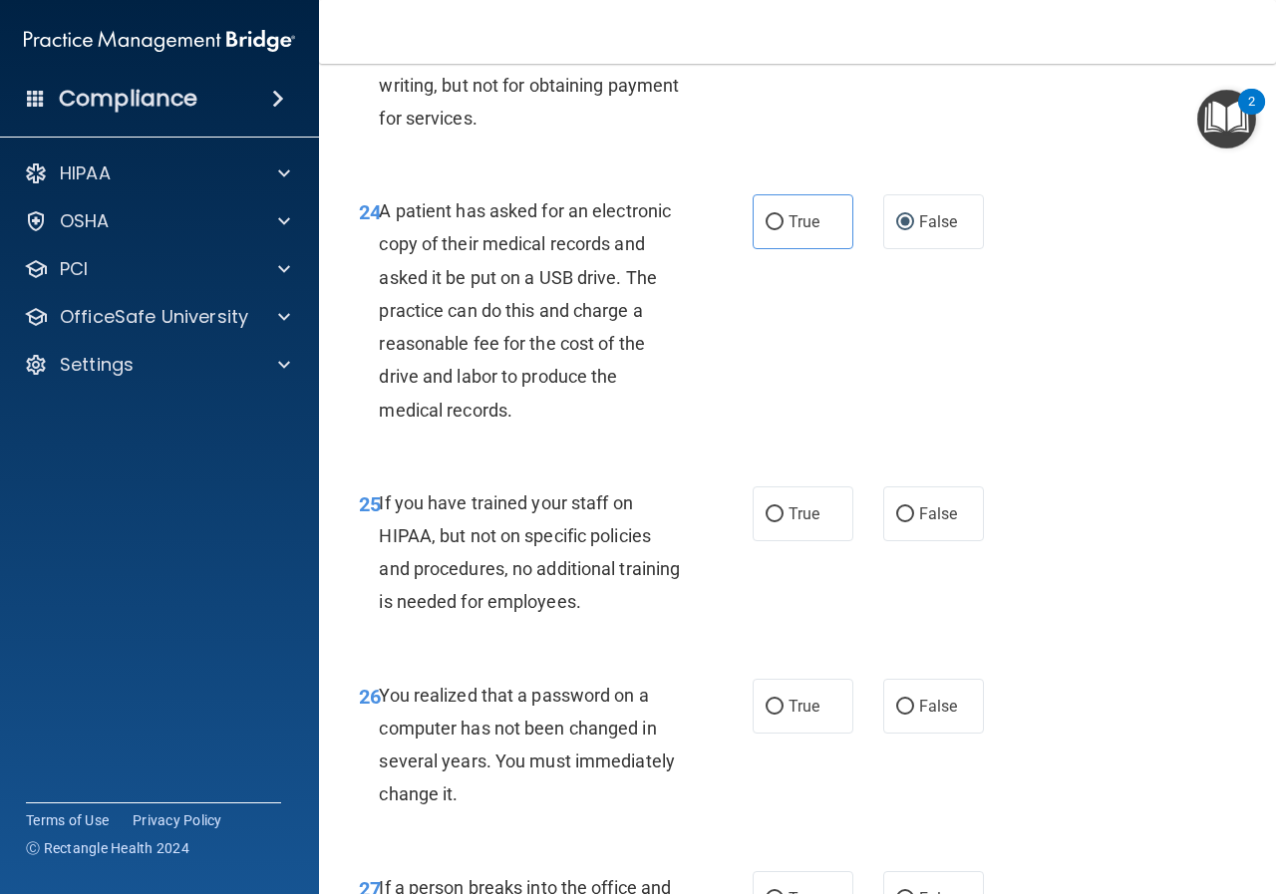
scroll to position [4685, 0]
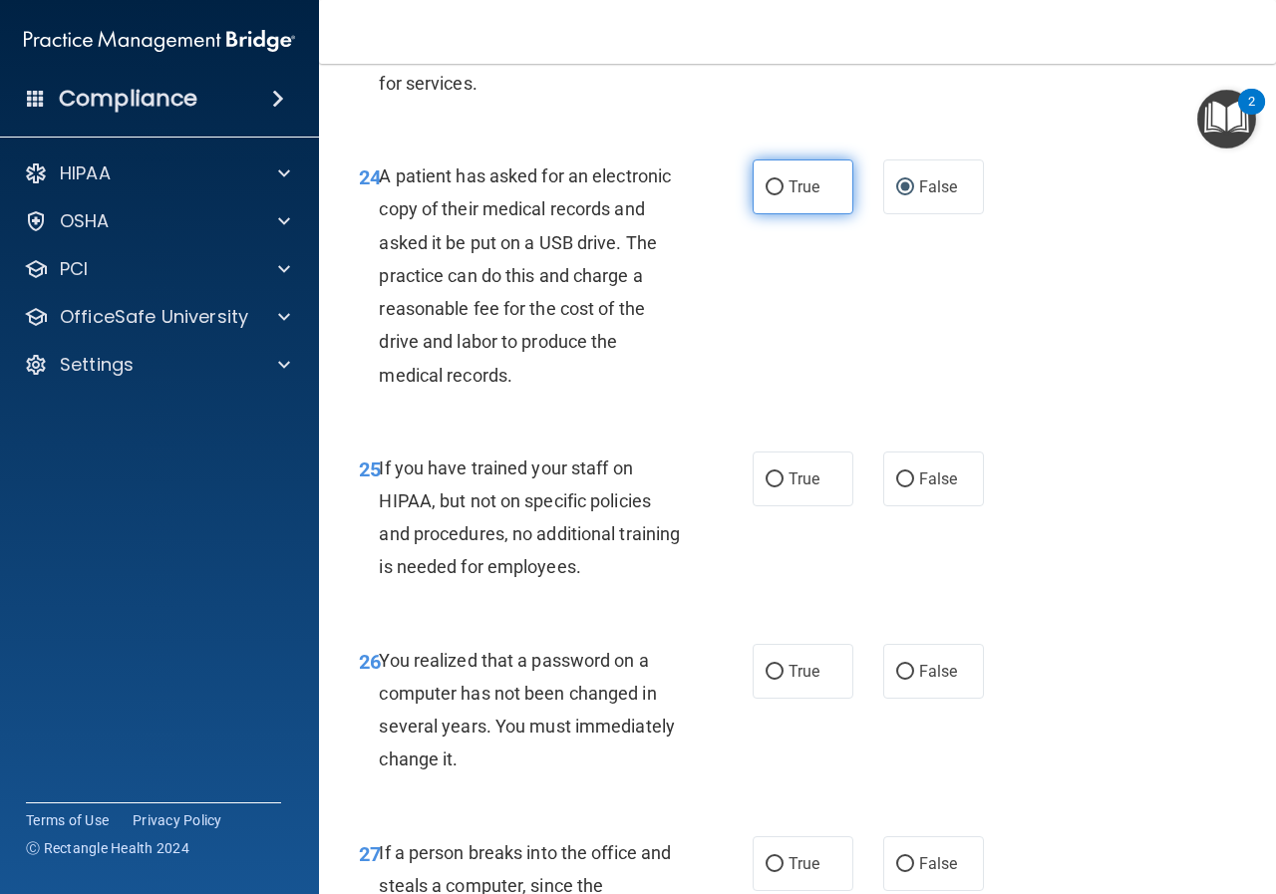
click at [777, 214] on label "True" at bounding box center [803, 187] width 101 height 55
click at [777, 195] on input "True" at bounding box center [775, 187] width 18 height 15
radio input "true"
radio input "false"
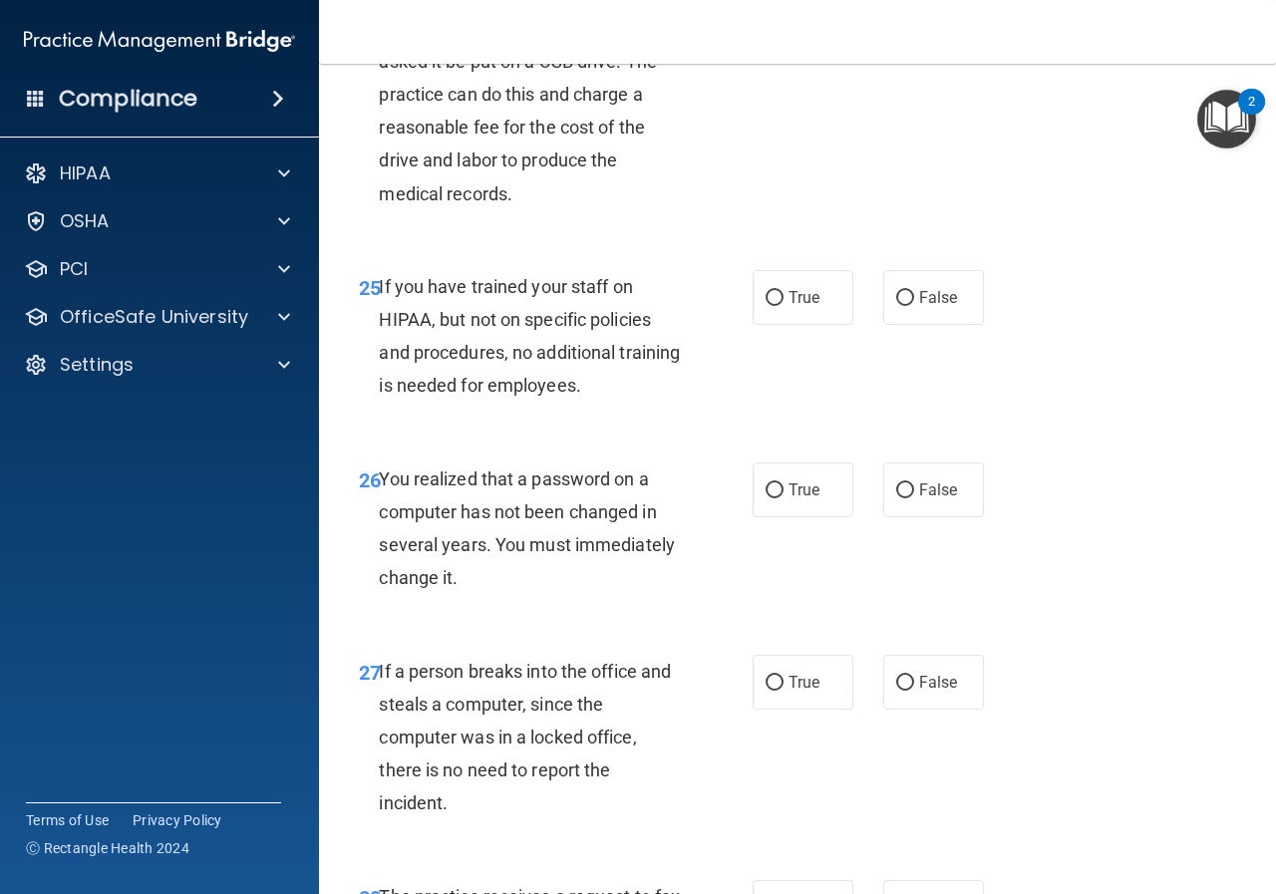
scroll to position [4885, 0]
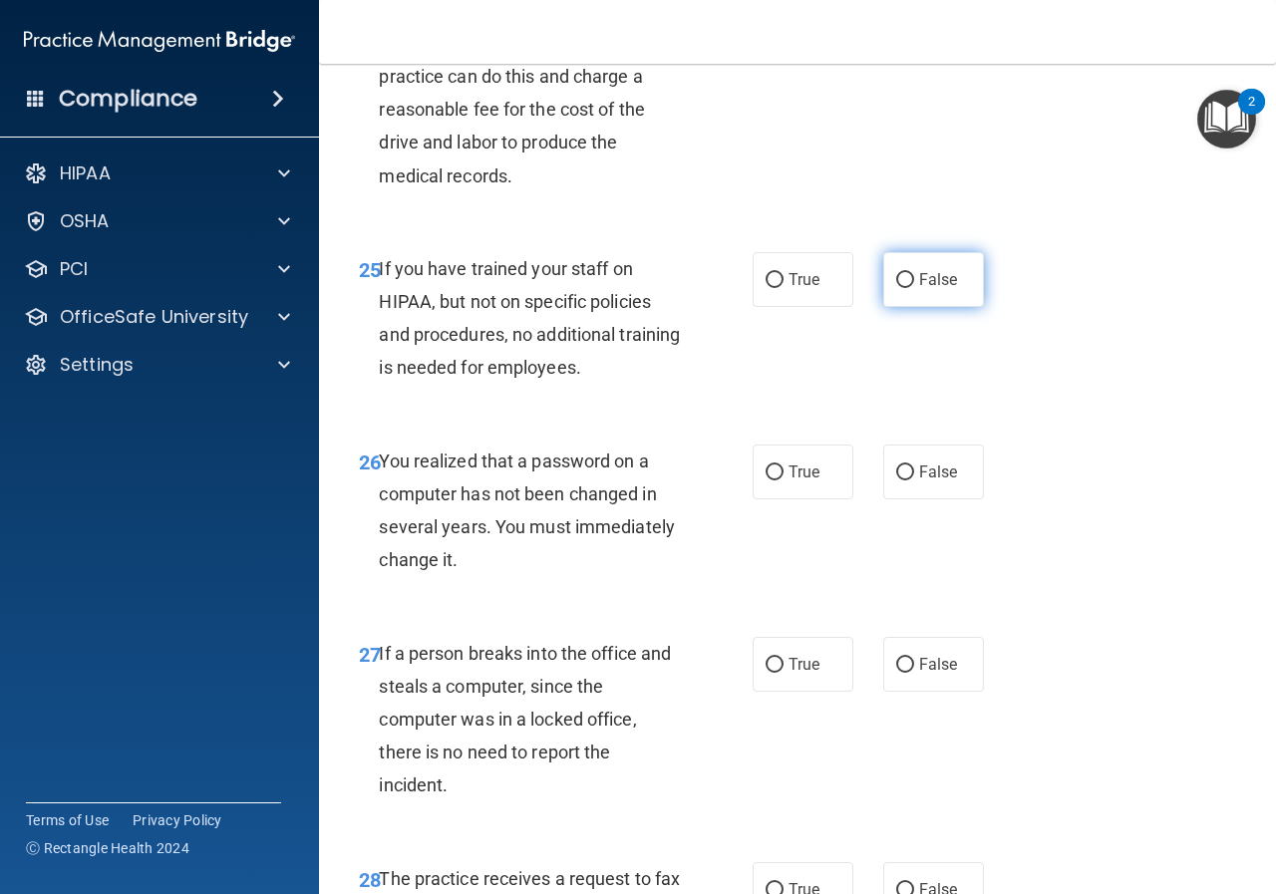
click at [905, 307] on label "False" at bounding box center [933, 279] width 101 height 55
click at [905, 288] on input "False" at bounding box center [905, 280] width 18 height 15
radio input "true"
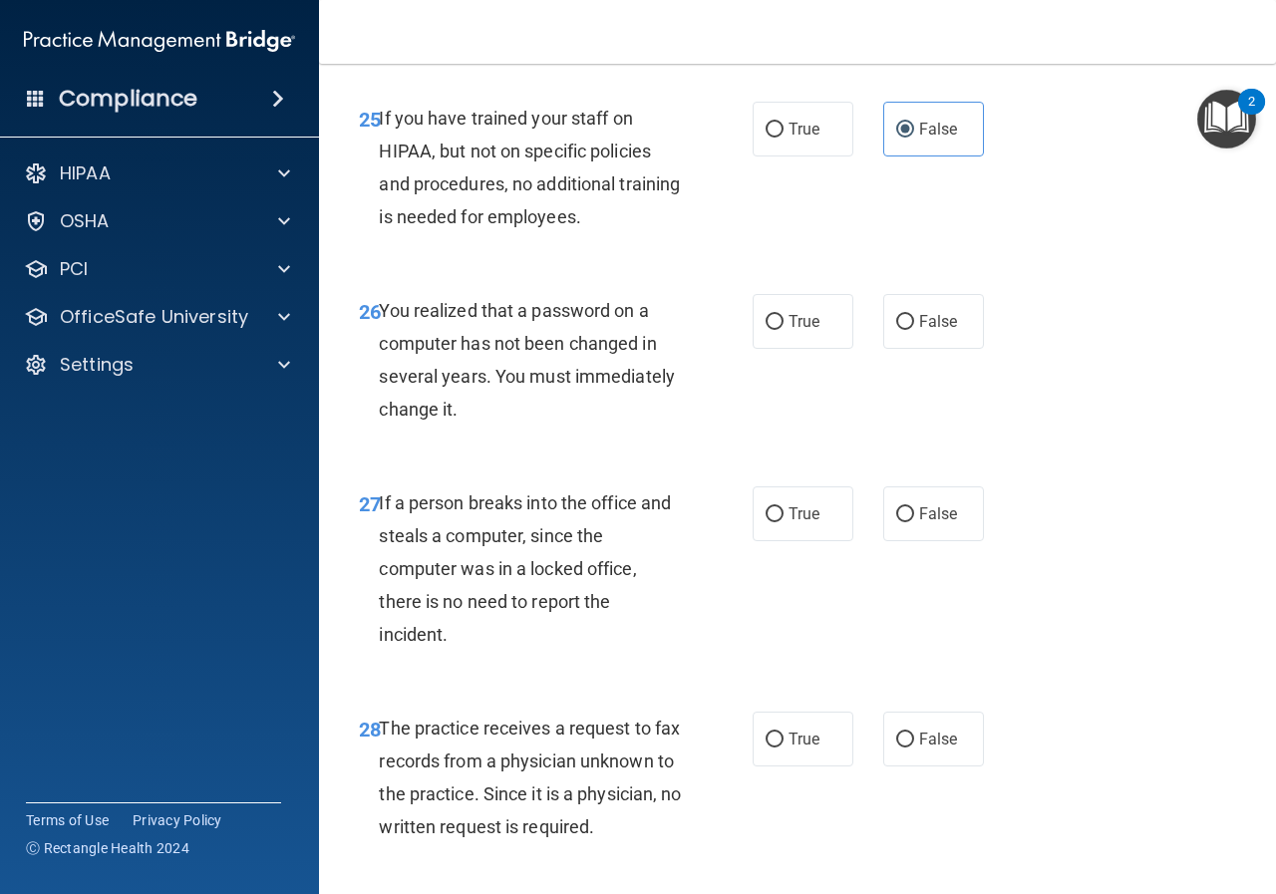
scroll to position [5084, 0]
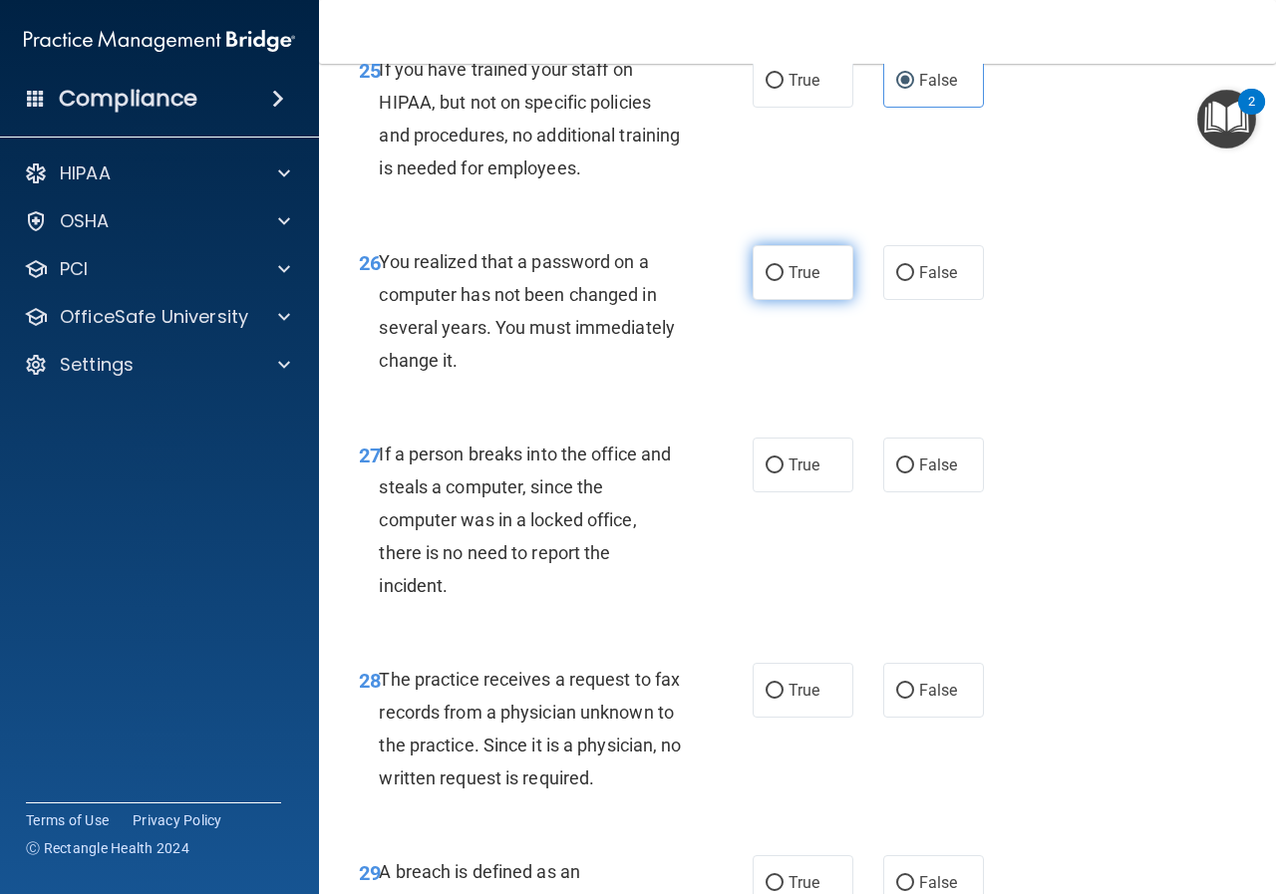
click at [769, 281] on input "True" at bounding box center [775, 273] width 18 height 15
radio input "true"
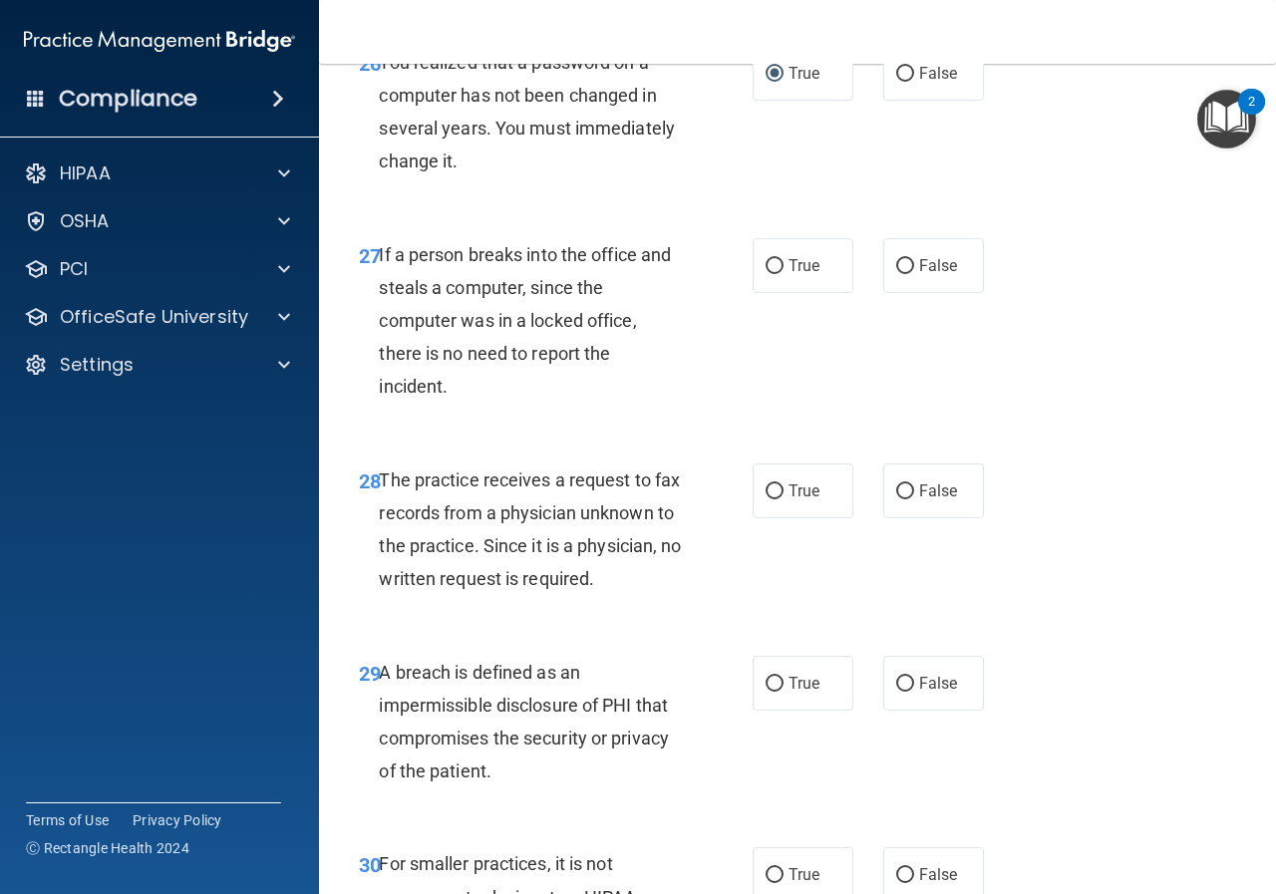
scroll to position [5383, 0]
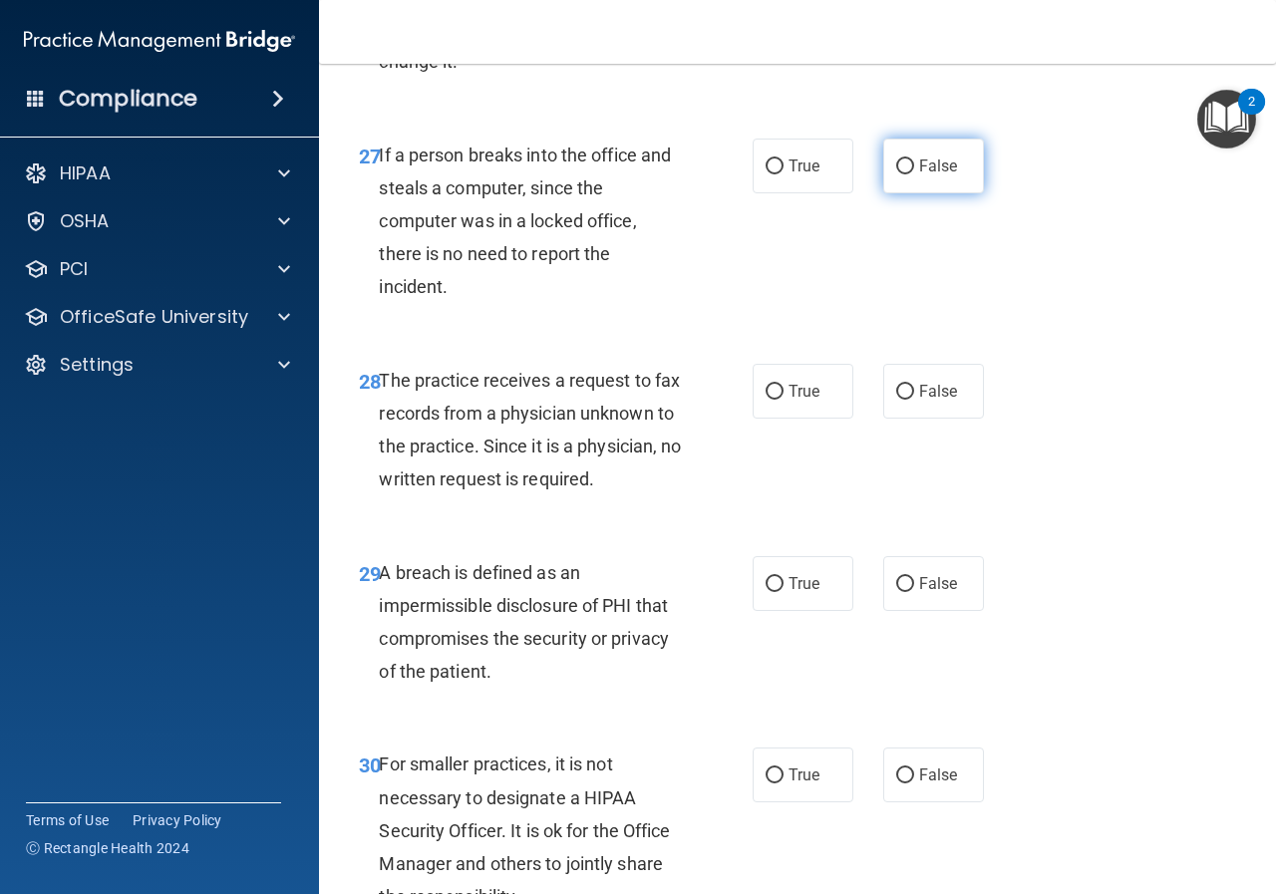
click at [900, 174] on input "False" at bounding box center [905, 167] width 18 height 15
radio input "true"
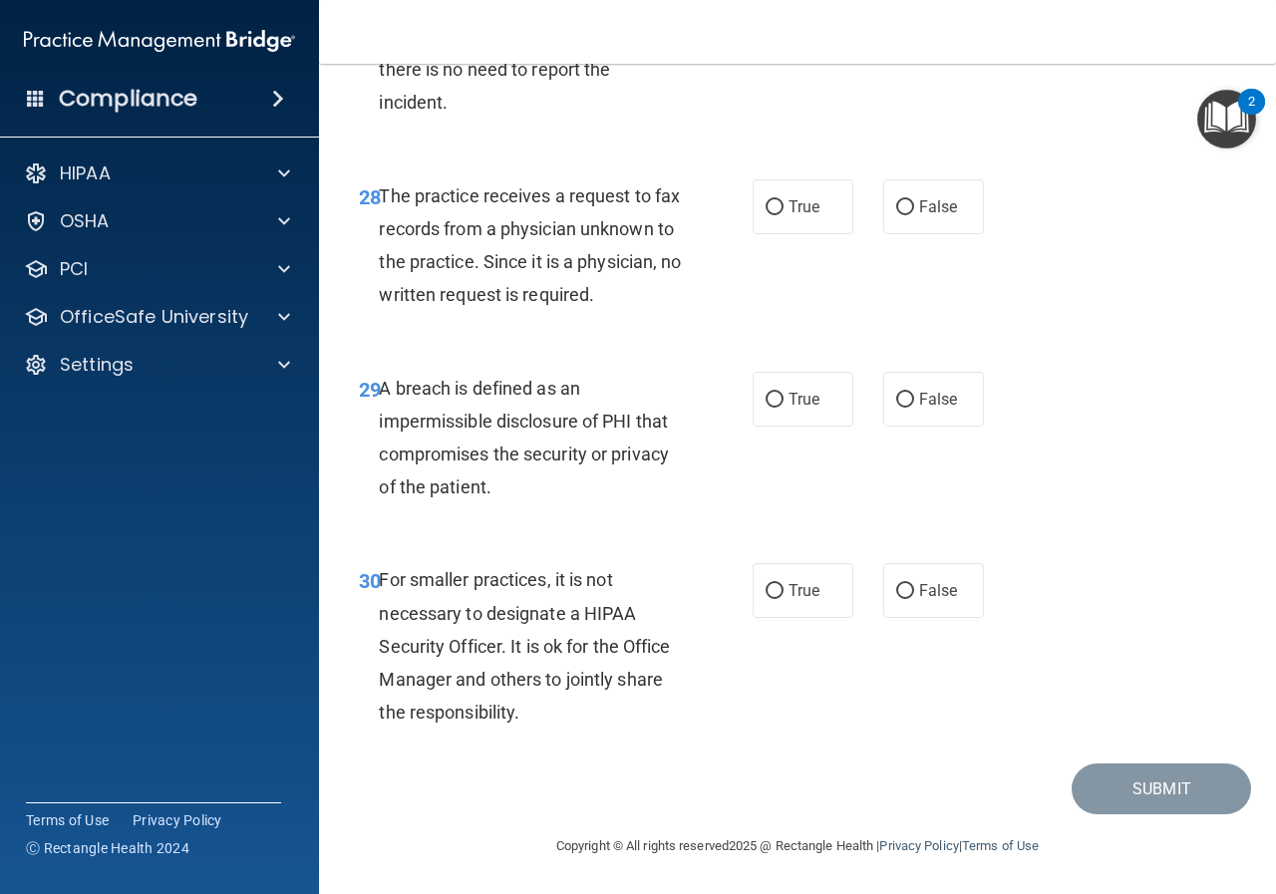
scroll to position [5667, 0]
click at [776, 200] on input "True" at bounding box center [775, 207] width 18 height 15
radio input "true"
click at [789, 390] on span "True" at bounding box center [804, 399] width 31 height 19
click at [784, 393] on input "True" at bounding box center [775, 400] width 18 height 15
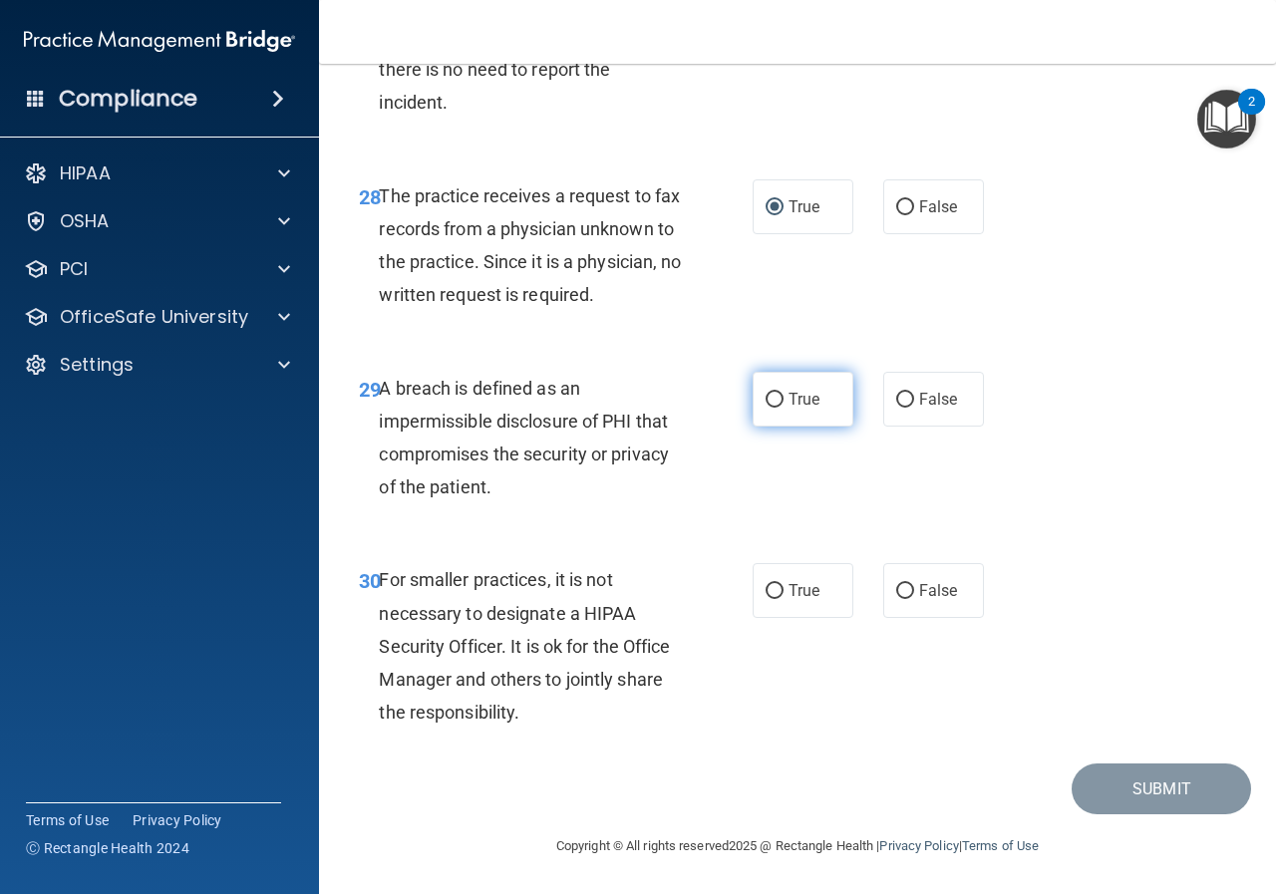
radio input "true"
click at [927, 580] on label "False" at bounding box center [933, 590] width 101 height 55
click at [914, 584] on input "False" at bounding box center [905, 591] width 18 height 15
radio input "true"
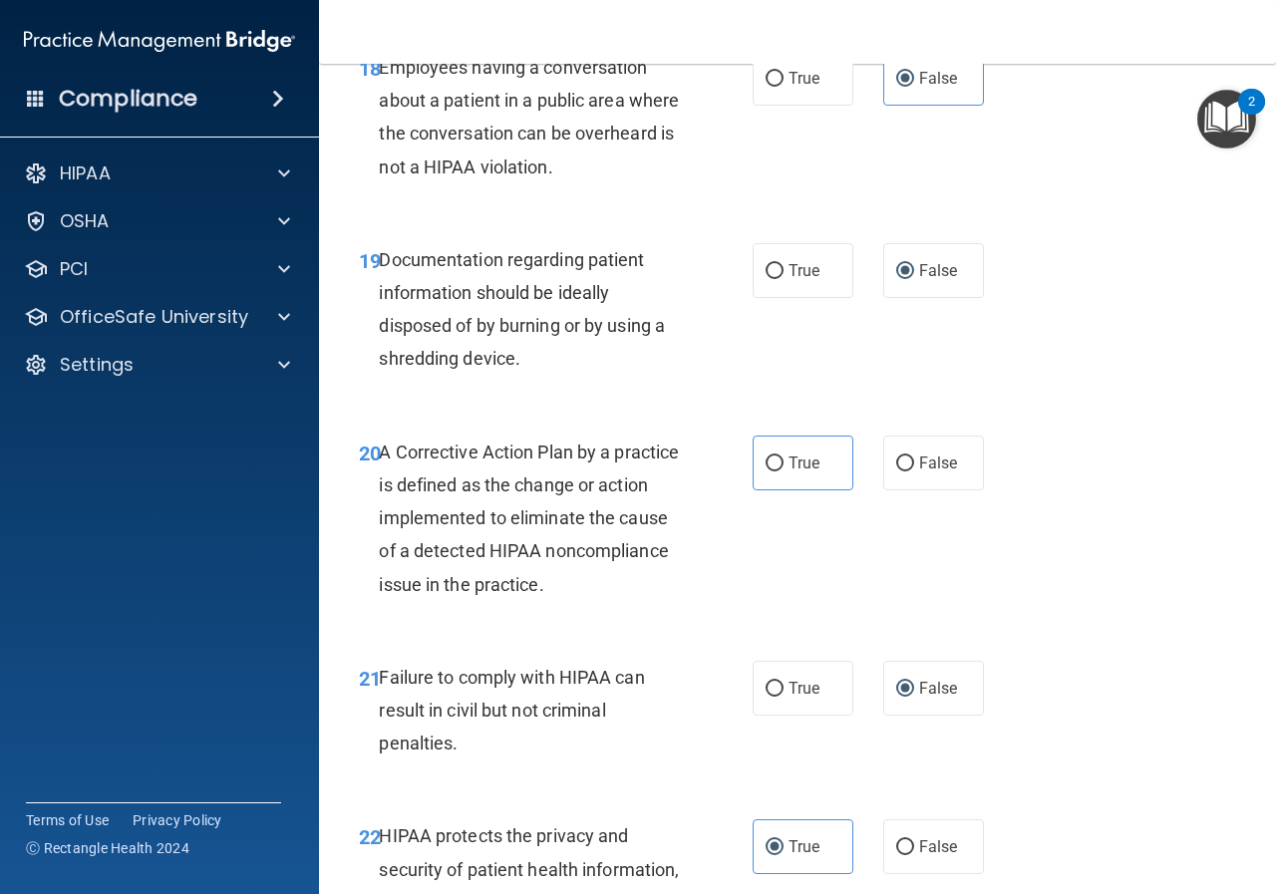
scroll to position [3474, 0]
click at [766, 473] on input "True" at bounding box center [775, 465] width 18 height 15
radio input "true"
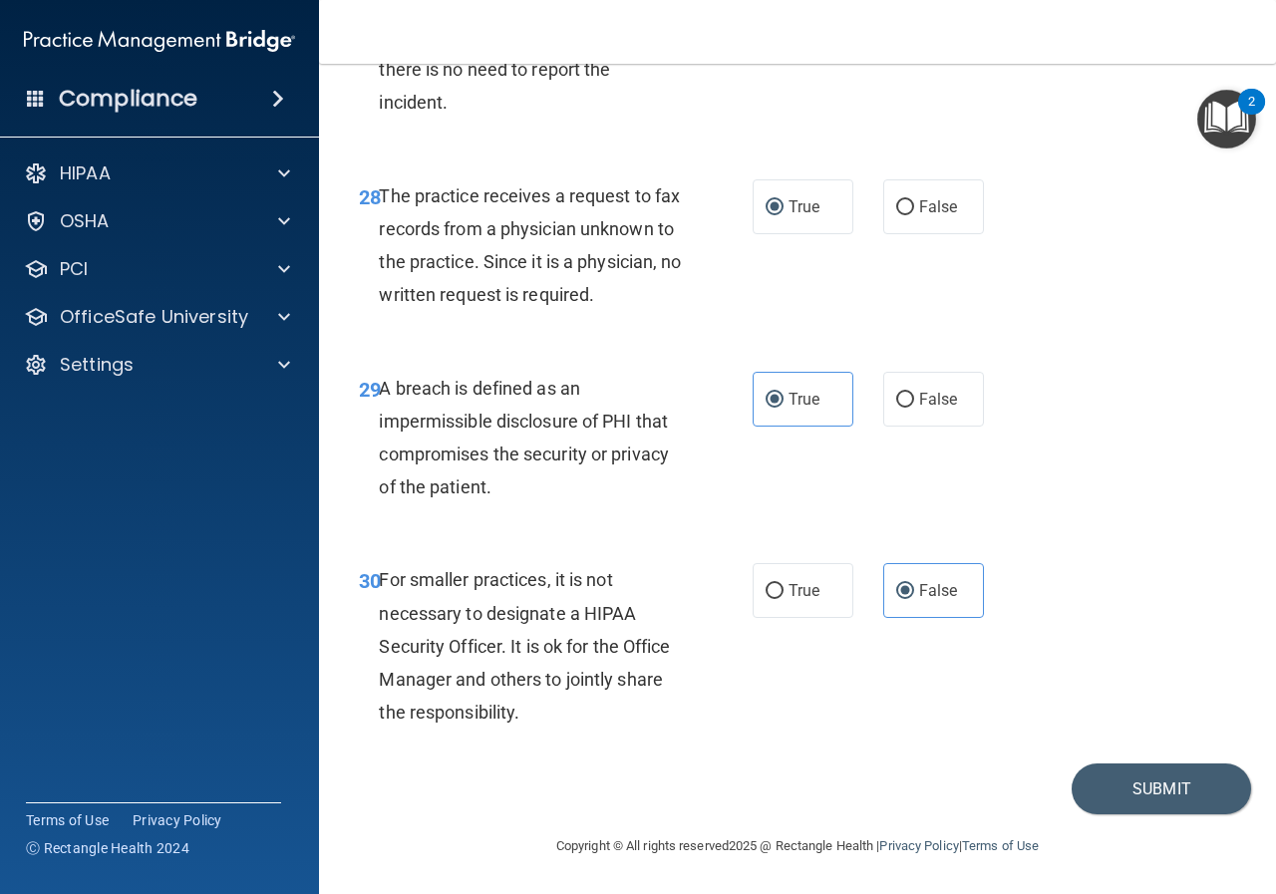
scroll to position [5667, 0]
click at [1146, 785] on button "Submit" at bounding box center [1161, 789] width 179 height 51
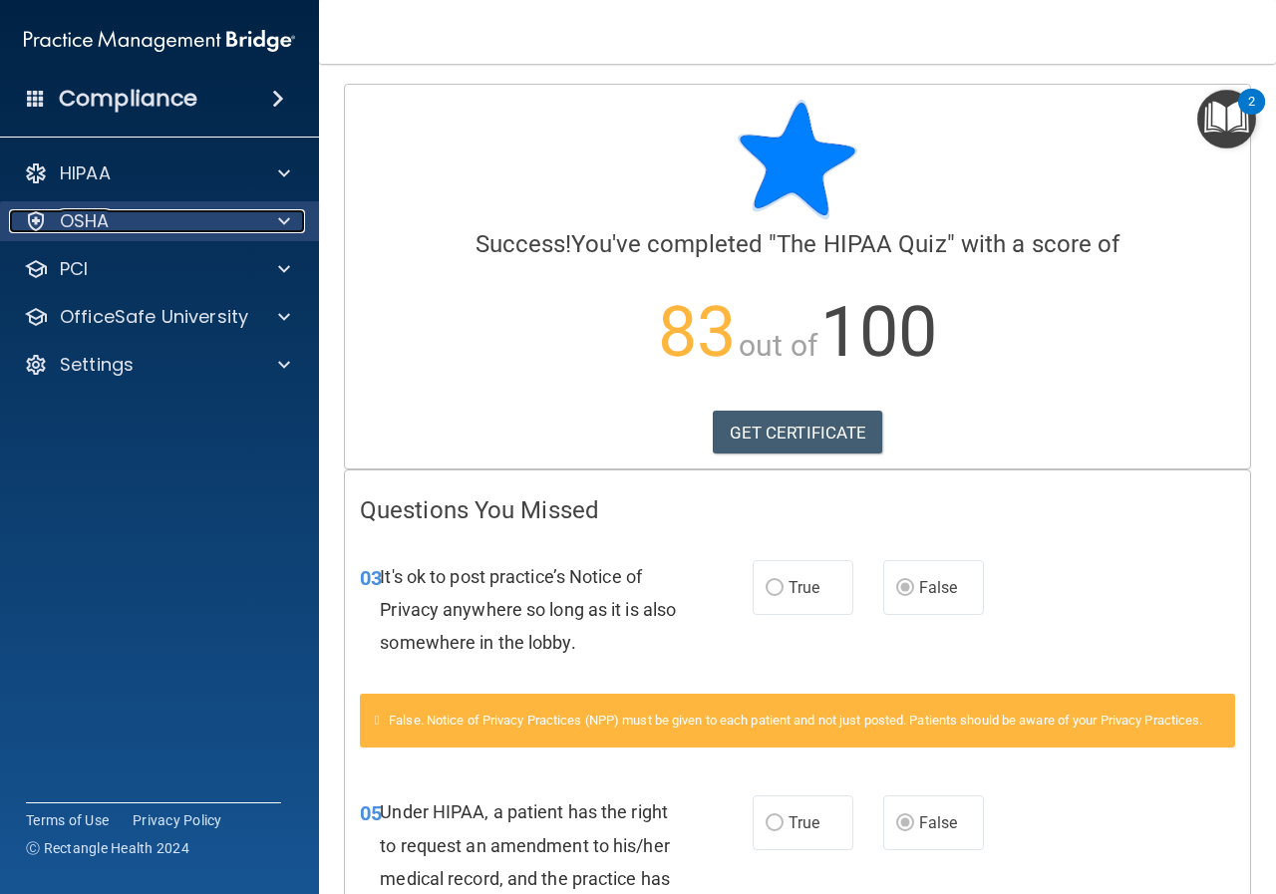
click at [88, 226] on p "OSHA" at bounding box center [85, 221] width 50 height 24
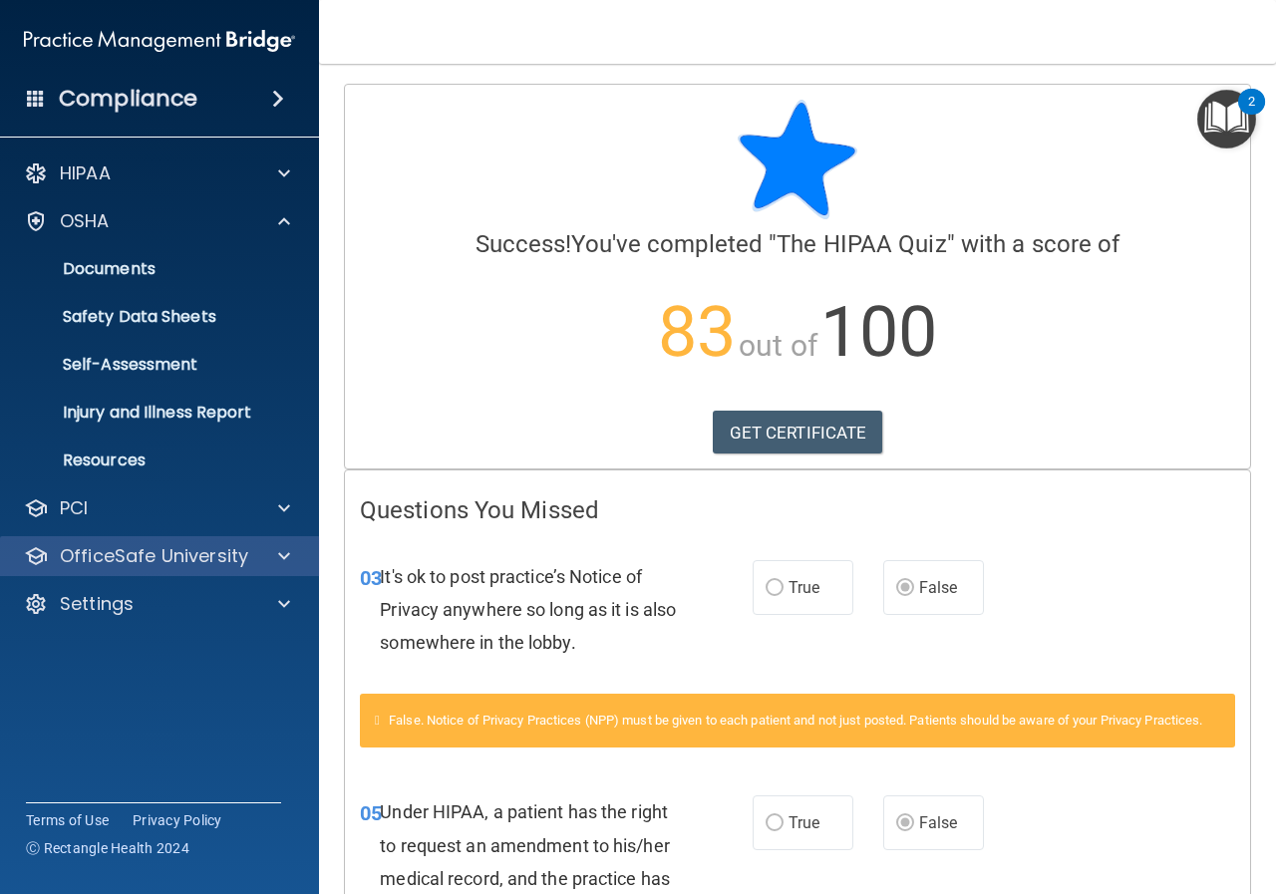
click at [138, 568] on div "OfficeSafe University" at bounding box center [160, 556] width 320 height 40
click at [174, 555] on p "OfficeSafe University" at bounding box center [154, 556] width 188 height 24
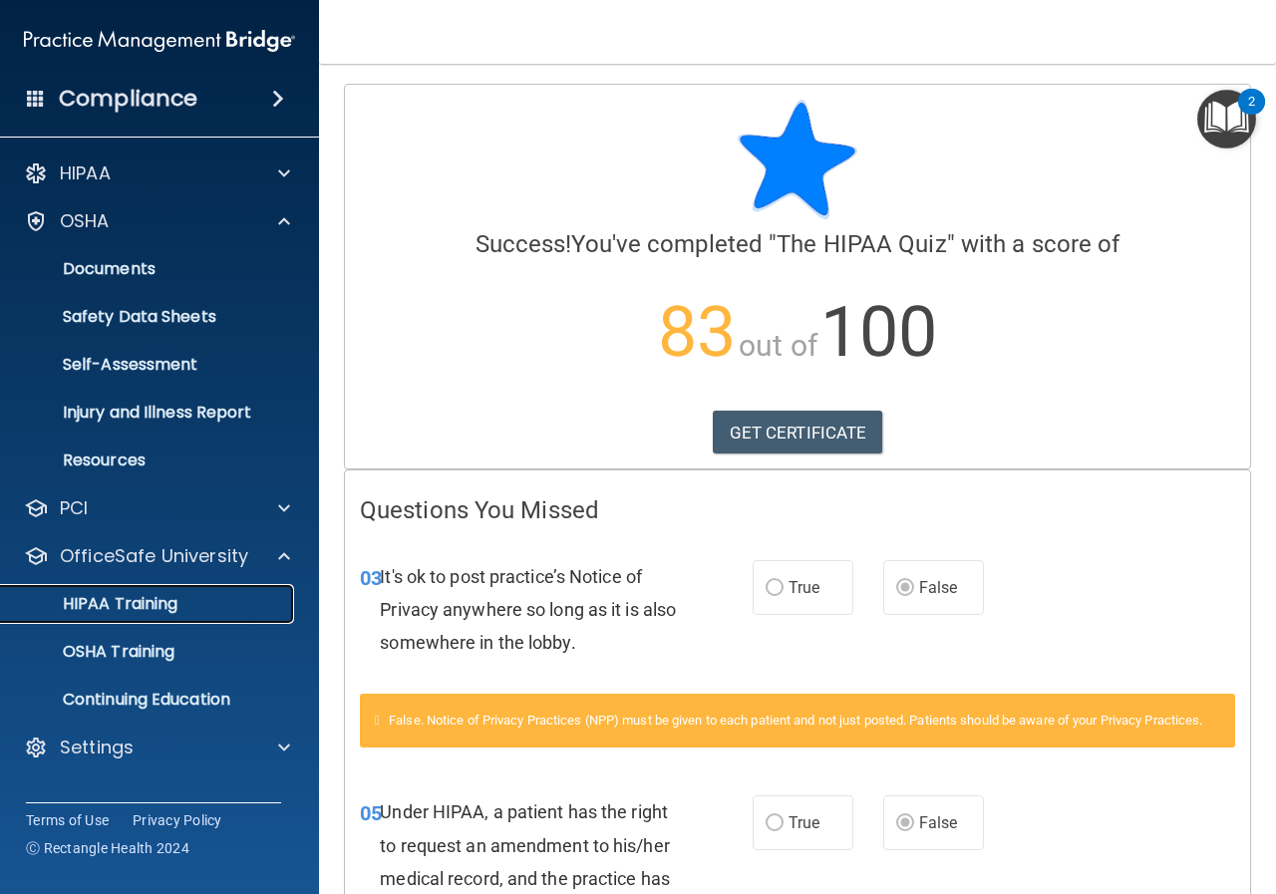
click at [159, 613] on p "HIPAA Training" at bounding box center [95, 604] width 164 height 20
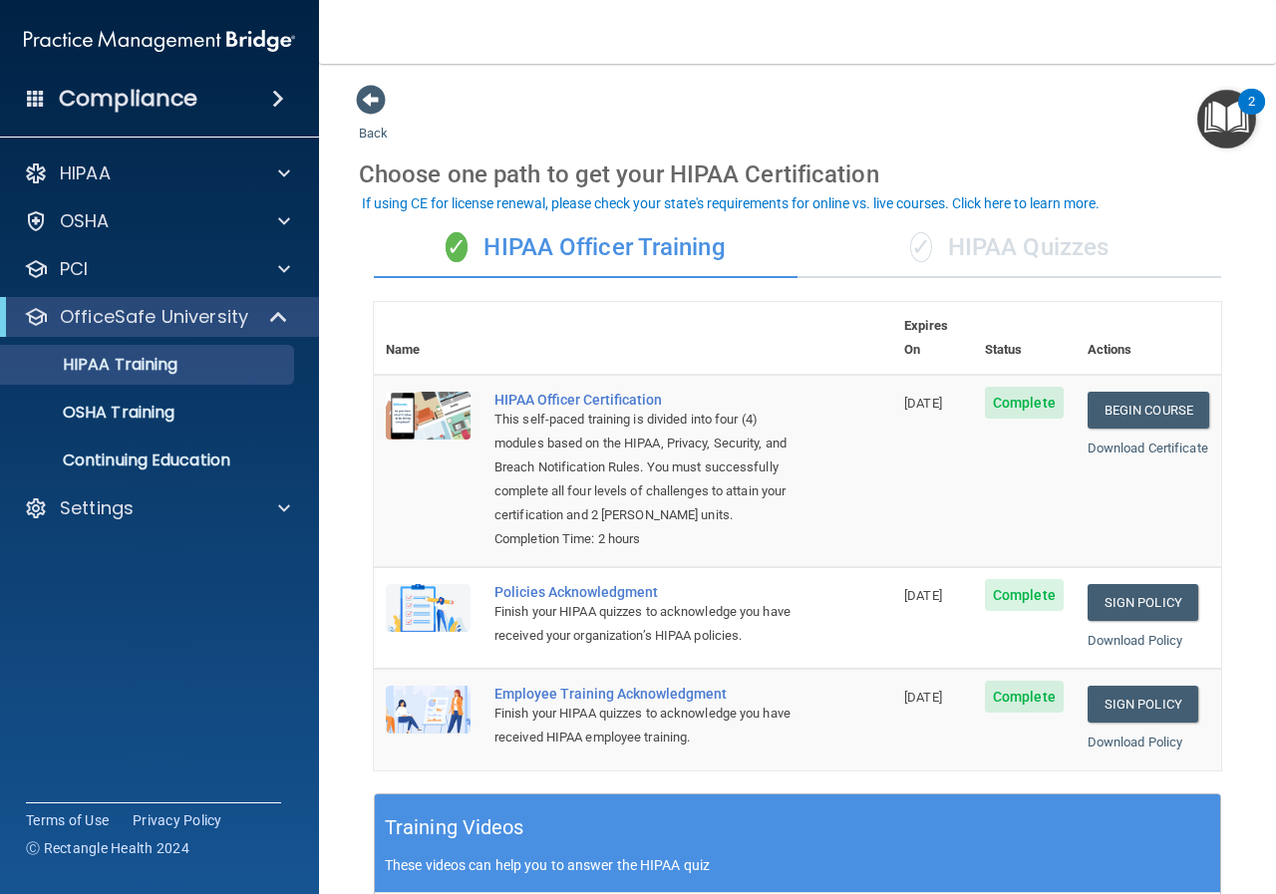
click at [1022, 244] on div "✓ HIPAA Quizzes" at bounding box center [1010, 248] width 424 height 60
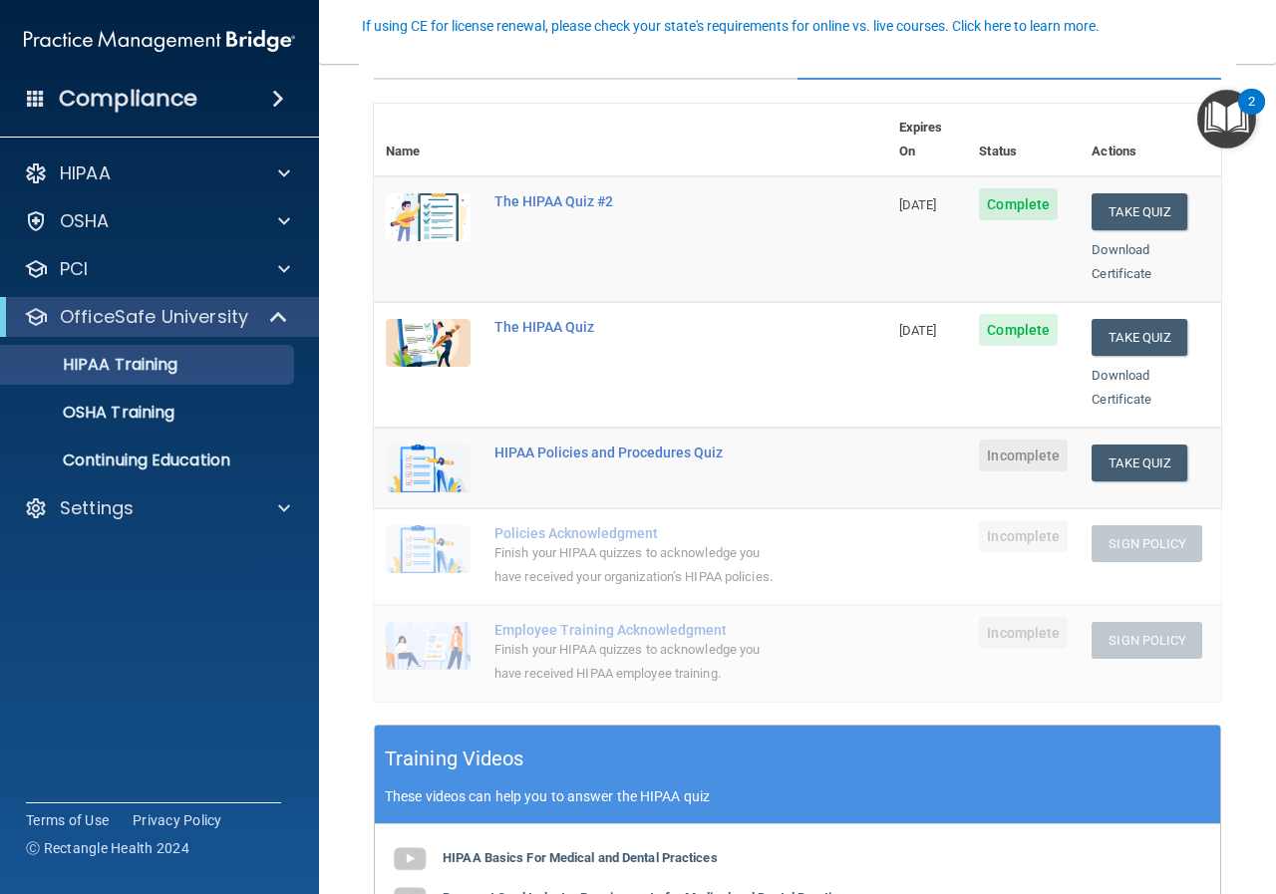
scroll to position [199, 0]
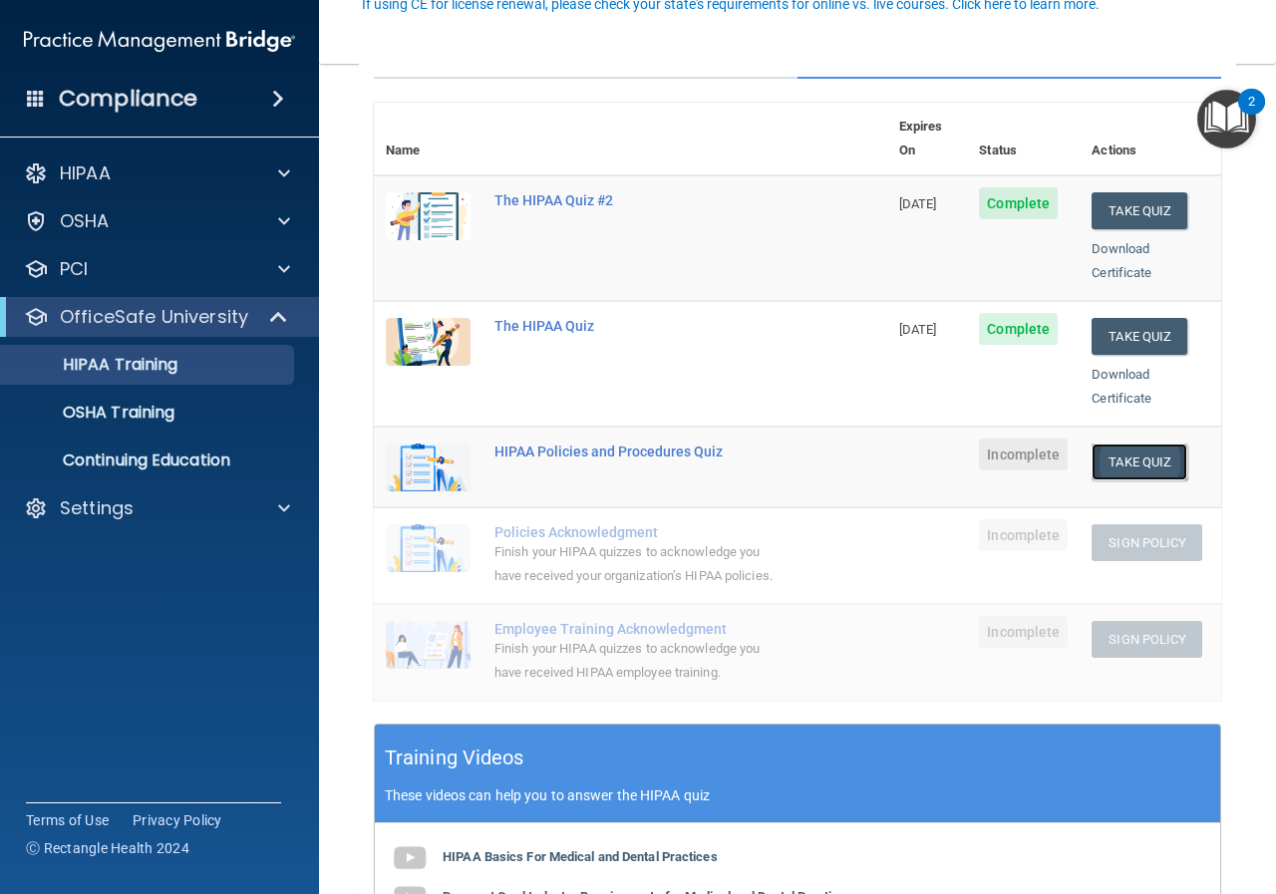
click at [1112, 444] on button "Take Quiz" at bounding box center [1140, 462] width 96 height 37
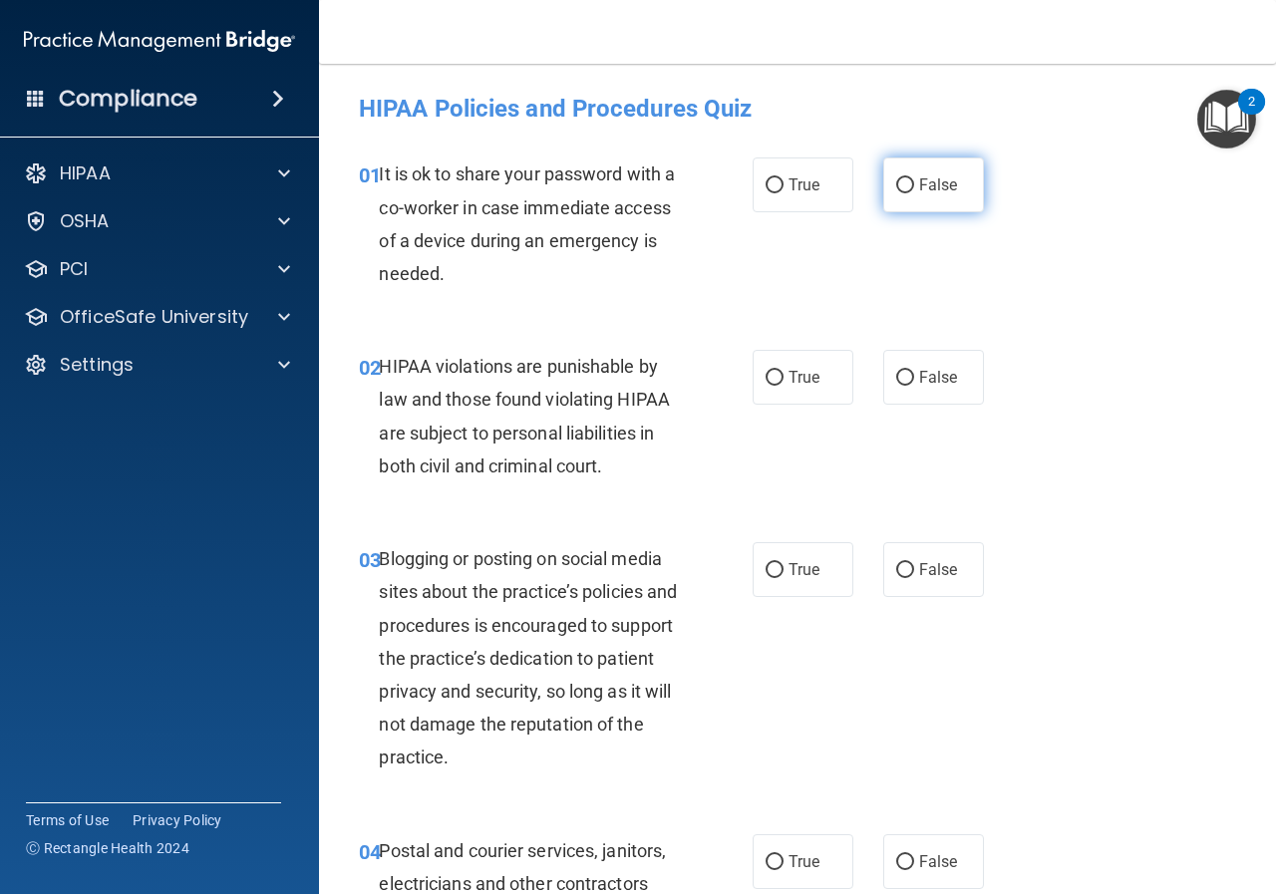
click at [896, 178] on input "False" at bounding box center [905, 185] width 18 height 15
radio input "true"
click at [774, 374] on input "True" at bounding box center [775, 378] width 18 height 15
radio input "true"
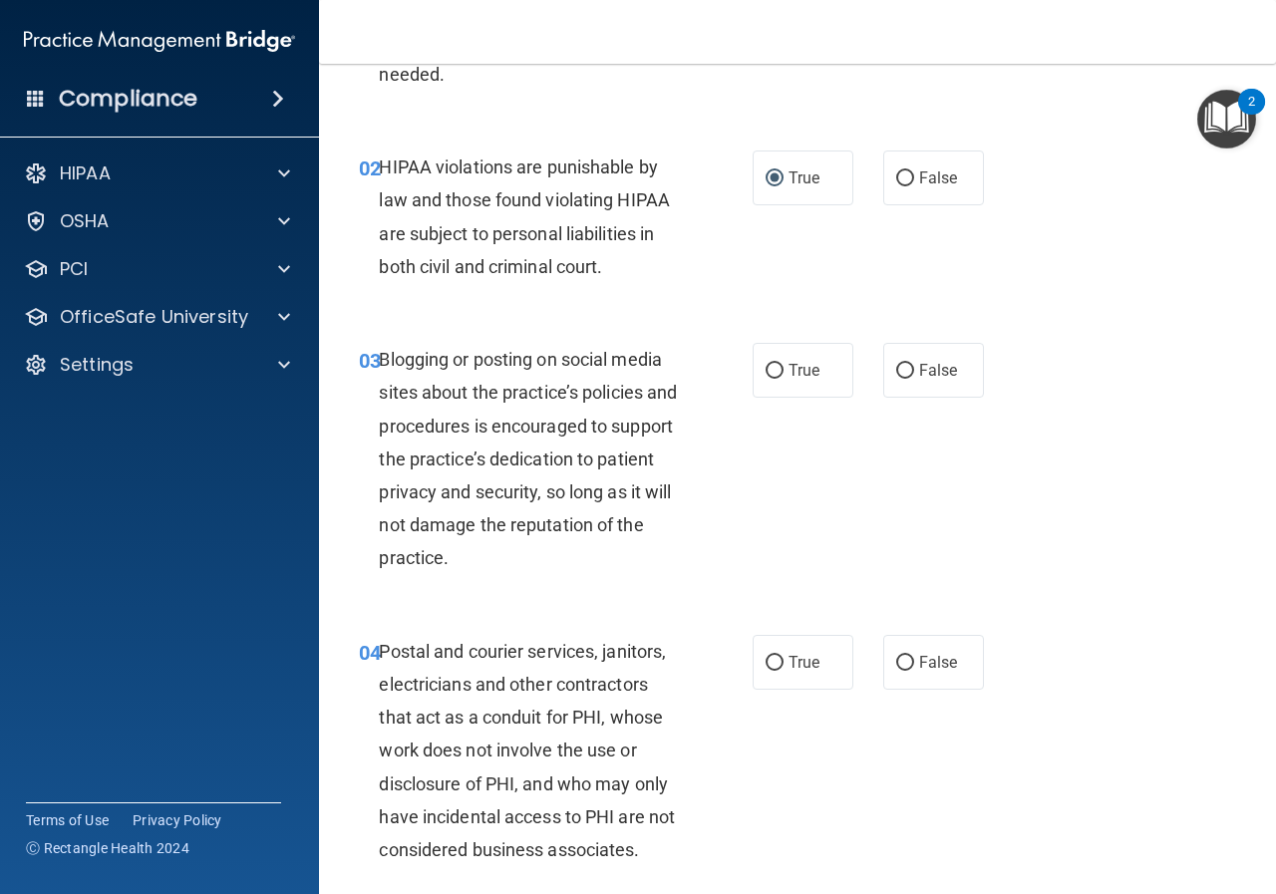
scroll to position [299, 0]
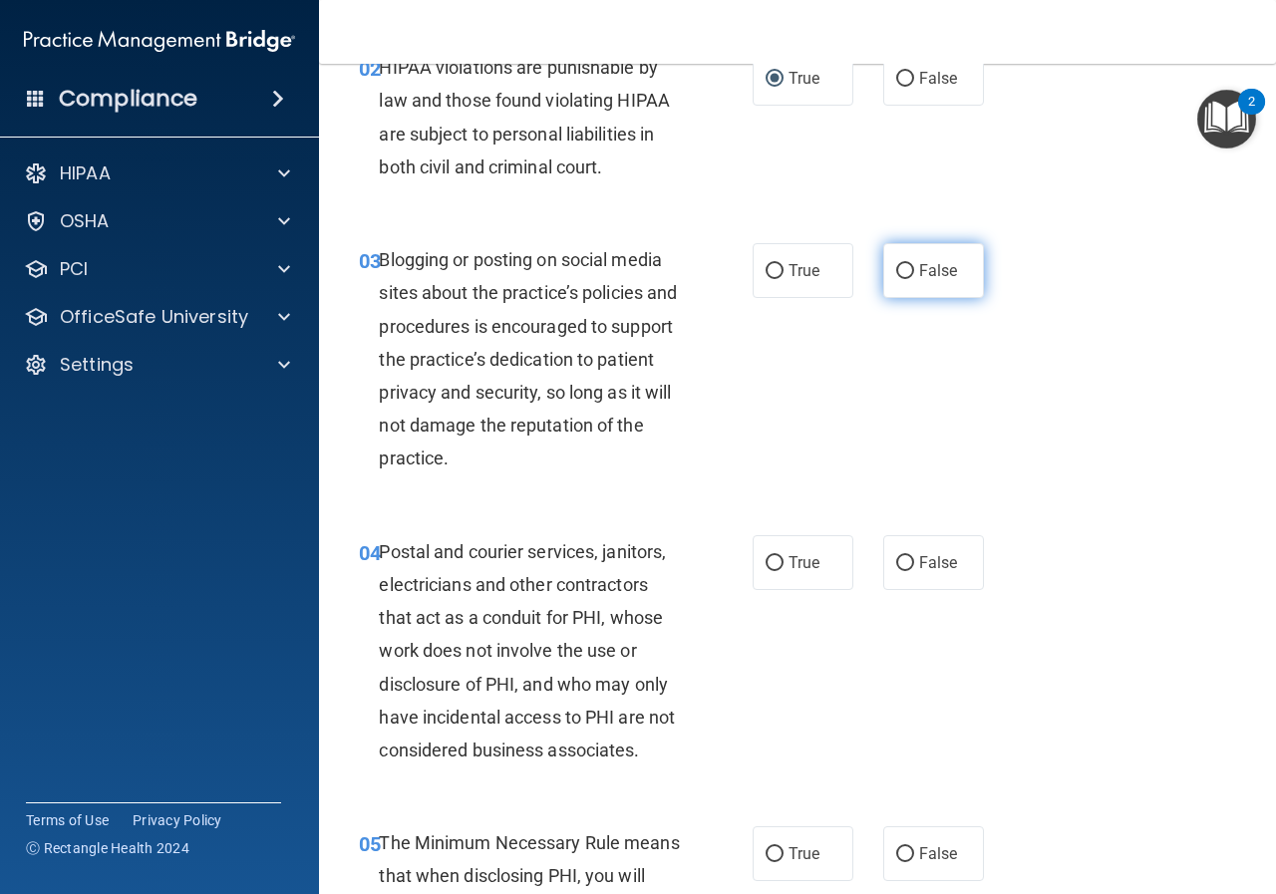
click at [897, 269] on input "False" at bounding box center [905, 271] width 18 height 15
radio input "true"
click at [767, 557] on input "True" at bounding box center [775, 563] width 18 height 15
radio input "true"
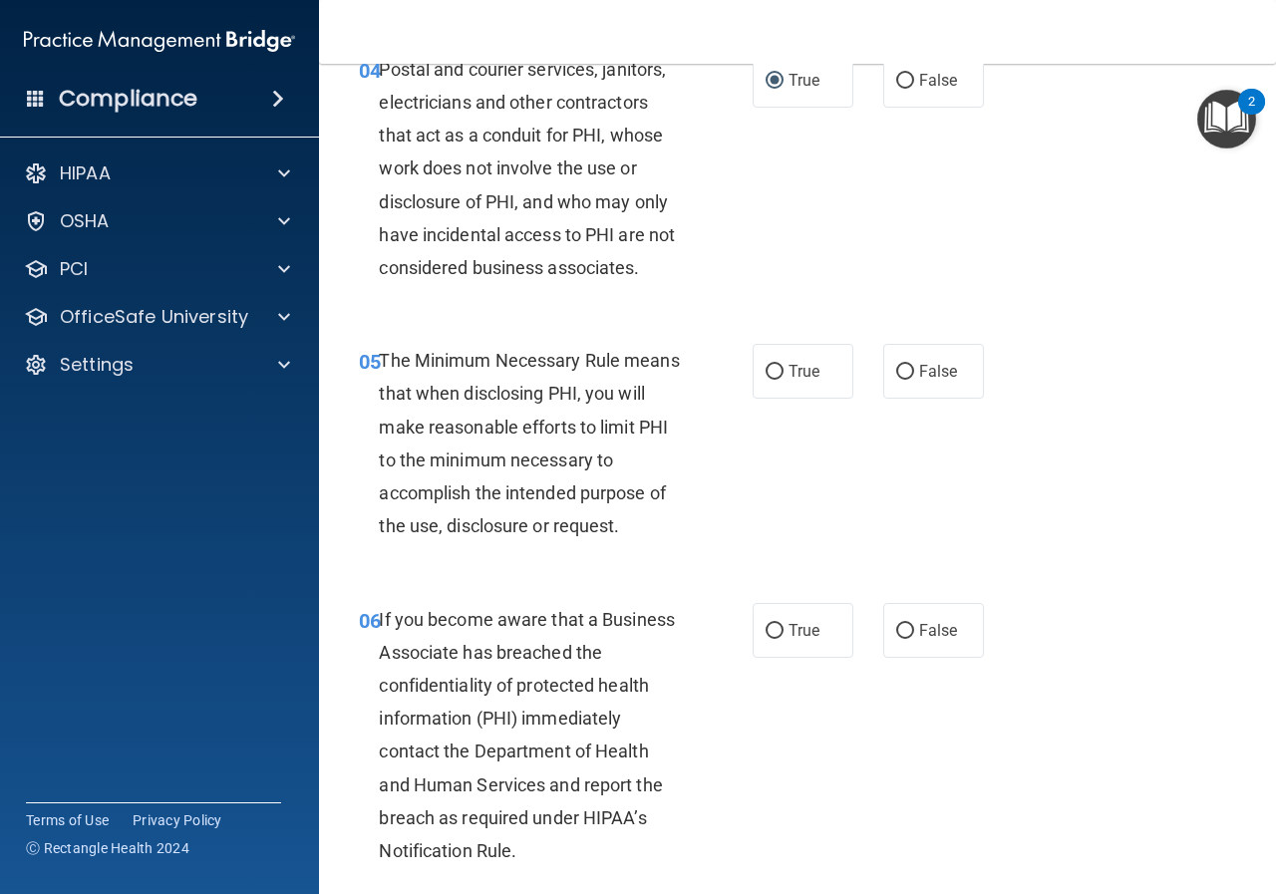
scroll to position [798, 0]
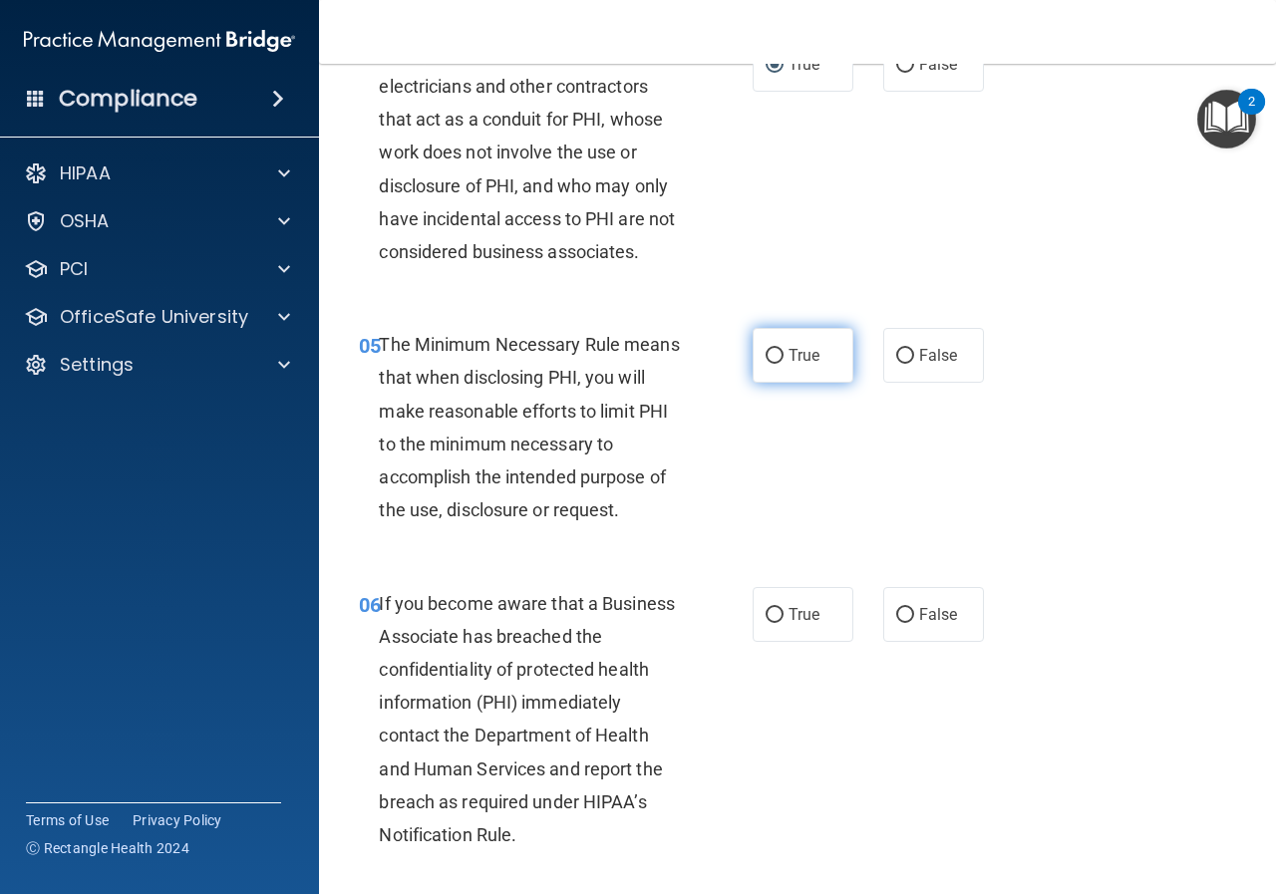
click at [766, 350] on input "True" at bounding box center [775, 356] width 18 height 15
radio input "true"
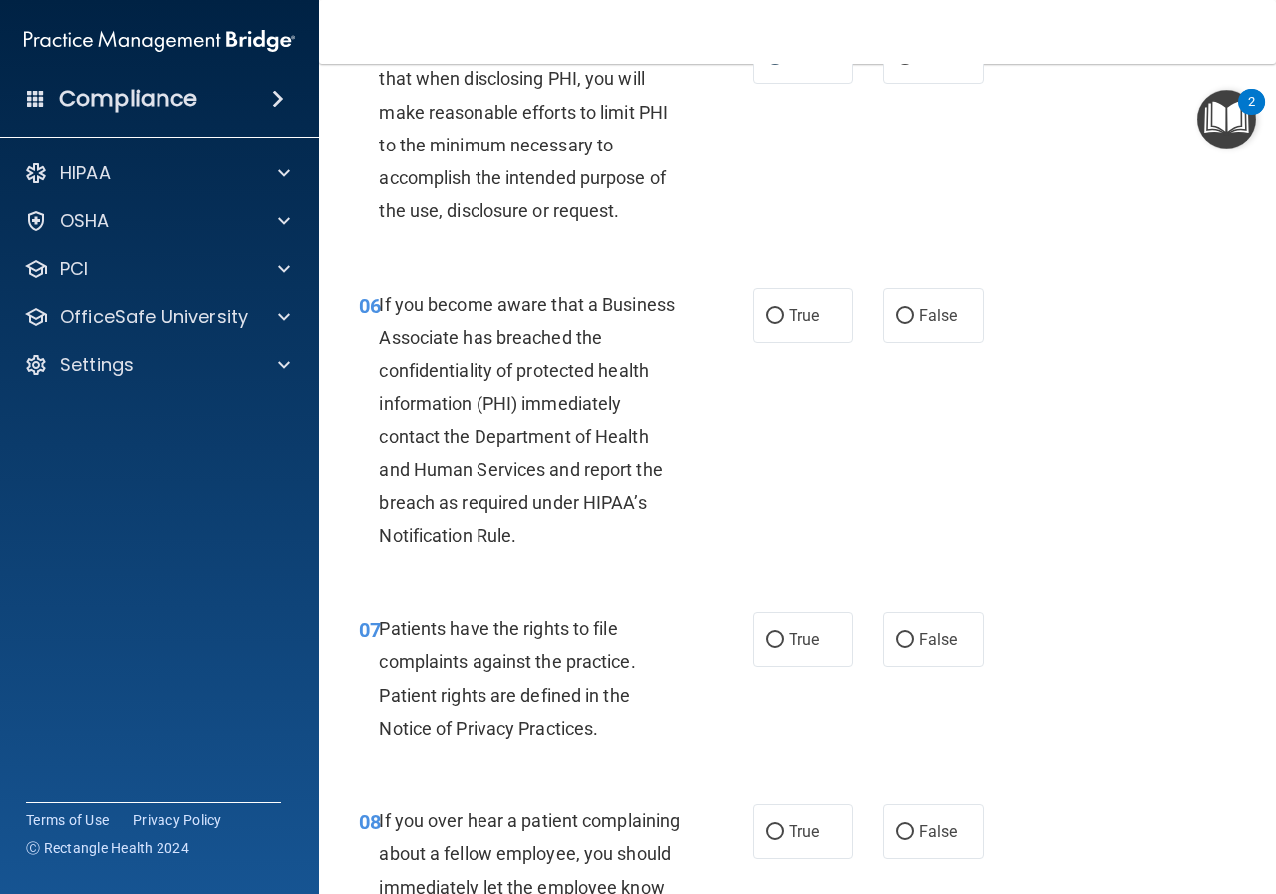
scroll to position [1196, 0]
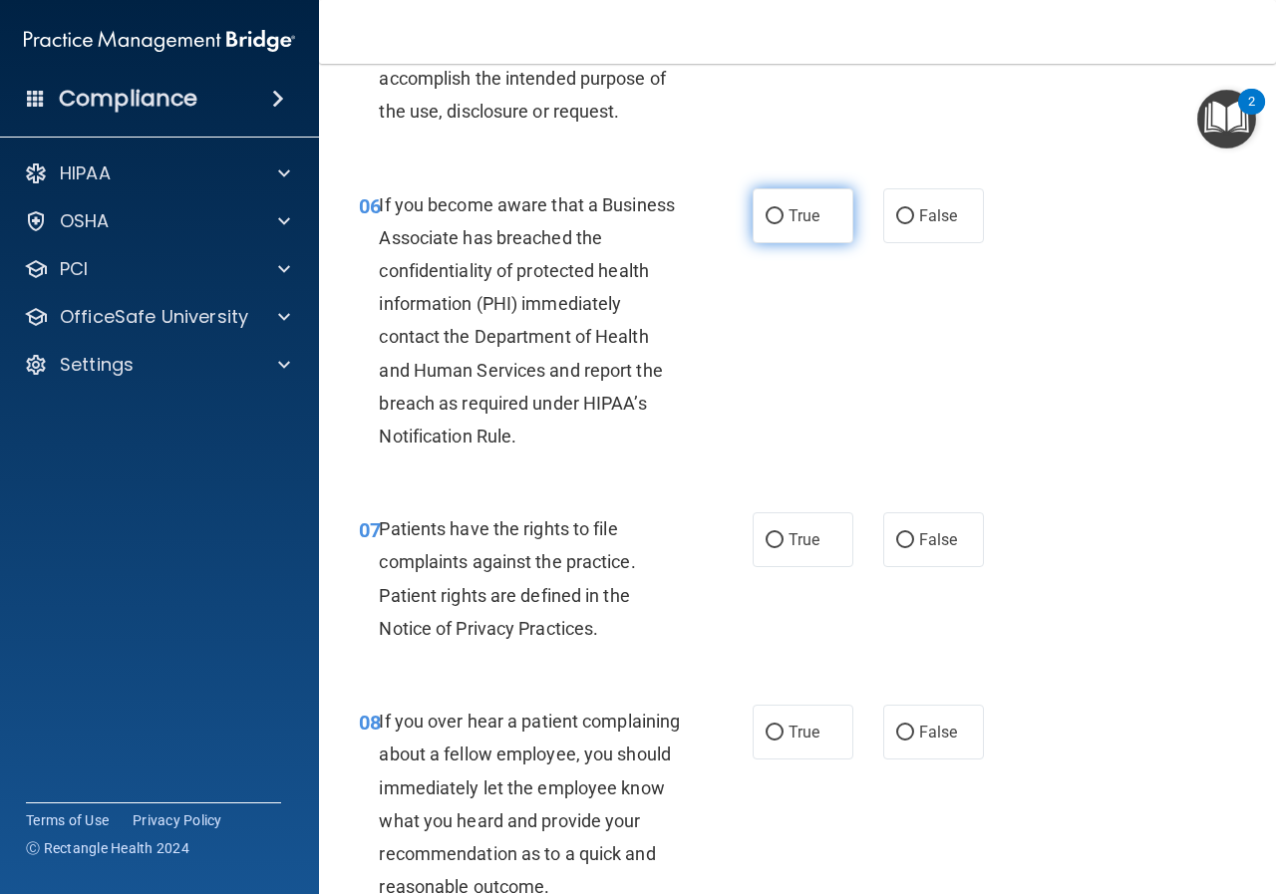
click at [766, 213] on input "True" at bounding box center [775, 216] width 18 height 15
radio input "true"
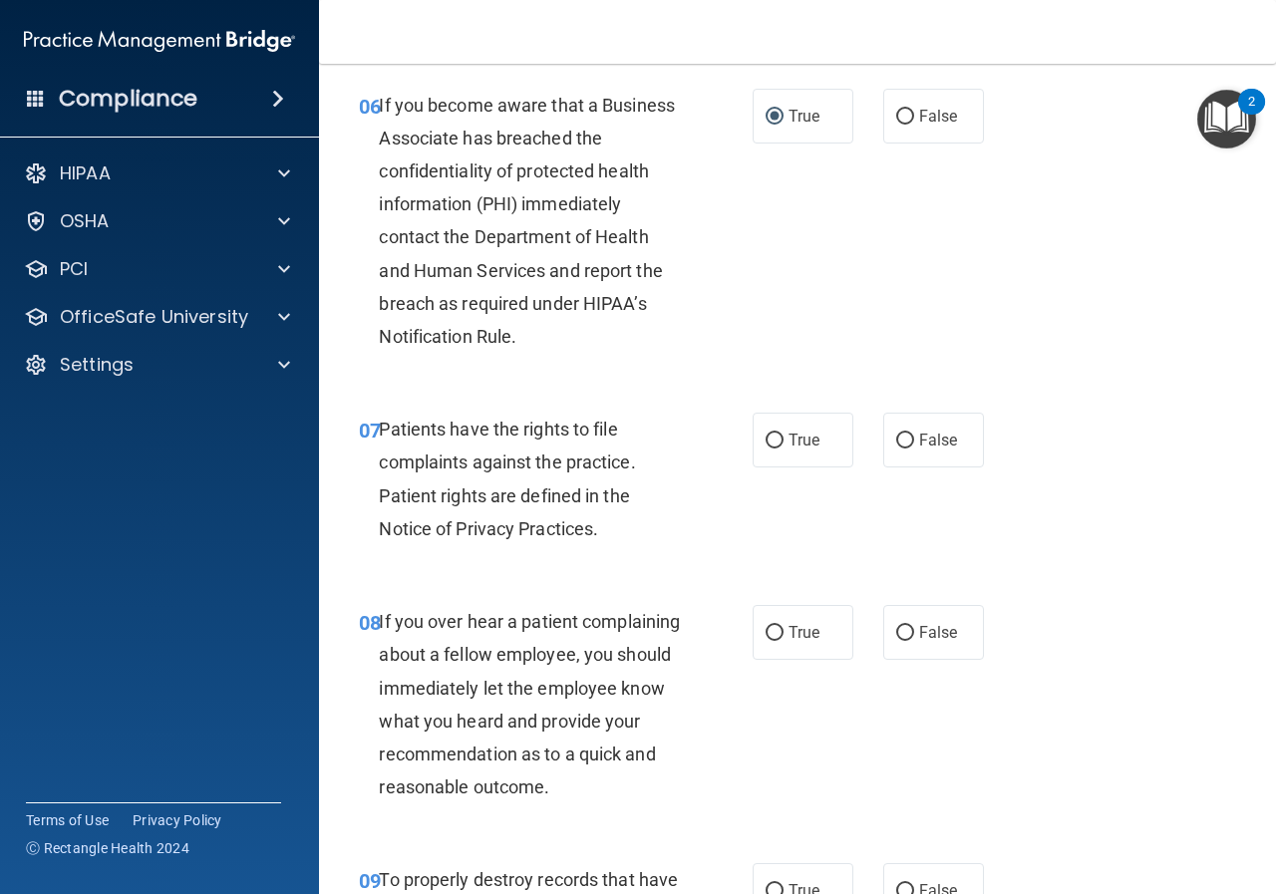
scroll to position [1396, 0]
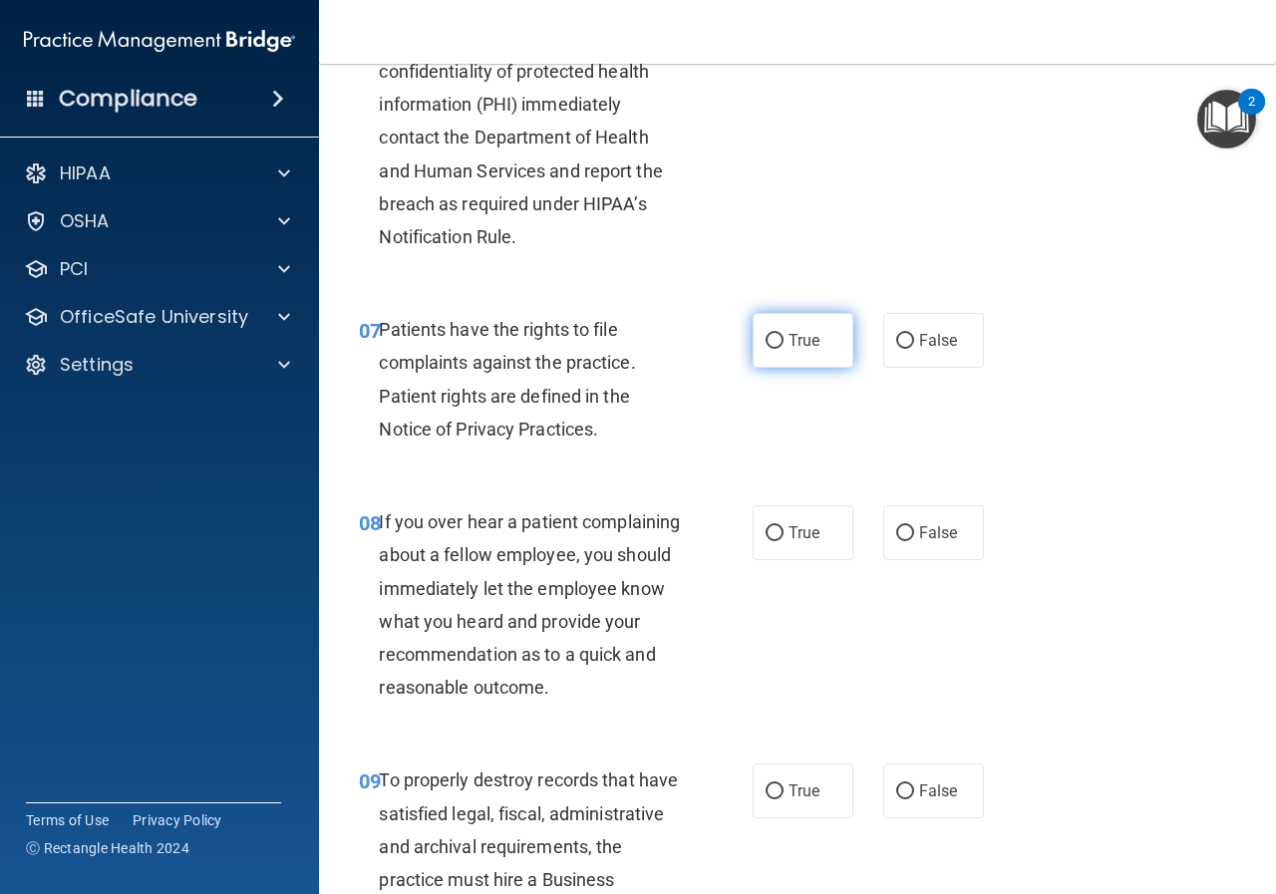
click at [796, 343] on span "True" at bounding box center [804, 340] width 31 height 19
click at [784, 343] on input "True" at bounding box center [775, 341] width 18 height 15
radio input "true"
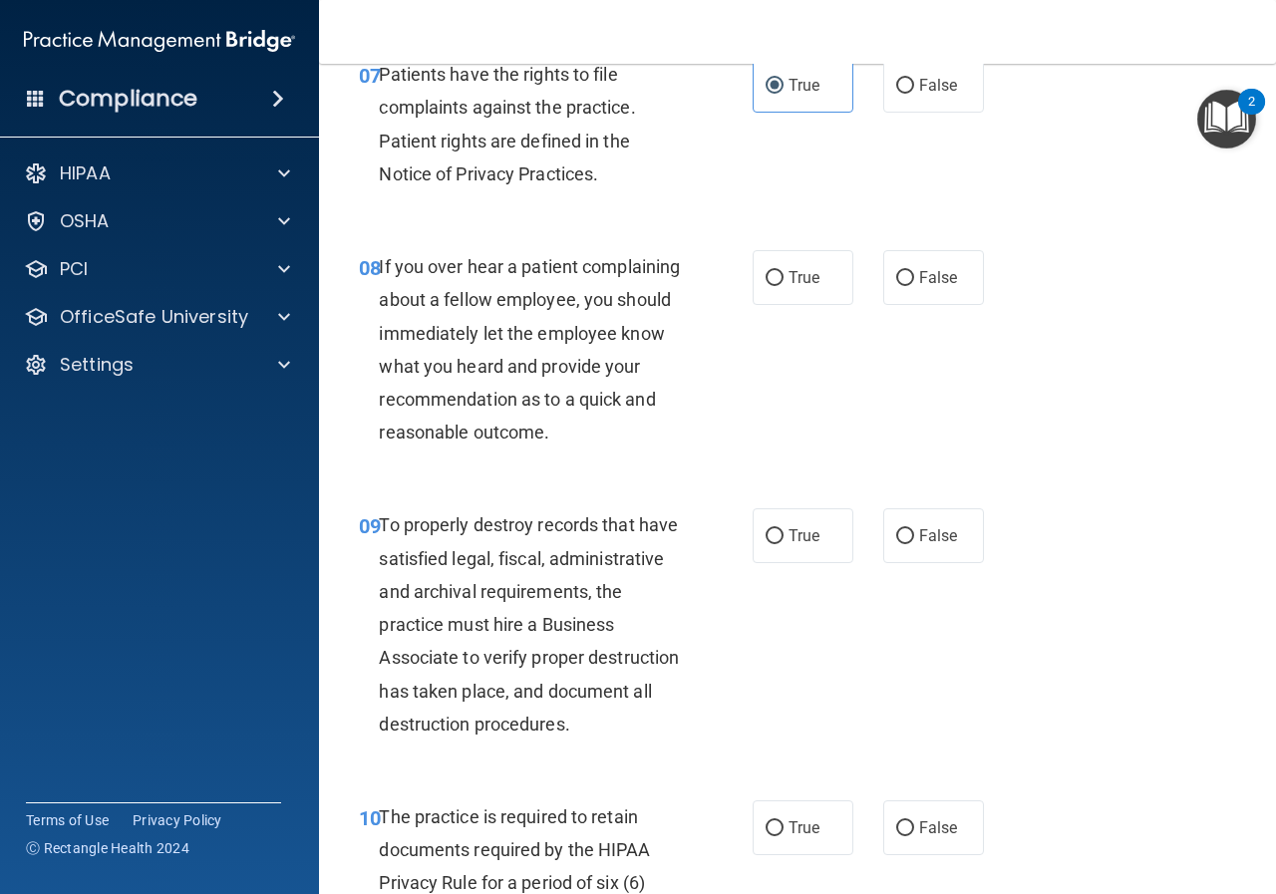
scroll to position [1794, 0]
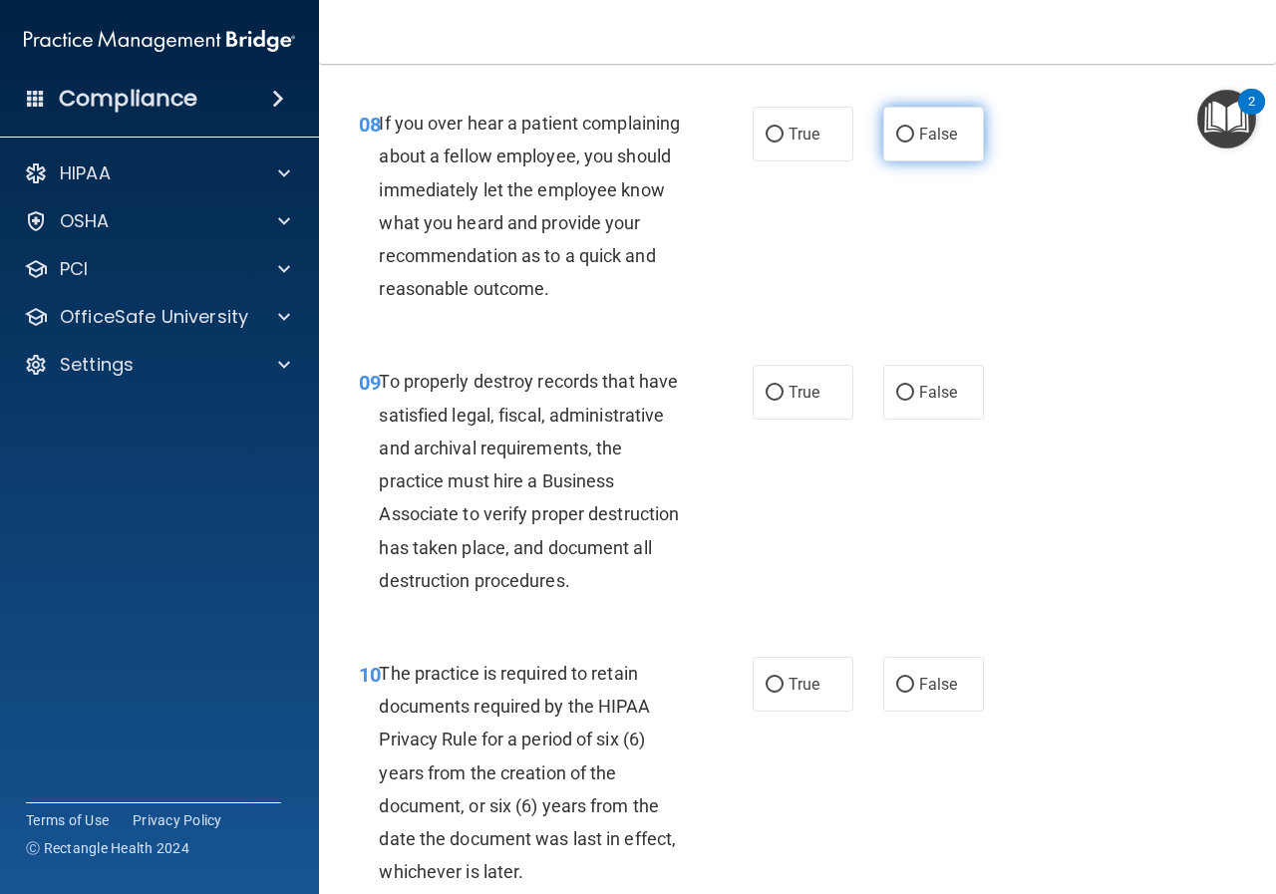
click at [896, 128] on input "False" at bounding box center [905, 135] width 18 height 15
radio input "true"
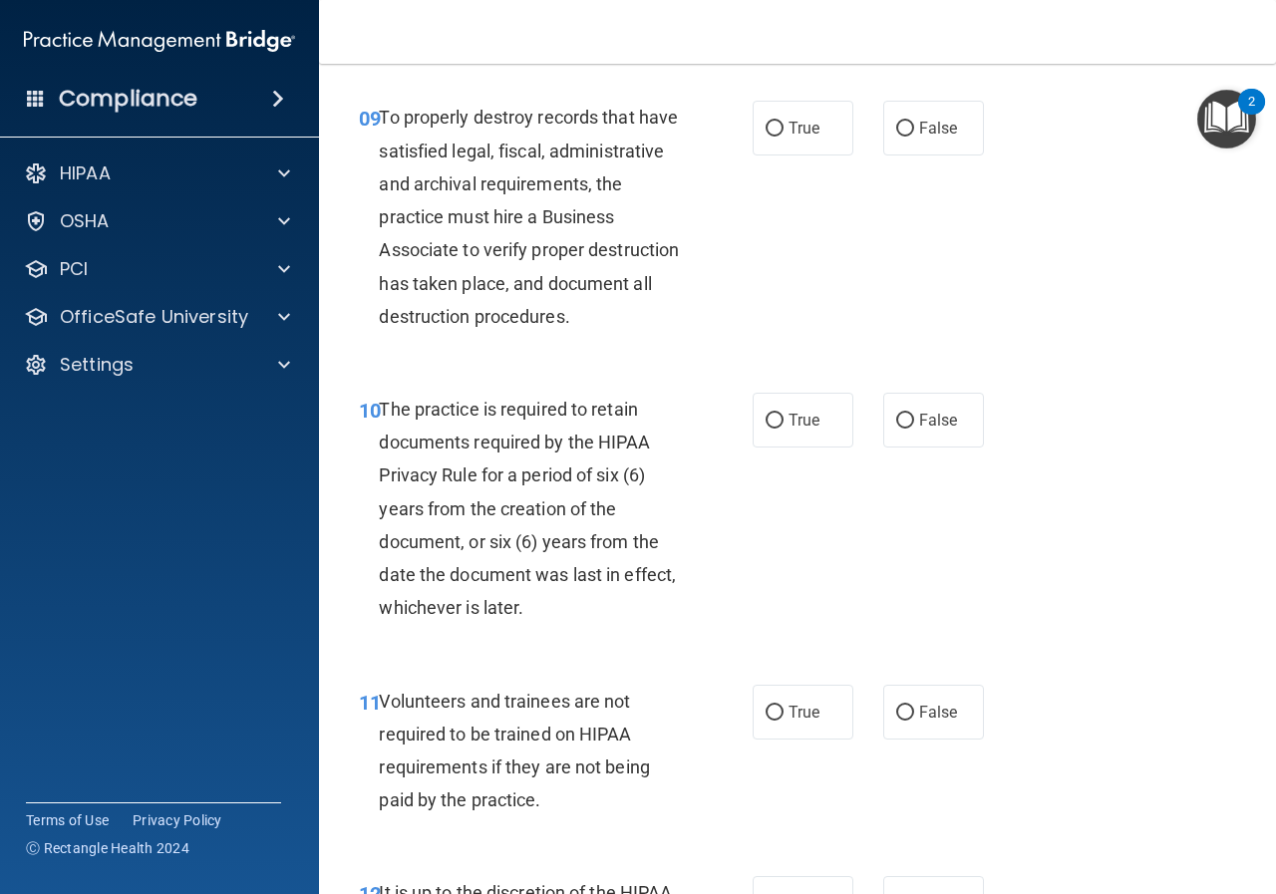
scroll to position [2093, 0]
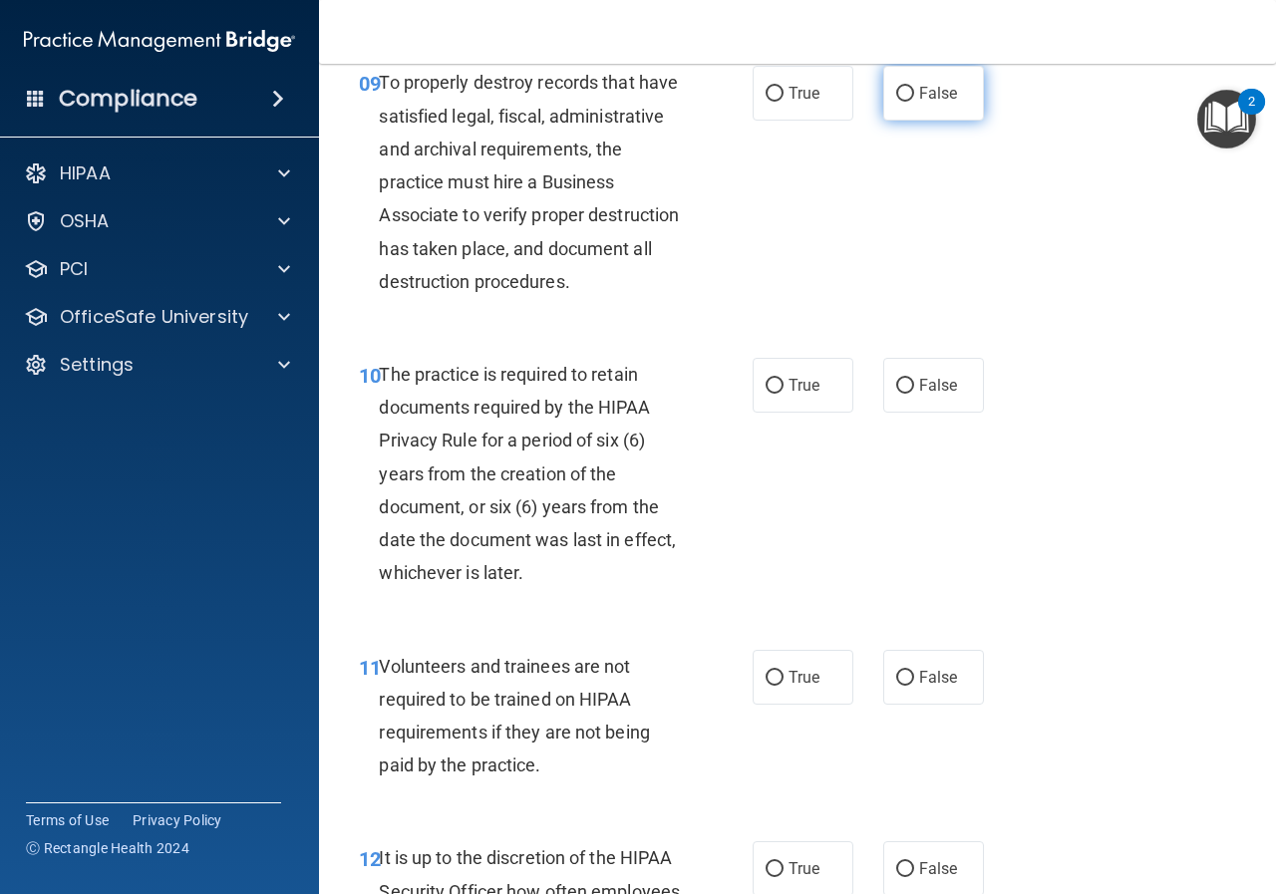
click at [929, 103] on span "False" at bounding box center [938, 93] width 39 height 19
click at [914, 102] on input "False" at bounding box center [905, 94] width 18 height 15
radio input "true"
click at [790, 103] on span "True" at bounding box center [804, 93] width 31 height 19
click at [784, 102] on input "True" at bounding box center [775, 94] width 18 height 15
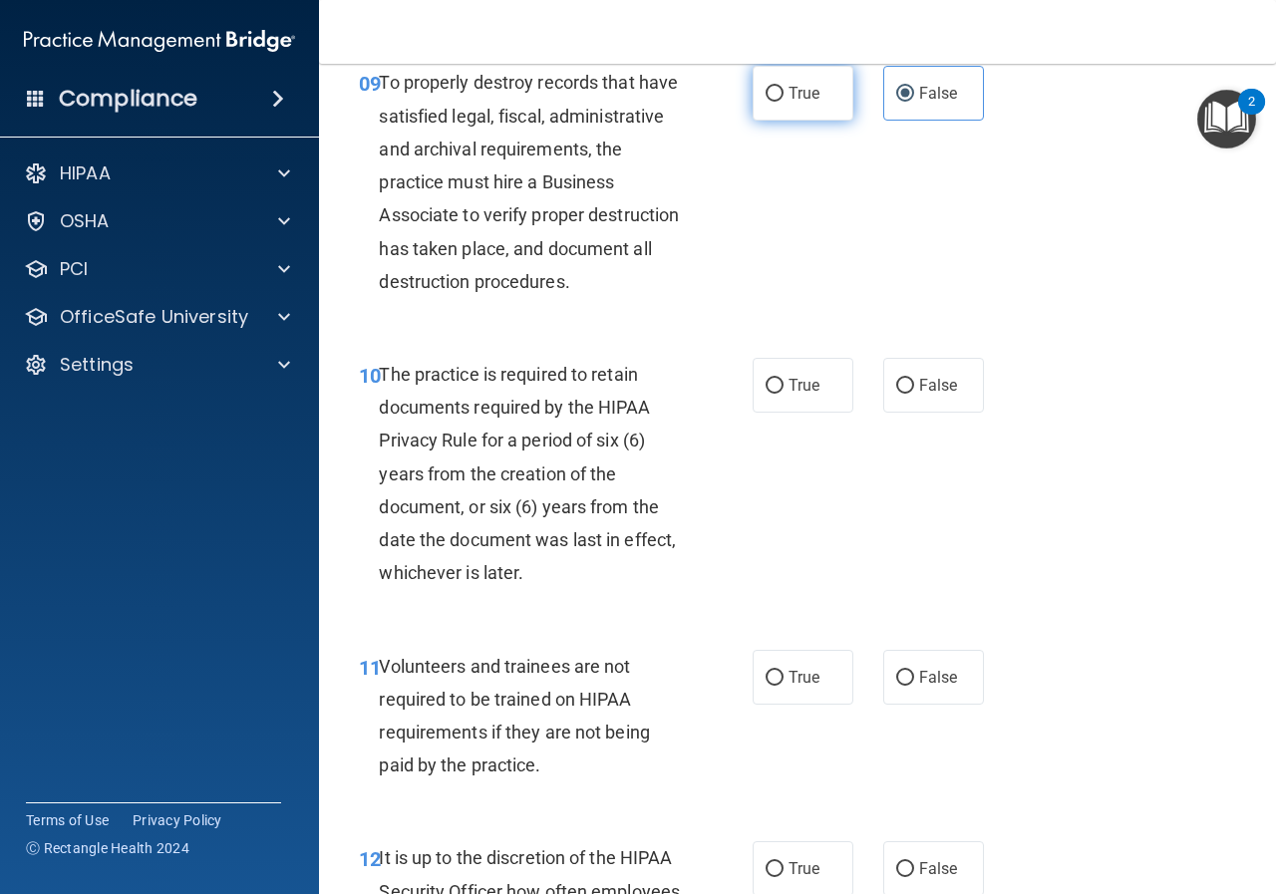
radio input "true"
radio input "false"
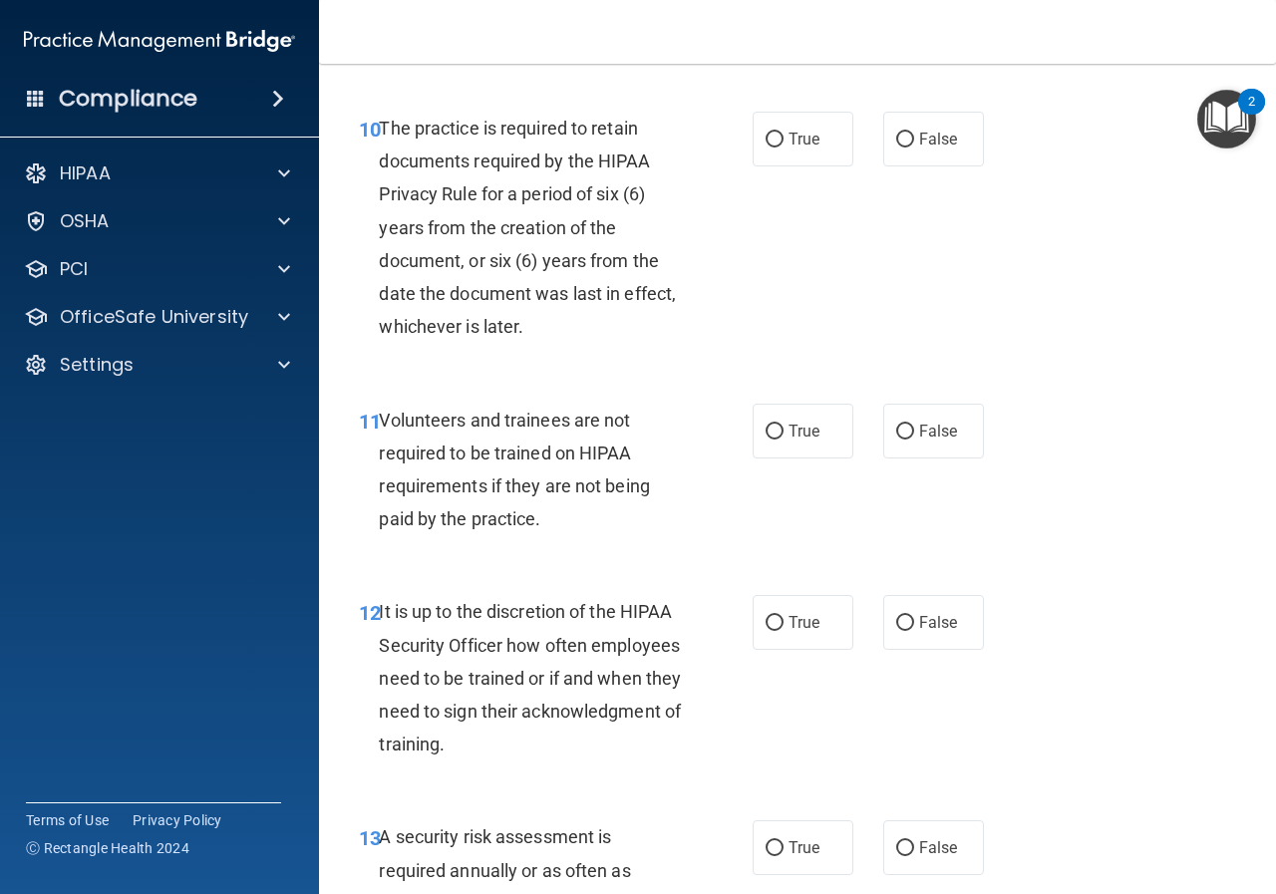
scroll to position [2293, 0]
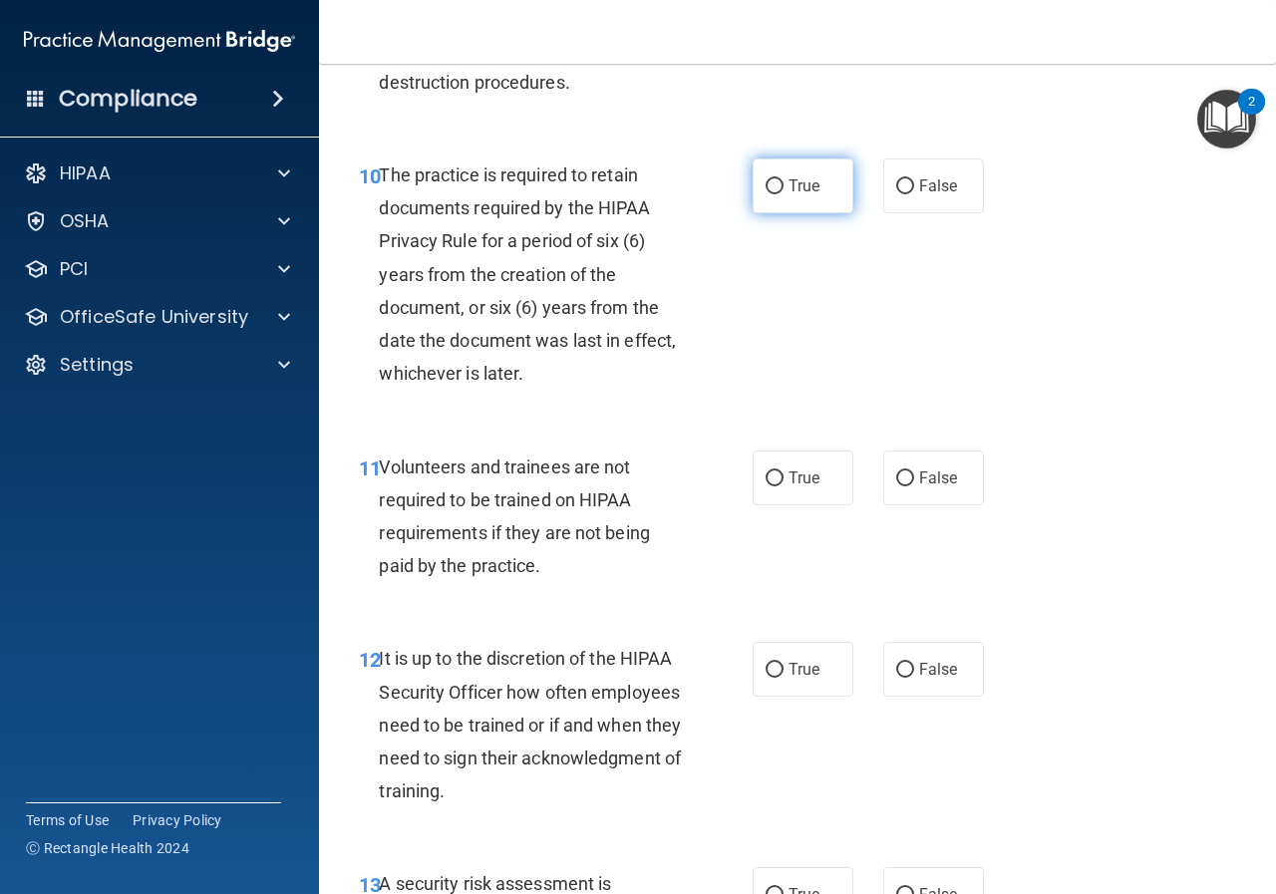
click at [789, 195] on span "True" at bounding box center [804, 185] width 31 height 19
click at [784, 194] on input "True" at bounding box center [775, 186] width 18 height 15
radio input "true"
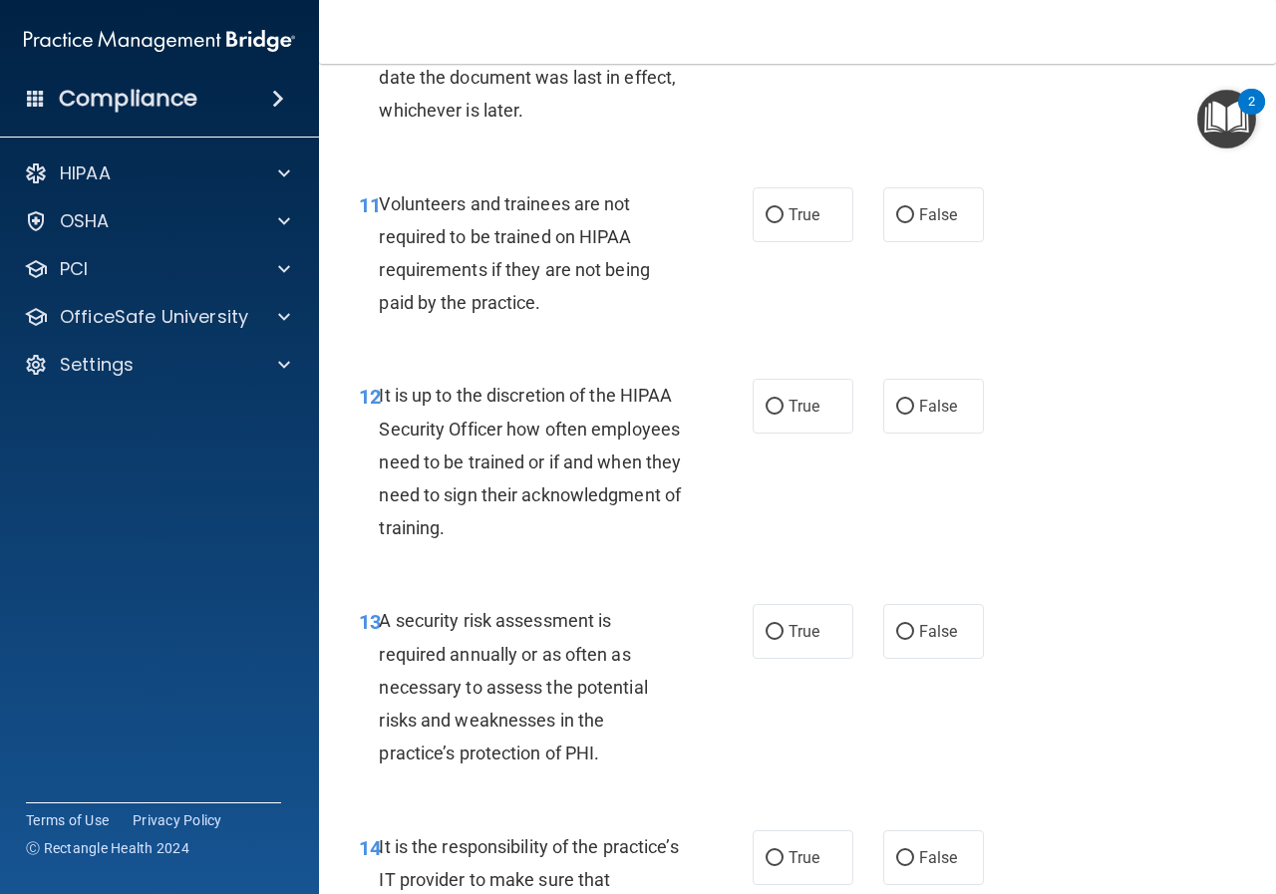
scroll to position [2592, 0]
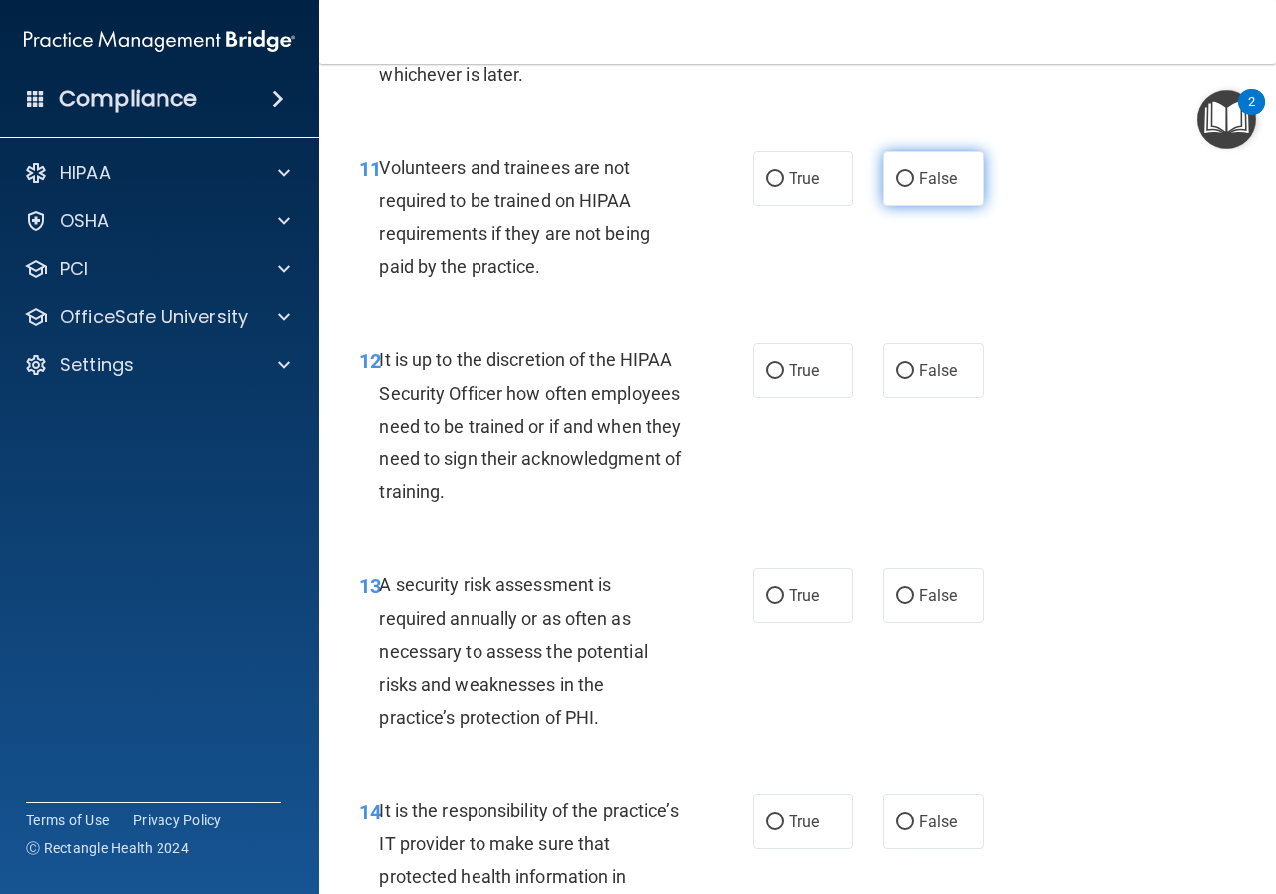
click at [883, 206] on label "False" at bounding box center [933, 179] width 101 height 55
click at [896, 187] on input "False" at bounding box center [905, 179] width 18 height 15
radio input "true"
click at [896, 187] on input "False" at bounding box center [905, 179] width 18 height 15
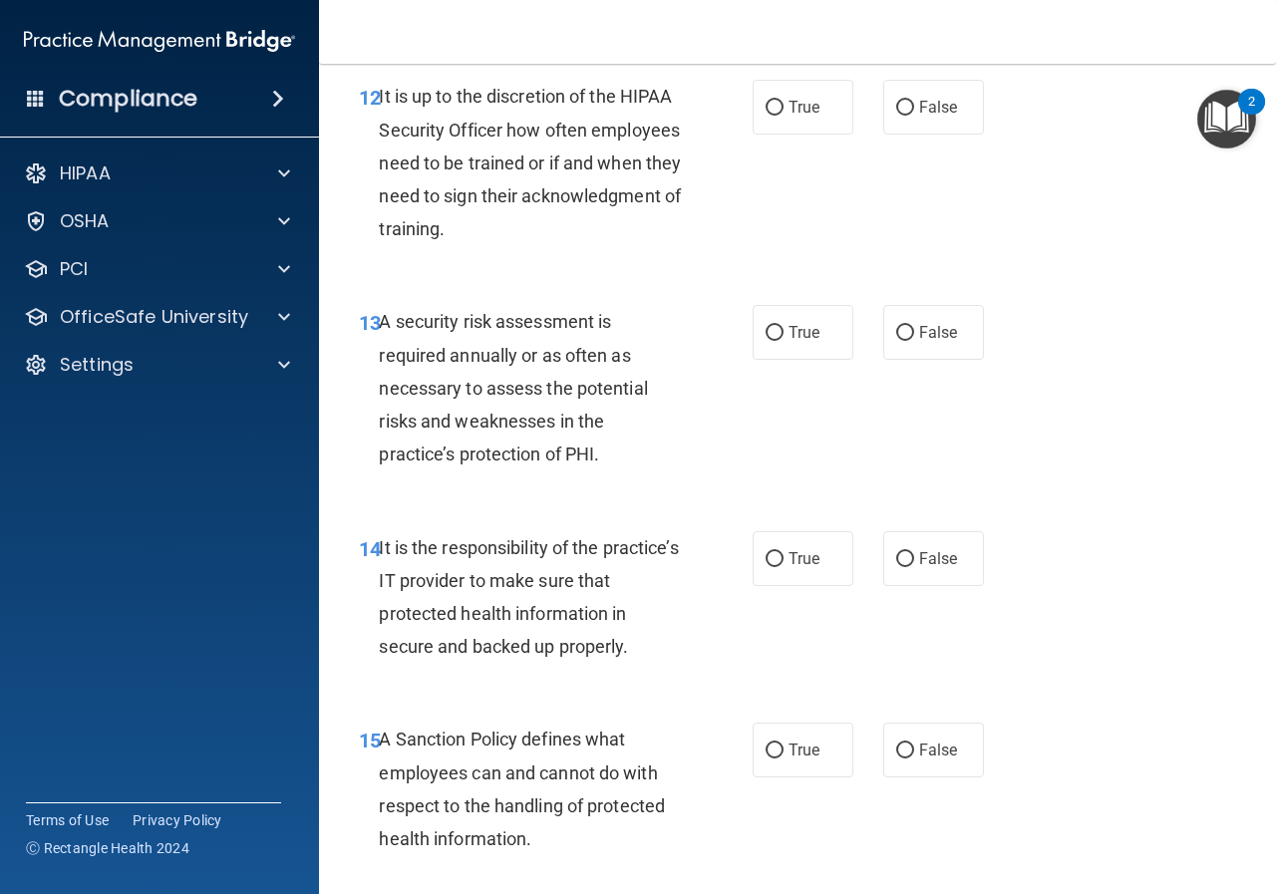
scroll to position [2891, 0]
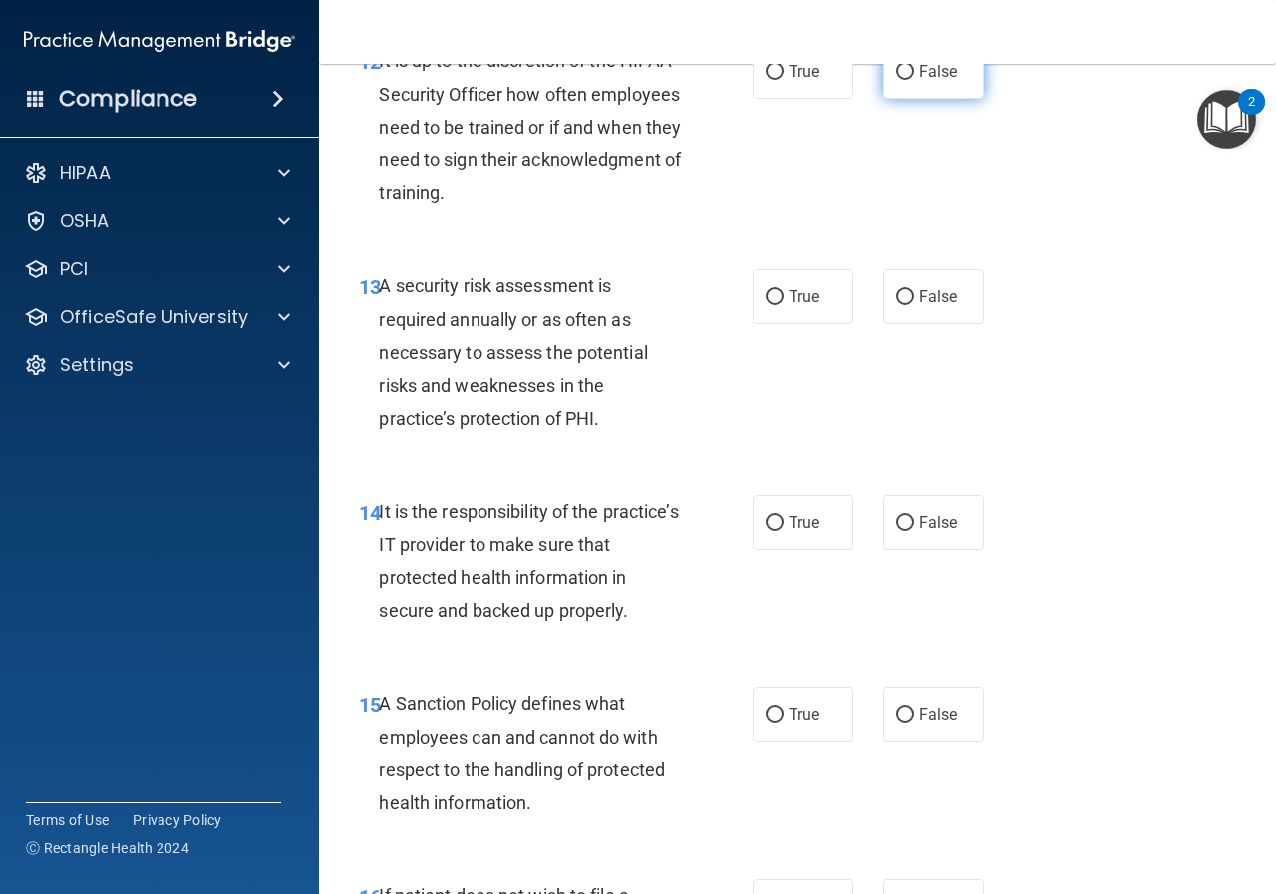
click at [919, 81] on span "False" at bounding box center [938, 71] width 39 height 19
click at [913, 80] on input "False" at bounding box center [905, 72] width 18 height 15
radio input "true"
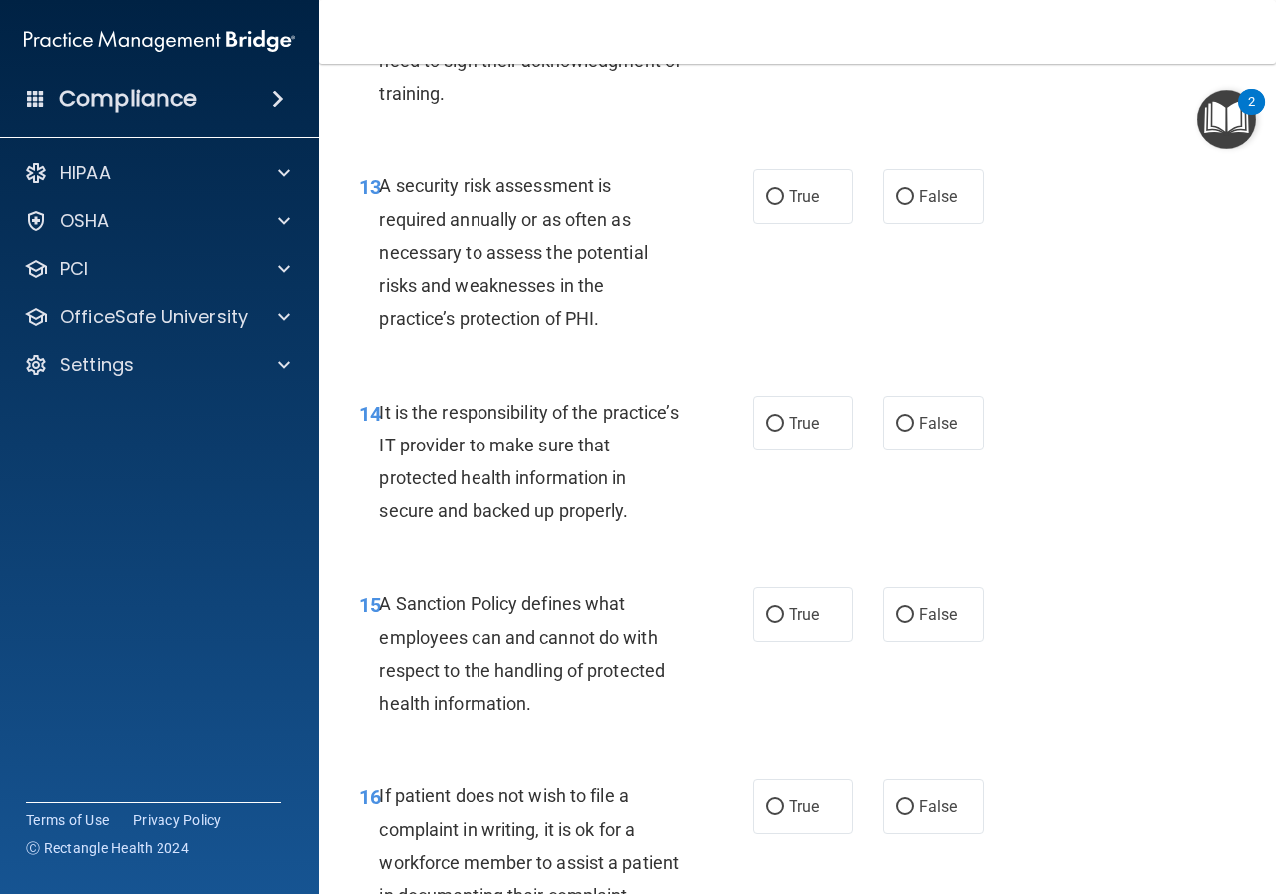
scroll to position [3090, 0]
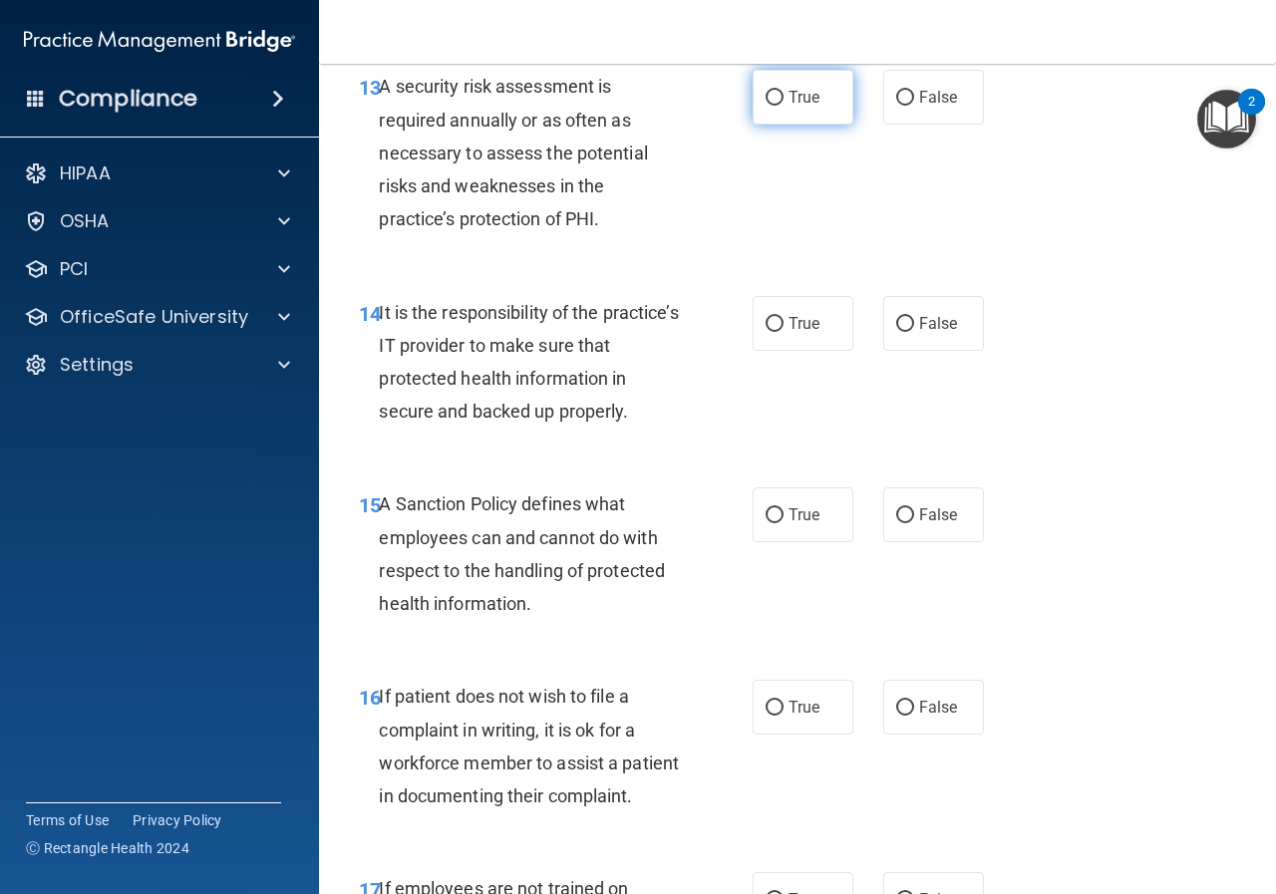
click at [804, 107] on span "True" at bounding box center [804, 97] width 31 height 19
click at [784, 106] on input "True" at bounding box center [775, 98] width 18 height 15
radio input "true"
click at [805, 333] on span "True" at bounding box center [804, 323] width 31 height 19
click at [784, 332] on input "True" at bounding box center [775, 324] width 18 height 15
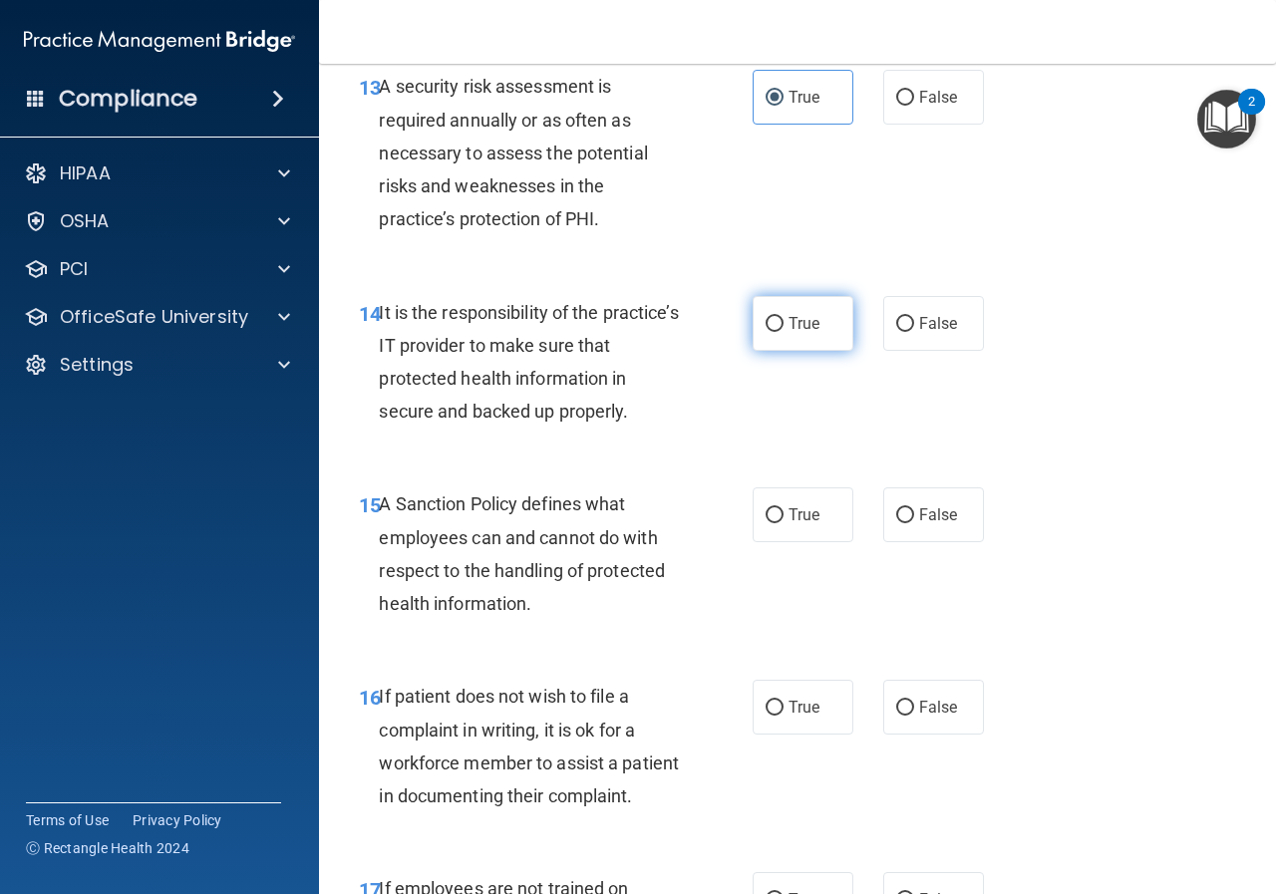
radio input "true"
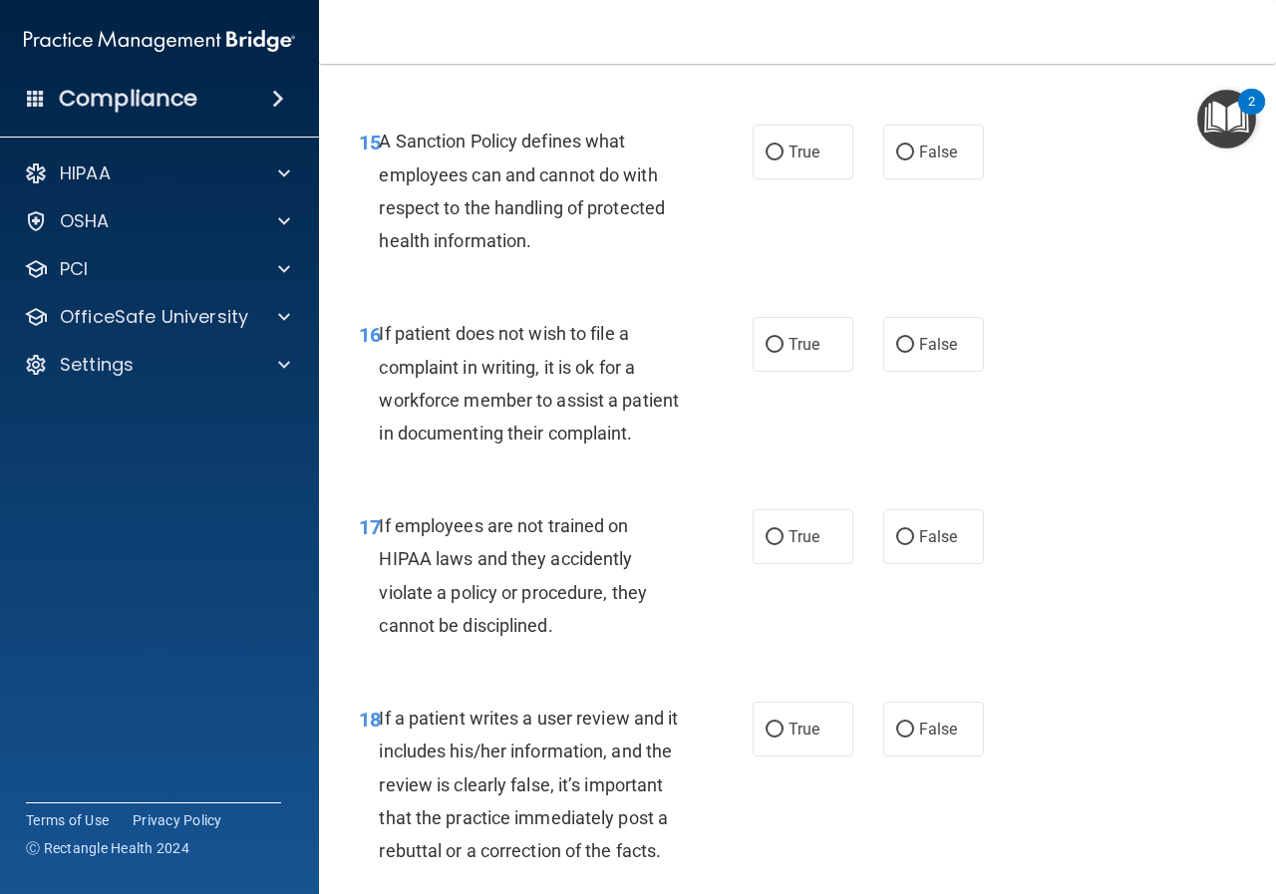
scroll to position [3489, 0]
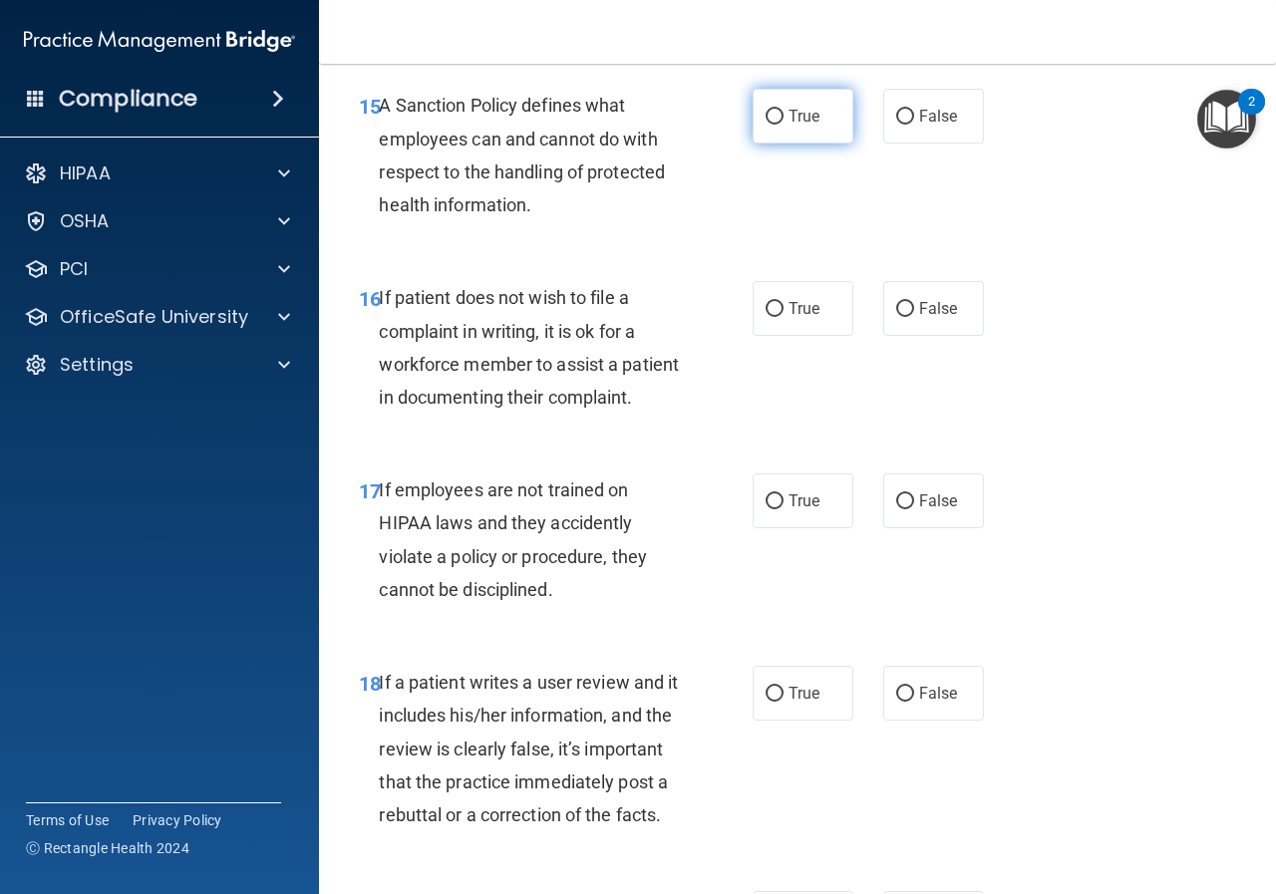
click at [793, 126] on span "True" at bounding box center [804, 116] width 31 height 19
click at [784, 125] on input "True" at bounding box center [775, 117] width 18 height 15
radio input "true"
click at [900, 317] on input "False" at bounding box center [905, 309] width 18 height 15
radio input "true"
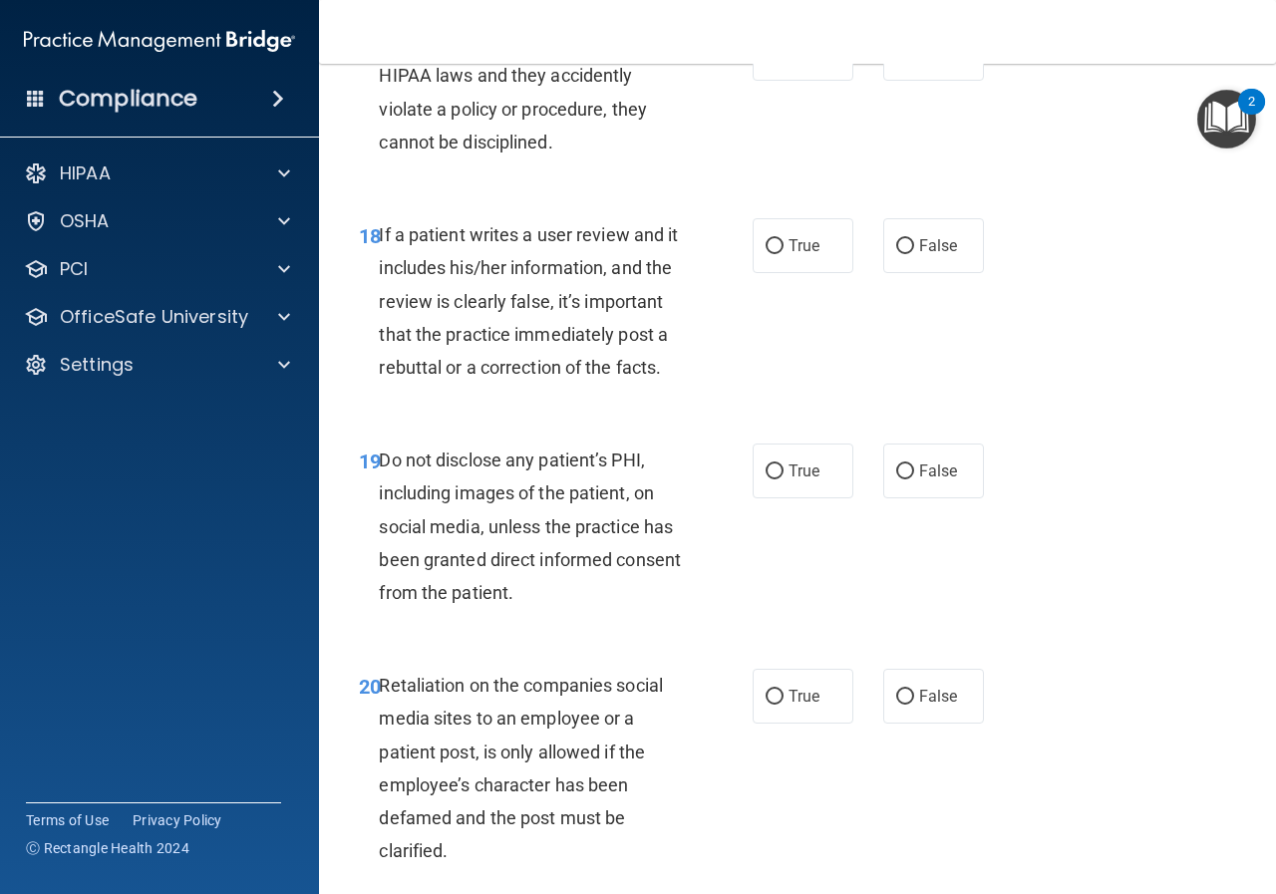
scroll to position [3988, 0]
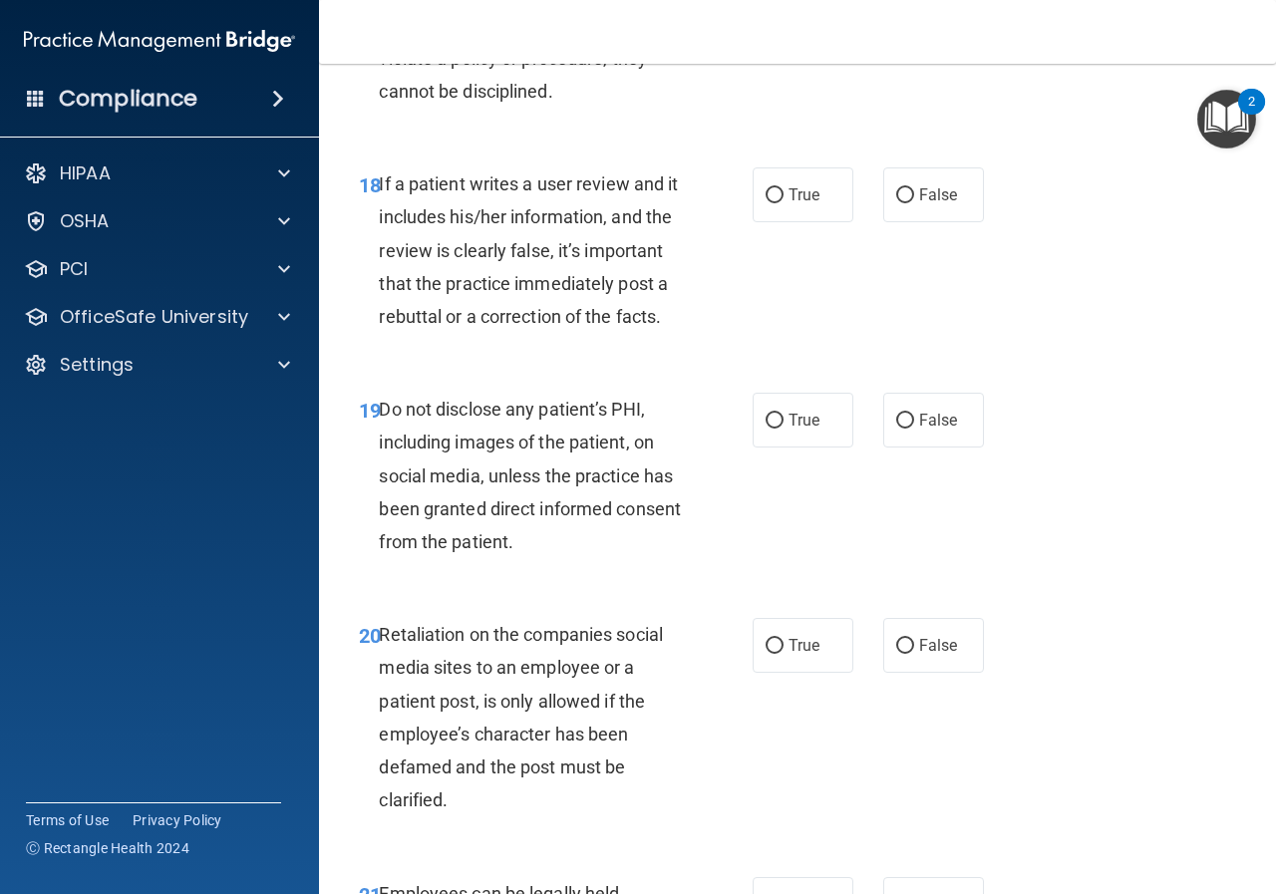
click at [790, 12] on span "True" at bounding box center [804, 2] width 31 height 19
click at [784, 11] on input "True" at bounding box center [775, 3] width 18 height 15
radio input "true"
click at [768, 203] on input "True" at bounding box center [775, 195] width 18 height 15
radio input "true"
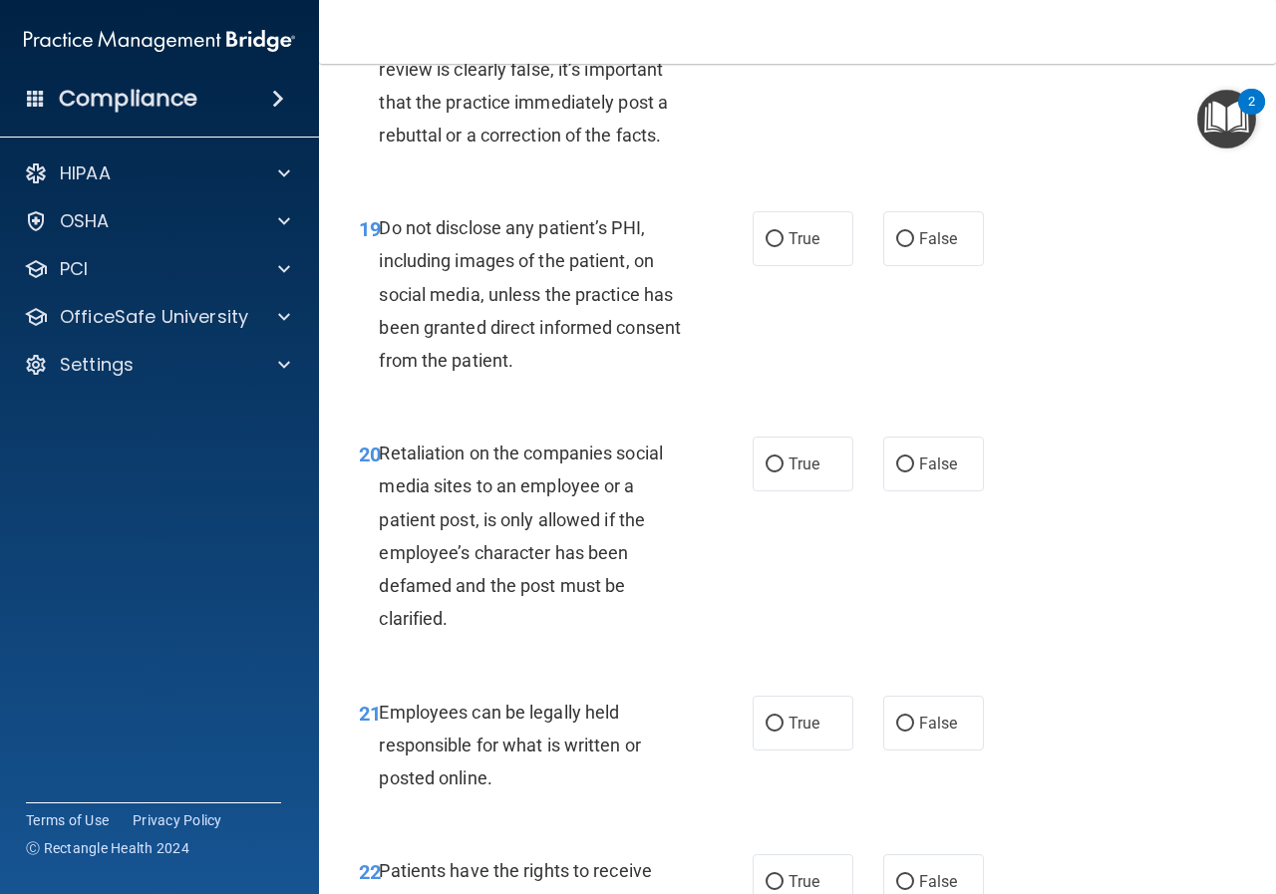
scroll to position [4187, 0]
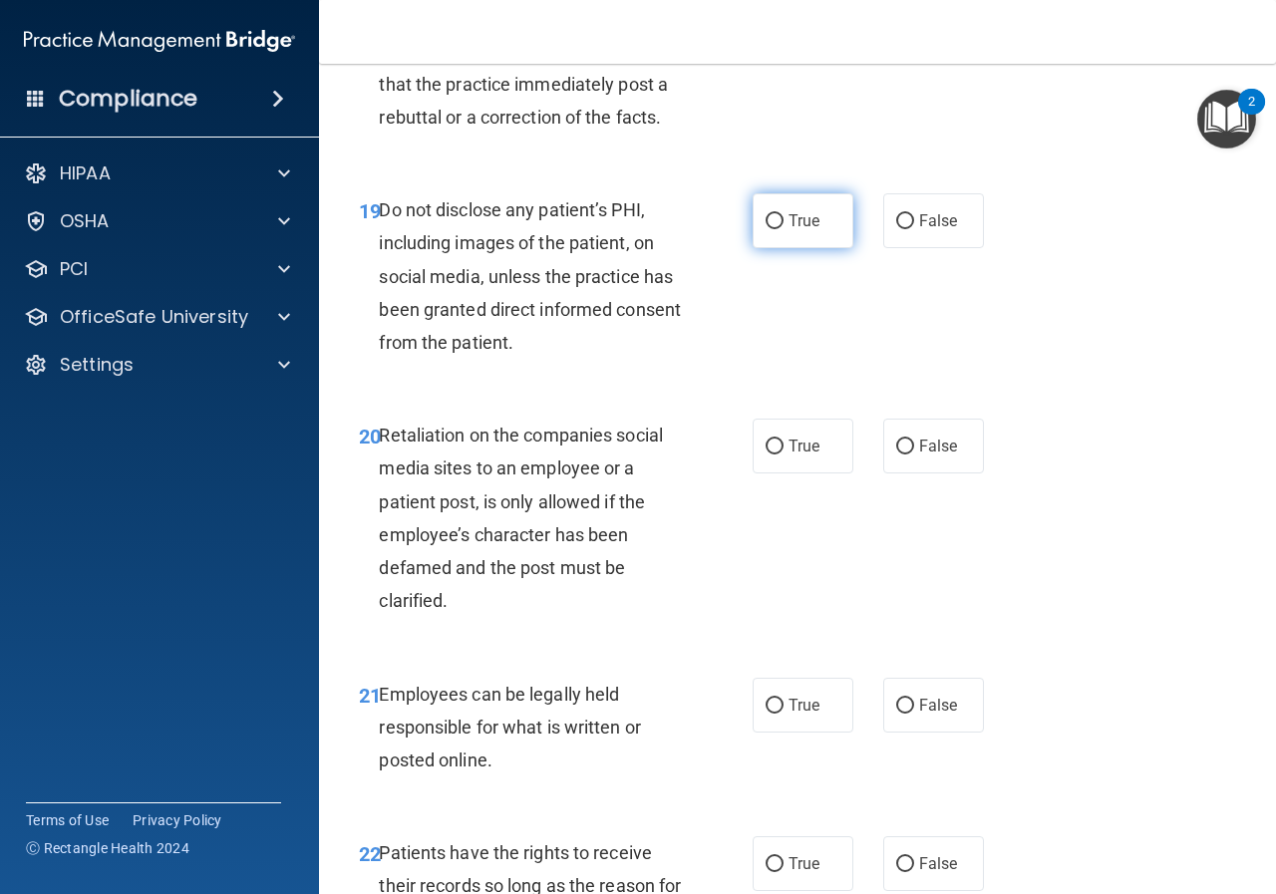
click at [768, 229] on input "True" at bounding box center [775, 221] width 18 height 15
radio input "true"
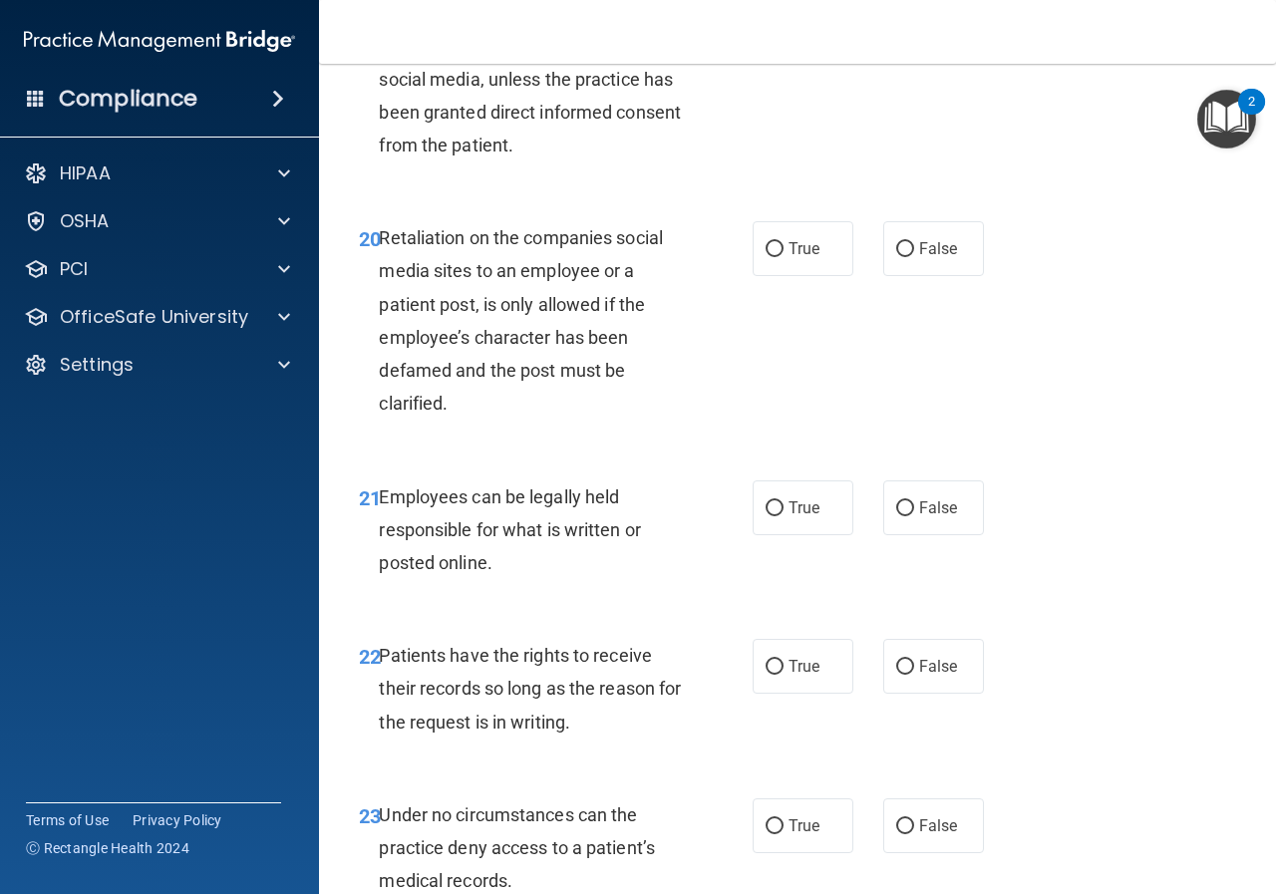
scroll to position [4386, 0]
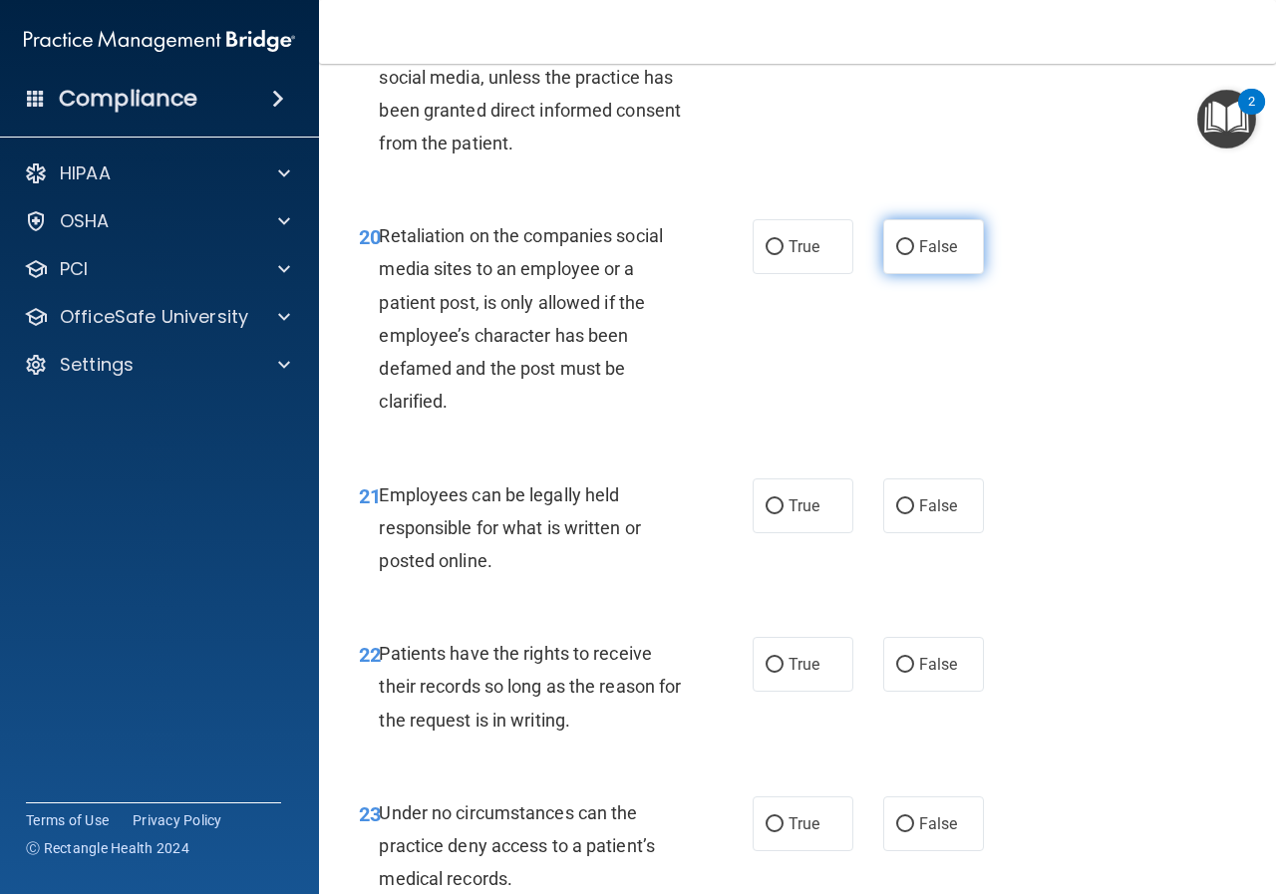
click at [896, 255] on input "False" at bounding box center [905, 247] width 18 height 15
radio input "true"
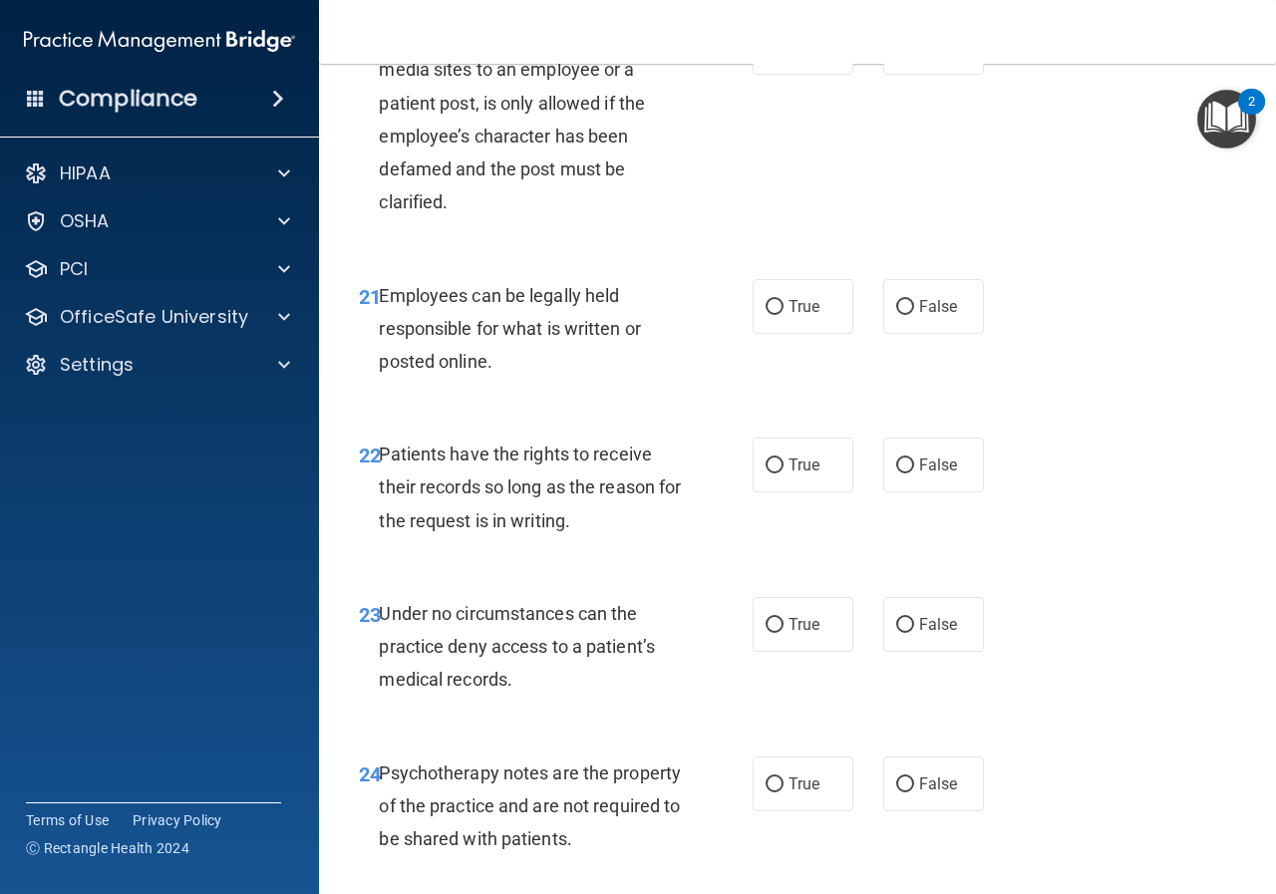
scroll to position [4685, 0]
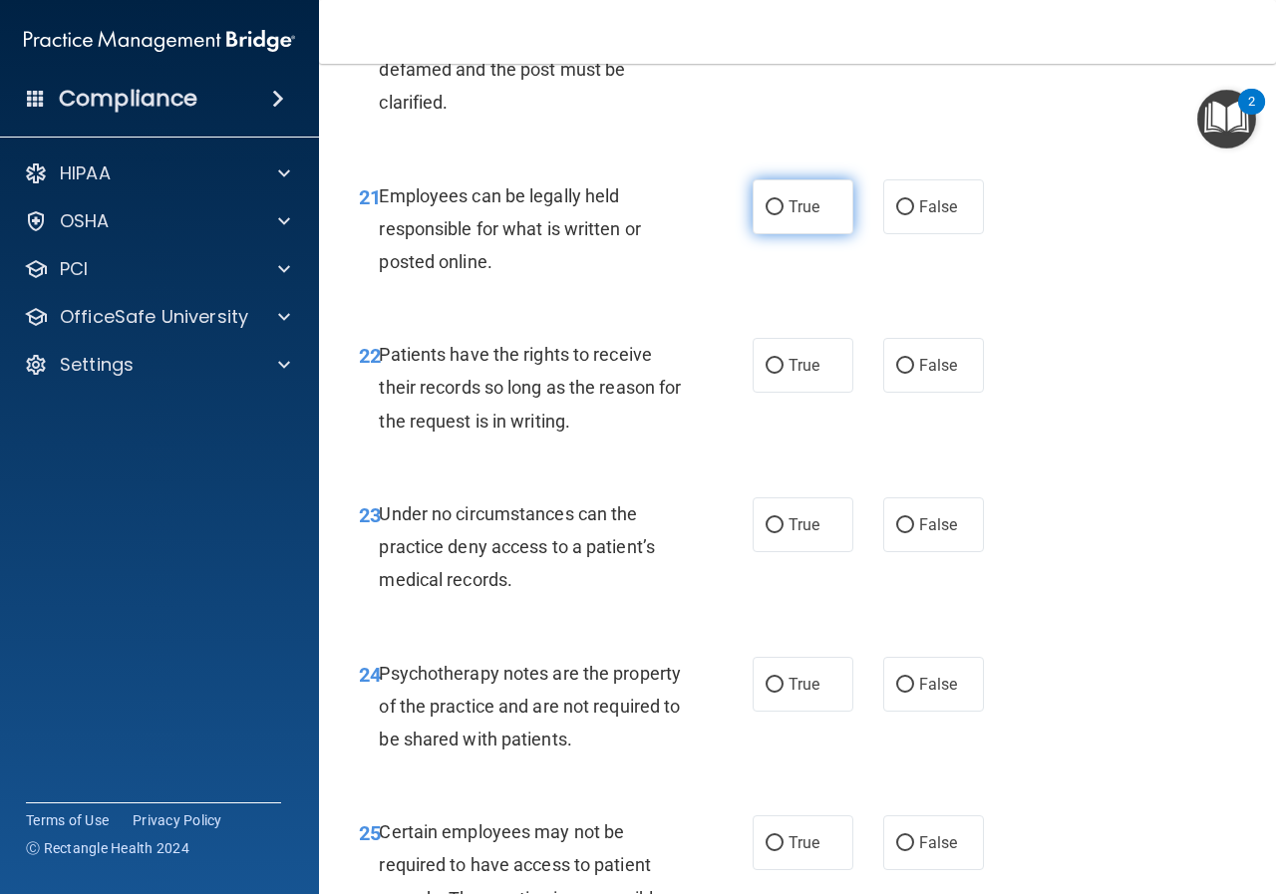
click at [795, 216] on span "True" at bounding box center [804, 206] width 31 height 19
click at [784, 215] on input "True" at bounding box center [775, 207] width 18 height 15
radio input "true"
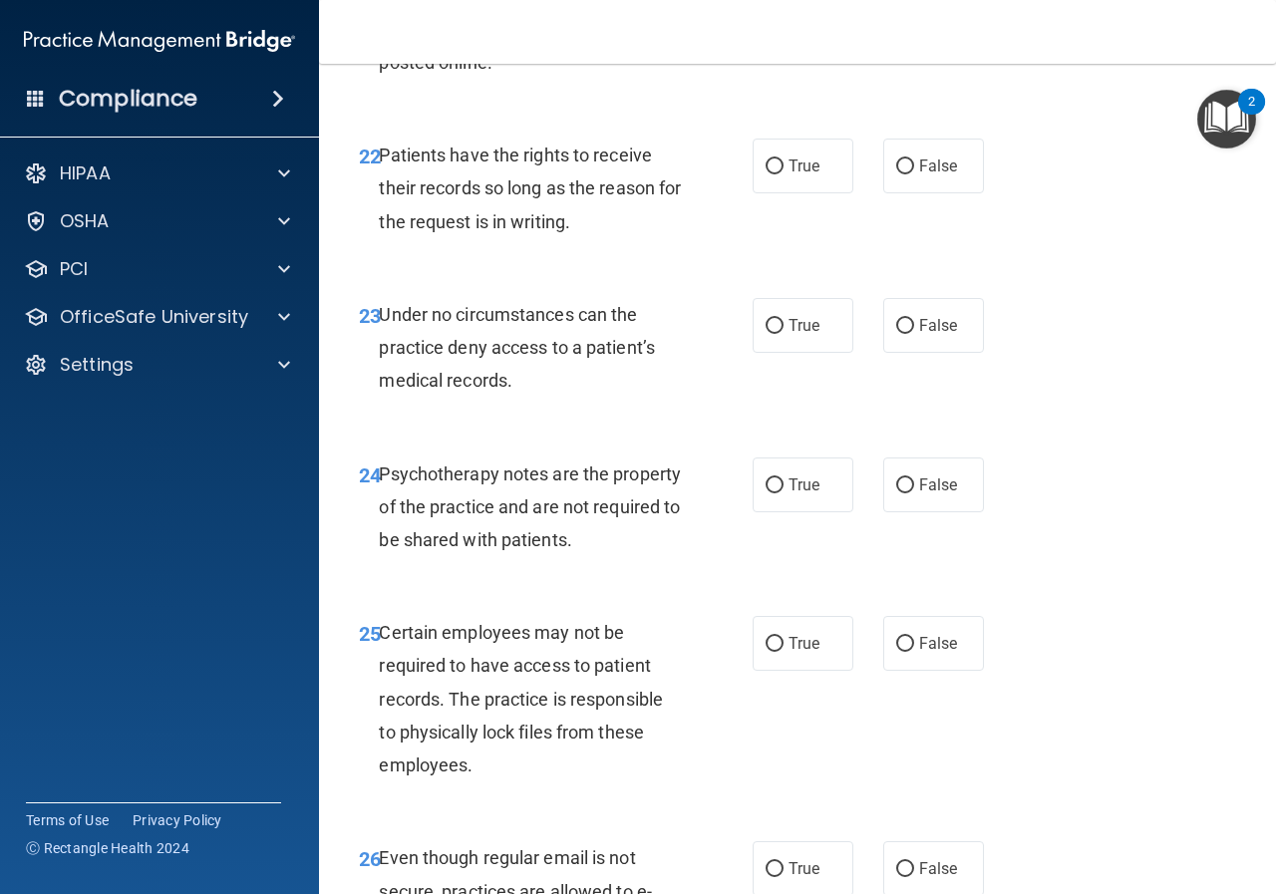
scroll to position [4984, 0]
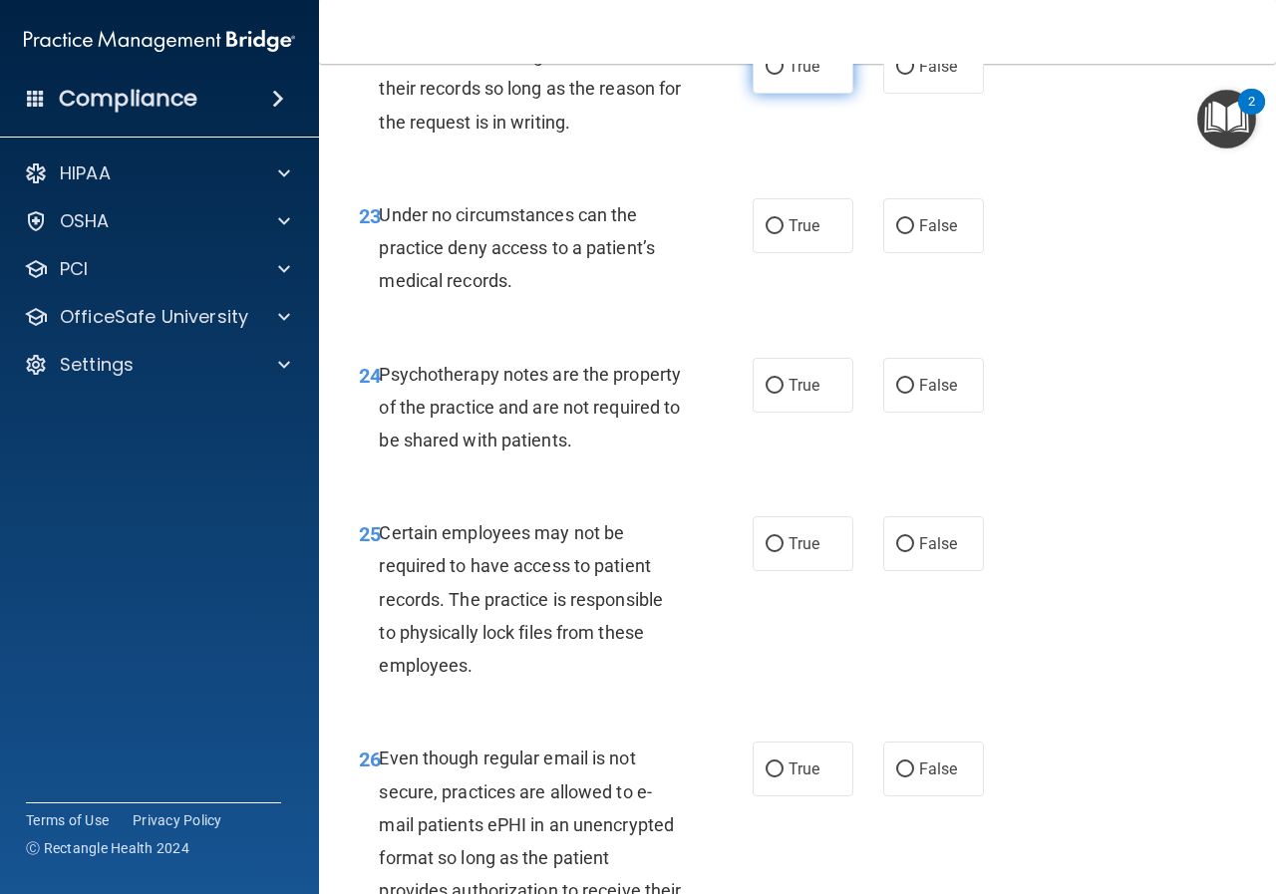
click at [797, 76] on span "True" at bounding box center [804, 66] width 31 height 19
click at [784, 75] on input "True" at bounding box center [775, 67] width 18 height 15
radio input "true"
click at [778, 253] on label "True" at bounding box center [803, 225] width 101 height 55
click at [778, 234] on input "True" at bounding box center [775, 226] width 18 height 15
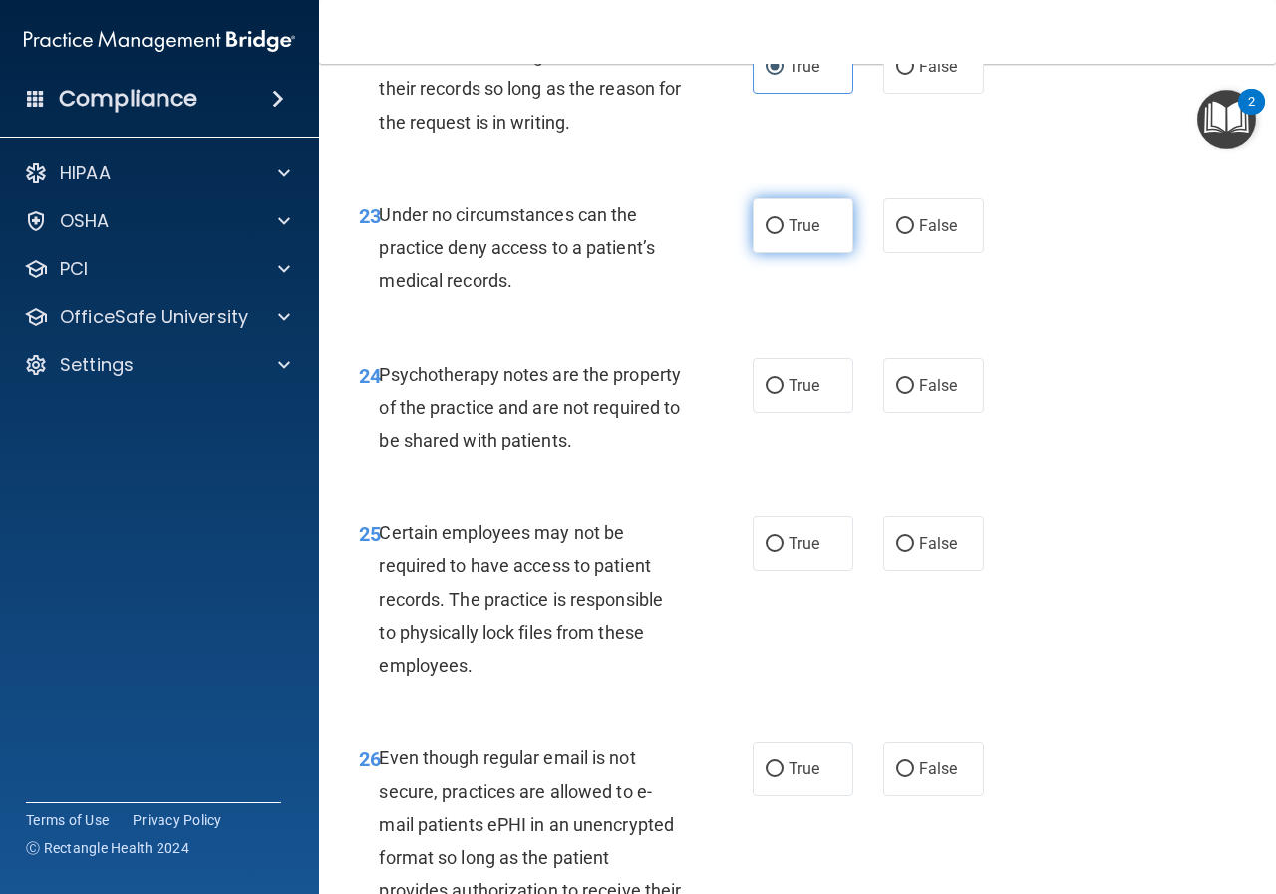
radio input "true"
click at [908, 413] on label "False" at bounding box center [933, 385] width 101 height 55
click at [908, 394] on input "False" at bounding box center [905, 386] width 18 height 15
radio input "true"
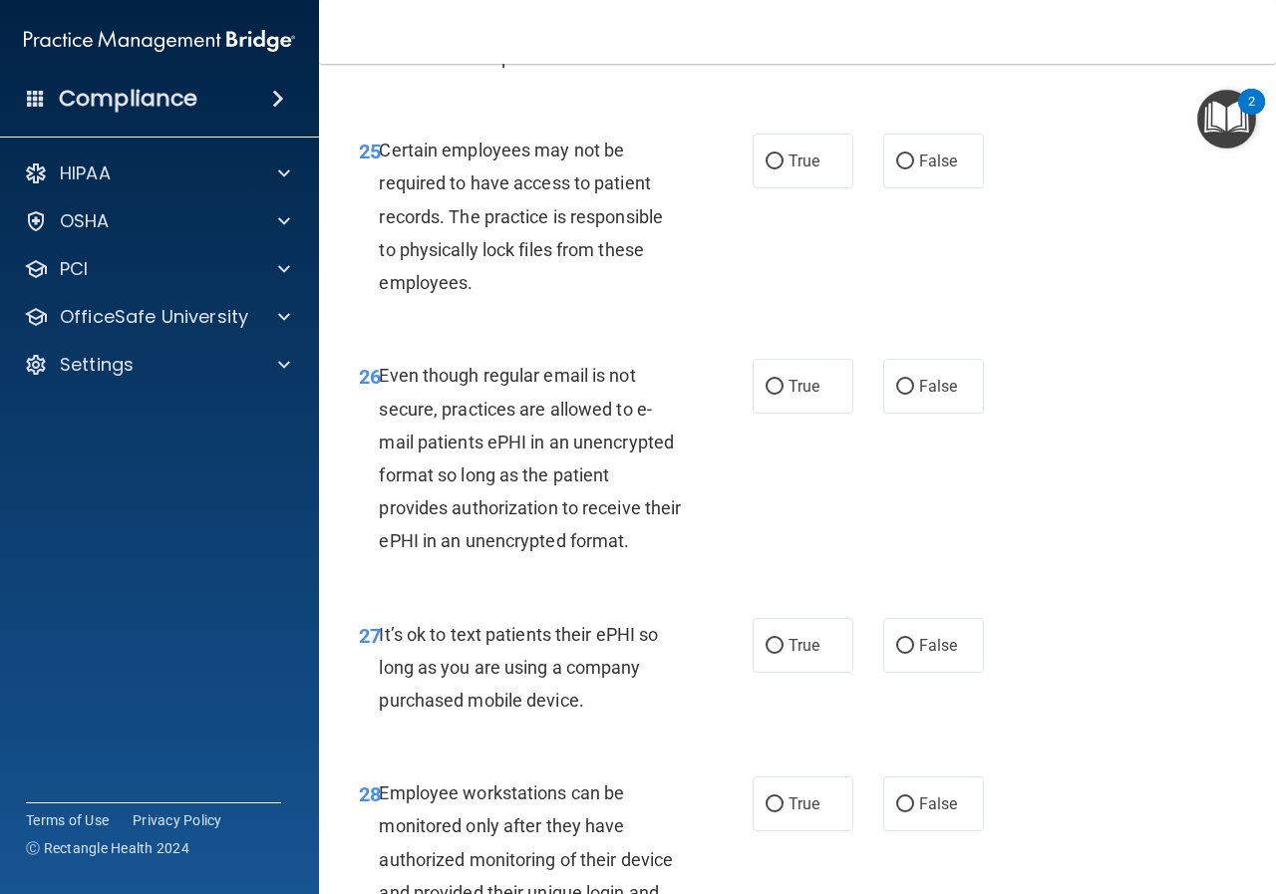
scroll to position [5383, 0]
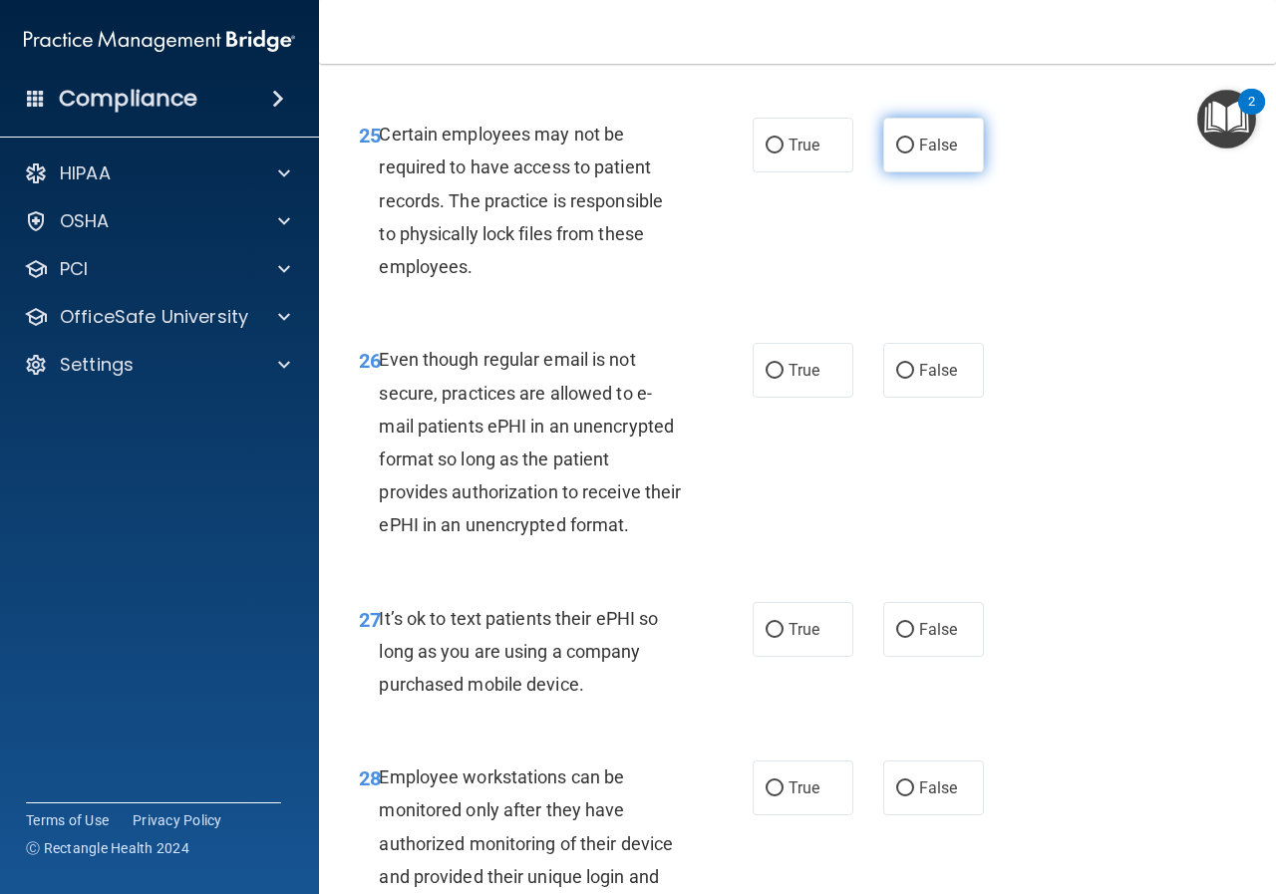
click at [919, 155] on span "False" at bounding box center [938, 145] width 39 height 19
click at [914, 154] on input "False" at bounding box center [905, 146] width 18 height 15
radio input "true"
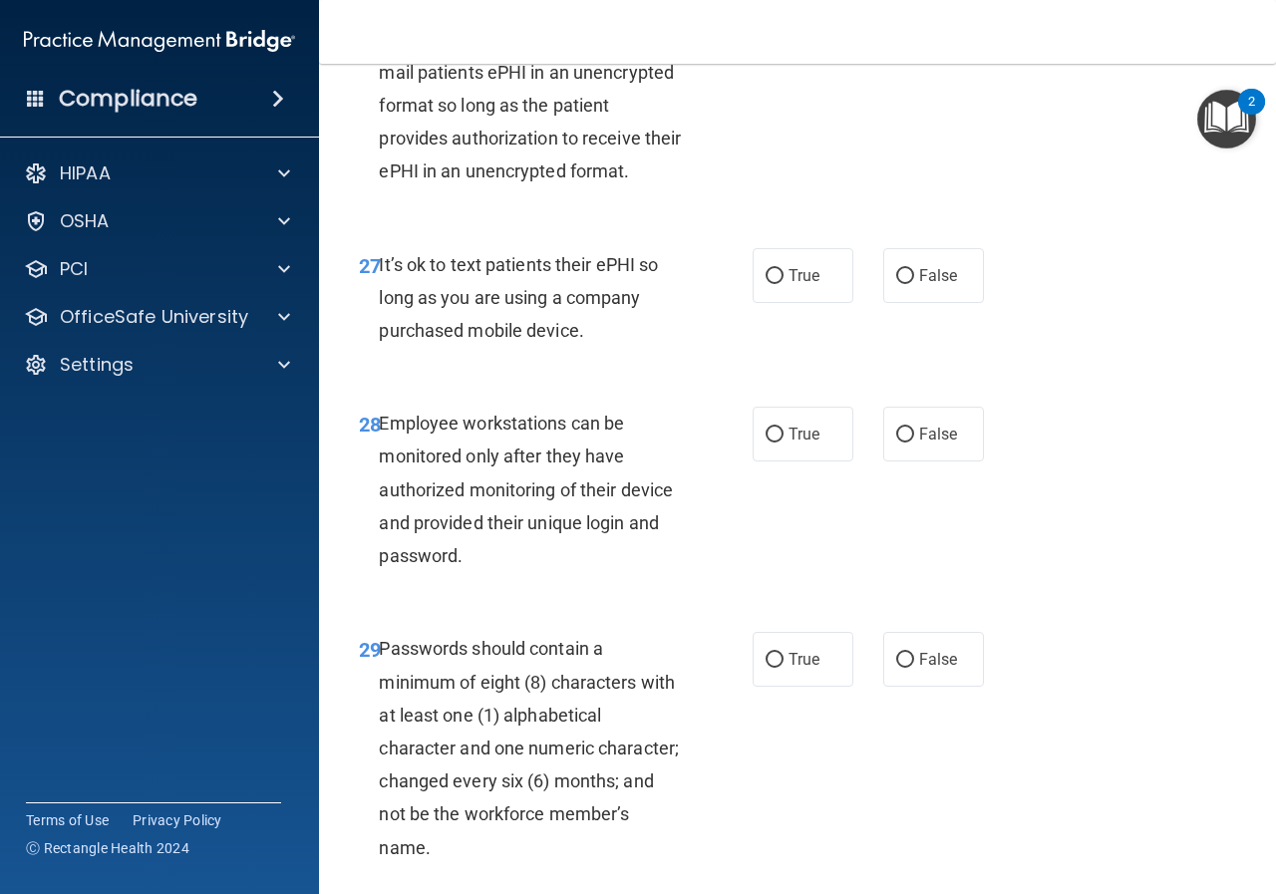
scroll to position [5782, 0]
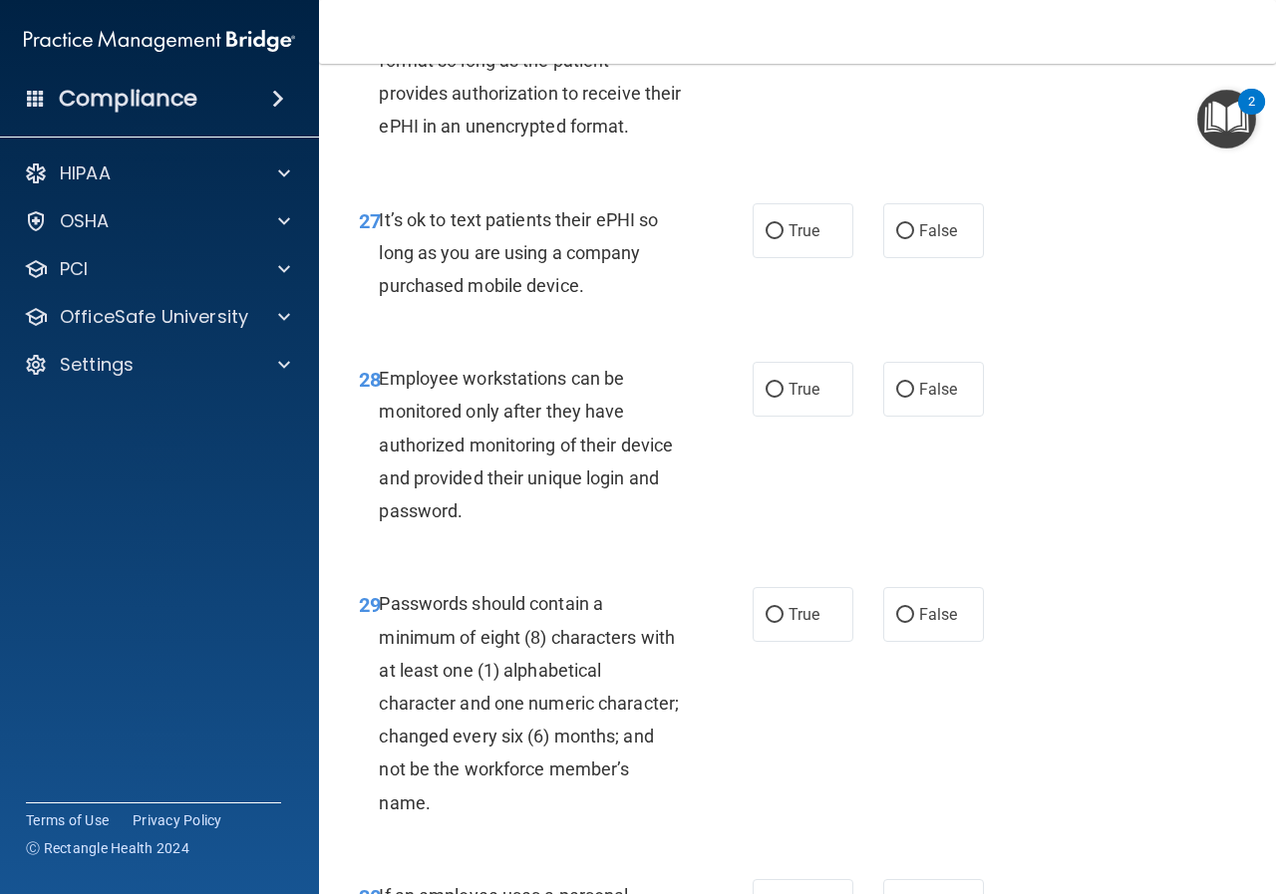
radio input "true"
click at [896, 239] on input "False" at bounding box center [905, 231] width 18 height 15
radio input "true"
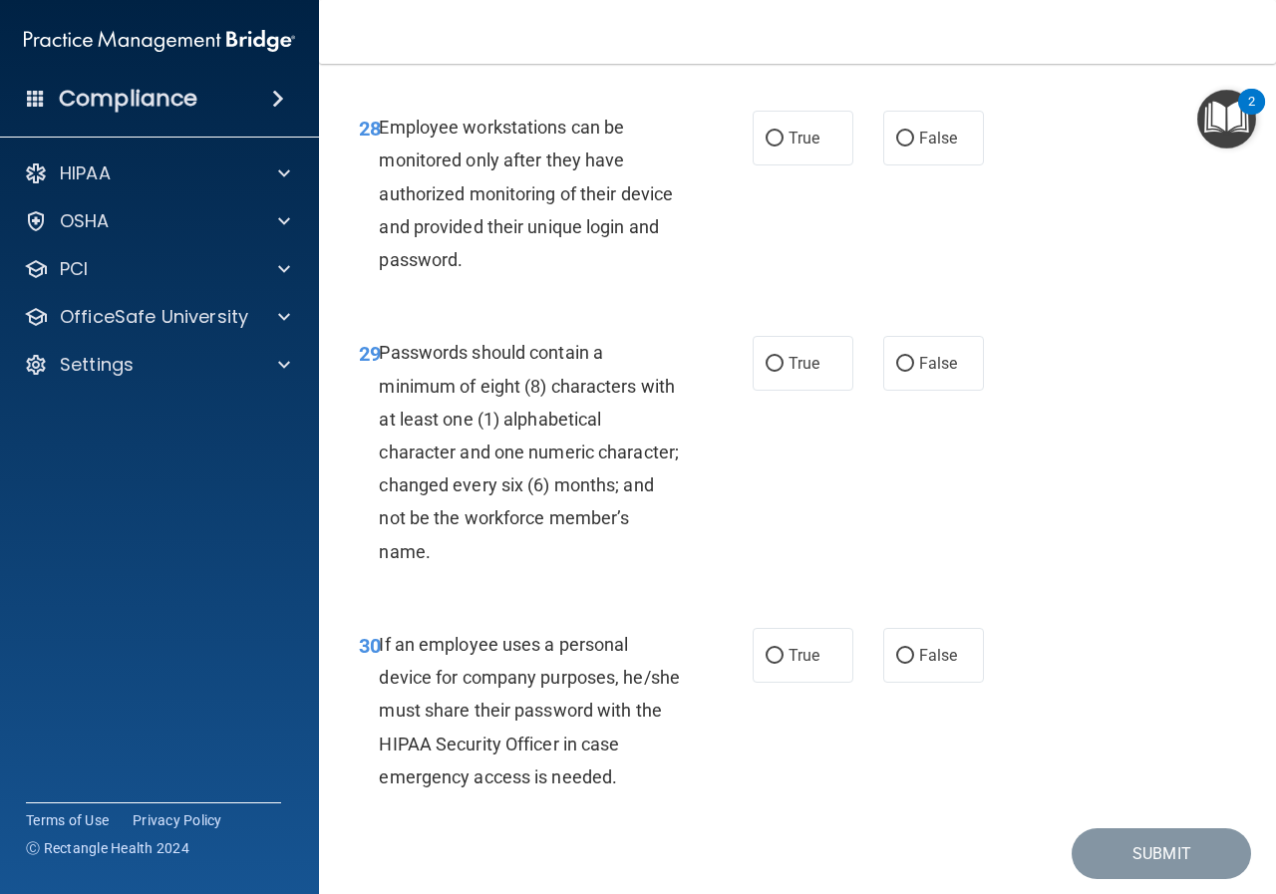
scroll to position [6081, 0]
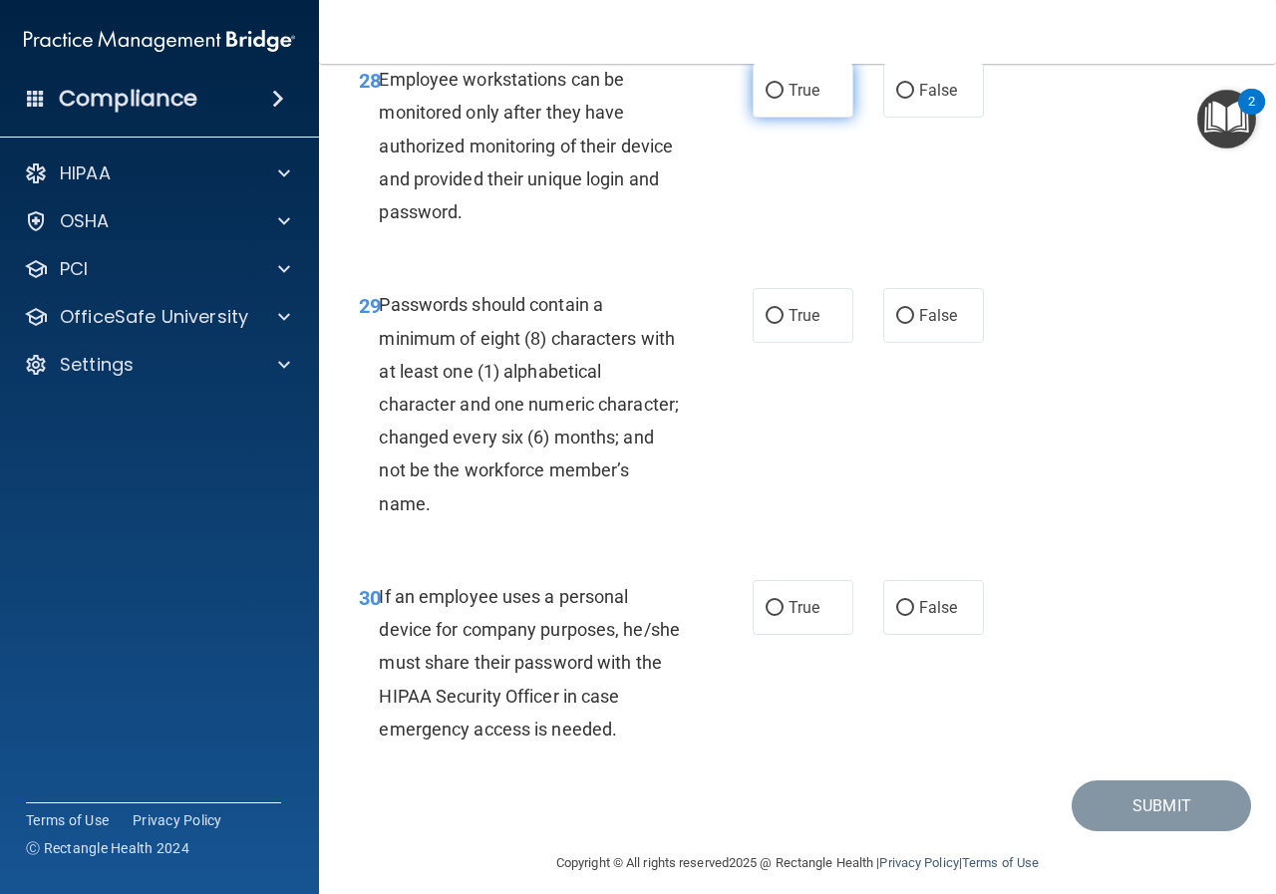
click at [766, 99] on input "True" at bounding box center [775, 91] width 18 height 15
radio input "true"
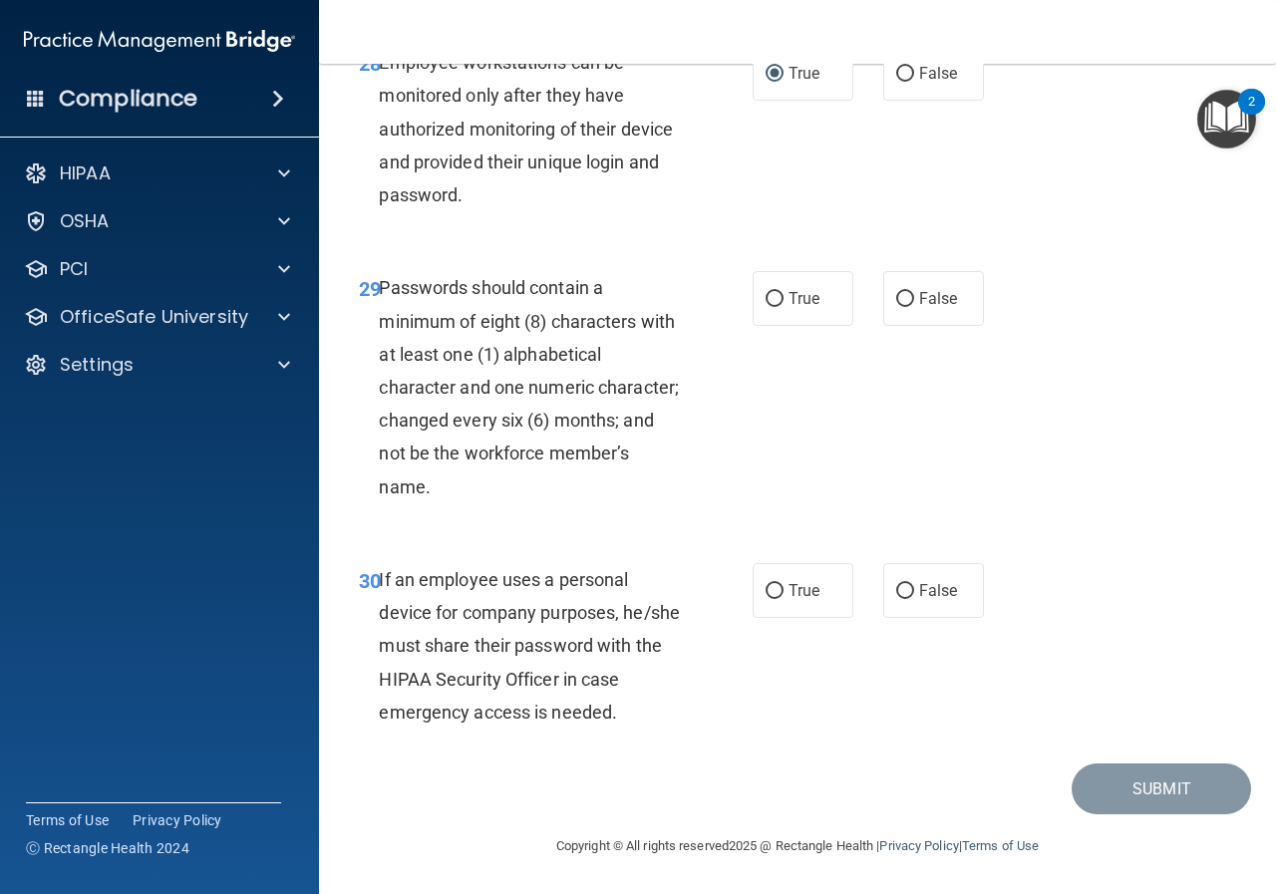
scroll to position [6230, 0]
click at [768, 299] on input "True" at bounding box center [775, 299] width 18 height 15
radio input "true"
drag, startPoint x: 794, startPoint y: 589, endPoint x: 844, endPoint y: 594, distance: 51.1
click at [796, 588] on span "True" at bounding box center [804, 590] width 31 height 19
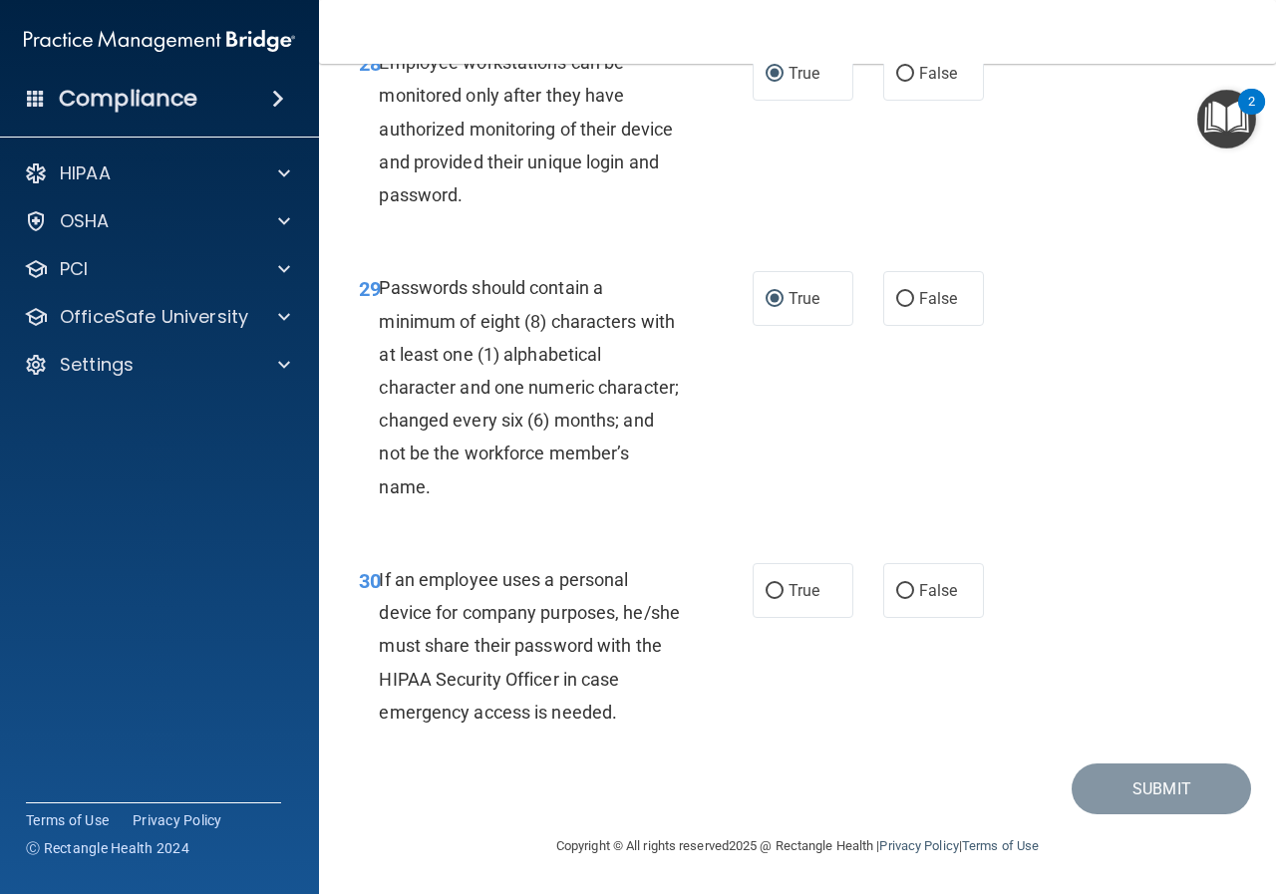
click at [784, 588] on input "True" at bounding box center [775, 591] width 18 height 15
radio input "true"
click at [1101, 795] on button "Submit" at bounding box center [1161, 789] width 179 height 51
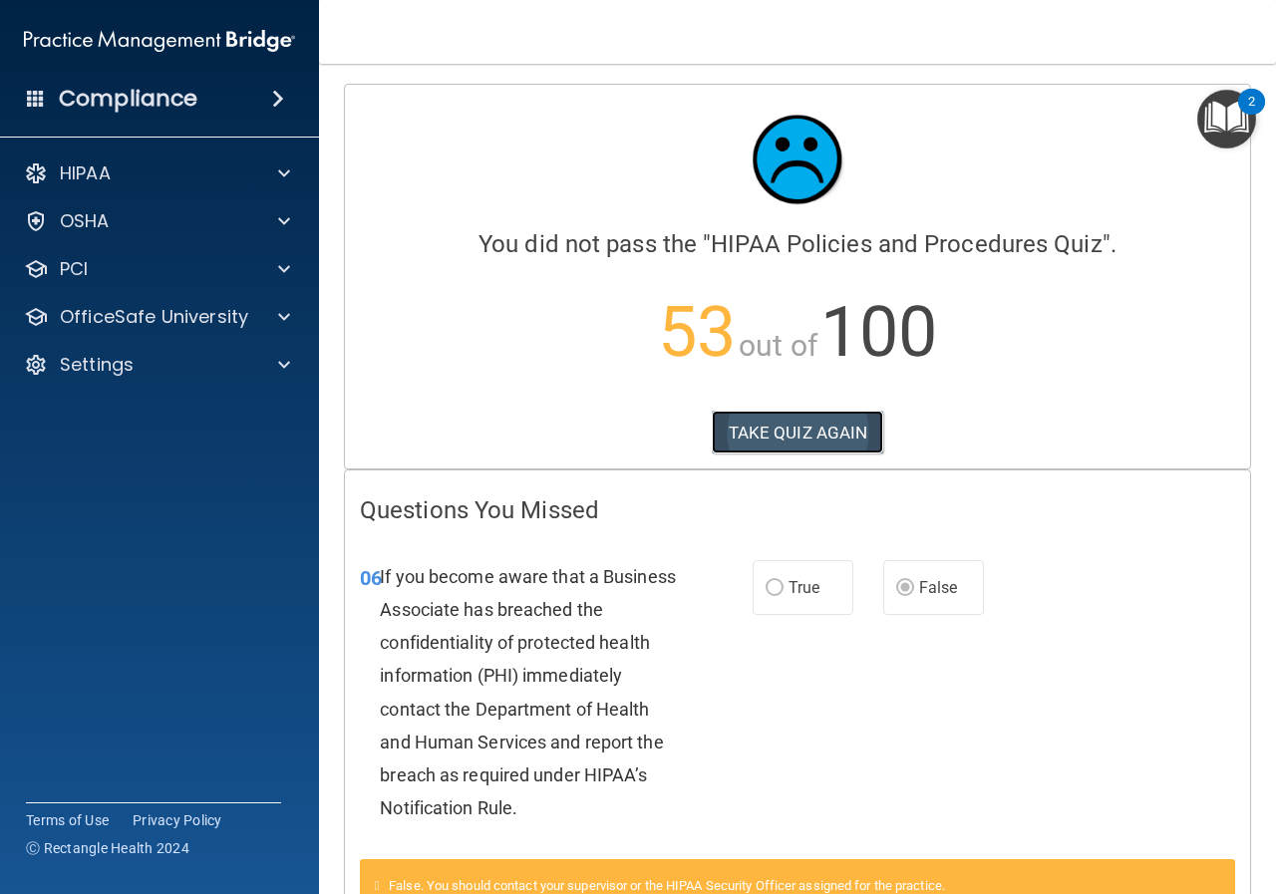
click at [808, 429] on button "TAKE QUIZ AGAIN" at bounding box center [798, 433] width 172 height 44
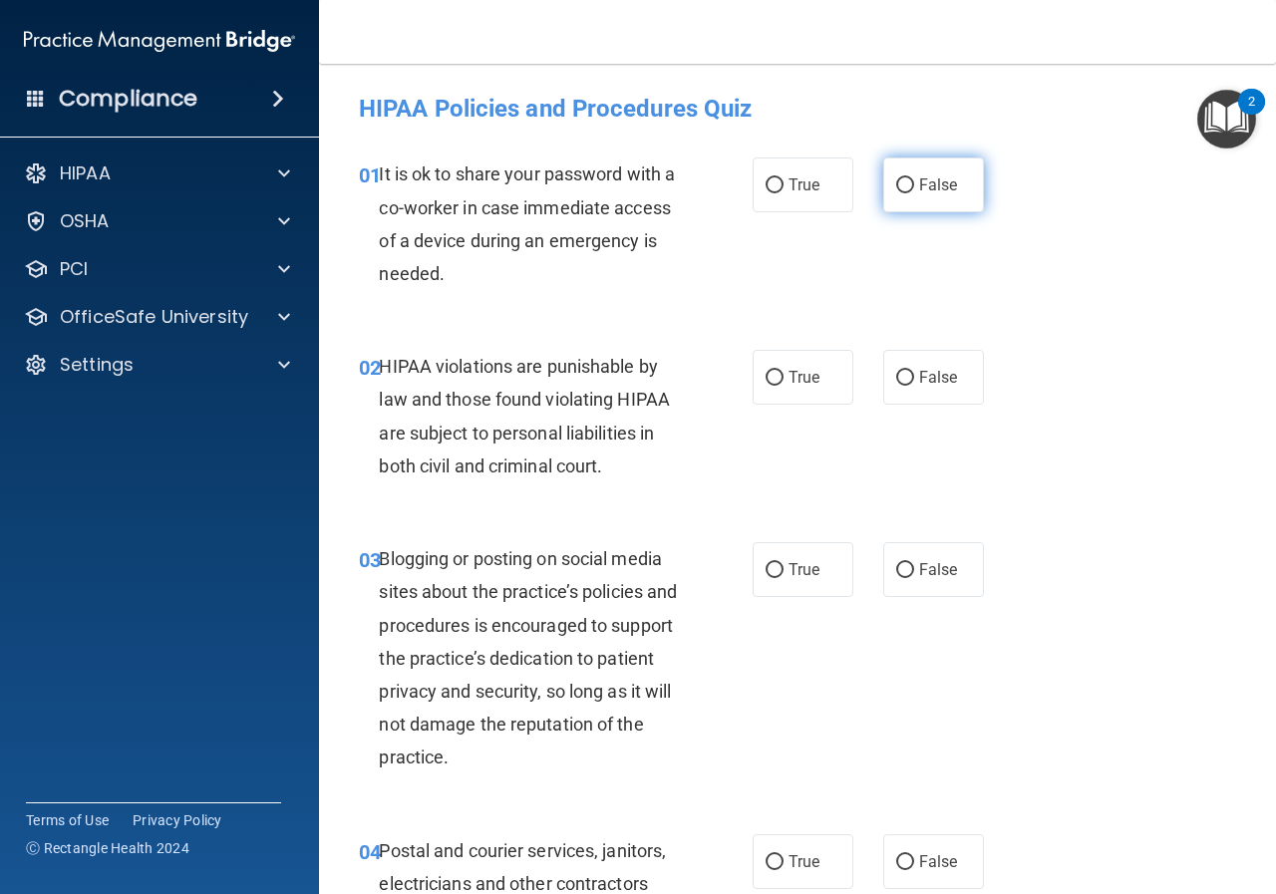
click at [921, 185] on span "False" at bounding box center [938, 184] width 39 height 19
click at [914, 185] on input "False" at bounding box center [905, 185] width 18 height 15
radio input "true"
click at [791, 380] on span "True" at bounding box center [804, 377] width 31 height 19
click at [784, 380] on input "True" at bounding box center [775, 378] width 18 height 15
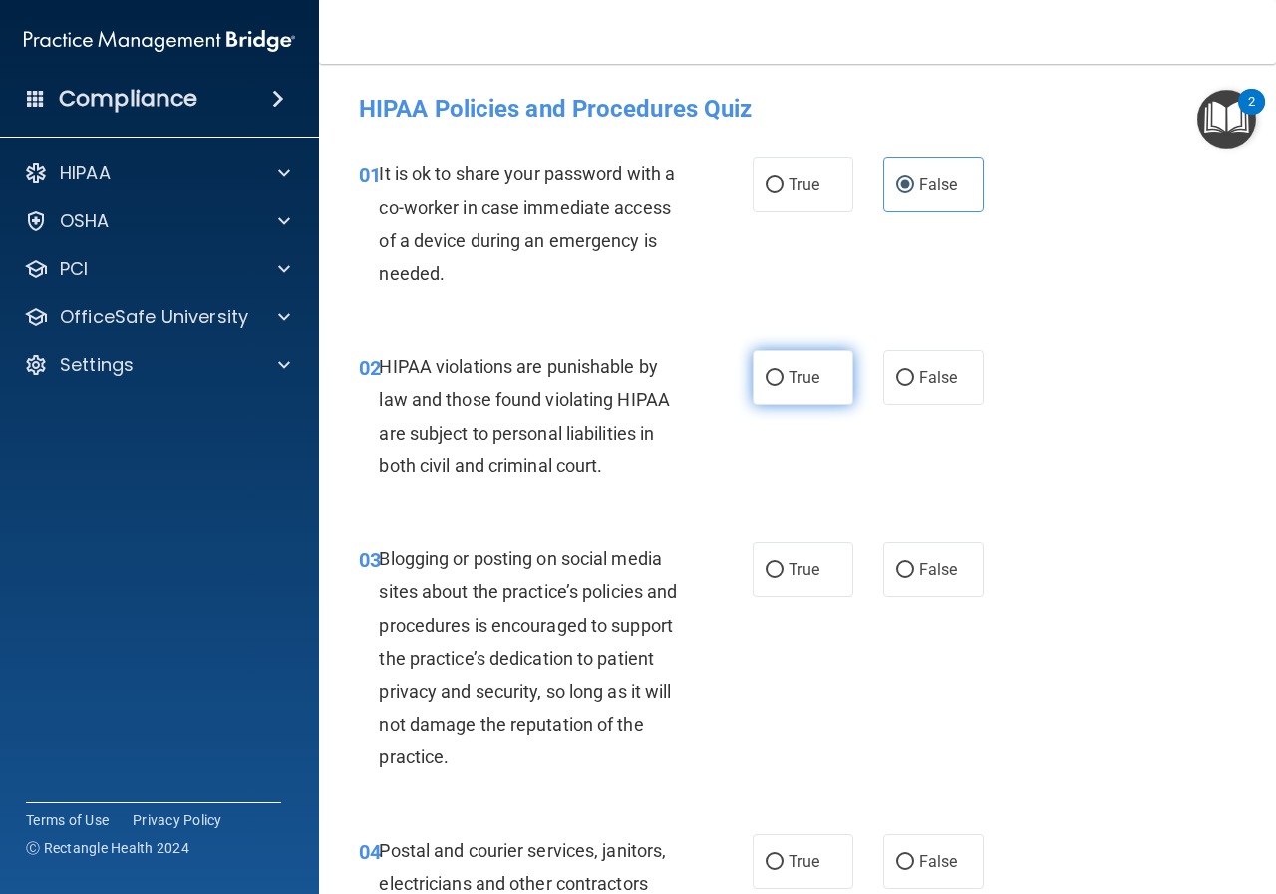
radio input "true"
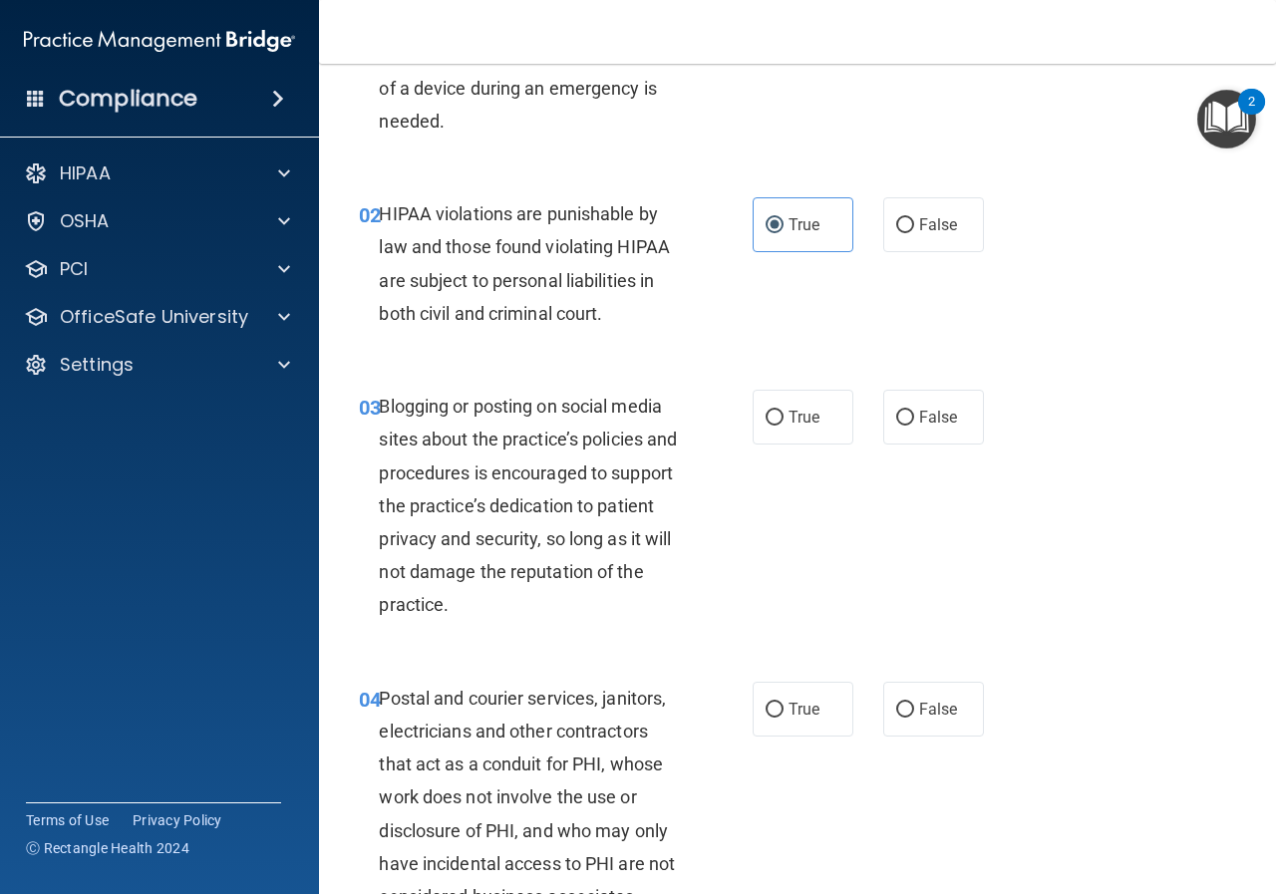
scroll to position [199, 0]
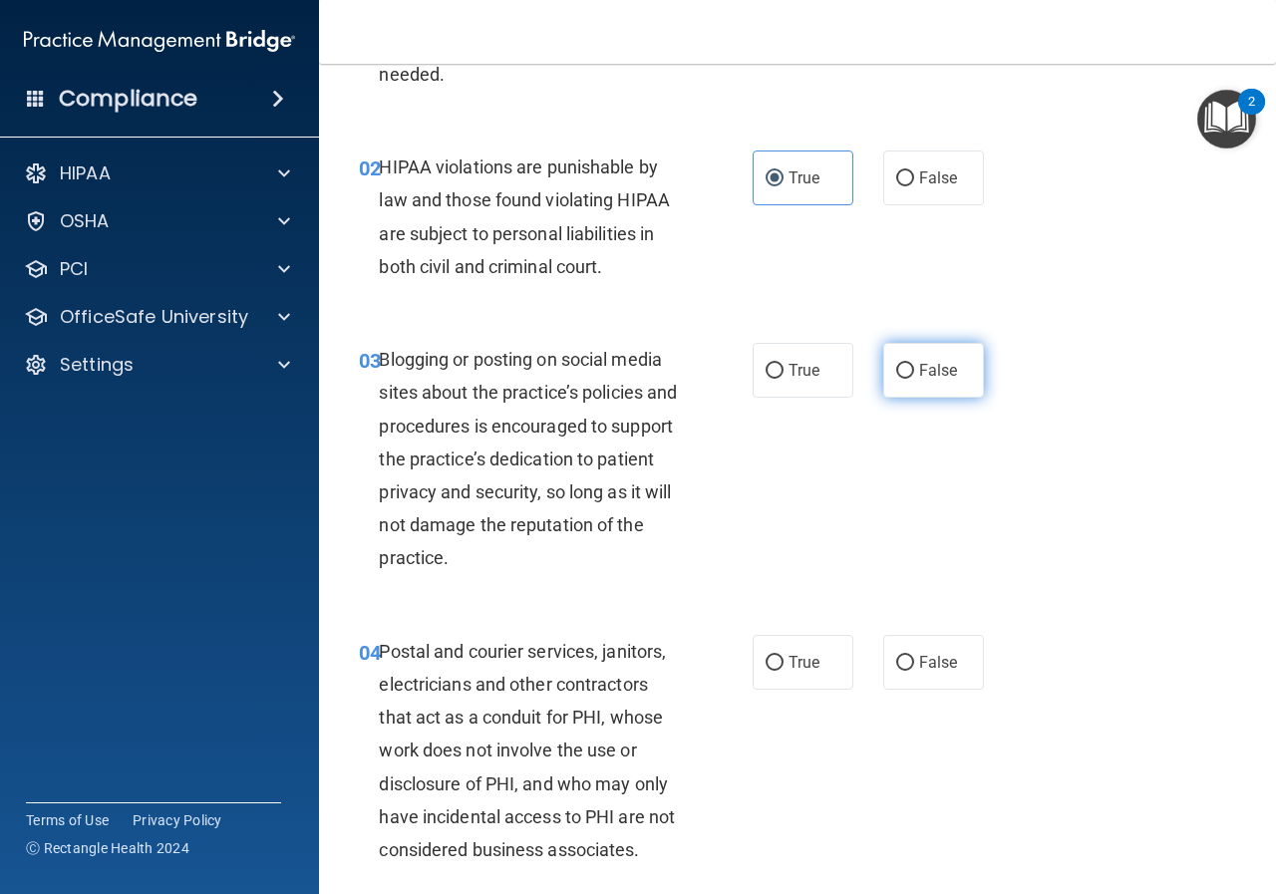
click at [921, 365] on span "False" at bounding box center [938, 370] width 39 height 19
click at [914, 365] on input "False" at bounding box center [905, 371] width 18 height 15
radio input "true"
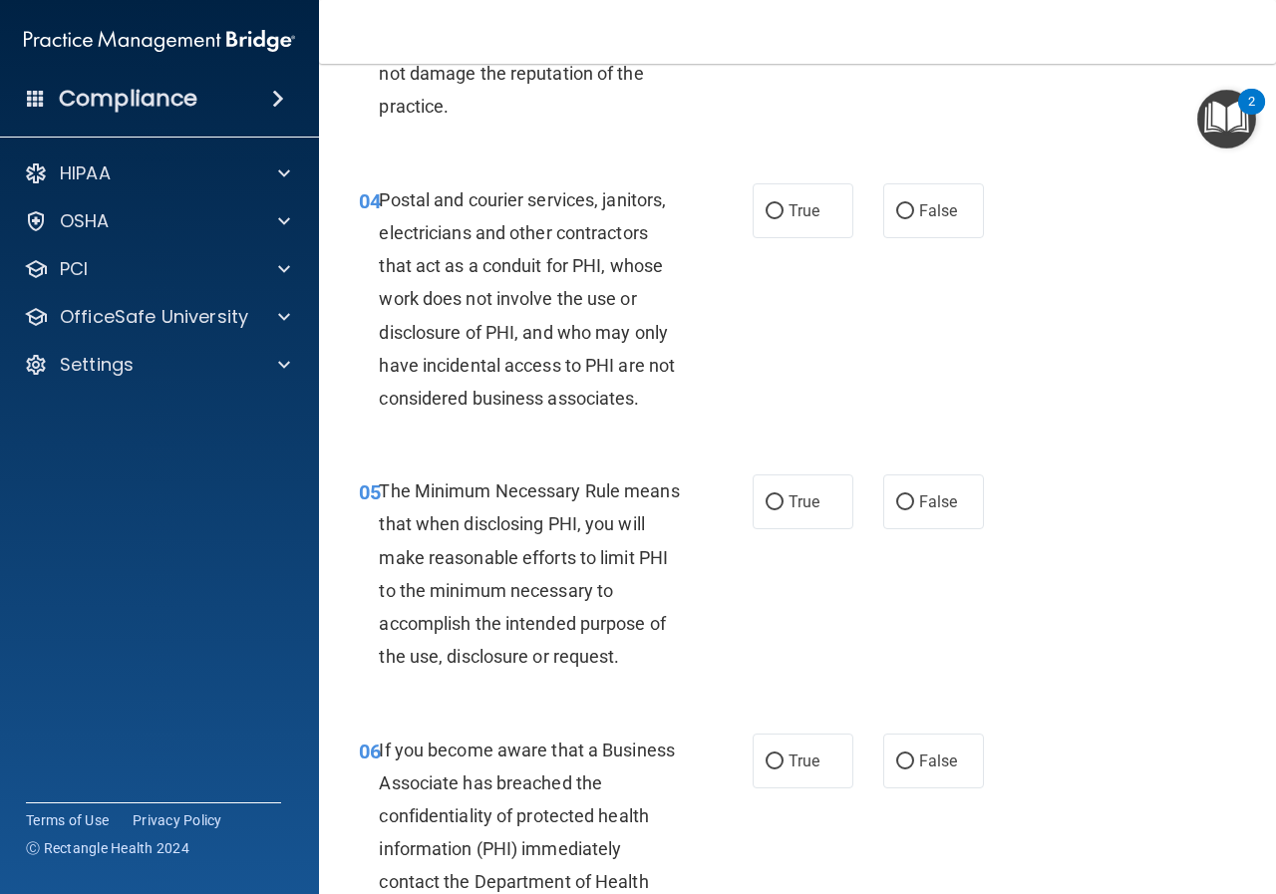
scroll to position [698, 0]
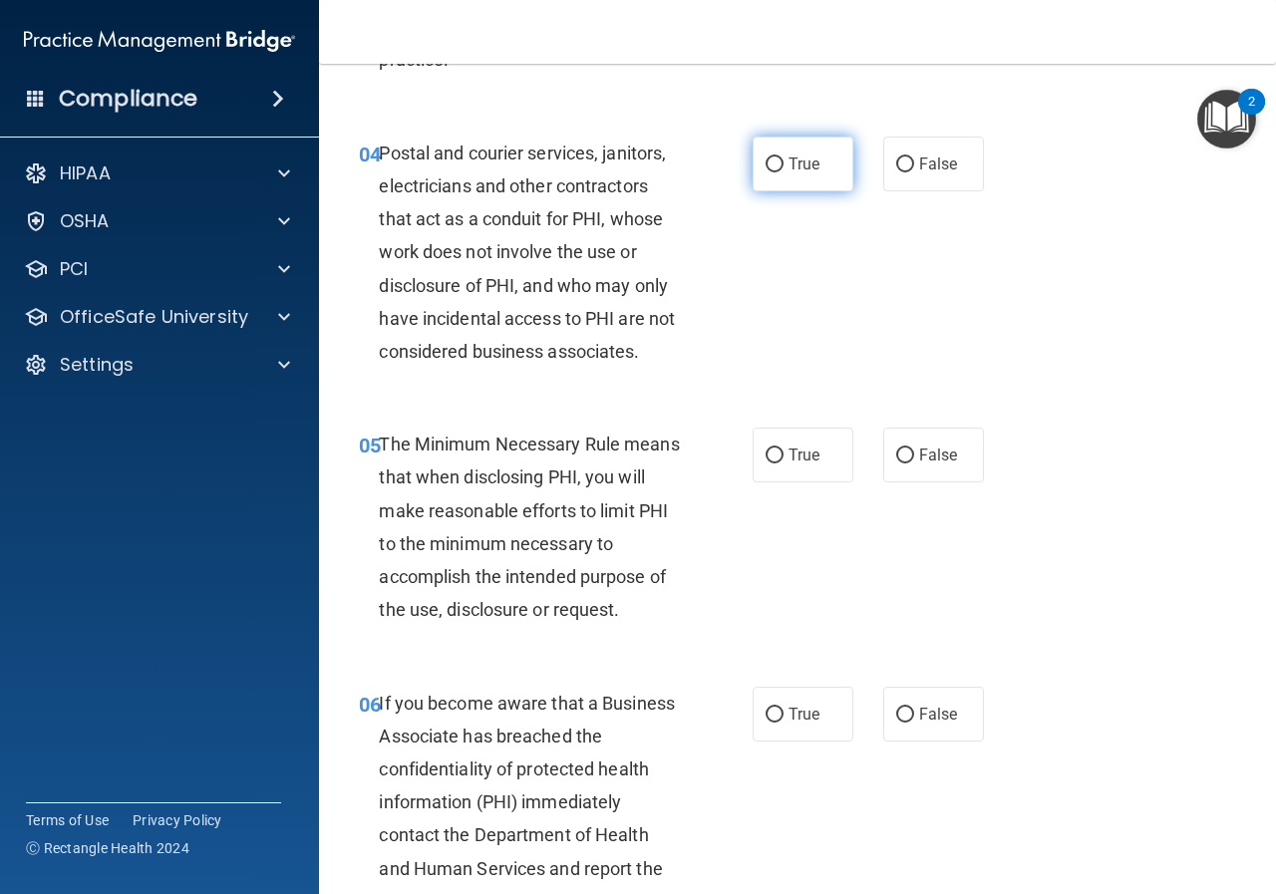
click at [766, 160] on input "True" at bounding box center [775, 165] width 18 height 15
radio input "true"
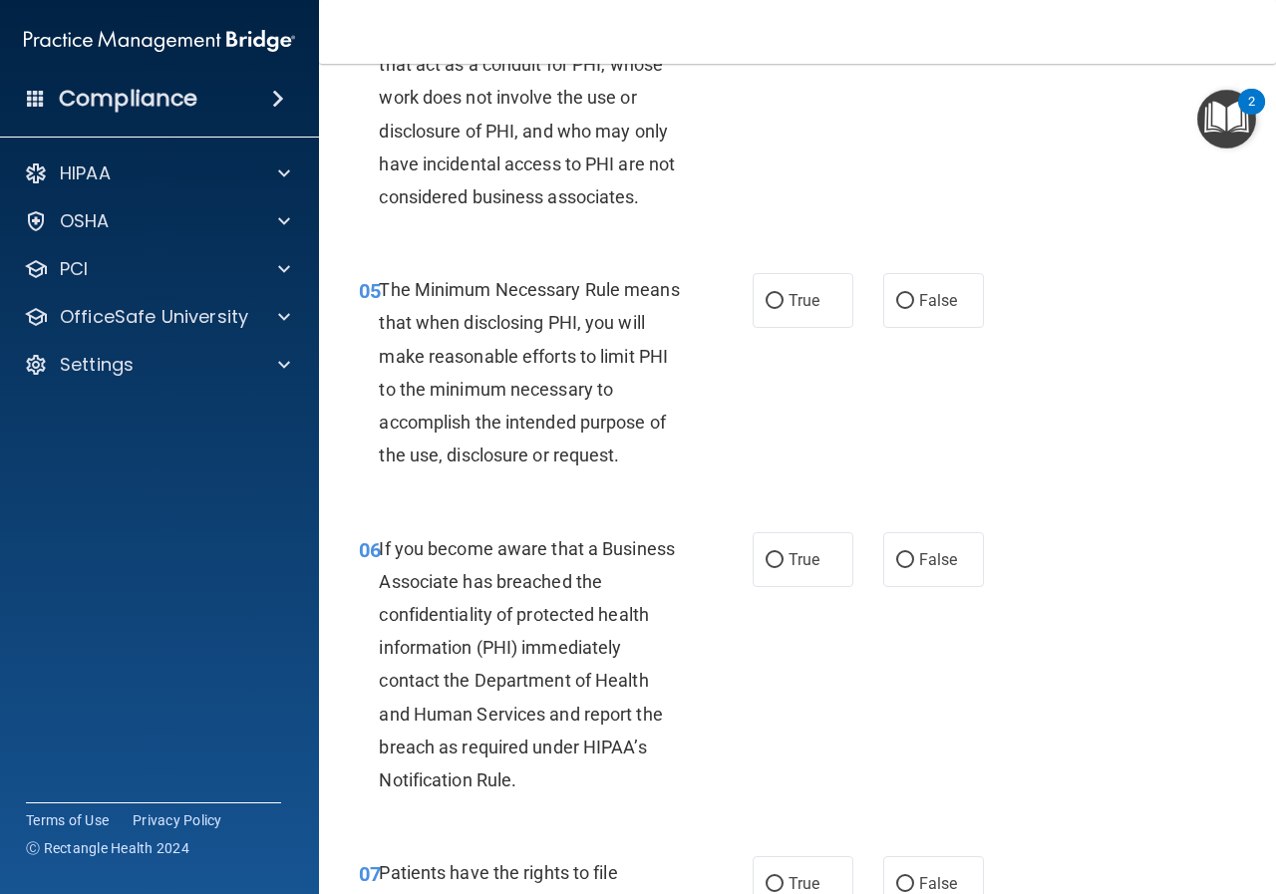
scroll to position [897, 0]
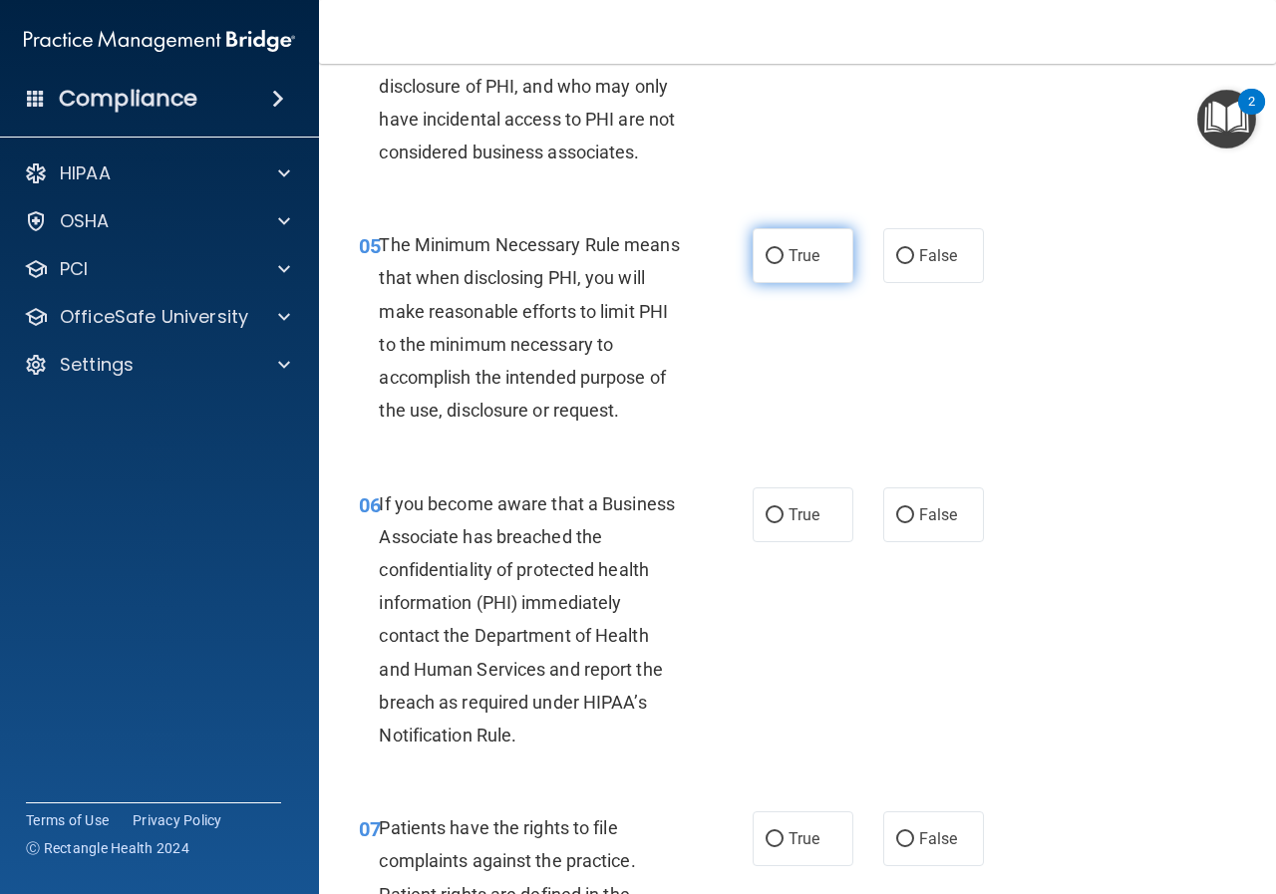
click at [795, 252] on span "True" at bounding box center [804, 255] width 31 height 19
click at [784, 252] on input "True" at bounding box center [775, 256] width 18 height 15
radio input "true"
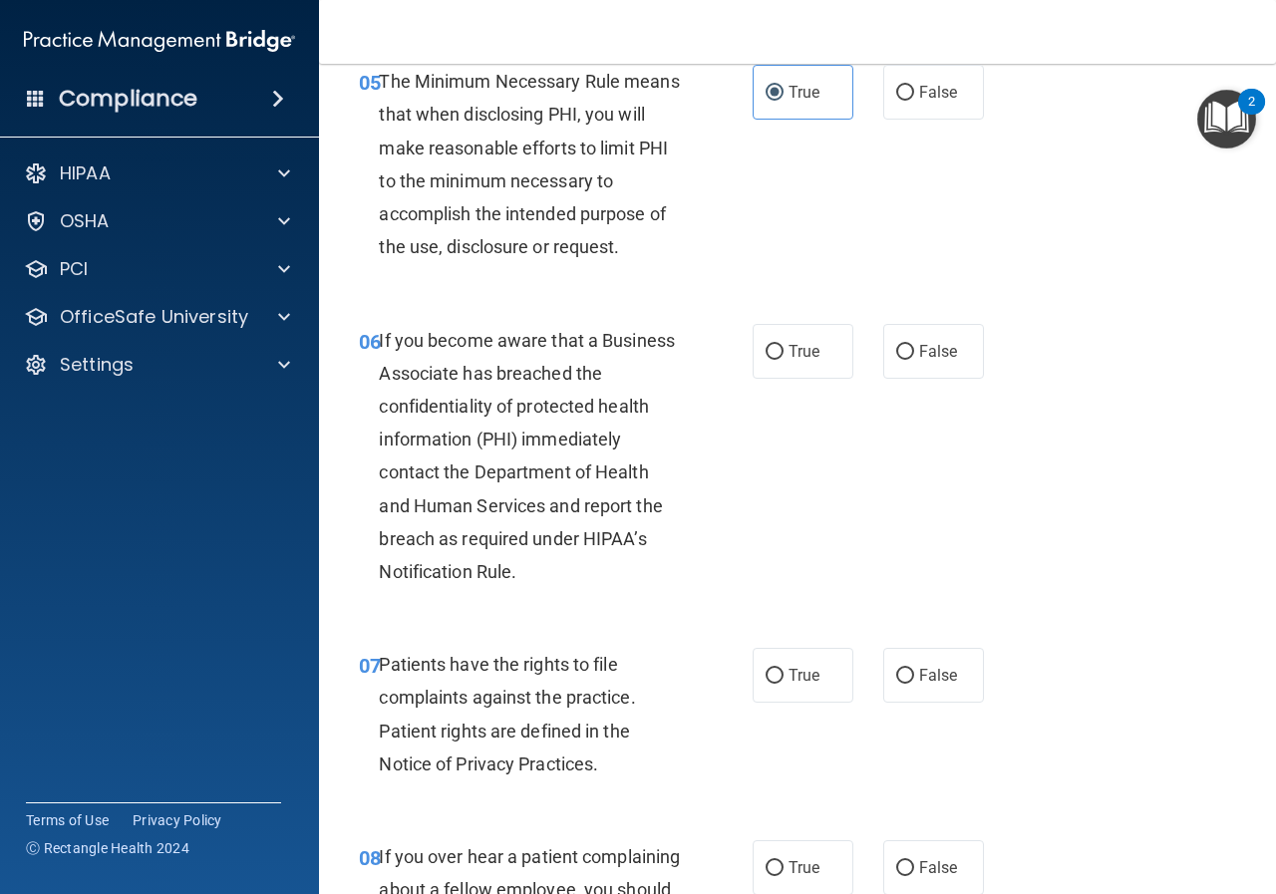
scroll to position [1097, 0]
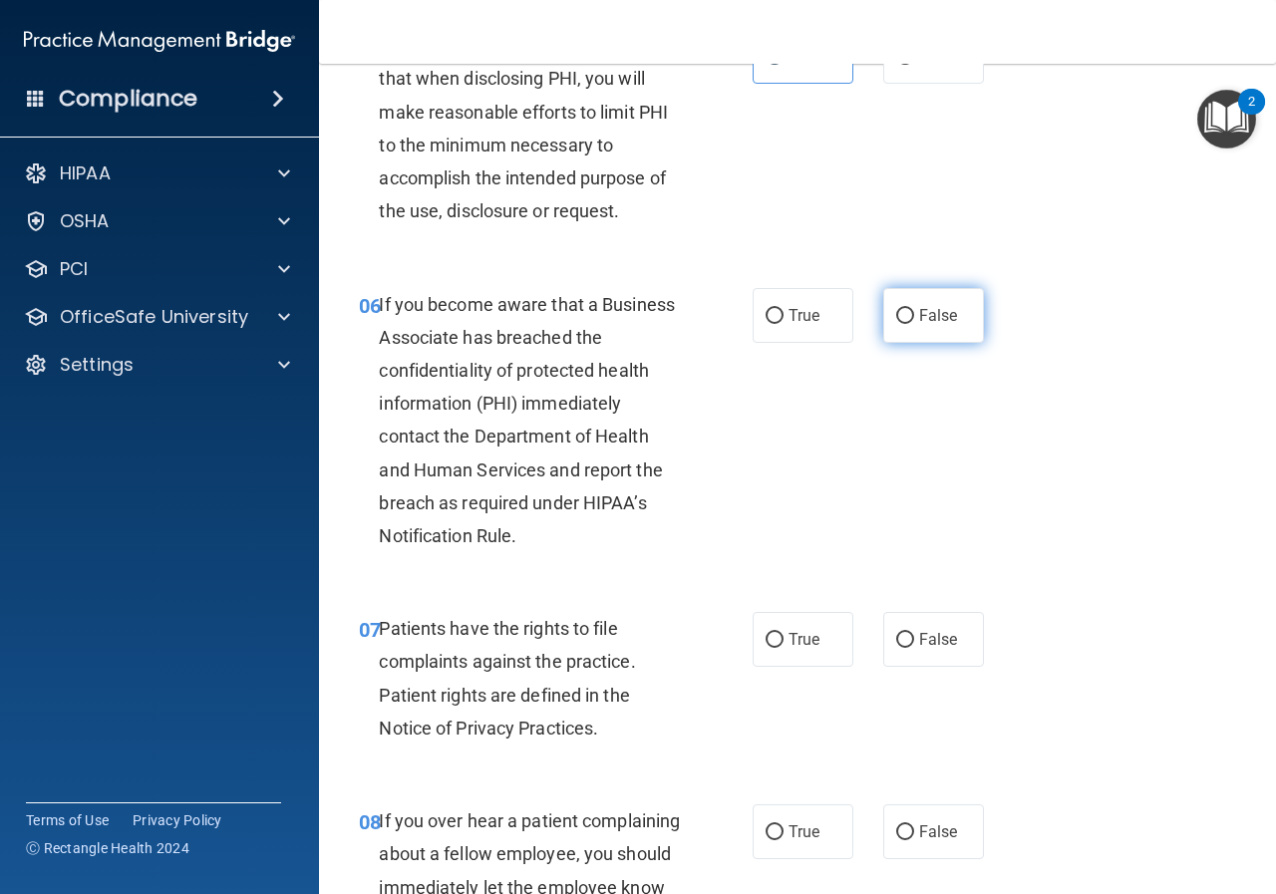
click at [901, 309] on input "False" at bounding box center [905, 316] width 18 height 15
radio input "true"
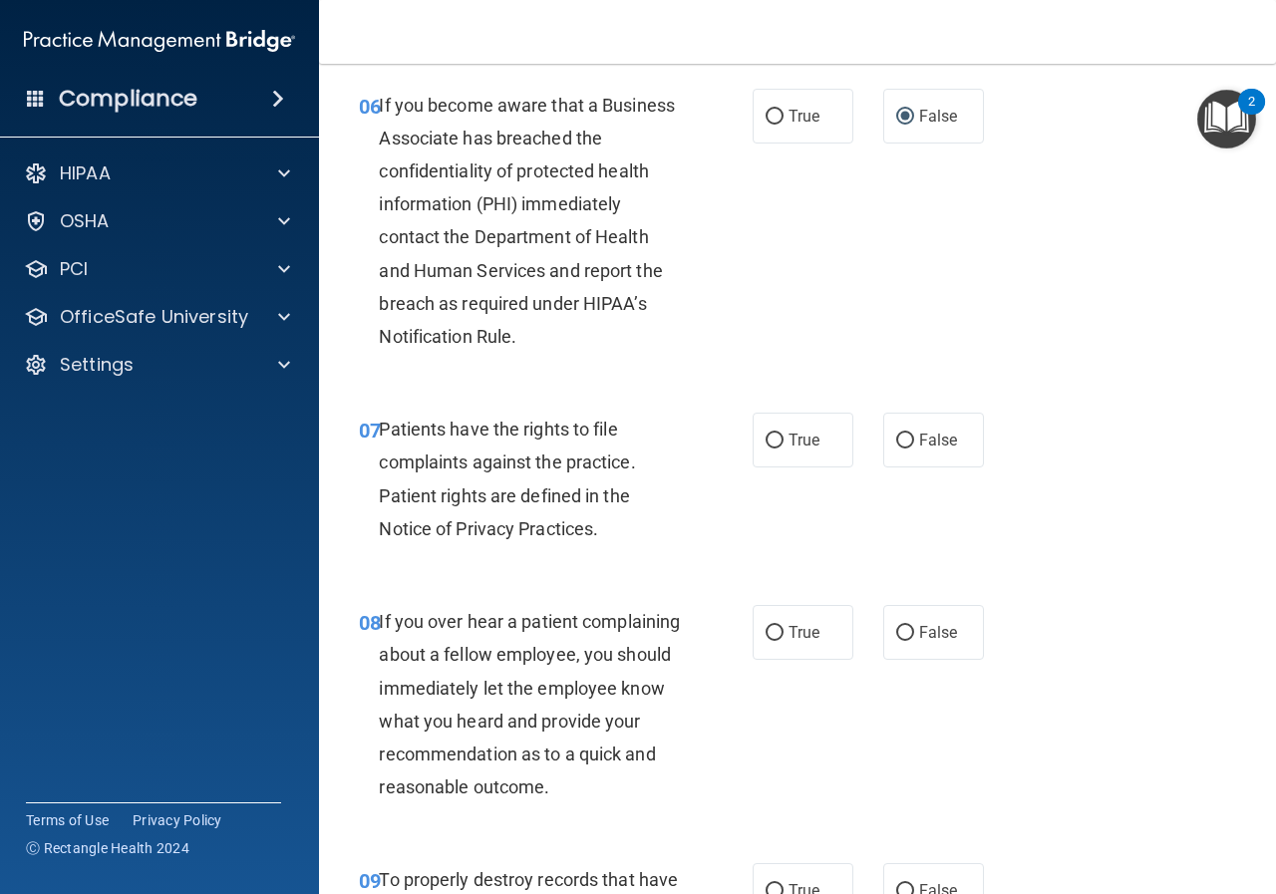
scroll to position [1396, 0]
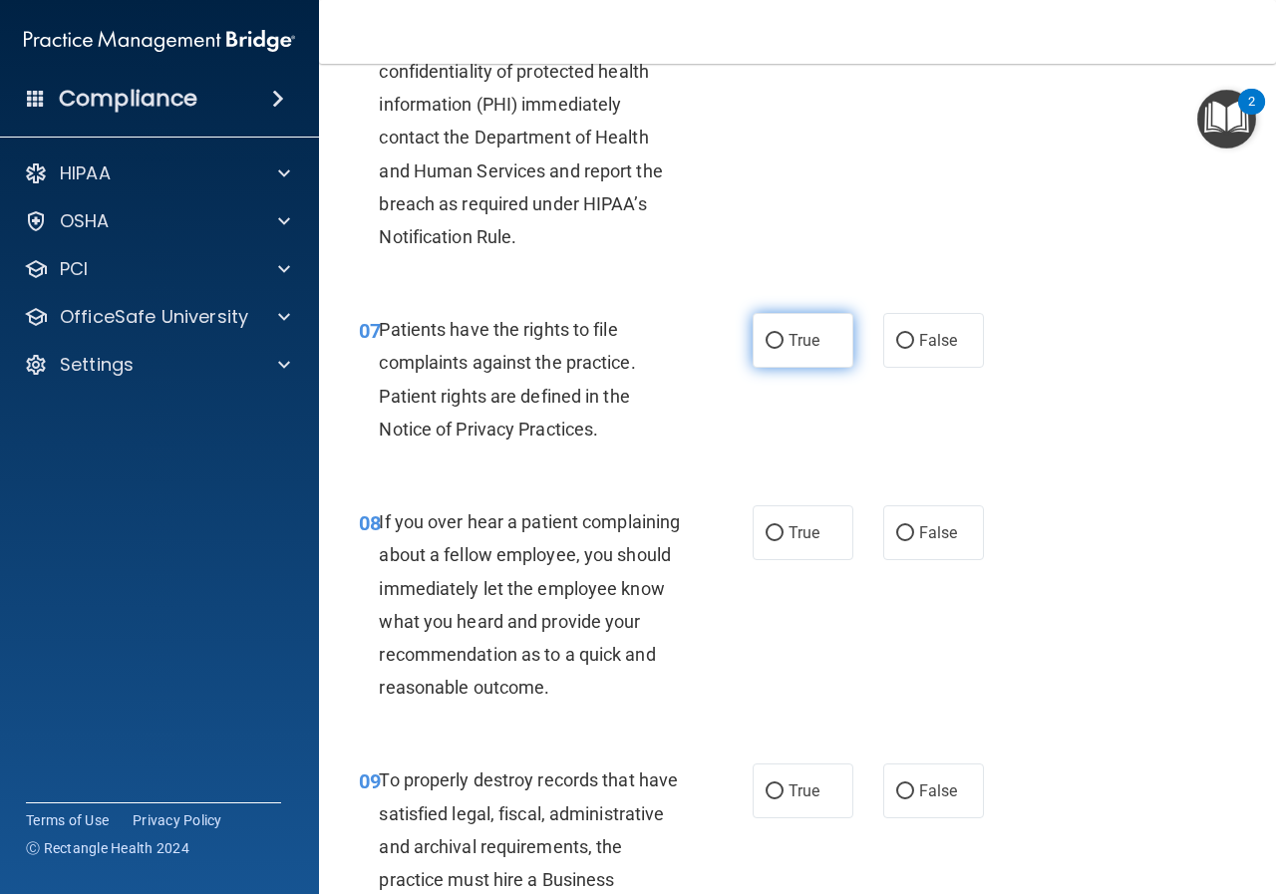
click at [773, 334] on input "True" at bounding box center [775, 341] width 18 height 15
radio input "true"
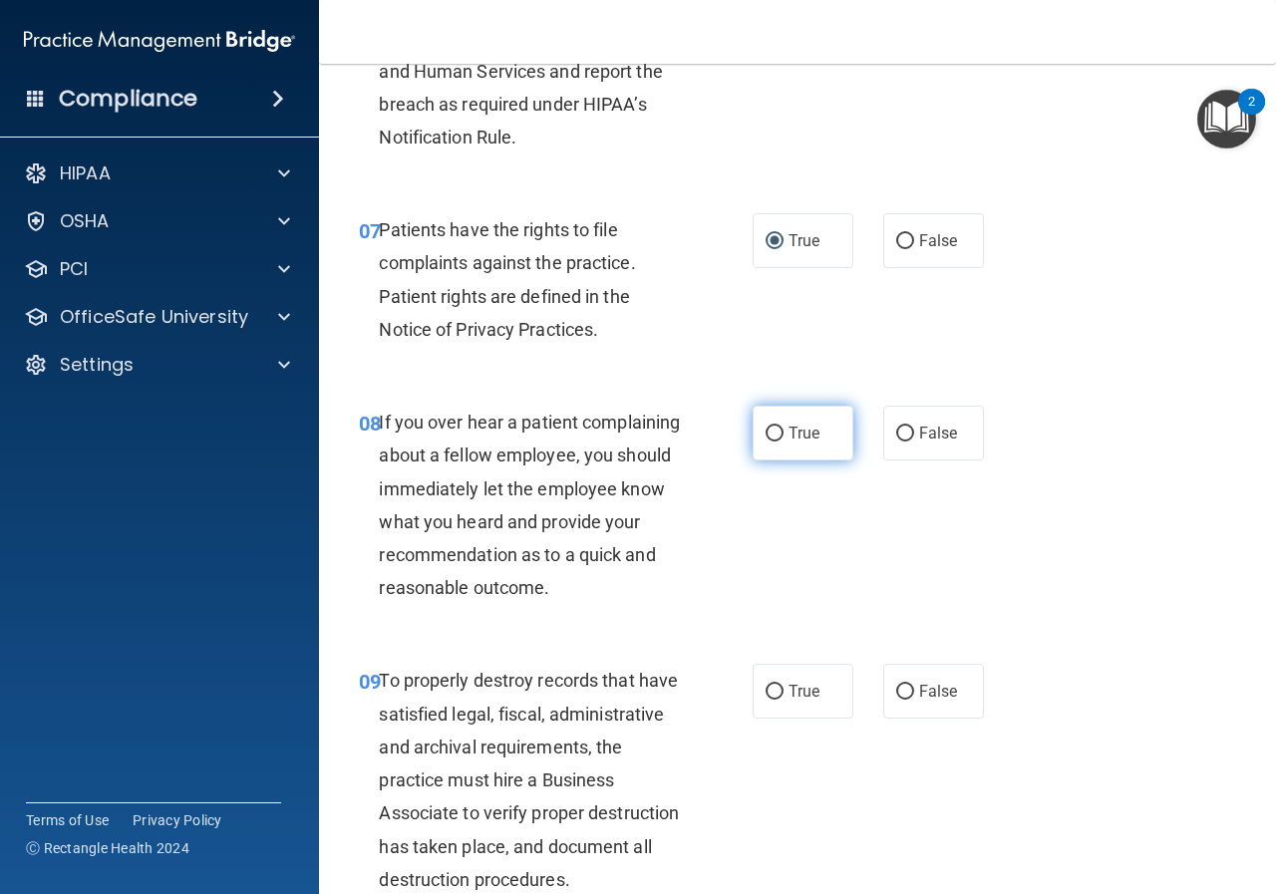
click at [797, 435] on span "True" at bounding box center [804, 433] width 31 height 19
click at [784, 435] on input "True" at bounding box center [775, 434] width 18 height 15
radio input "true"
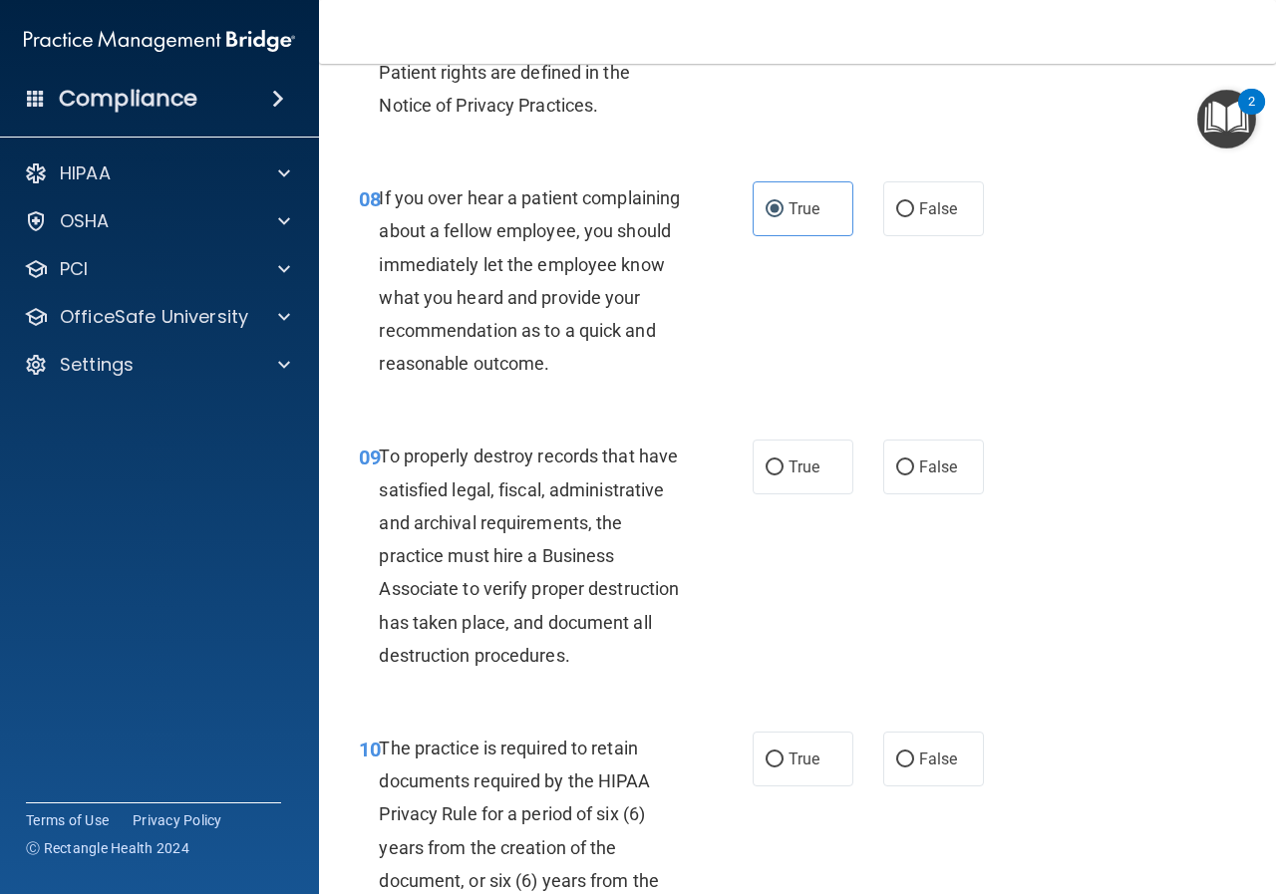
scroll to position [1794, 0]
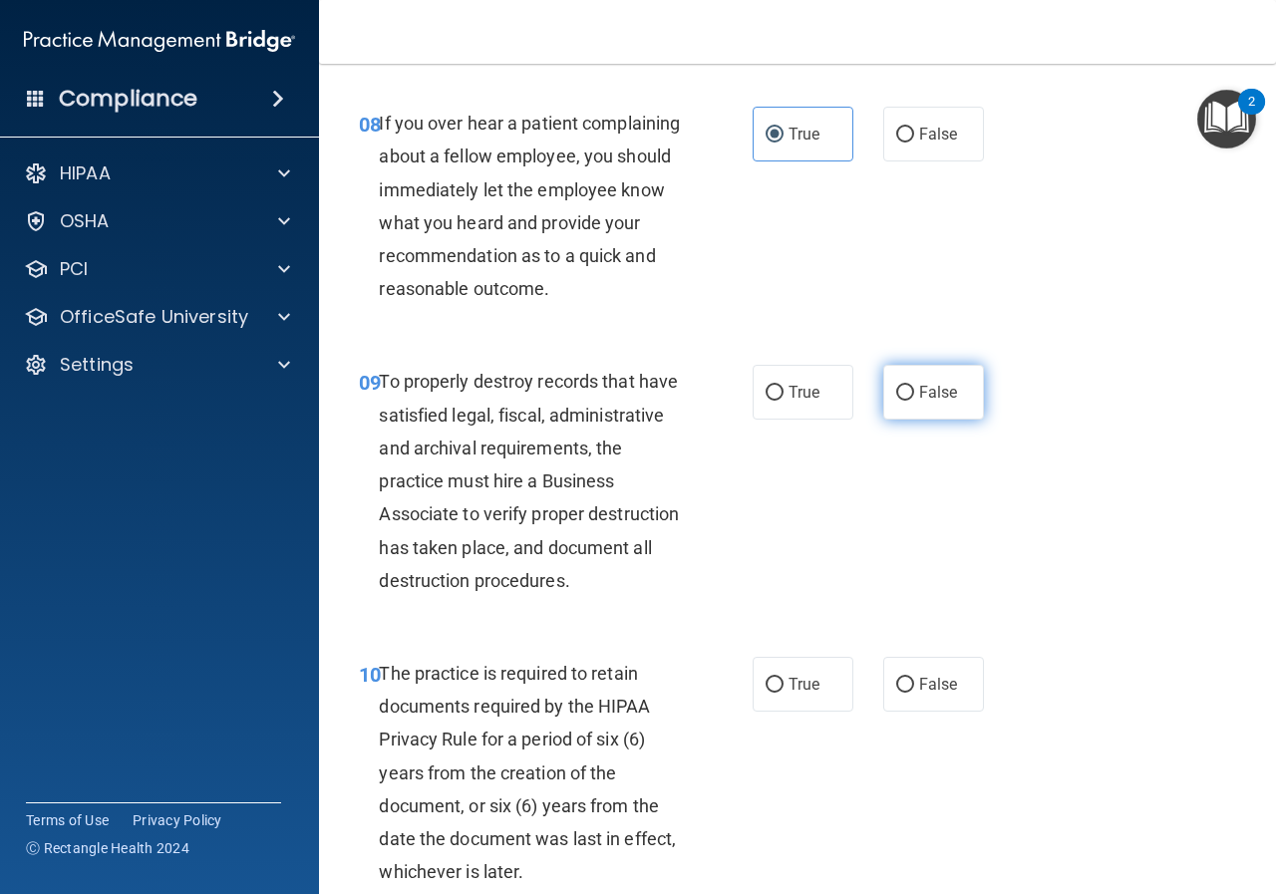
click at [919, 402] on span "False" at bounding box center [938, 392] width 39 height 19
click at [912, 401] on input "False" at bounding box center [905, 393] width 18 height 15
radio input "true"
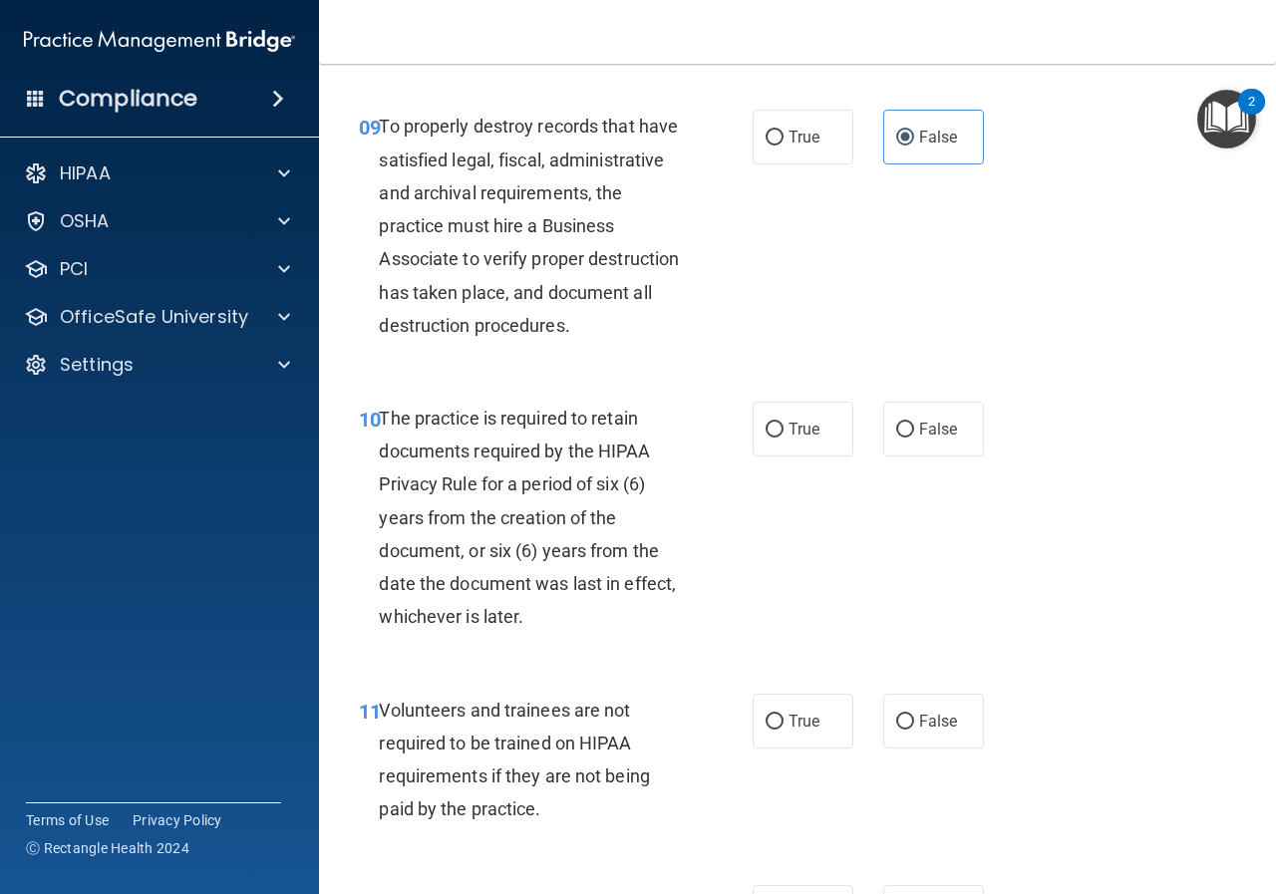
scroll to position [2193, 0]
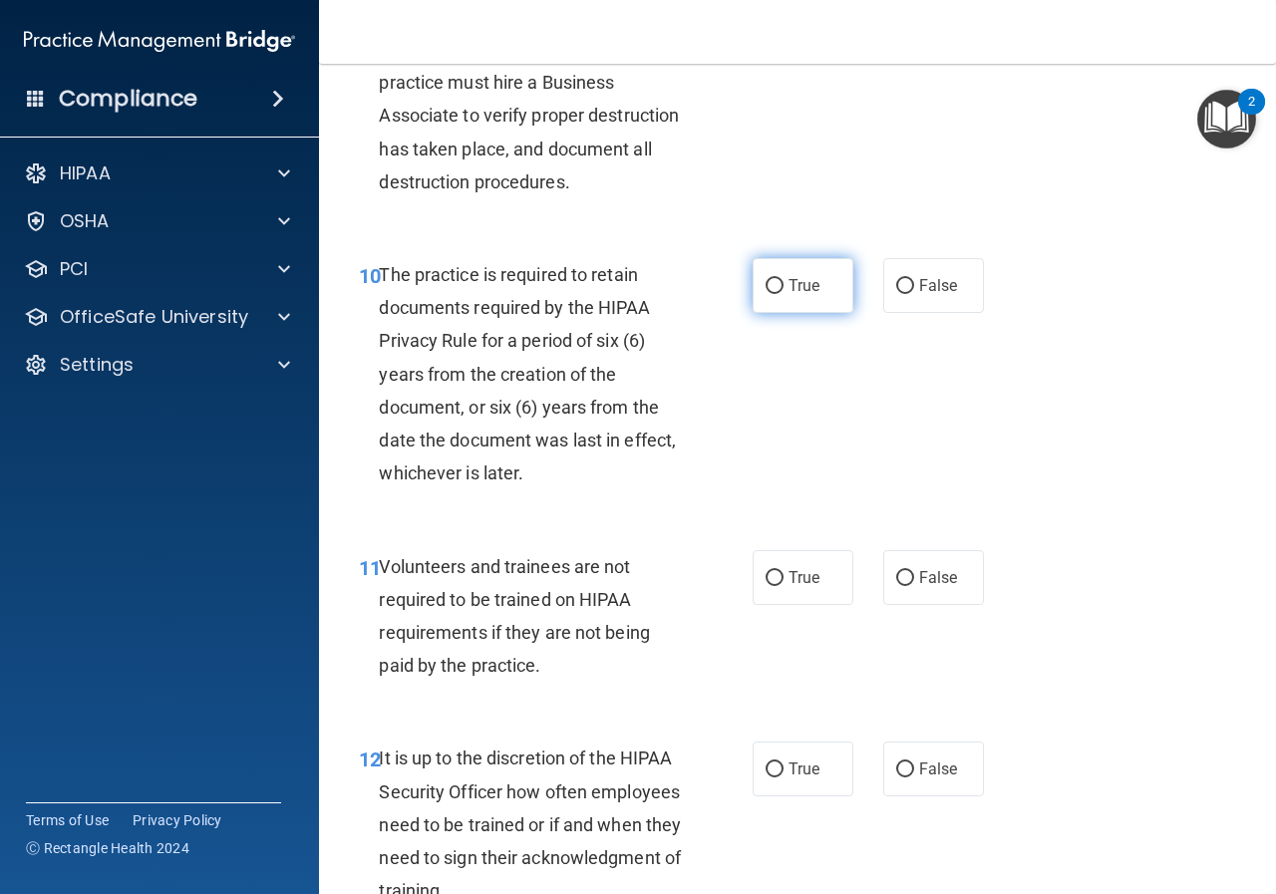
click at [790, 295] on span "True" at bounding box center [804, 285] width 31 height 19
click at [784, 294] on input "True" at bounding box center [775, 286] width 18 height 15
radio input "true"
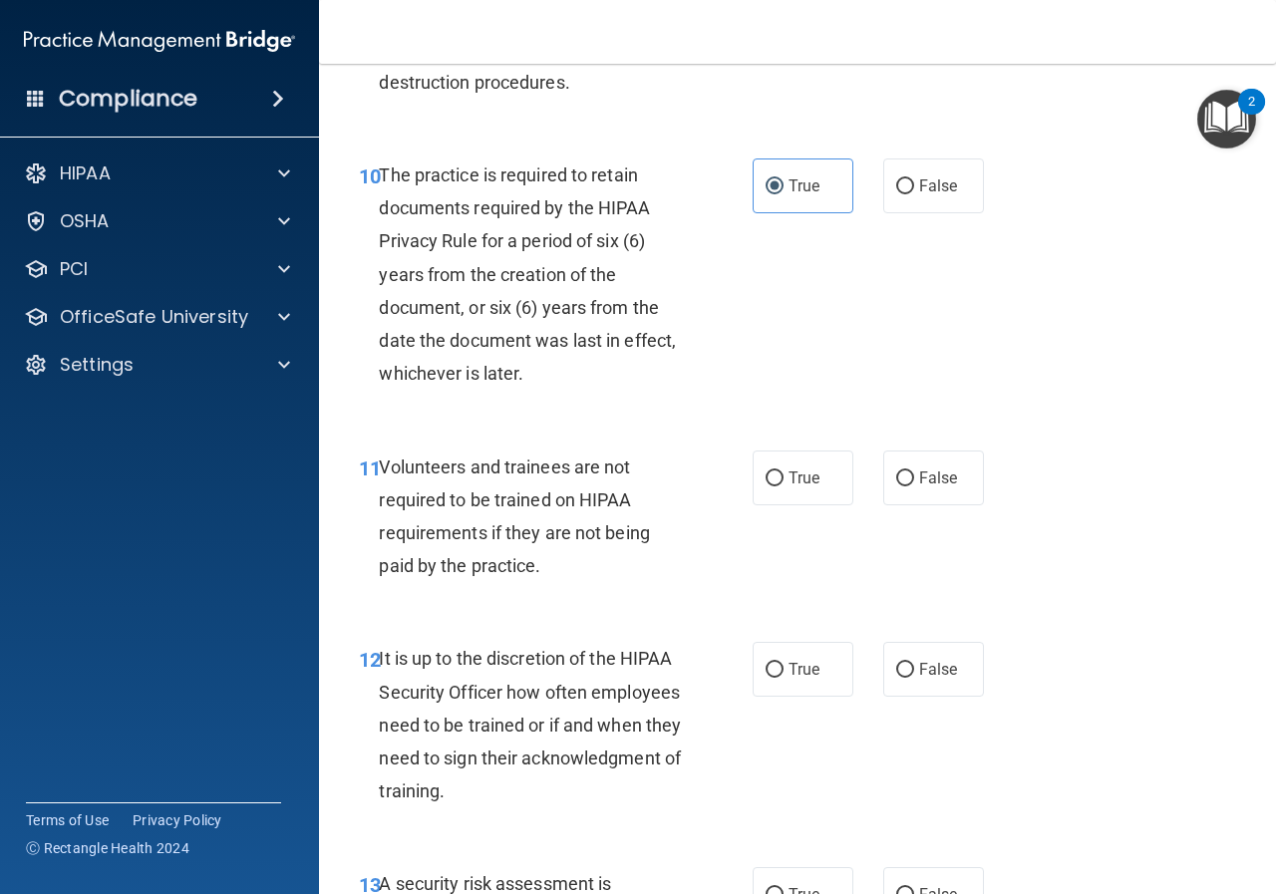
scroll to position [2393, 0]
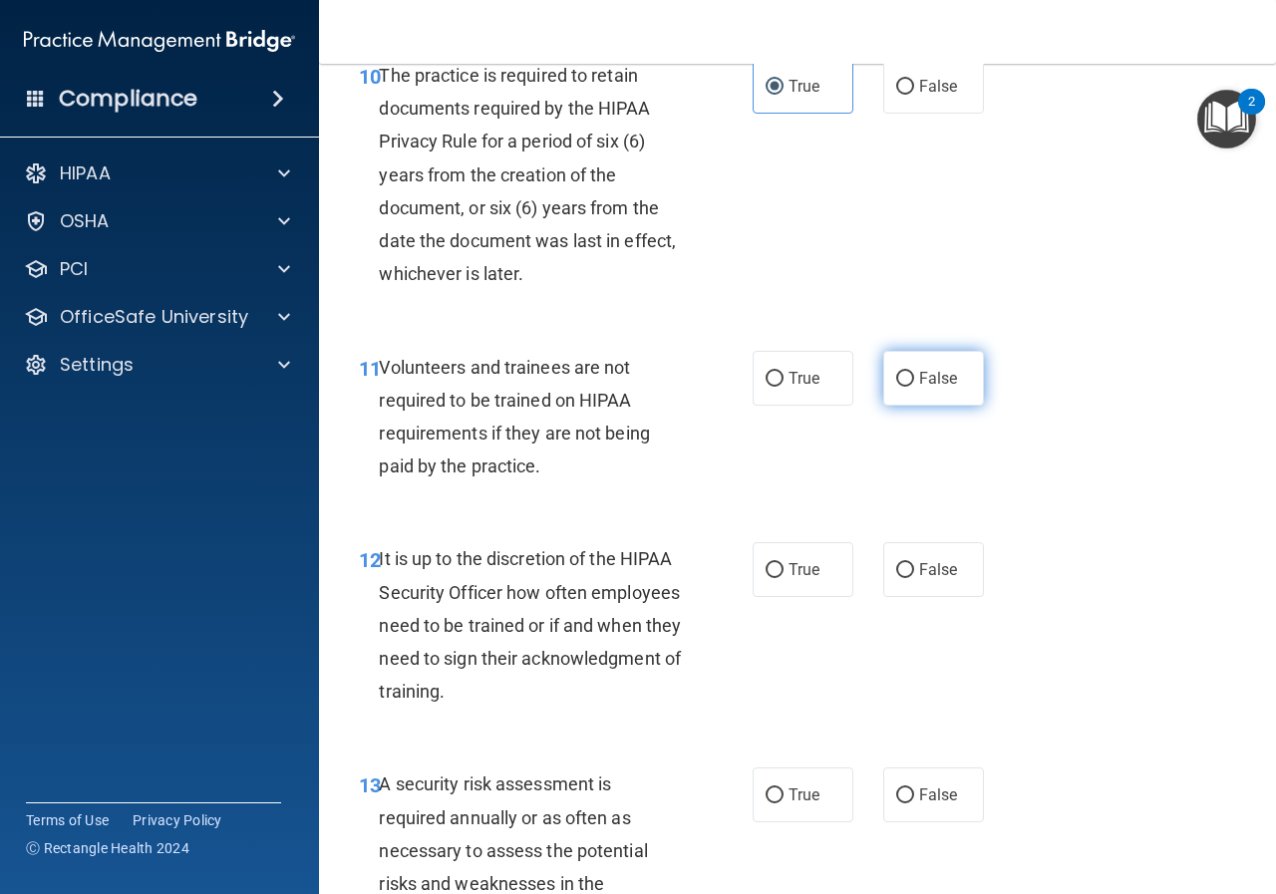
click at [896, 387] on input "False" at bounding box center [905, 379] width 18 height 15
radio input "true"
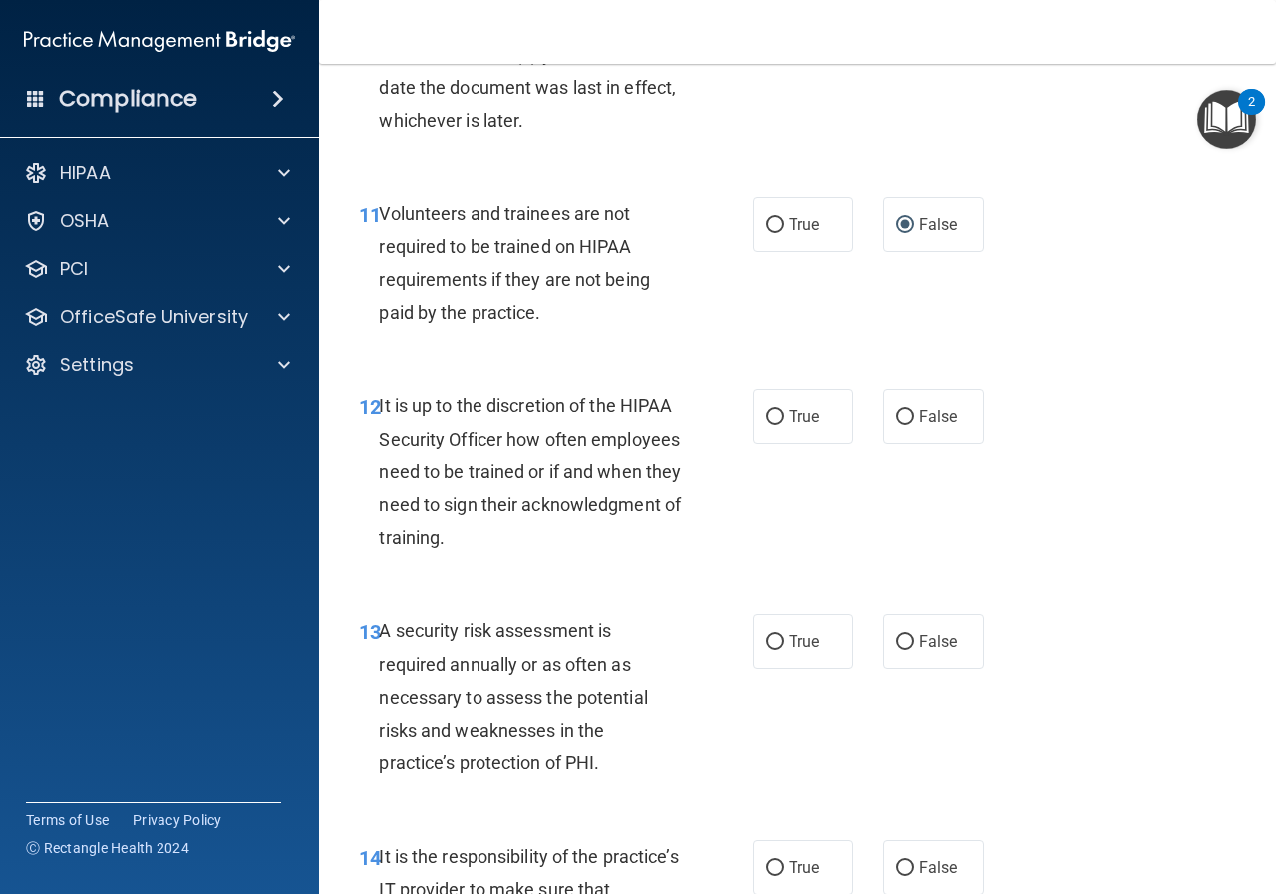
scroll to position [2592, 0]
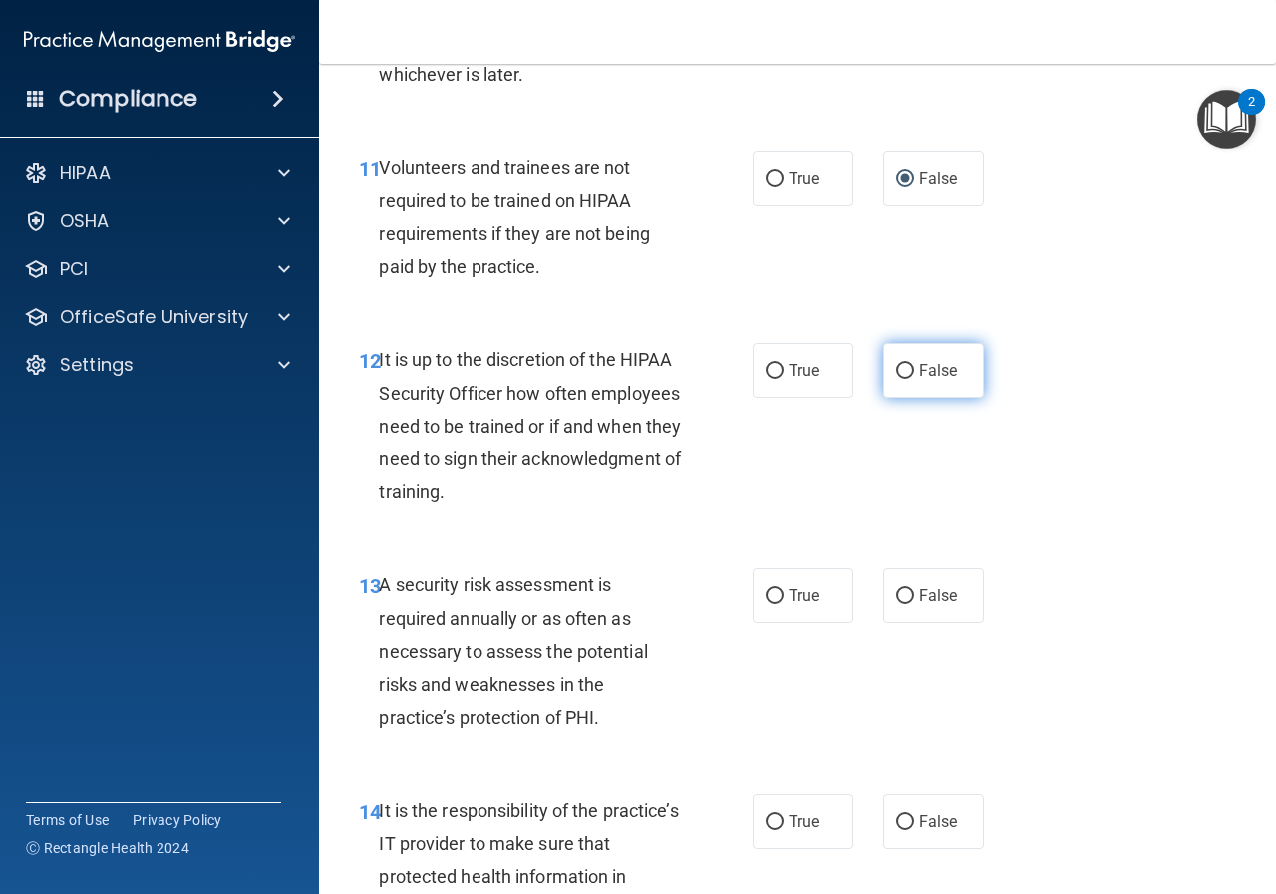
click at [904, 379] on input "False" at bounding box center [905, 371] width 18 height 15
radio input "true"
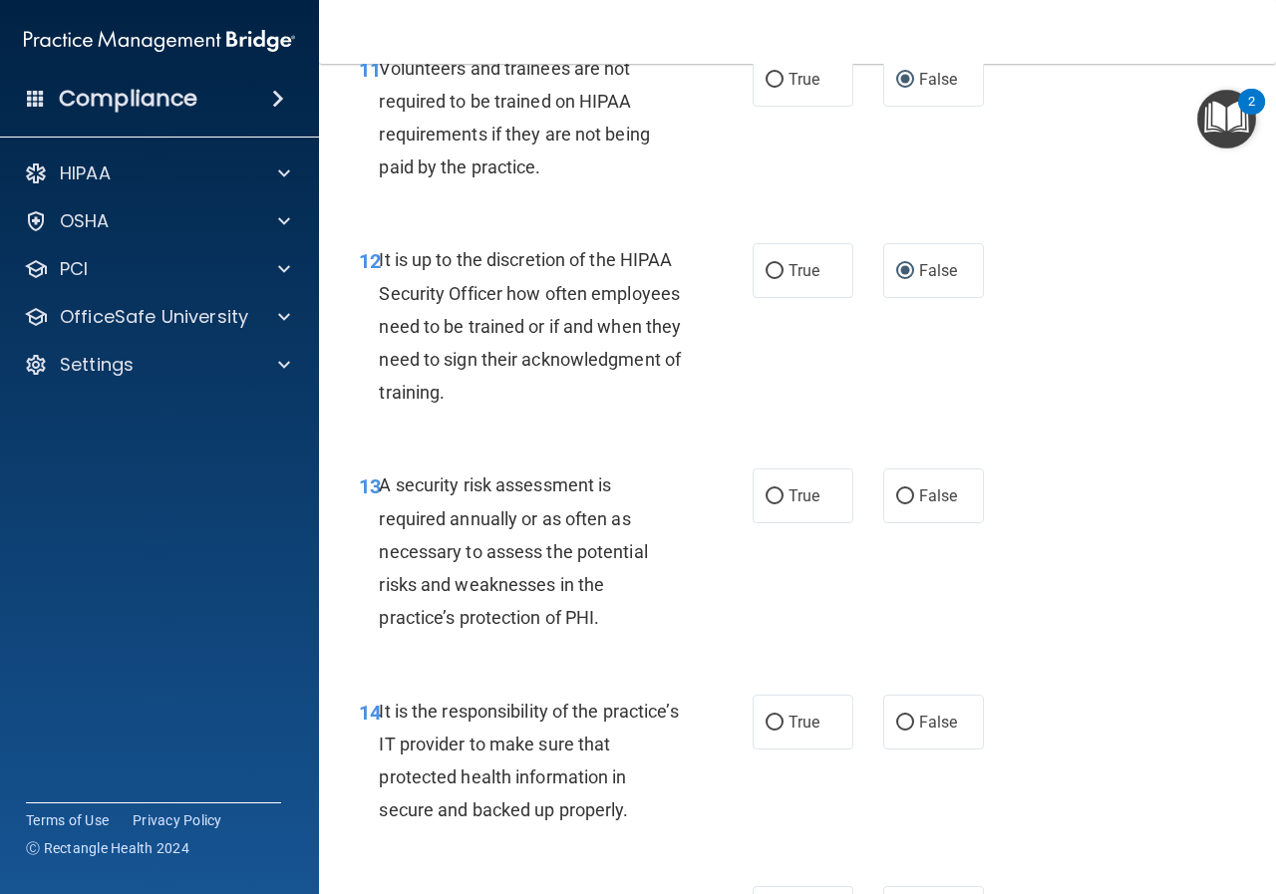
scroll to position [2791, 0]
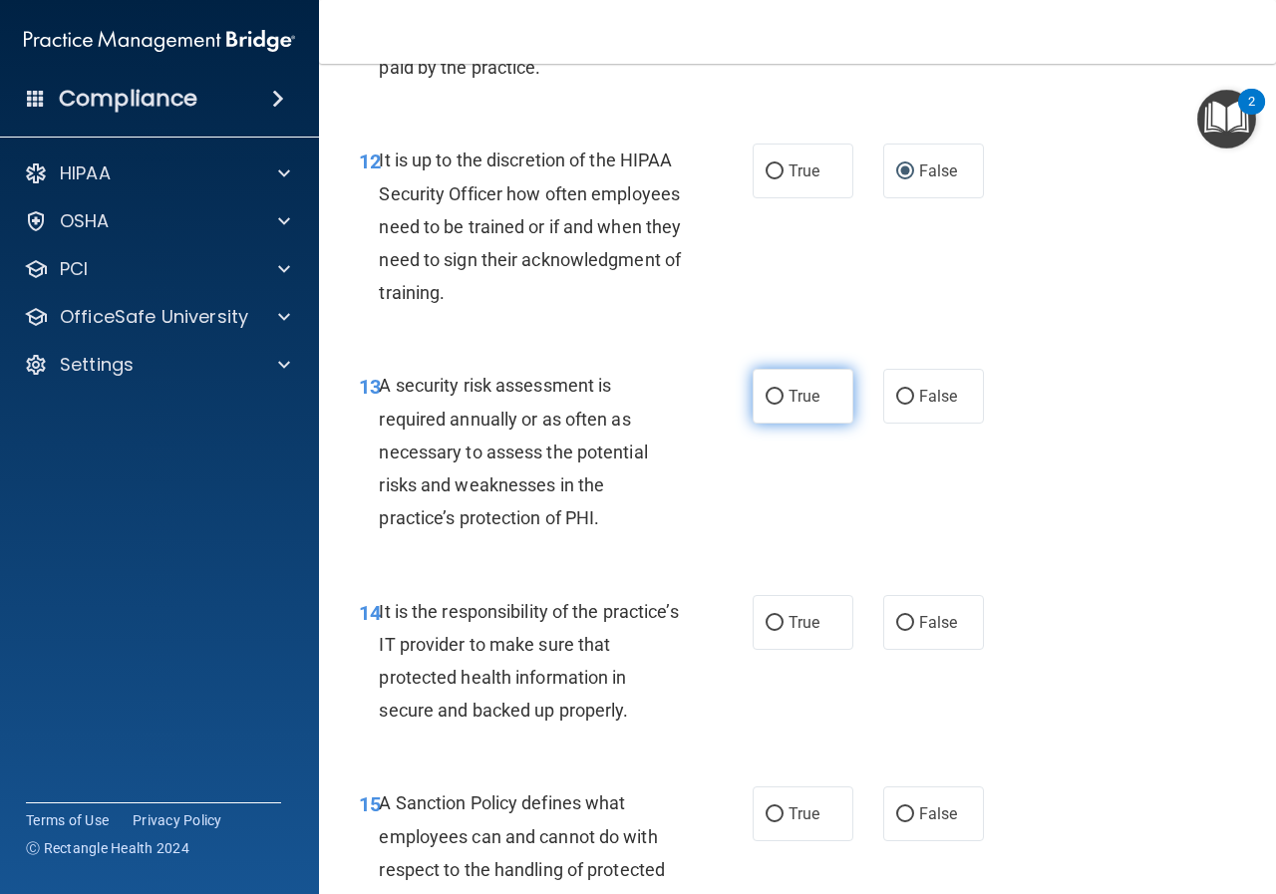
click at [789, 406] on span "True" at bounding box center [804, 396] width 31 height 19
click at [784, 405] on input "True" at bounding box center [775, 397] width 18 height 15
radio input "true"
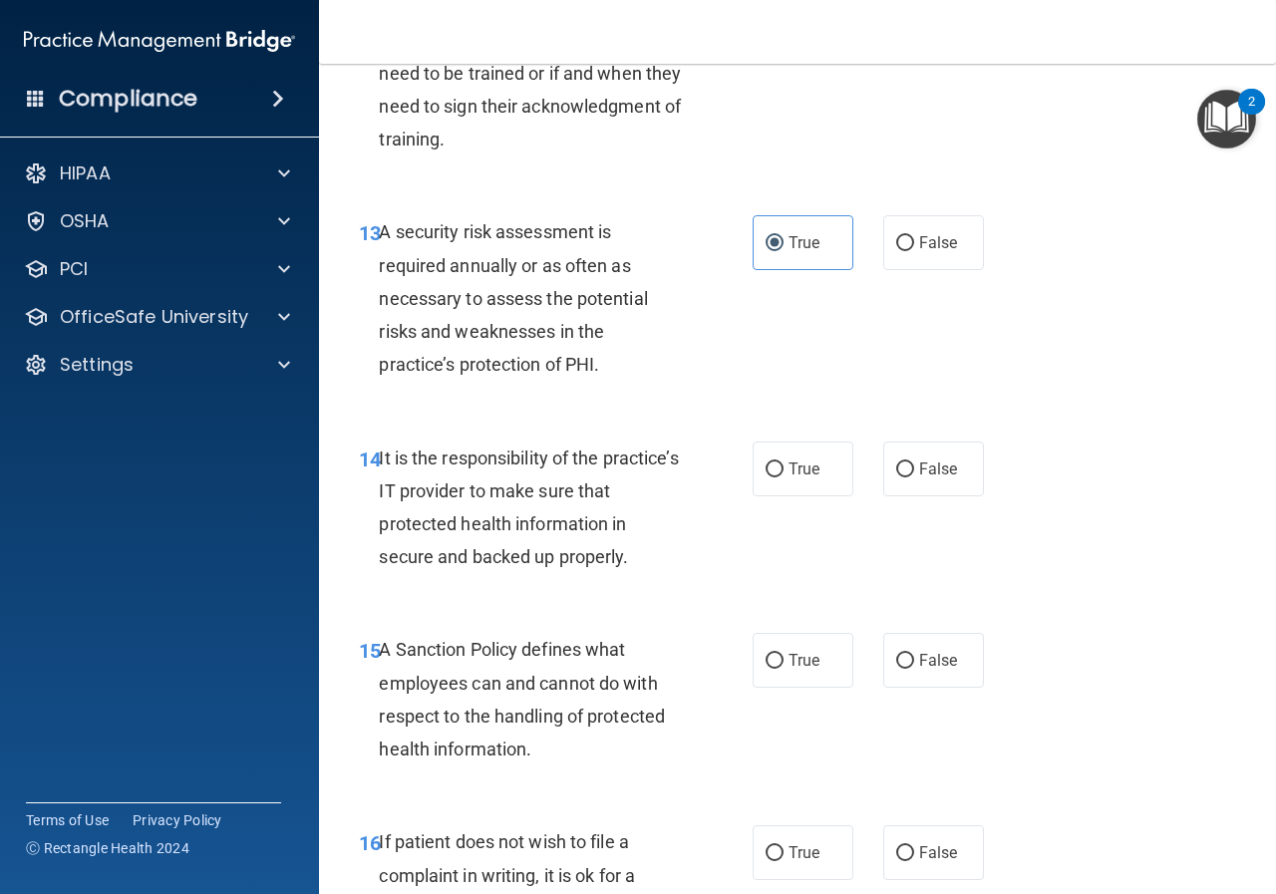
scroll to position [2991, 0]
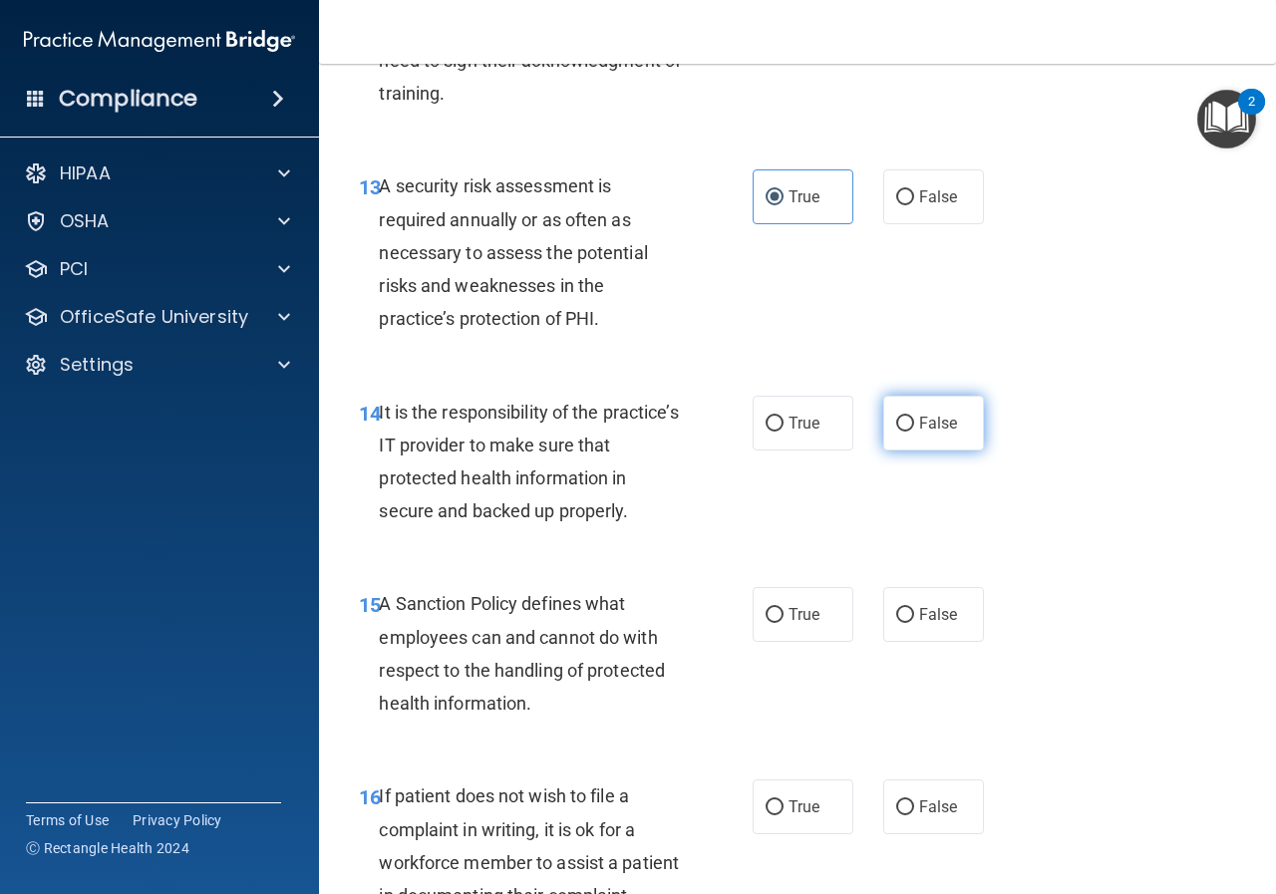
click at [896, 432] on input "False" at bounding box center [905, 424] width 18 height 15
radio input "true"
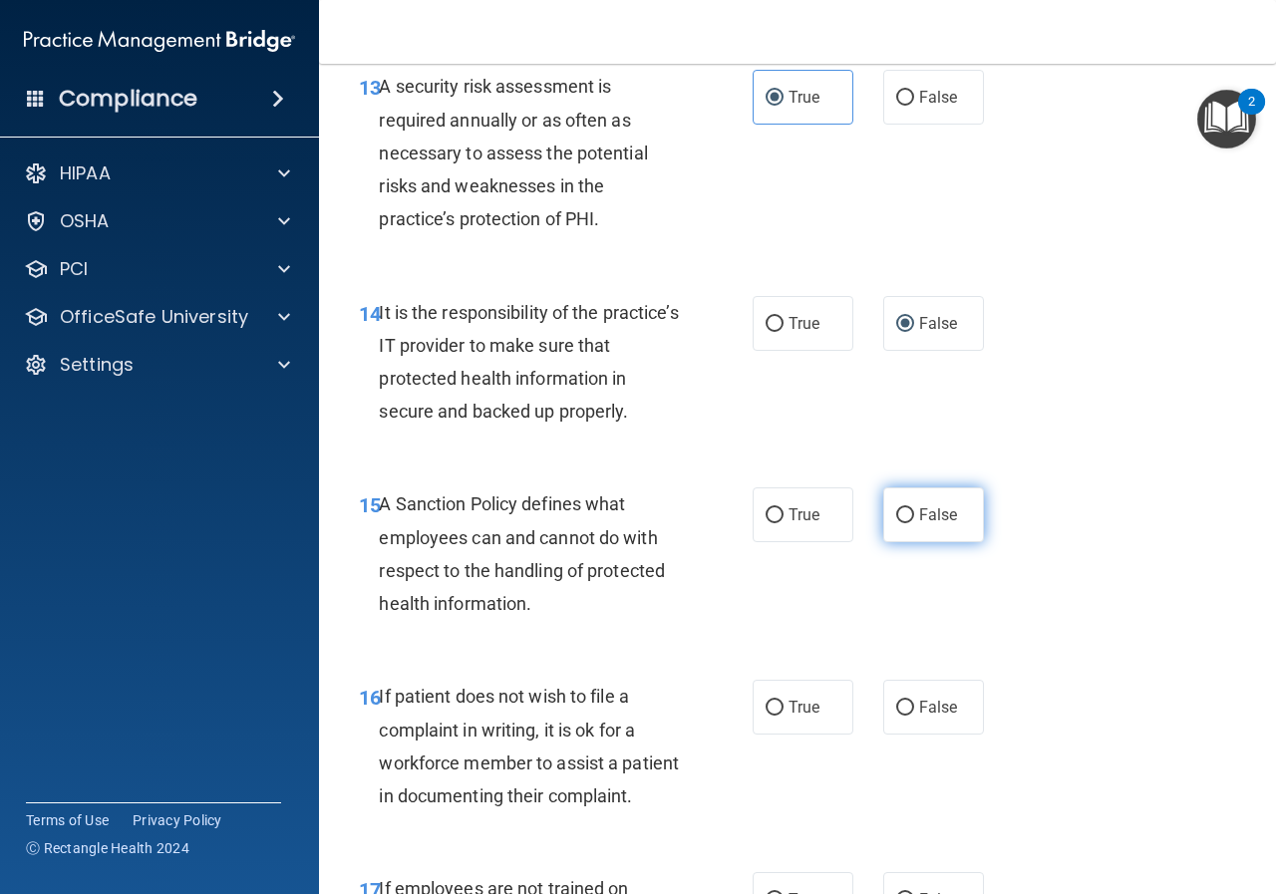
click at [896, 523] on input "False" at bounding box center [905, 515] width 18 height 15
radio input "true"
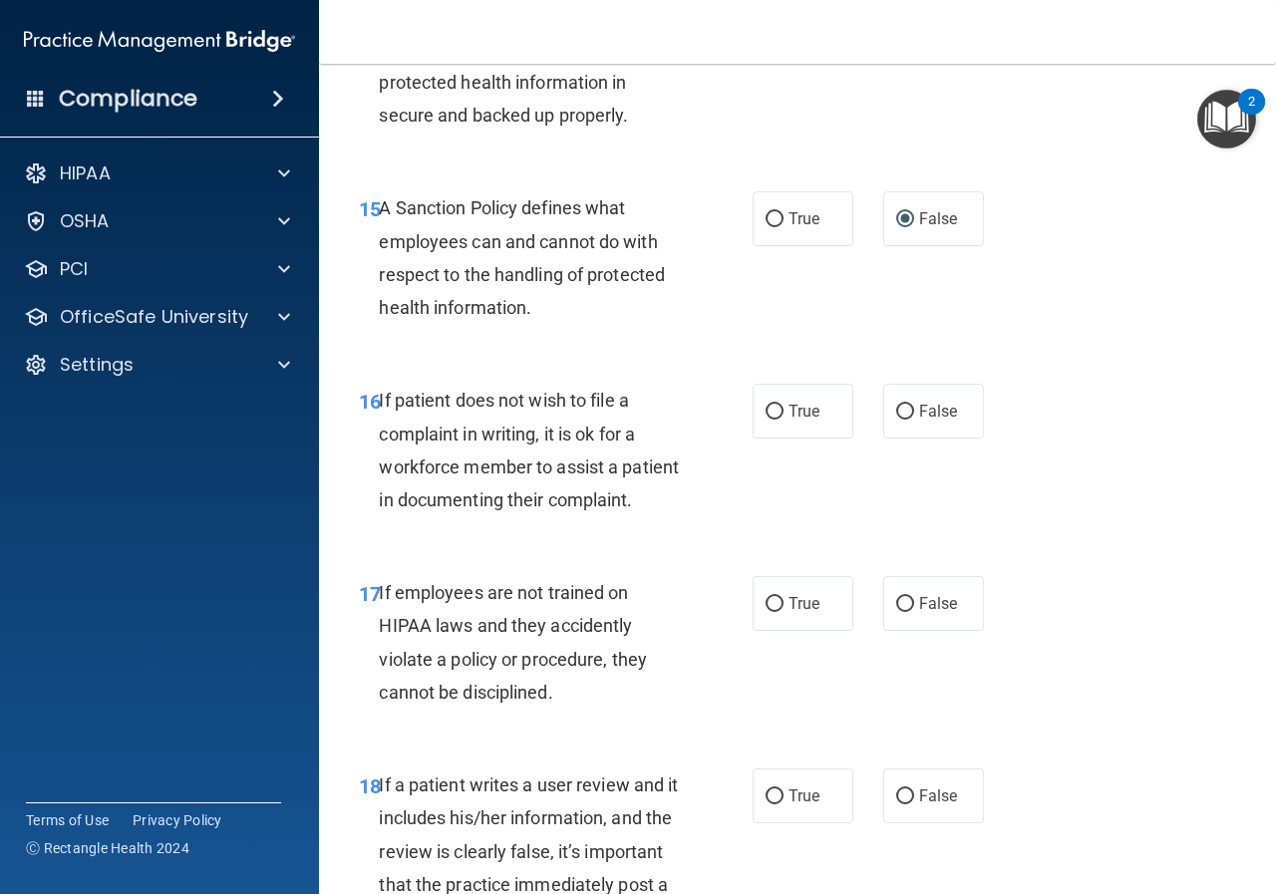
scroll to position [3389, 0]
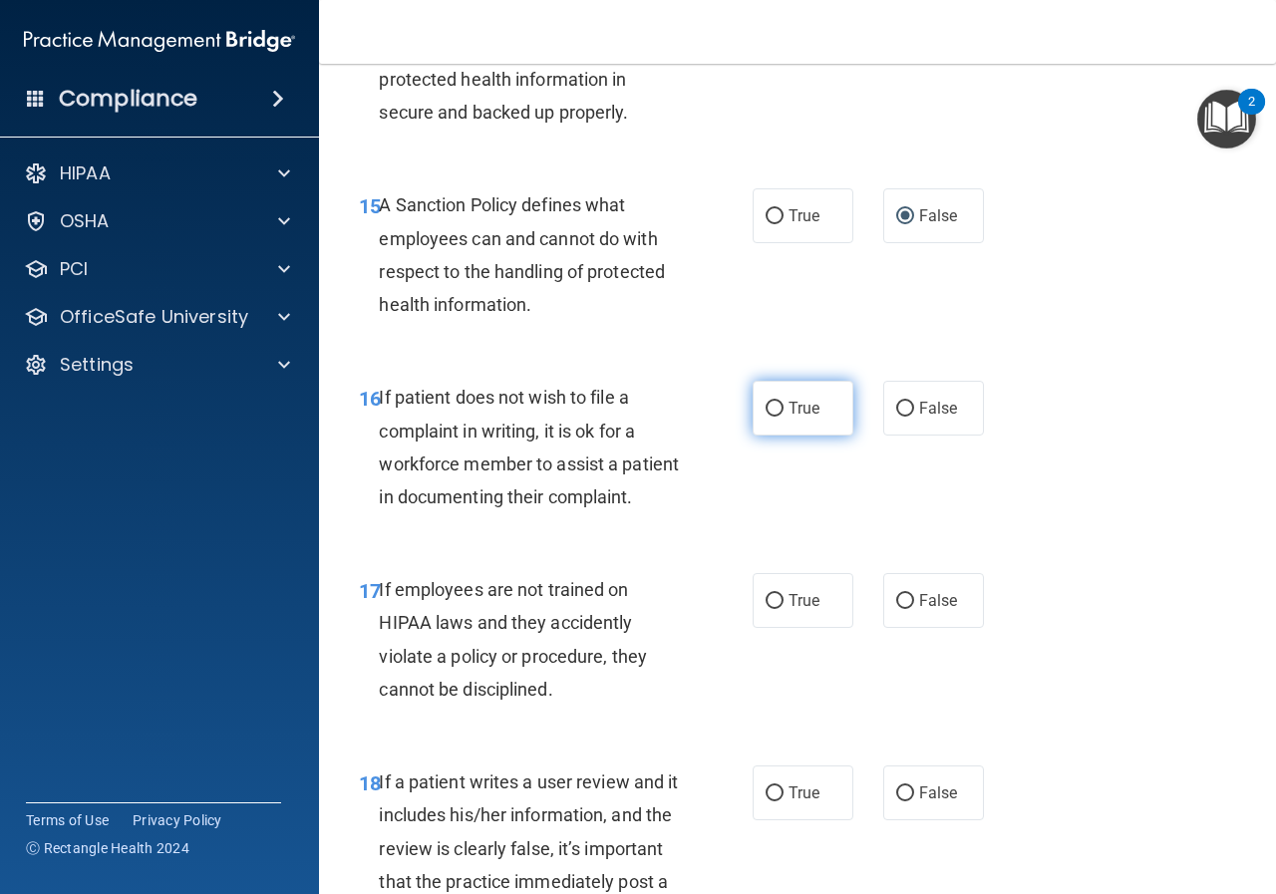
click at [806, 418] on span "True" at bounding box center [804, 408] width 31 height 19
click at [784, 417] on input "True" at bounding box center [775, 409] width 18 height 15
radio input "true"
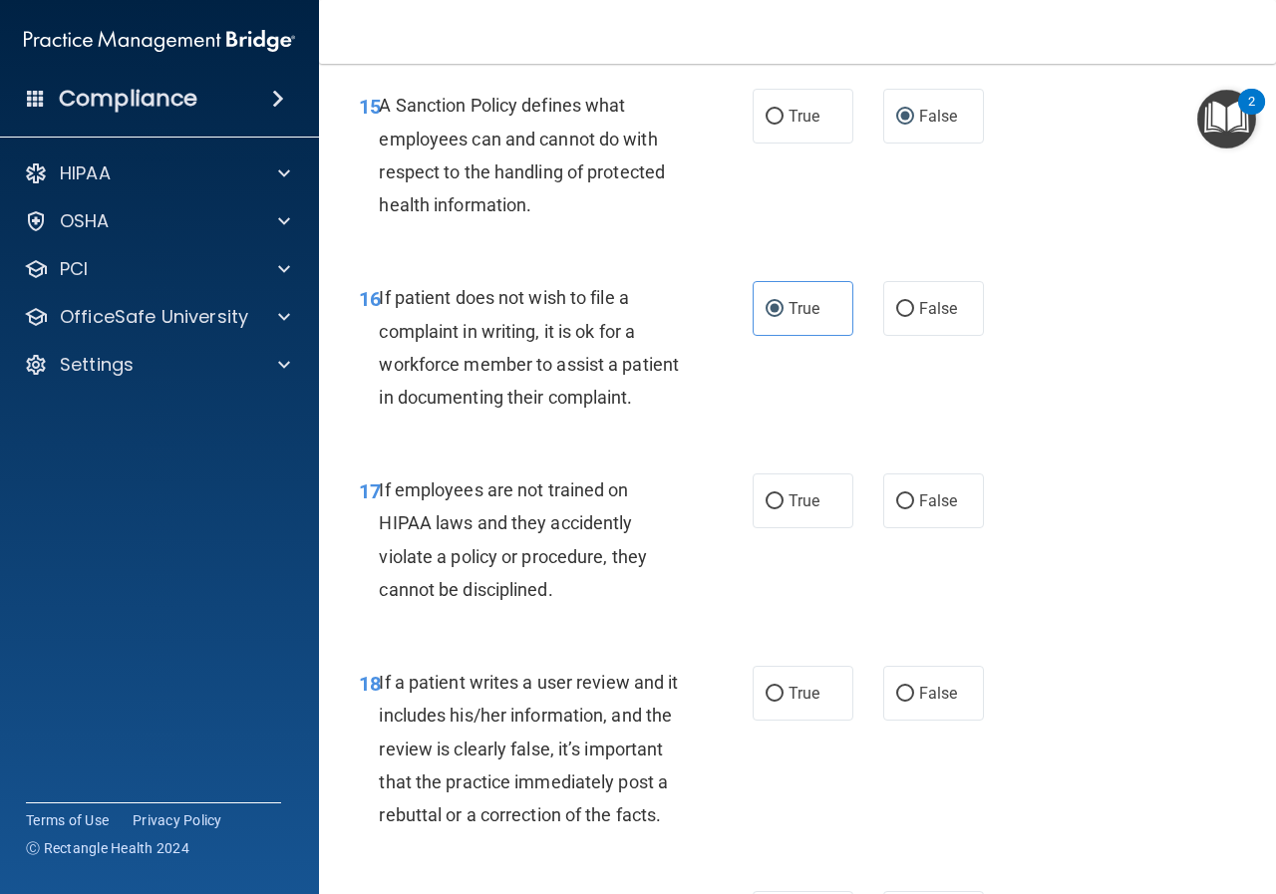
scroll to position [3589, 0]
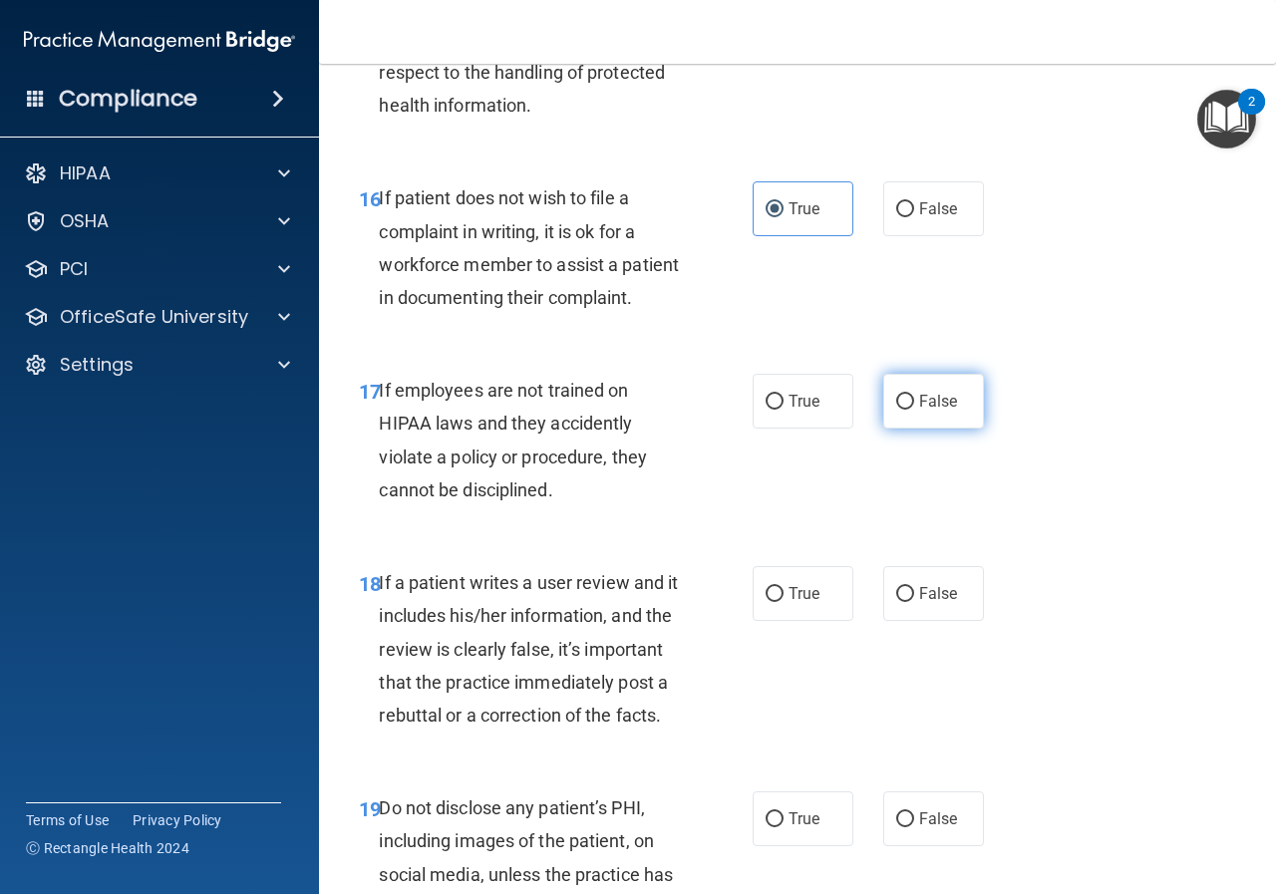
click at [898, 410] on input "False" at bounding box center [905, 402] width 18 height 15
radio input "true"
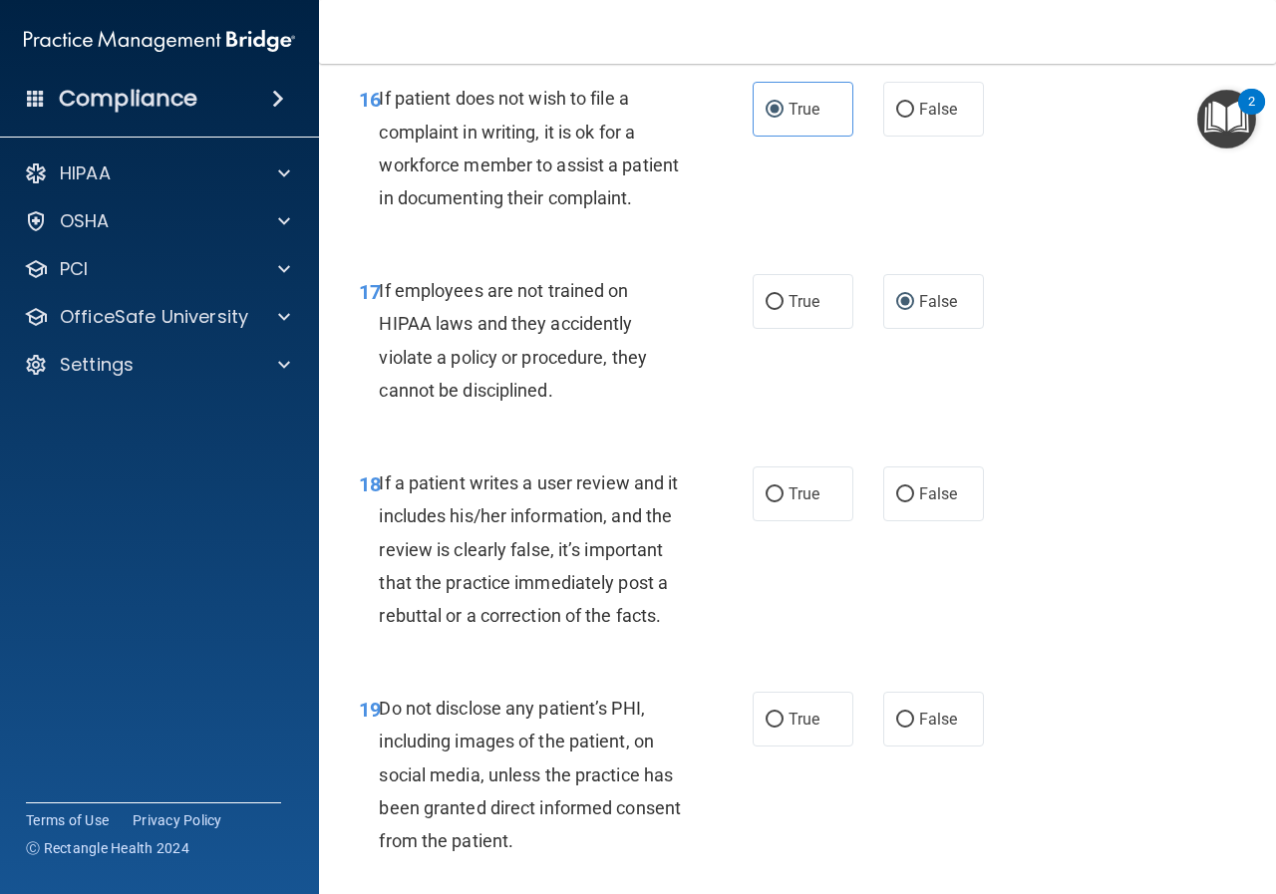
scroll to position [3788, 0]
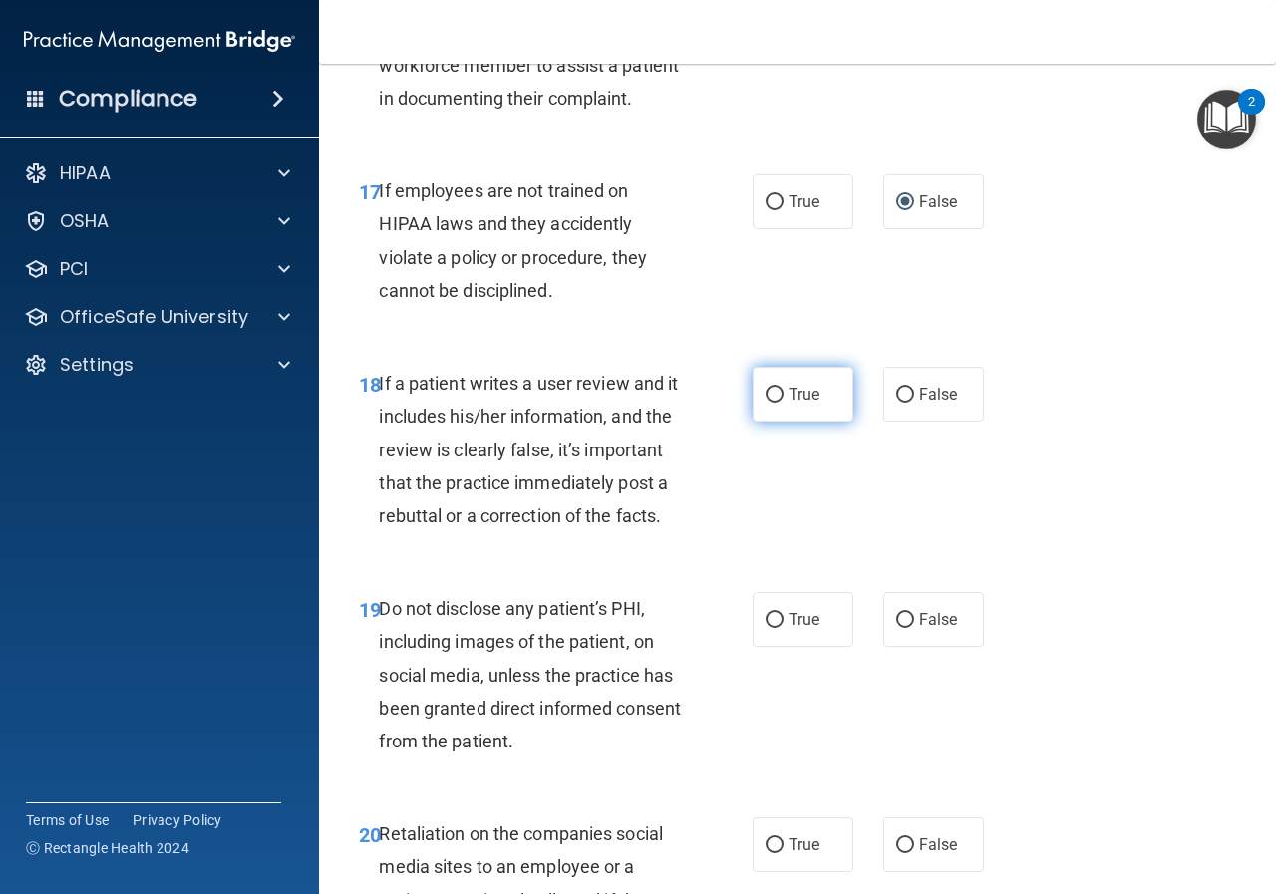
click at [789, 404] on span "True" at bounding box center [804, 394] width 31 height 19
click at [783, 403] on input "True" at bounding box center [775, 395] width 18 height 15
radio input "true"
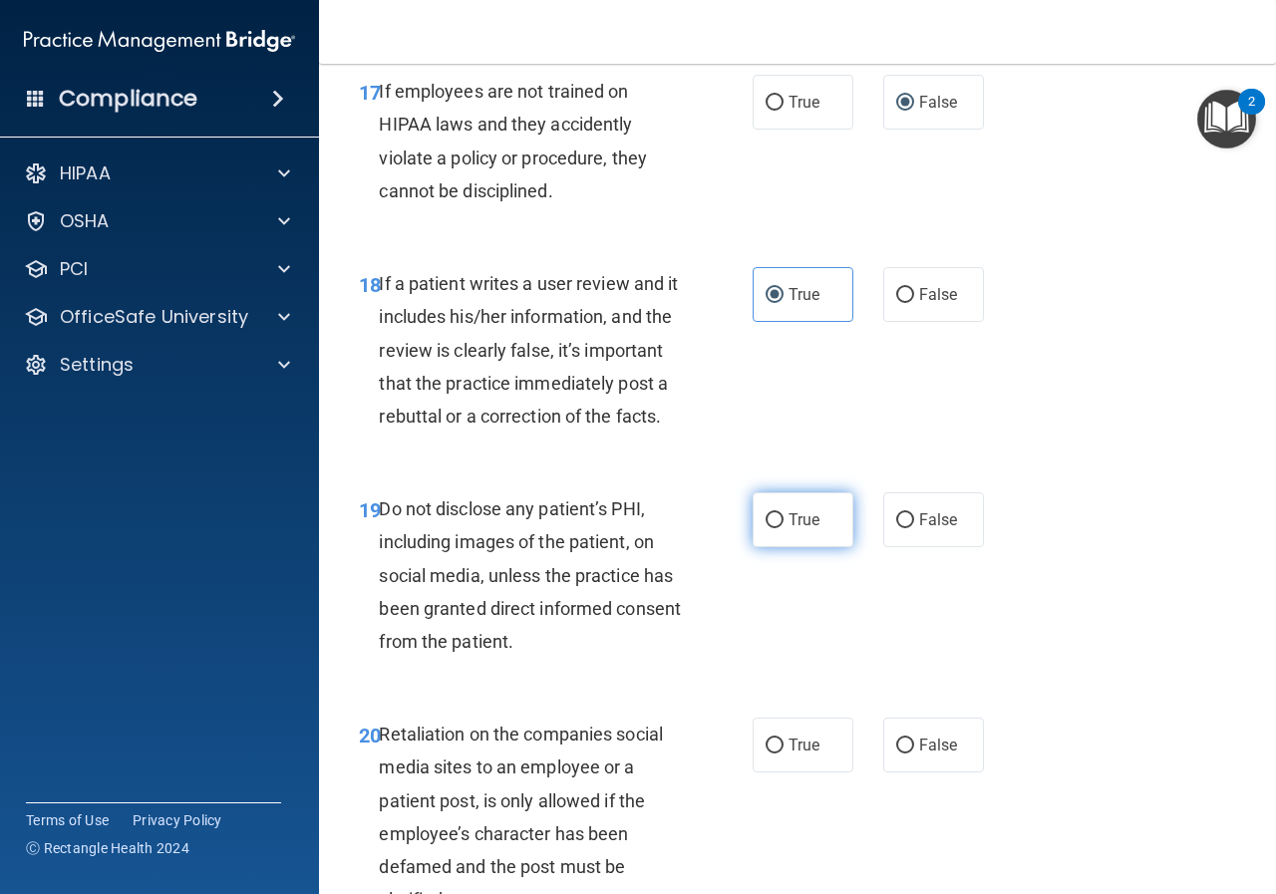
click at [789, 529] on span "True" at bounding box center [804, 519] width 31 height 19
click at [782, 528] on input "True" at bounding box center [775, 520] width 18 height 15
radio input "true"
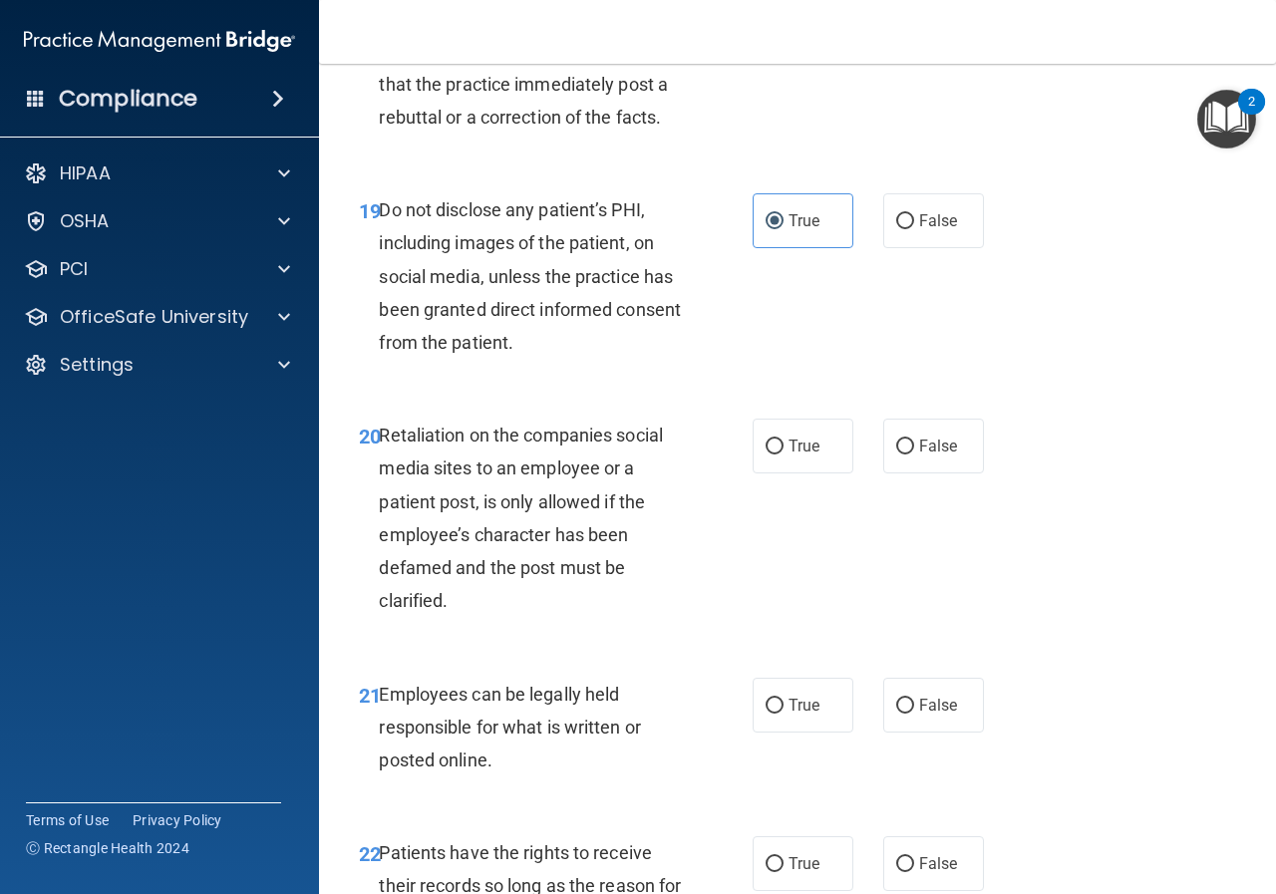
scroll to position [4287, 0]
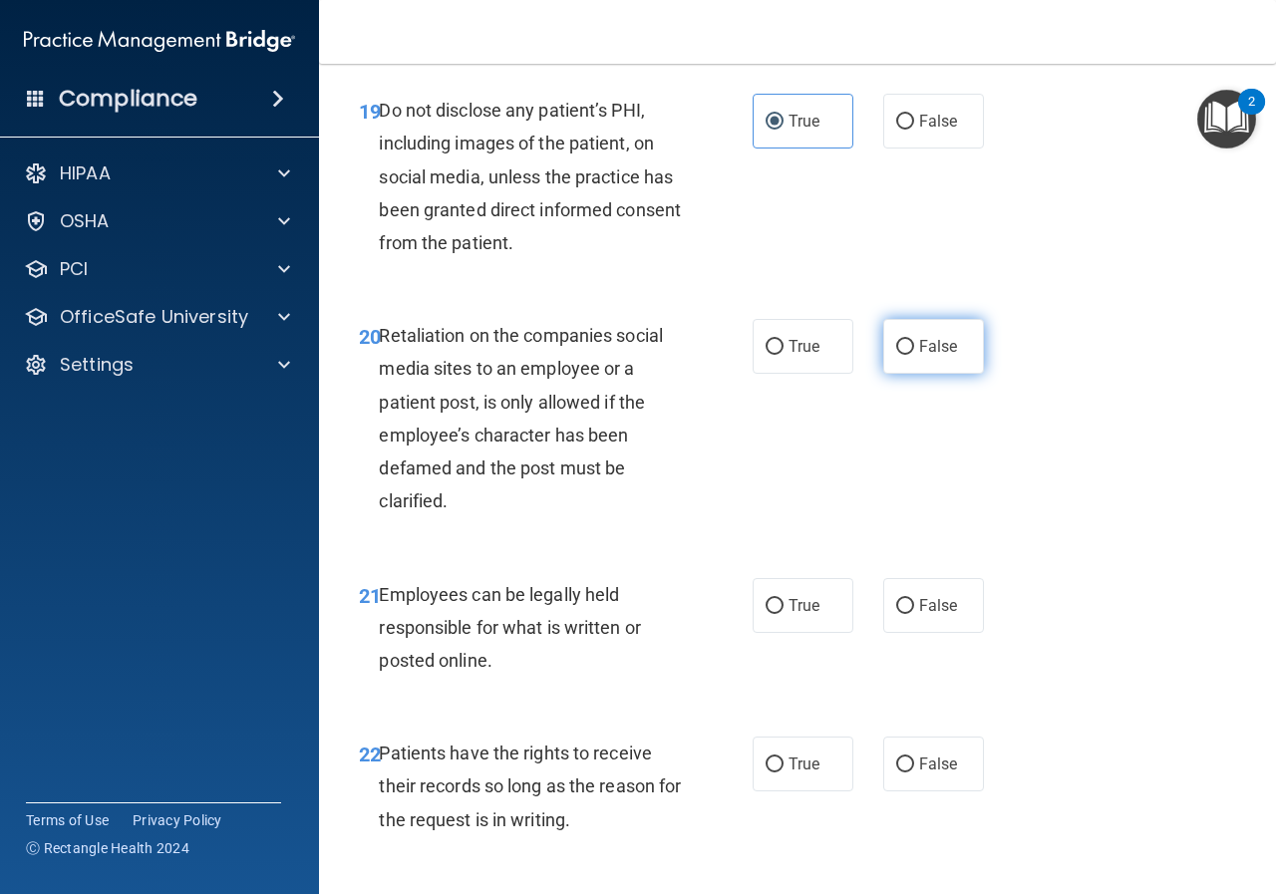
click at [908, 374] on label "False" at bounding box center [933, 346] width 101 height 55
click at [908, 355] on input "False" at bounding box center [905, 347] width 18 height 15
radio input "true"
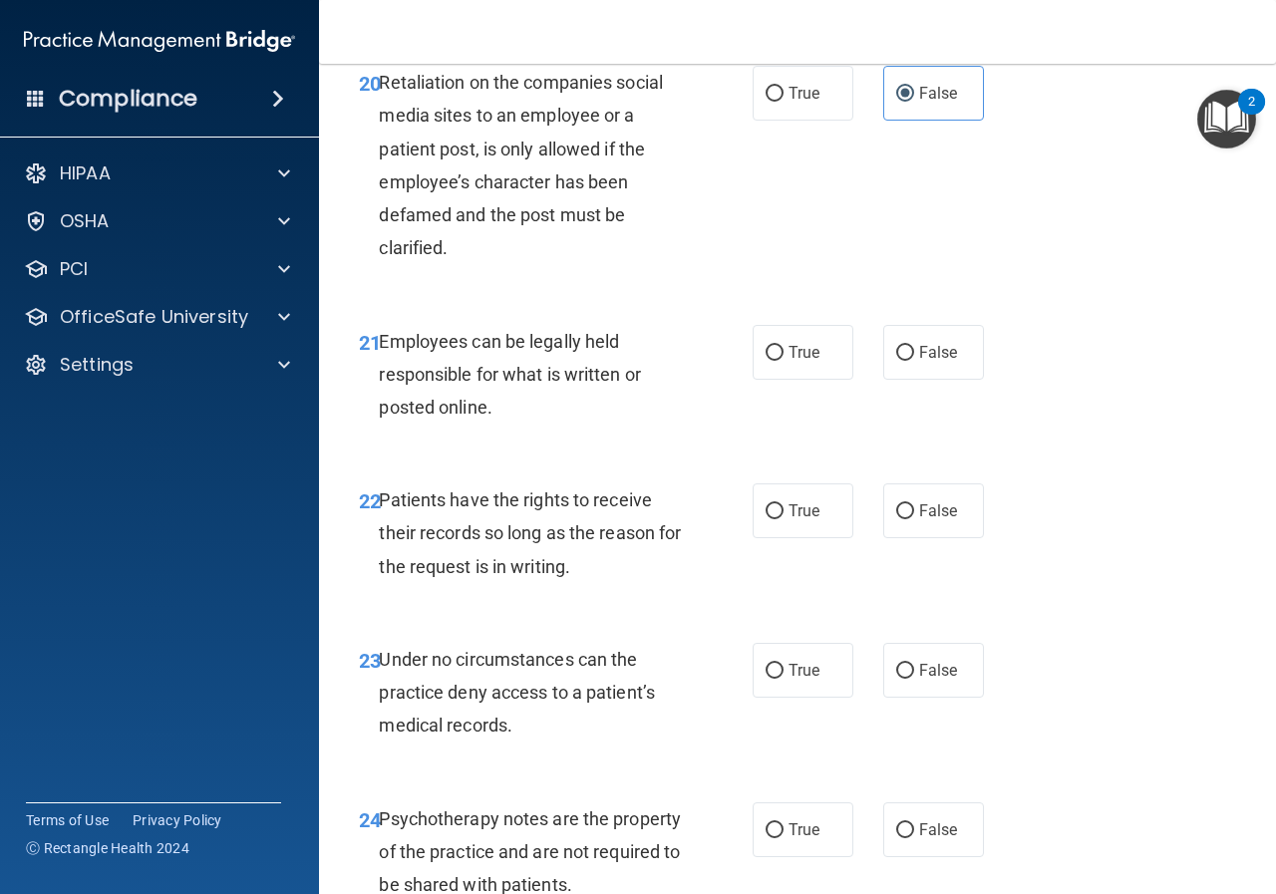
scroll to position [4586, 0]
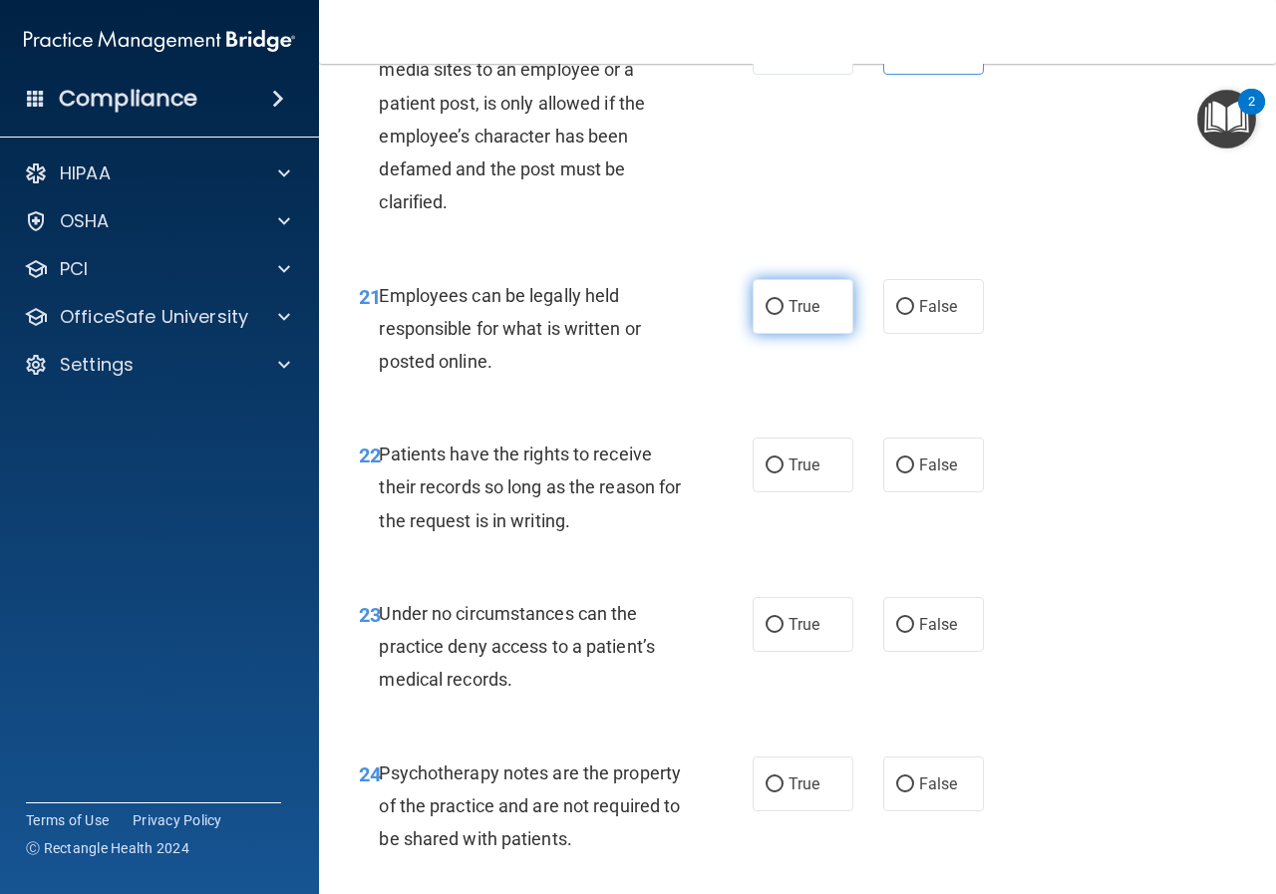
click at [810, 316] on span "True" at bounding box center [804, 306] width 31 height 19
click at [784, 315] on input "True" at bounding box center [775, 307] width 18 height 15
radio input "true"
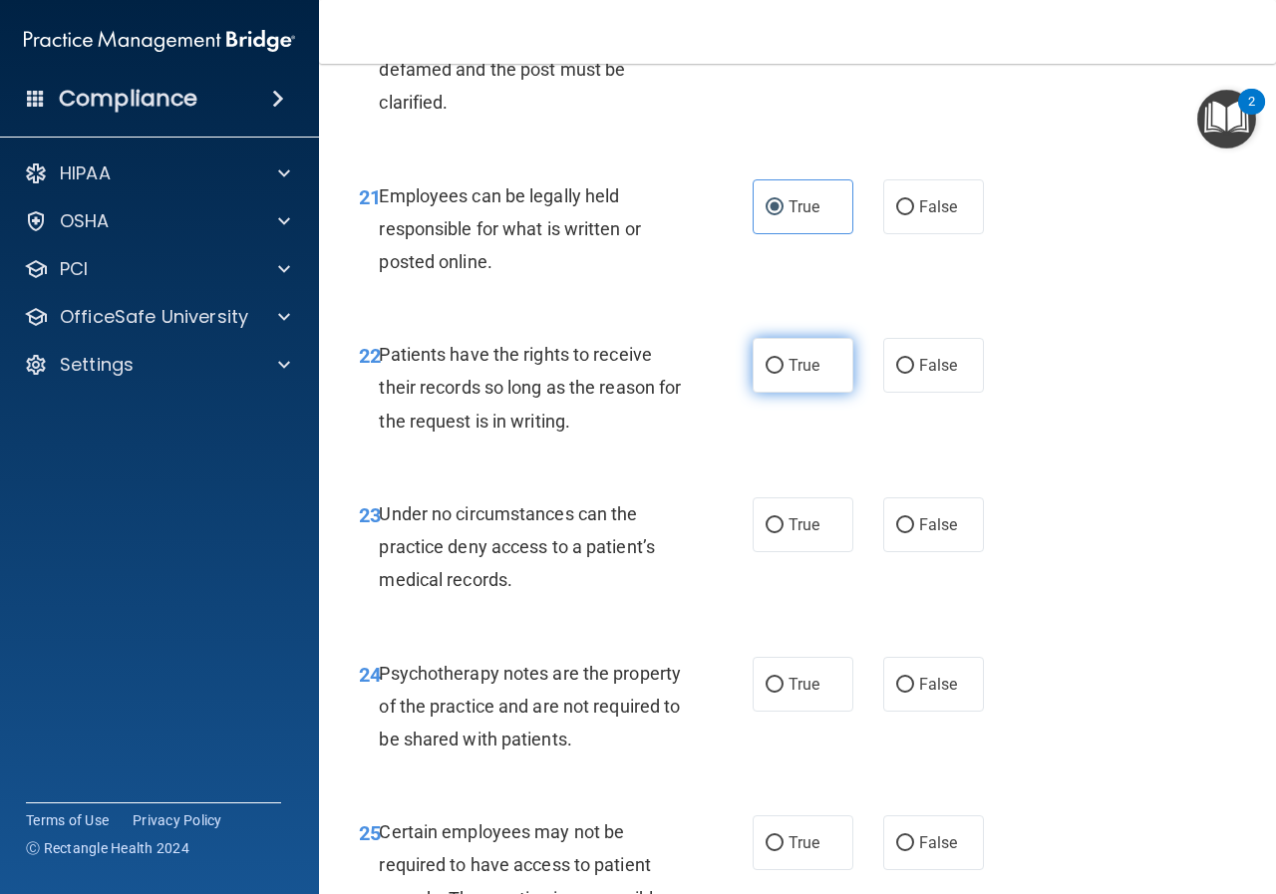
click at [789, 375] on span "True" at bounding box center [804, 365] width 31 height 19
click at [782, 374] on input "True" at bounding box center [775, 366] width 18 height 15
radio input "true"
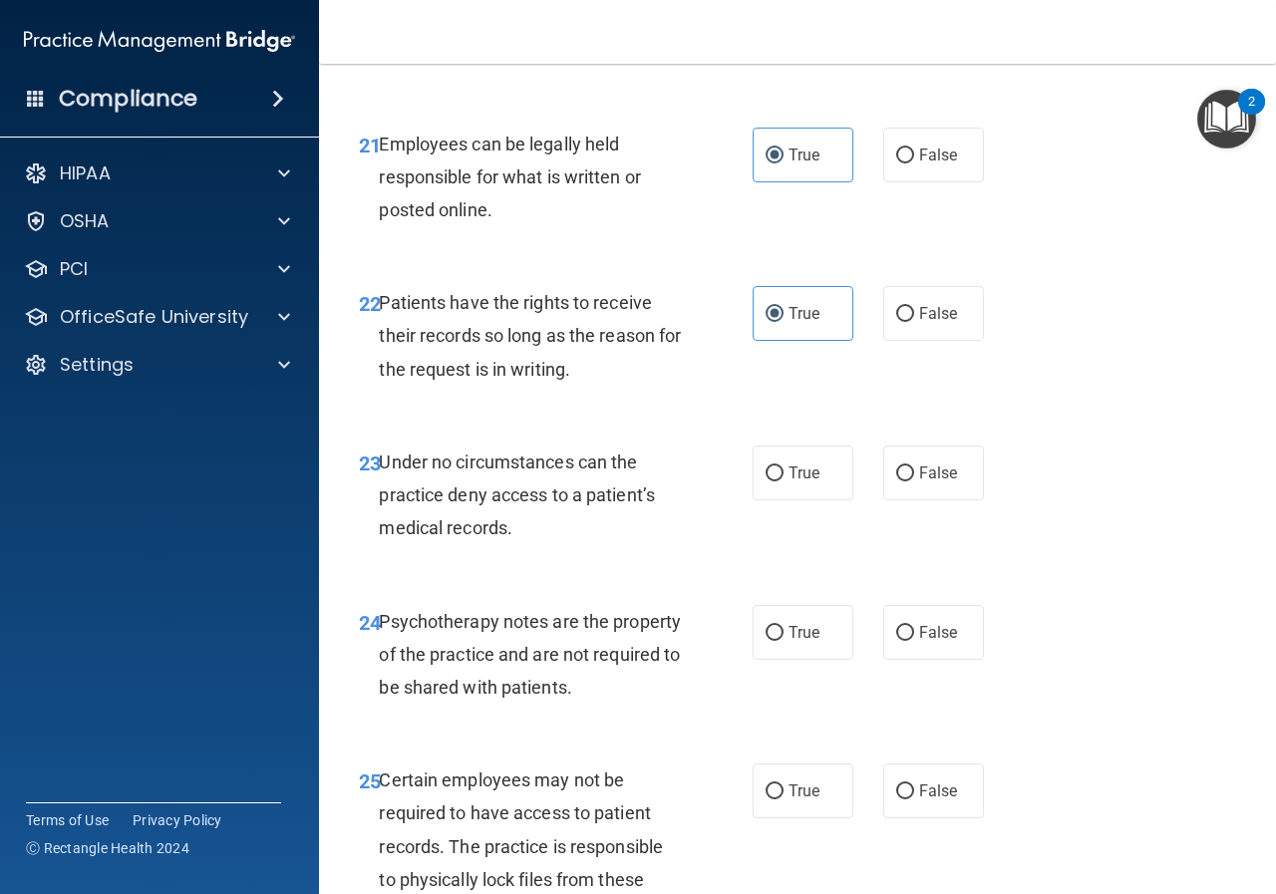
scroll to position [4785, 0]
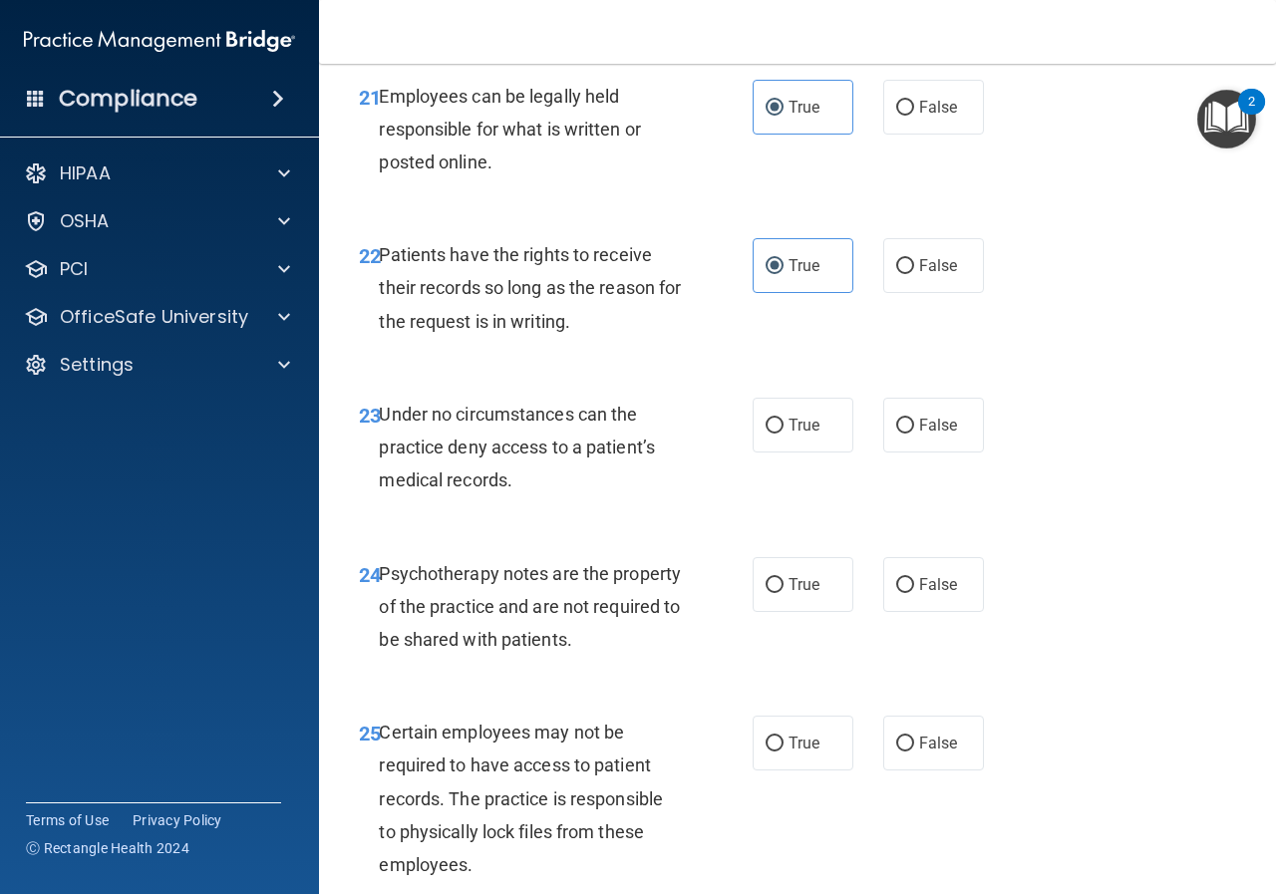
drag, startPoint x: 764, startPoint y: 715, endPoint x: 738, endPoint y: 715, distance: 25.9
click at [766, 593] on input "True" at bounding box center [775, 585] width 18 height 15
radio input "true"
click at [789, 435] on span "True" at bounding box center [804, 425] width 31 height 19
click at [782, 434] on input "True" at bounding box center [775, 426] width 18 height 15
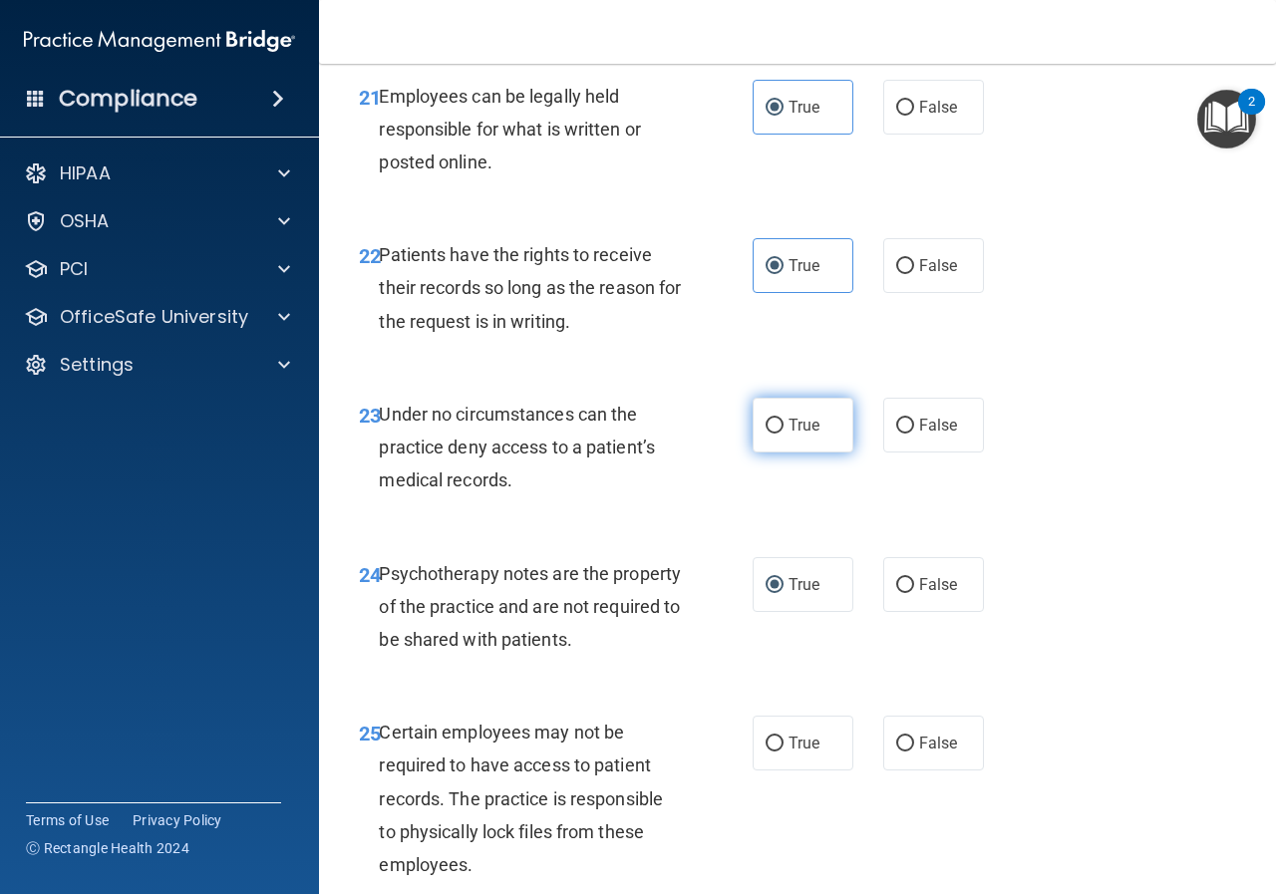
radio input "true"
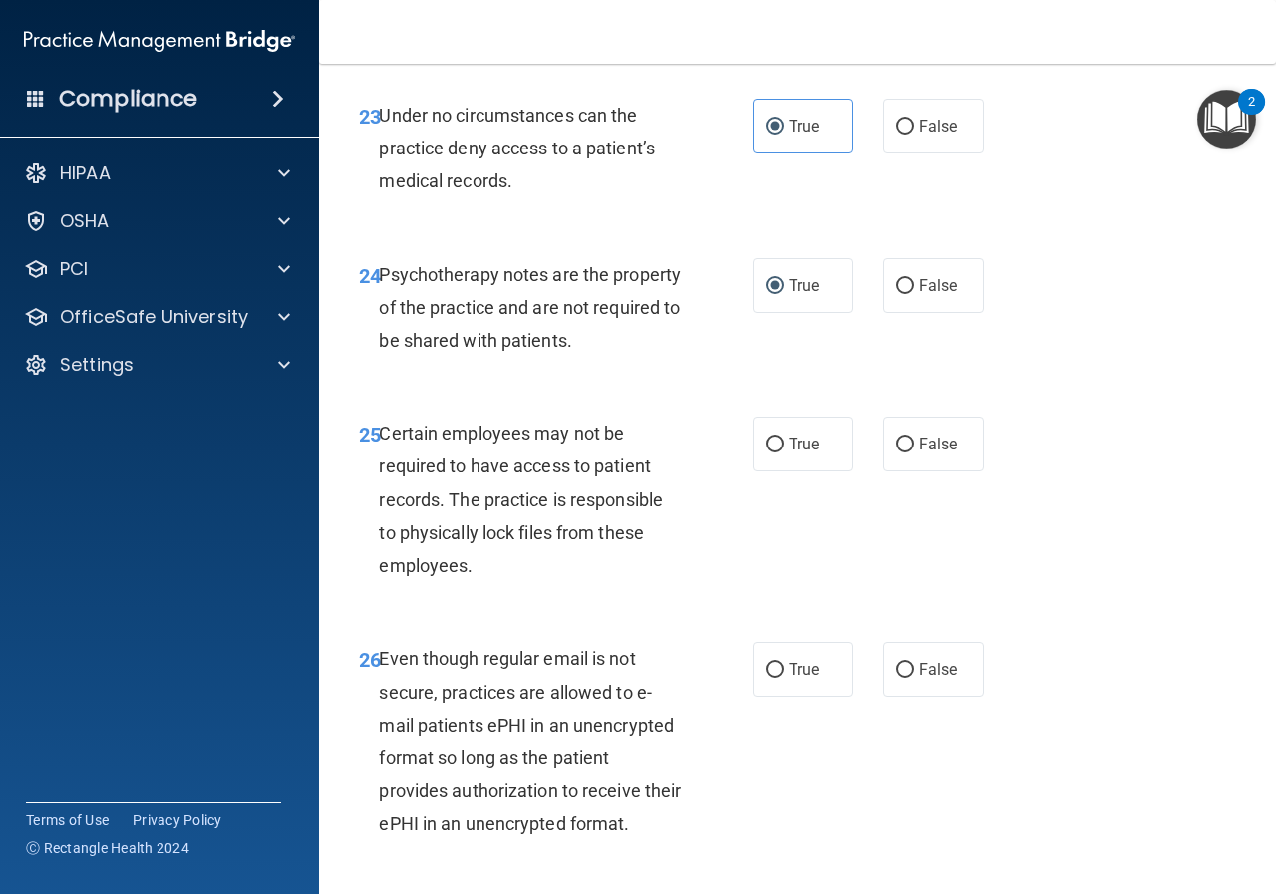
scroll to position [5184, 0]
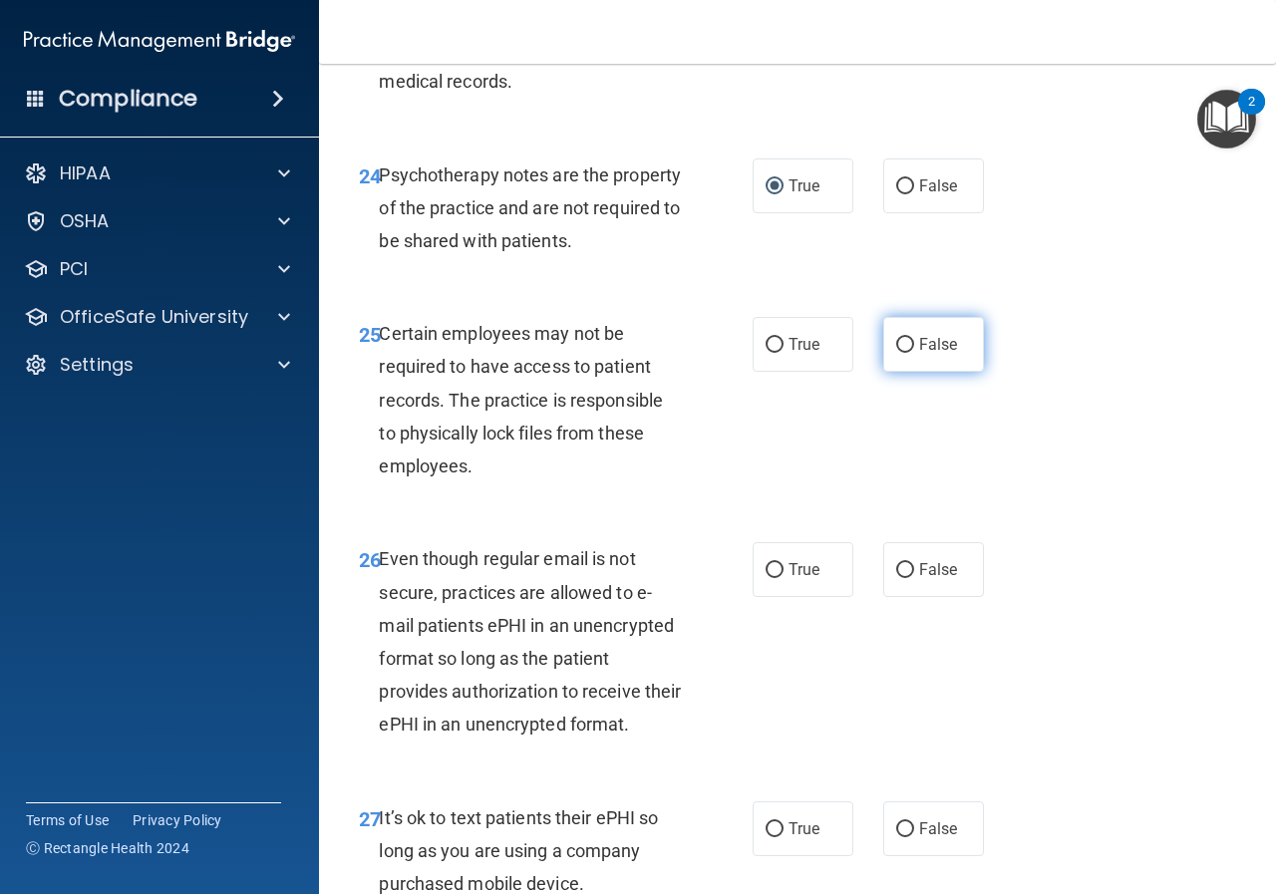
click at [908, 372] on label "False" at bounding box center [933, 344] width 101 height 55
click at [908, 353] on input "False" at bounding box center [905, 345] width 18 height 15
radio input "true"
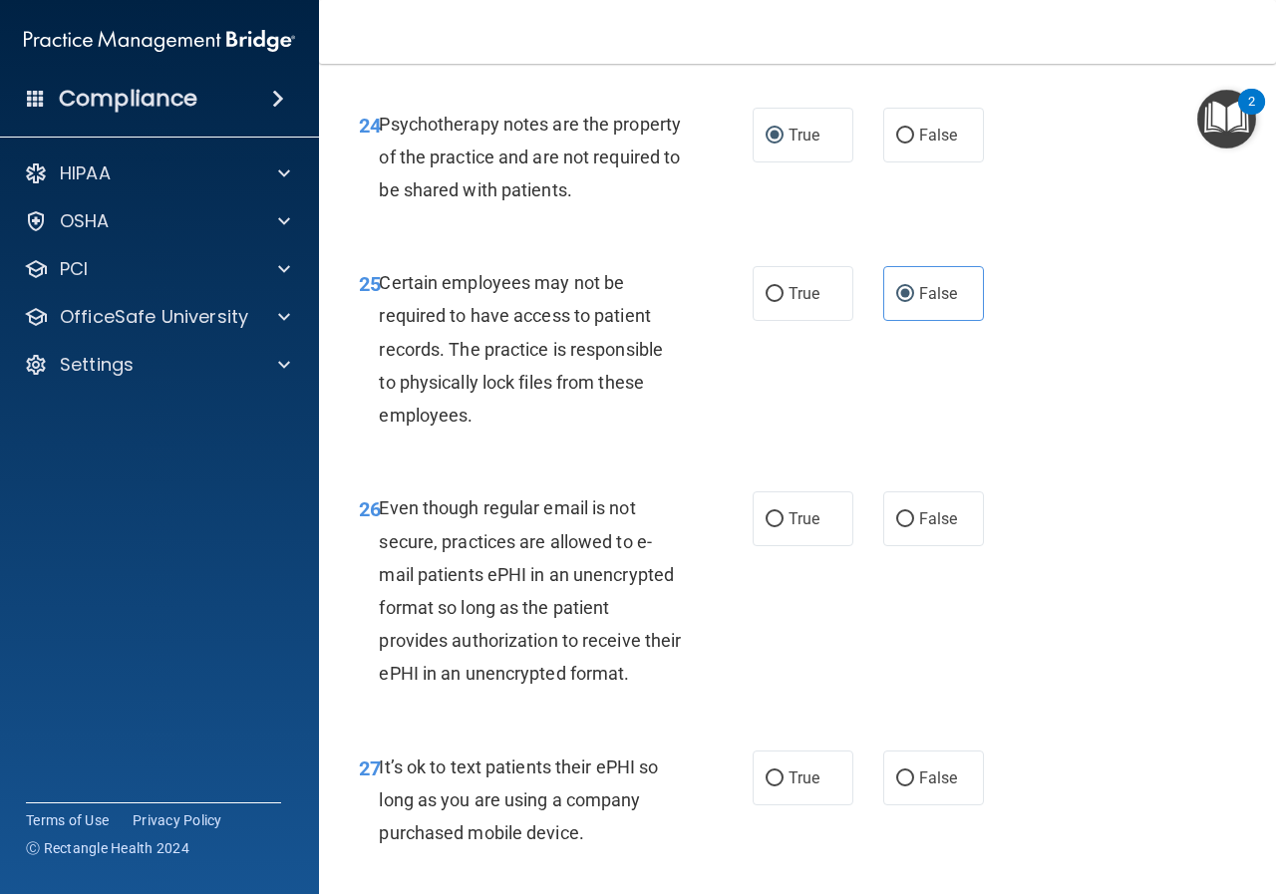
scroll to position [5283, 0]
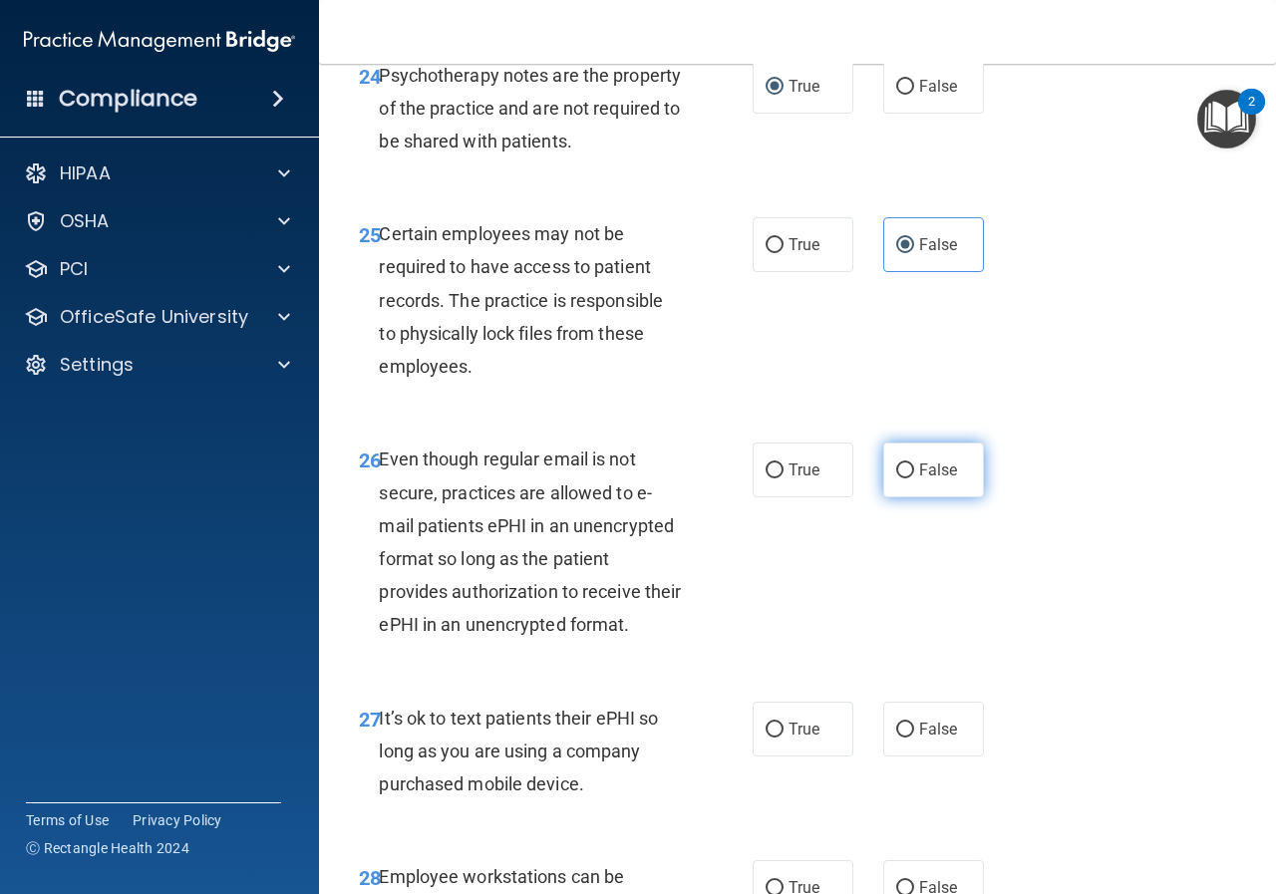
click at [919, 480] on span "False" at bounding box center [938, 470] width 39 height 19
click at [914, 479] on input "False" at bounding box center [905, 471] width 18 height 15
radio input "true"
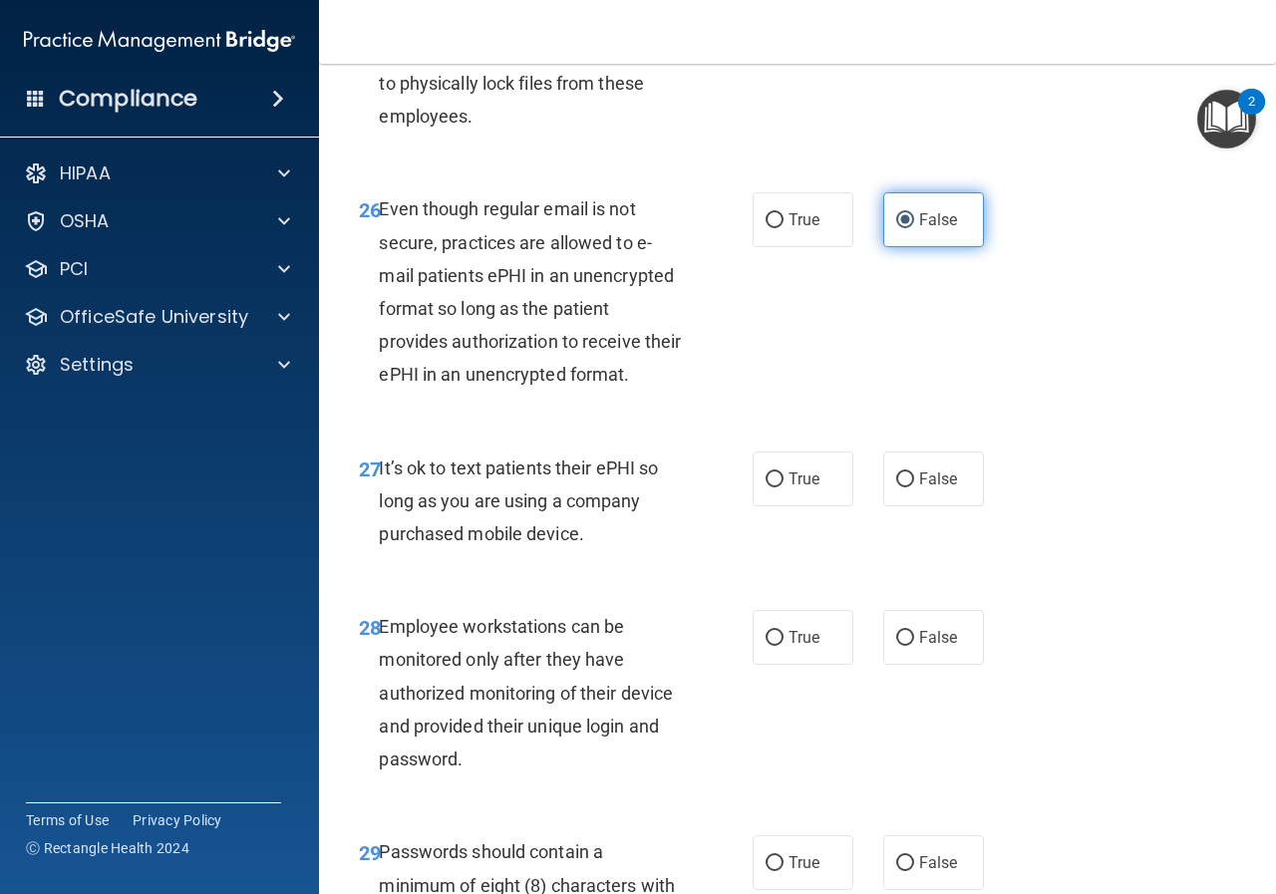
scroll to position [5583, 0]
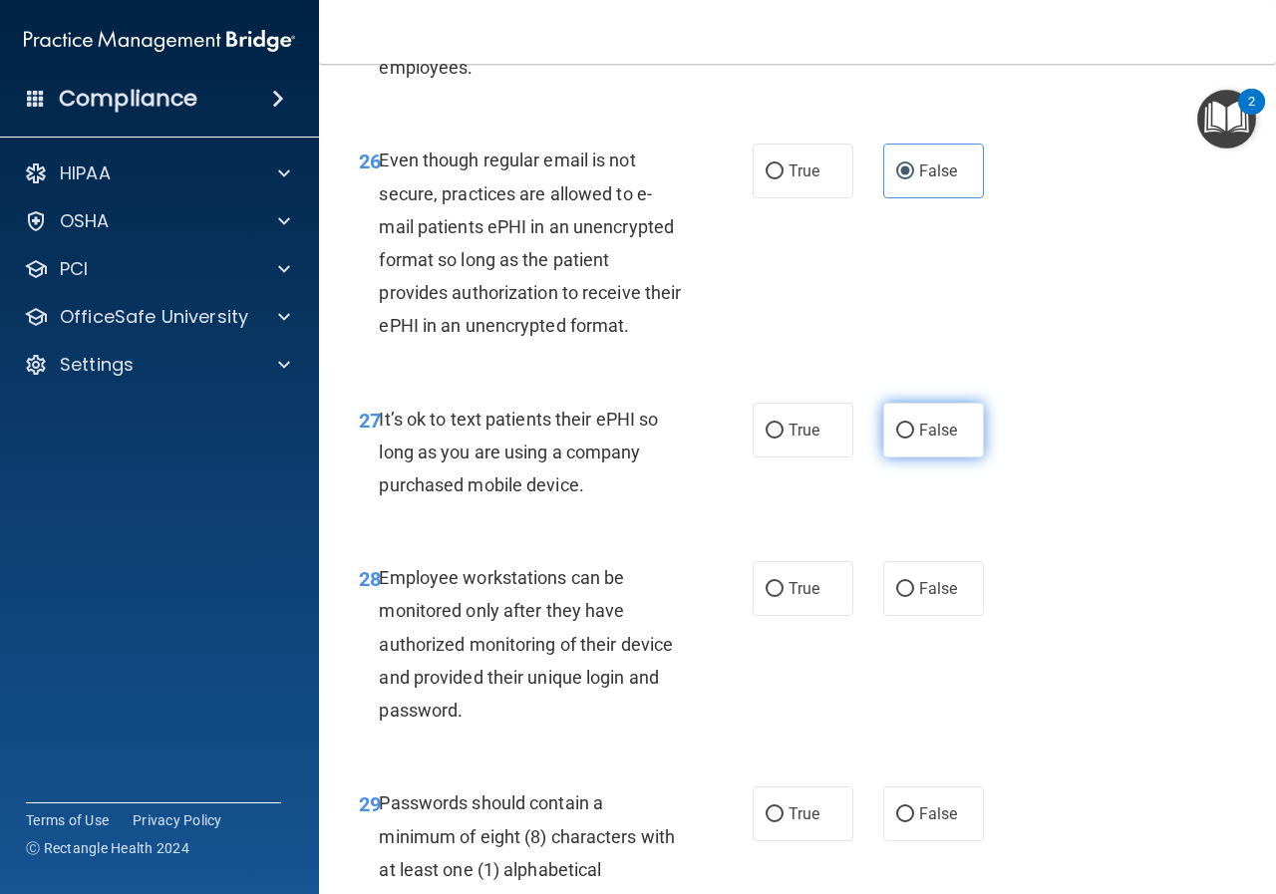
click at [920, 440] on span "False" at bounding box center [938, 430] width 39 height 19
click at [914, 439] on input "False" at bounding box center [905, 431] width 18 height 15
radio input "true"
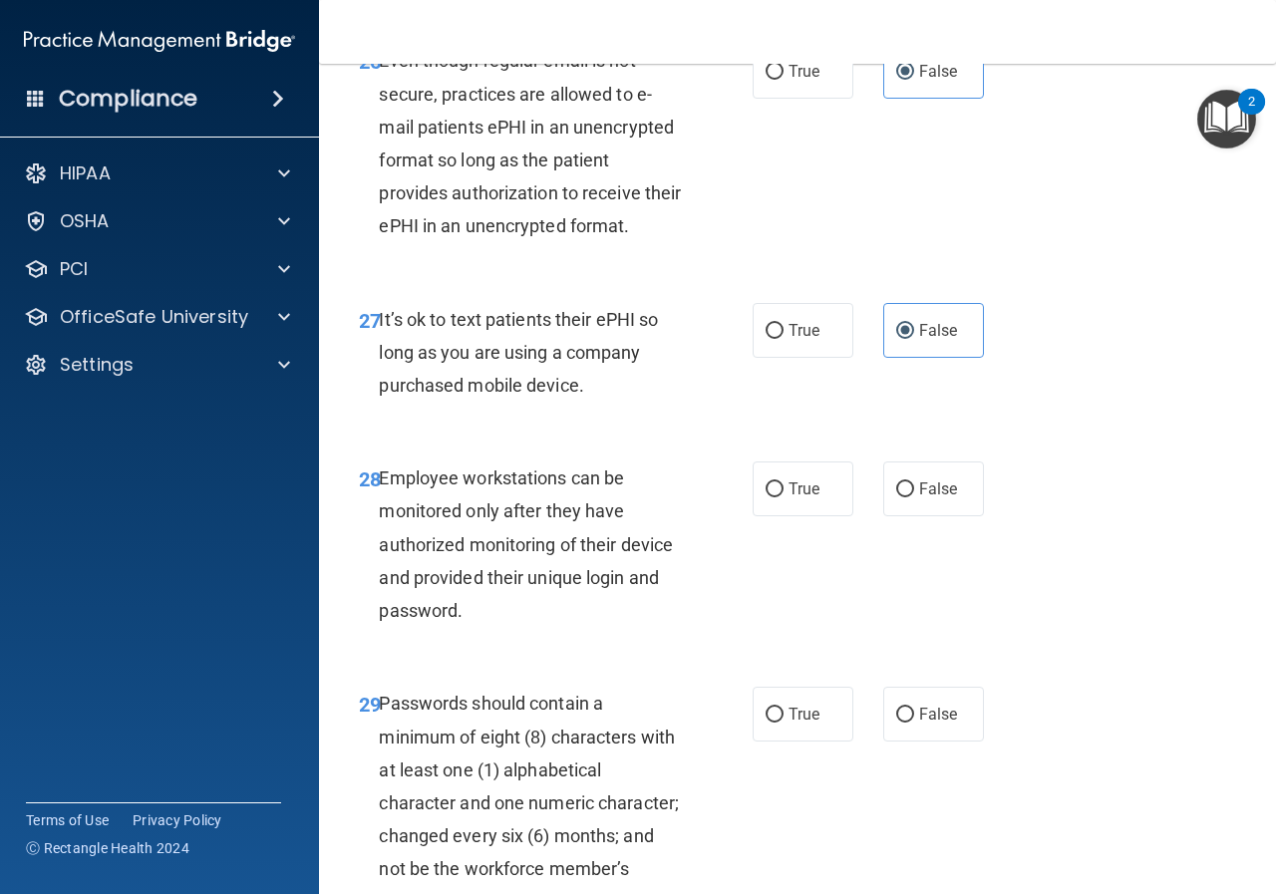
scroll to position [5782, 0]
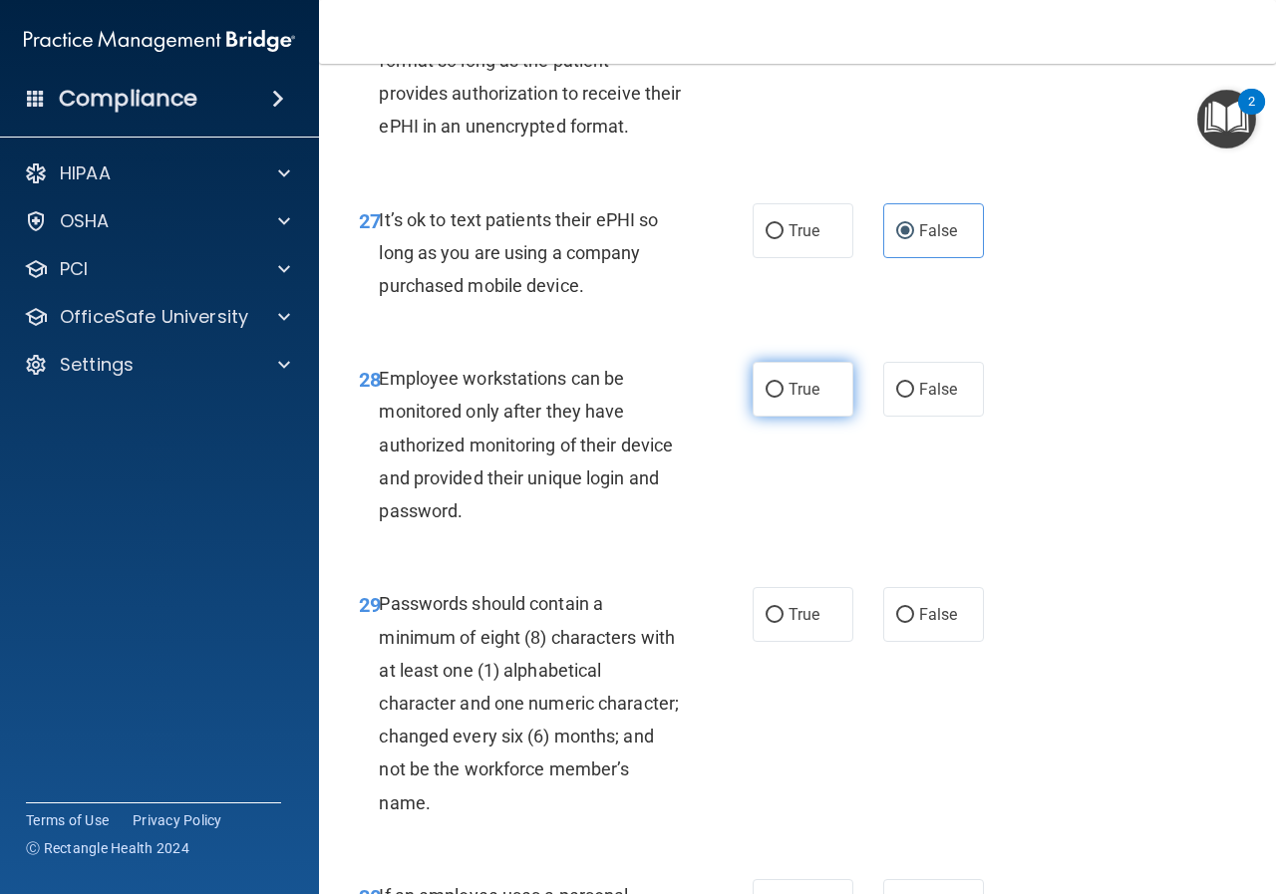
click at [791, 399] on span "True" at bounding box center [804, 389] width 31 height 19
click at [784, 398] on input "True" at bounding box center [775, 390] width 18 height 15
radio input "true"
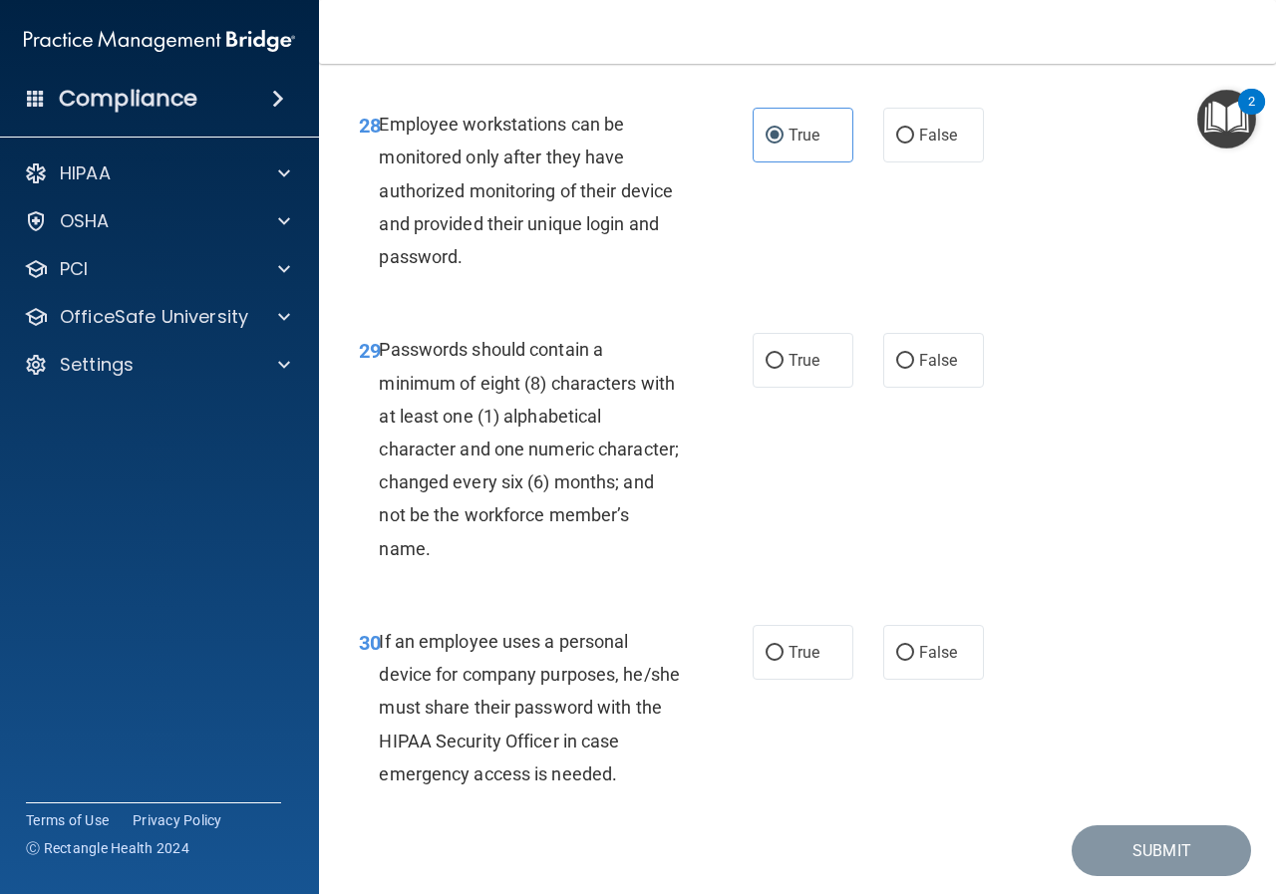
scroll to position [6081, 0]
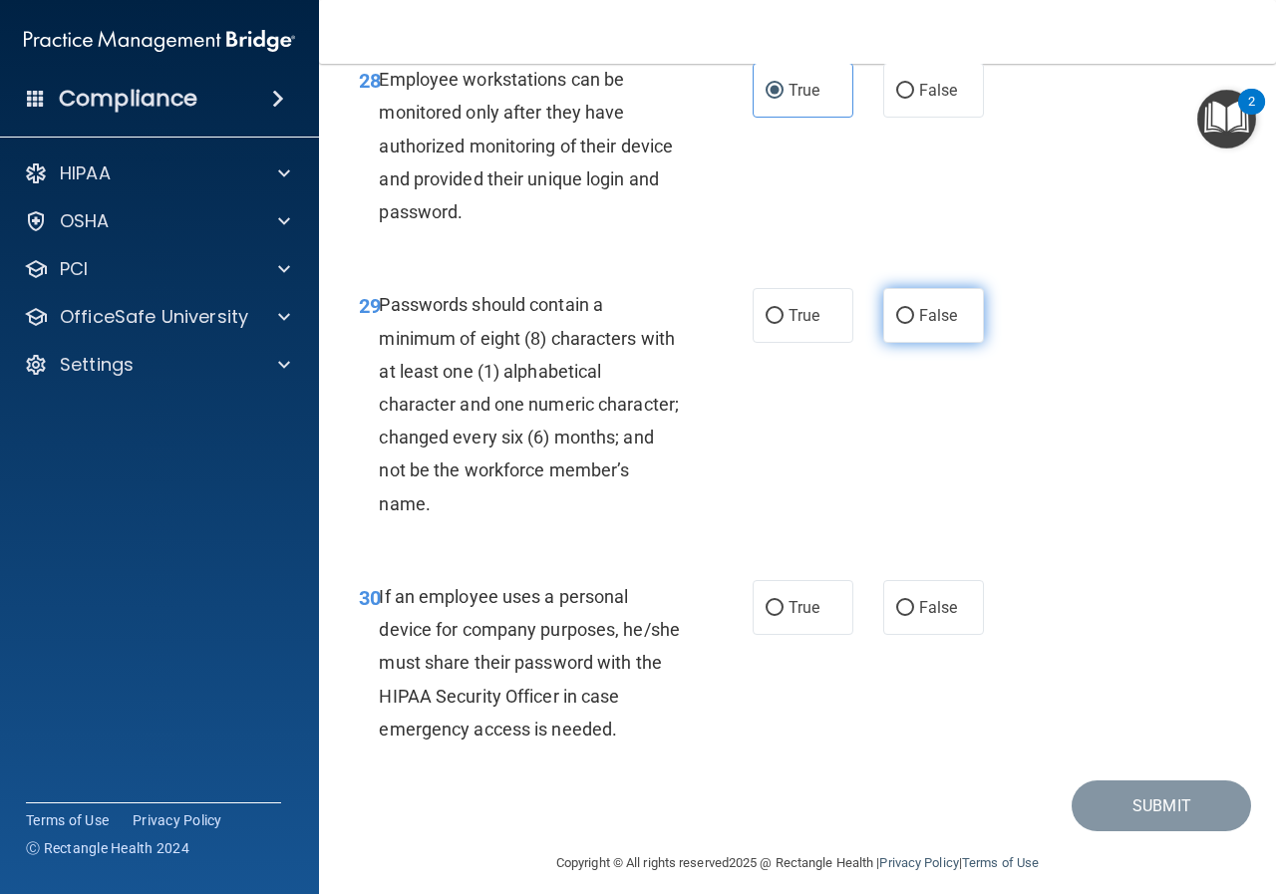
click at [897, 324] on input "False" at bounding box center [905, 316] width 18 height 15
radio input "true"
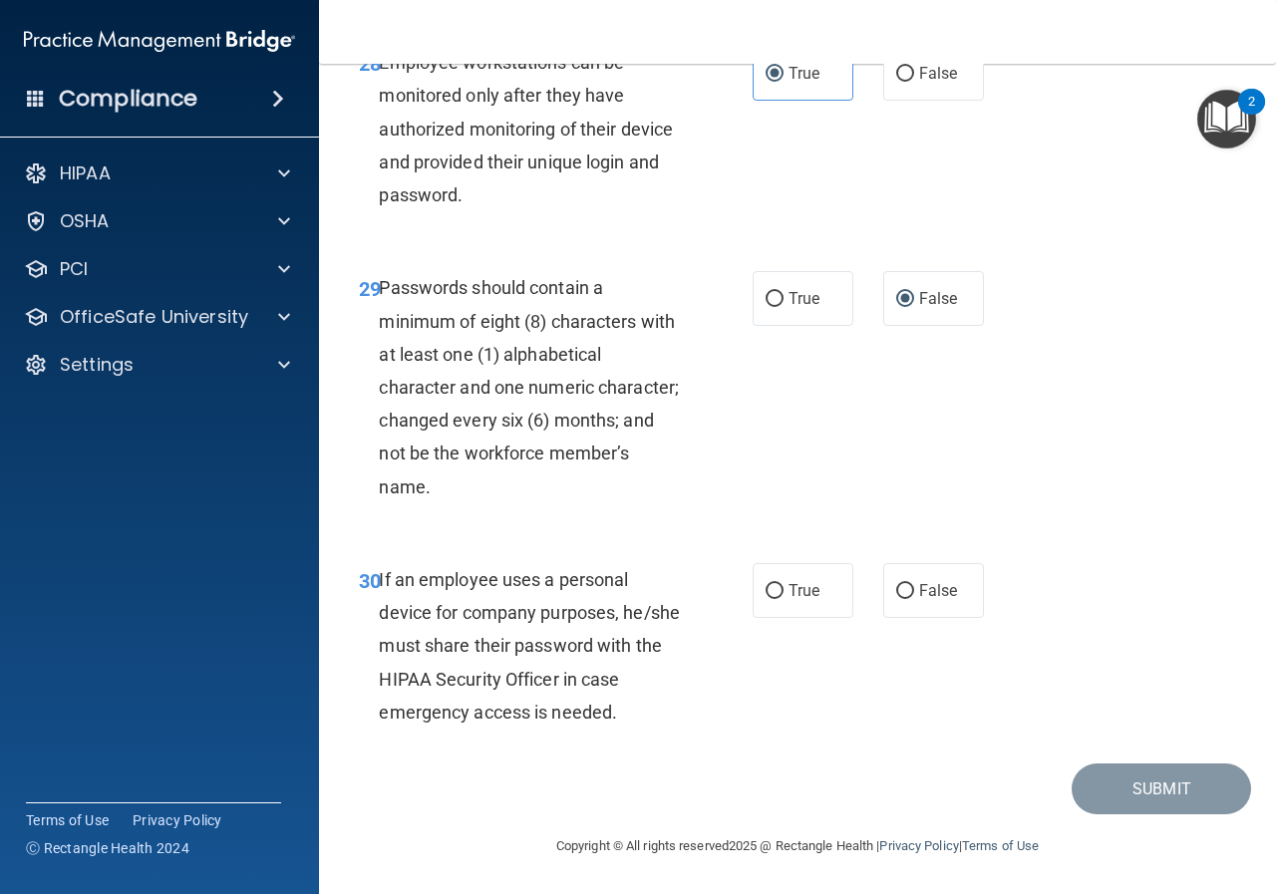
scroll to position [6230, 0]
click at [782, 580] on label "True" at bounding box center [803, 590] width 101 height 55
click at [782, 584] on input "True" at bounding box center [775, 591] width 18 height 15
radio input "true"
click at [1124, 796] on button "Submit" at bounding box center [1161, 789] width 179 height 51
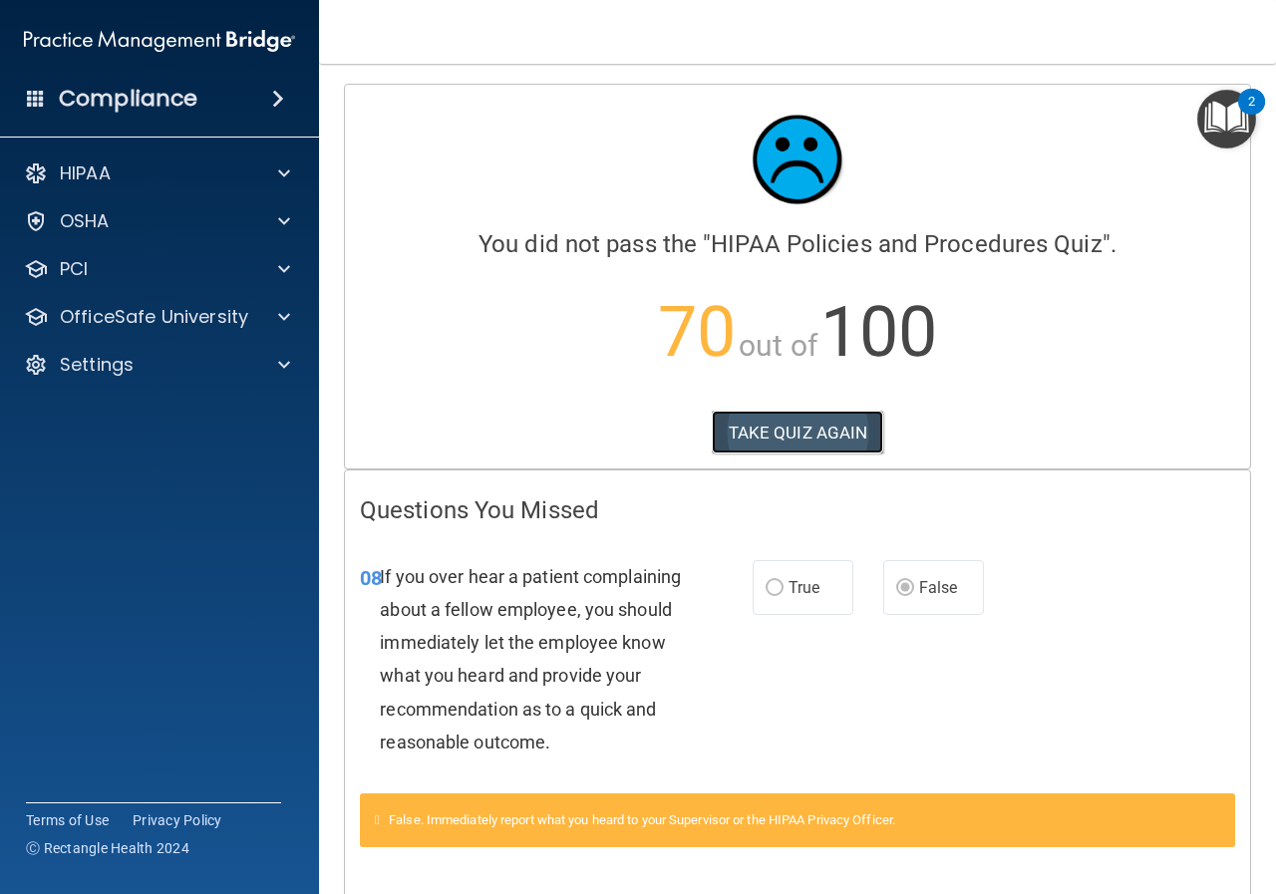
click at [785, 430] on button "TAKE QUIZ AGAIN" at bounding box center [798, 433] width 172 height 44
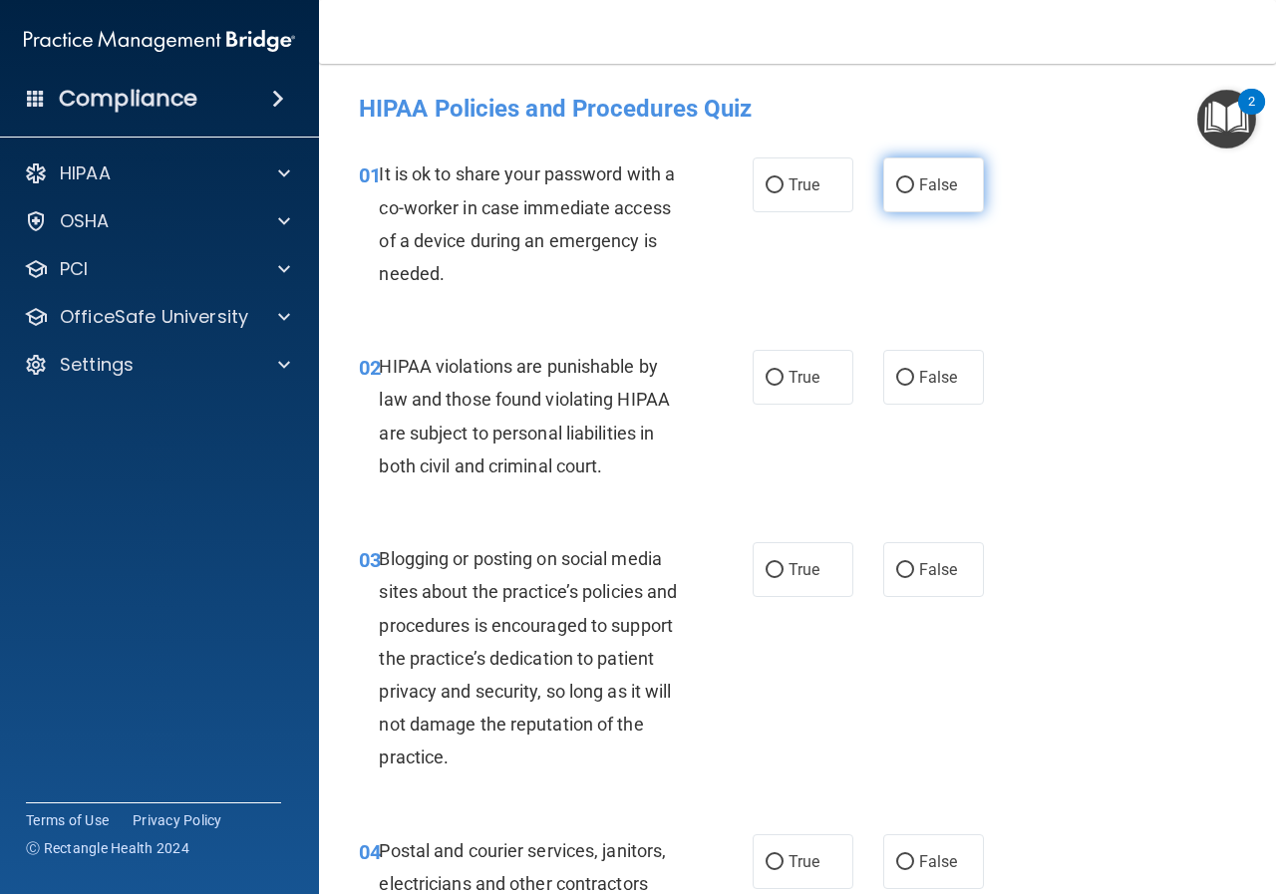
click at [919, 184] on span "False" at bounding box center [938, 184] width 39 height 19
click at [914, 184] on input "False" at bounding box center [905, 185] width 18 height 15
radio input "true"
click at [778, 373] on label "True" at bounding box center [803, 377] width 101 height 55
click at [778, 373] on input "True" at bounding box center [775, 378] width 18 height 15
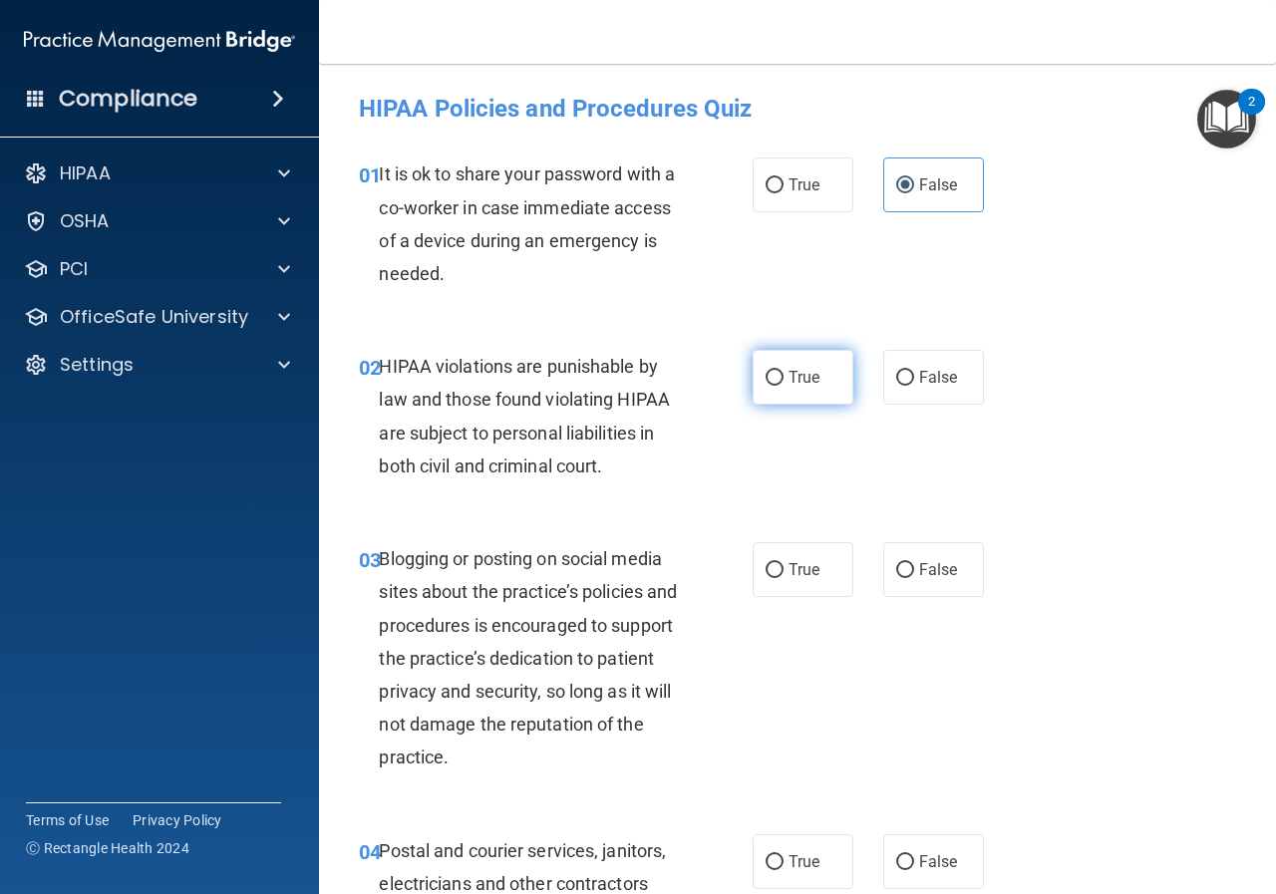
radio input "true"
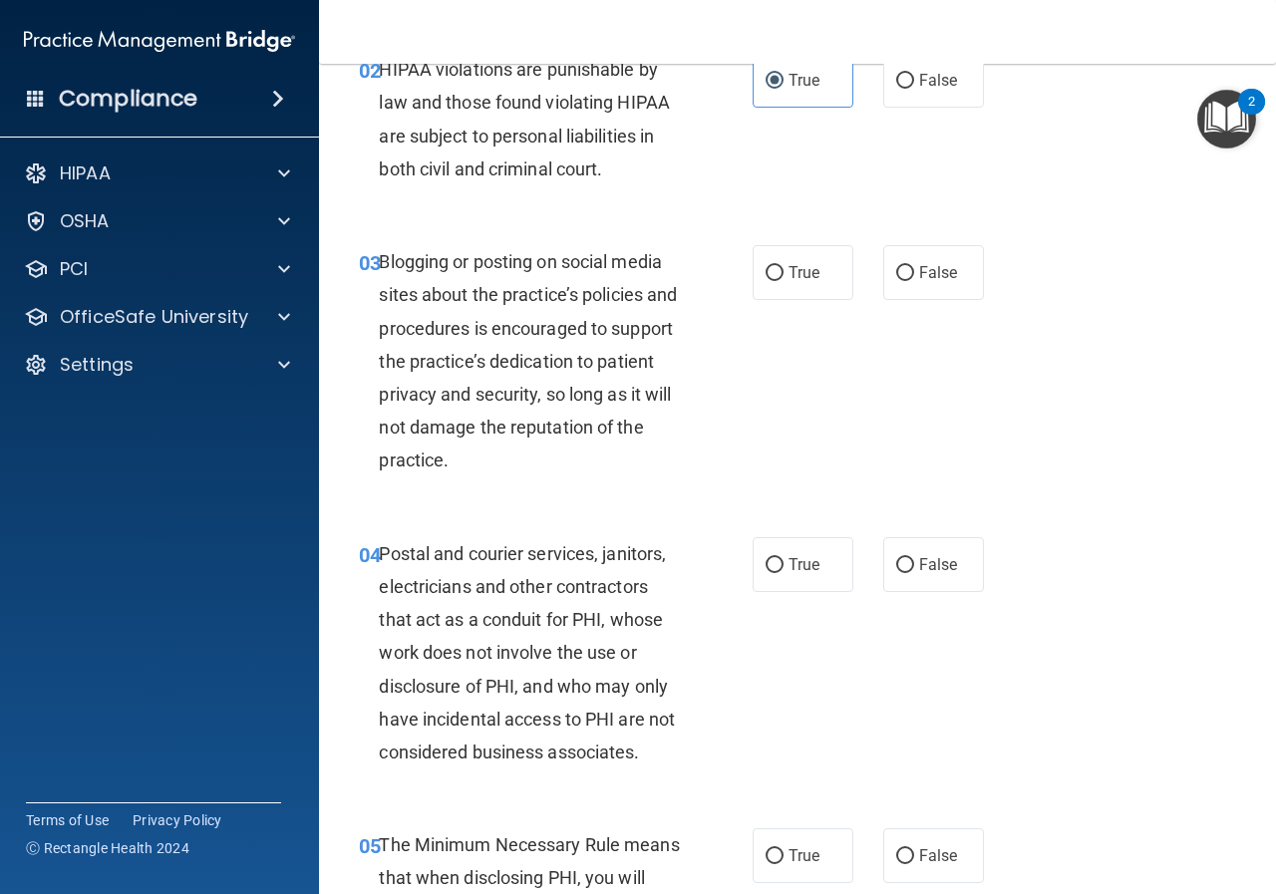
scroll to position [299, 0]
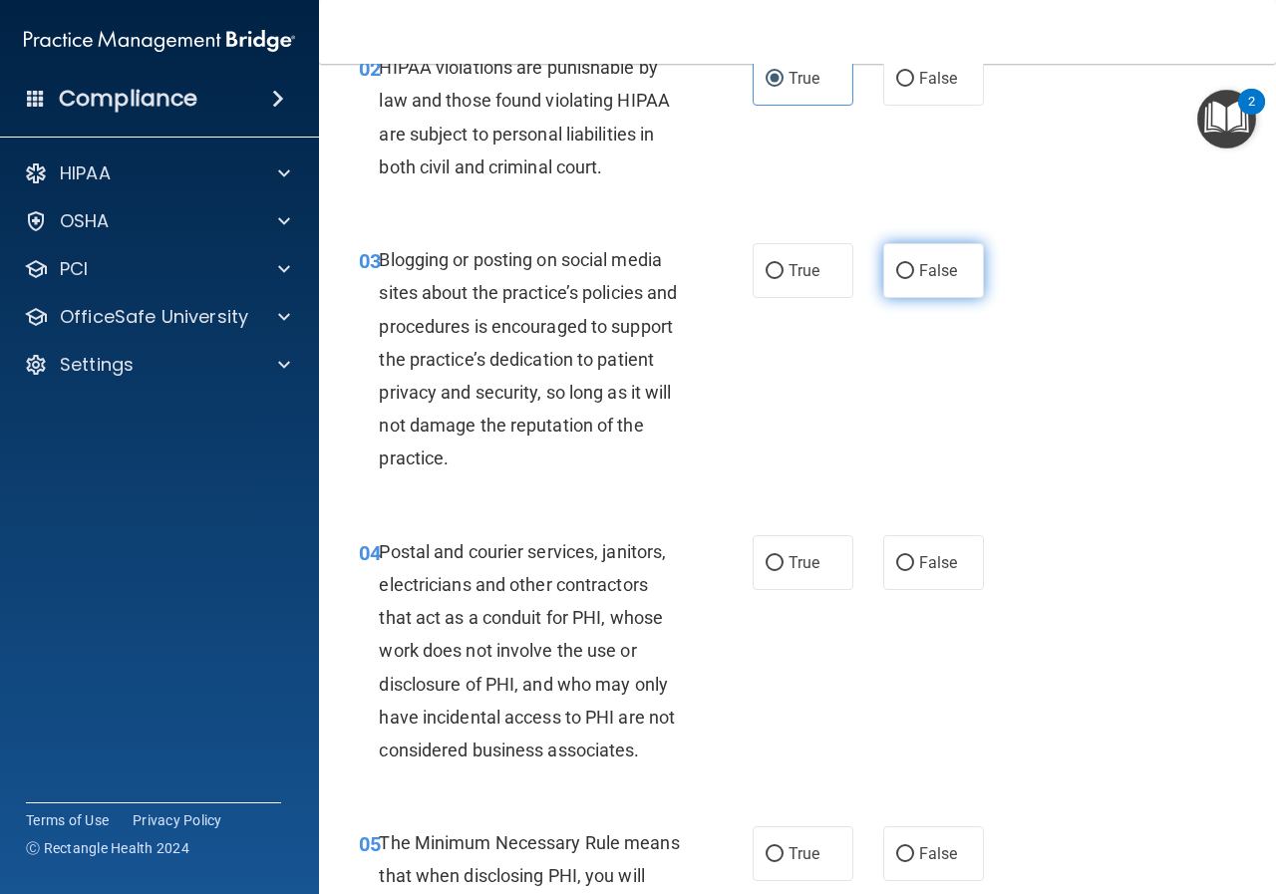
click at [918, 260] on label "False" at bounding box center [933, 270] width 101 height 55
click at [914, 264] on input "False" at bounding box center [905, 271] width 18 height 15
radio input "true"
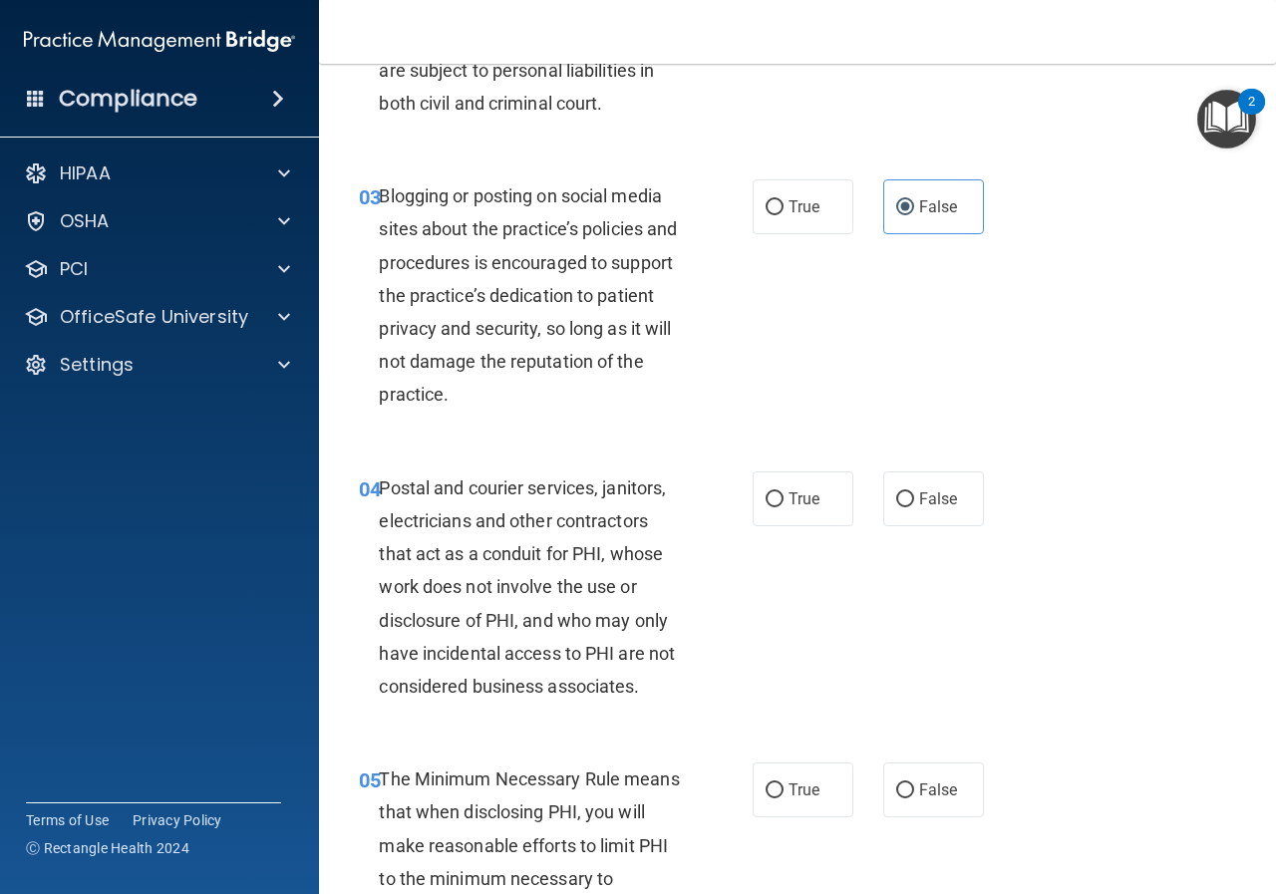
scroll to position [399, 0]
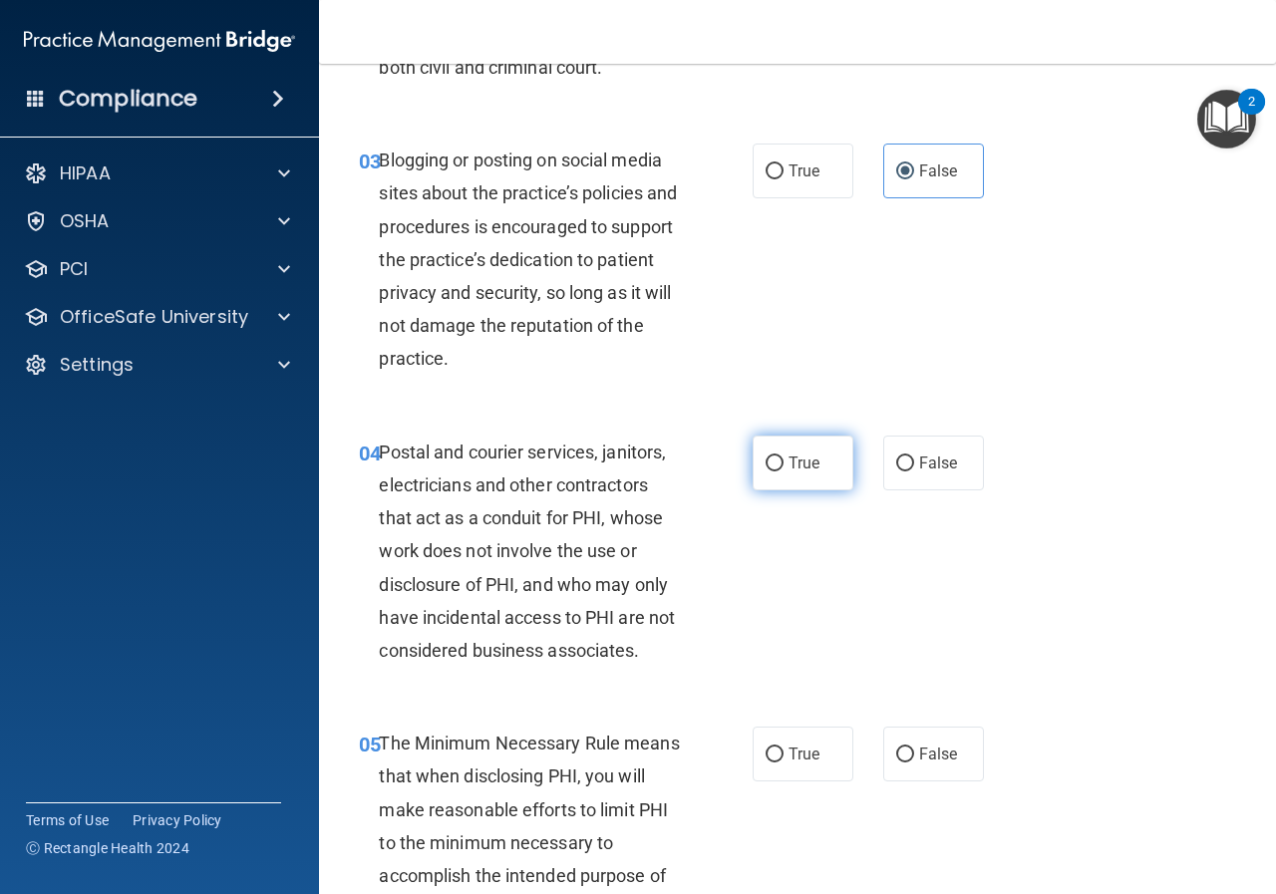
click at [789, 457] on span "True" at bounding box center [804, 463] width 31 height 19
click at [783, 457] on input "True" at bounding box center [775, 464] width 18 height 15
radio input "true"
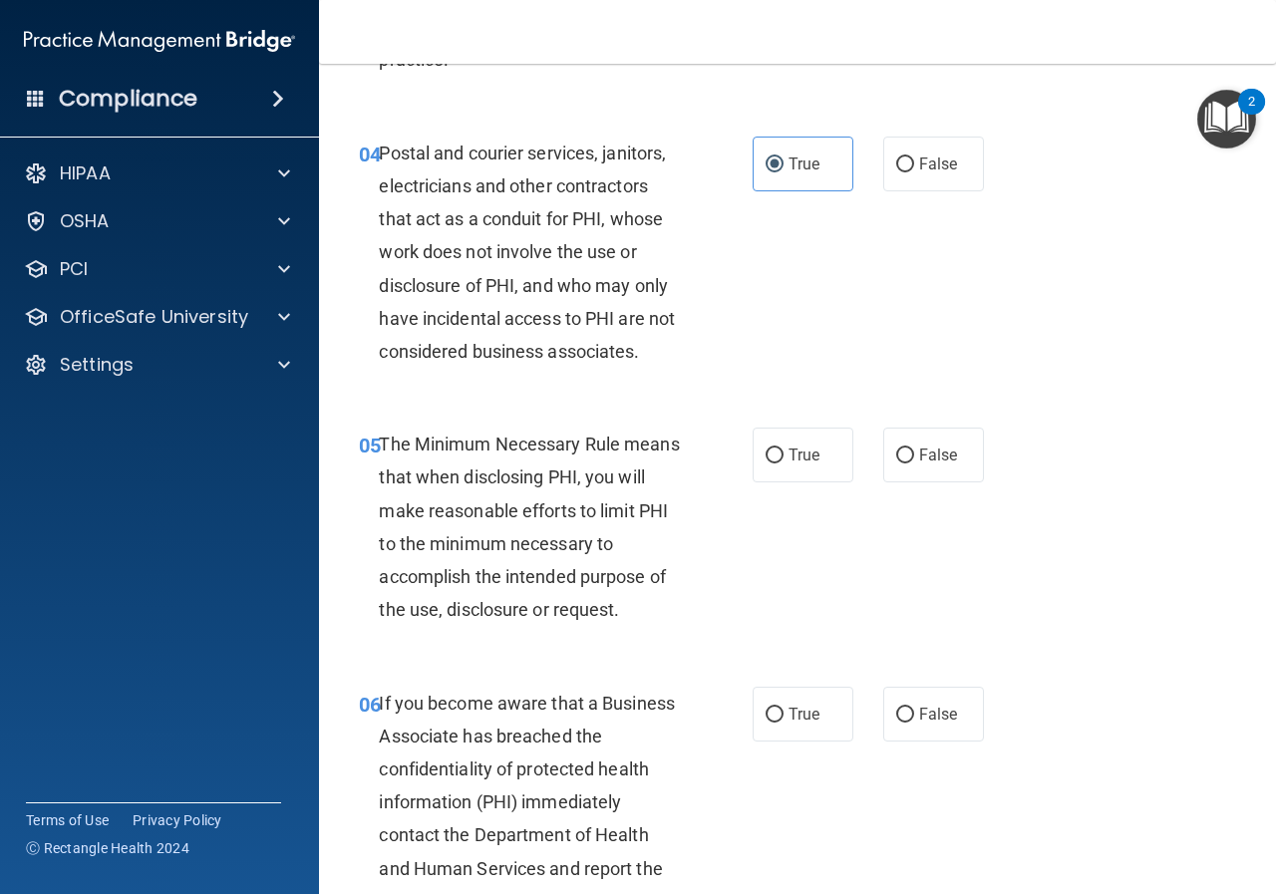
scroll to position [798, 0]
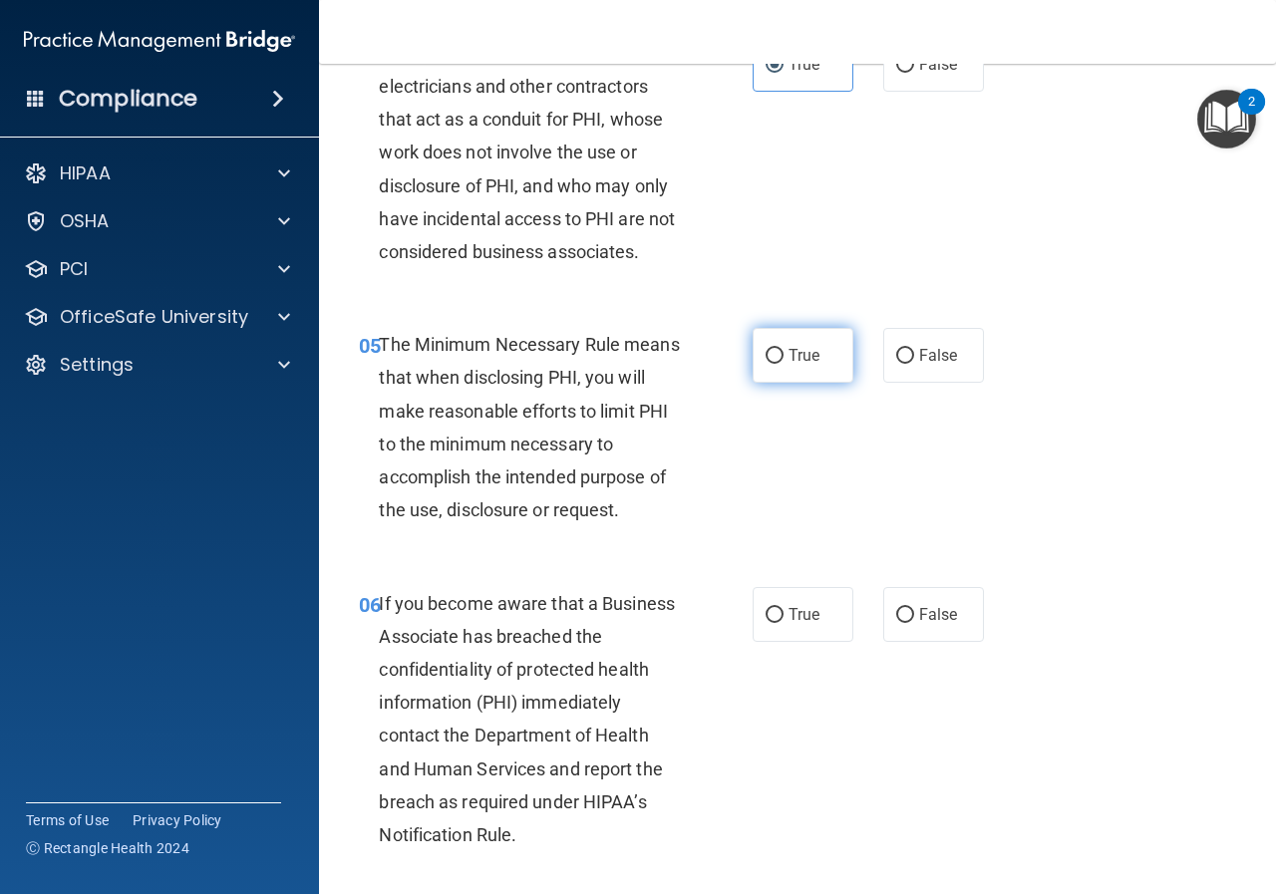
click at [768, 345] on label "True" at bounding box center [803, 355] width 101 height 55
click at [768, 349] on input "True" at bounding box center [775, 356] width 18 height 15
radio input "true"
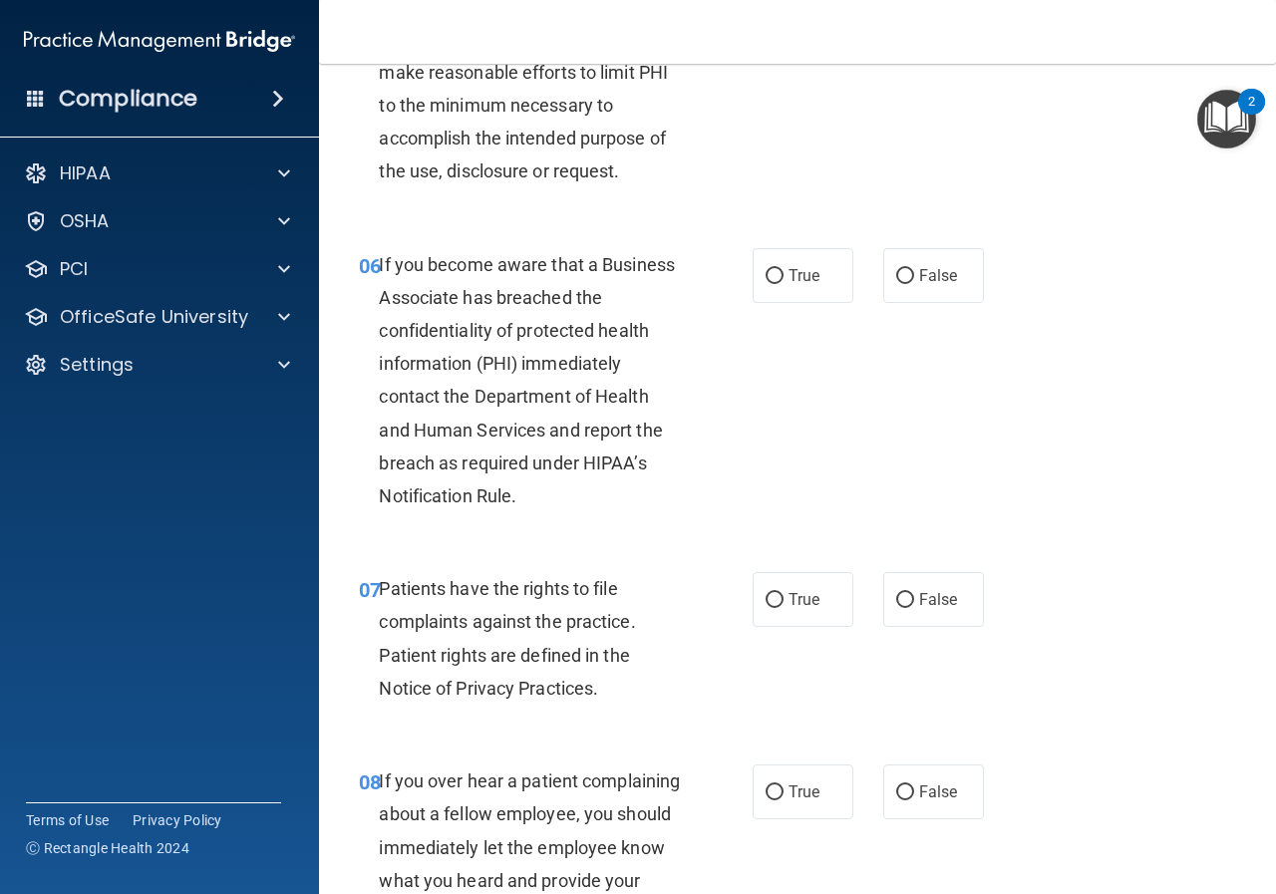
scroll to position [1196, 0]
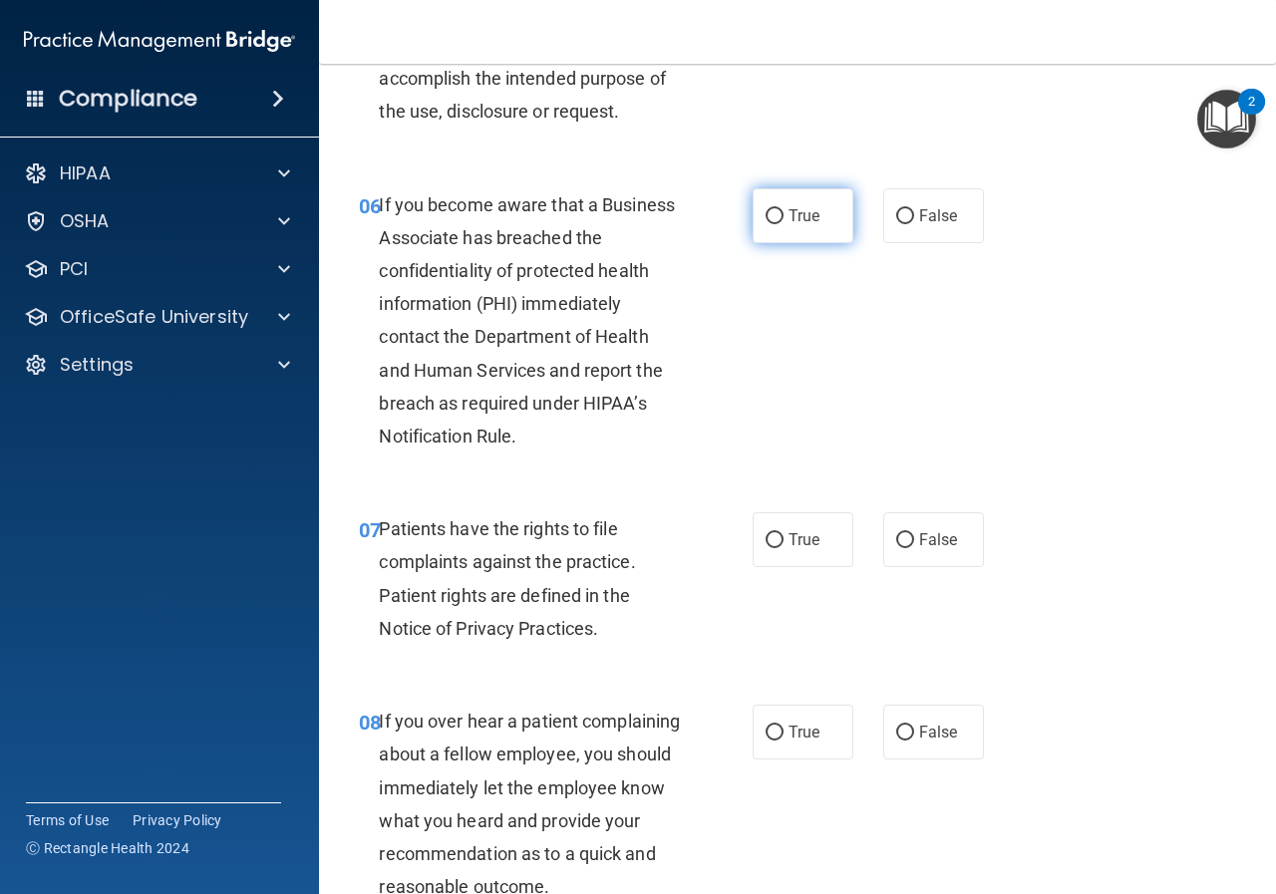
click at [777, 211] on label "True" at bounding box center [803, 215] width 101 height 55
click at [777, 211] on input "True" at bounding box center [775, 216] width 18 height 15
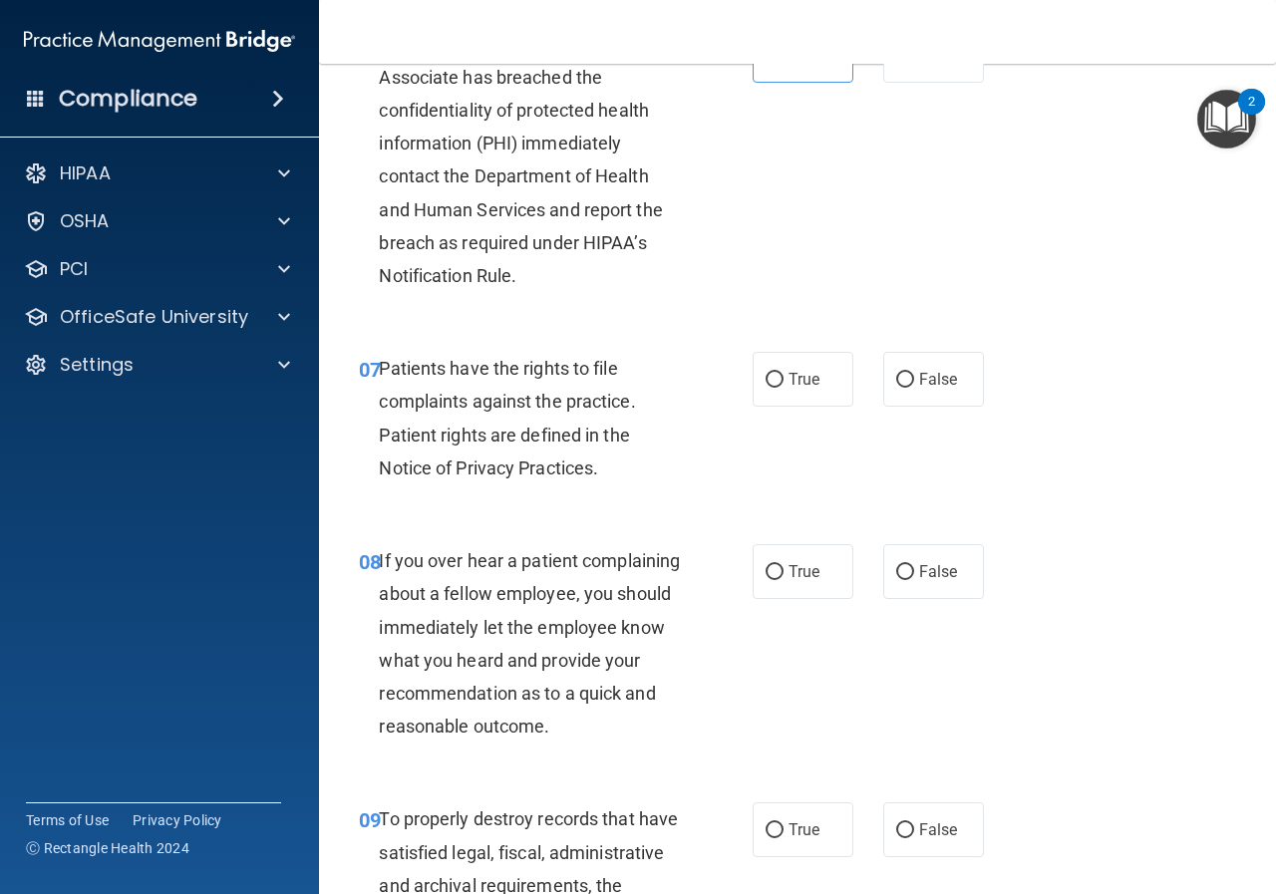
scroll to position [1396, 0]
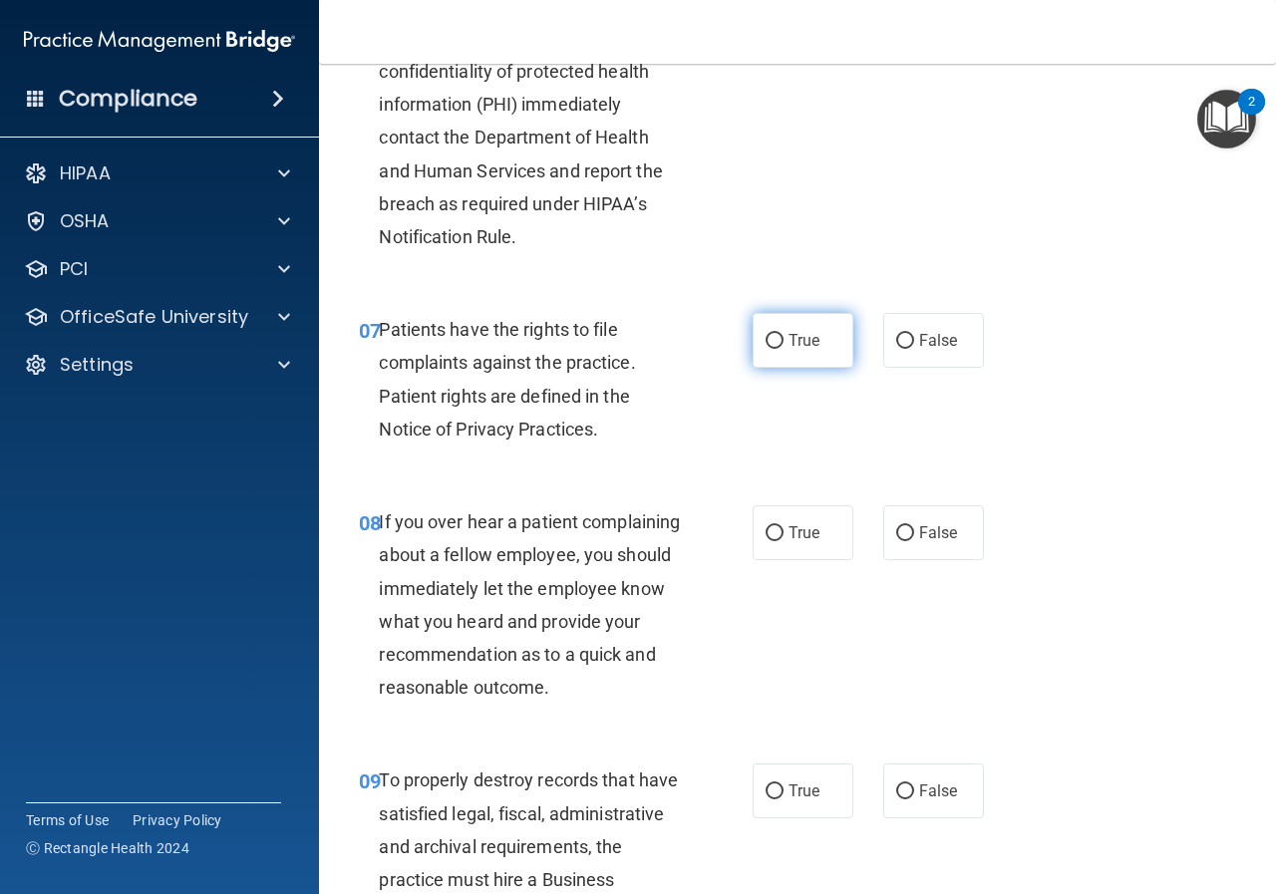
click at [777, 345] on label "True" at bounding box center [803, 340] width 101 height 55
click at [777, 345] on input "True" at bounding box center [775, 341] width 18 height 15
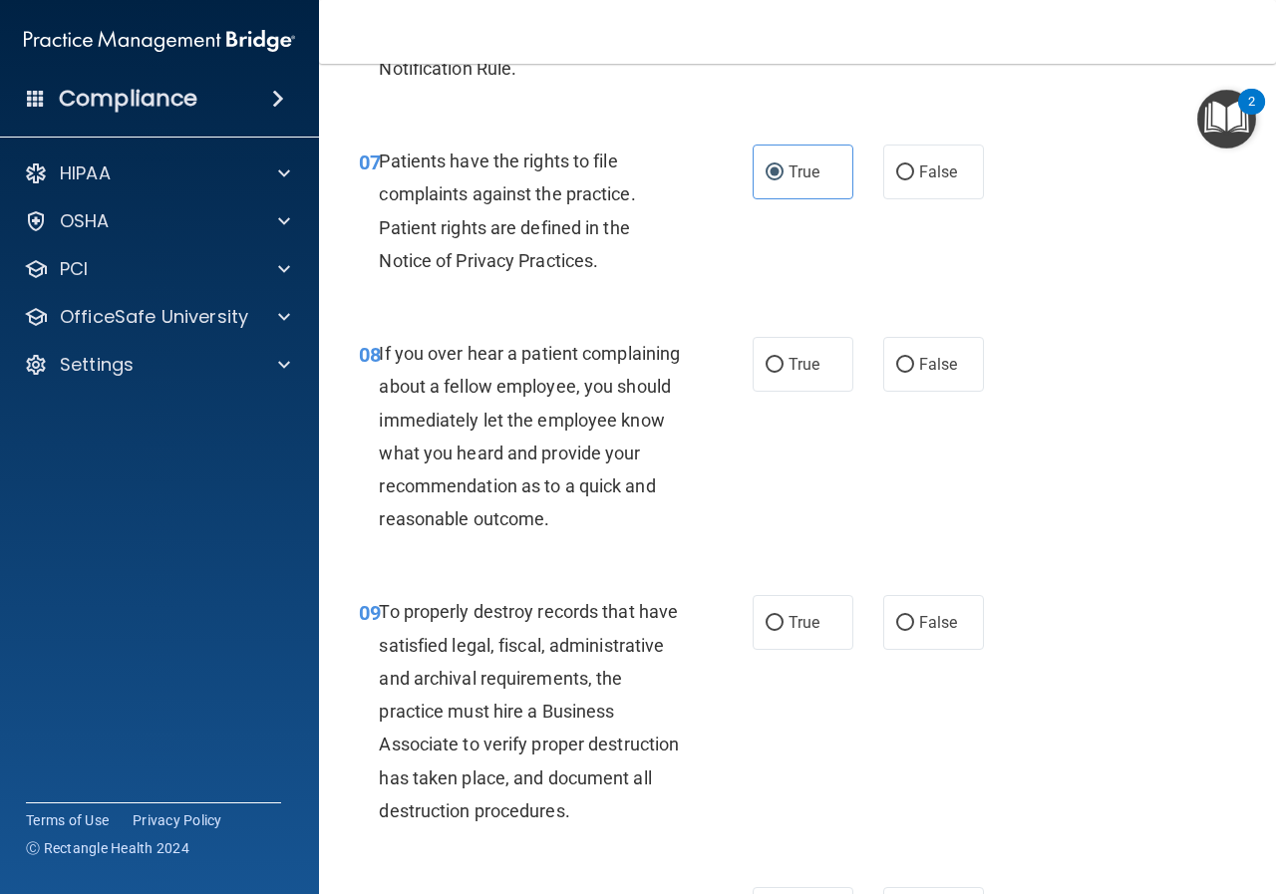
scroll to position [1695, 0]
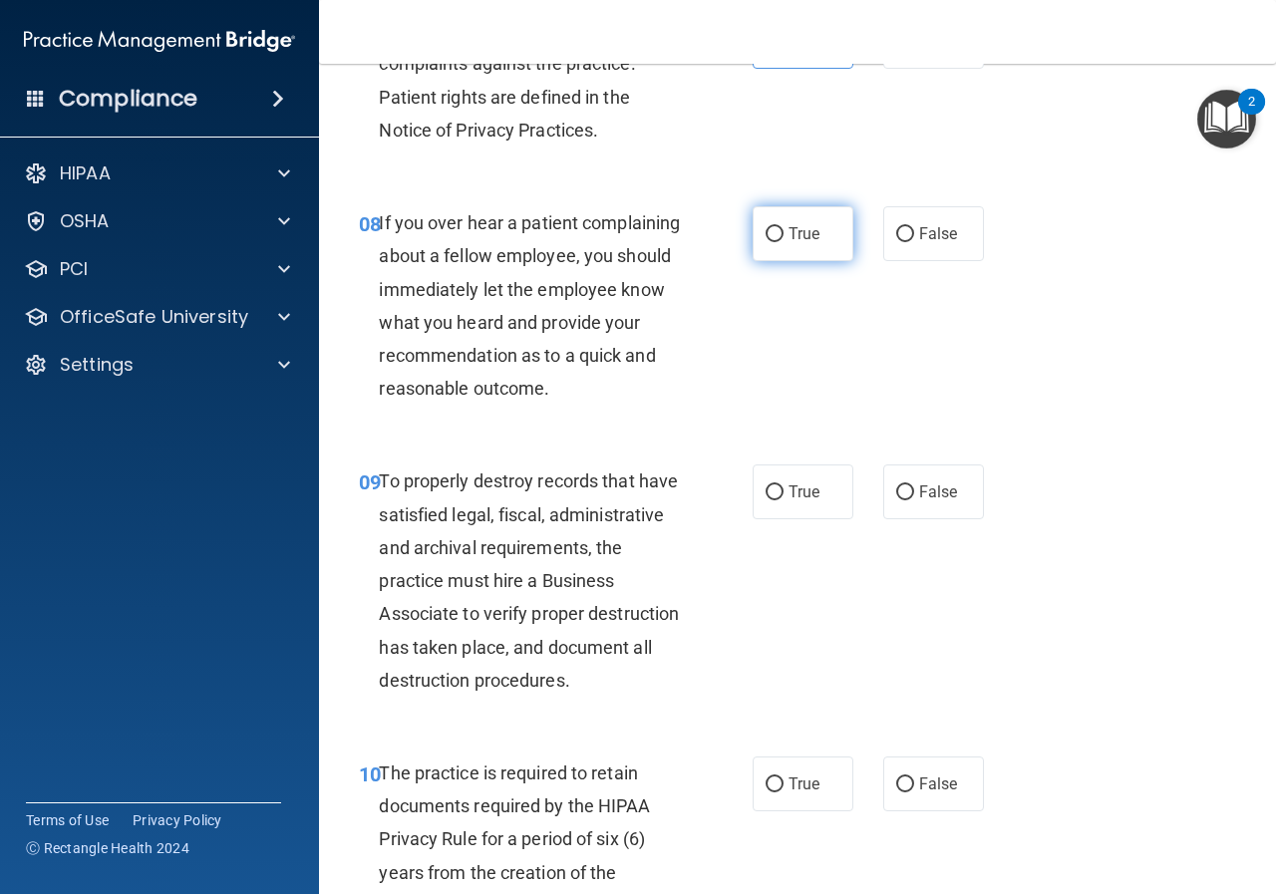
click at [775, 228] on input "True" at bounding box center [775, 234] width 18 height 15
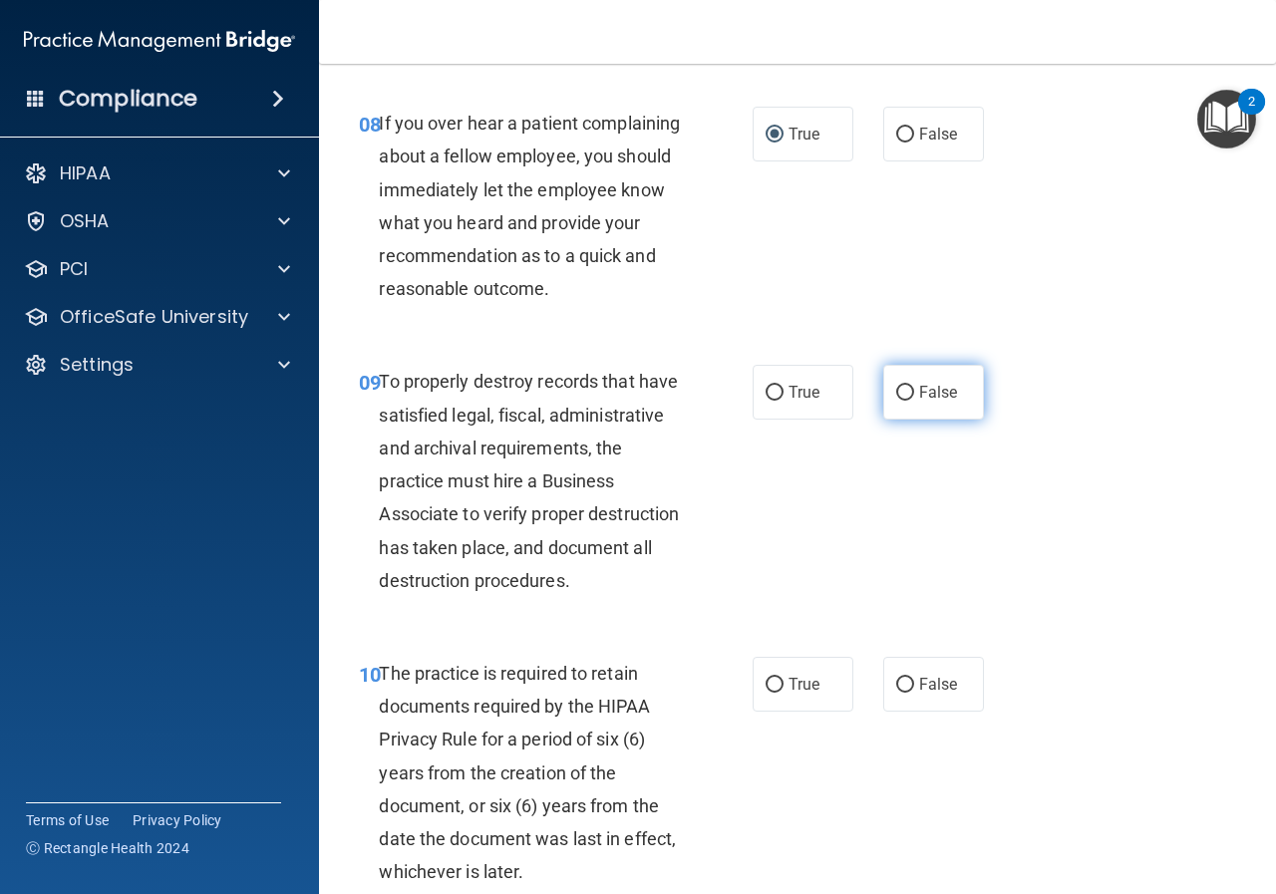
click at [896, 401] on input "False" at bounding box center [905, 393] width 18 height 15
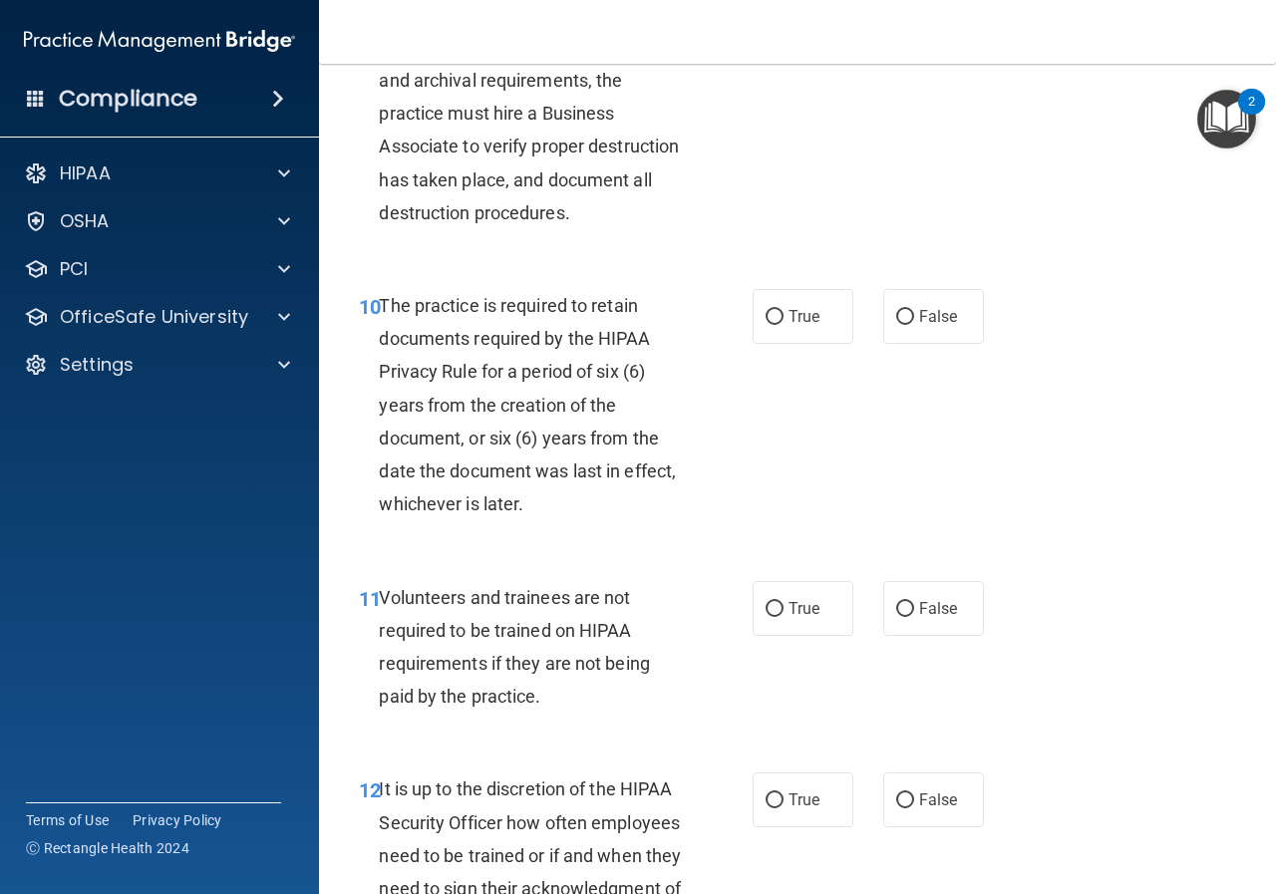
scroll to position [2193, 0]
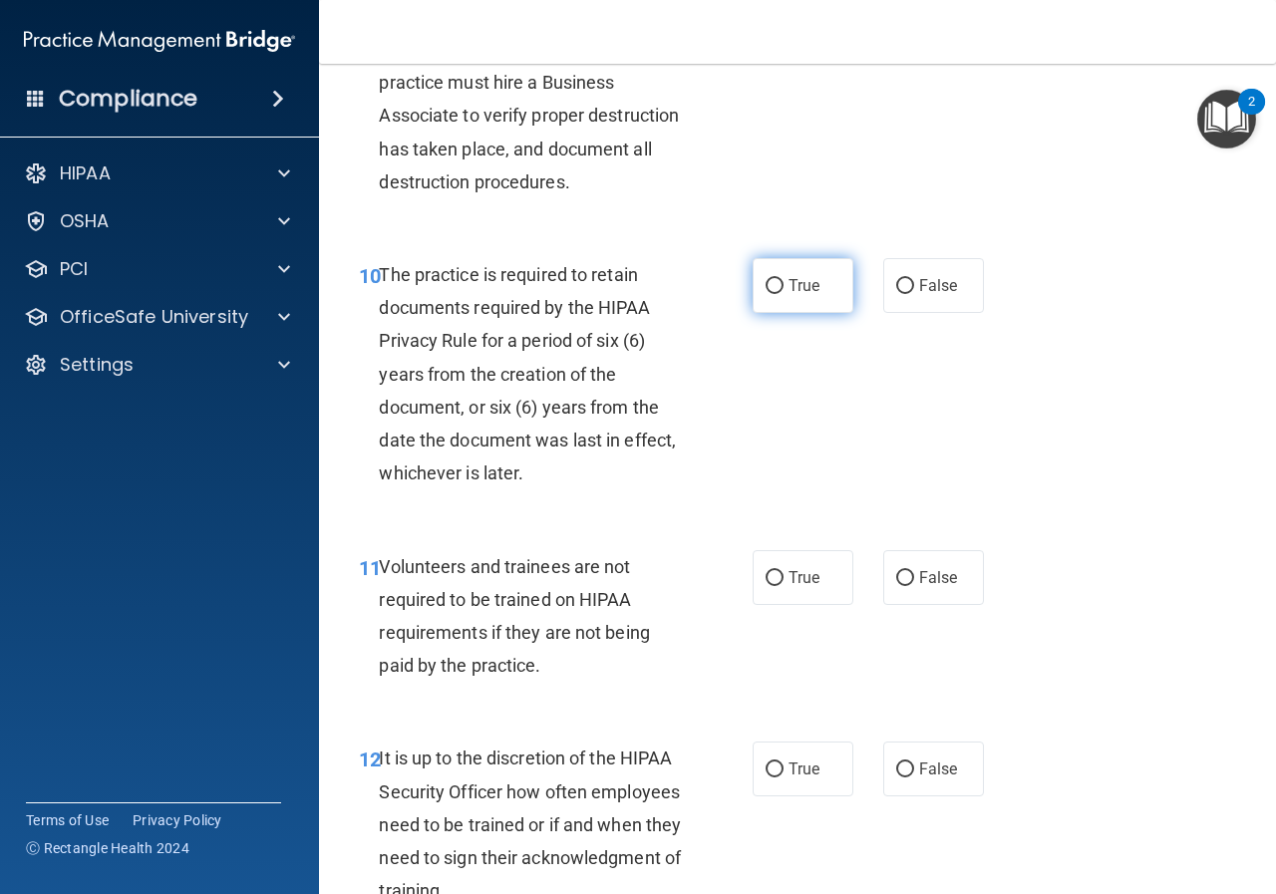
click at [807, 295] on span "True" at bounding box center [804, 285] width 31 height 19
click at [784, 294] on input "True" at bounding box center [775, 286] width 18 height 15
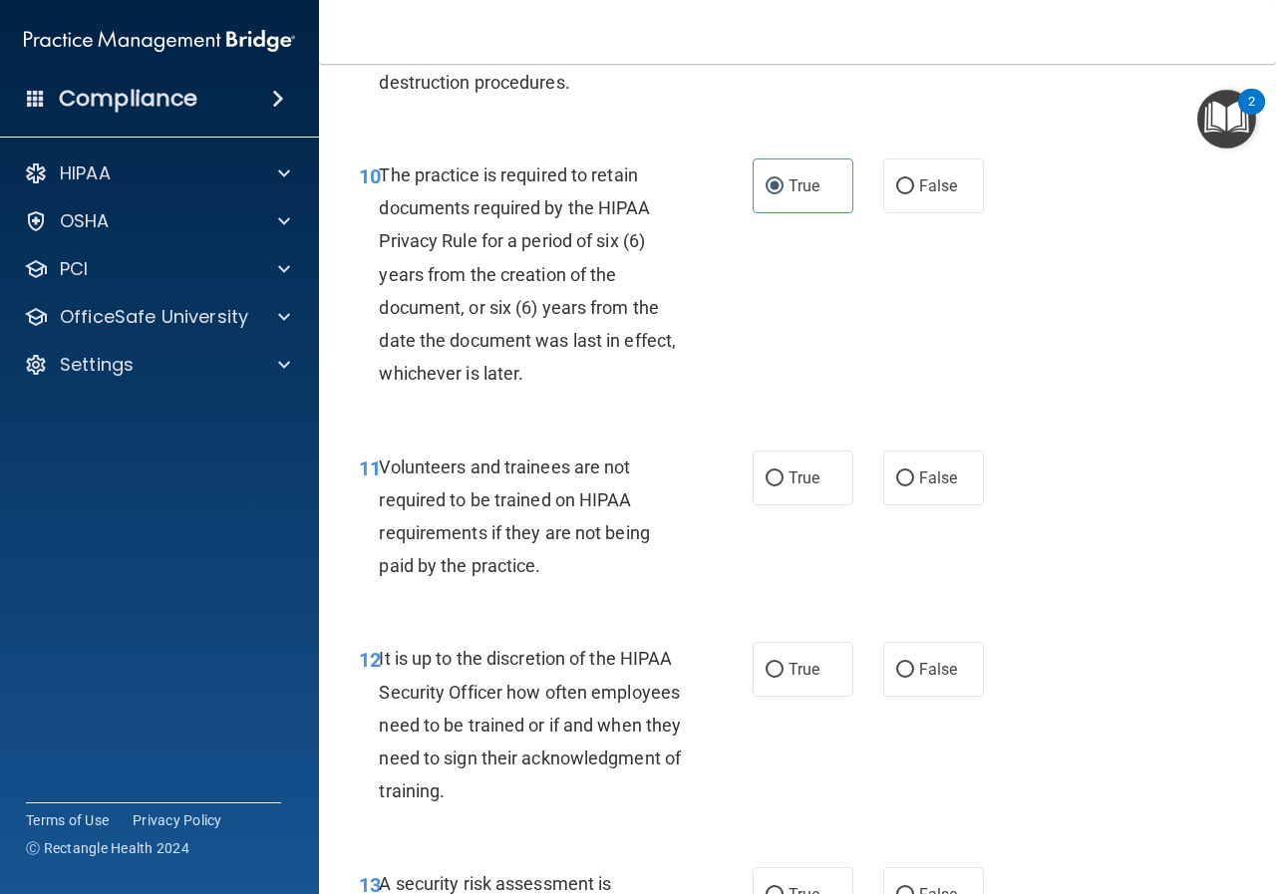
scroll to position [2393, 0]
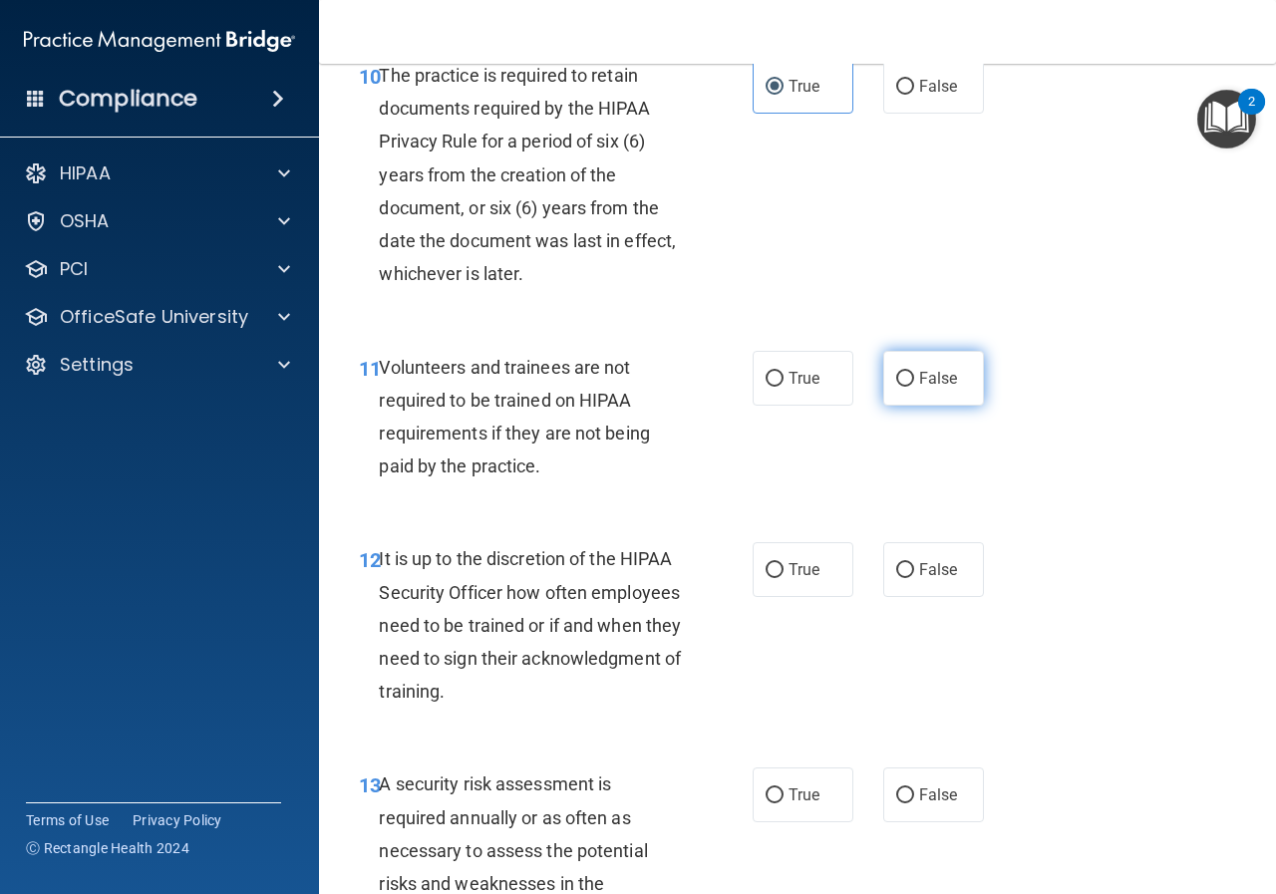
click at [897, 387] on input "False" at bounding box center [905, 379] width 18 height 15
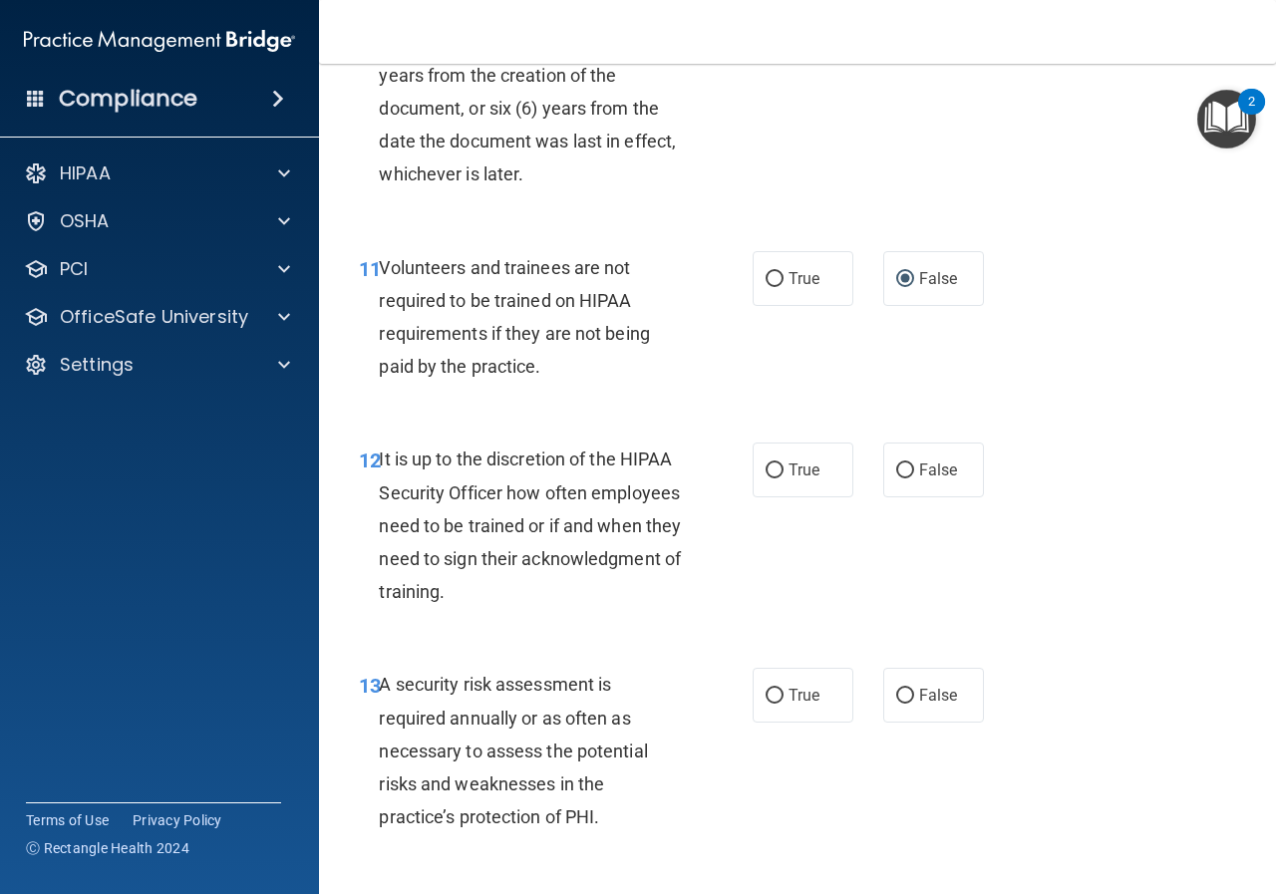
scroll to position [2592, 0]
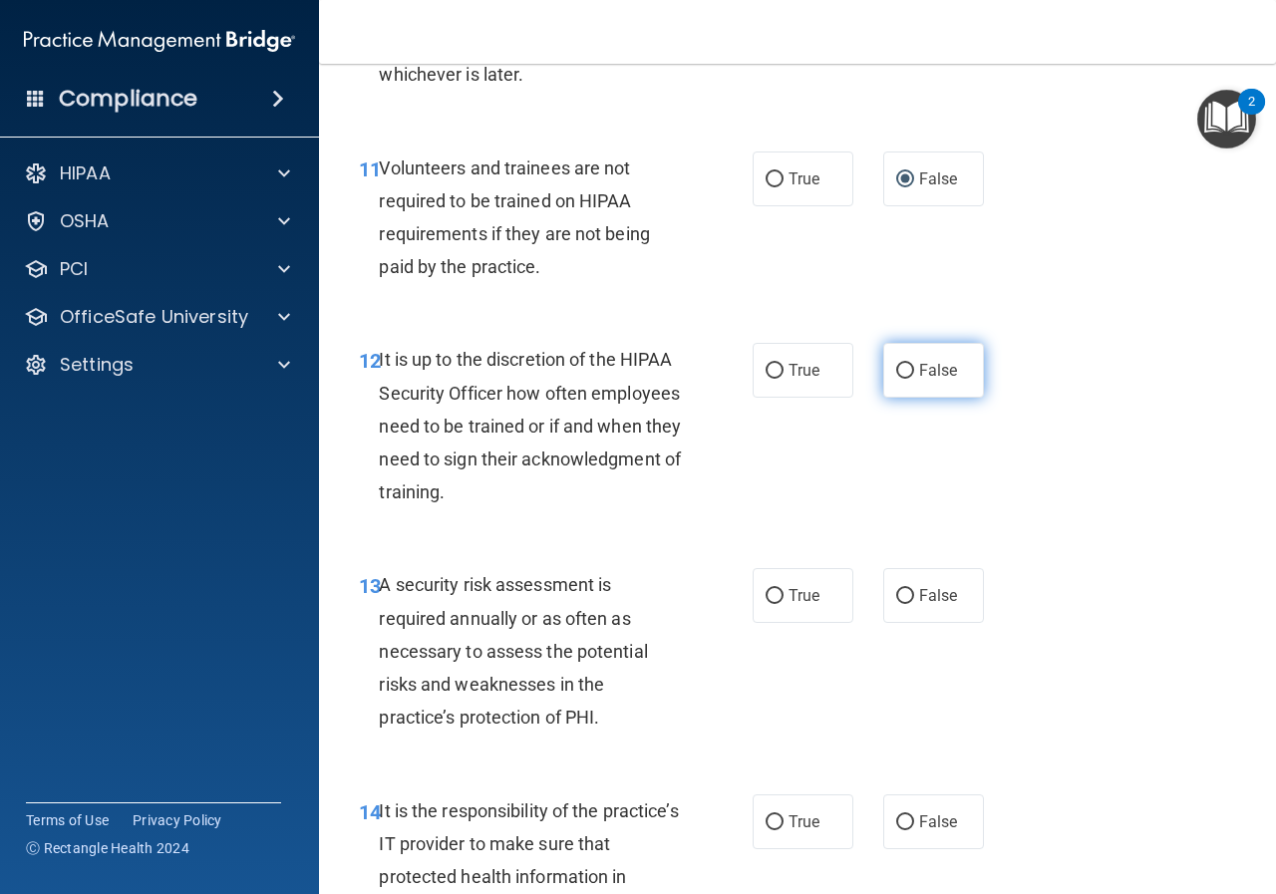
click at [919, 380] on span "False" at bounding box center [938, 370] width 39 height 19
click at [910, 379] on input "False" at bounding box center [905, 371] width 18 height 15
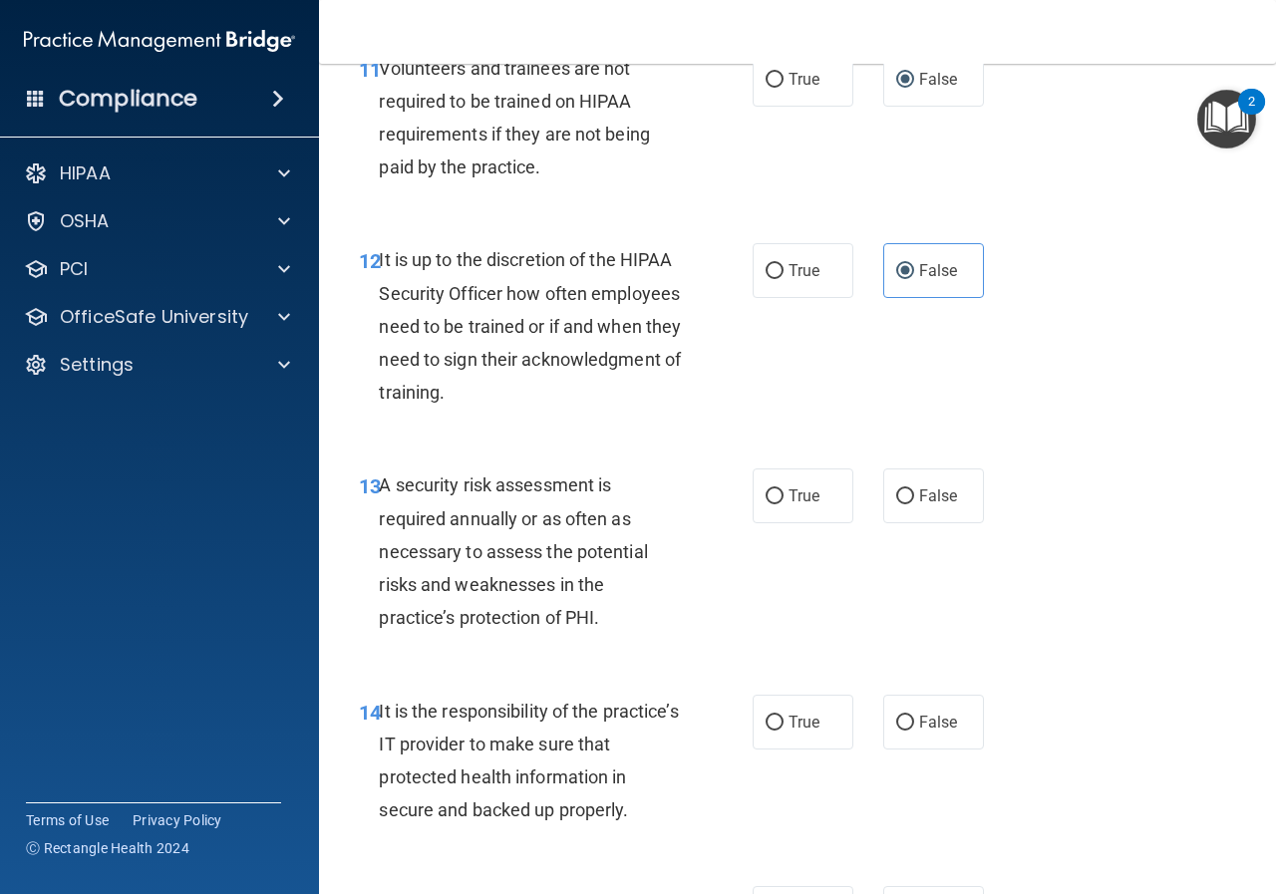
scroll to position [2791, 0]
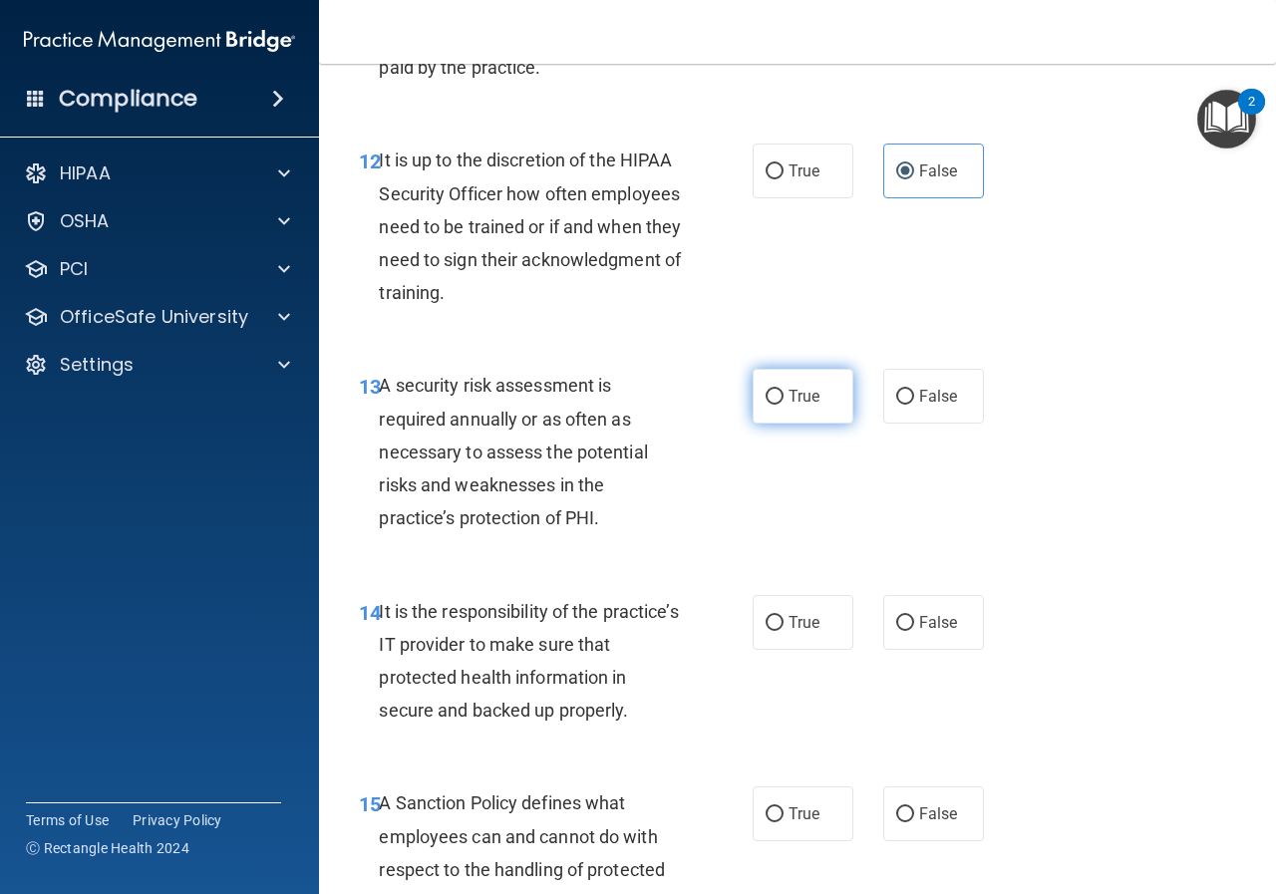
click at [789, 406] on span "True" at bounding box center [804, 396] width 31 height 19
click at [784, 405] on input "True" at bounding box center [775, 397] width 18 height 15
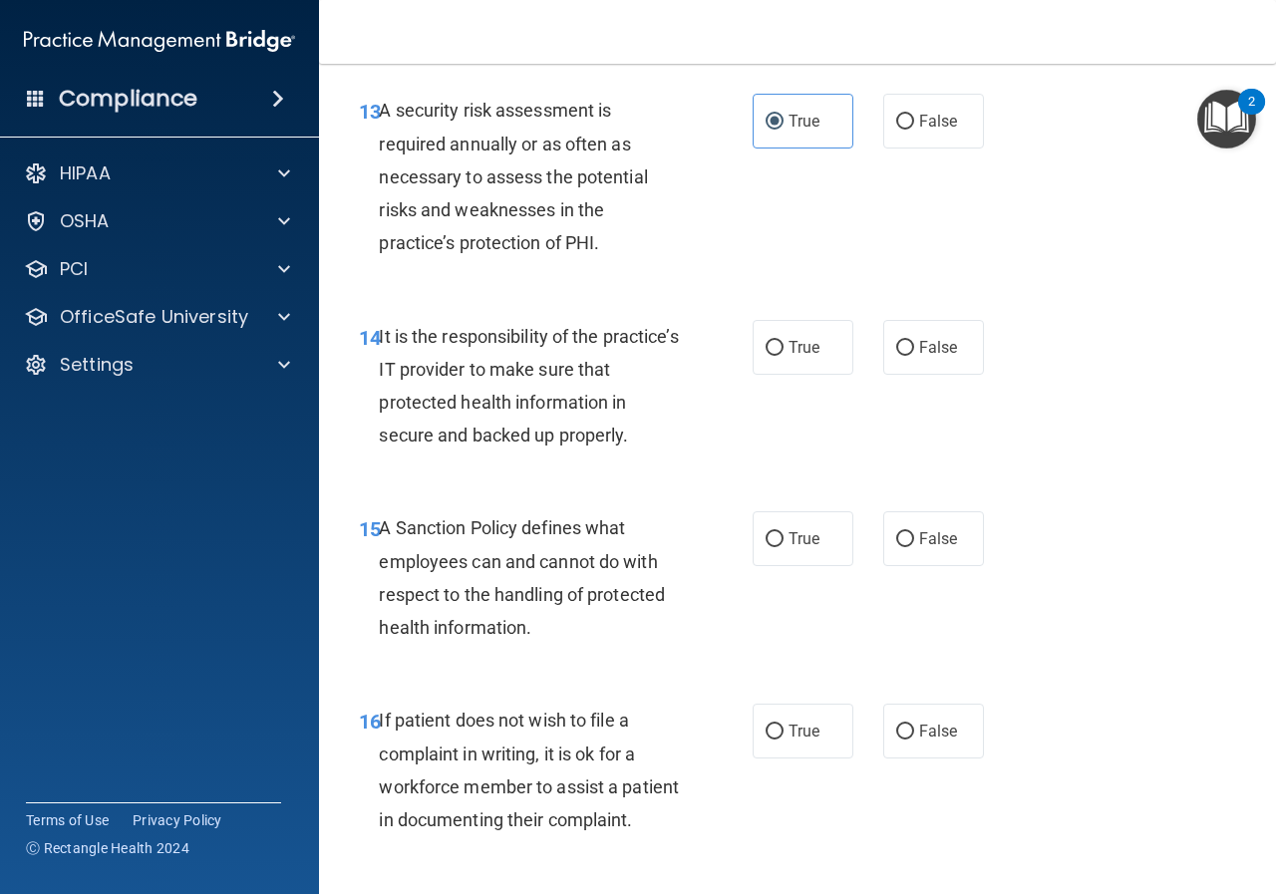
scroll to position [3090, 0]
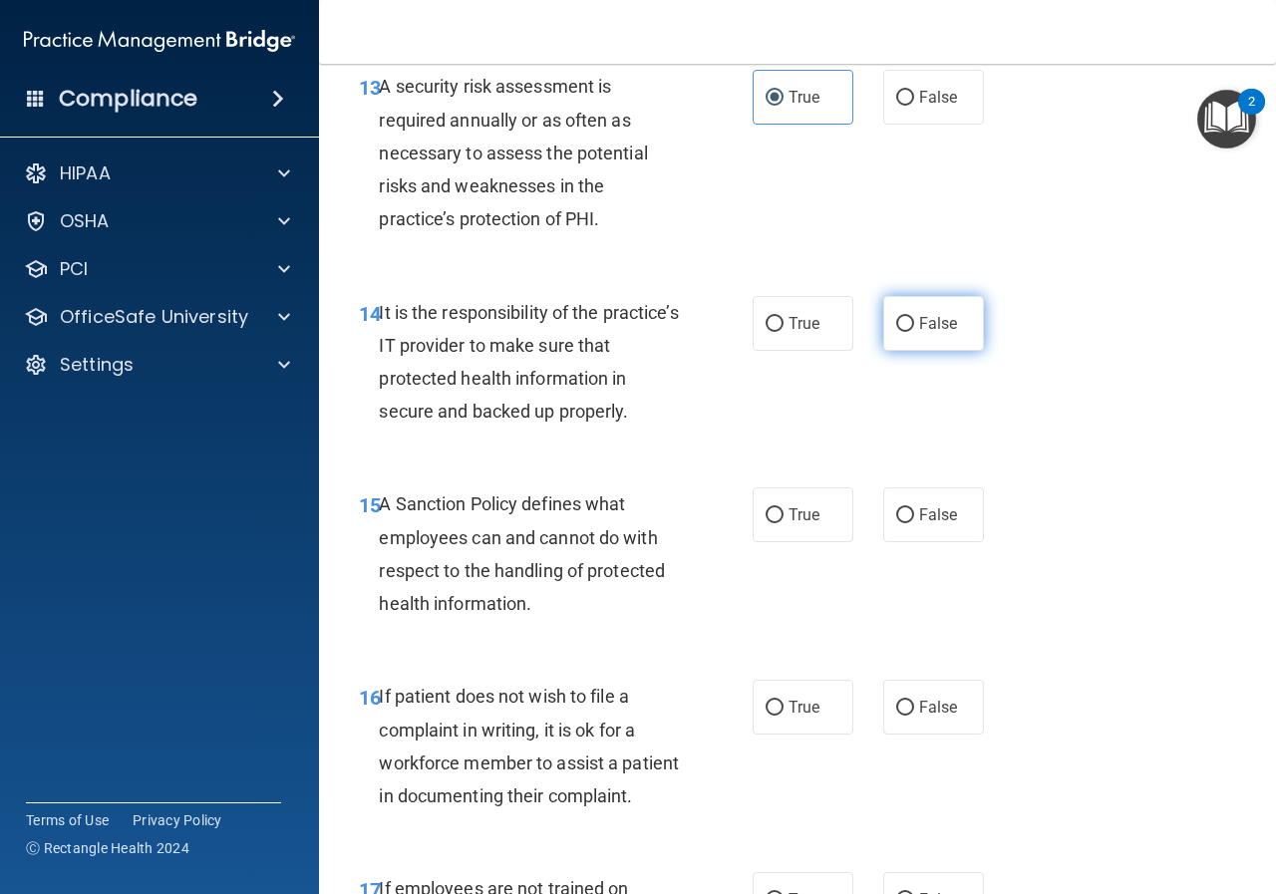
click at [922, 333] on span "False" at bounding box center [938, 323] width 39 height 19
click at [914, 332] on input "False" at bounding box center [905, 324] width 18 height 15
click at [897, 523] on input "False" at bounding box center [905, 515] width 18 height 15
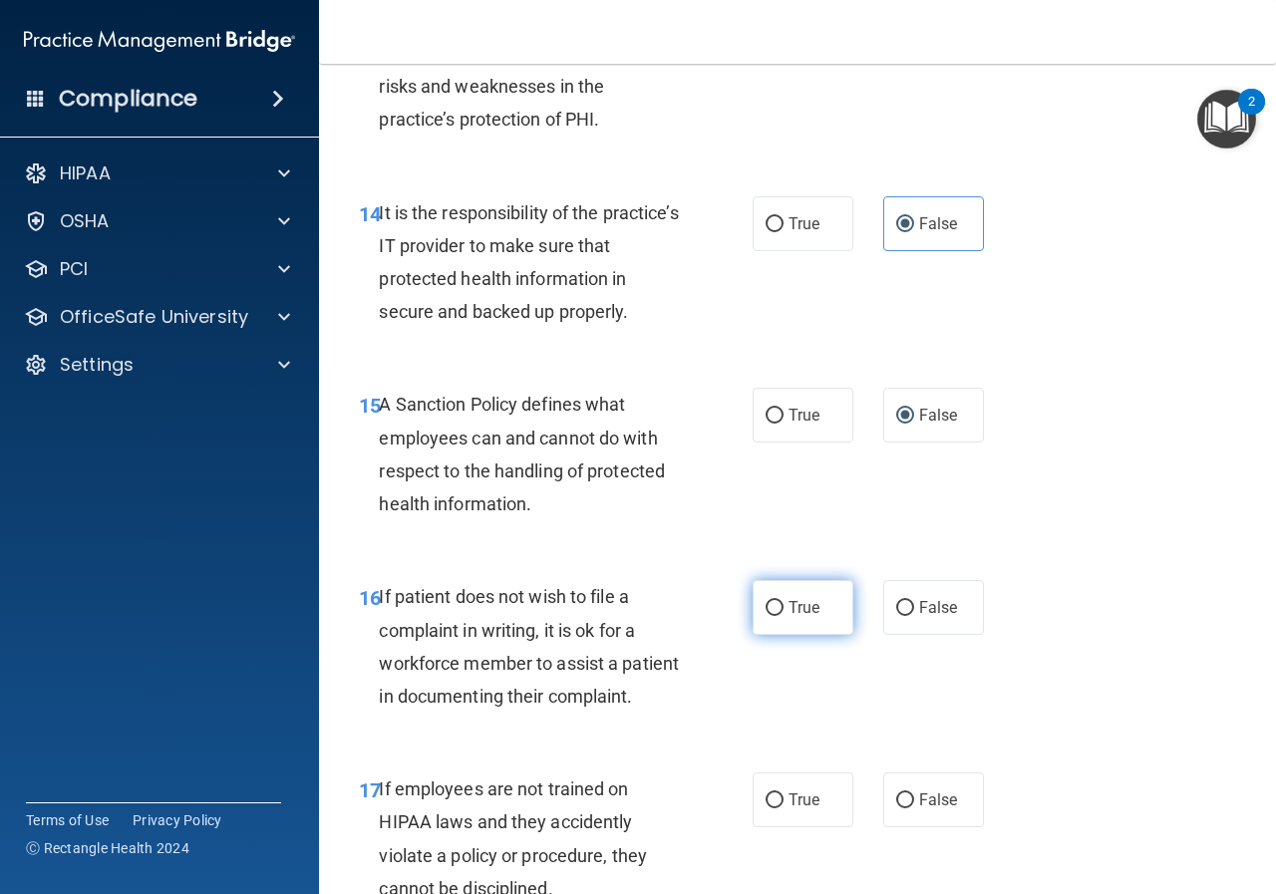
click at [766, 616] on input "True" at bounding box center [775, 608] width 18 height 15
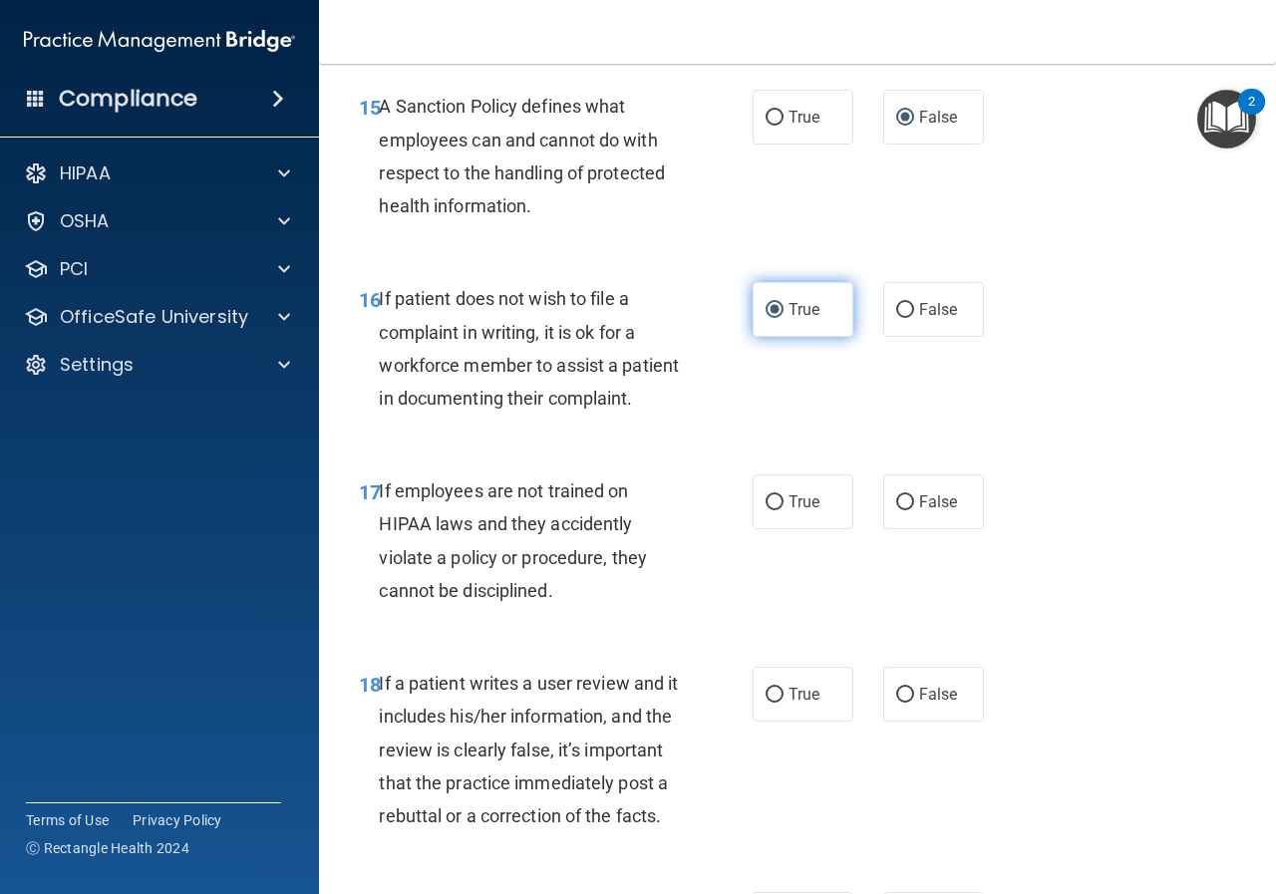
scroll to position [3489, 0]
click at [899, 509] on input "False" at bounding box center [905, 501] width 18 height 15
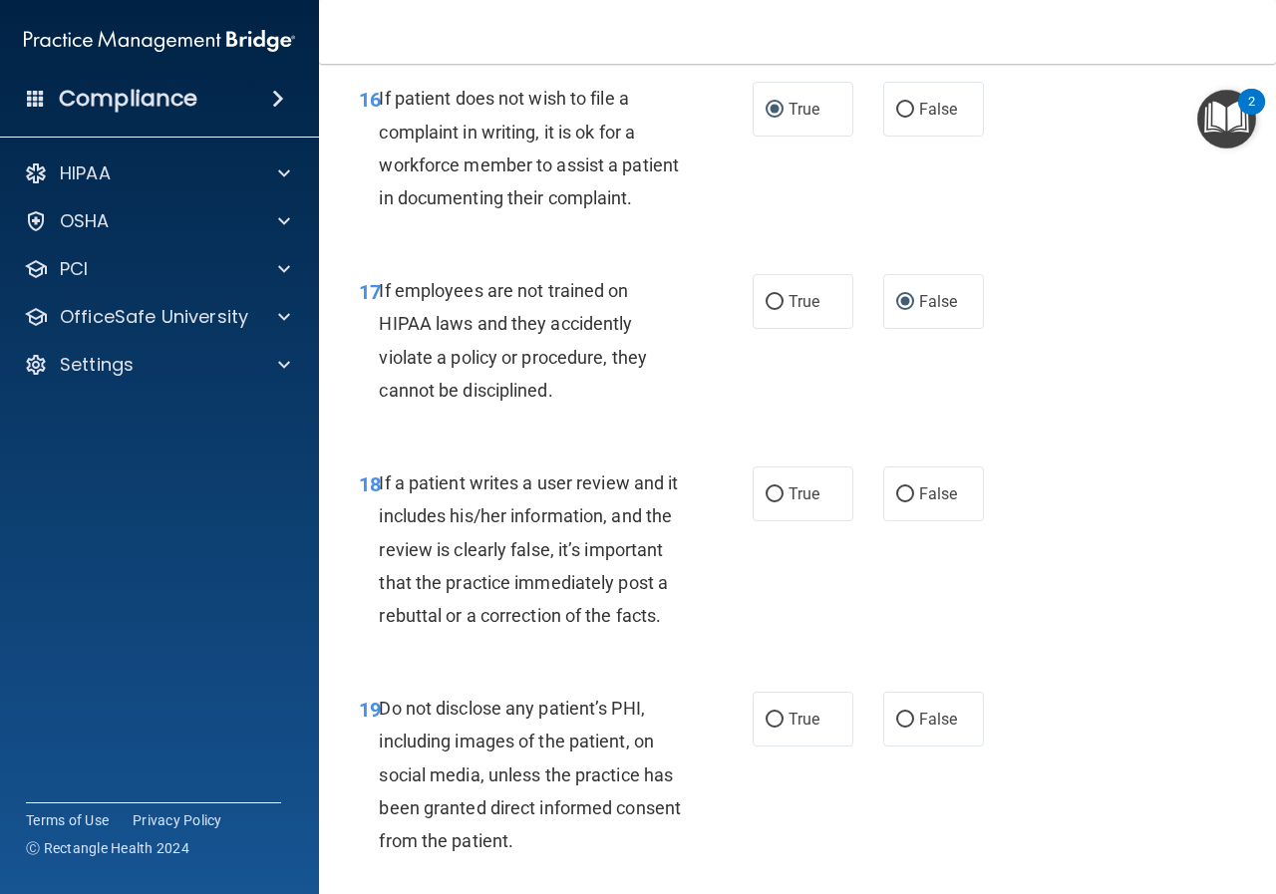
scroll to position [3788, 0]
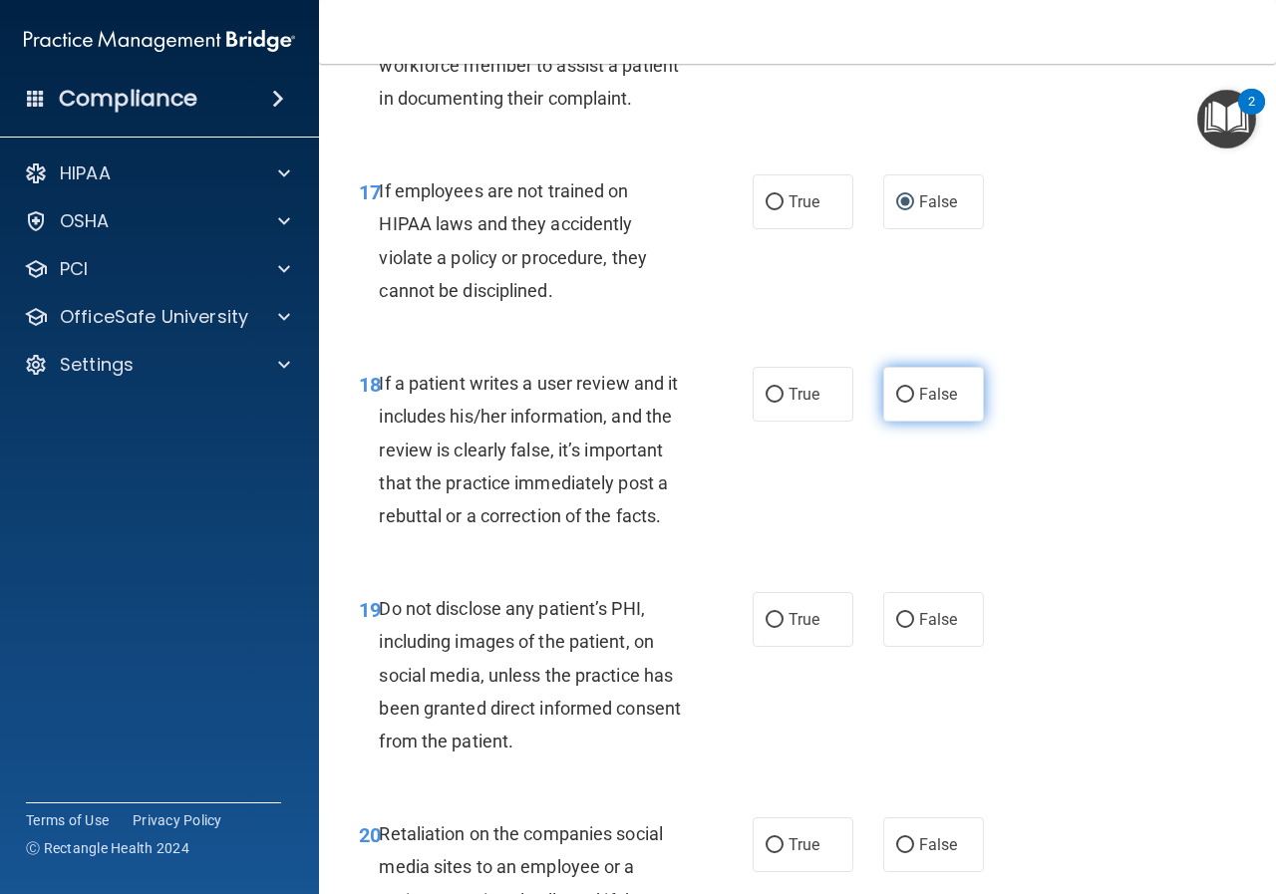
click at [896, 403] on input "False" at bounding box center [905, 395] width 18 height 15
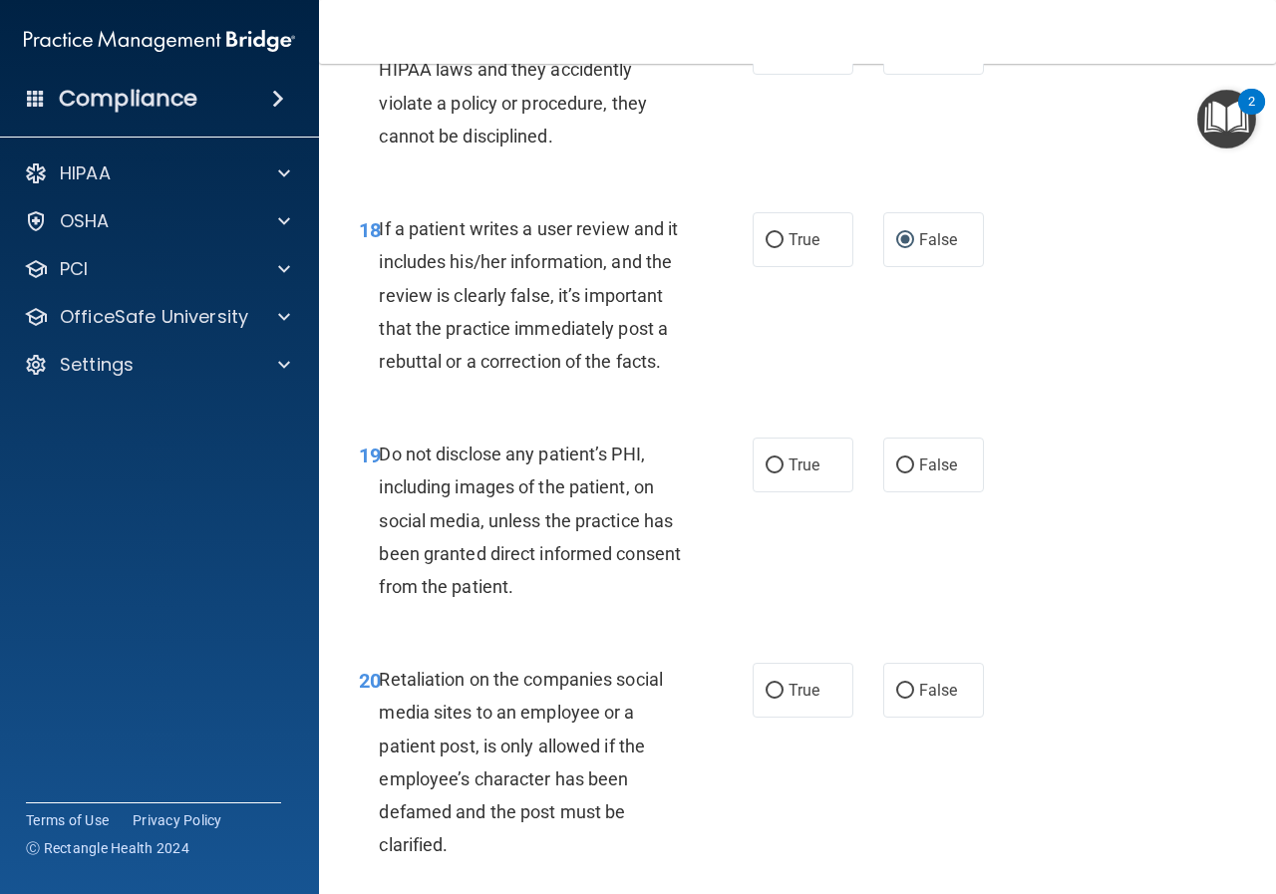
scroll to position [3988, 0]
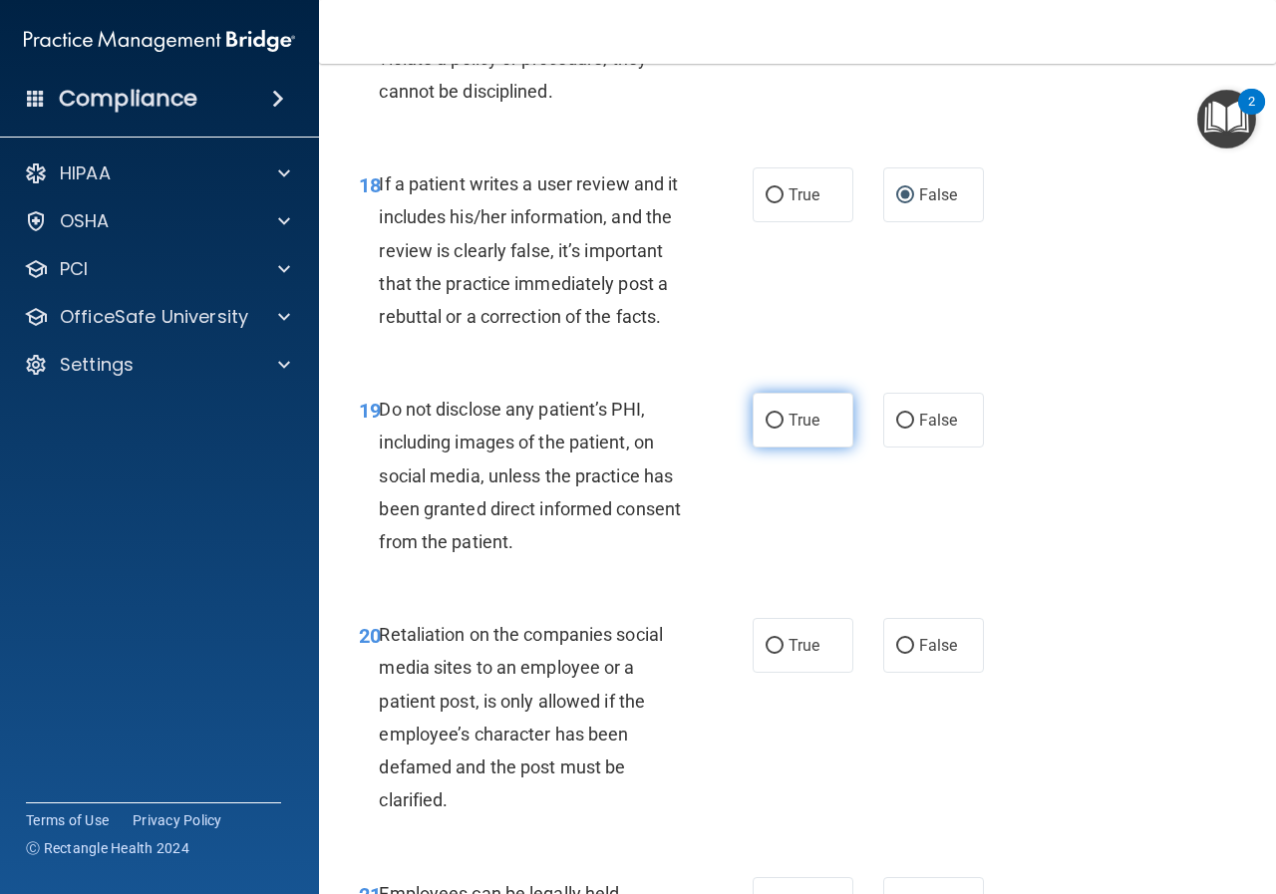
click at [774, 429] on input "True" at bounding box center [775, 421] width 18 height 15
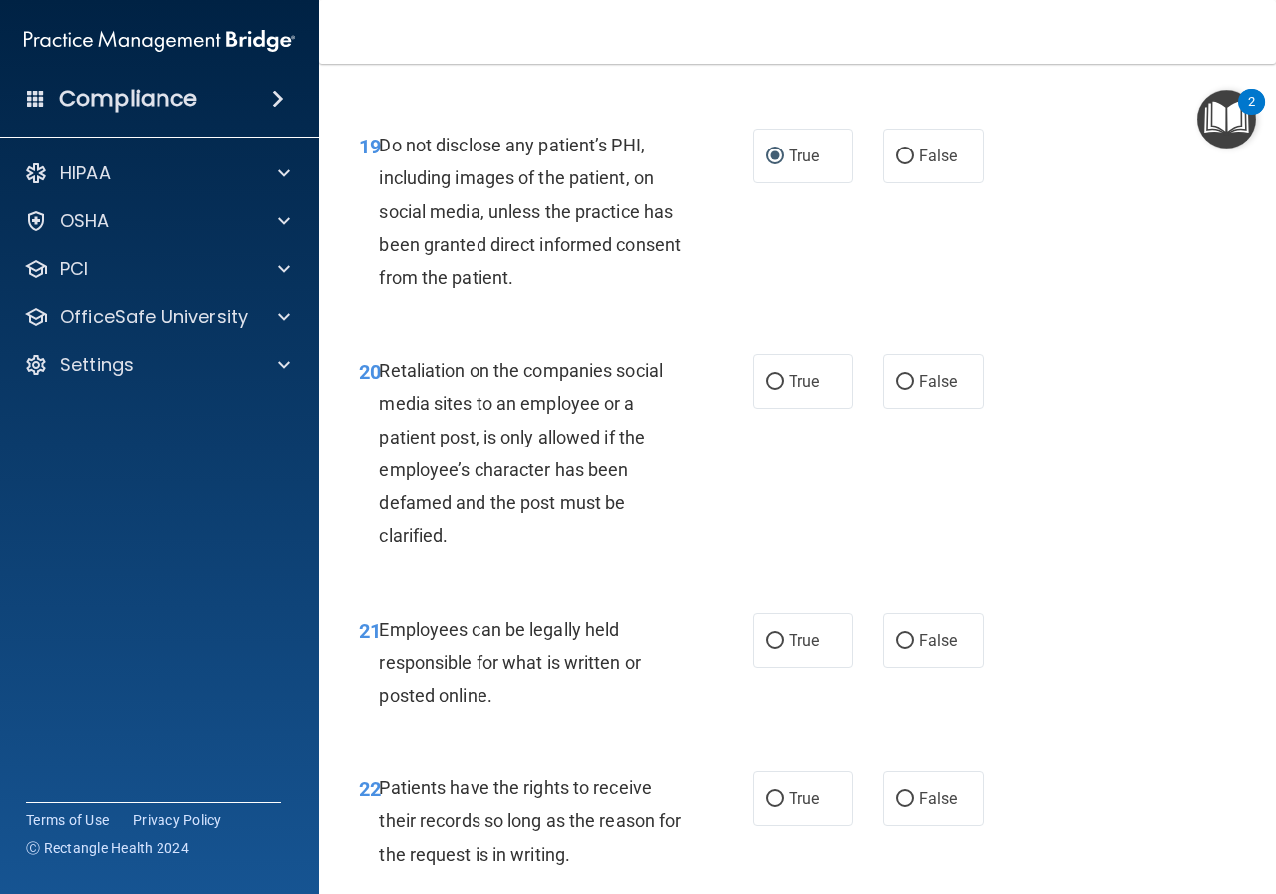
scroll to position [4287, 0]
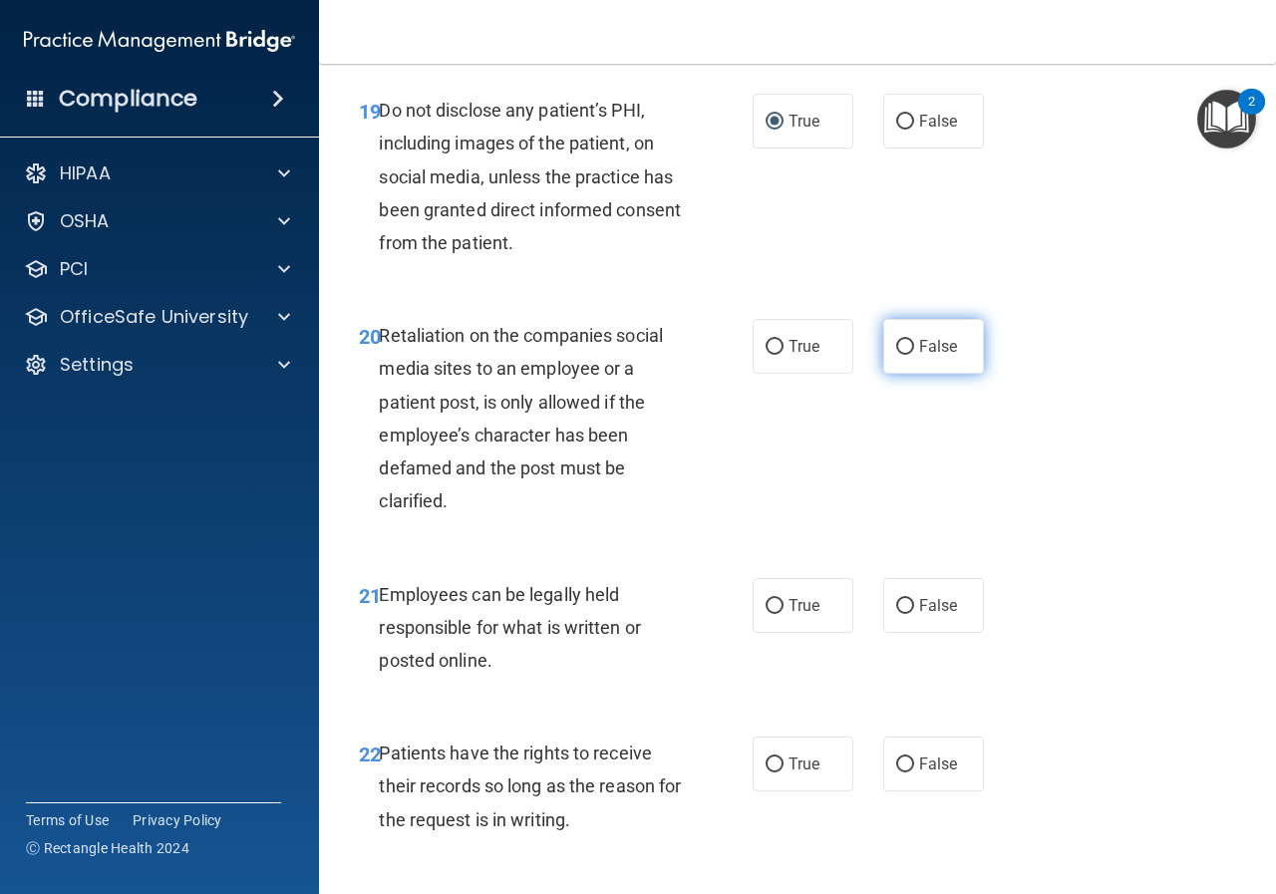
click at [896, 355] on input "False" at bounding box center [905, 347] width 18 height 15
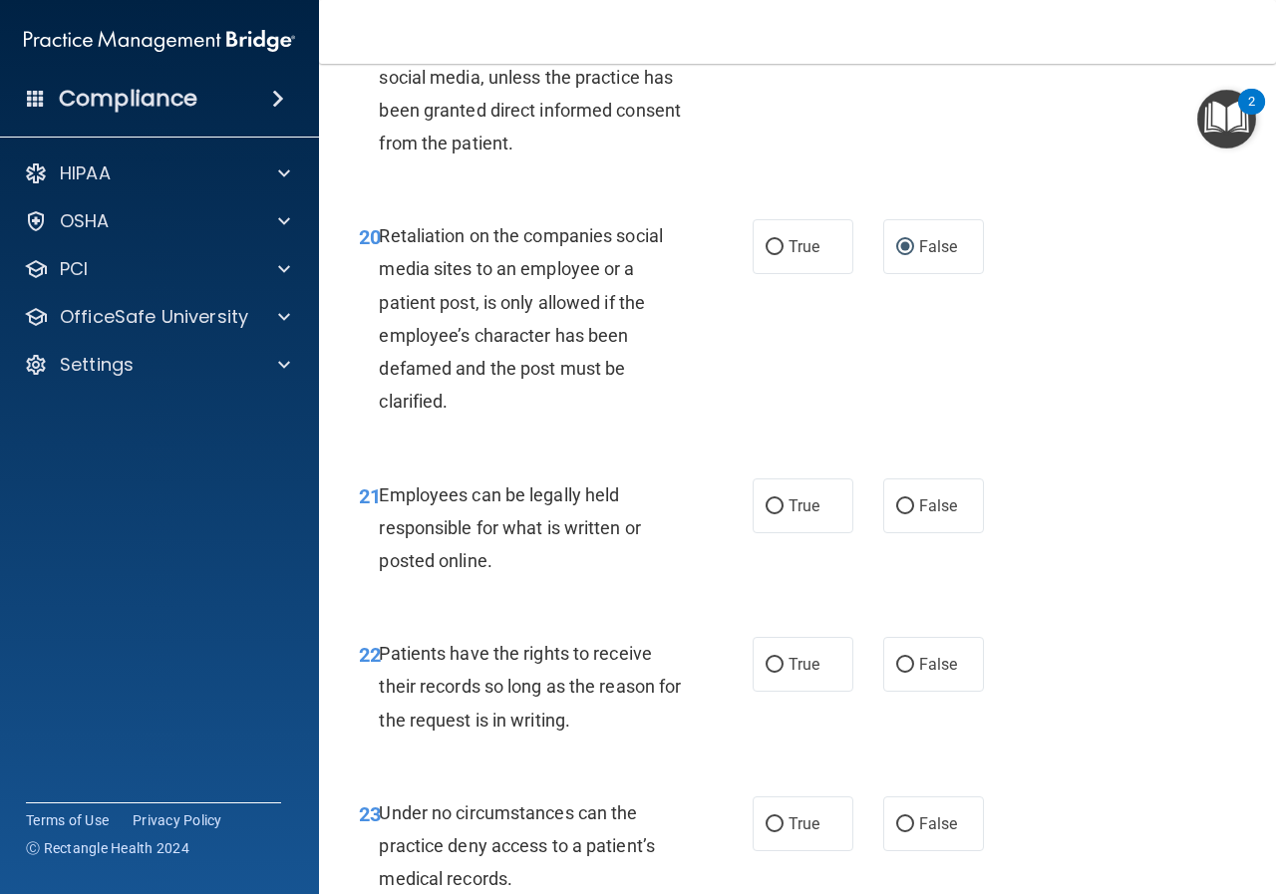
scroll to position [4486, 0]
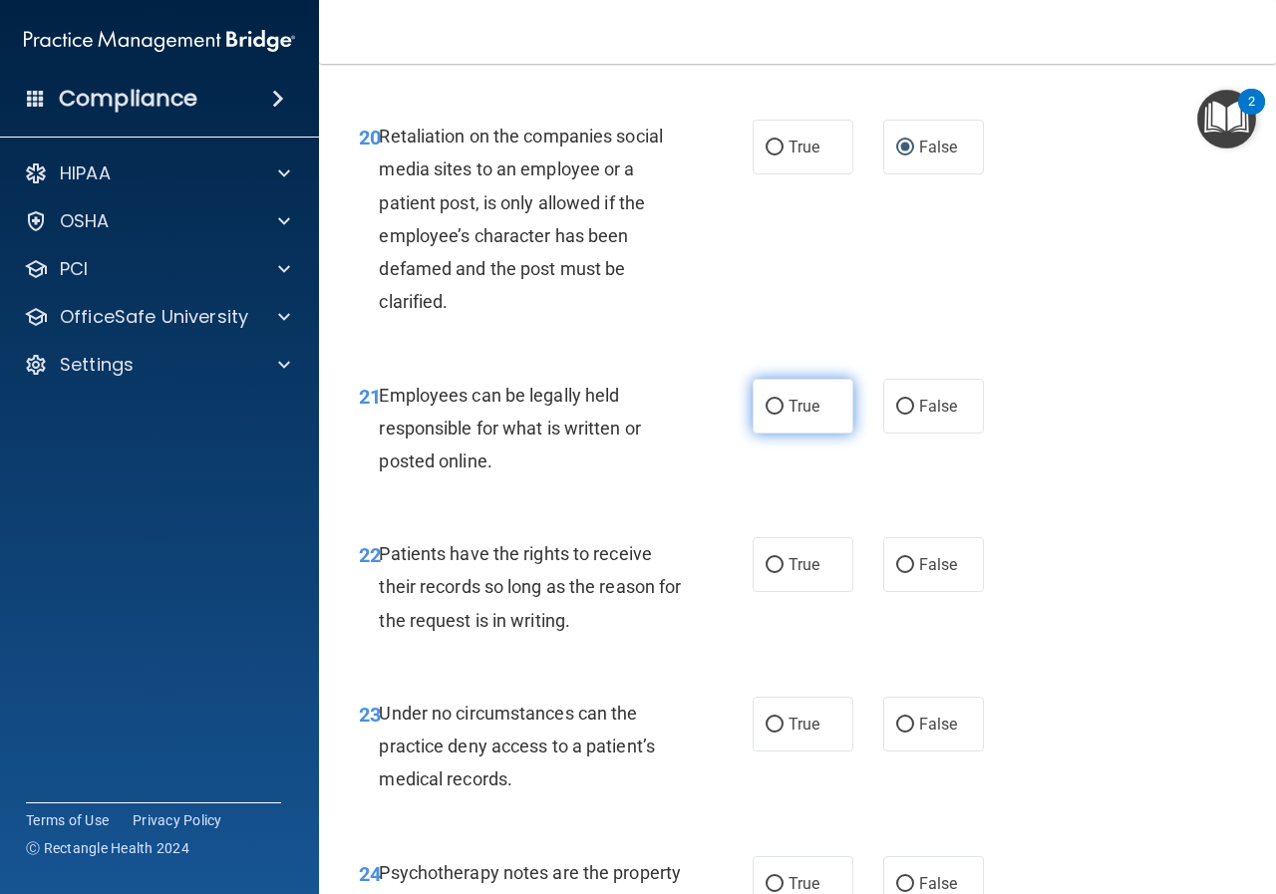
click at [789, 416] on span "True" at bounding box center [804, 406] width 31 height 19
click at [782, 415] on input "True" at bounding box center [775, 407] width 18 height 15
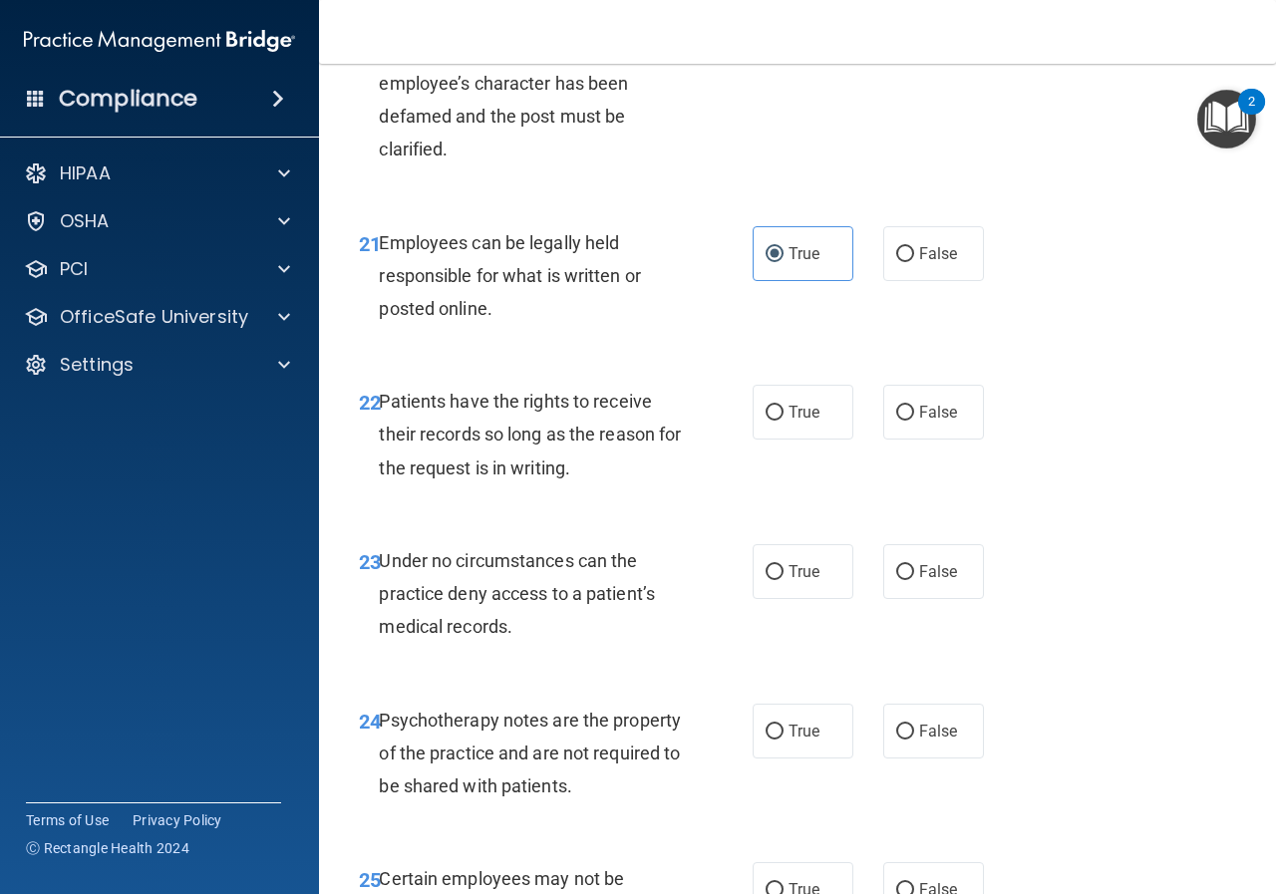
scroll to position [4685, 0]
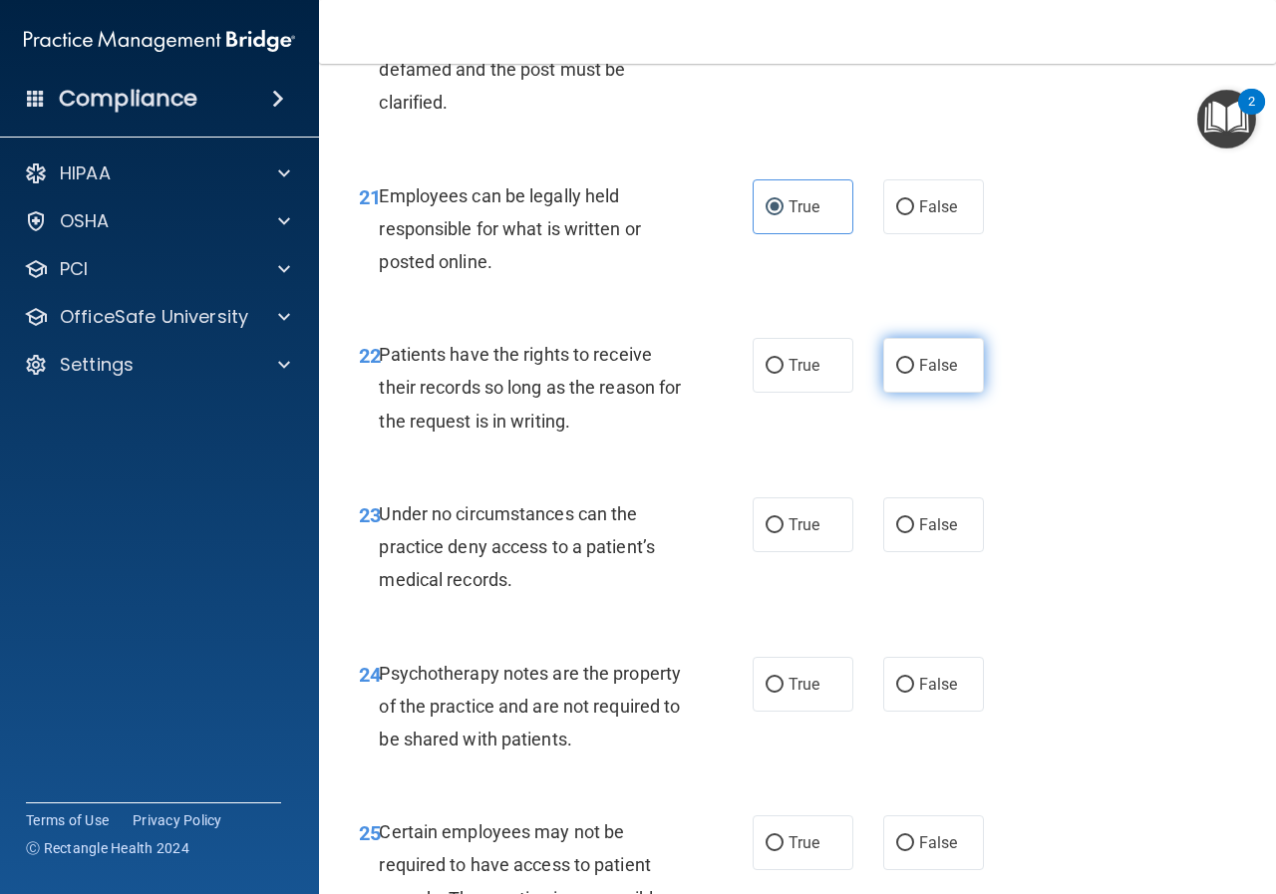
click at [896, 374] on input "False" at bounding box center [905, 366] width 18 height 15
click at [896, 533] on input "False" at bounding box center [905, 525] width 18 height 15
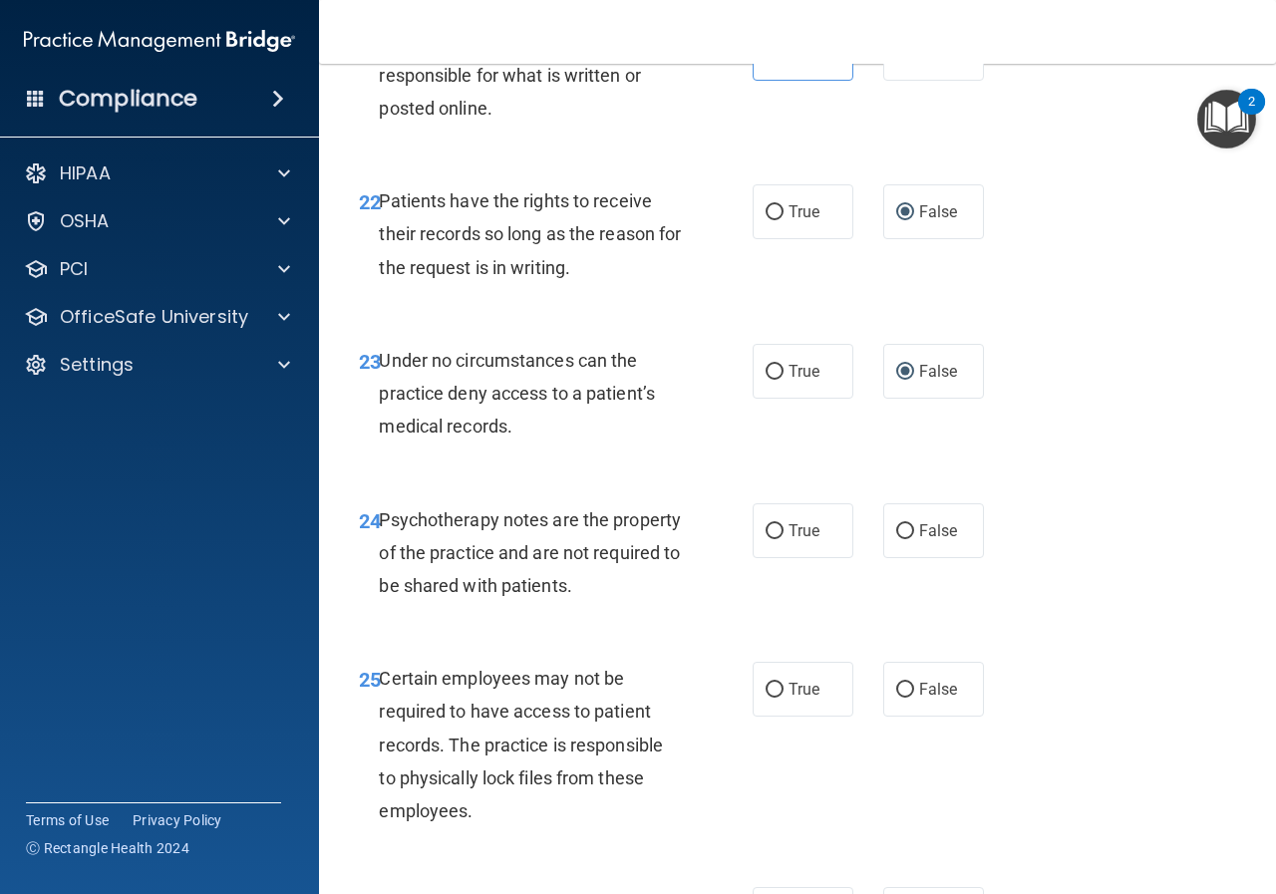
scroll to position [4885, 0]
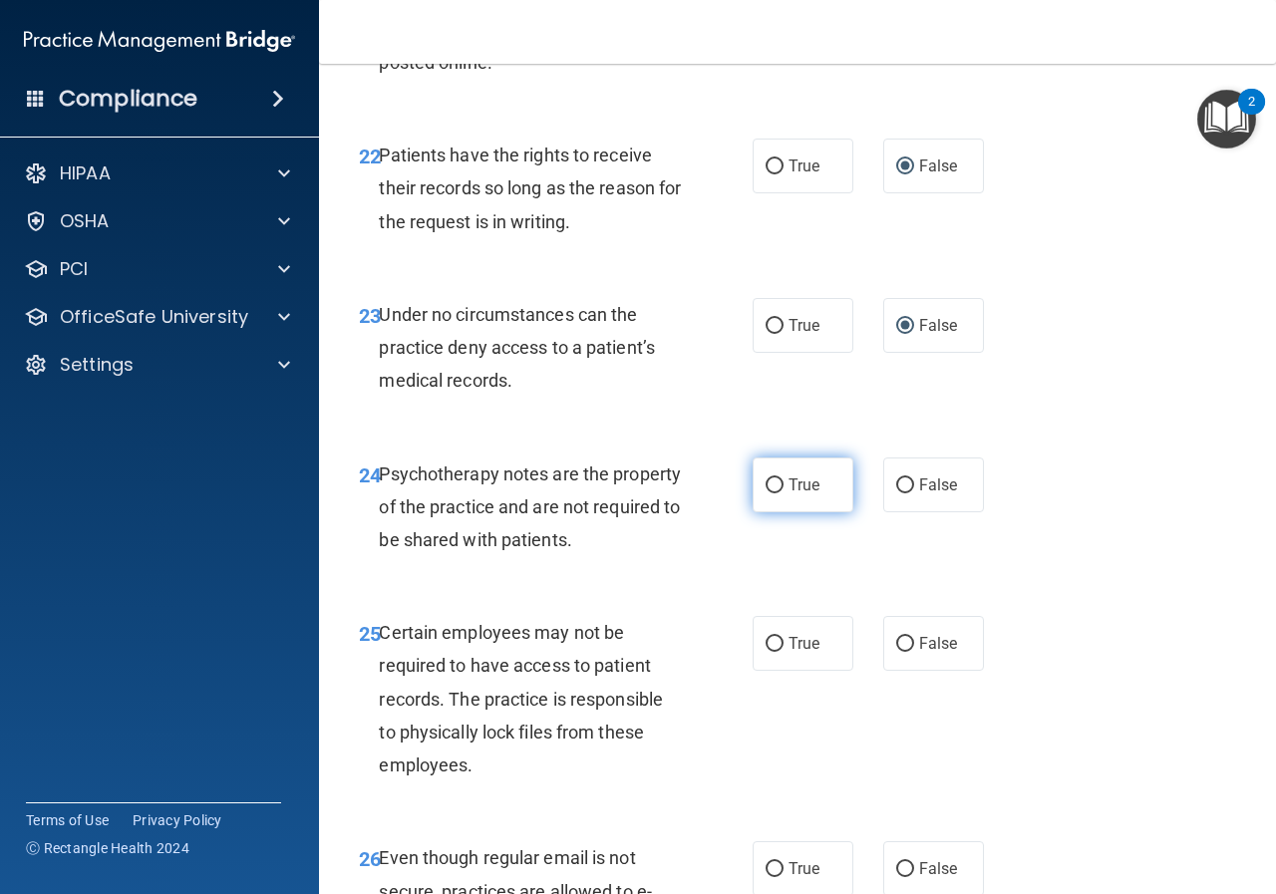
click at [774, 493] on input "True" at bounding box center [775, 486] width 18 height 15
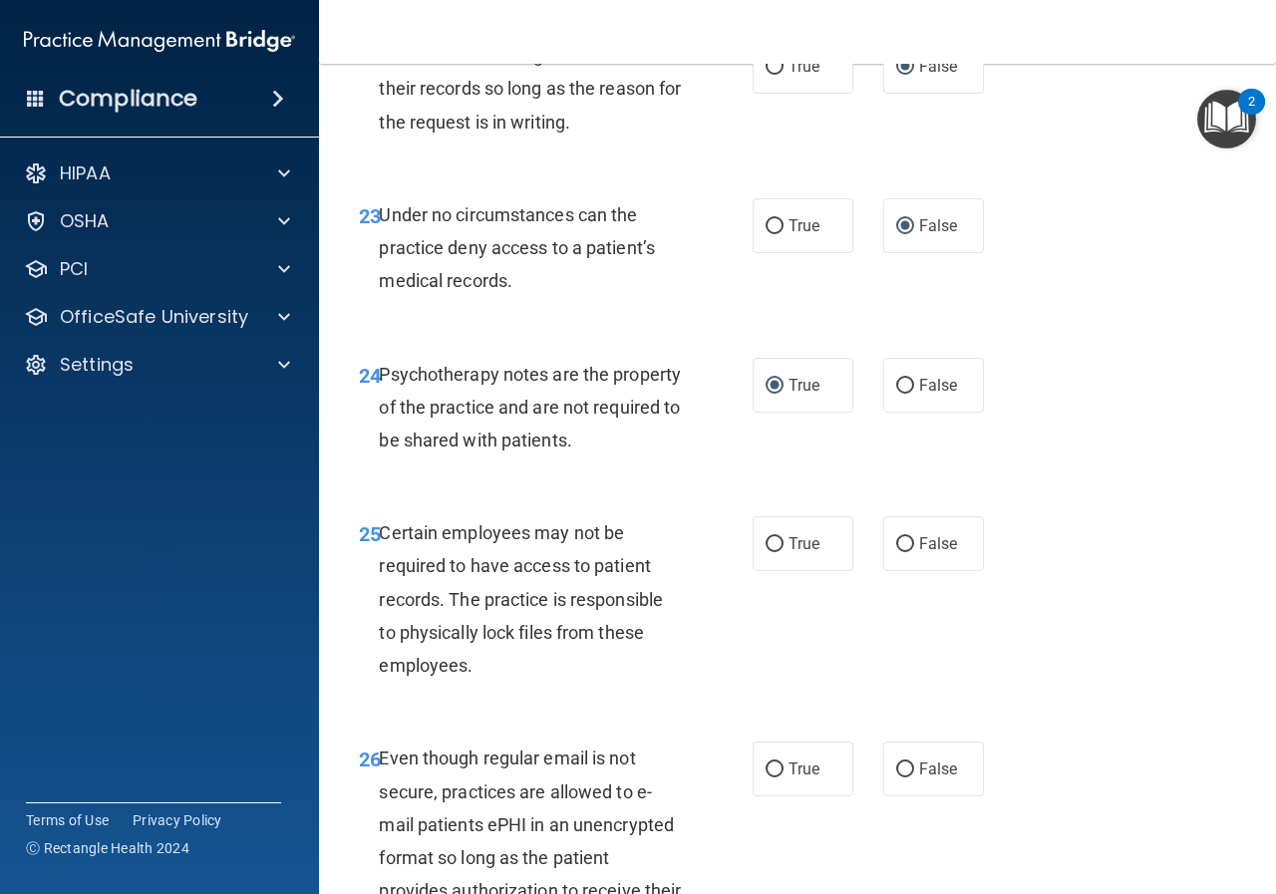
scroll to position [5084, 0]
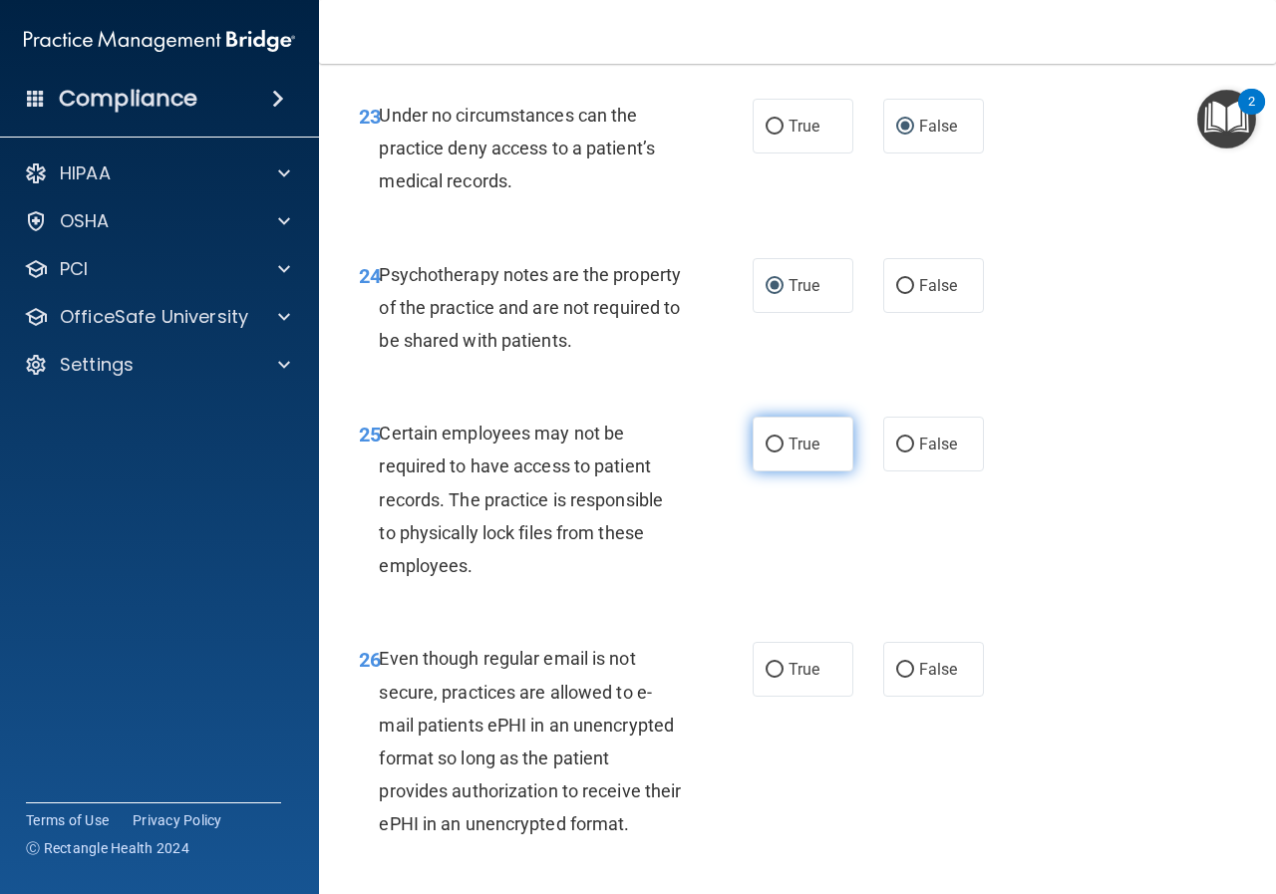
click at [761, 472] on label "True" at bounding box center [803, 444] width 101 height 55
click at [766, 453] on input "True" at bounding box center [775, 445] width 18 height 15
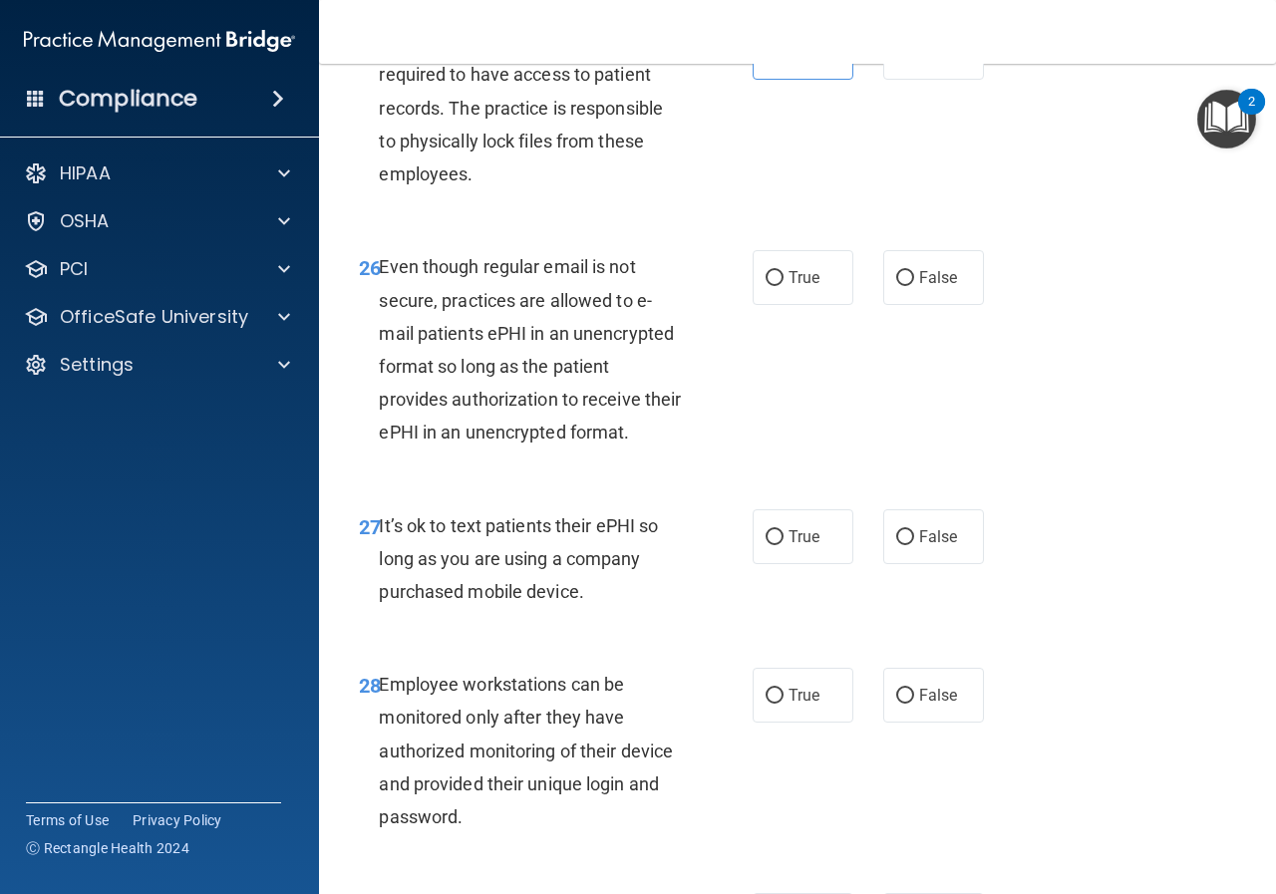
scroll to position [5483, 0]
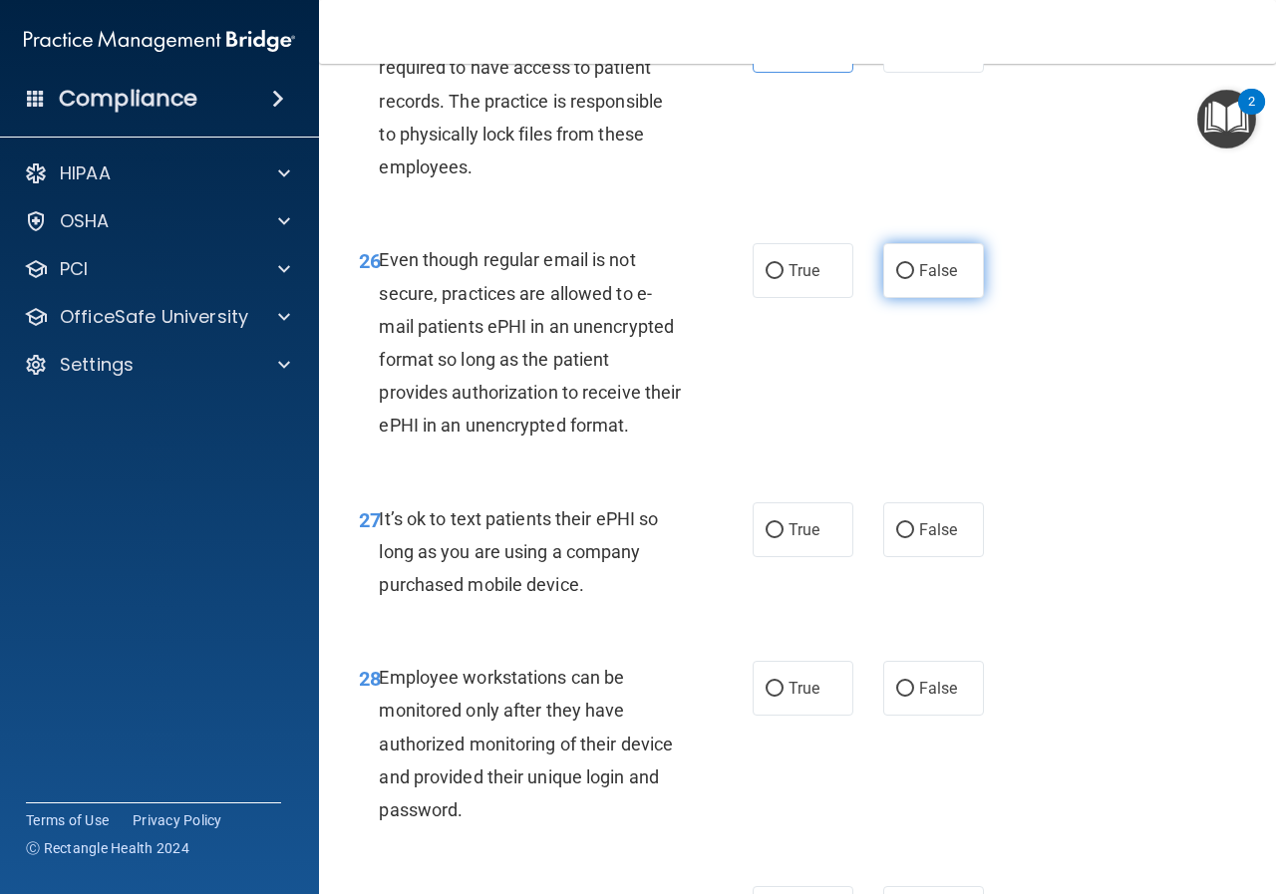
click at [899, 279] on input "False" at bounding box center [905, 271] width 18 height 15
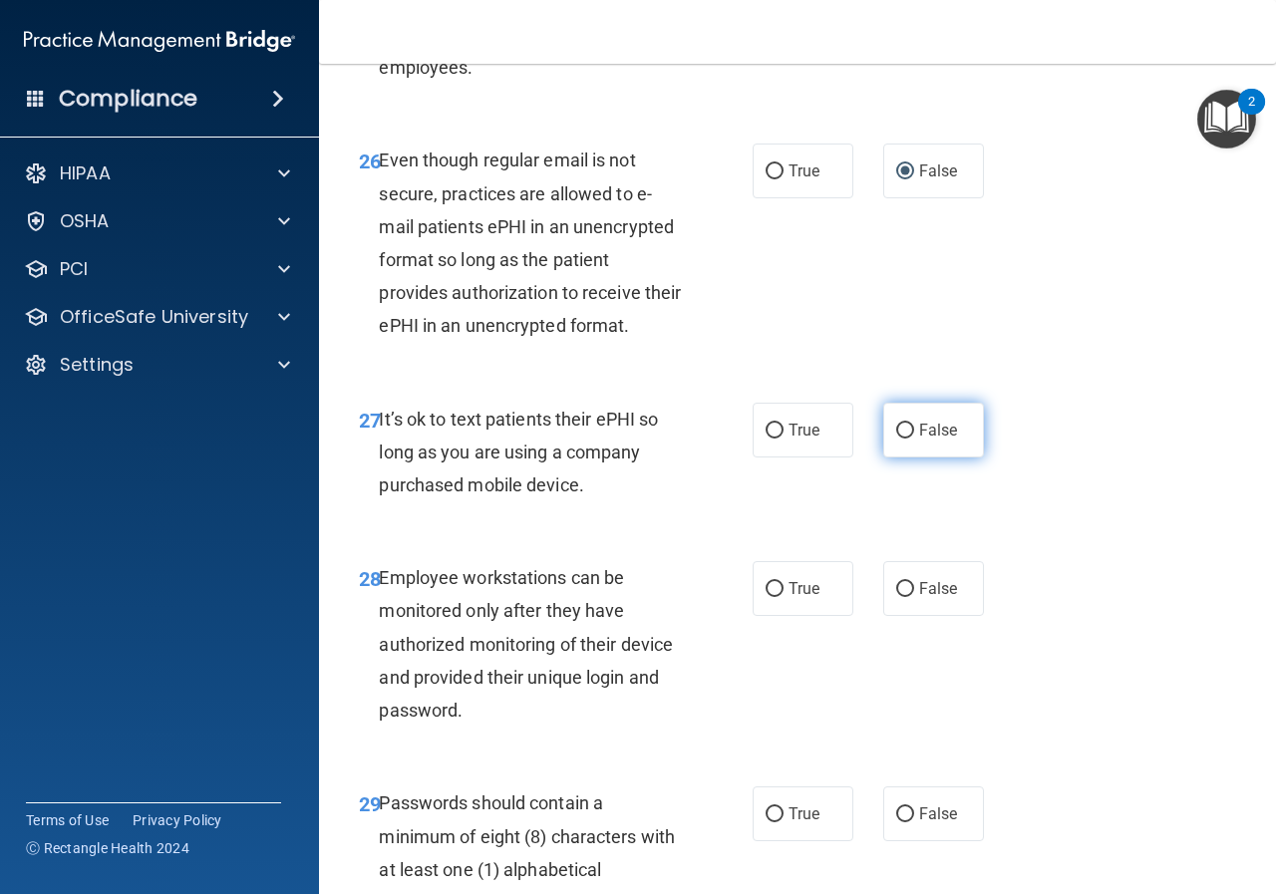
click at [896, 439] on input "False" at bounding box center [905, 431] width 18 height 15
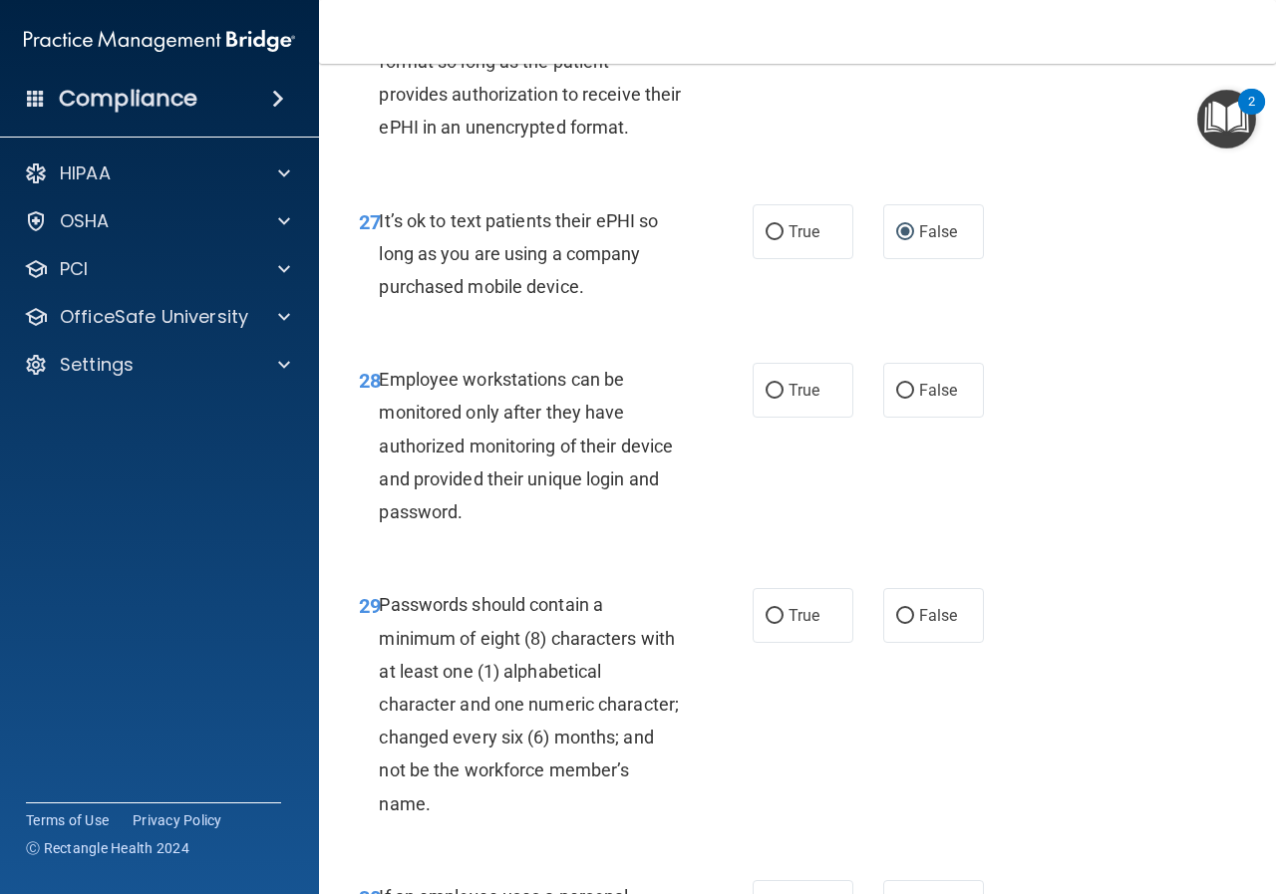
scroll to position [5782, 0]
click at [901, 398] on input "False" at bounding box center [905, 390] width 18 height 15
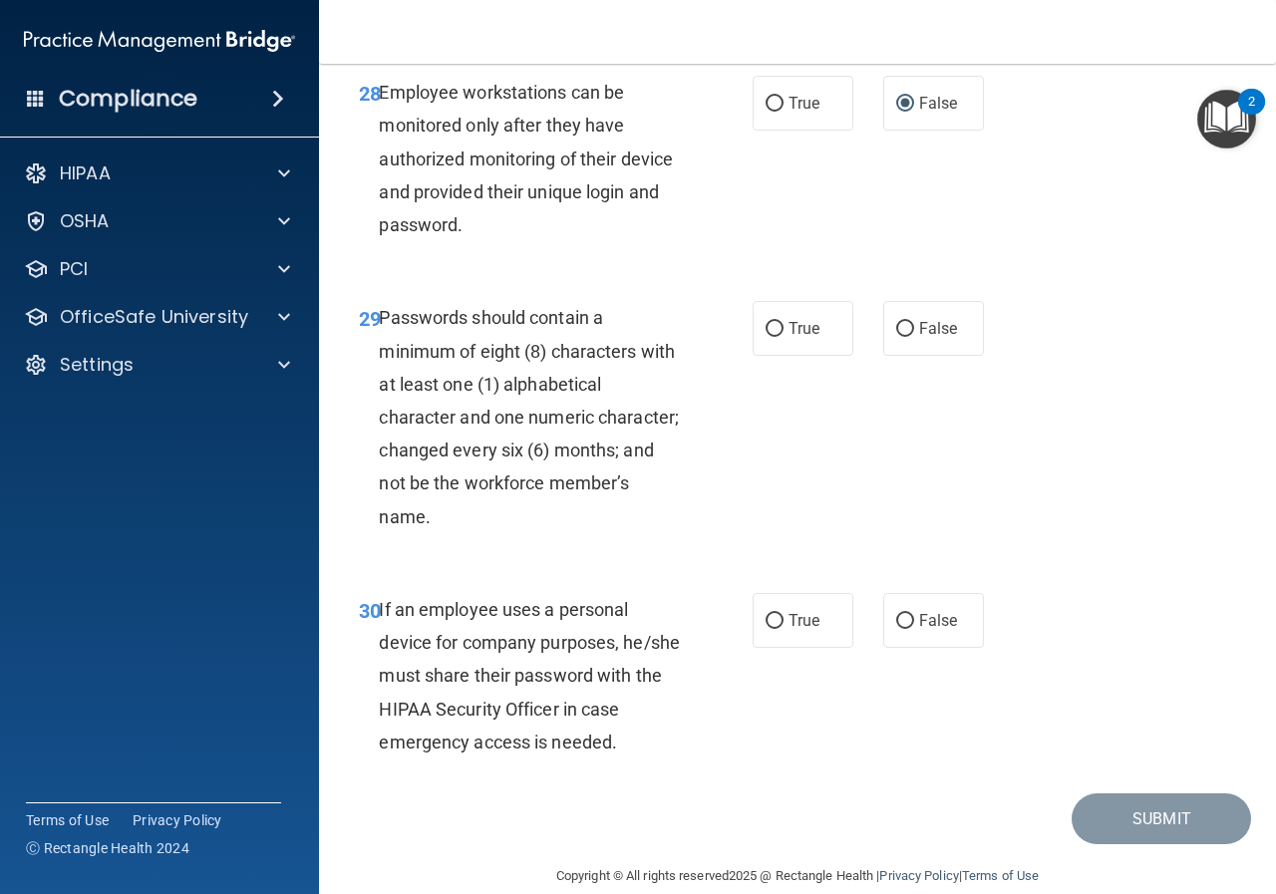
scroll to position [6081, 0]
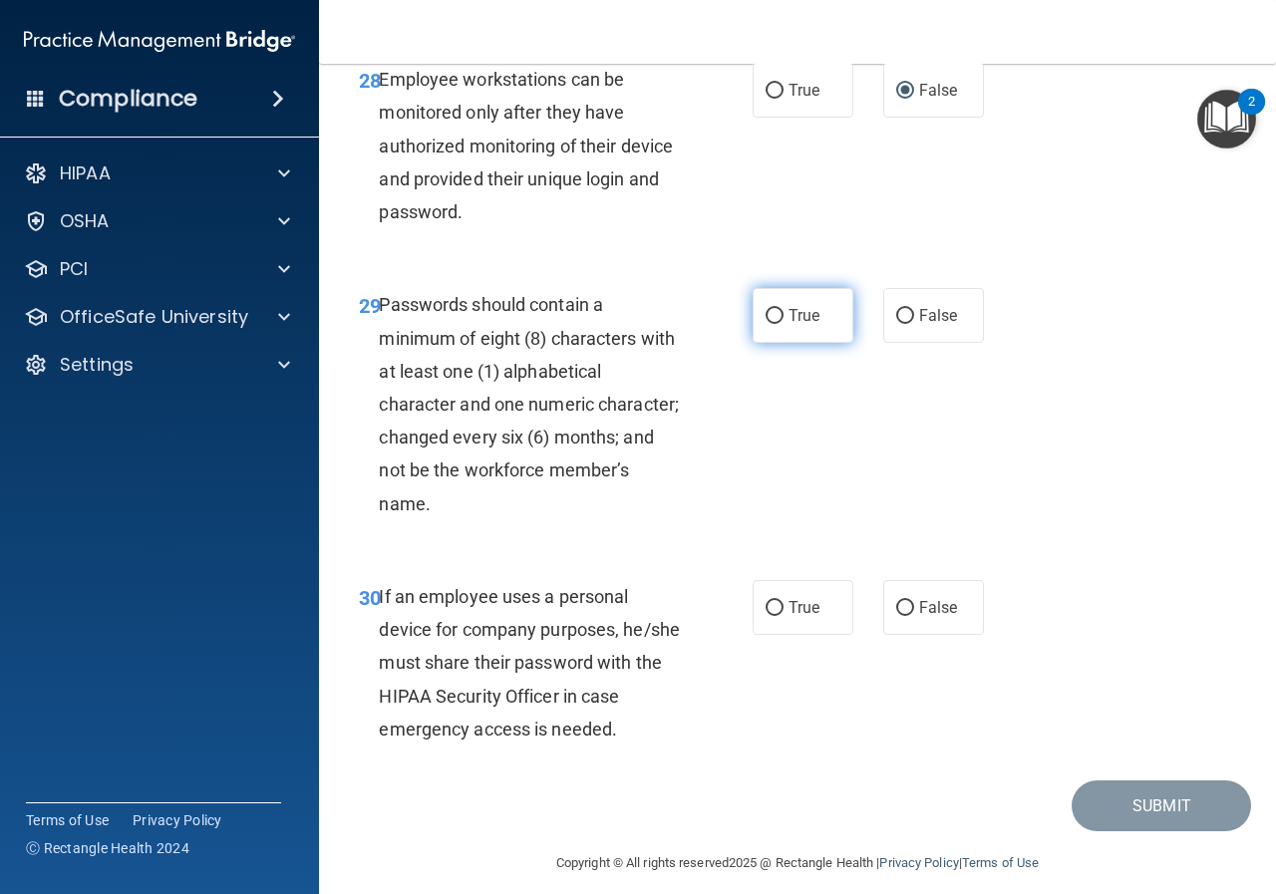
click at [792, 325] on span "True" at bounding box center [804, 315] width 31 height 19
click at [784, 324] on input "True" at bounding box center [775, 316] width 18 height 15
click at [800, 617] on span "True" at bounding box center [804, 607] width 31 height 19
click at [784, 616] on input "True" at bounding box center [775, 608] width 18 height 15
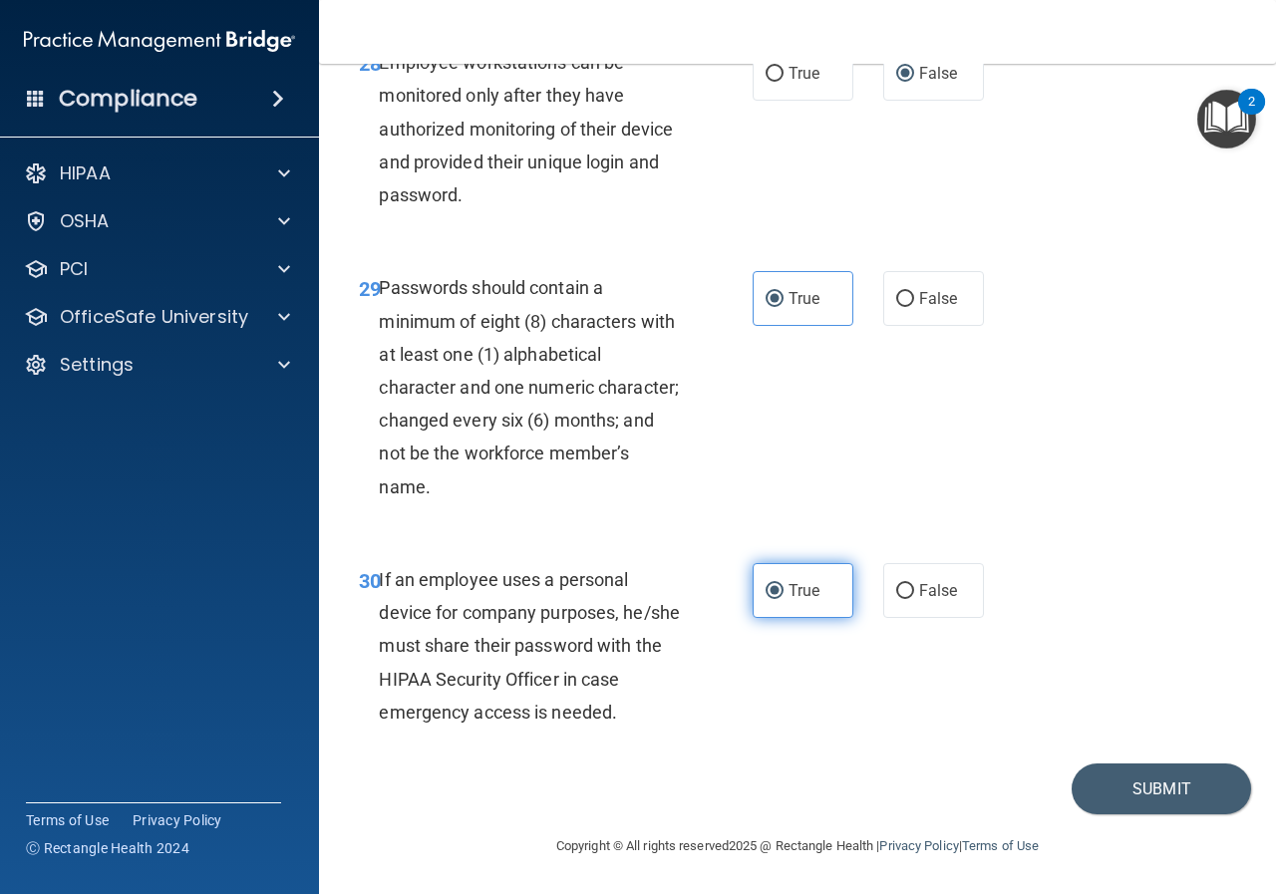
scroll to position [6230, 0]
click at [1133, 793] on button "Submit" at bounding box center [1161, 789] width 179 height 51
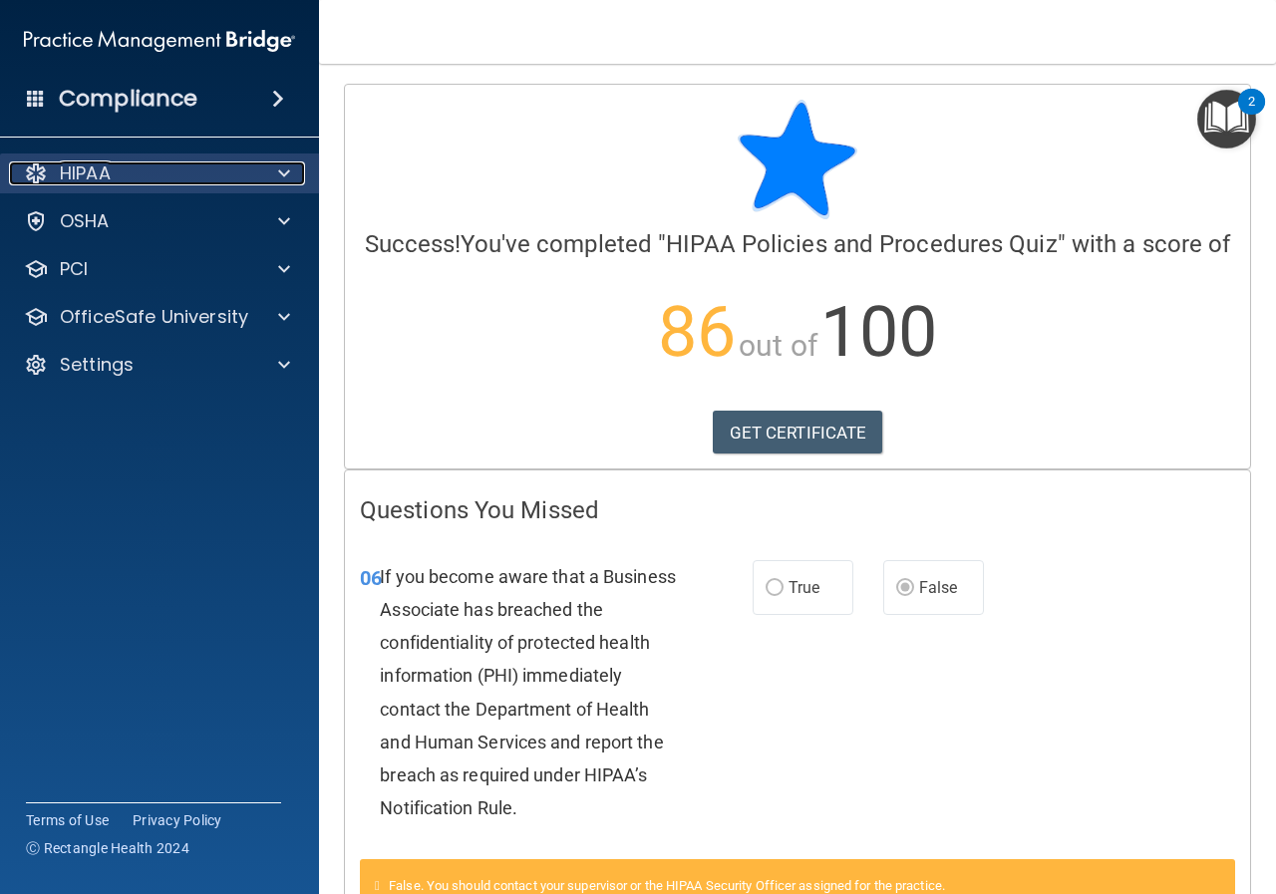
click at [81, 170] on p "HIPAA" at bounding box center [85, 173] width 51 height 24
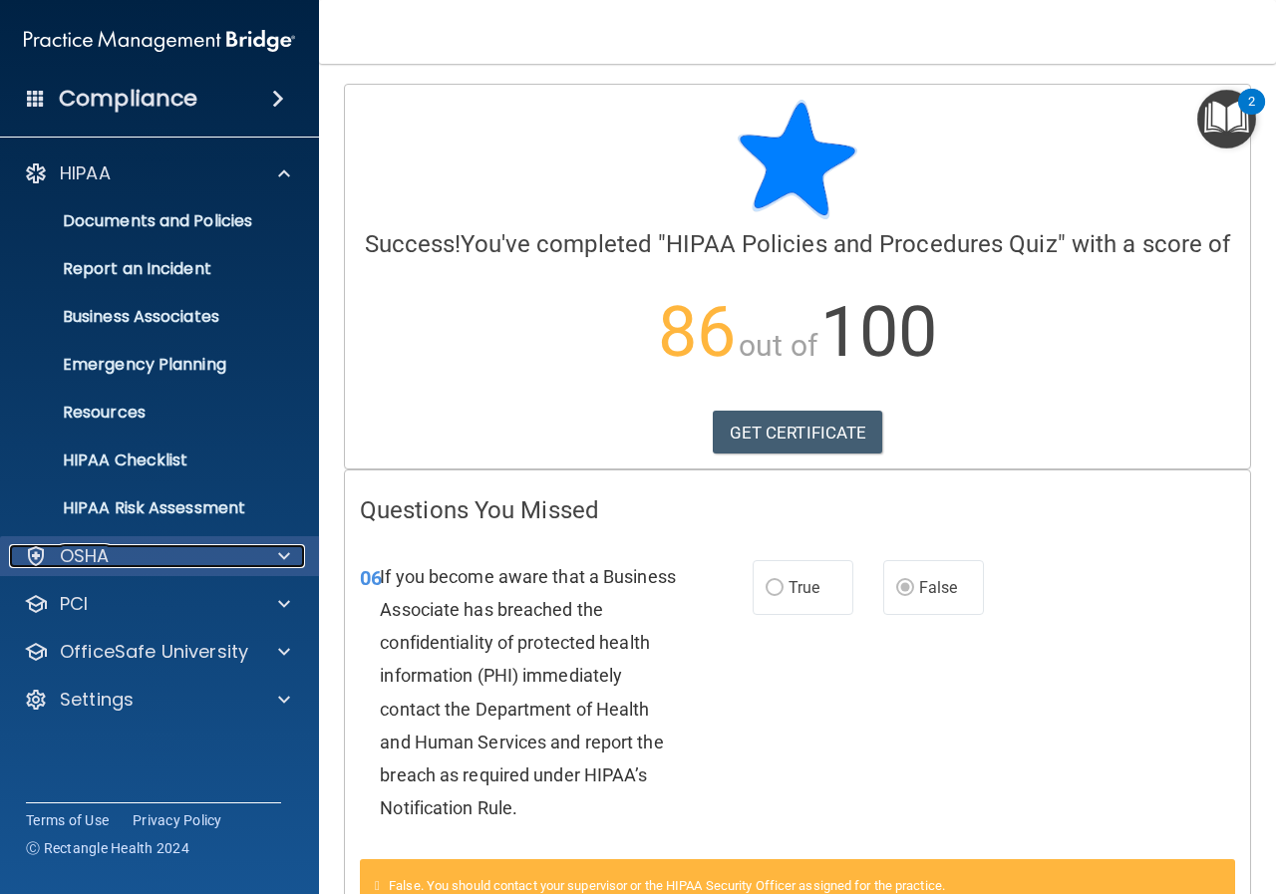
click at [122, 555] on div "OSHA" at bounding box center [132, 556] width 247 height 24
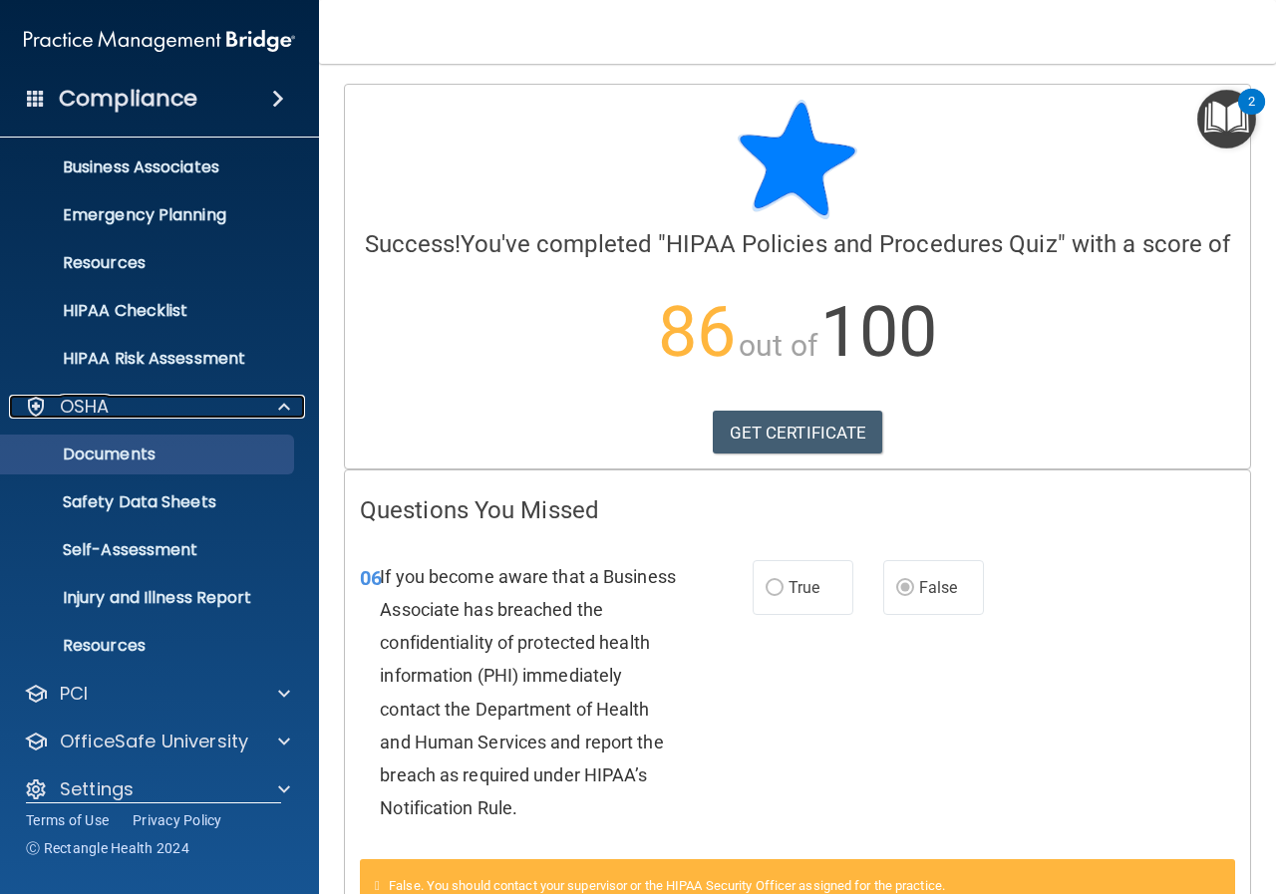
scroll to position [172, 0]
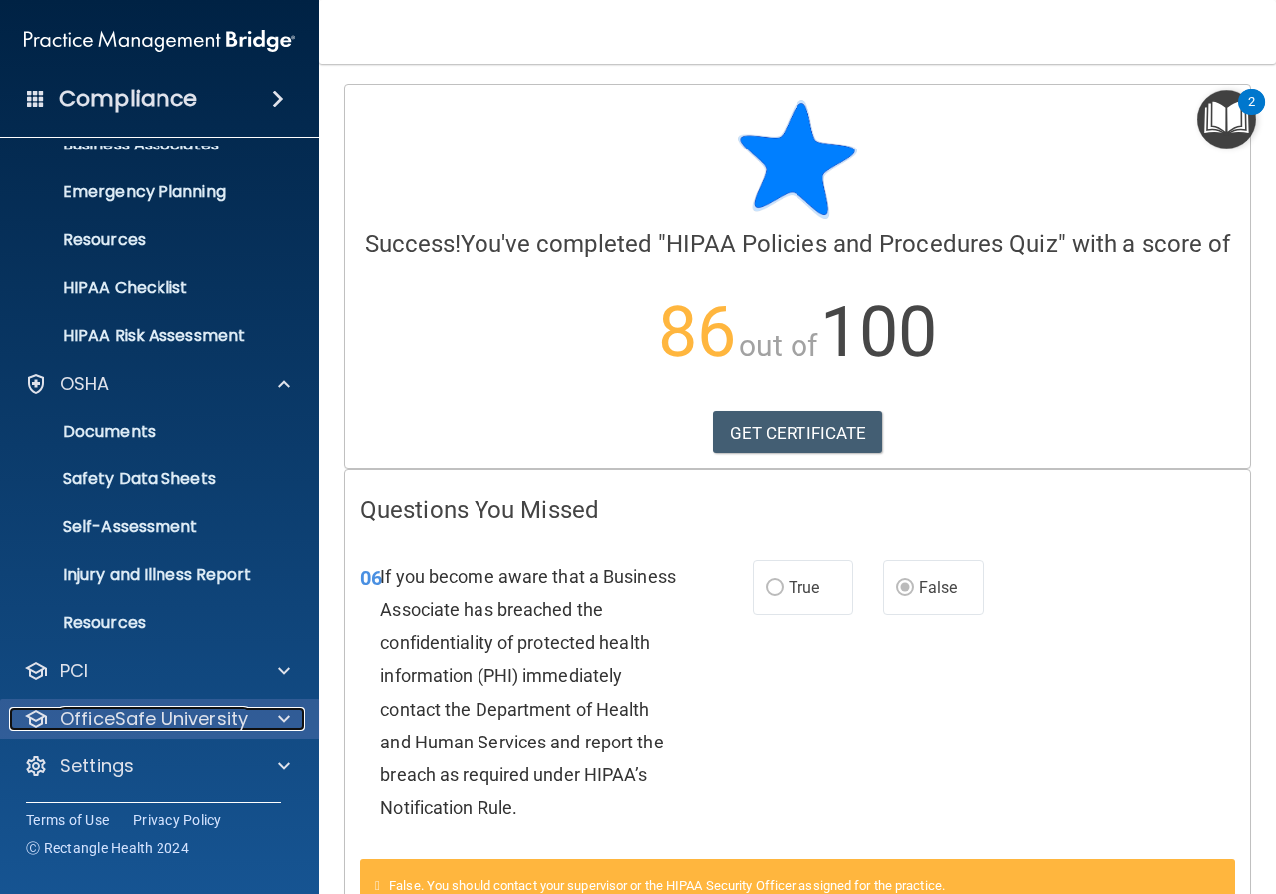
click at [193, 728] on p "OfficeSafe University" at bounding box center [154, 719] width 188 height 24
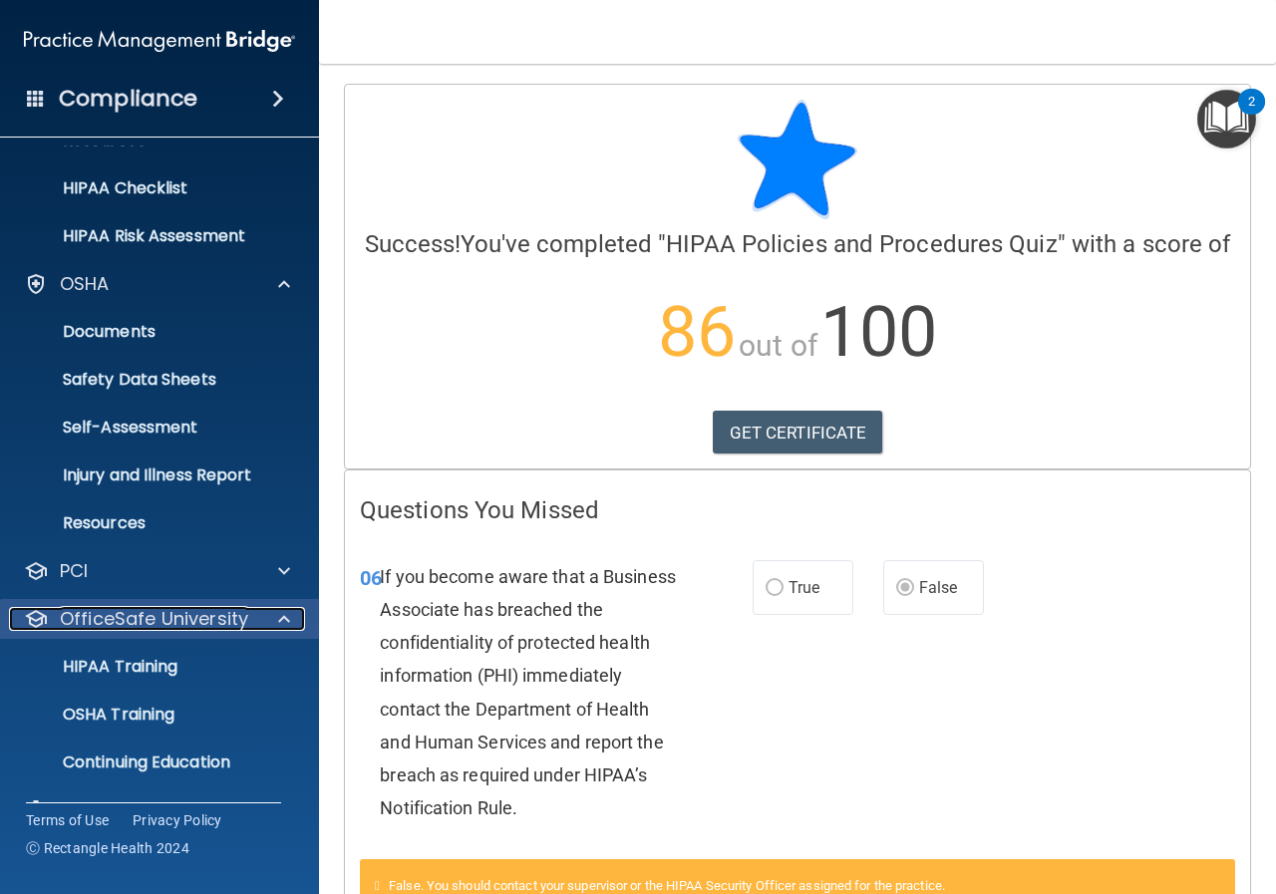
scroll to position [316, 0]
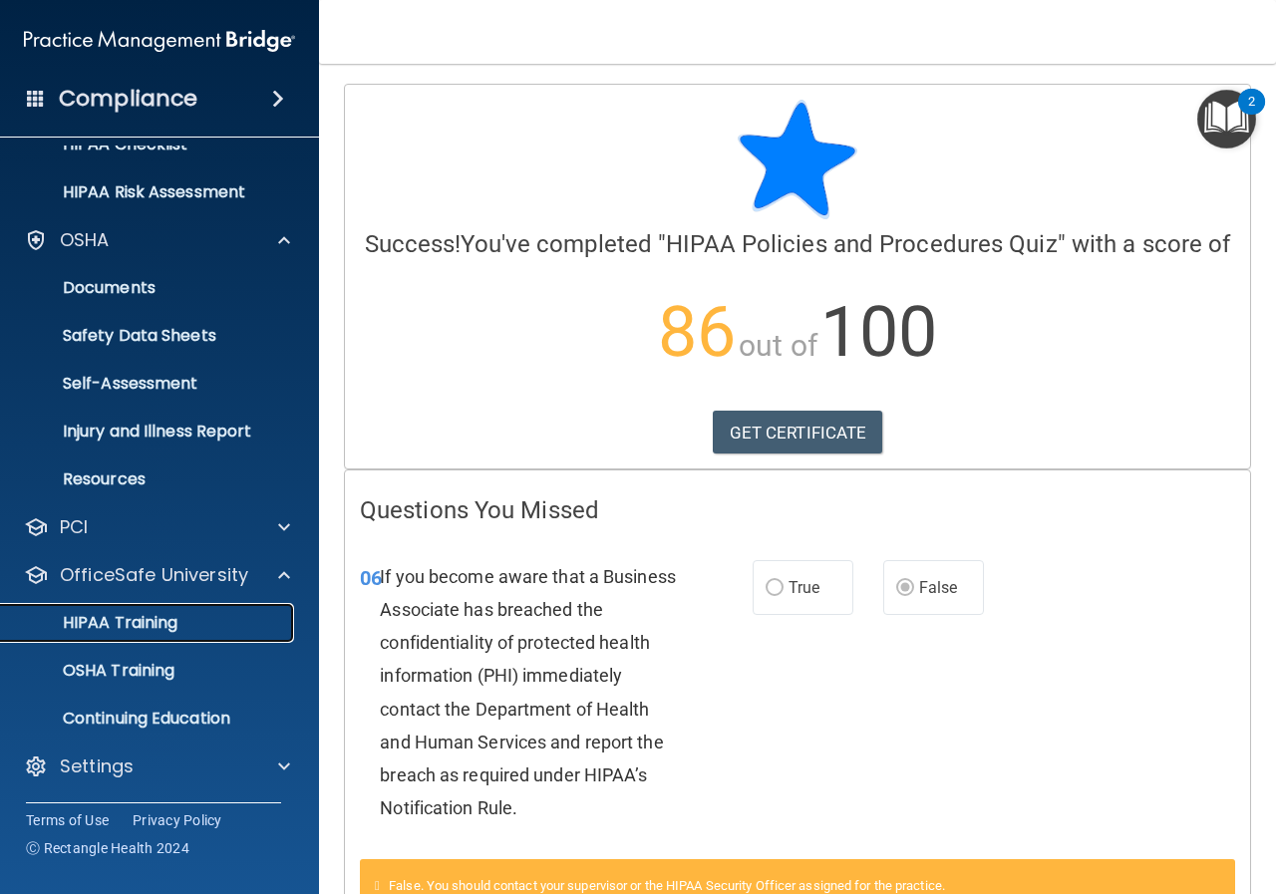
click at [196, 631] on div "HIPAA Training" at bounding box center [149, 623] width 272 height 20
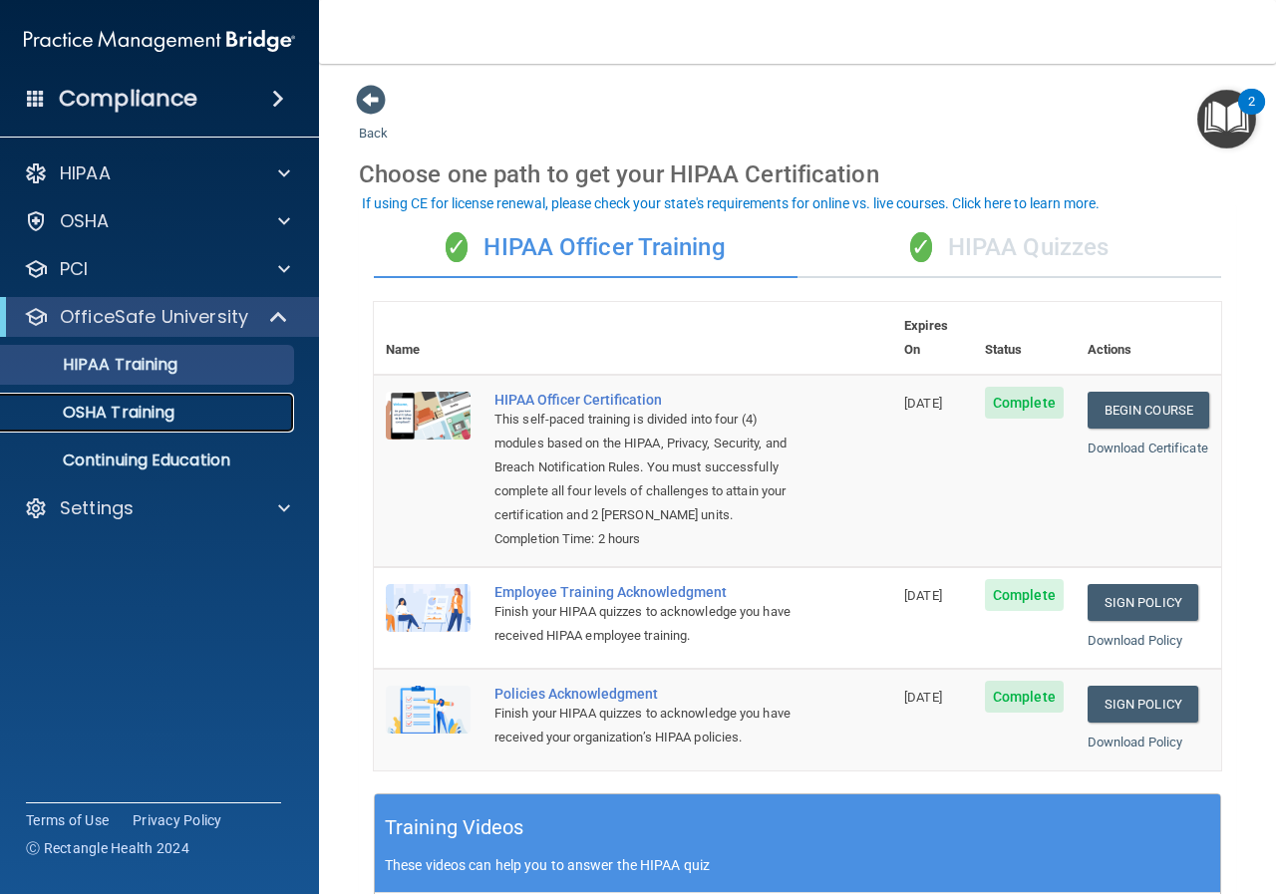
click at [156, 413] on p "OSHA Training" at bounding box center [93, 413] width 161 height 20
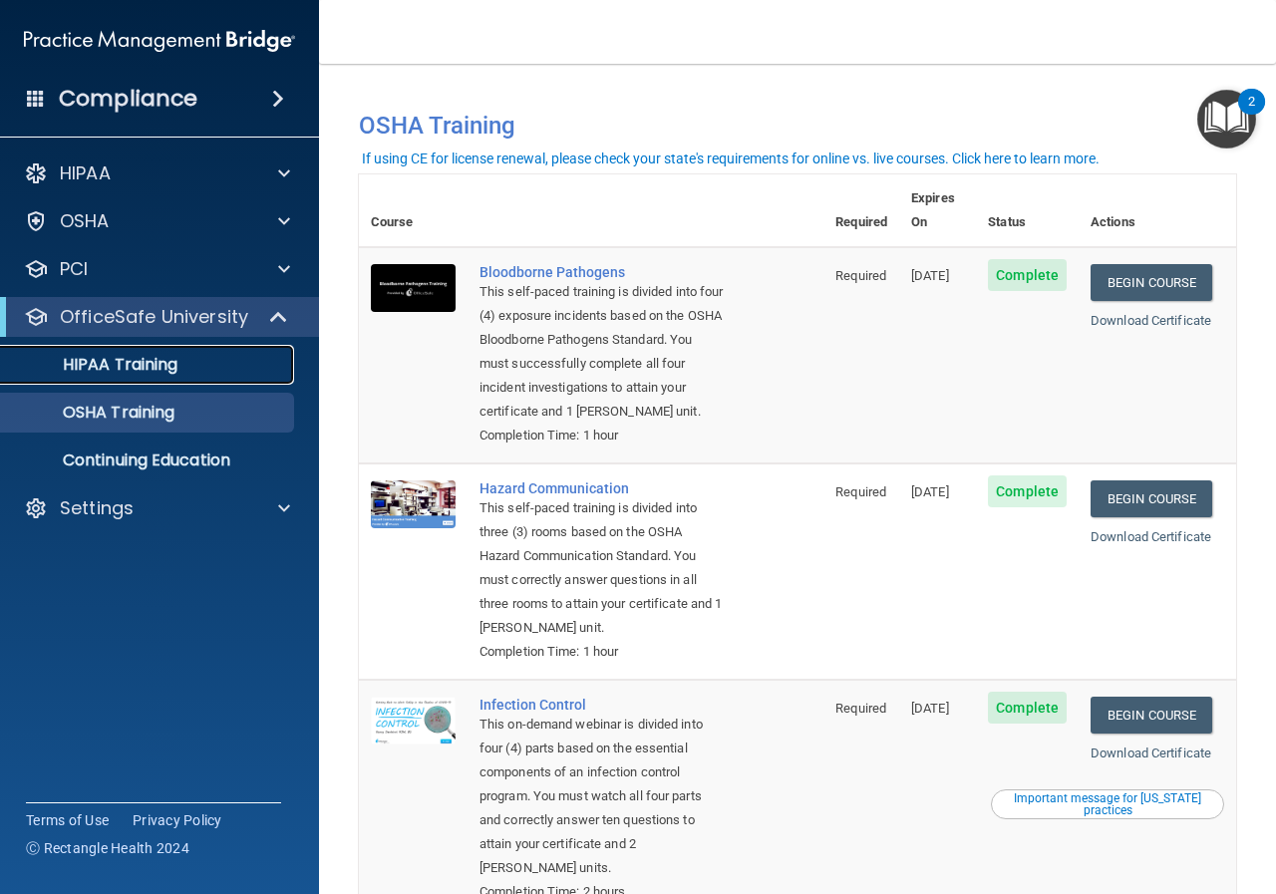
click at [105, 361] on p "HIPAA Training" at bounding box center [95, 365] width 164 height 20
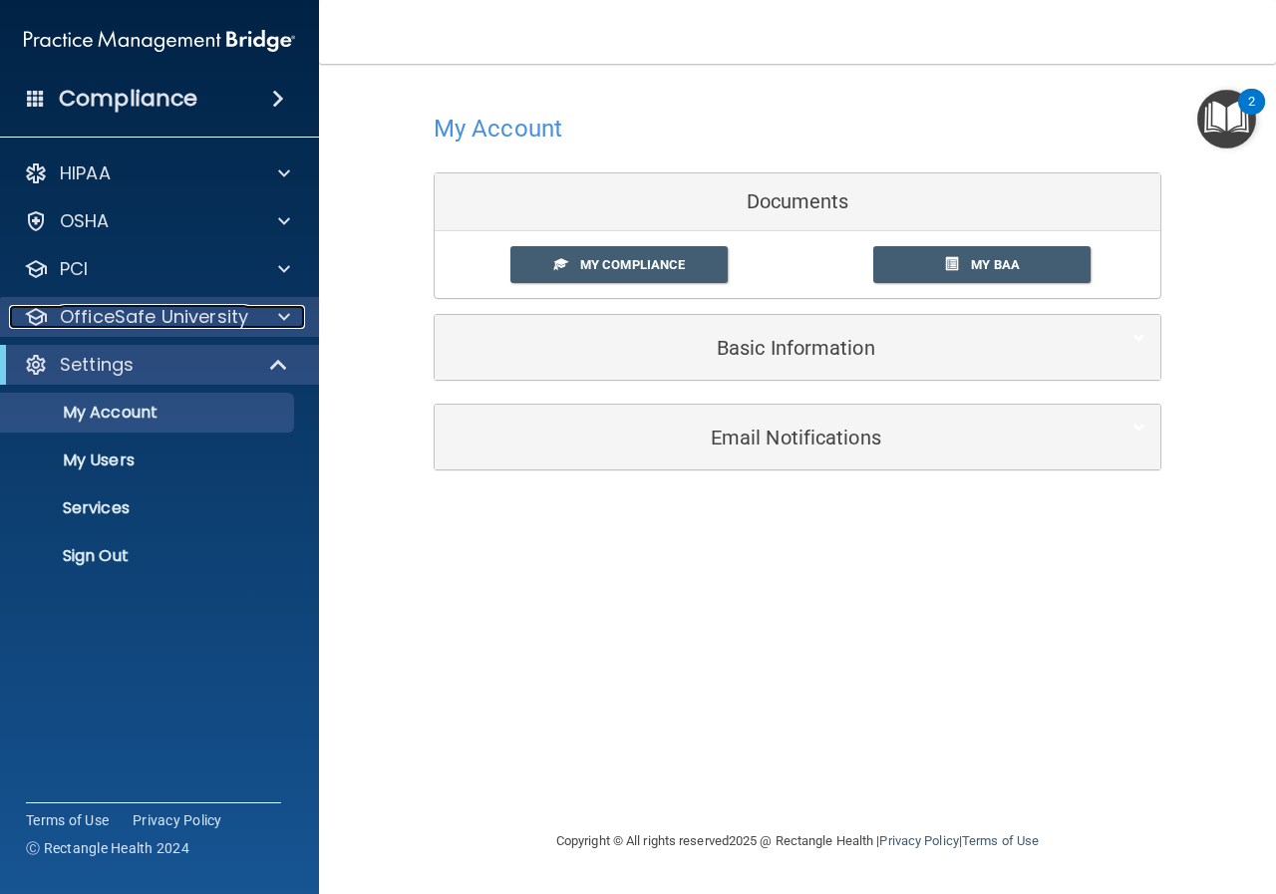
click at [116, 308] on p "OfficeSafe University" at bounding box center [154, 317] width 188 height 24
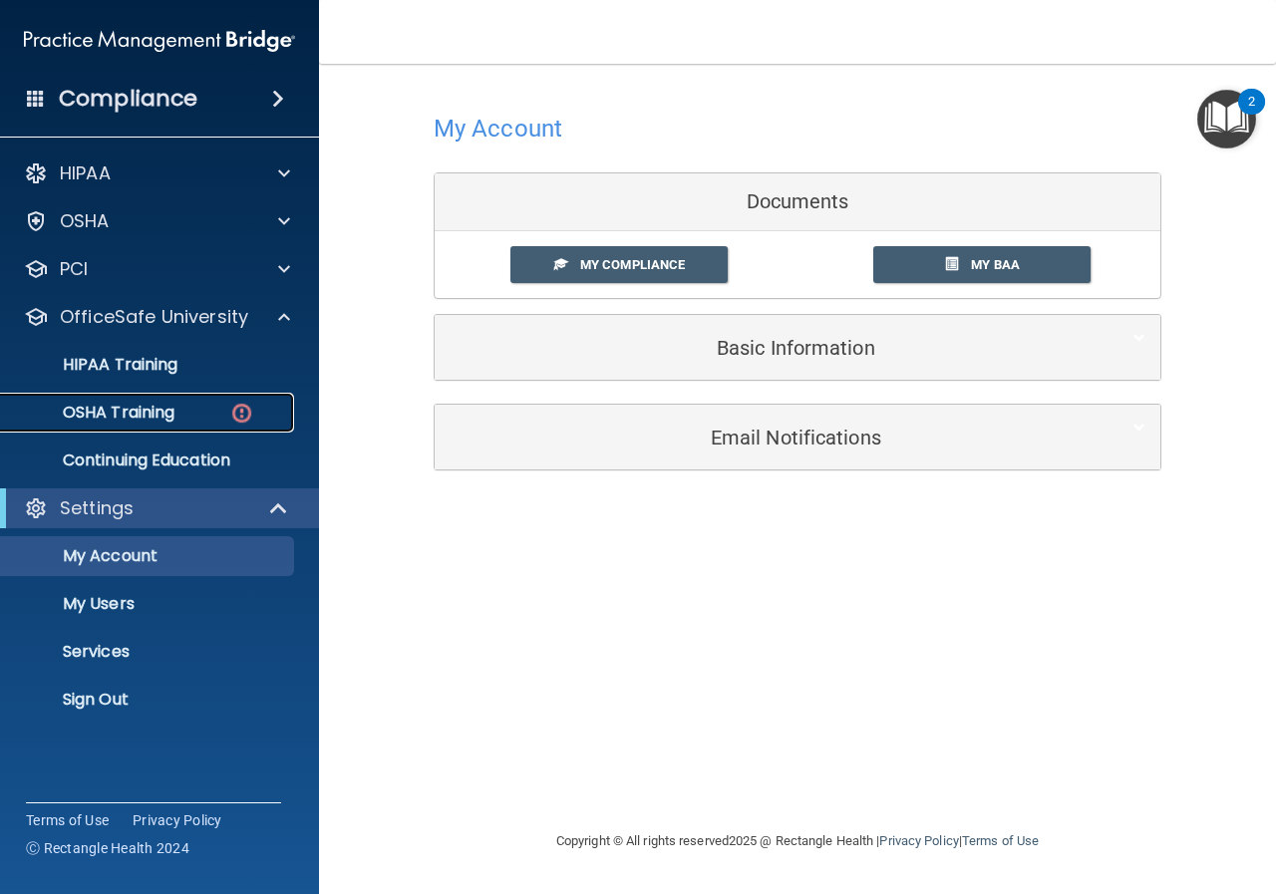
click at [144, 400] on link "OSHA Training" at bounding box center [137, 413] width 314 height 40
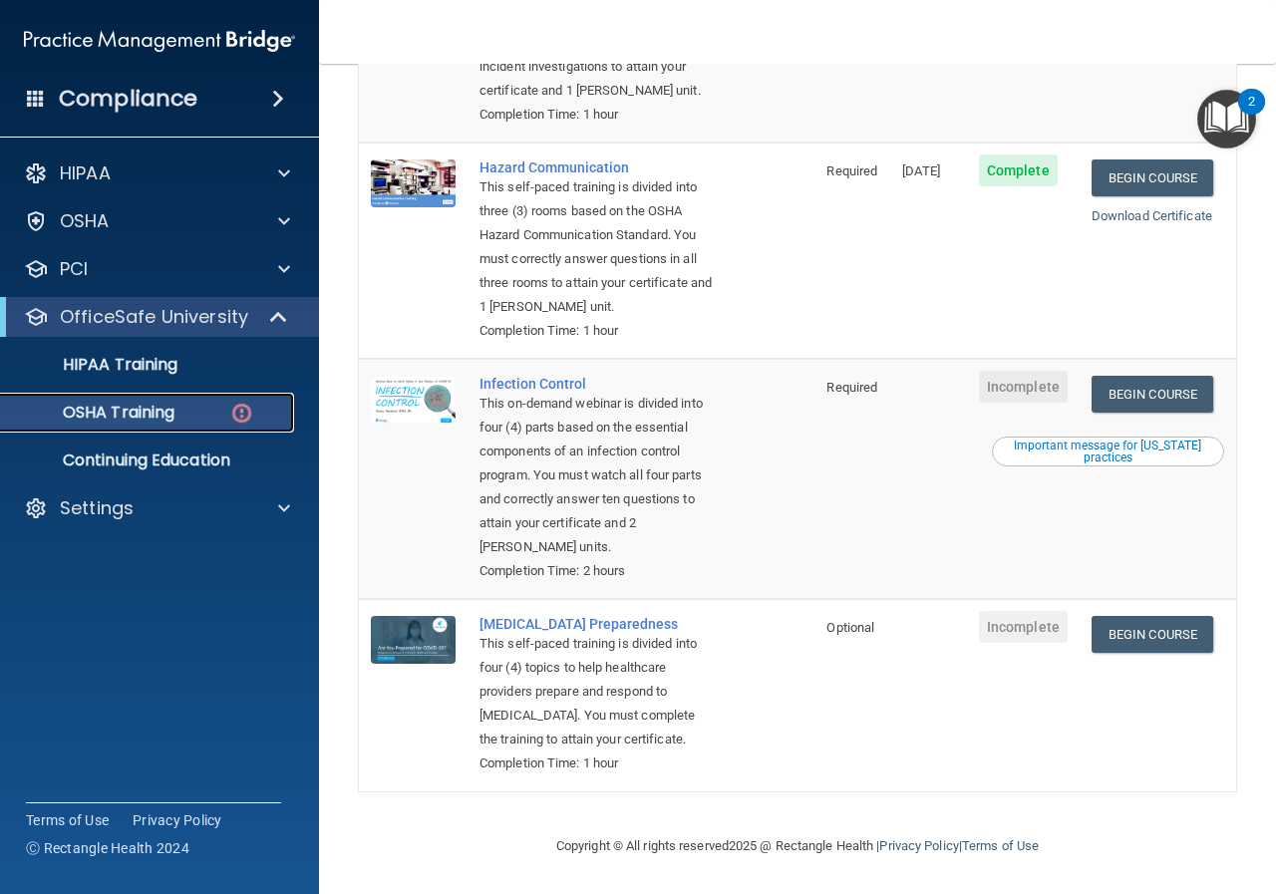
scroll to position [453, 0]
click at [1157, 376] on link "Begin Course" at bounding box center [1153, 394] width 122 height 37
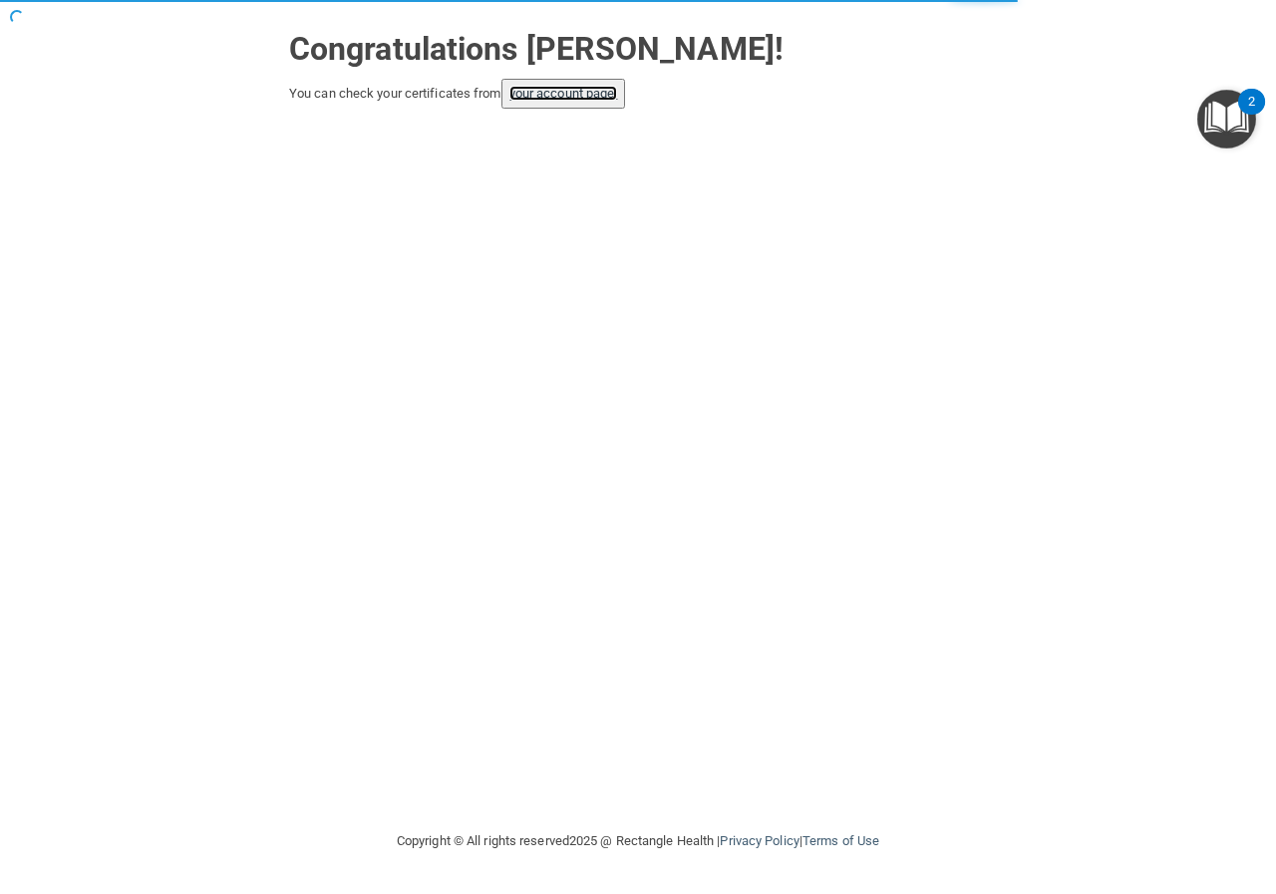
click at [555, 89] on link "your account page!" at bounding box center [563, 93] width 109 height 15
click at [586, 94] on link "your account page!" at bounding box center [563, 93] width 109 height 15
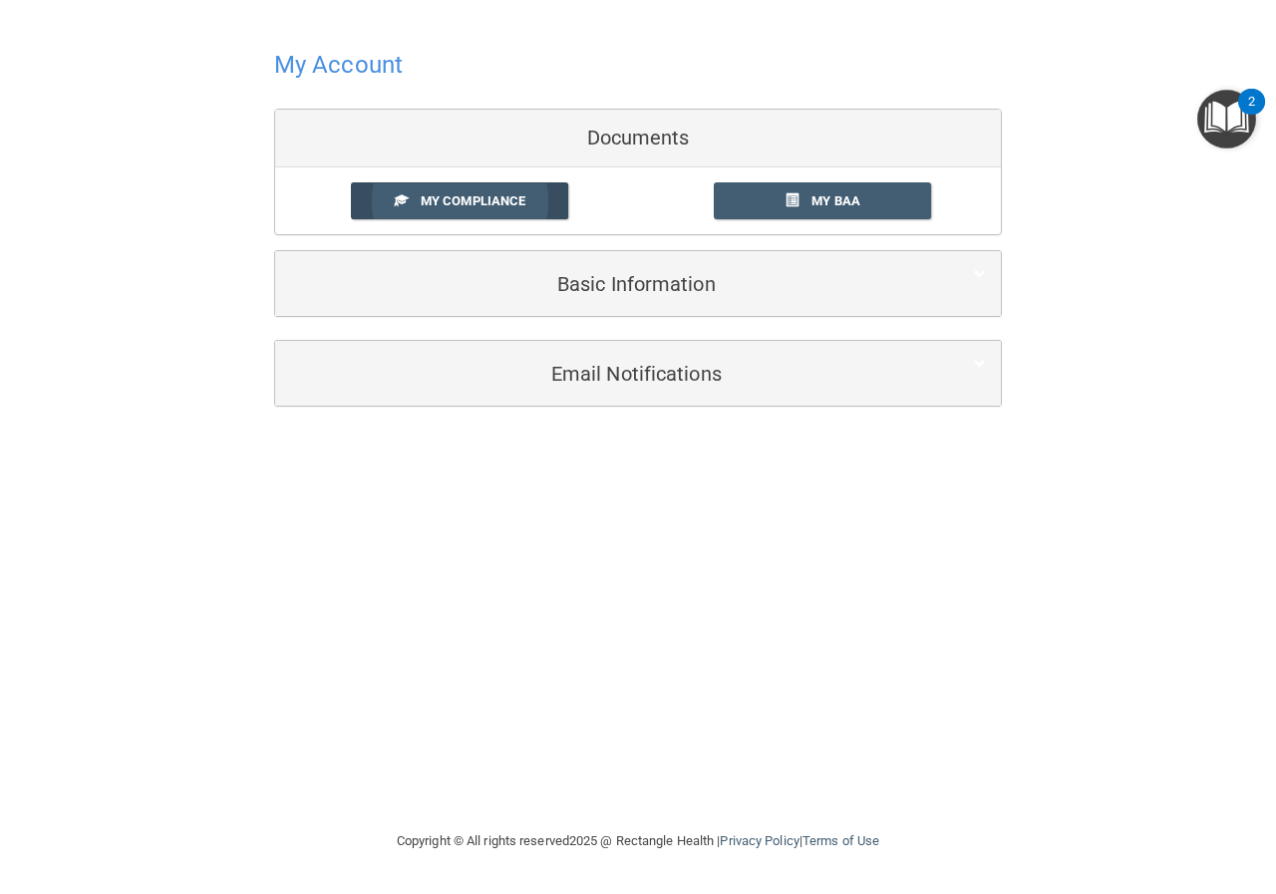
click at [461, 201] on span "My Compliance" at bounding box center [473, 200] width 105 height 15
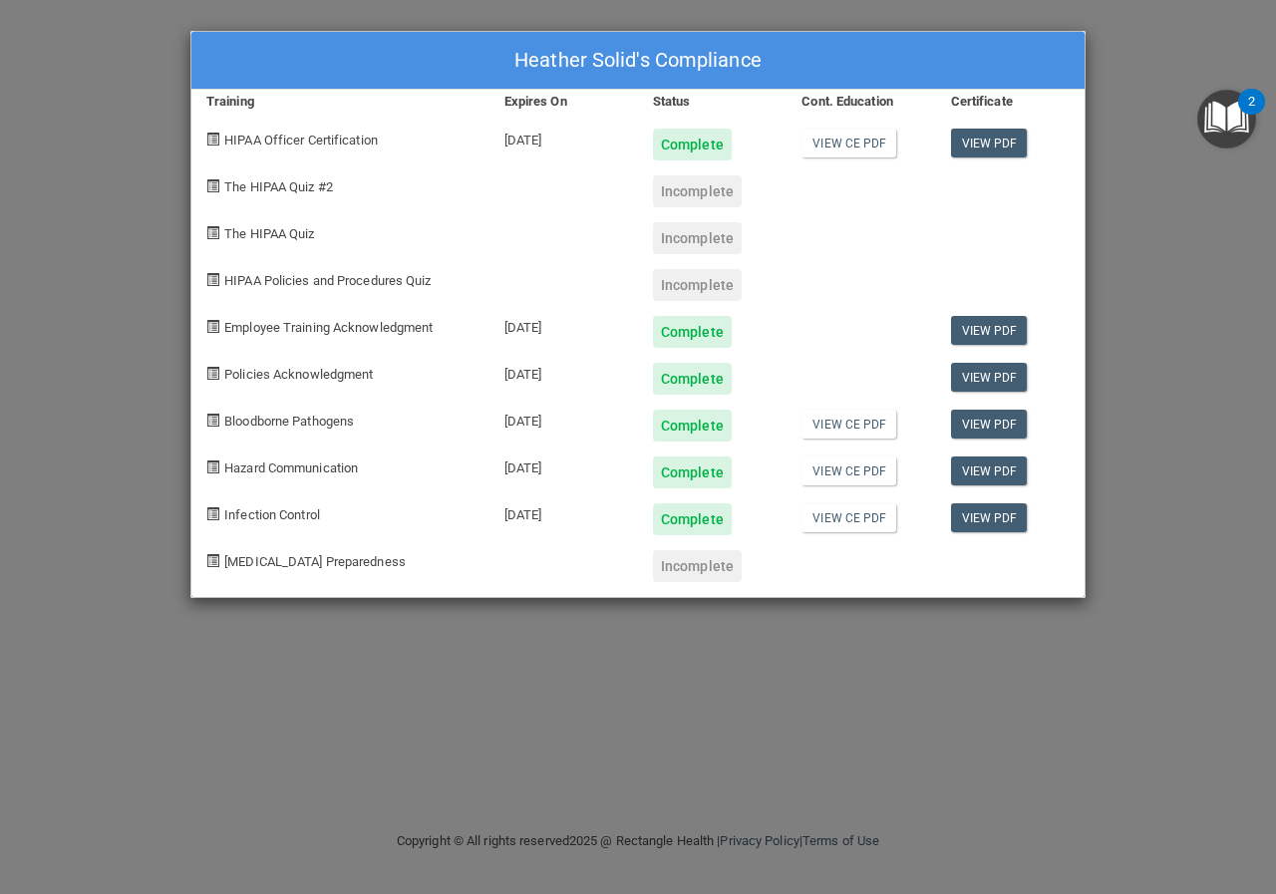
click at [1141, 51] on div "Heather Solid's Compliance Training Expires On Status Cont. Education Certifica…" at bounding box center [638, 447] width 1276 height 894
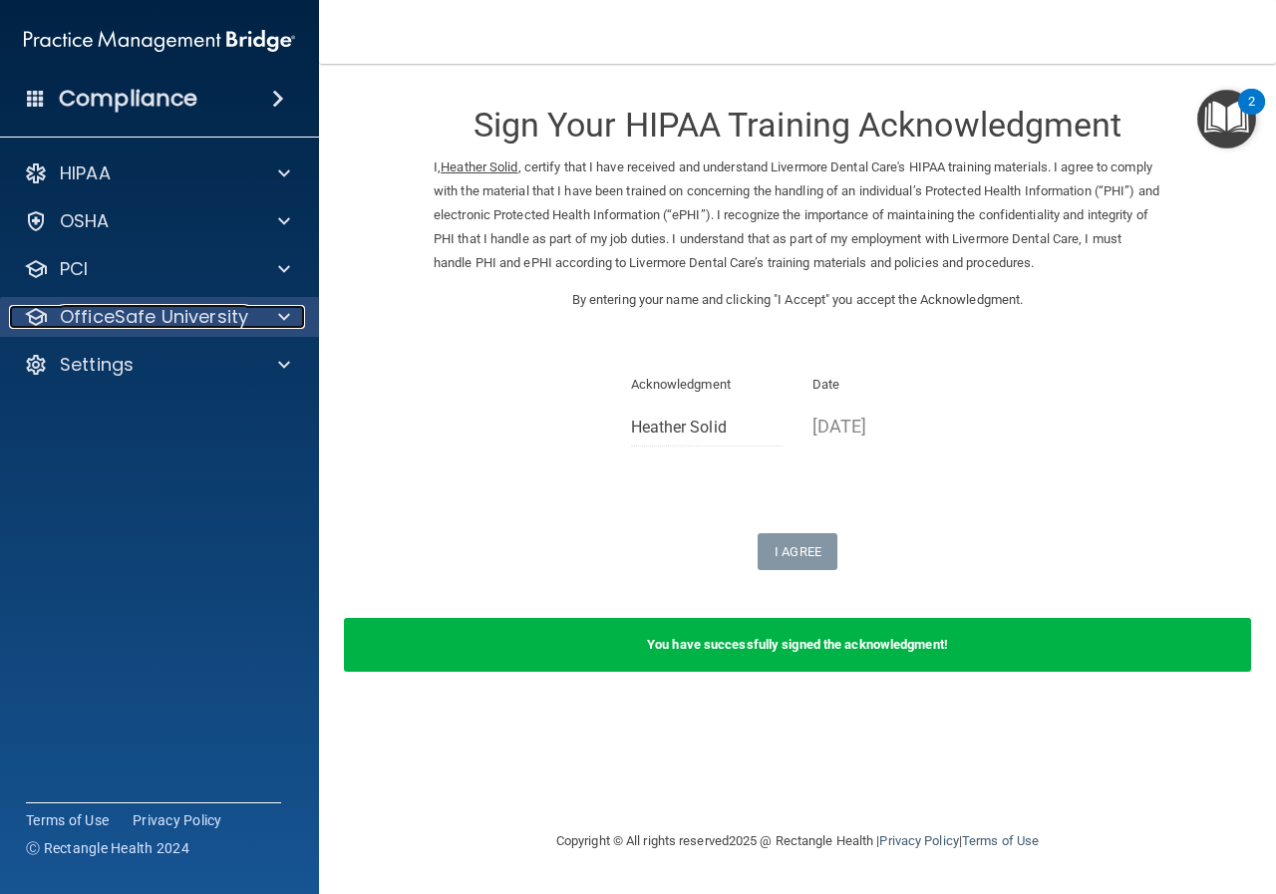
click at [126, 318] on p "OfficeSafe University" at bounding box center [154, 317] width 188 height 24
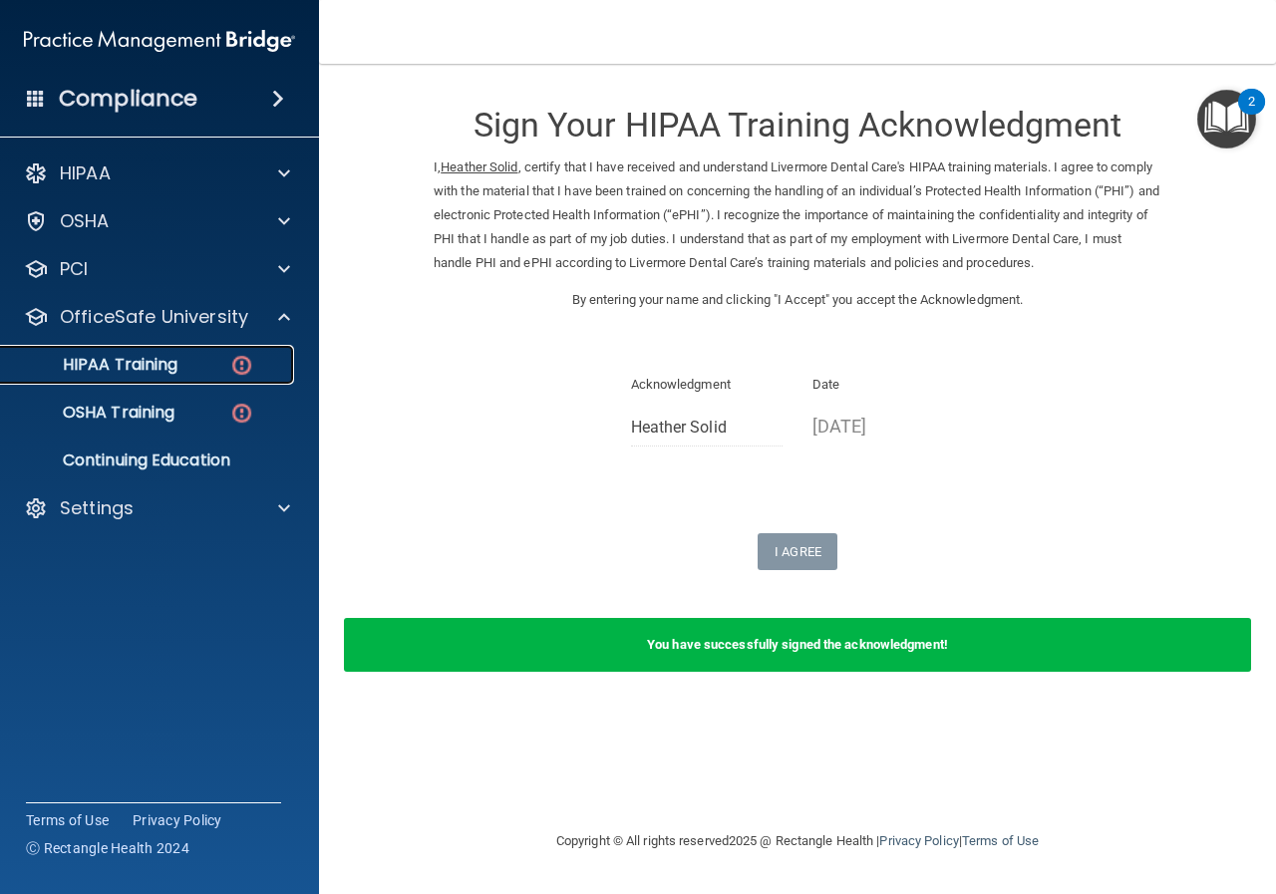
click at [155, 367] on p "HIPAA Training" at bounding box center [95, 365] width 164 height 20
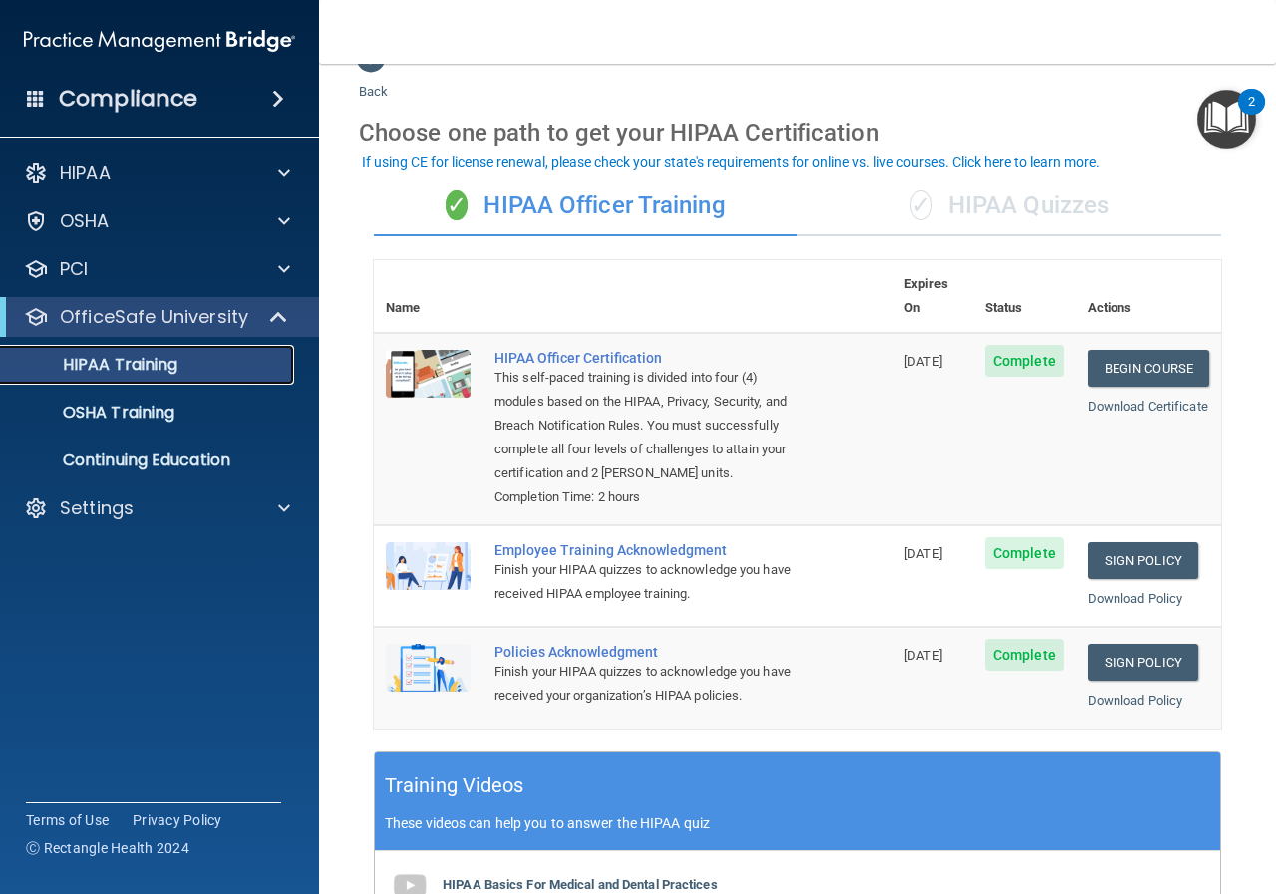
scroll to position [41, 0]
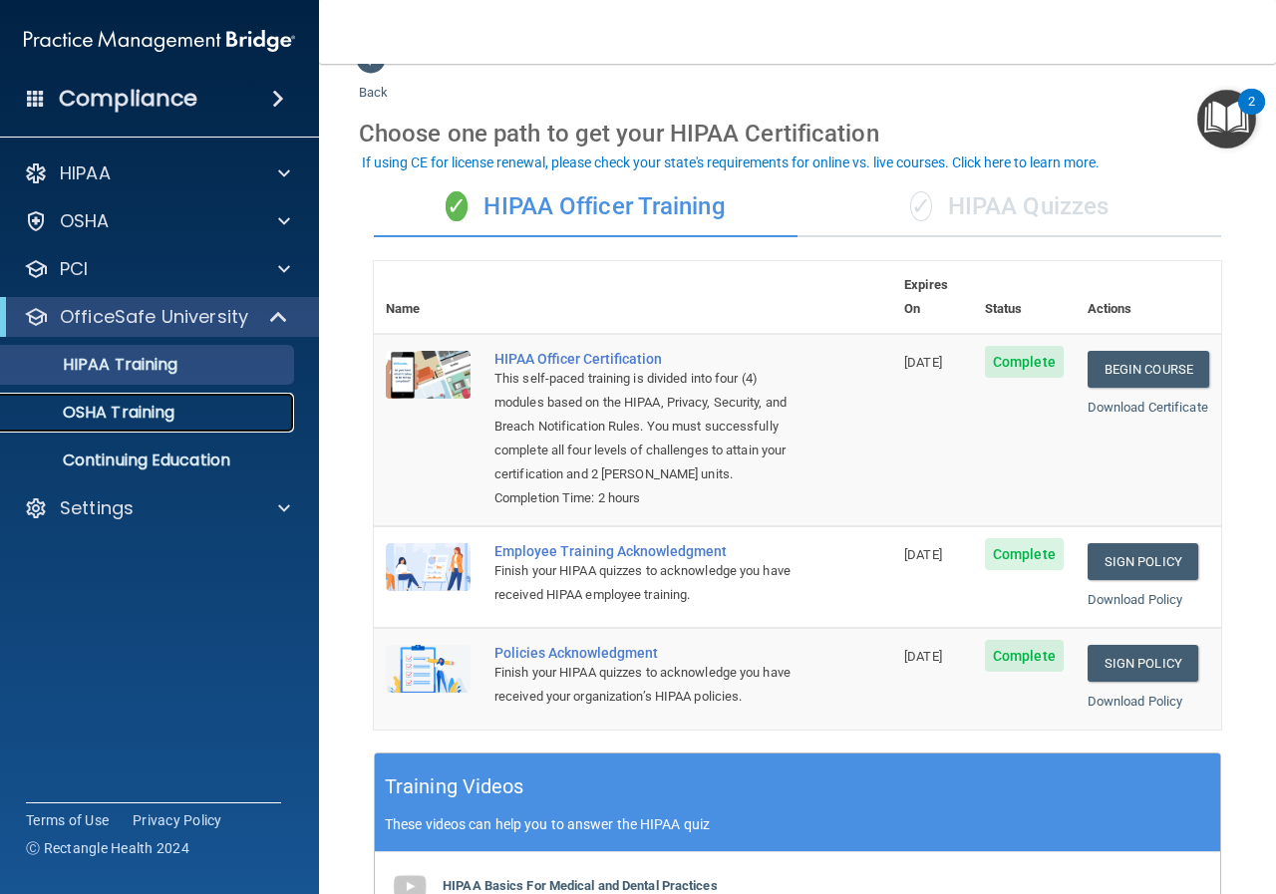
click at [126, 407] on p "OSHA Training" at bounding box center [93, 413] width 161 height 20
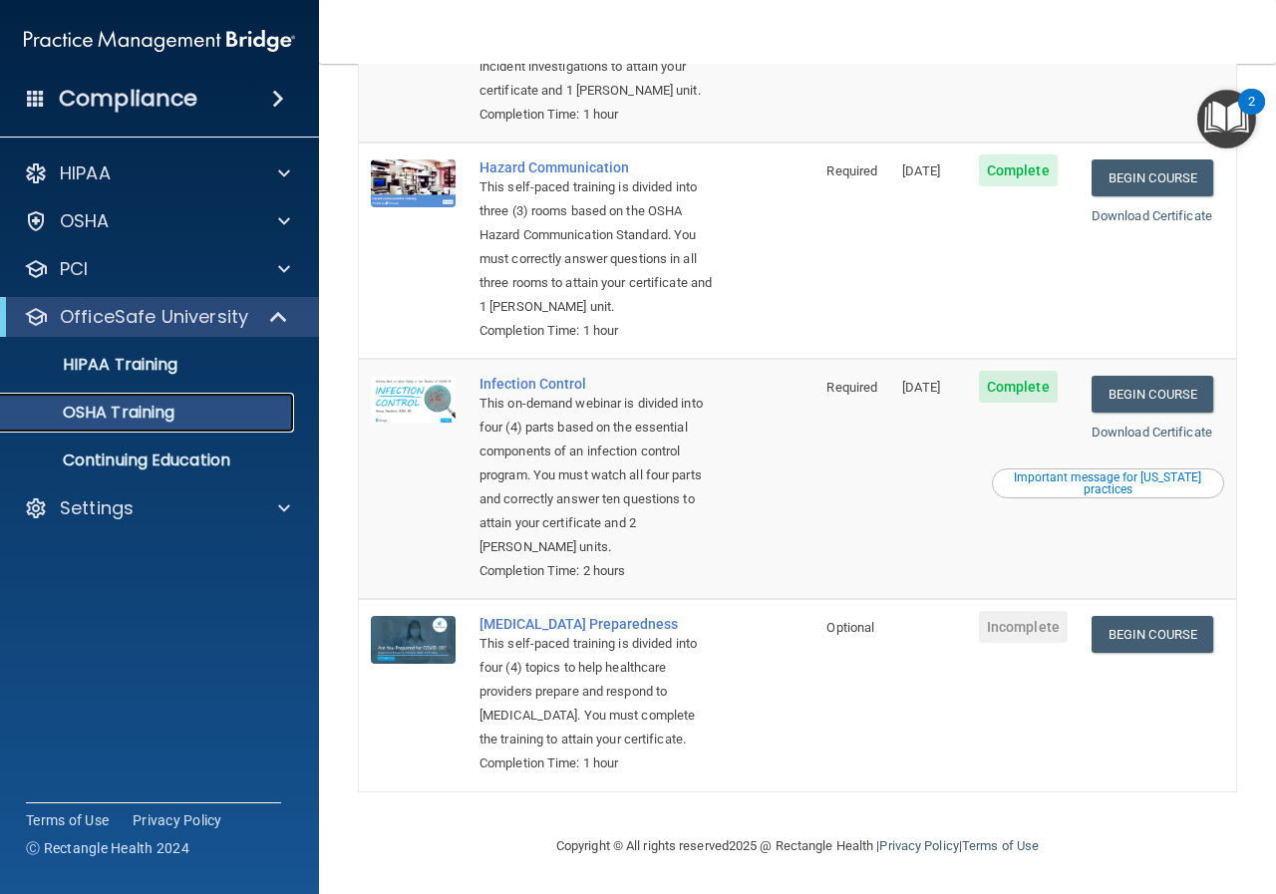
scroll to position [397, 0]
click at [1145, 616] on link "Begin Course" at bounding box center [1153, 634] width 122 height 37
click at [99, 319] on p "OfficeSafe University" at bounding box center [154, 317] width 188 height 24
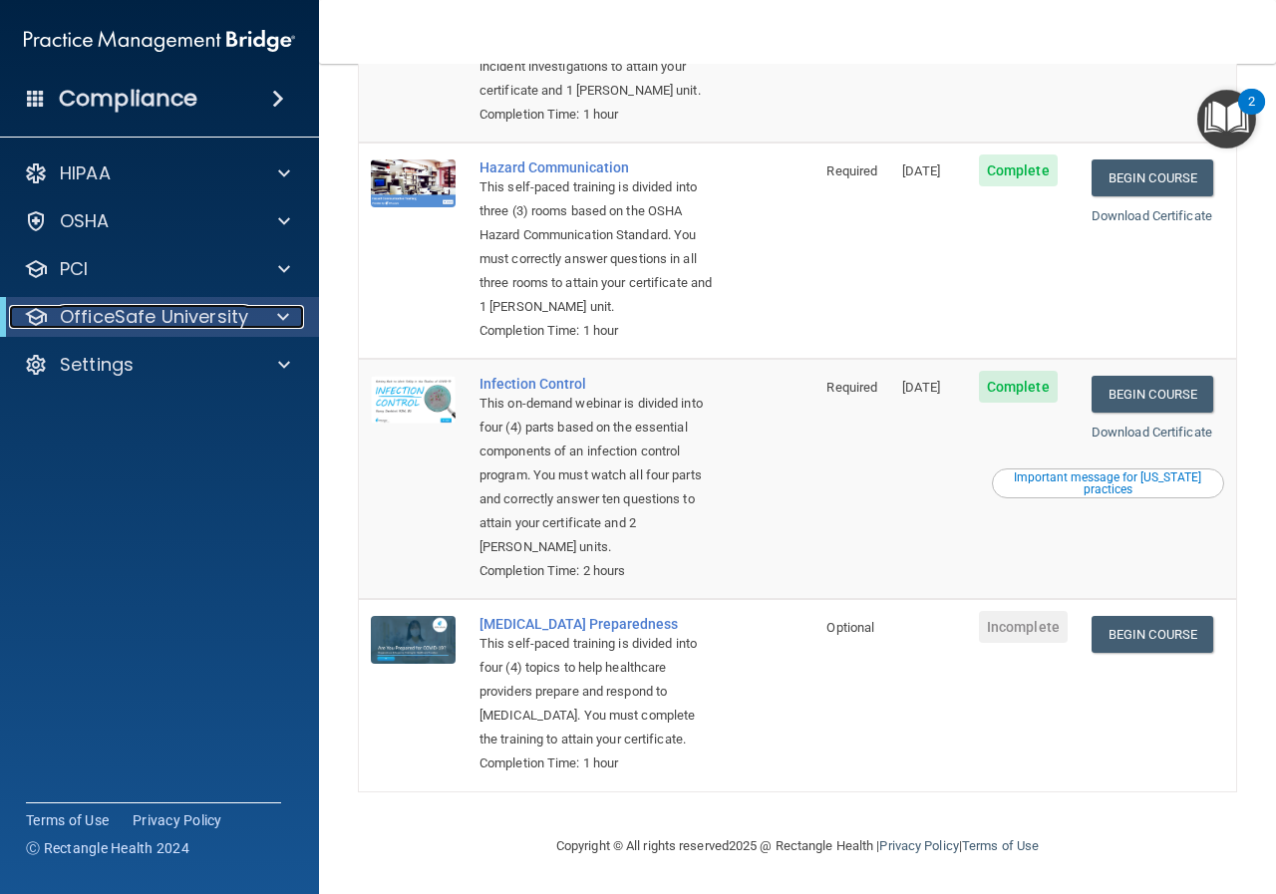
click at [114, 317] on p "OfficeSafe University" at bounding box center [154, 317] width 188 height 24
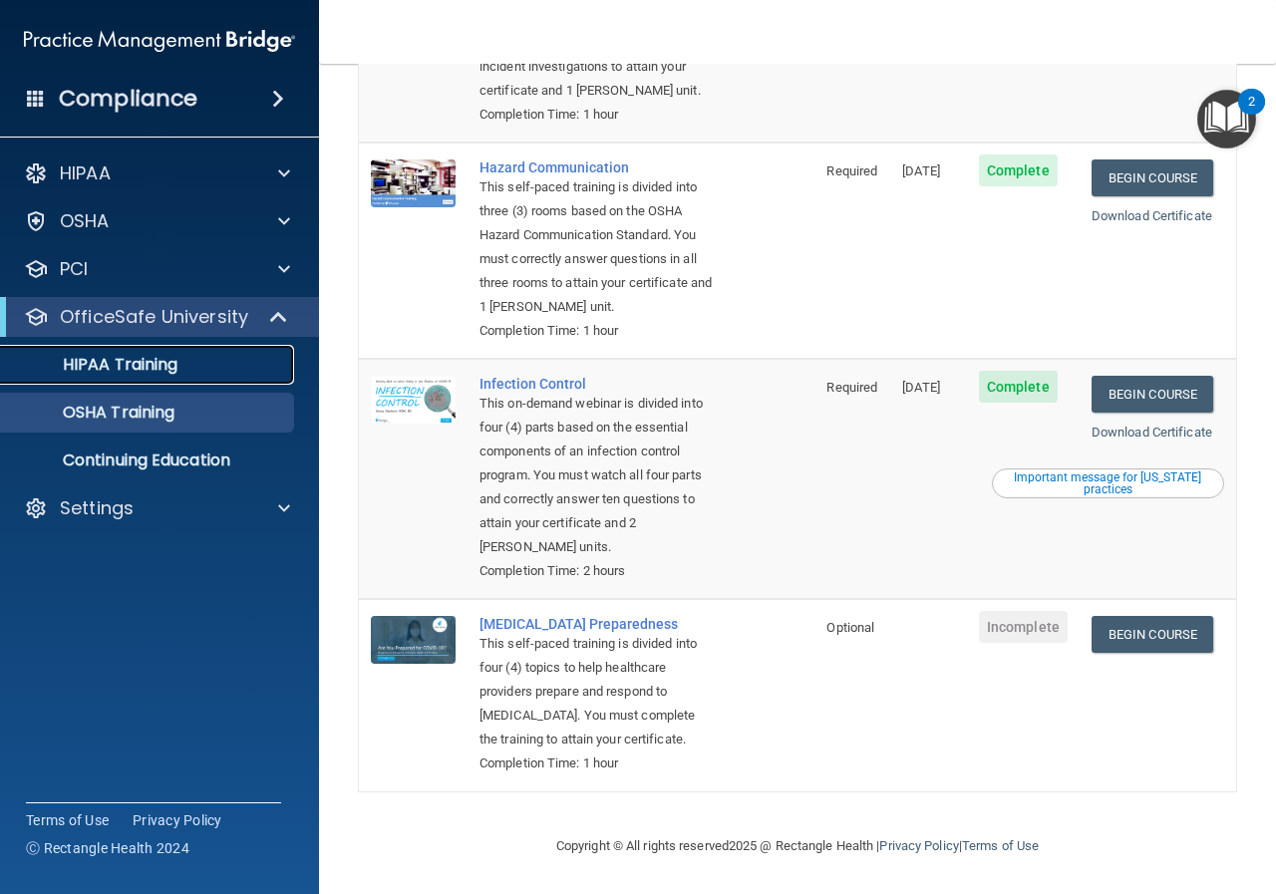
click at [120, 356] on p "HIPAA Training" at bounding box center [95, 365] width 164 height 20
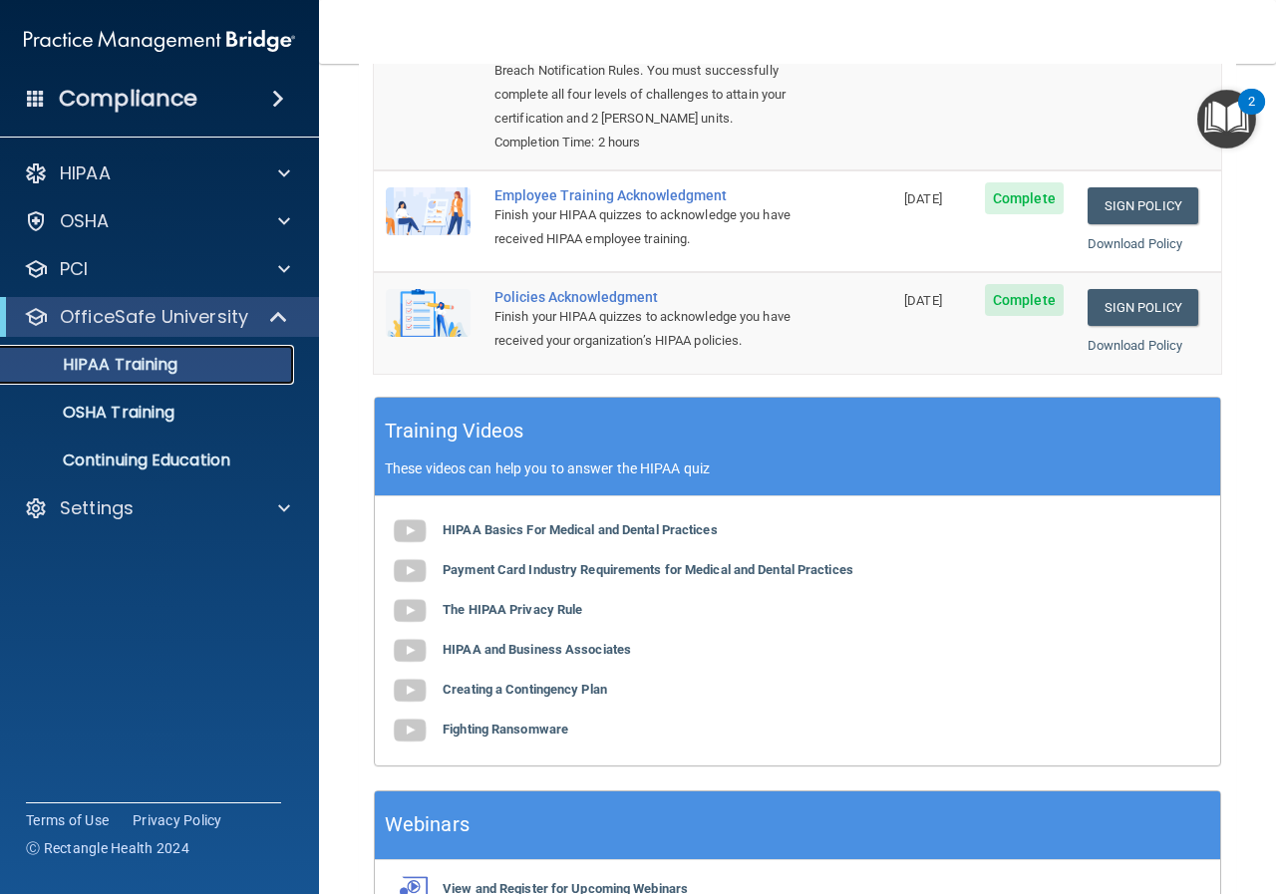
scroll to position [399, 0]
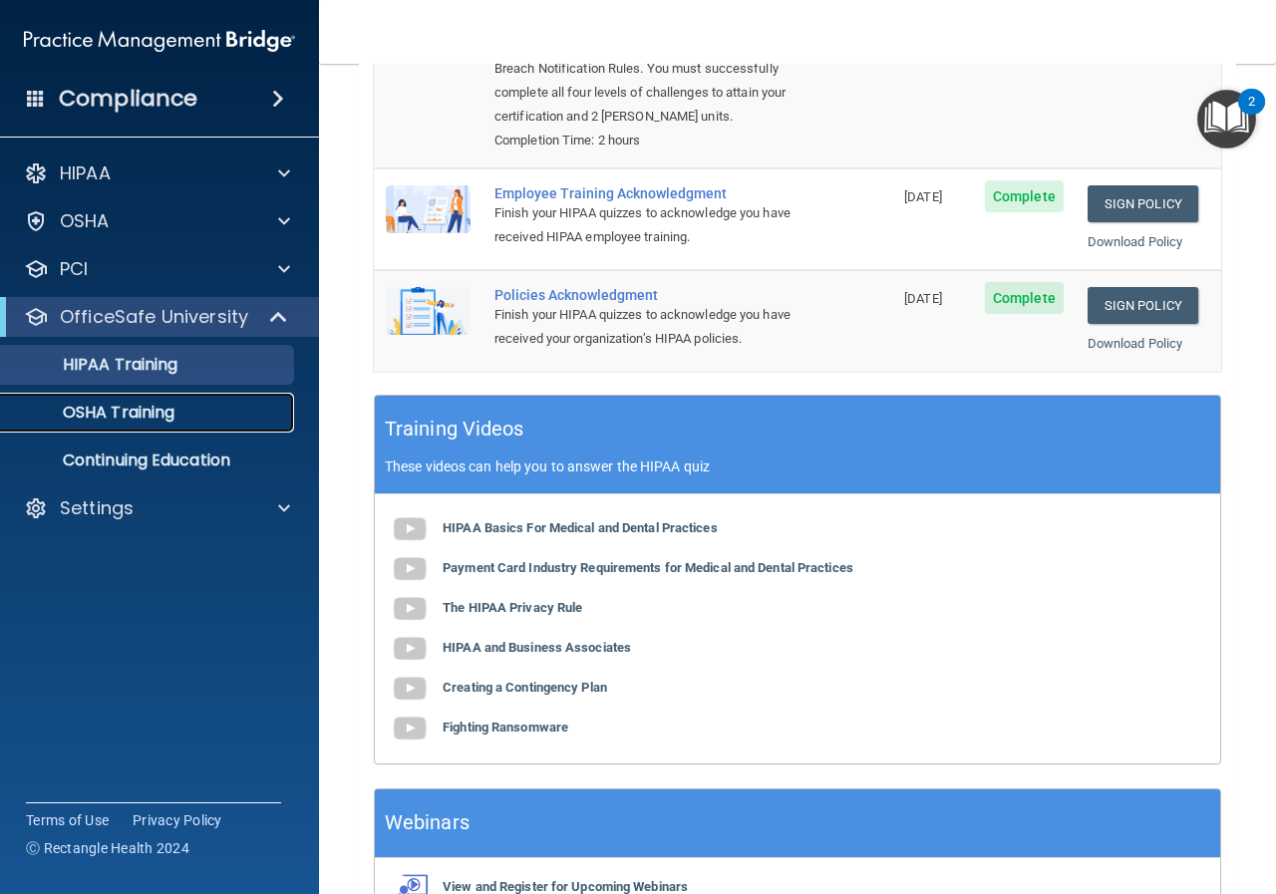
click at [163, 408] on p "OSHA Training" at bounding box center [93, 413] width 161 height 20
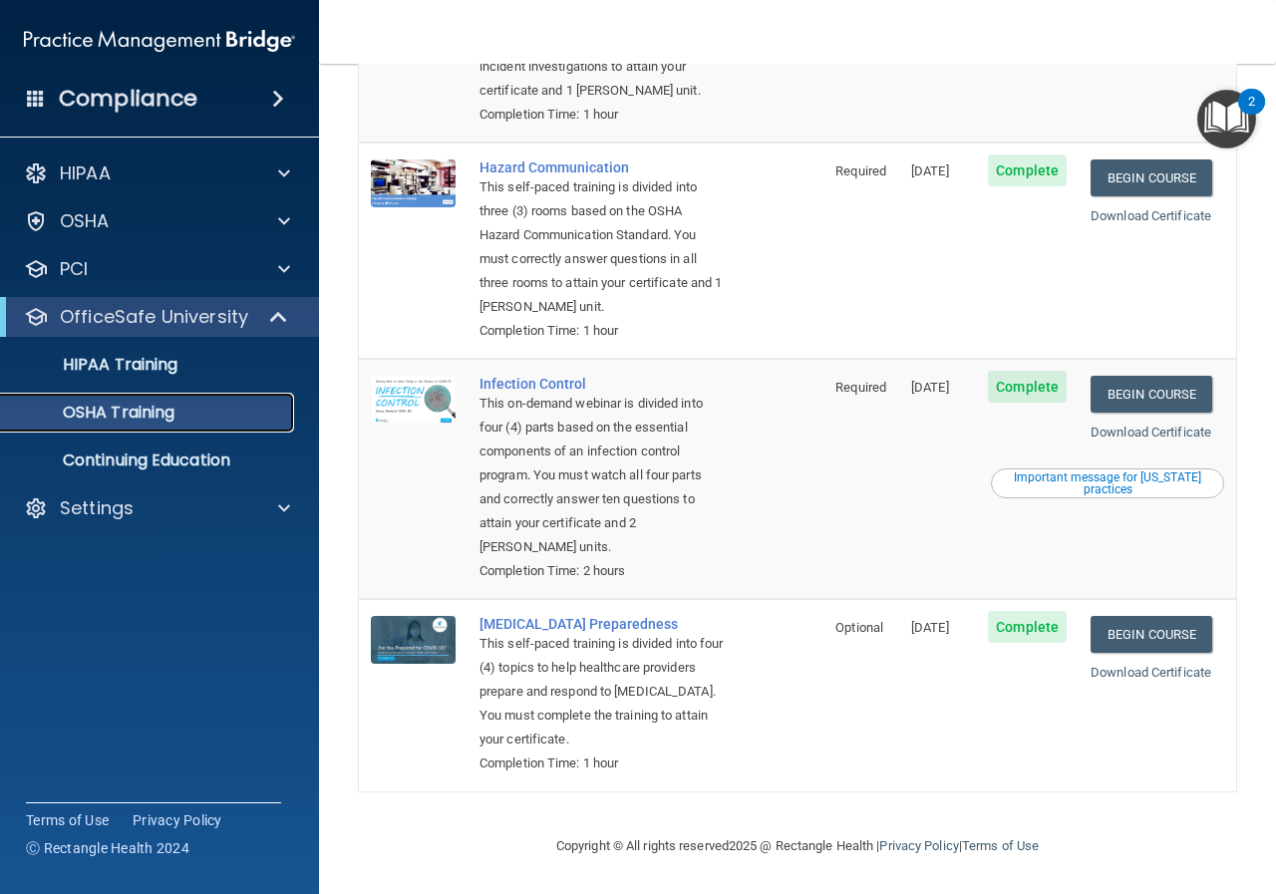
scroll to position [326, 0]
click at [132, 456] on p "Continuing Education" at bounding box center [149, 461] width 272 height 20
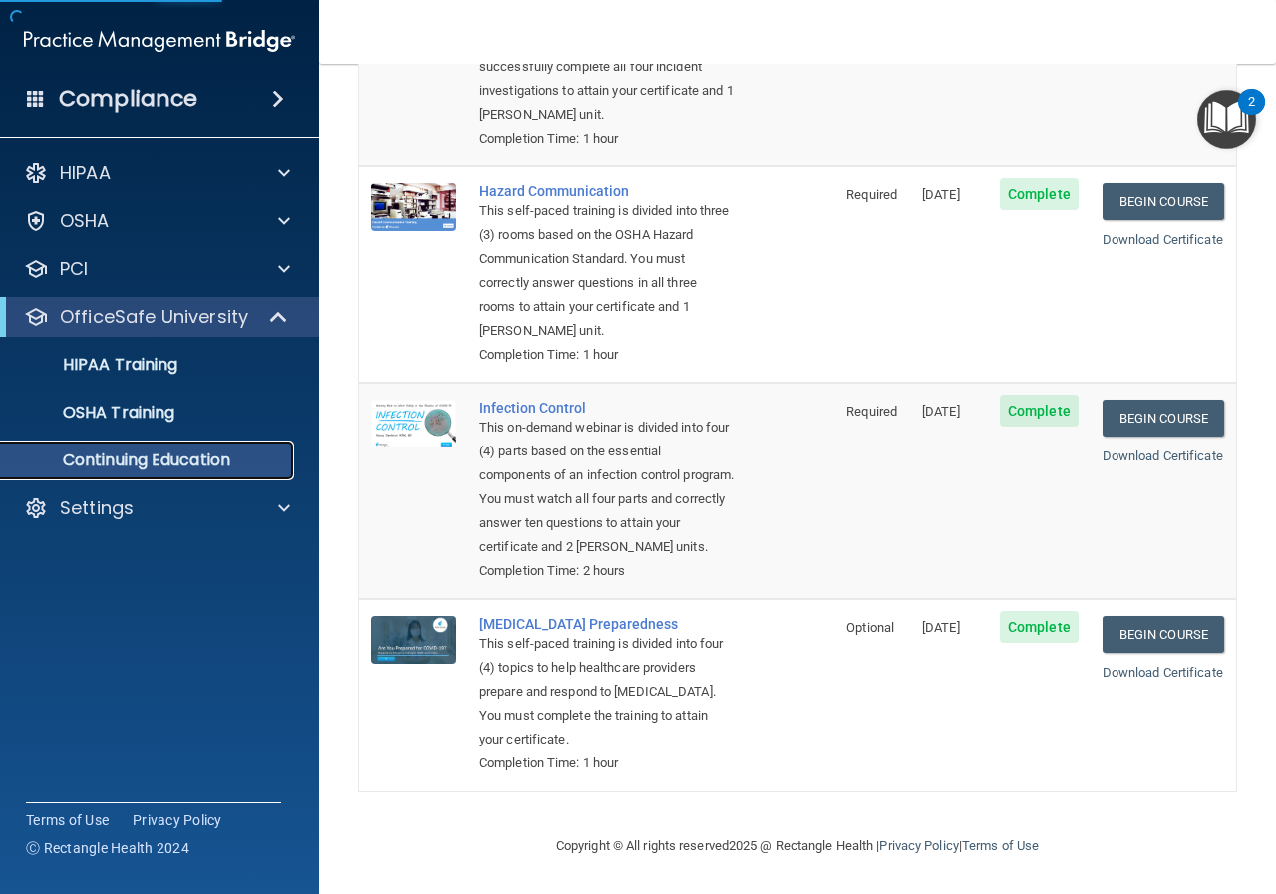
scroll to position [97, 0]
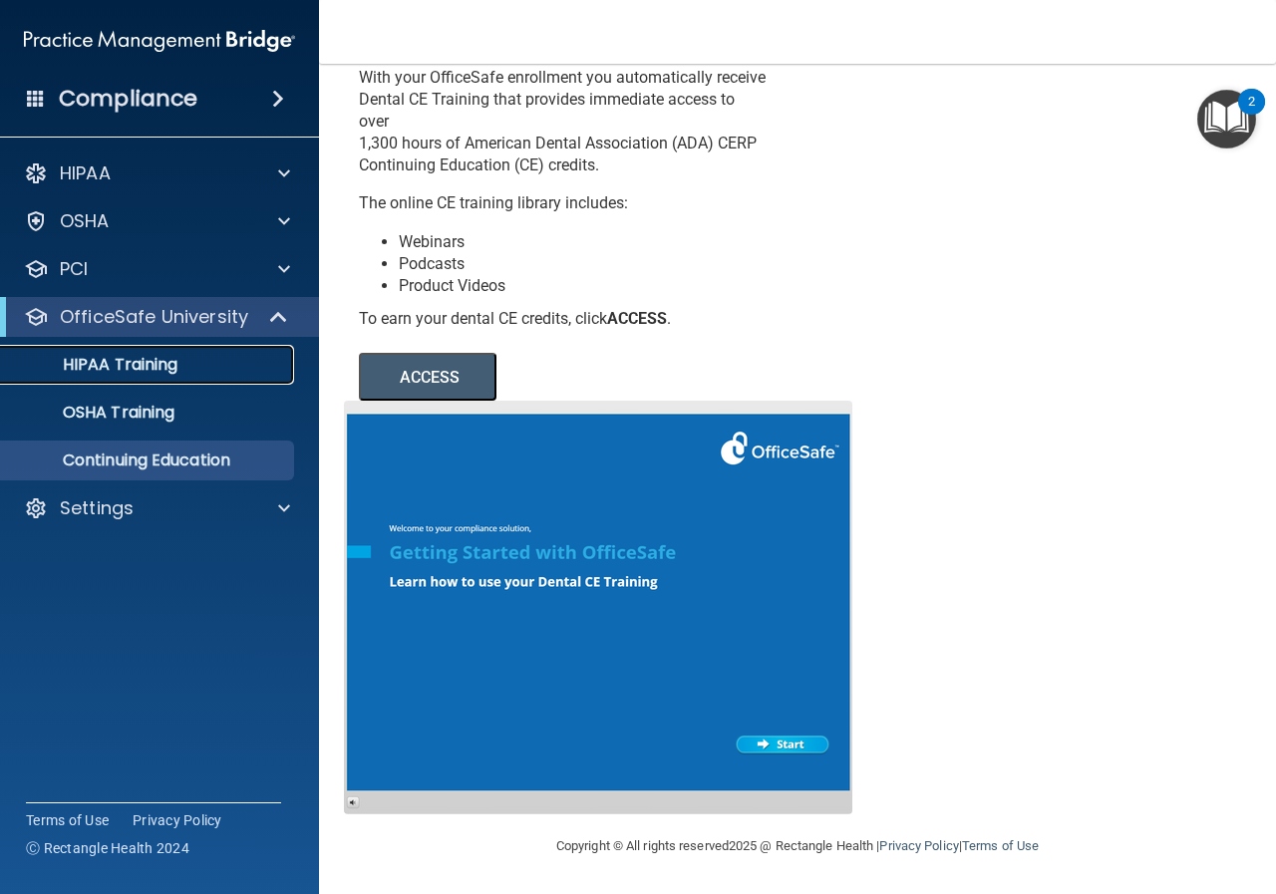
click at [115, 366] on p "HIPAA Training" at bounding box center [95, 365] width 164 height 20
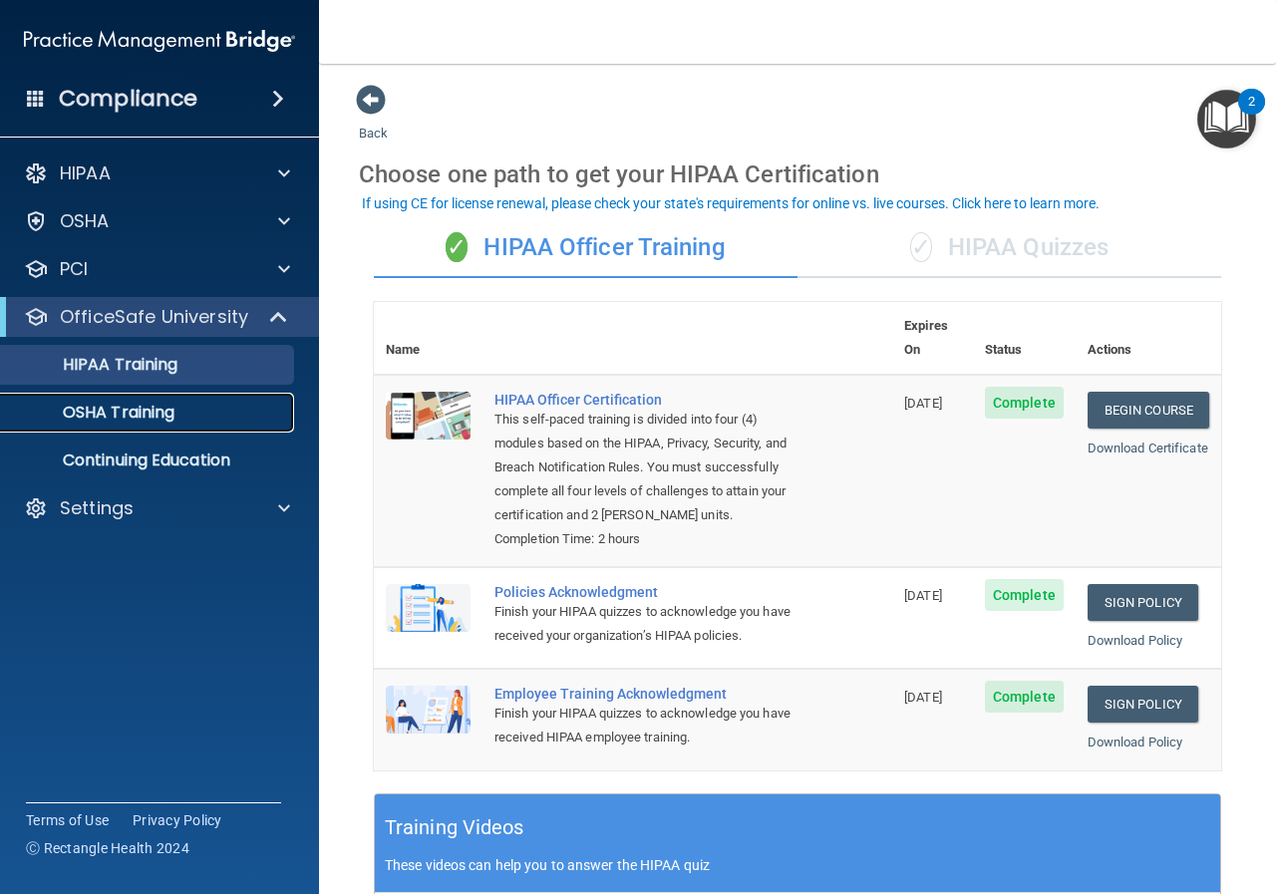
click at [140, 405] on p "OSHA Training" at bounding box center [93, 413] width 161 height 20
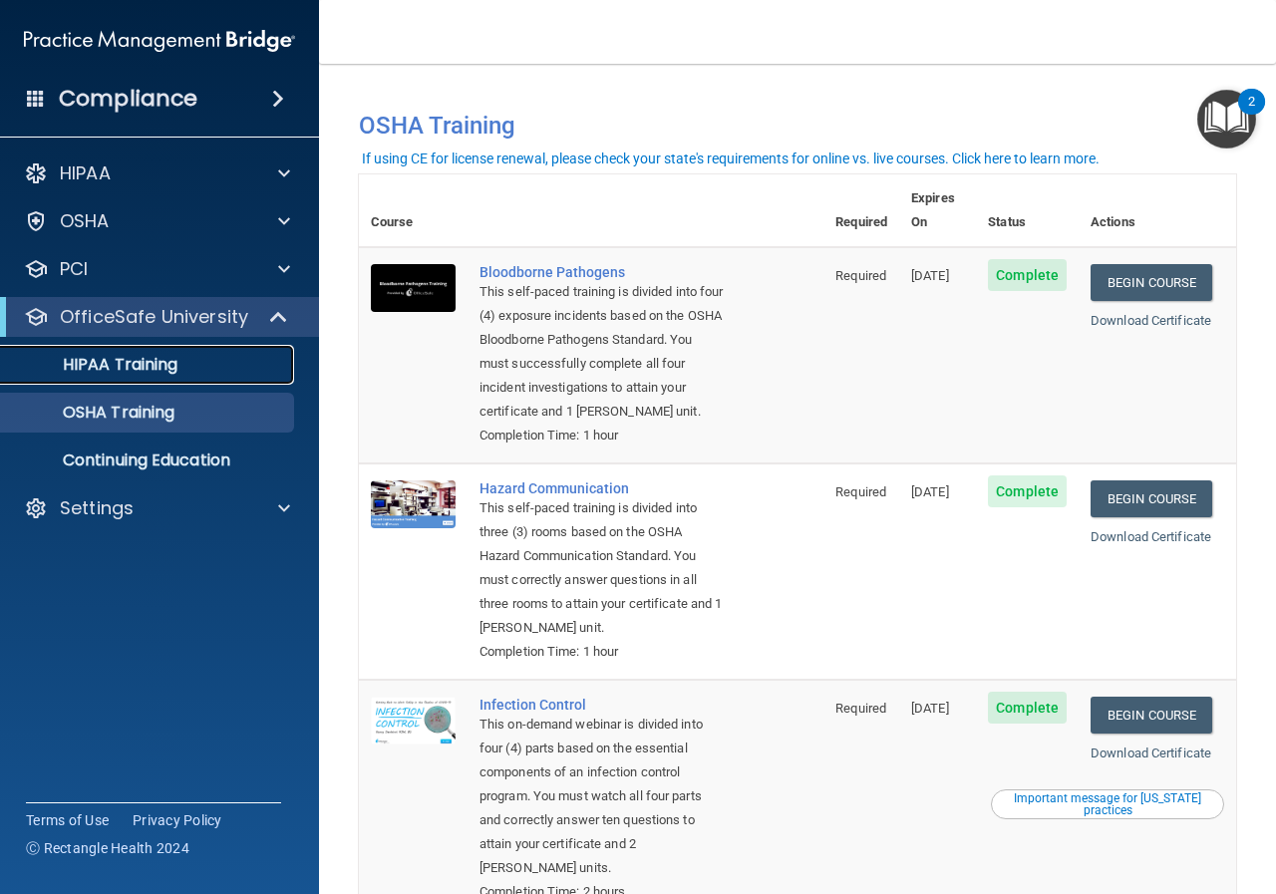
click at [160, 356] on p "HIPAA Training" at bounding box center [95, 365] width 164 height 20
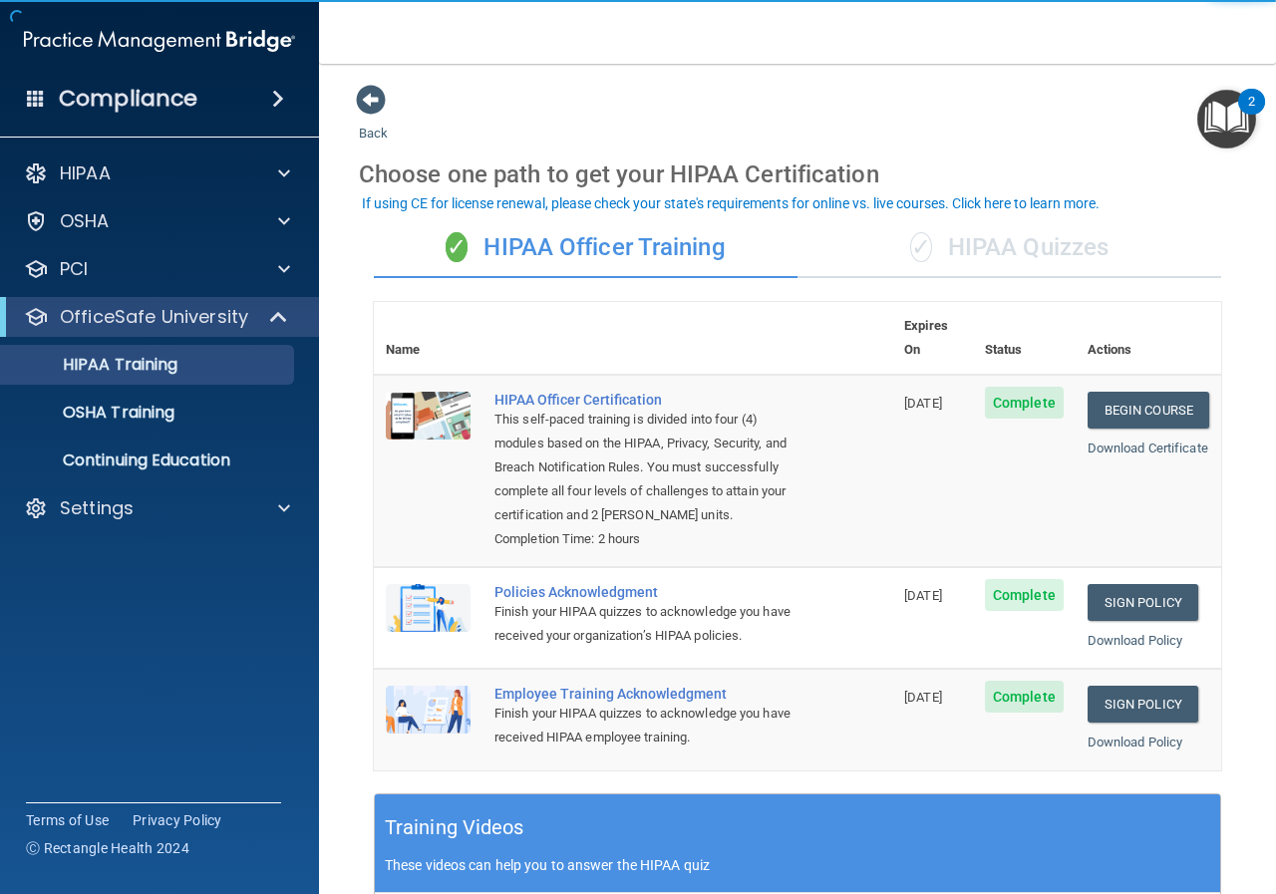
click at [1001, 249] on div "✓ HIPAA Quizzes" at bounding box center [1010, 248] width 424 height 60
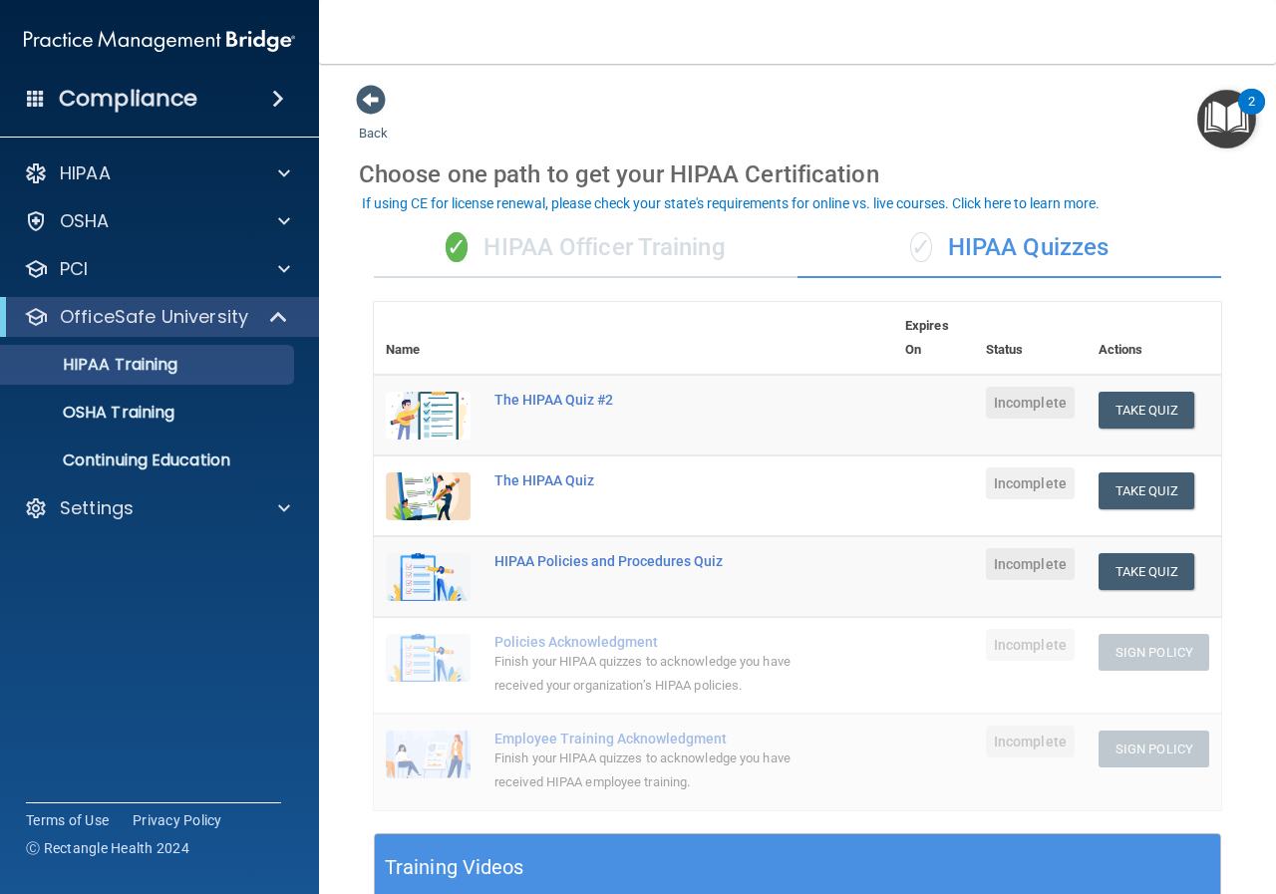
click at [635, 247] on div "✓ HIPAA Officer Training" at bounding box center [586, 248] width 424 height 60
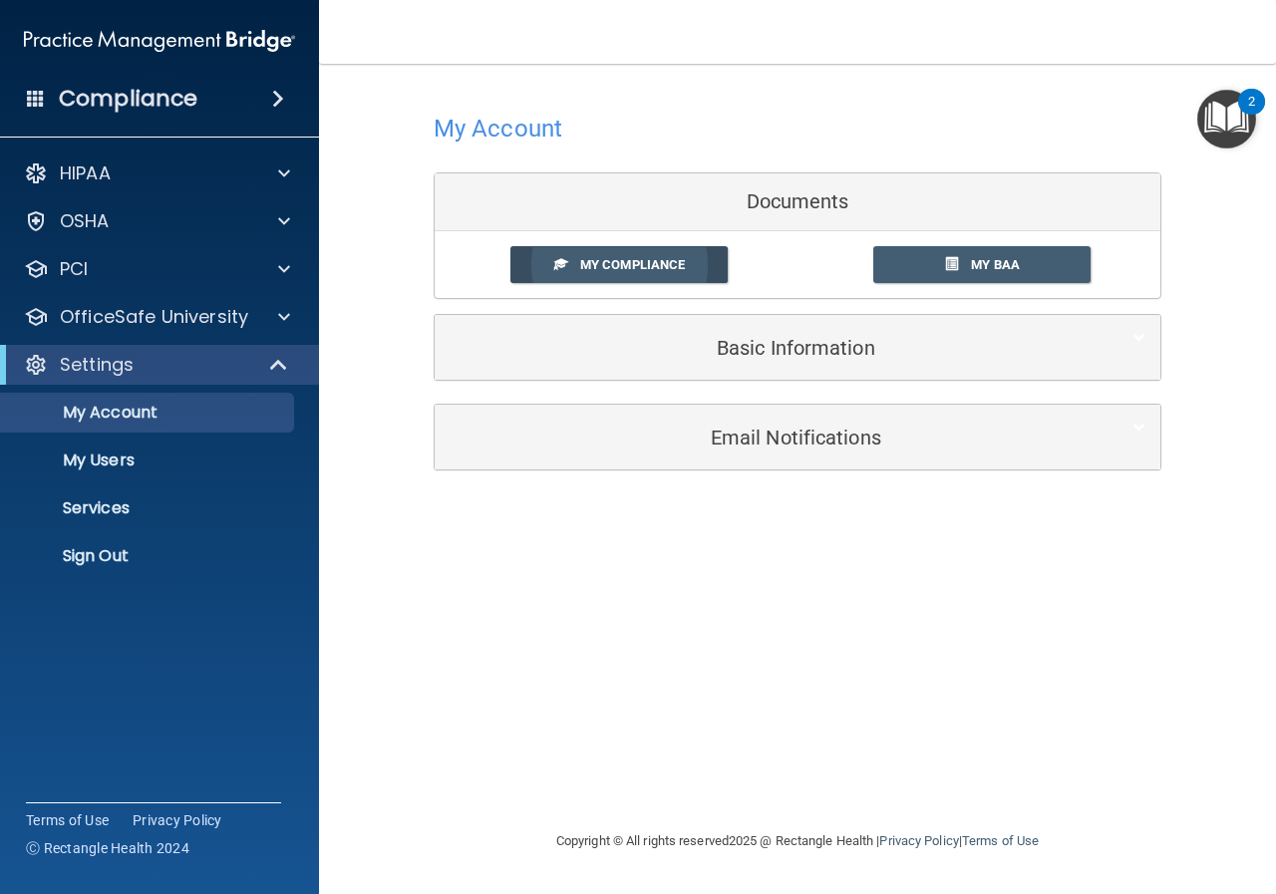
click at [652, 260] on span "My Compliance" at bounding box center [632, 264] width 105 height 15
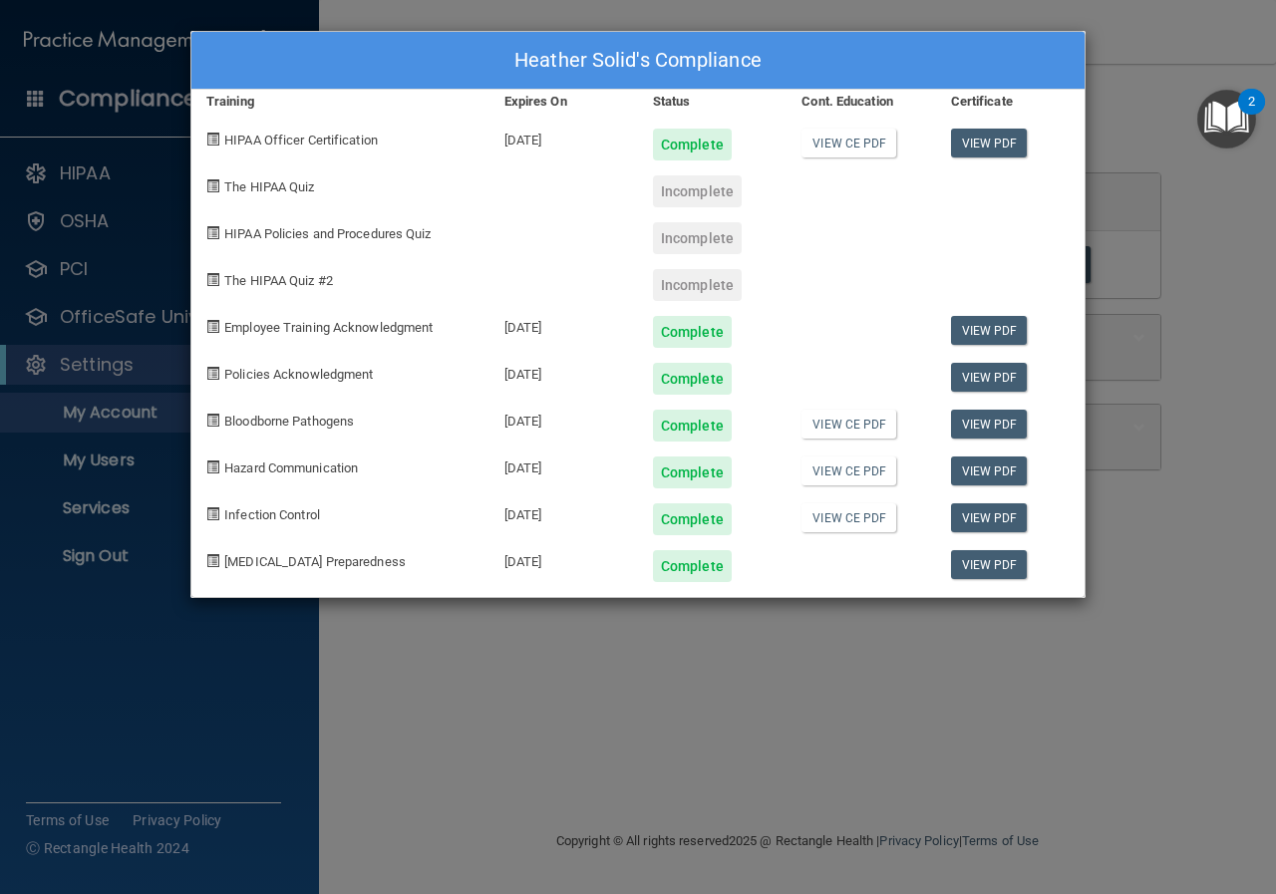
click at [699, 192] on div "Incomplete" at bounding box center [697, 191] width 89 height 32
click at [861, 145] on link "View CE PDF" at bounding box center [848, 143] width 95 height 29
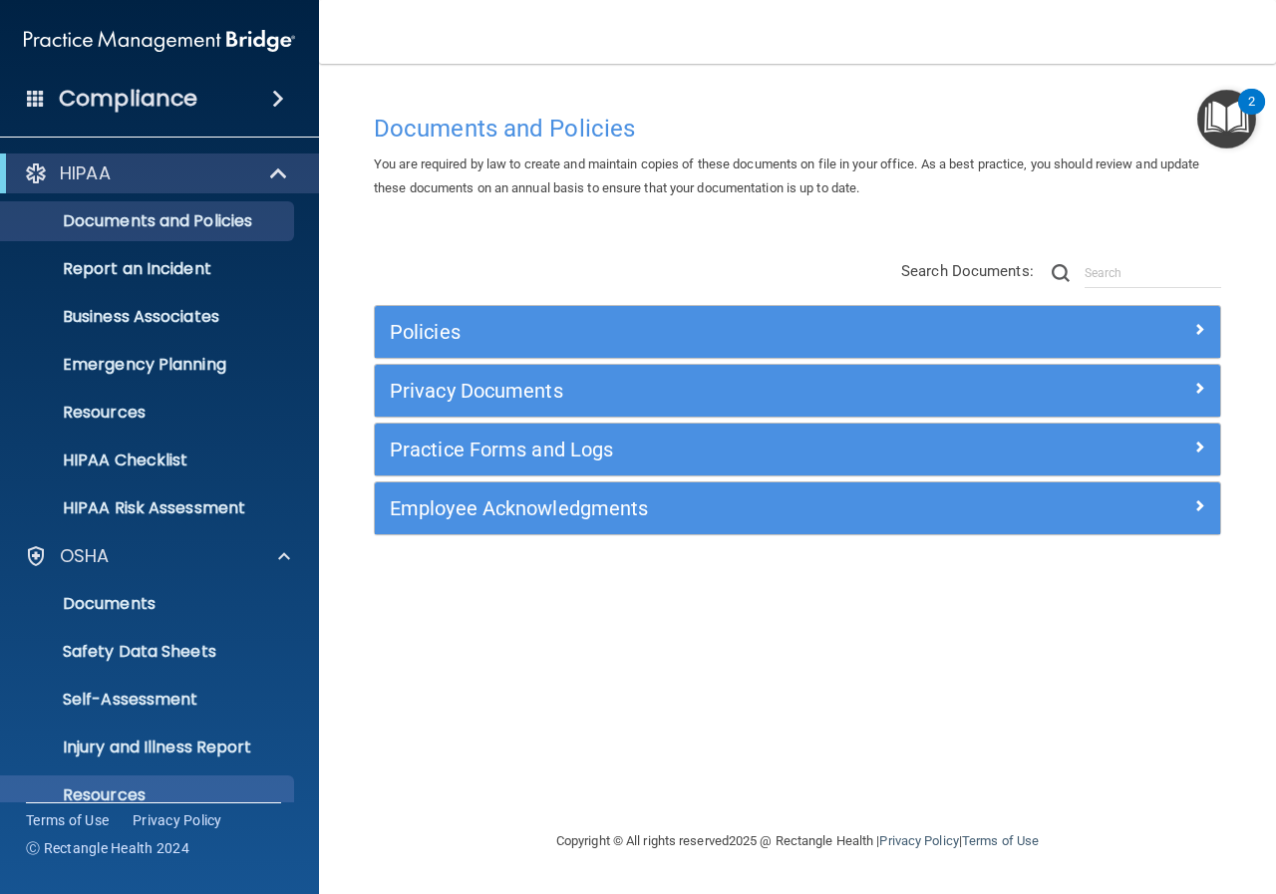
scroll to position [432, 0]
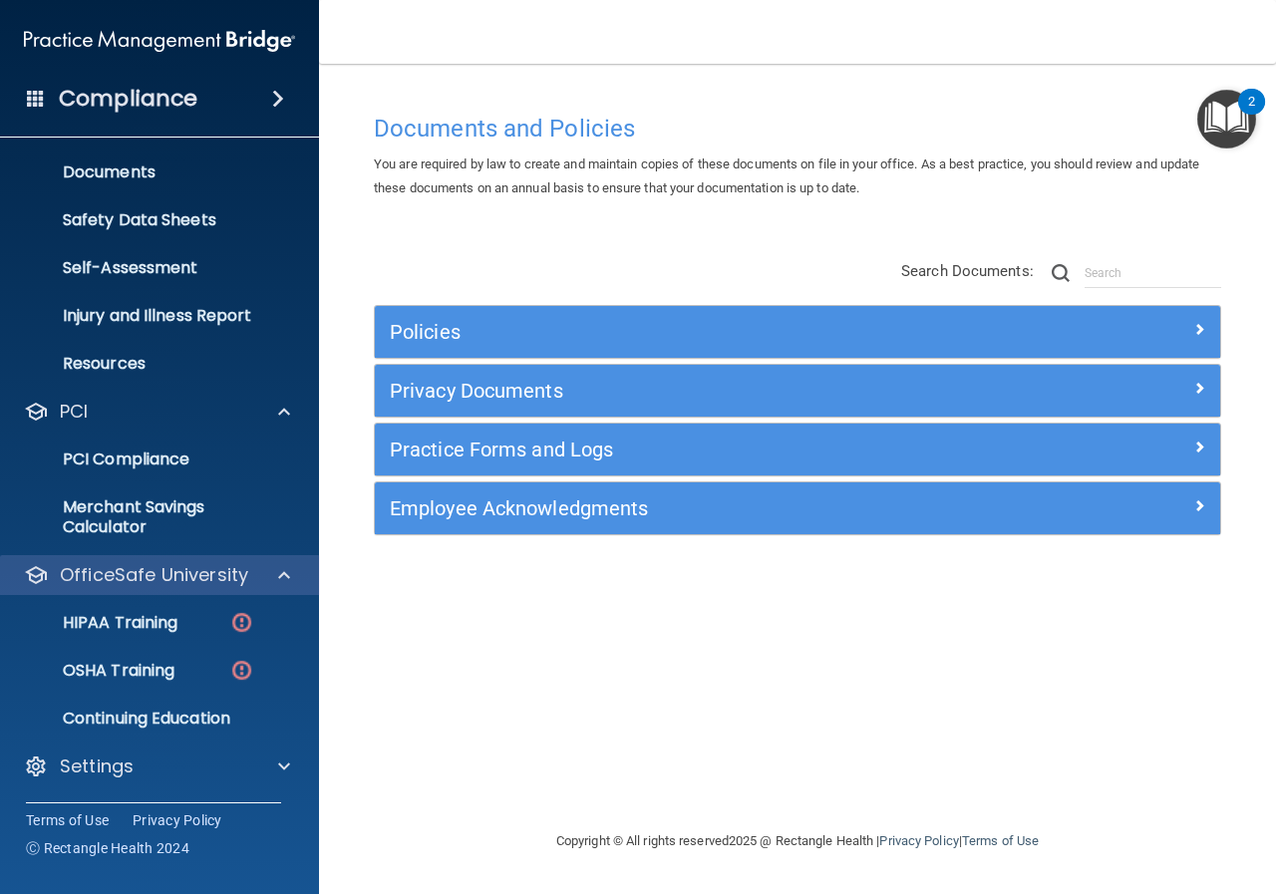
click at [211, 571] on p "OfficeSafe University" at bounding box center [154, 575] width 188 height 24
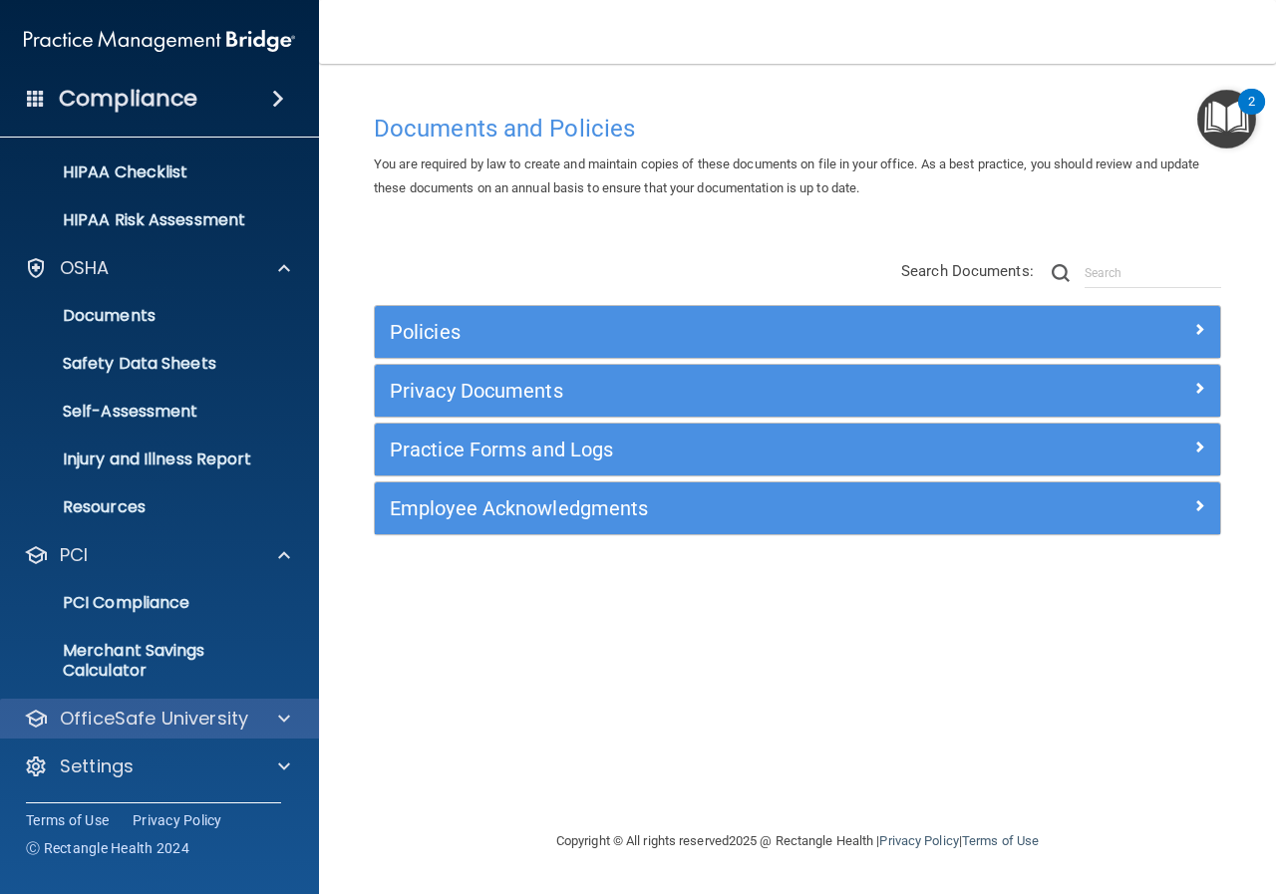
scroll to position [288, 0]
click at [191, 716] on p "OfficeSafe University" at bounding box center [154, 719] width 188 height 24
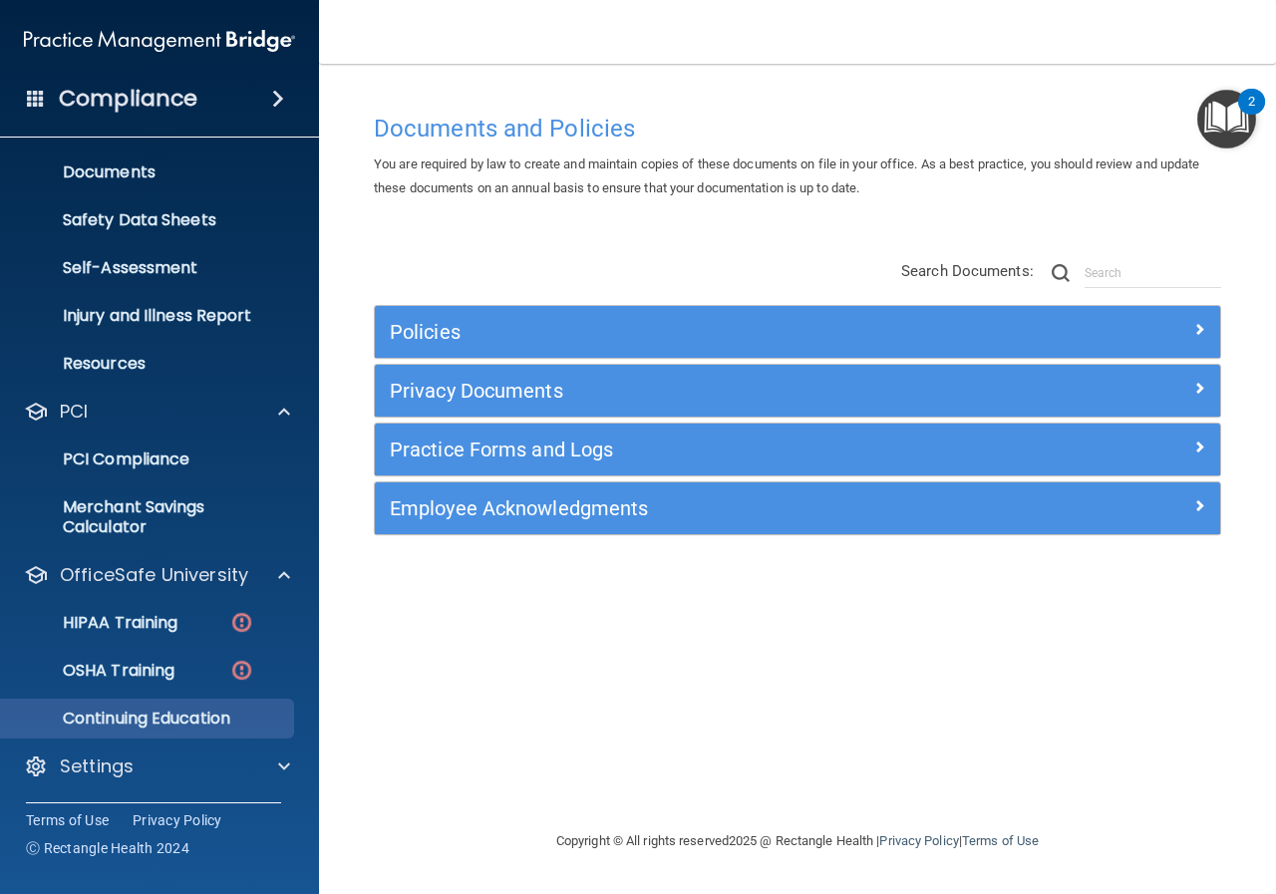
scroll to position [432, 0]
